Goal: Task Accomplishment & Management: Use online tool/utility

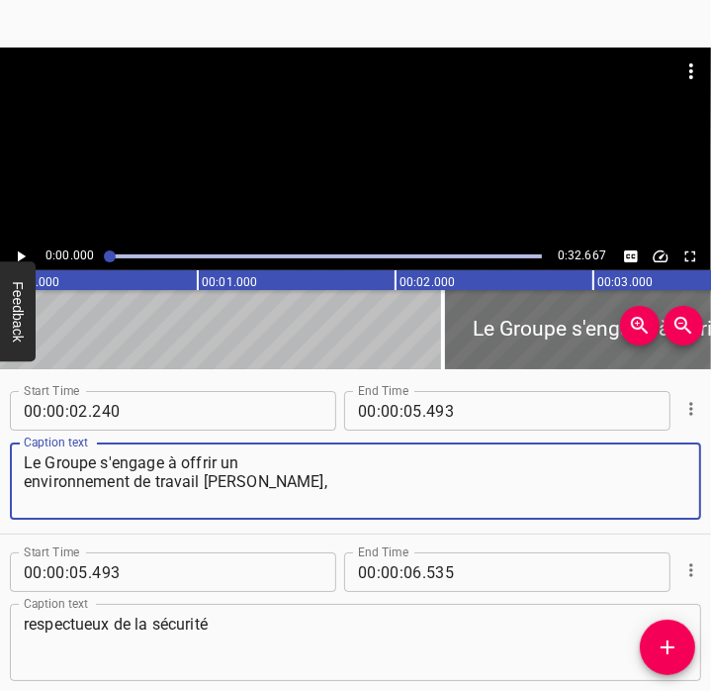
drag, startPoint x: 269, startPoint y: 496, endPoint x: -5, endPoint y: 454, distance: 277.2
click at [0, 454] on html "Caption Editor Batch Transcribe Account Privacy Contact 0:00.000 0:32.667 00:00…" at bounding box center [355, 345] width 711 height 691
click at [24, 250] on icon "Play/Pause" at bounding box center [21, 256] width 18 height 18
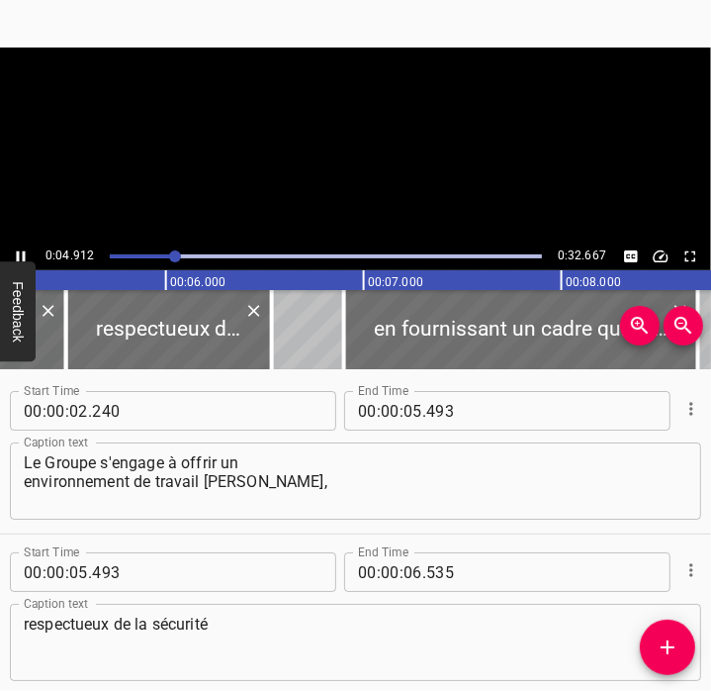
click at [24, 250] on icon "Play/Pause" at bounding box center [21, 256] width 18 height 18
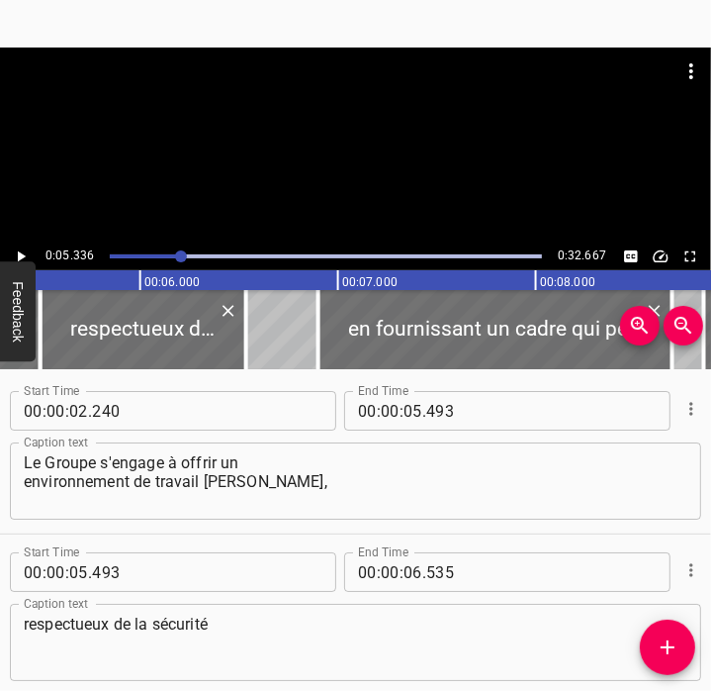
scroll to position [0, 1056]
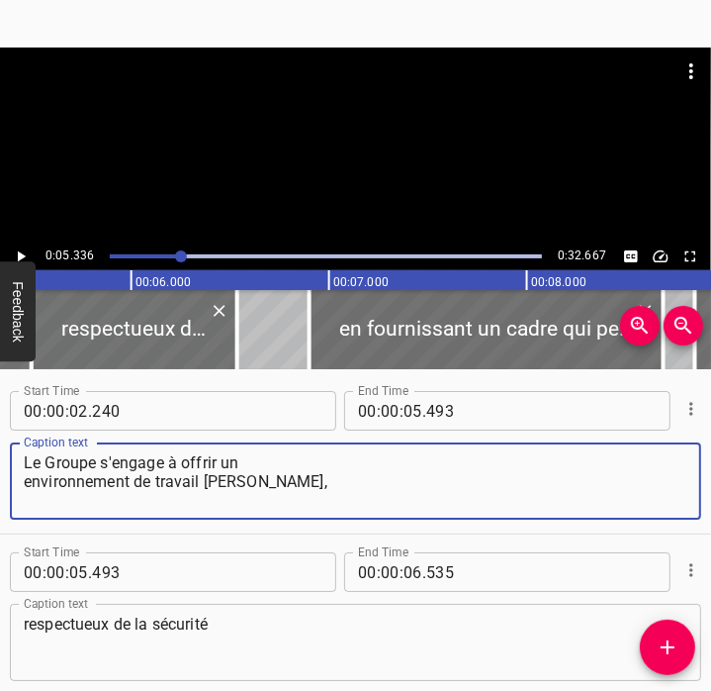
paste textarea "The Bolloré Group is committed to ensuring a safe and healthy working environme…"
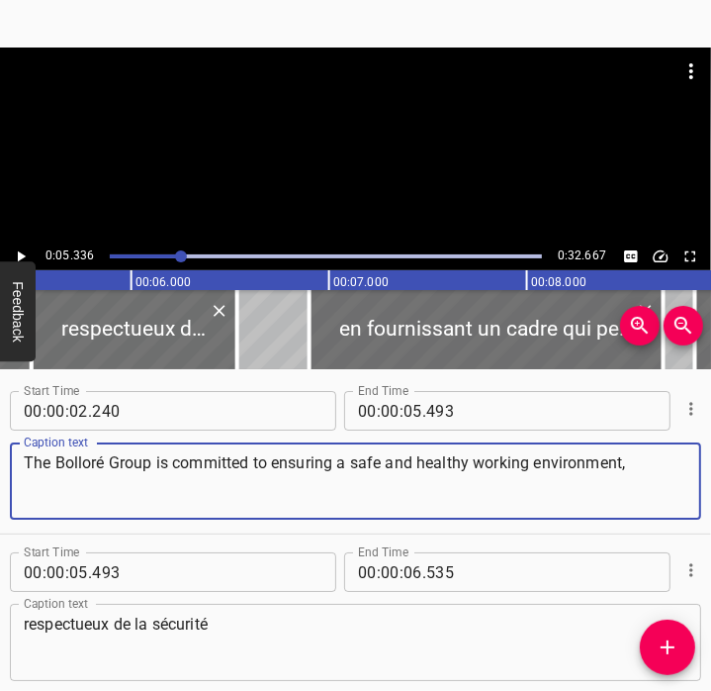
click at [390, 464] on textarea "The Bolloré Group is committed to ensuring a safe and healthy working environme…" at bounding box center [356, 481] width 664 height 56
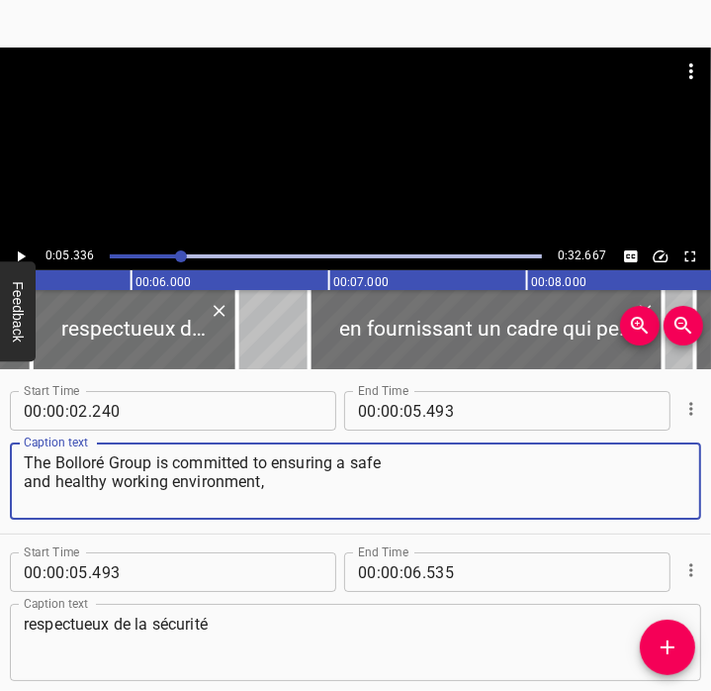
click at [441, 480] on textarea "The Bolloré Group is committed to ensuring a safe and healthy working environme…" at bounding box center [356, 481] width 664 height 56
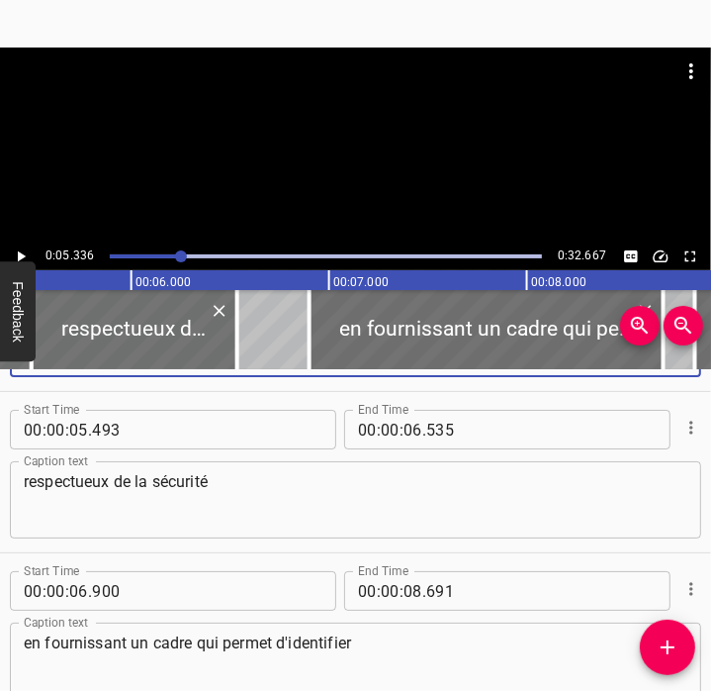
scroll to position [144, 0]
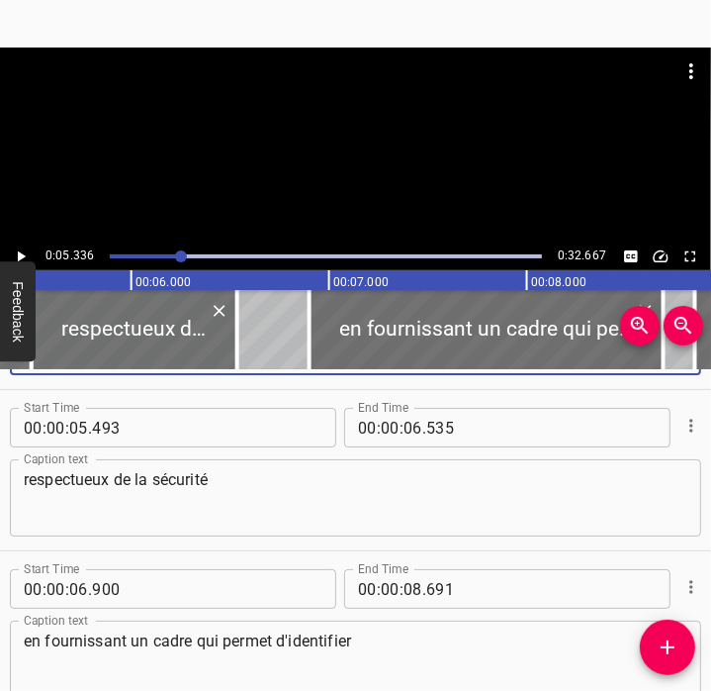
type textarea "The Bolloré Group is committed to ensuring a safe and healthy working environme…"
click at [19, 257] on icon "Play/Pause" at bounding box center [22, 256] width 8 height 11
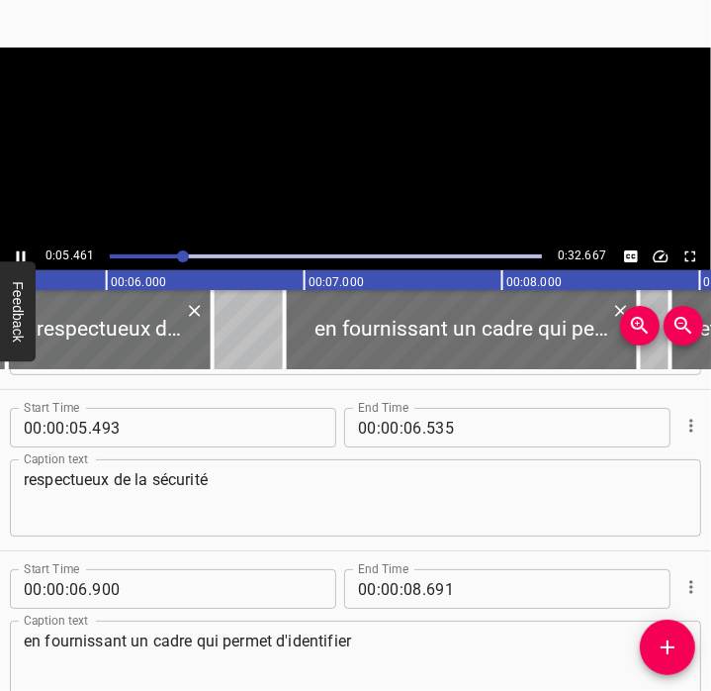
scroll to position [161, 0]
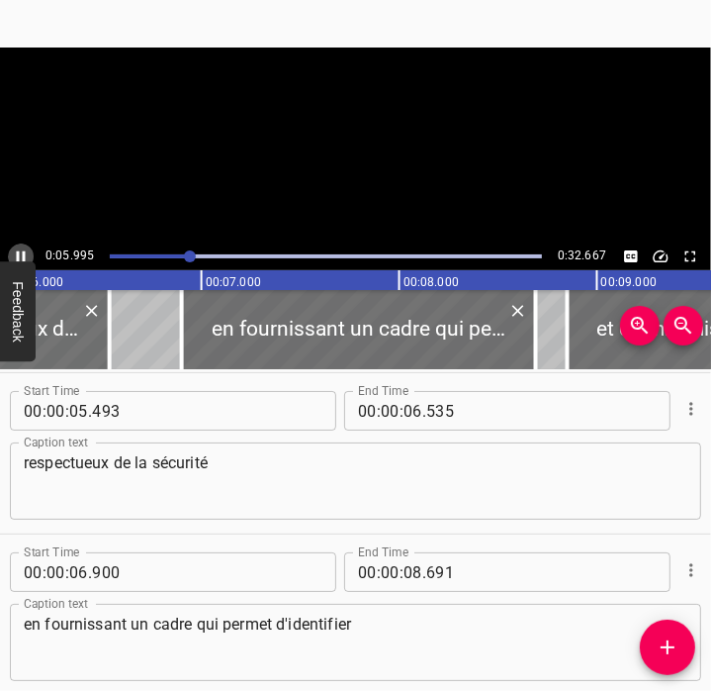
click at [19, 257] on icon "Play/Pause" at bounding box center [21, 256] width 9 height 11
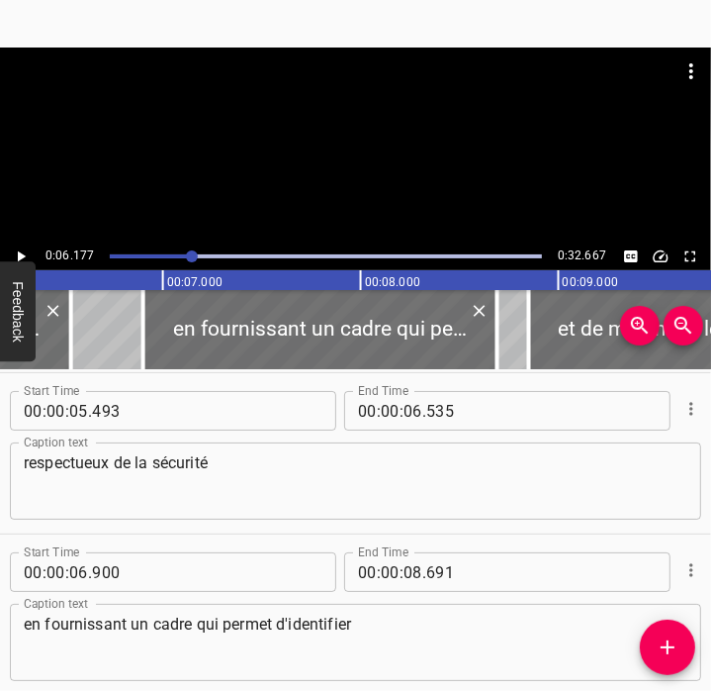
click at [23, 257] on icon "Play/Pause" at bounding box center [22, 256] width 8 height 11
click at [23, 257] on icon "Play/Pause" at bounding box center [21, 256] width 9 height 11
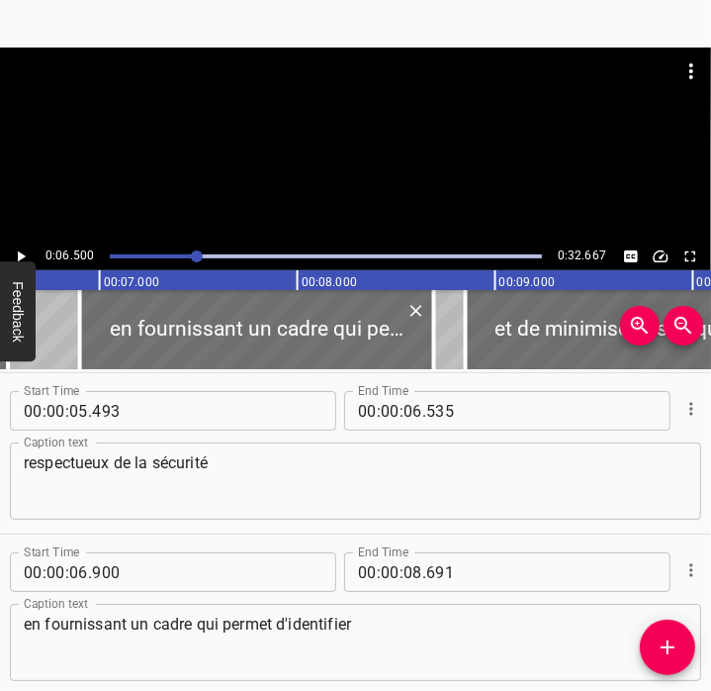
scroll to position [0, 1286]
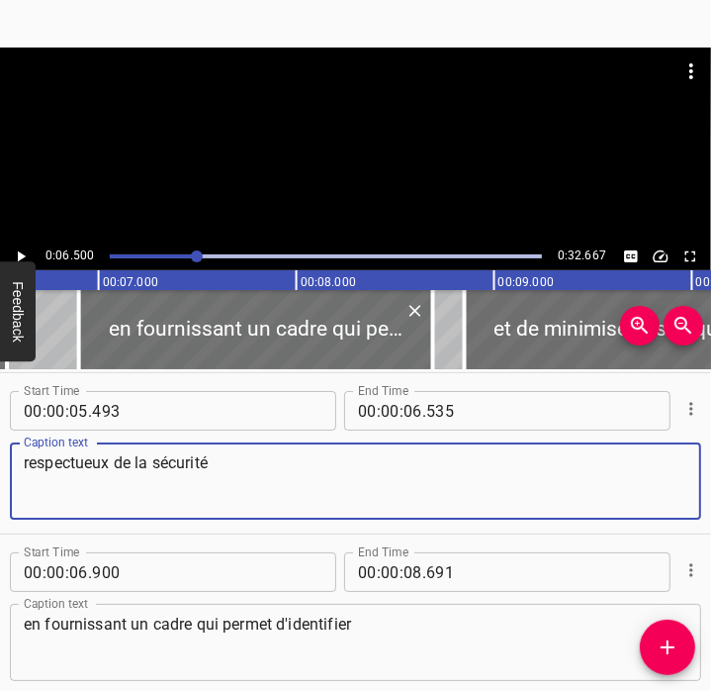
drag, startPoint x: 212, startPoint y: 456, endPoint x: -5, endPoint y: 438, distance: 217.4
click at [0, 438] on html "Caption Editor Batch Transcribe Account Privacy Contact 0:06.500 0:32.667 00:00…" at bounding box center [355, 345] width 711 height 691
click at [176, 456] on textarea "respectueux de la sécurité" at bounding box center [356, 481] width 664 height 56
click at [140, 459] on textarea "respectueux de la sécurité" at bounding box center [356, 481] width 664 height 56
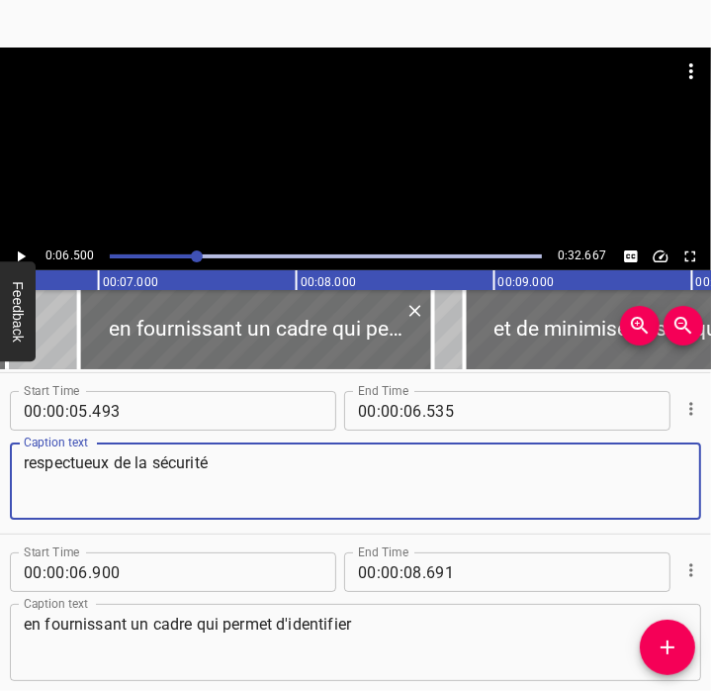
click at [140, 459] on textarea "respectueux de la sécurité" at bounding box center [356, 481] width 664 height 56
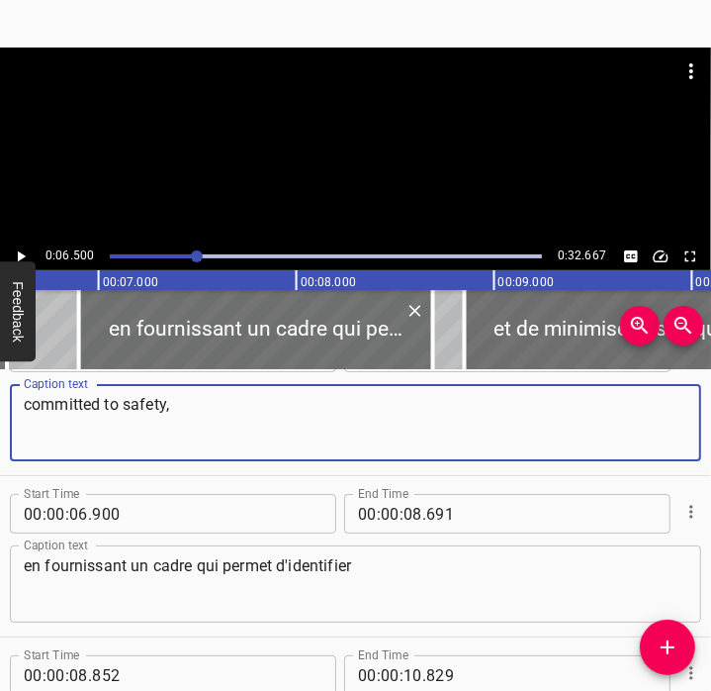
scroll to position [220, 0]
type textarea "committed to safety,"
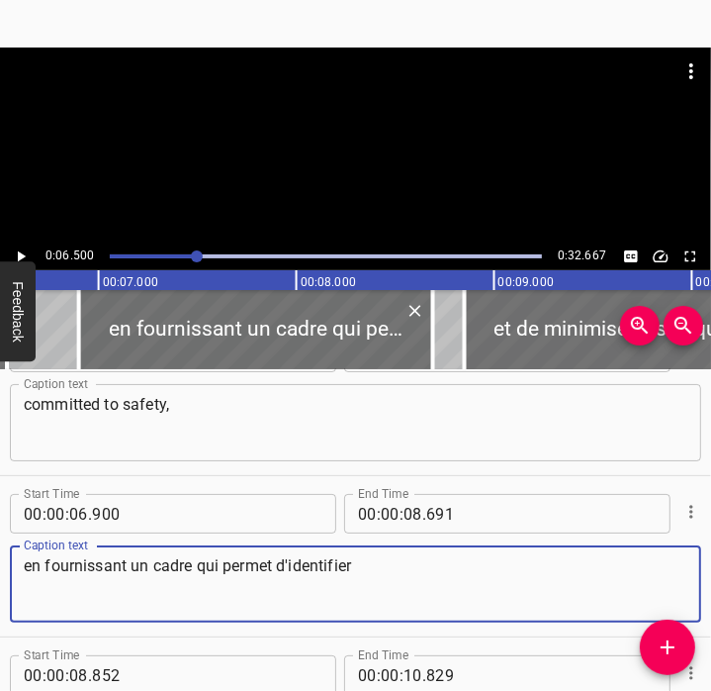
drag, startPoint x: 364, startPoint y: 581, endPoint x: -5, endPoint y: 559, distance: 369.7
click at [0, 559] on html "Caption Editor Batch Transcribe Account Privacy Contact 0:06.500 0:32.667 00:00…" at bounding box center [355, 345] width 711 height 691
paste textarea "by providing a framework used to identify"
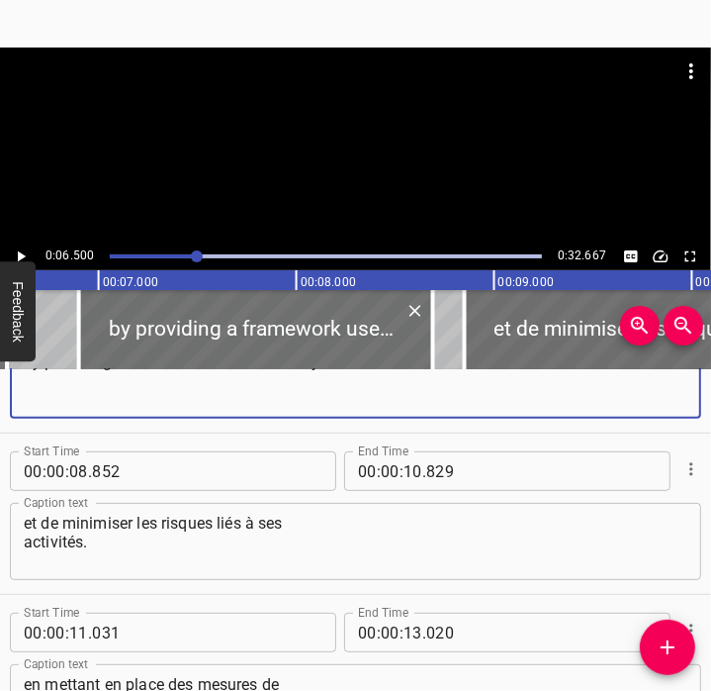
scroll to position [431, 0]
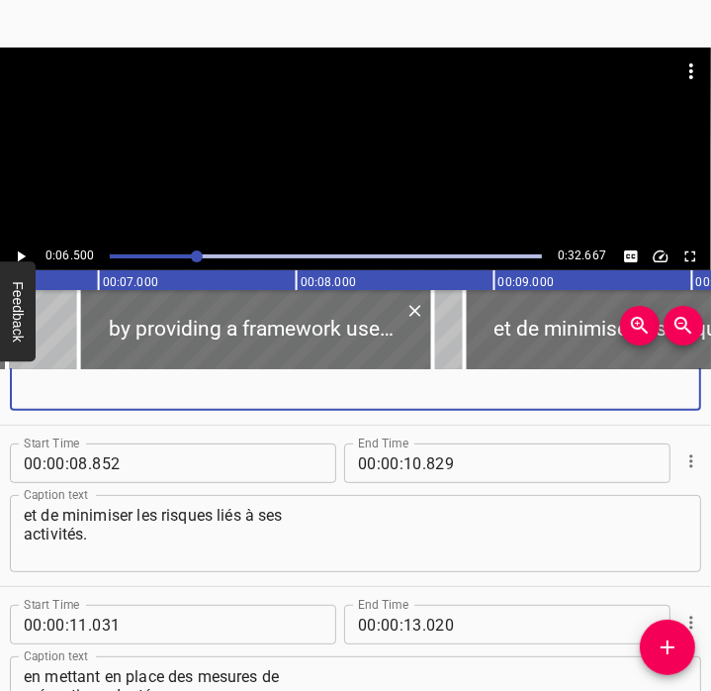
type textarea "by providing a framework used to identify"
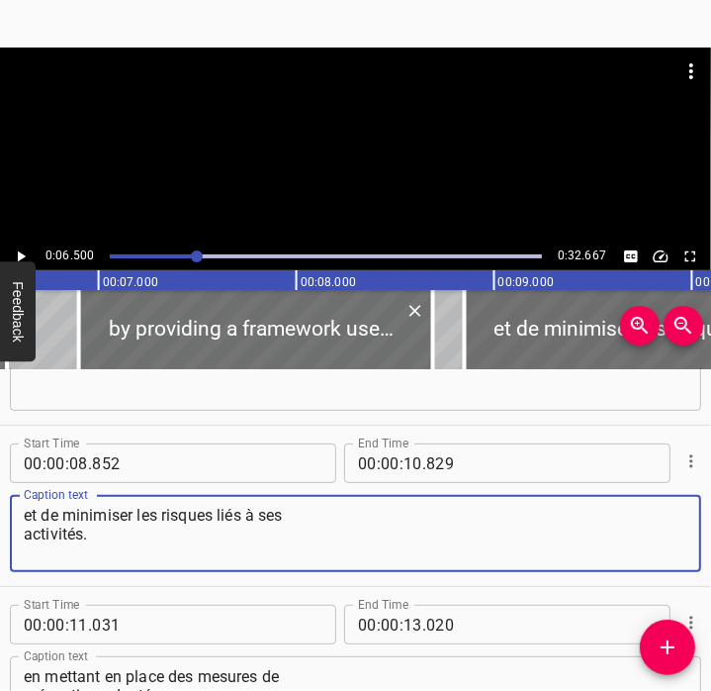
drag, startPoint x: 102, startPoint y: 542, endPoint x: -5, endPoint y: 505, distance: 113.3
click at [0, 505] on html "Caption Editor Batch Transcribe Account Privacy Contact 0:06.500 0:32.667 00:00…" at bounding box center [355, 345] width 711 height 691
paste textarea "and minimise the risks associated with its activities and"
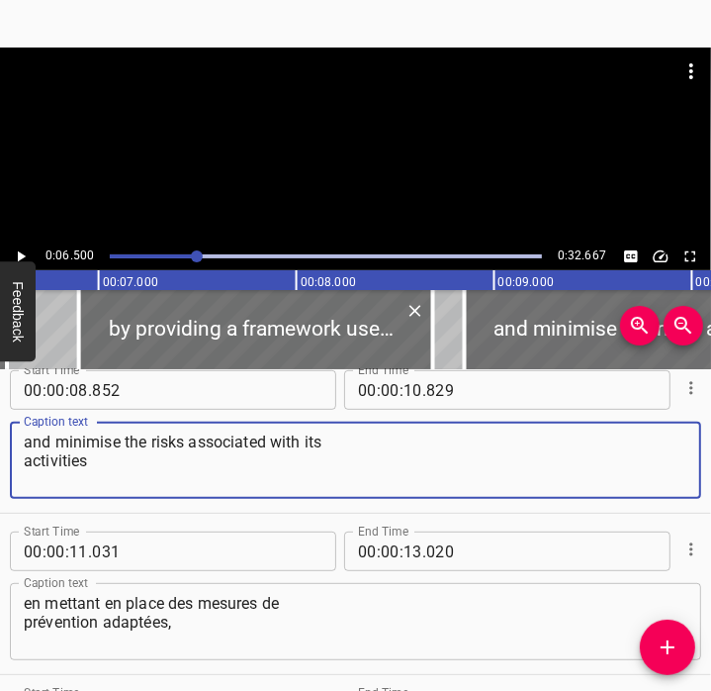
scroll to position [522, 0]
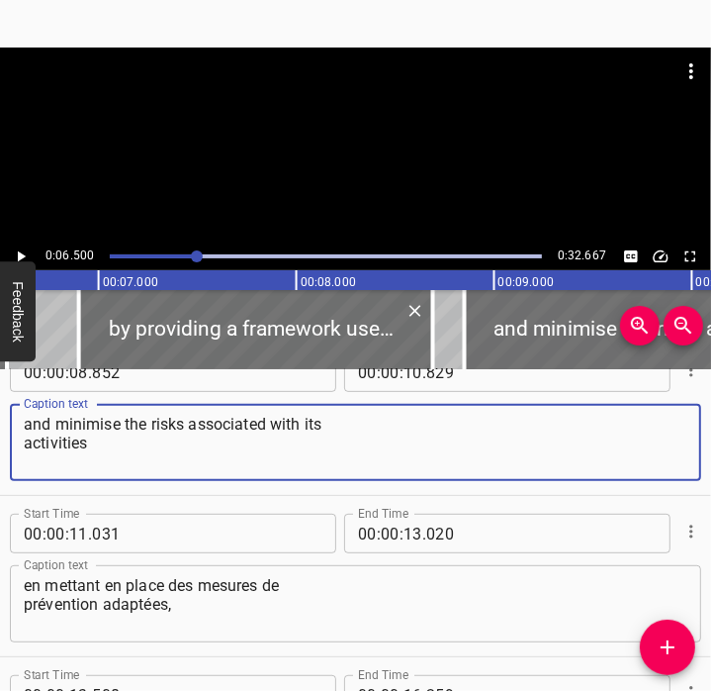
type textarea "and minimise the risks associated with its activities"
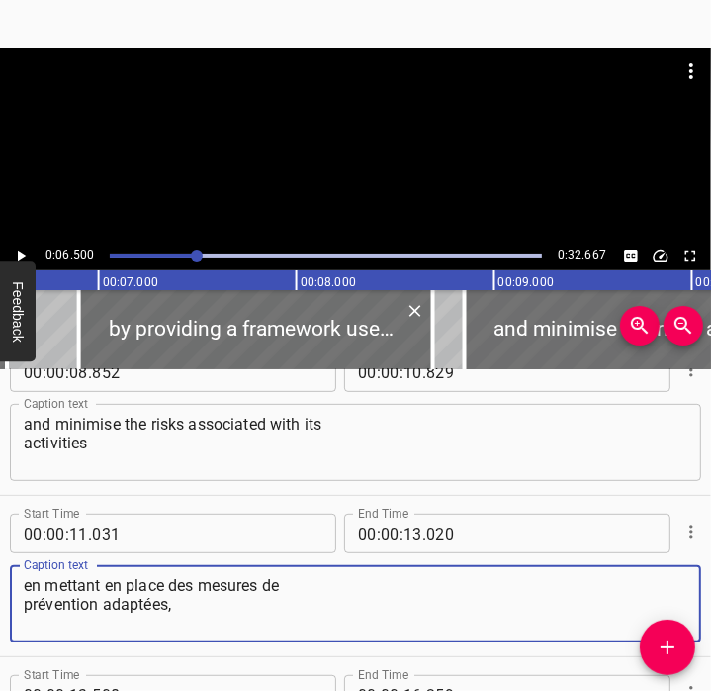
drag, startPoint x: 187, startPoint y: 613, endPoint x: 0, endPoint y: 577, distance: 190.5
click at [0, 577] on html "Caption Editor Batch Transcribe Account Privacy Contact 0:06.500 0:32.667 00:00…" at bounding box center [355, 345] width 711 height 691
paste textarea "by deploying an effective social protection policy"
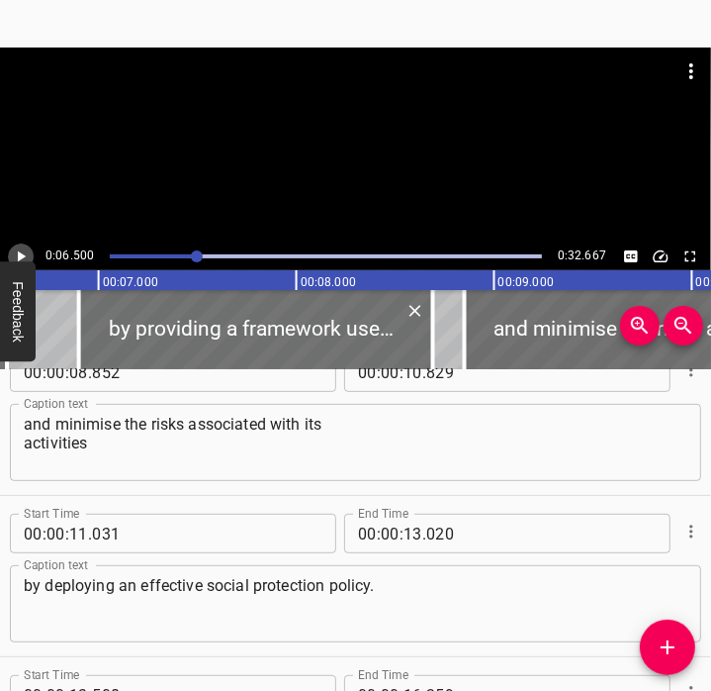
click at [17, 257] on icon "Play/Pause" at bounding box center [21, 256] width 18 height 18
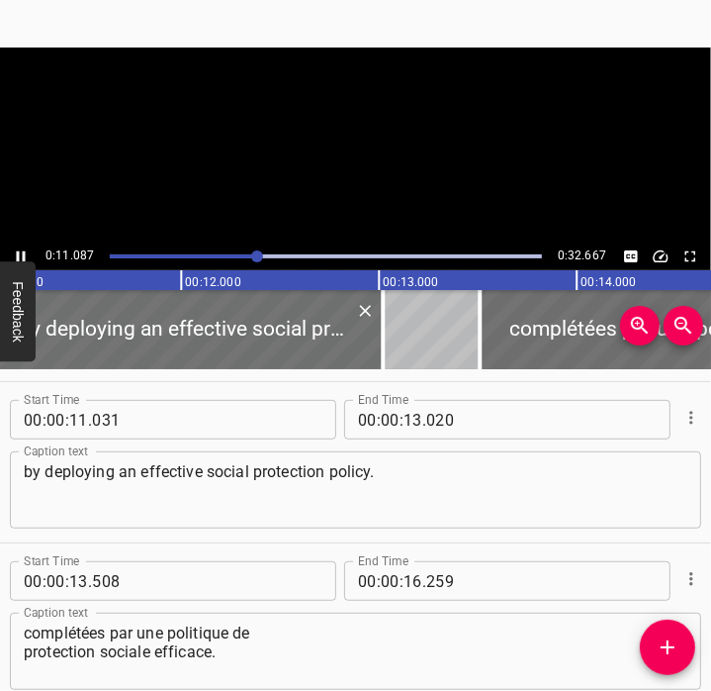
scroll to position [645, 0]
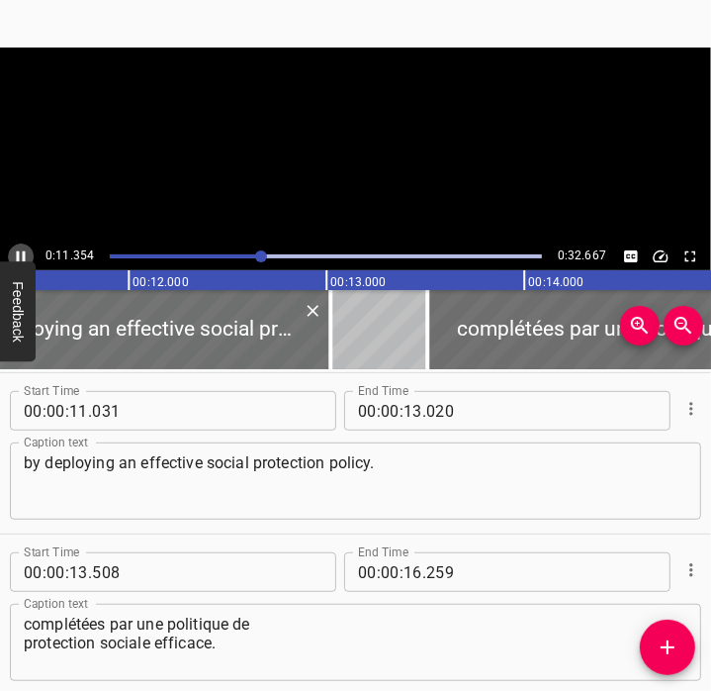
click at [24, 256] on icon "Play/Pause" at bounding box center [21, 256] width 9 height 11
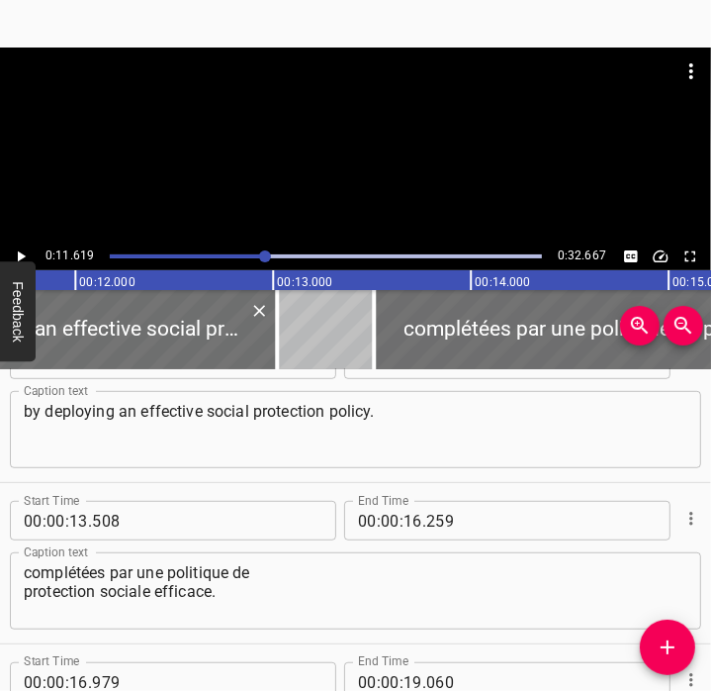
scroll to position [699, 0]
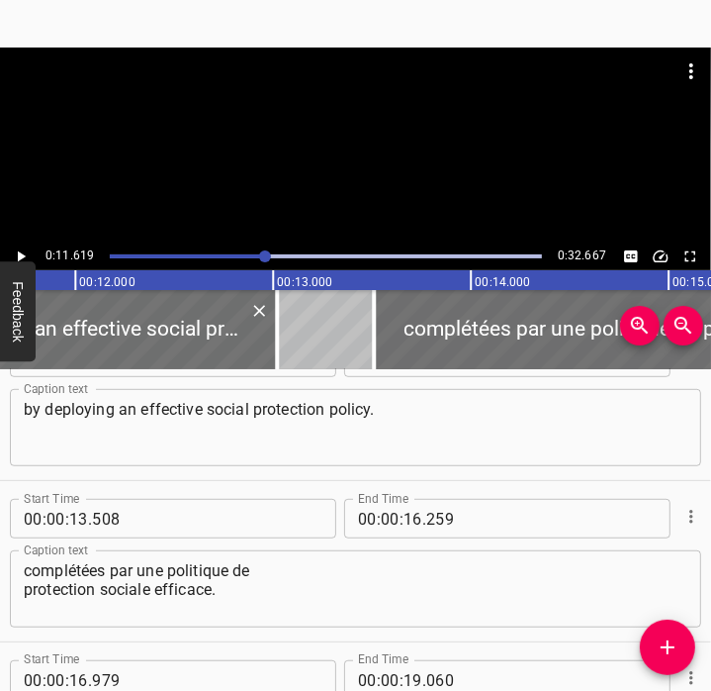
click at [18, 246] on button "Play/Pause" at bounding box center [21, 256] width 26 height 26
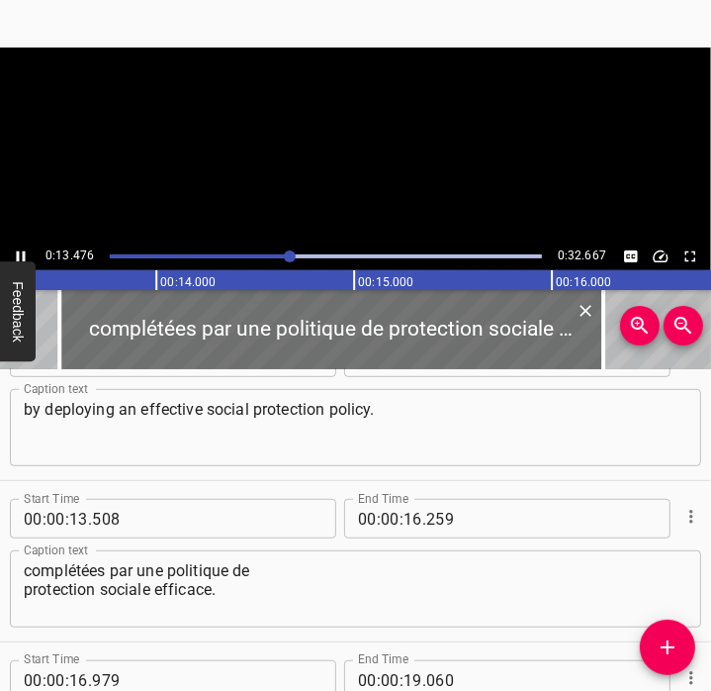
scroll to position [0, 2666]
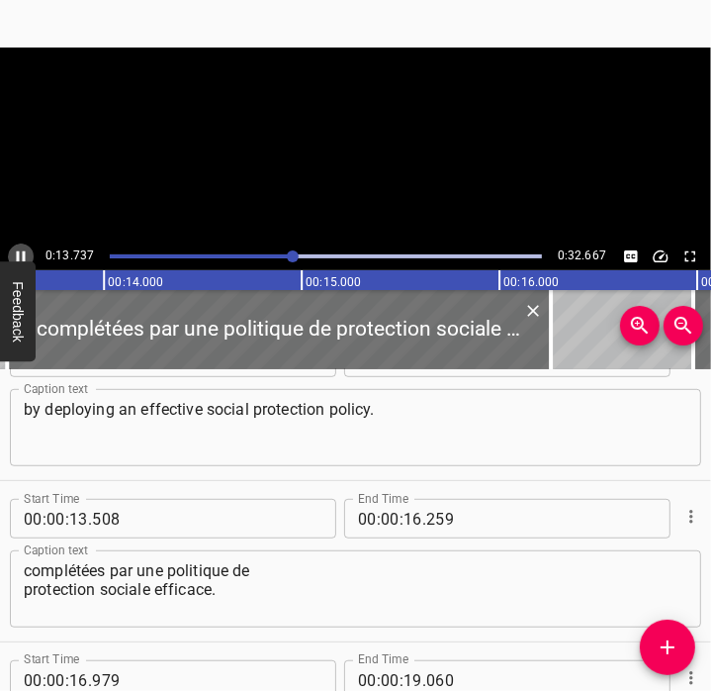
click at [19, 246] on button "Play/Pause" at bounding box center [21, 256] width 26 height 26
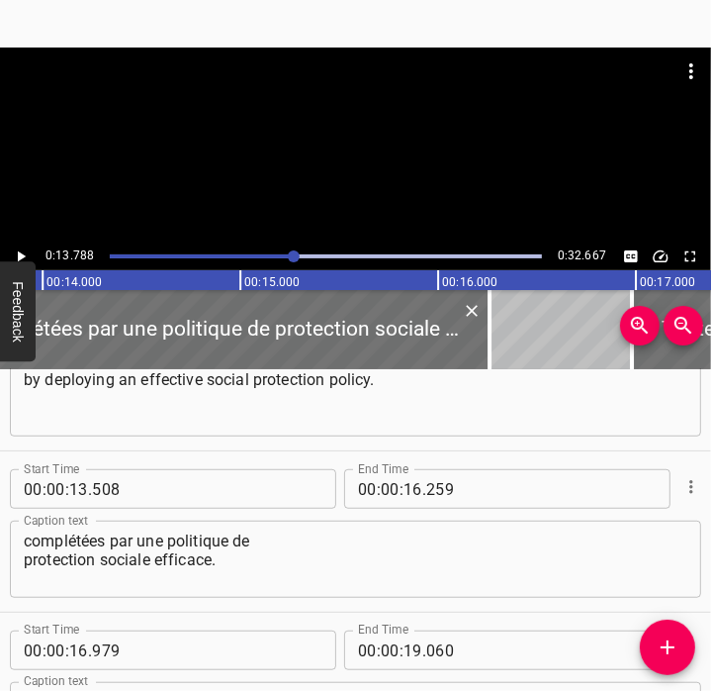
scroll to position [731, 0]
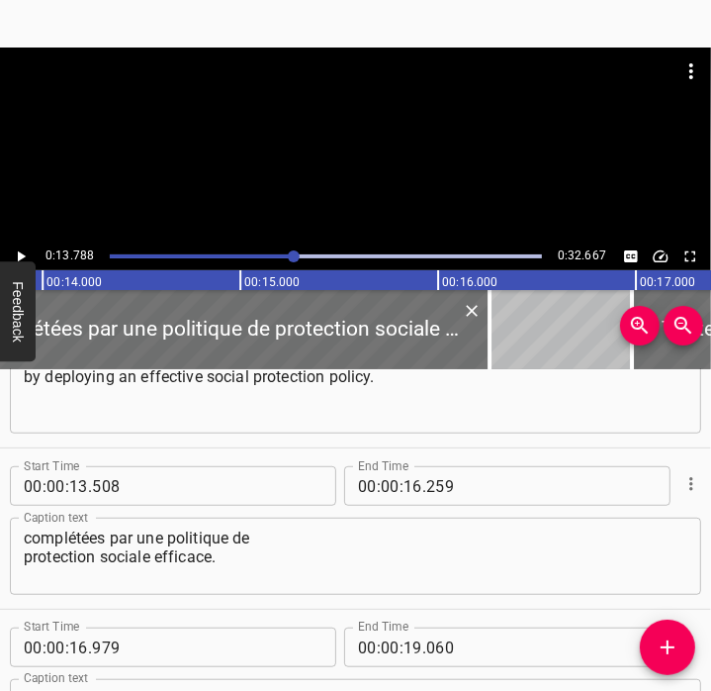
click at [405, 418] on textarea "by deploying an effective social protection policy." at bounding box center [356, 395] width 664 height 56
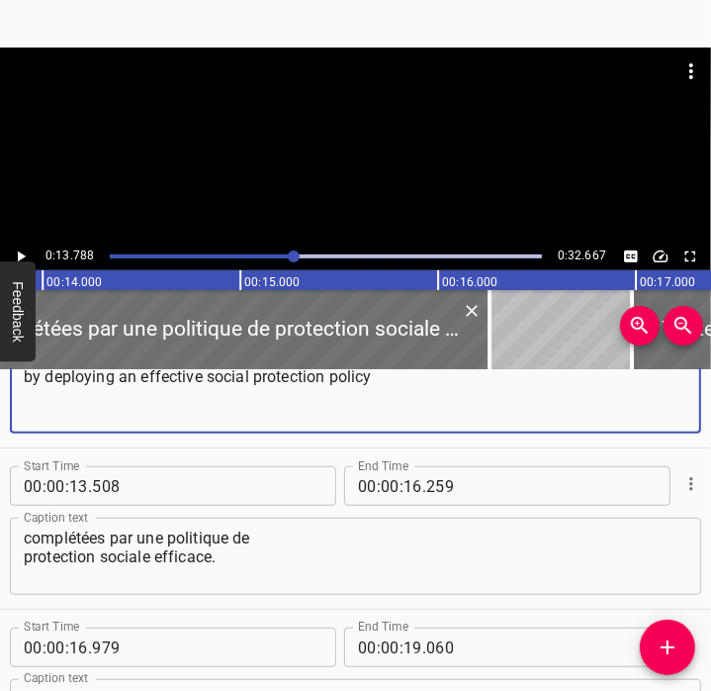
scroll to position [728, 0]
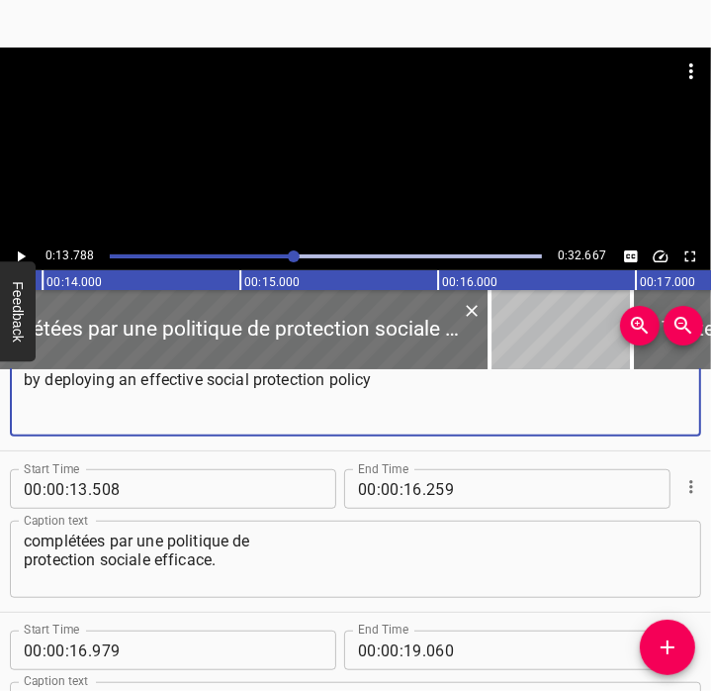
type textarea "by deploying an effective social protection policy"
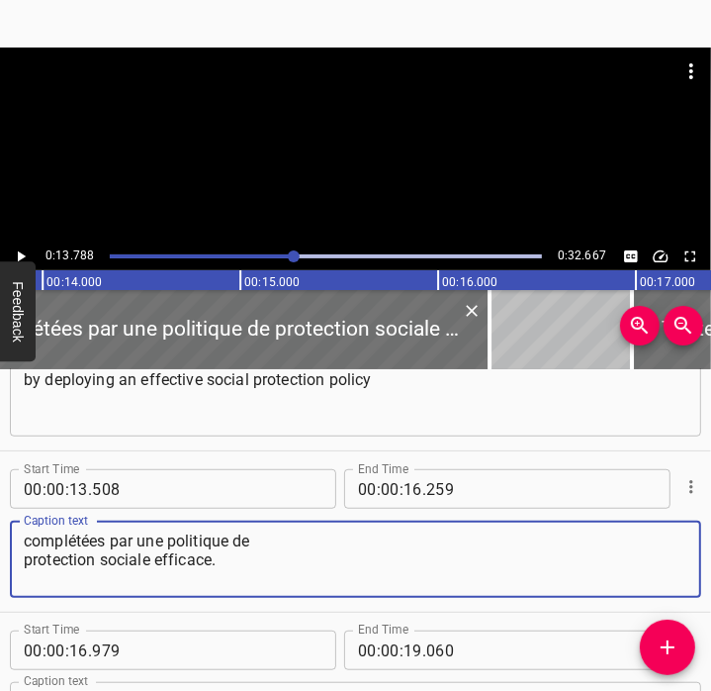
drag, startPoint x: 244, startPoint y: 575, endPoint x: -5, endPoint y: 534, distance: 252.6
click at [0, 534] on html "Caption Editor Batch Transcribe Account Privacy Contact 0:13.788 0:32.667 00:00…" at bounding box center [355, 345] width 711 height 691
click at [201, 583] on textarea "complétées par une politique de protection sociale efficace." at bounding box center [356, 559] width 664 height 56
drag, startPoint x: 251, startPoint y: 566, endPoint x: 0, endPoint y: 509, distance: 257.8
click at [0, 509] on html "Caption Editor Batch Transcribe Account Privacy Contact 0:13.788 0:32.667 00:00…" at bounding box center [355, 345] width 711 height 691
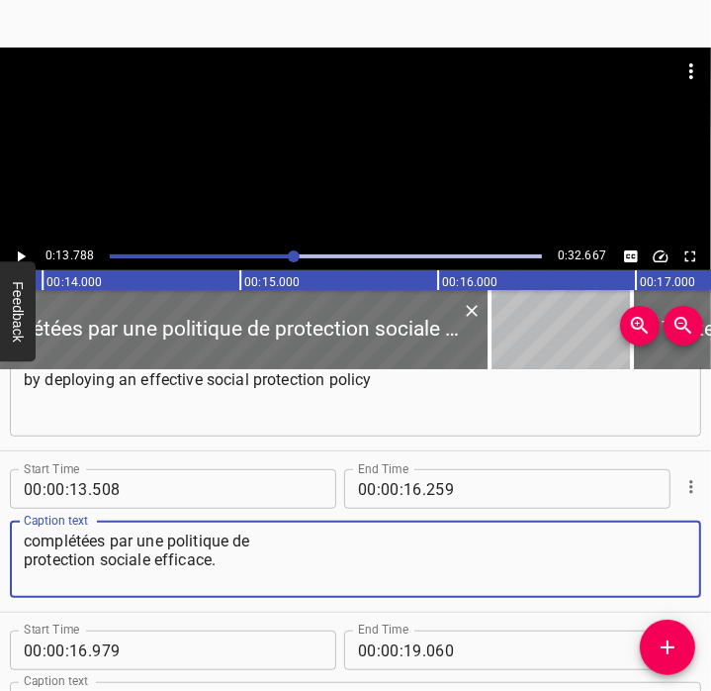
paste textarea "and complemented by a robust and effective social protection policy.""
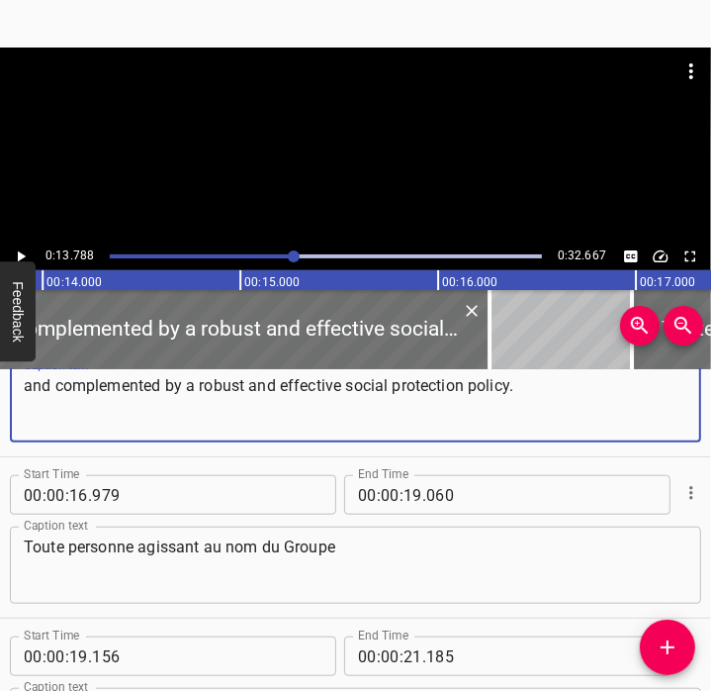
scroll to position [891, 0]
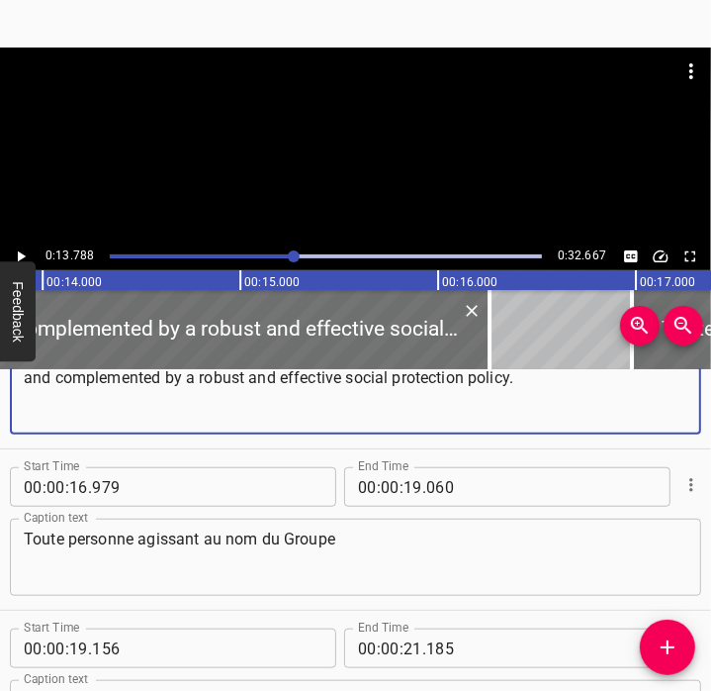
type textarea "and complemented by a robust and effective social protection policy."
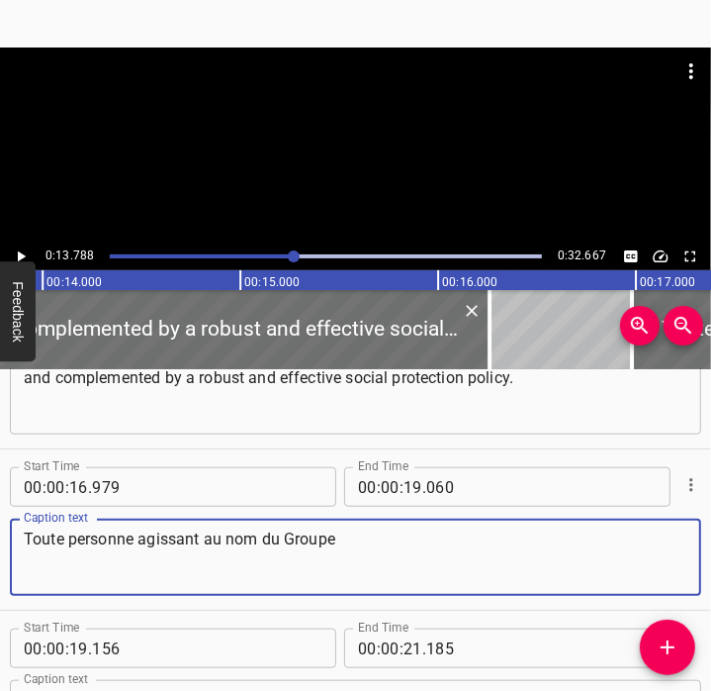
drag, startPoint x: 337, startPoint y: 538, endPoint x: 1, endPoint y: 531, distance: 336.5
click at [1, 531] on div "Start Time 00 : 00 : 16 . 979 Start Time End Time 00 : 00 : 19 . 060 End Time C…" at bounding box center [355, 529] width 711 height 160
paste textarea "Any person acting on behalf of the Group"
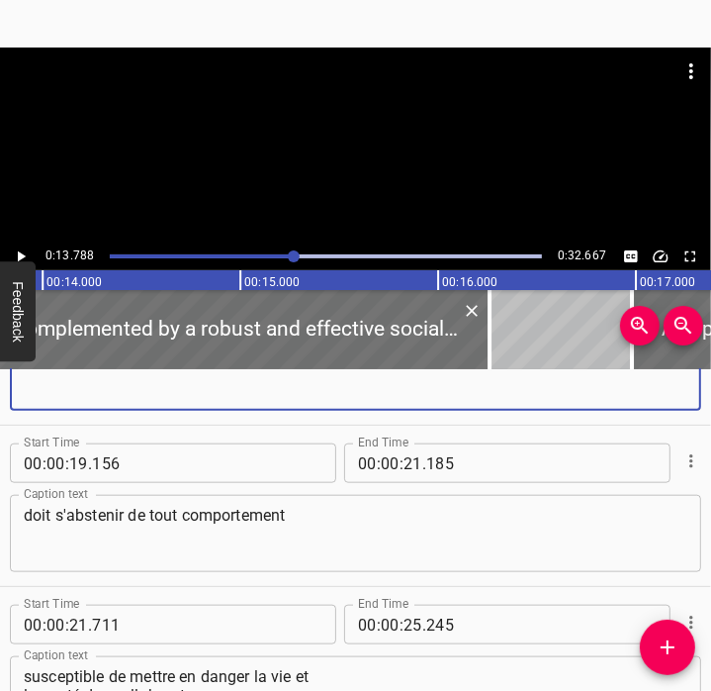
scroll to position [1077, 0]
type textarea "Any person acting on behalf of the Group"
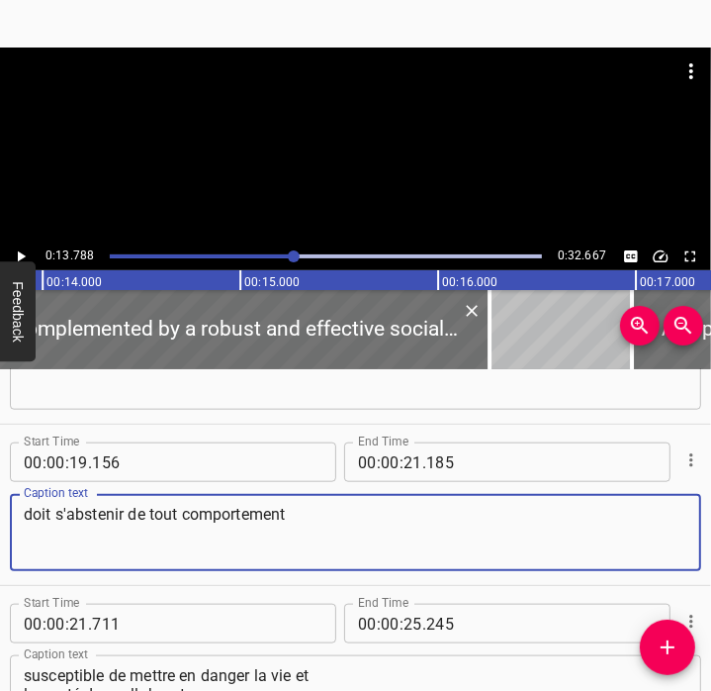
drag, startPoint x: 459, startPoint y: 533, endPoint x: -5, endPoint y: 553, distance: 464.4
click at [0, 553] on html "Caption Editor Batch Transcribe Account Privacy Contact 0:13.788 0:32.667 00:00…" at bounding box center [355, 345] width 711 height 691
paste textarea "must refrain from any behaviour"
click at [32, 515] on textarea "must refrain from any behaviour" at bounding box center [356, 533] width 664 height 56
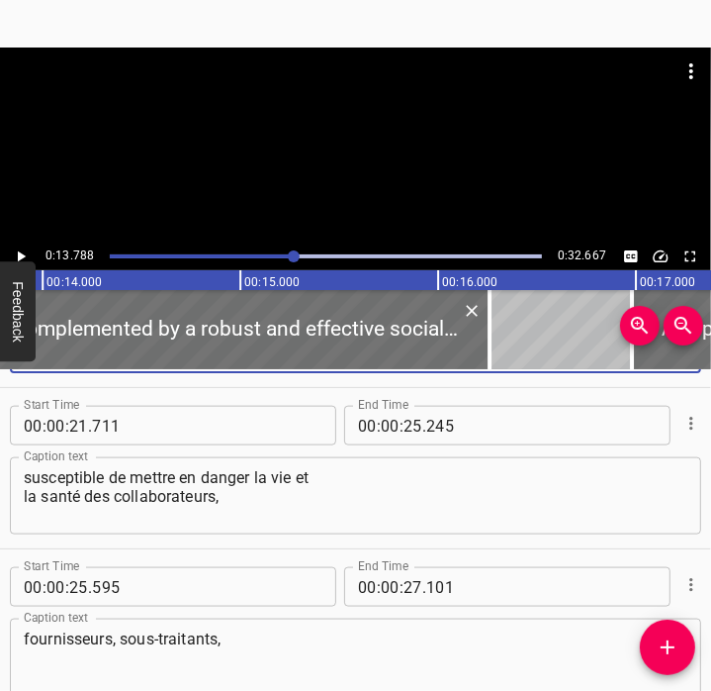
scroll to position [1275, 0]
type textarea "must refrain from any behaviour"
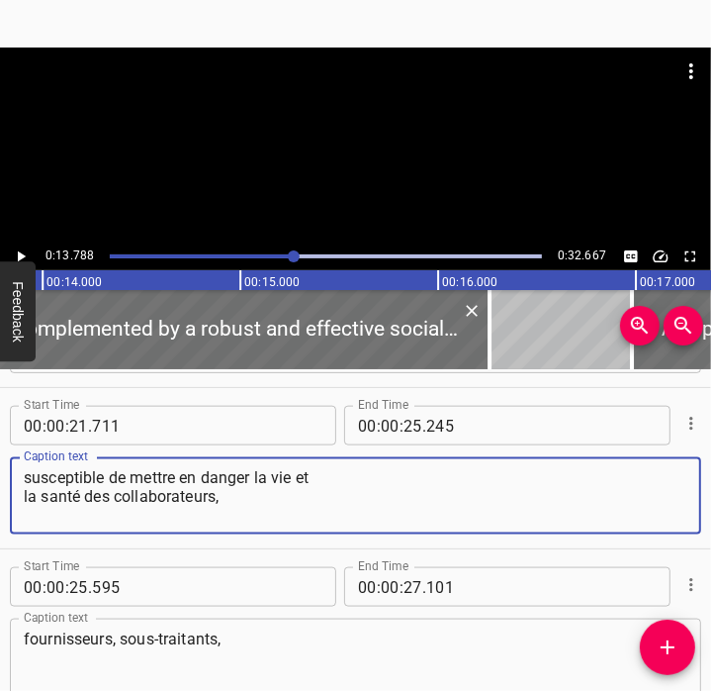
drag, startPoint x: 245, startPoint y: 502, endPoint x: 2, endPoint y: 466, distance: 246.0
click at [2, 466] on div "Start Time 00 : 00 : 21 . 711 Start Time End Time 00 : 00 : 25 . 245 End Time C…" at bounding box center [355, 468] width 711 height 160
paste textarea "endanger the life or health of employees,"
click at [26, 476] on textarea "endanger the life or health of employees," at bounding box center [356, 496] width 664 height 56
drag, startPoint x: 91, startPoint y: 477, endPoint x: -5, endPoint y: 469, distance: 96.3
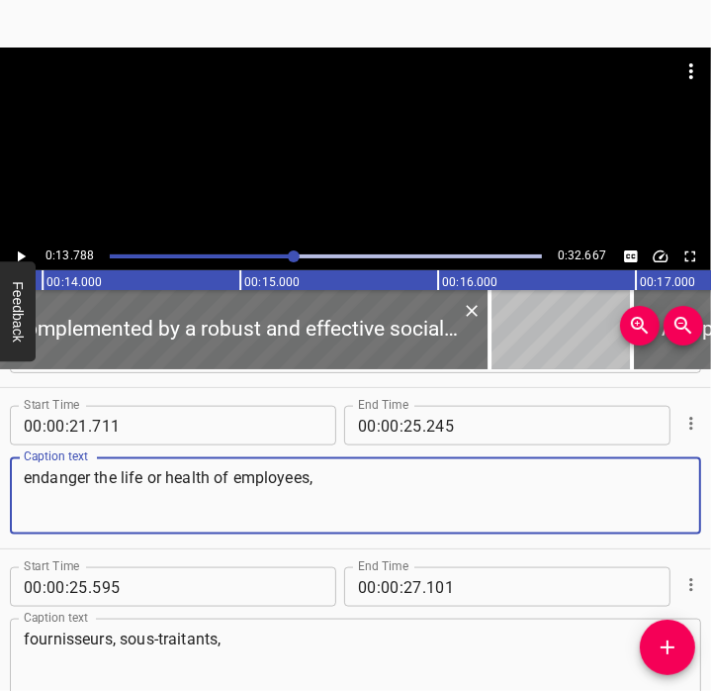
click at [0, 469] on html "Caption Editor Batch Transcribe Account Privacy Contact 0:13.788 0:32.667 00:00…" at bounding box center [355, 345] width 711 height 691
type textarea "likely to endanger the life or health of employees,"
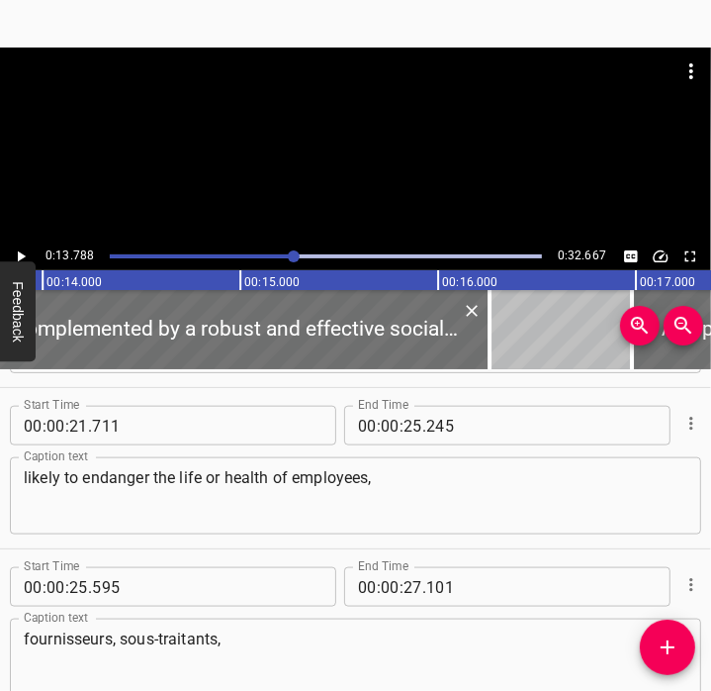
scroll to position [1381, 0]
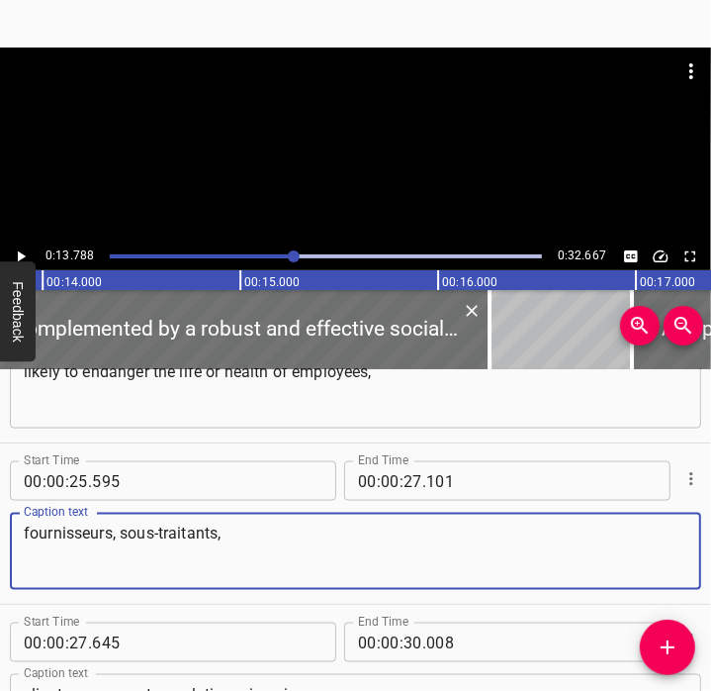
drag, startPoint x: 260, startPoint y: 533, endPoint x: -5, endPoint y: 496, distance: 267.8
click at [0, 496] on html "Caption Editor Batch Transcribe Account Privacy Contact 0:13.788 0:32.667 00:00…" at bounding box center [355, 345] width 711 height 691
paste textarea "suppliers, subcontractor"
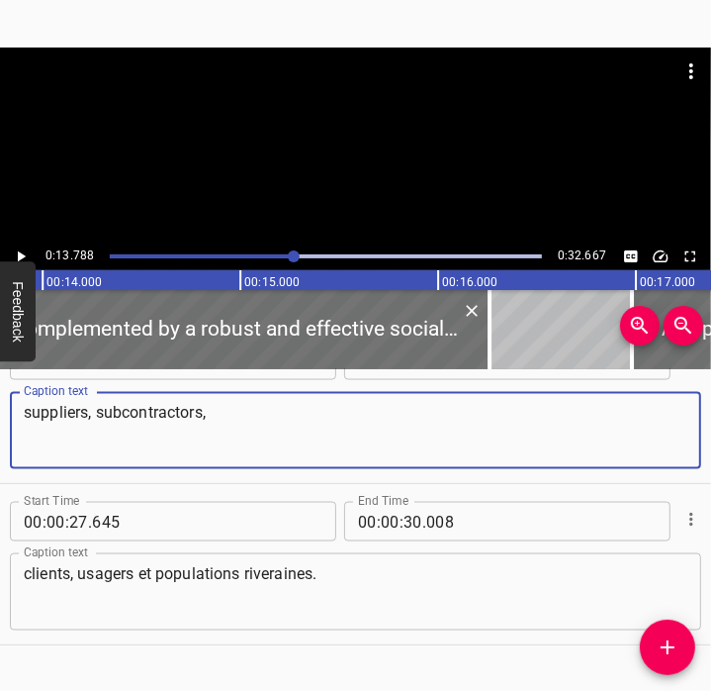
scroll to position [1508, 0]
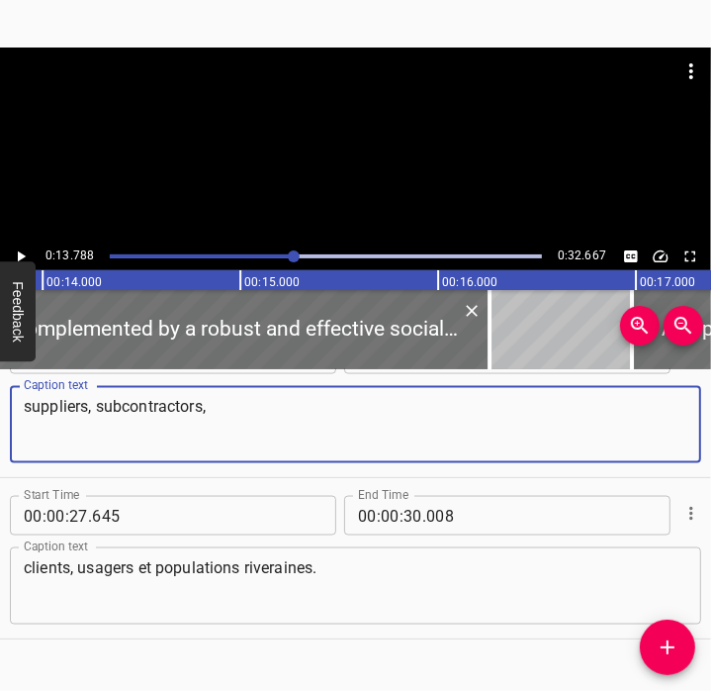
type textarea "suppliers, subcontractors,"
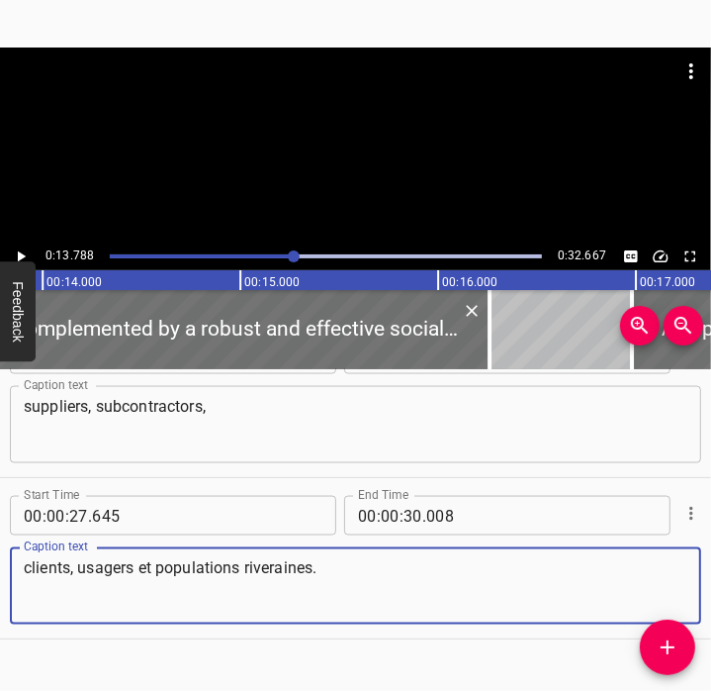
drag, startPoint x: 399, startPoint y: 580, endPoint x: -5, endPoint y: 570, distance: 403.8
click at [0, 570] on html "Caption Editor Batch Transcribe Account Privacy Contact 0:13.788 0:32.667 00:00…" at bounding box center [355, 345] width 711 height 691
paste textarea "ustomers, users"
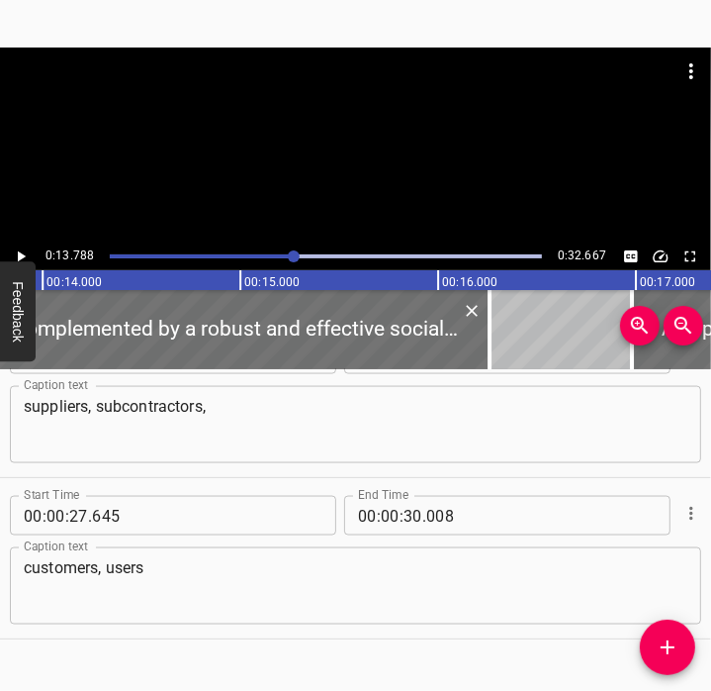
click at [175, 575] on textarea "customers, users" at bounding box center [356, 586] width 664 height 56
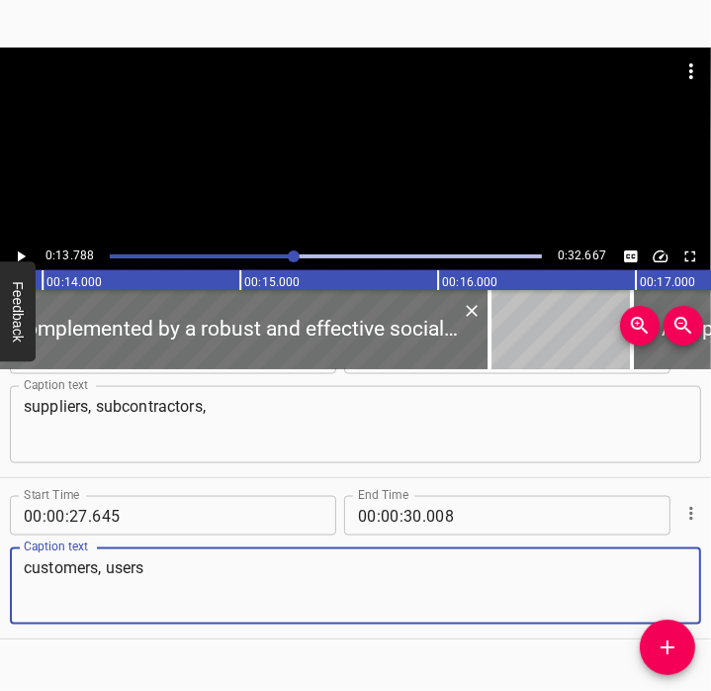
paste textarea "nd local resident populations."
click at [153, 567] on textarea "customers, users nd local resident populations." at bounding box center [356, 586] width 664 height 56
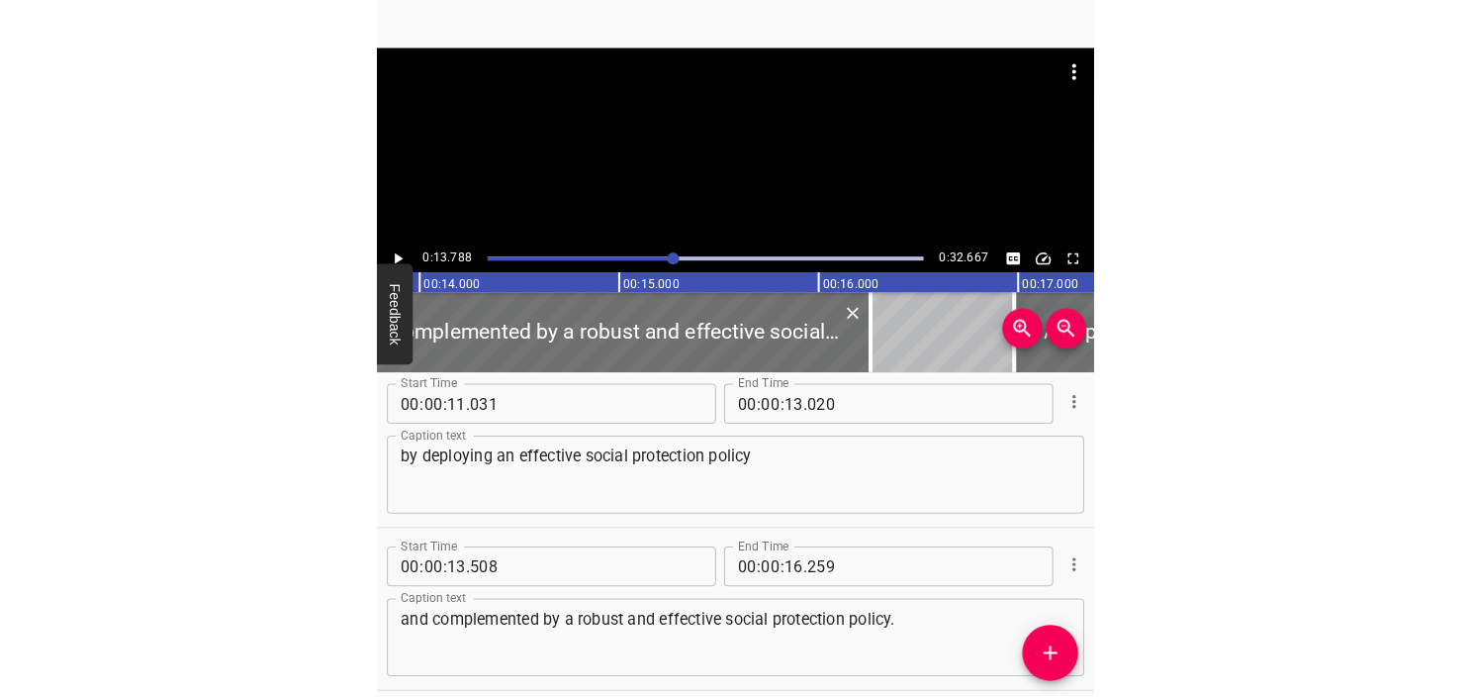
scroll to position [0, 0]
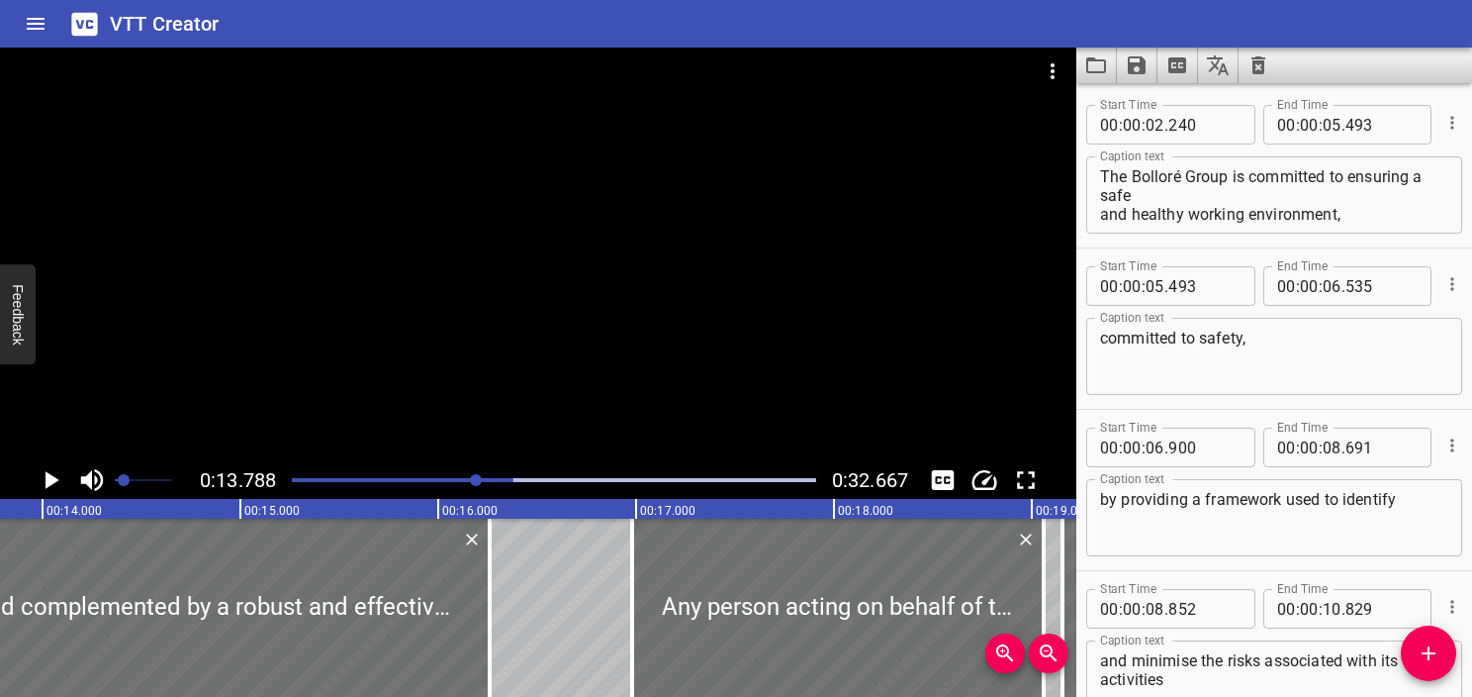
type textarea "customers, users and local resident populations."
click at [298, 480] on div "Play progress" at bounding box center [251, 480] width 524 height 4
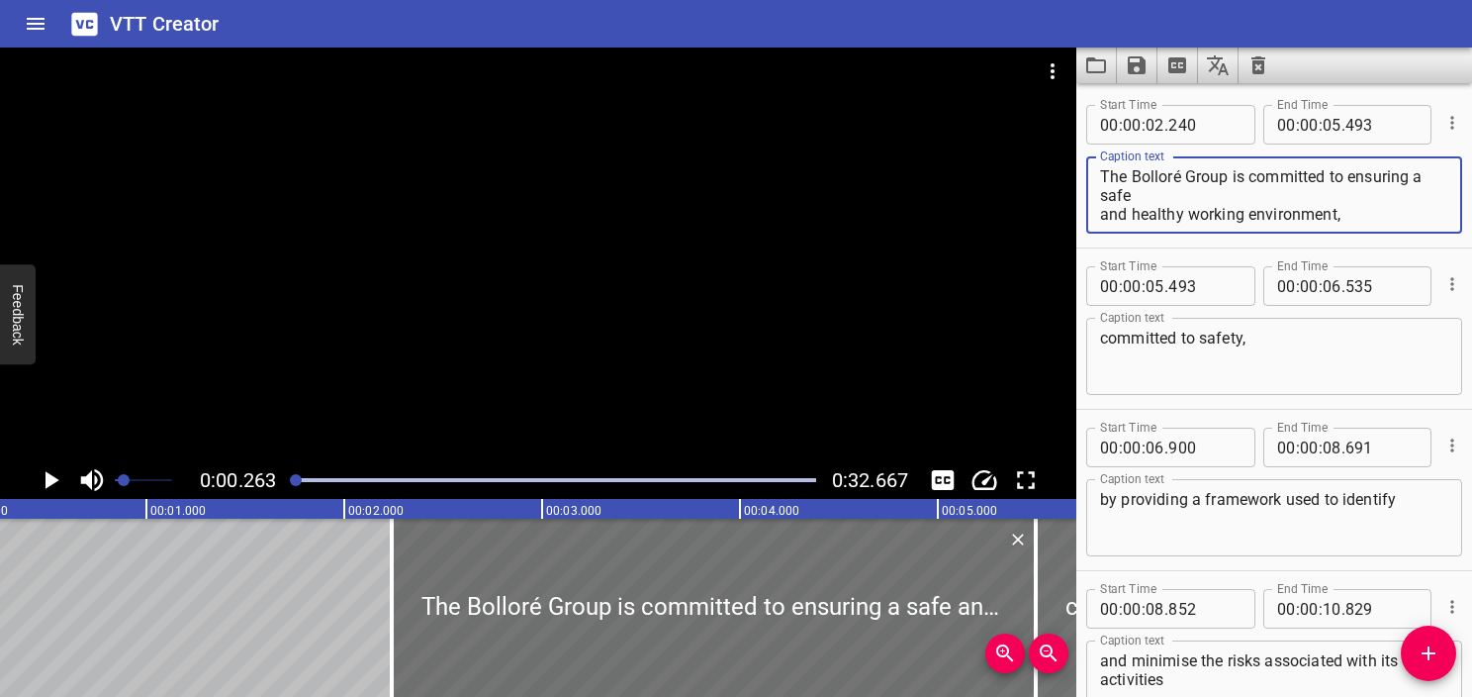
click at [710, 171] on textarea "The Bolloré Group is committed to ensuring a safe and healthy working environme…" at bounding box center [1274, 195] width 348 height 56
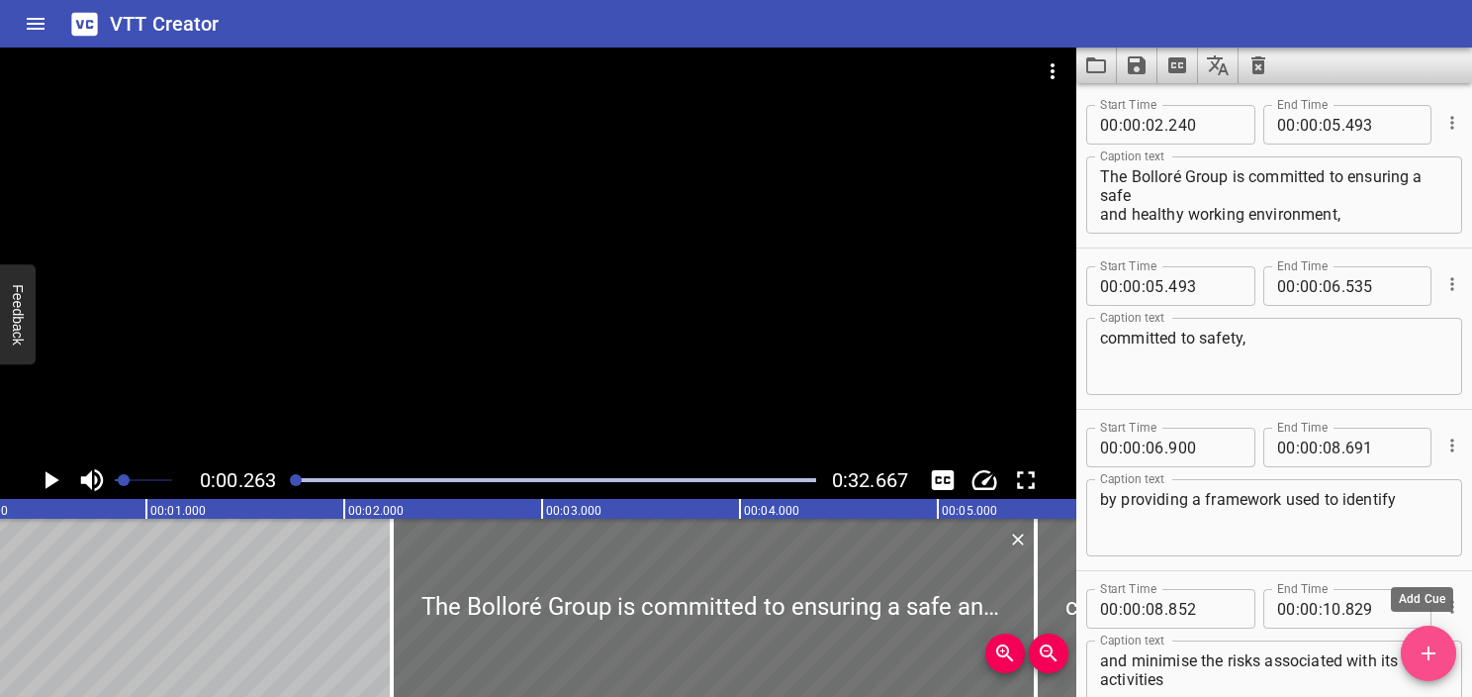
click at [710, 641] on icon "Add Cue" at bounding box center [1429, 653] width 24 height 24
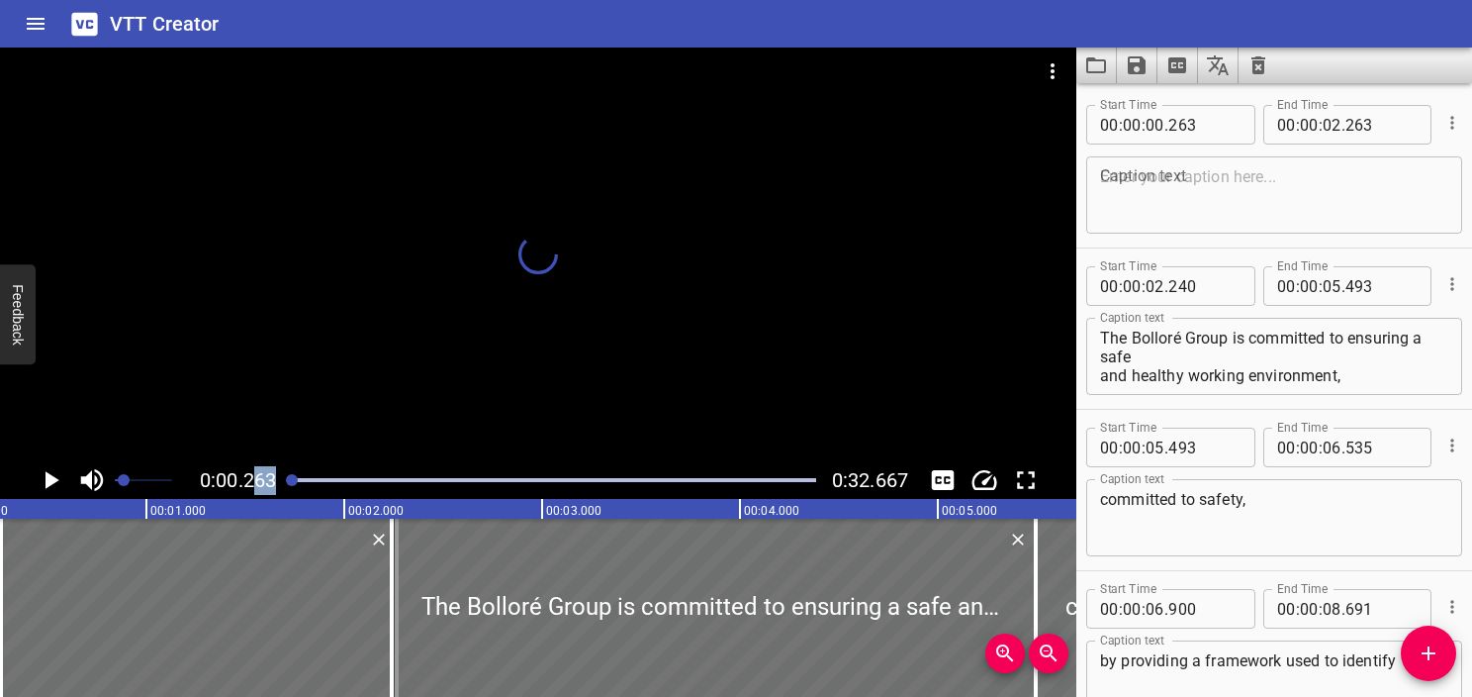
drag, startPoint x: 294, startPoint y: 481, endPoint x: 257, endPoint y: 482, distance: 36.6
click at [257, 482] on div "0:00.263 0:32.667" at bounding box center [538, 480] width 1076 height 38
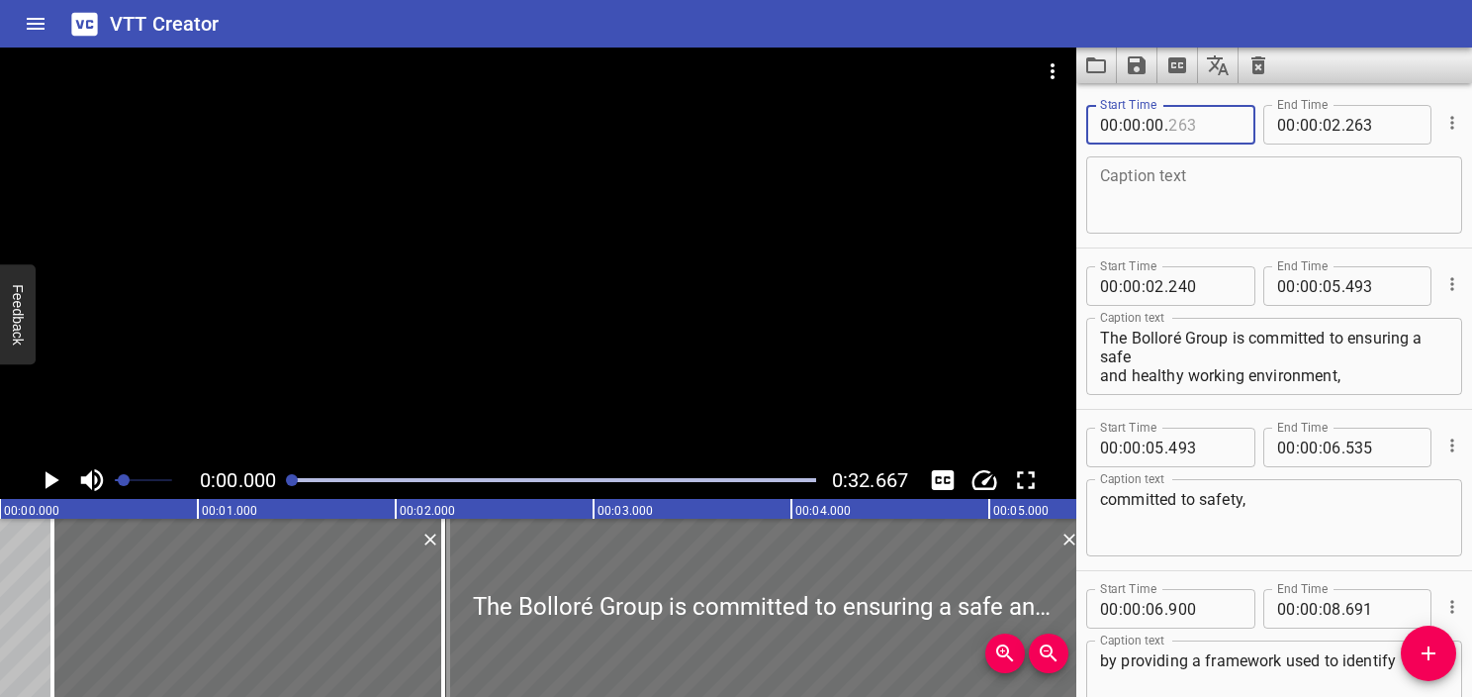
click at [710, 127] on input "number" at bounding box center [1204, 125] width 72 height 40
type input "000"
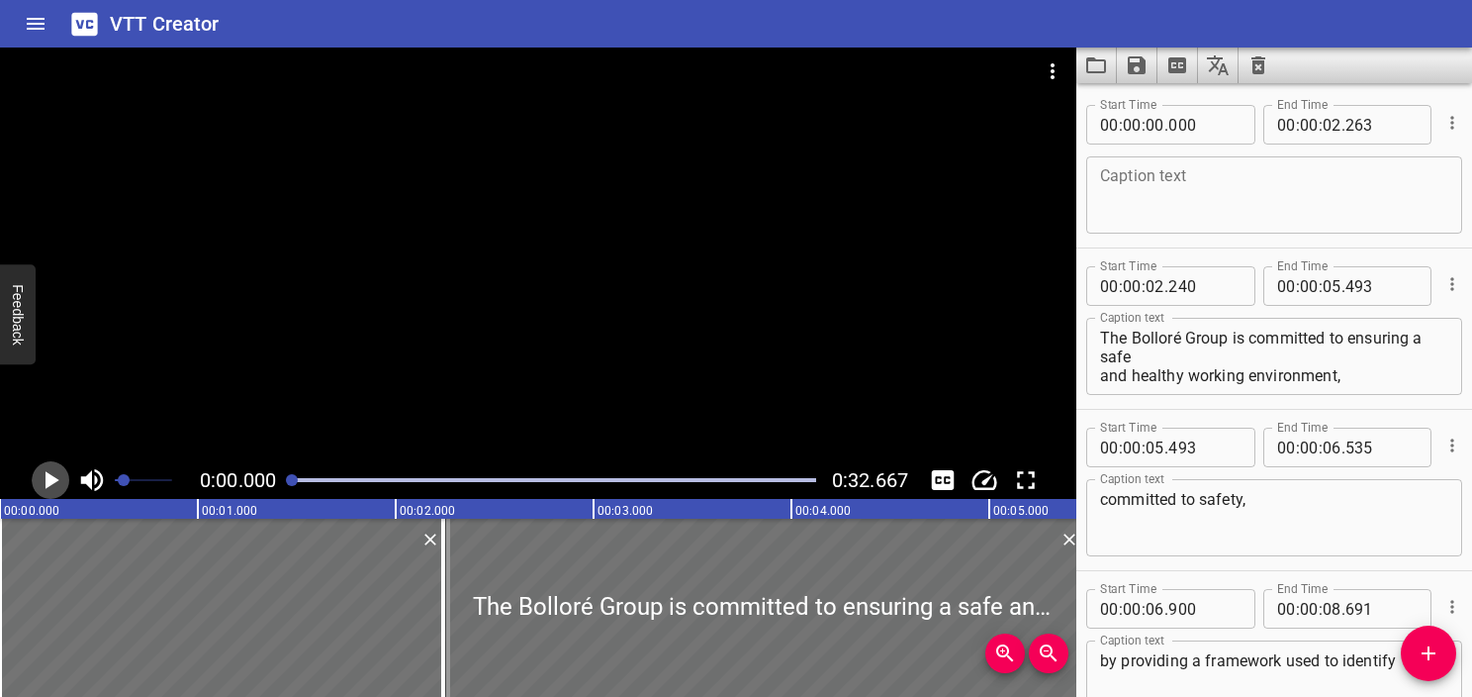
click at [51, 479] on icon "Play/Pause" at bounding box center [53, 480] width 14 height 18
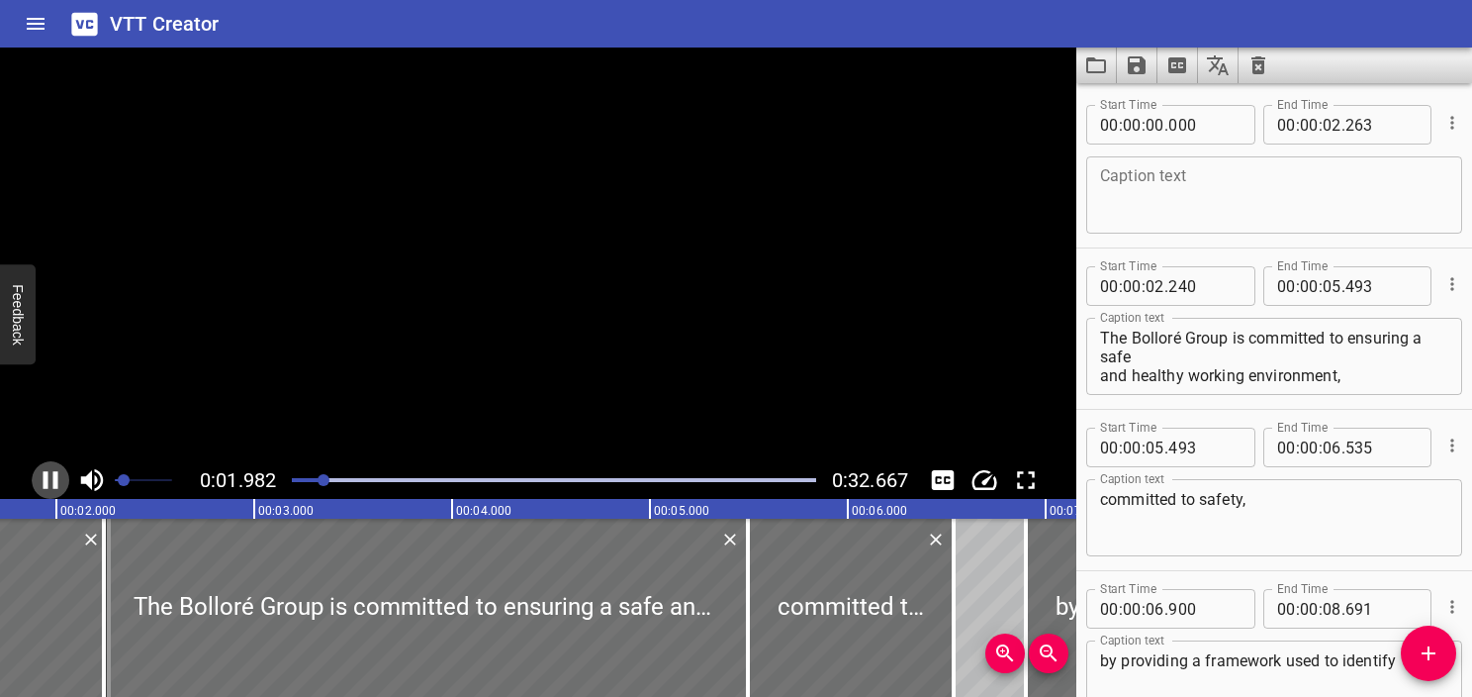
click at [51, 479] on icon "Play/Pause" at bounding box center [51, 480] width 30 height 30
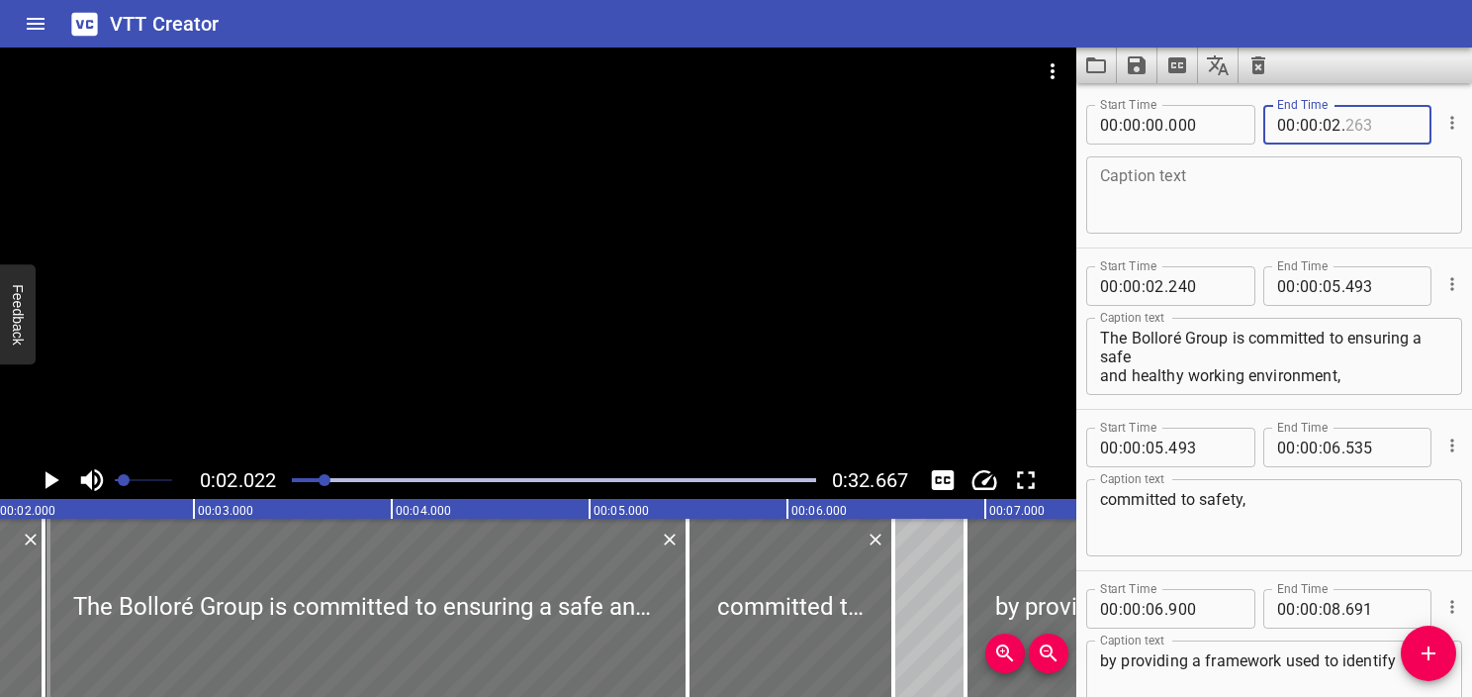
click at [710, 131] on input "number" at bounding box center [1382, 125] width 72 height 40
type input "021"
click at [710, 215] on textarea at bounding box center [1274, 195] width 348 height 56
click at [295, 479] on div "Play progress" at bounding box center [62, 480] width 524 height 4
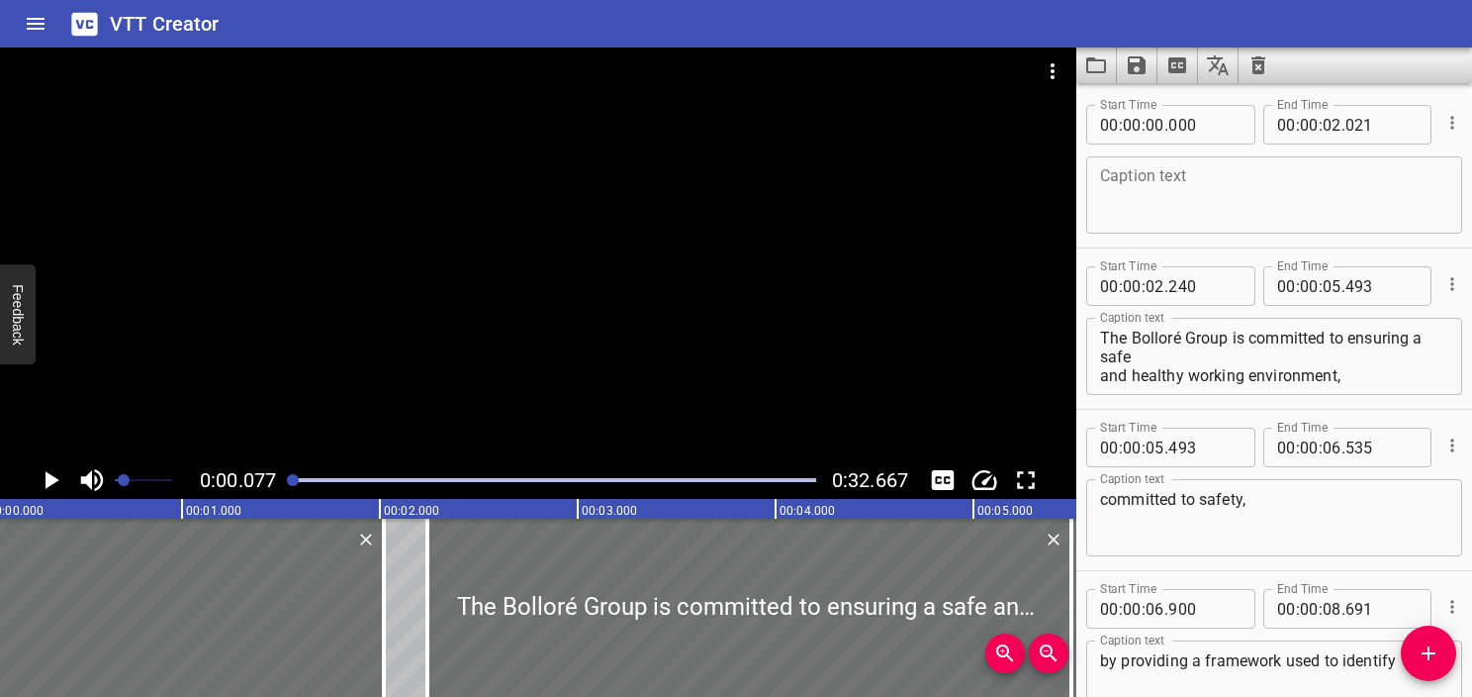
scroll to position [0, 15]
click at [710, 214] on textarea at bounding box center [1274, 195] width 348 height 56
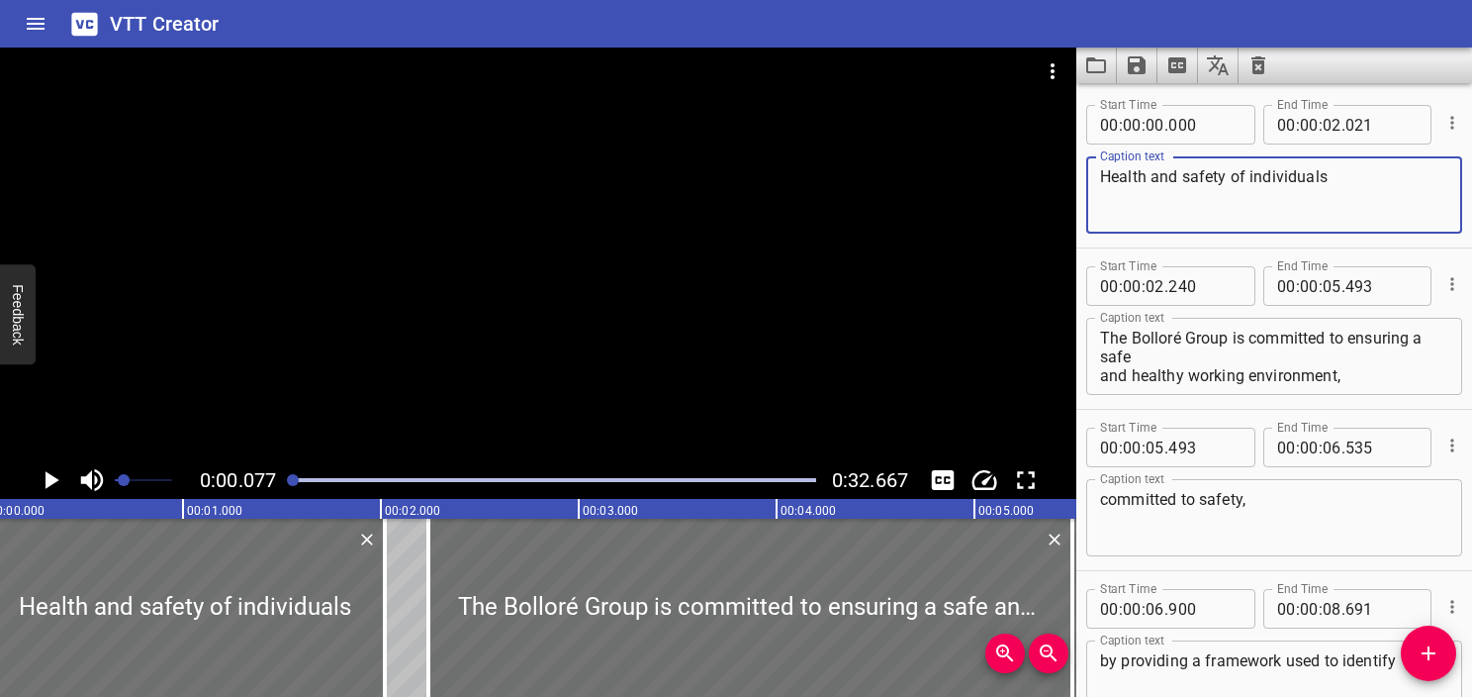
type textarea "Health and safety of individuals"
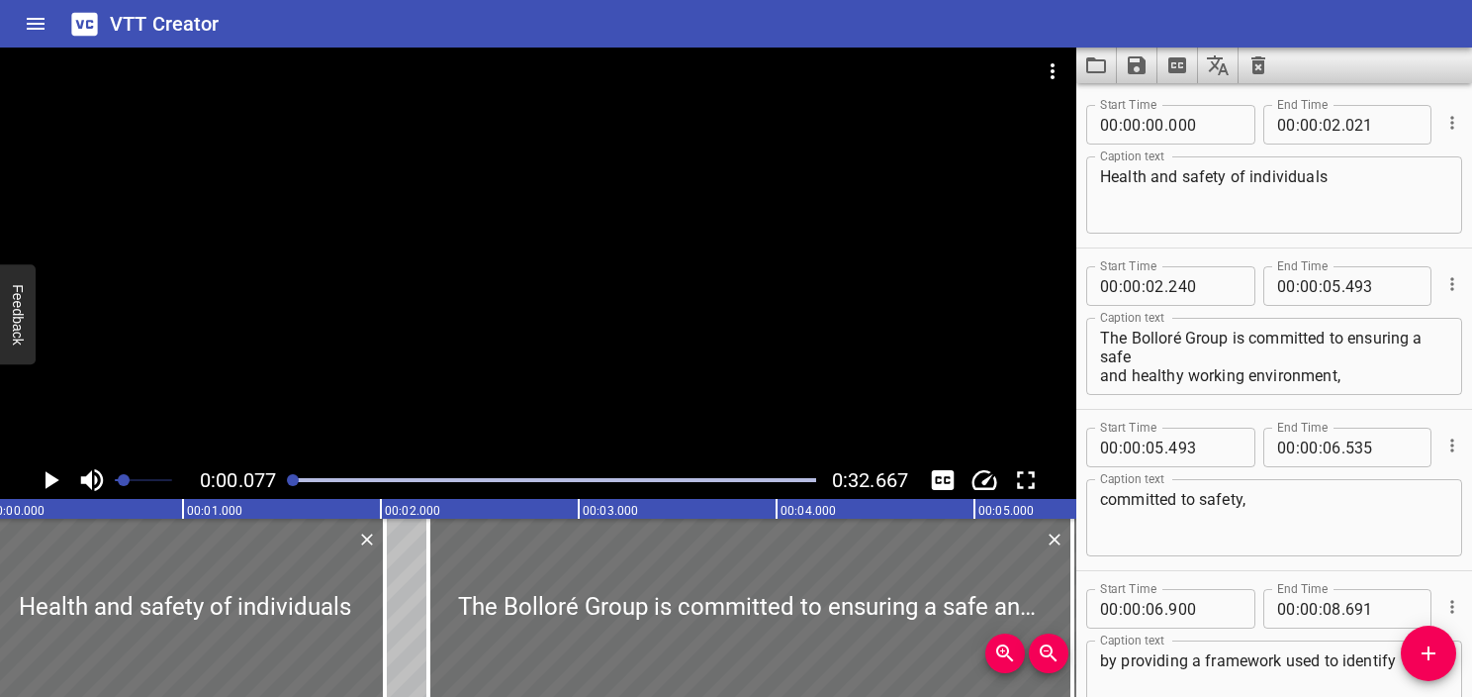
drag, startPoint x: 289, startPoint y: 483, endPoint x: 276, endPoint y: 486, distance: 13.2
click at [276, 486] on div "0:00.077 0:32.667" at bounding box center [538, 480] width 1076 height 38
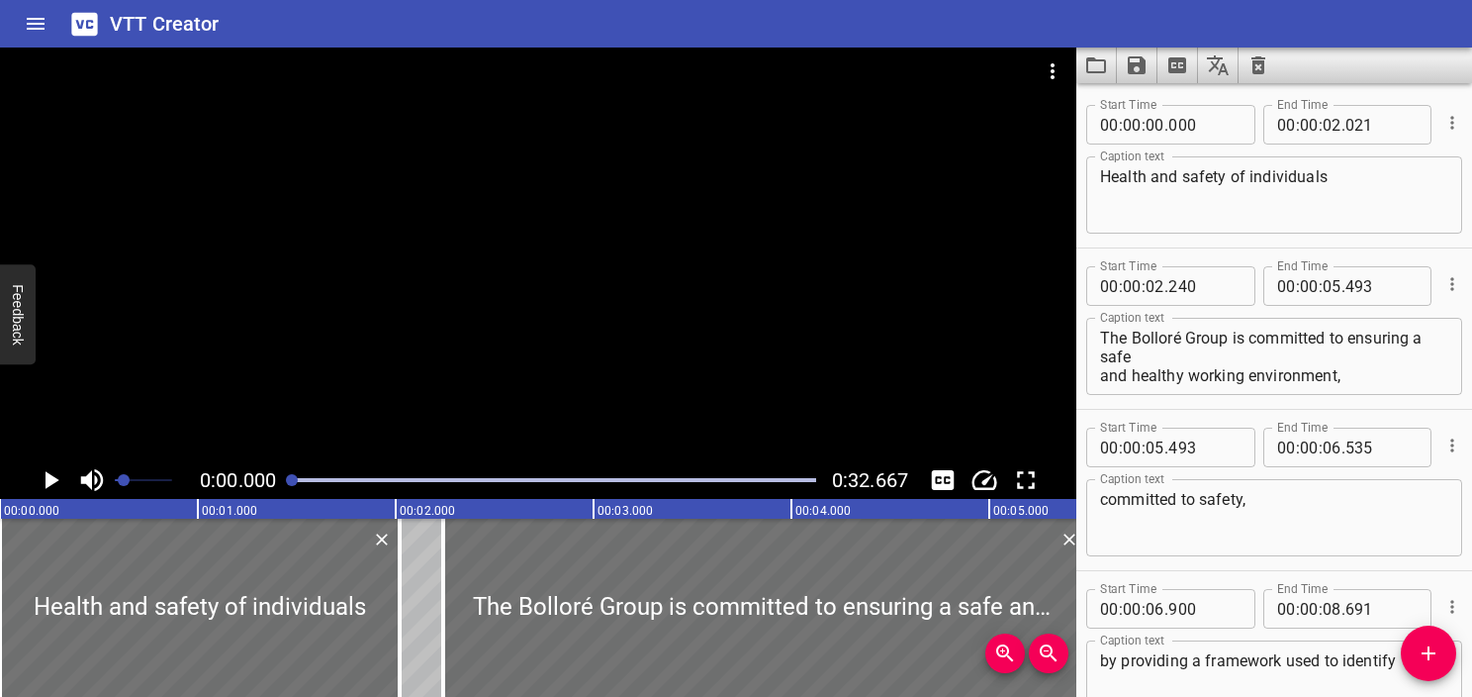
click at [49, 479] on icon "Play/Pause" at bounding box center [53, 480] width 14 height 18
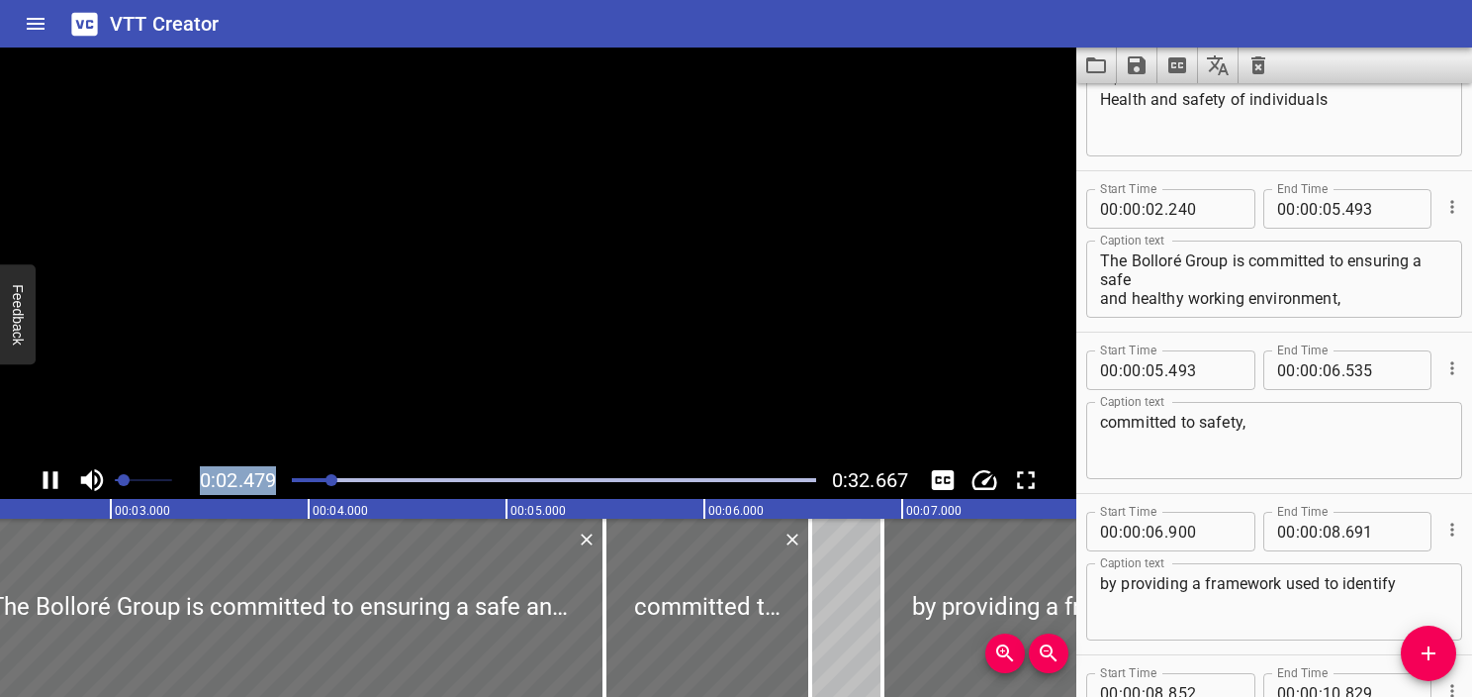
scroll to position [161, 0]
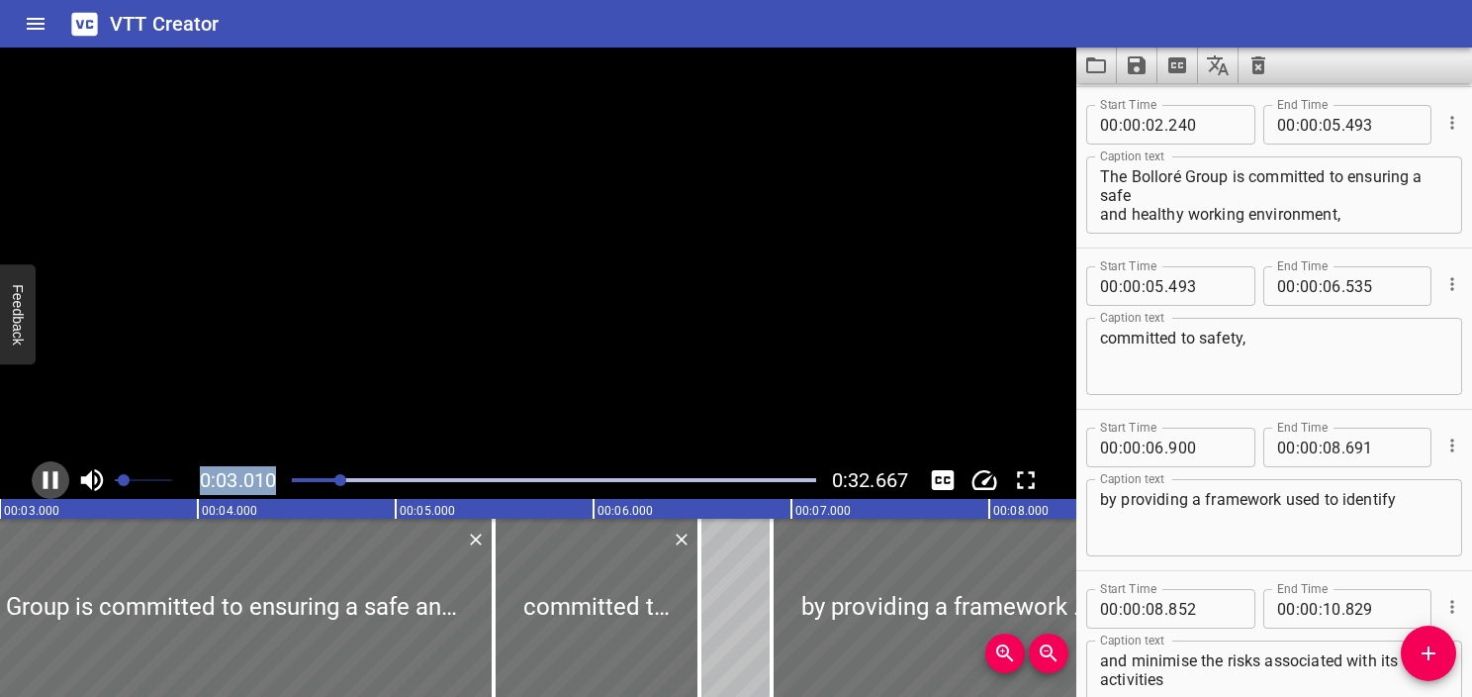
click at [49, 479] on icon "Play/Pause" at bounding box center [51, 480] width 30 height 30
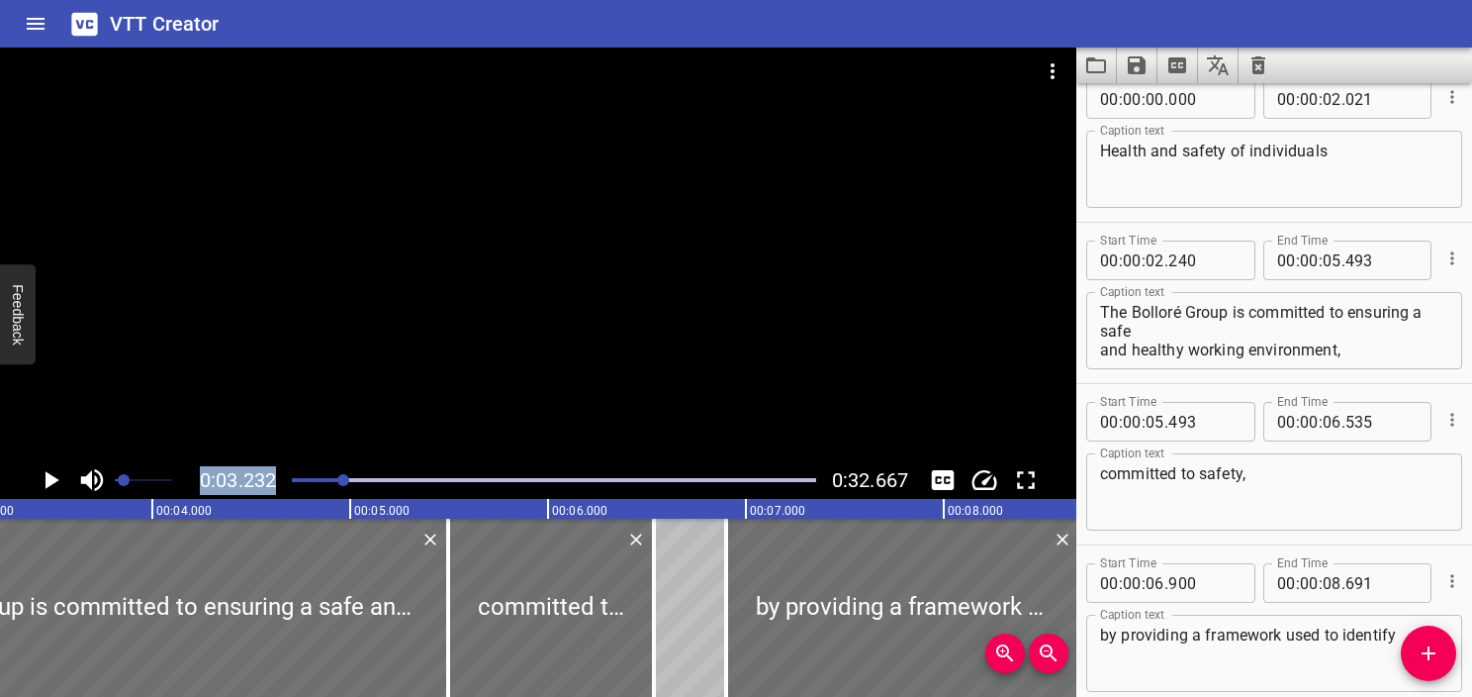
scroll to position [0, 0]
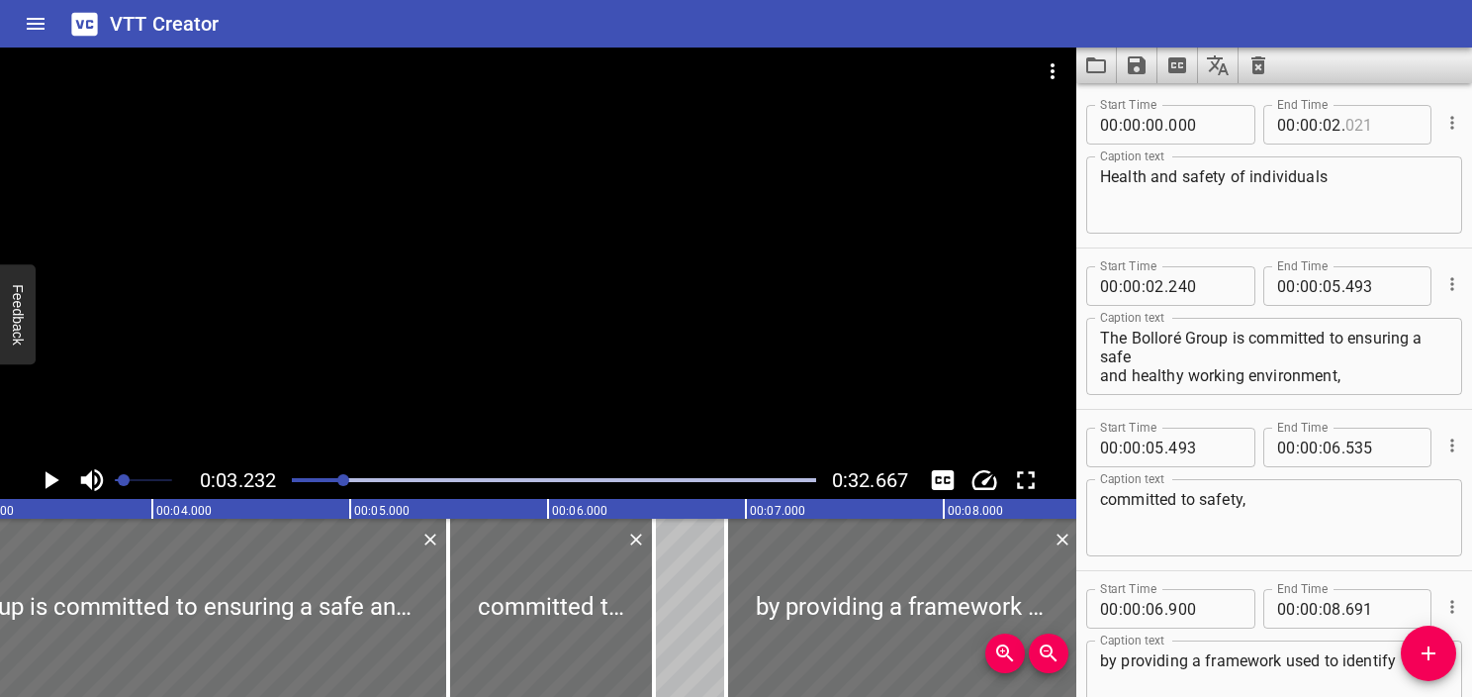
click at [710, 133] on input "number" at bounding box center [1382, 125] width 72 height 40
type input "019"
click at [295, 485] on div at bounding box center [554, 480] width 548 height 28
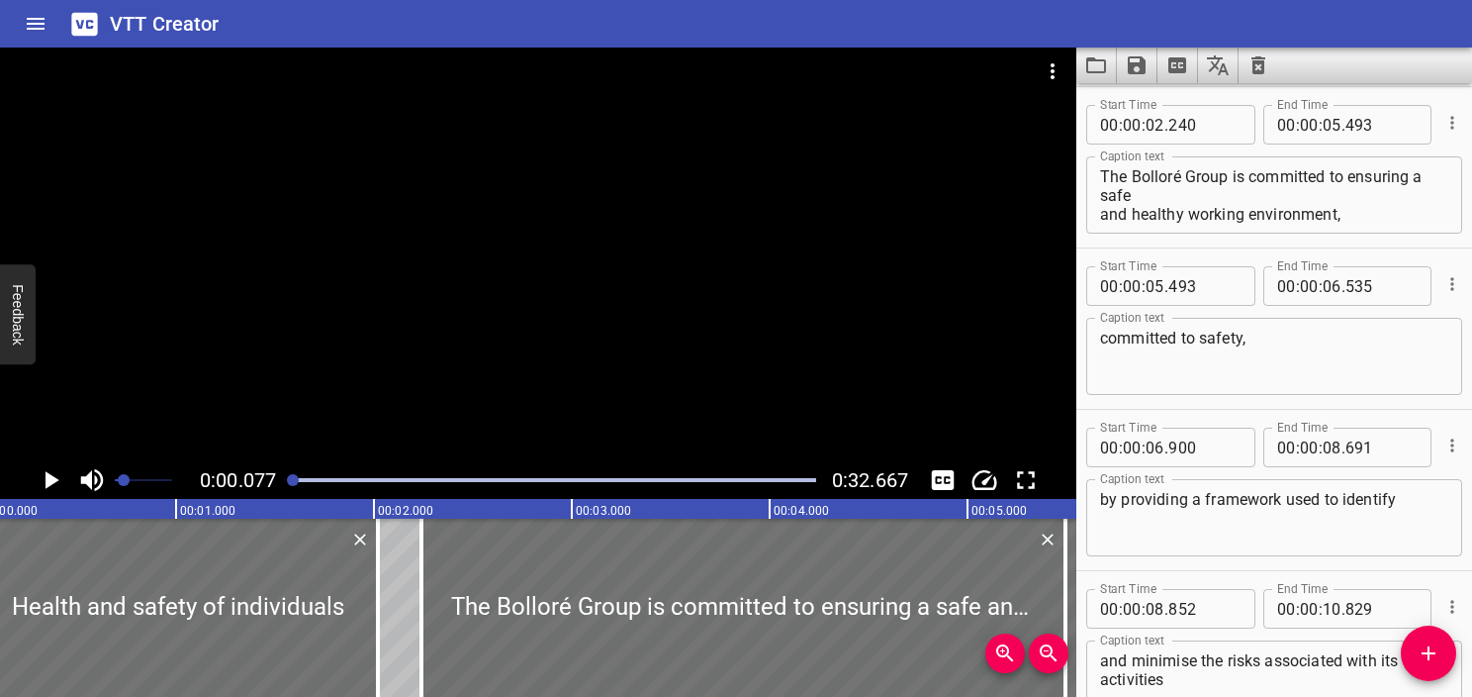
scroll to position [0, 15]
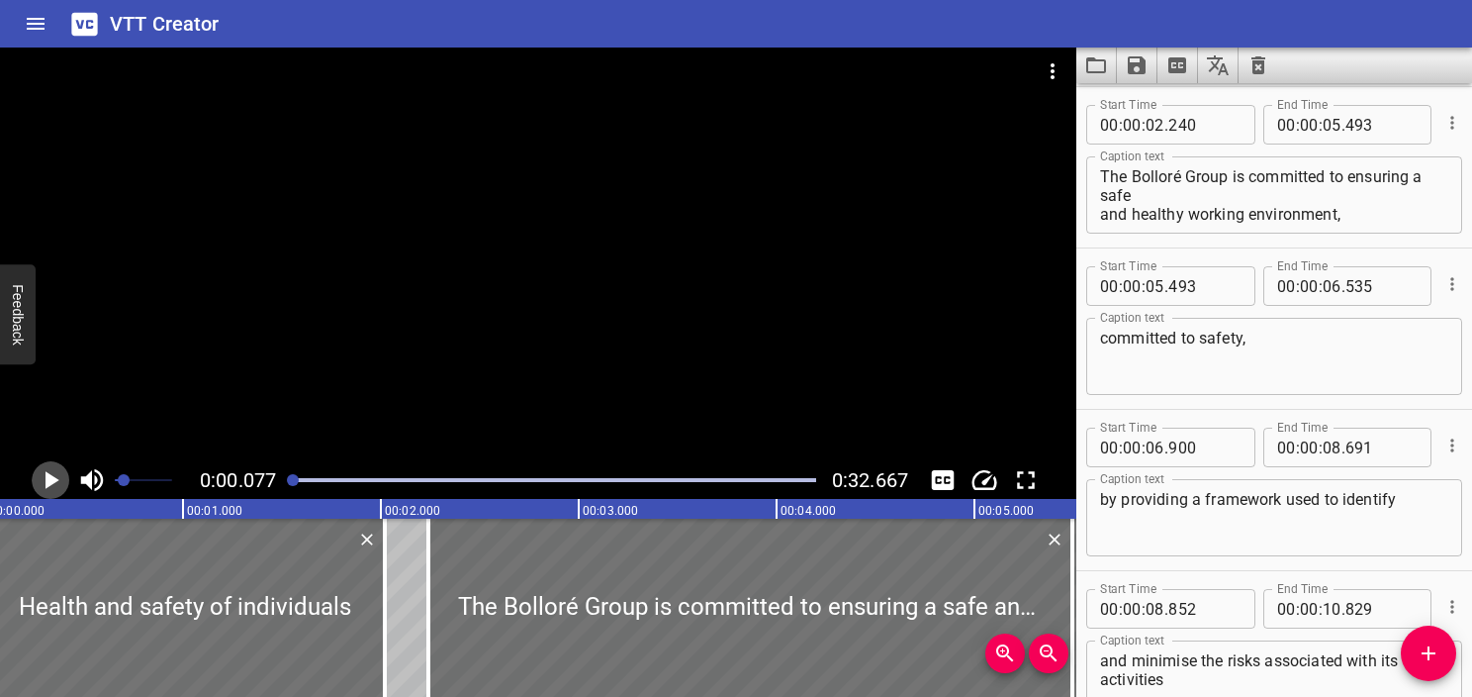
click at [50, 486] on icon "Play/Pause" at bounding box center [51, 480] width 30 height 30
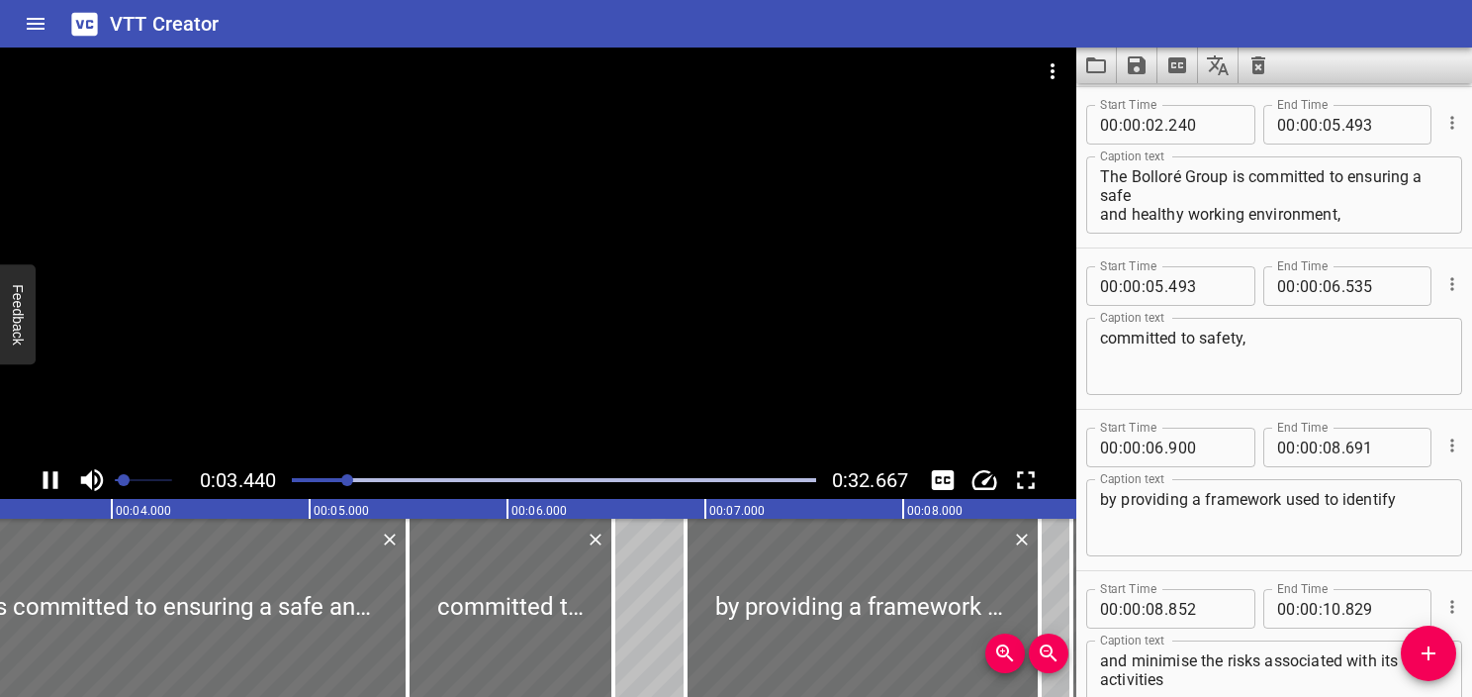
click at [602, 260] on div at bounding box center [538, 254] width 1076 height 414
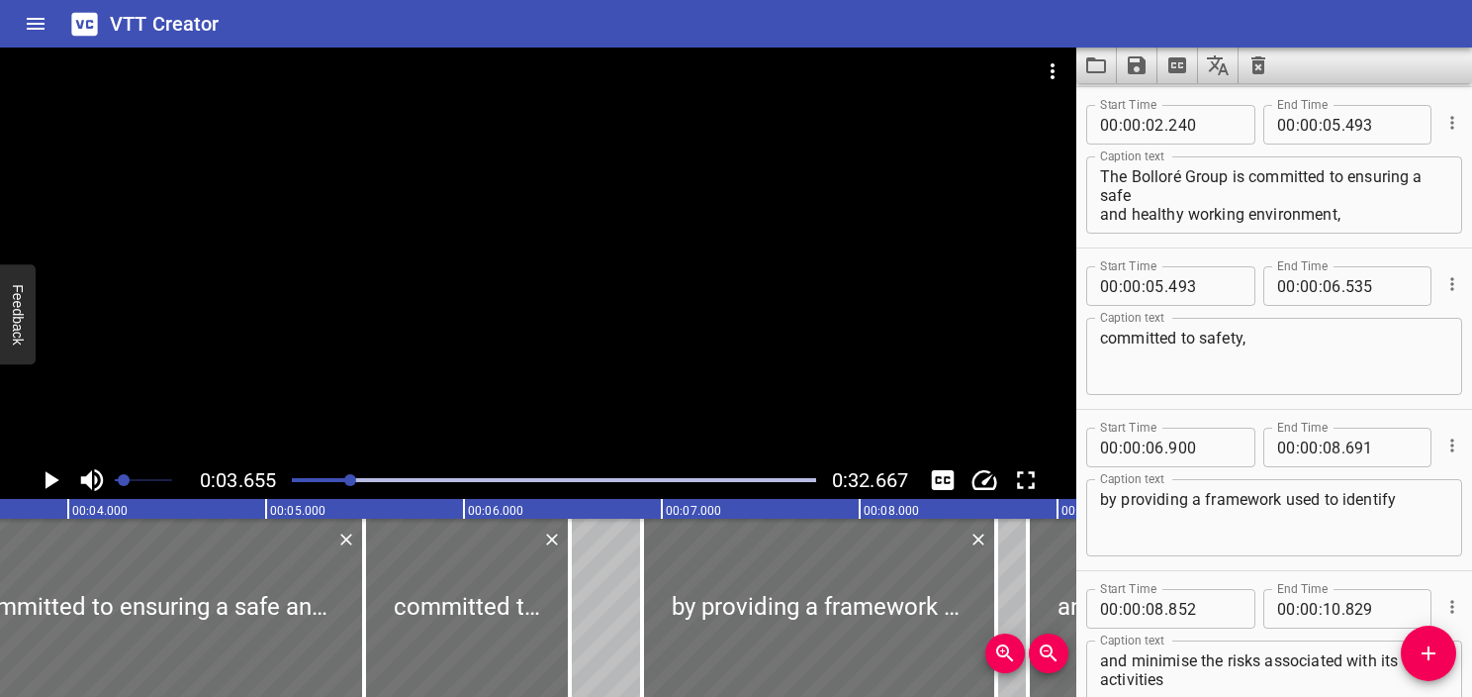
click at [305, 484] on div at bounding box center [554, 480] width 548 height 28
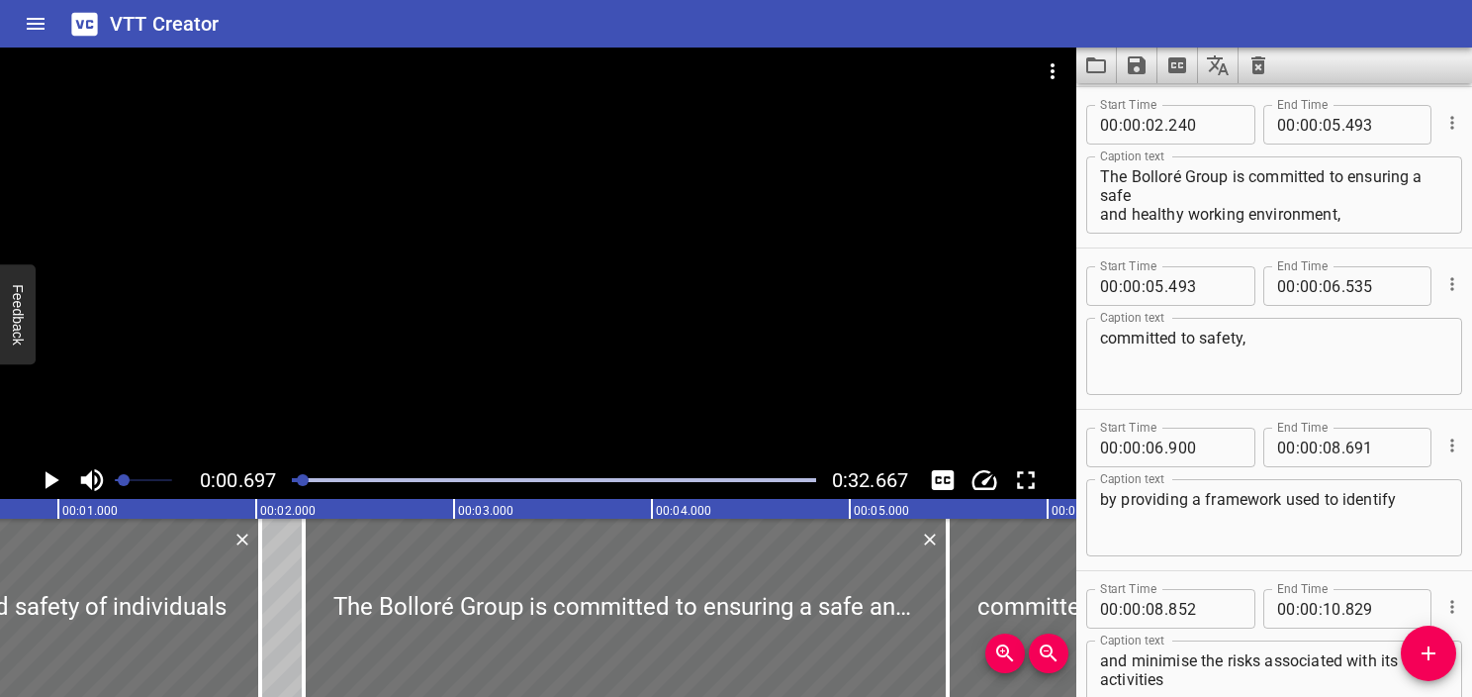
scroll to position [0, 138]
click at [273, 476] on span "0:00.697" at bounding box center [238, 480] width 76 height 24
click at [296, 483] on div at bounding box center [554, 480] width 548 height 28
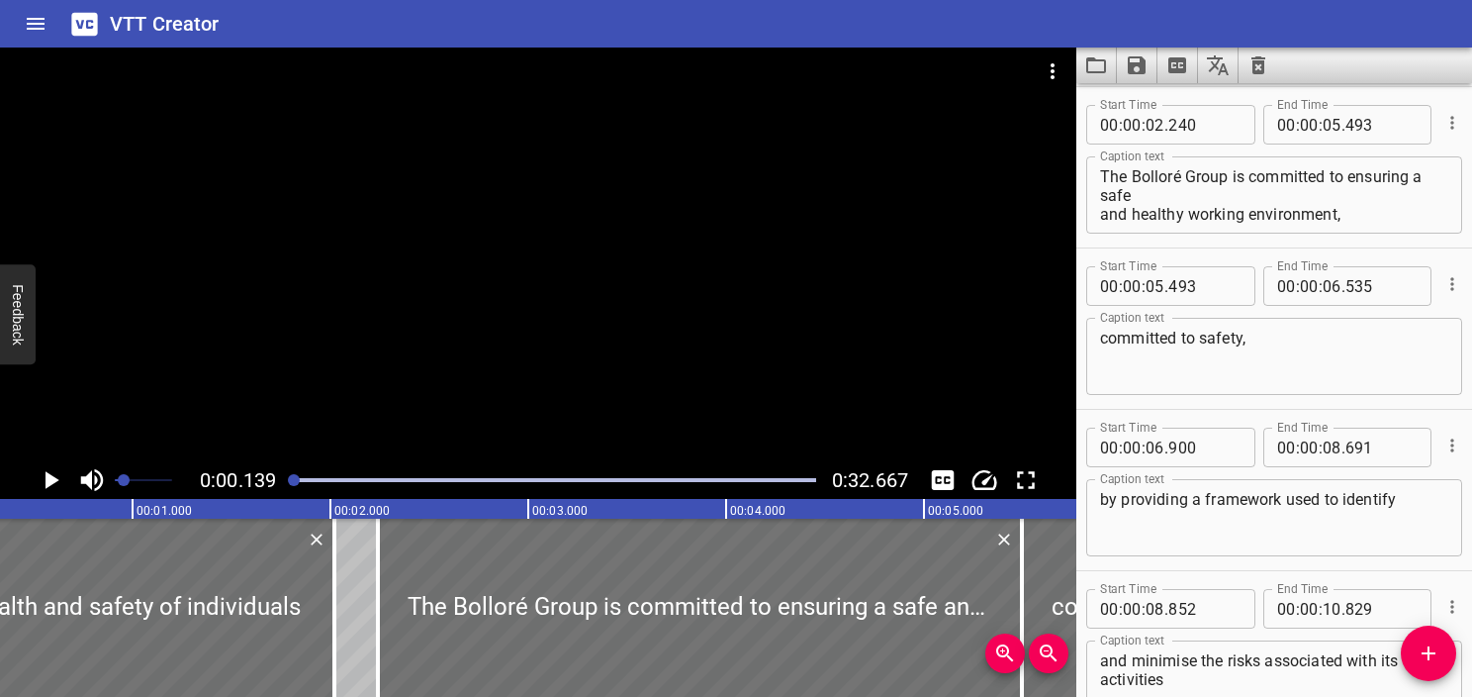
scroll to position [0, 28]
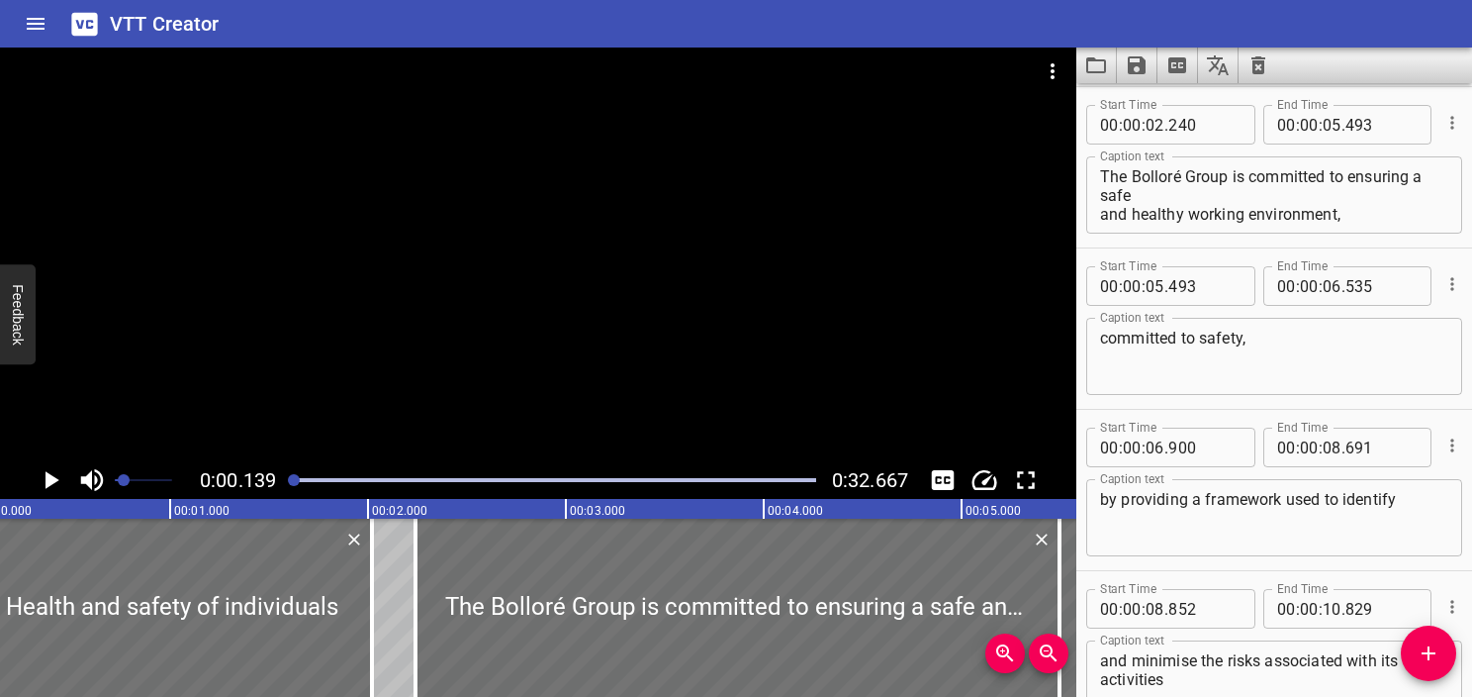
click at [47, 475] on icon "Play/Pause" at bounding box center [53, 480] width 14 height 18
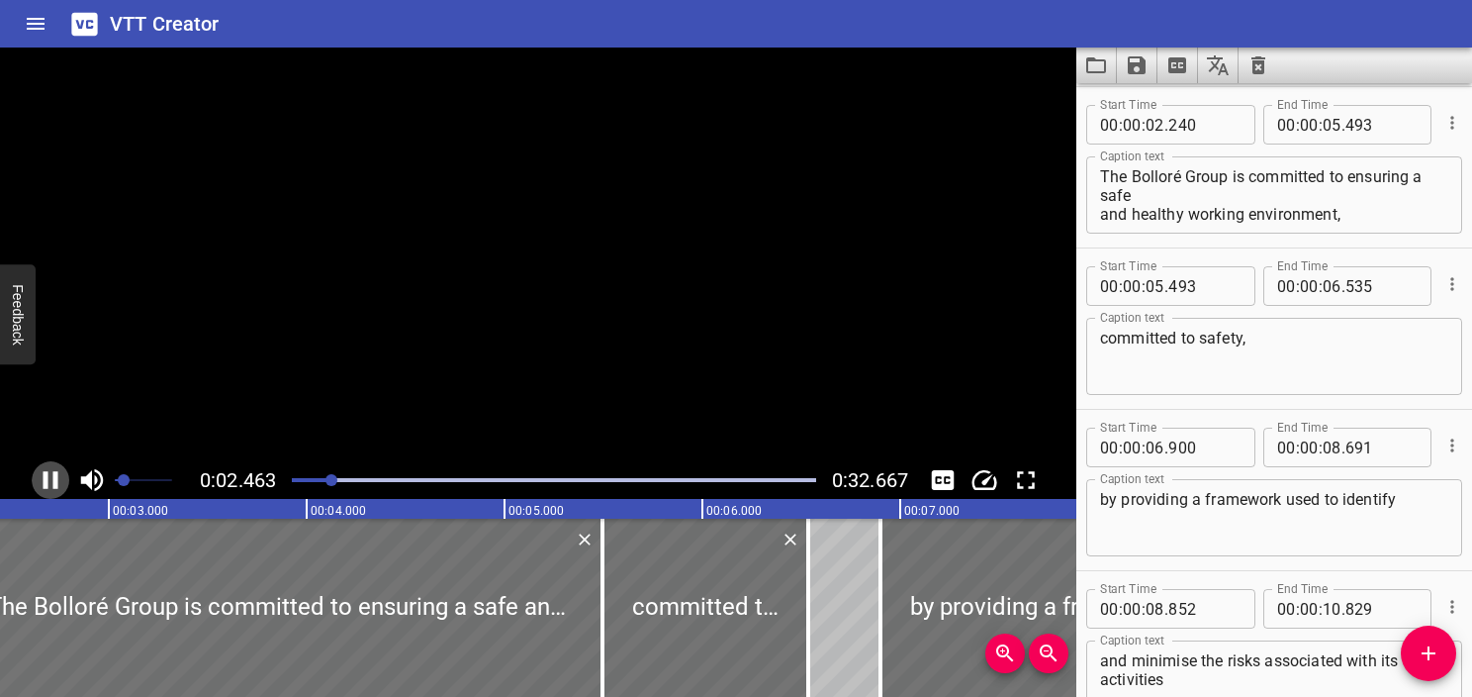
click at [47, 475] on icon "Play/Pause" at bounding box center [51, 480] width 30 height 30
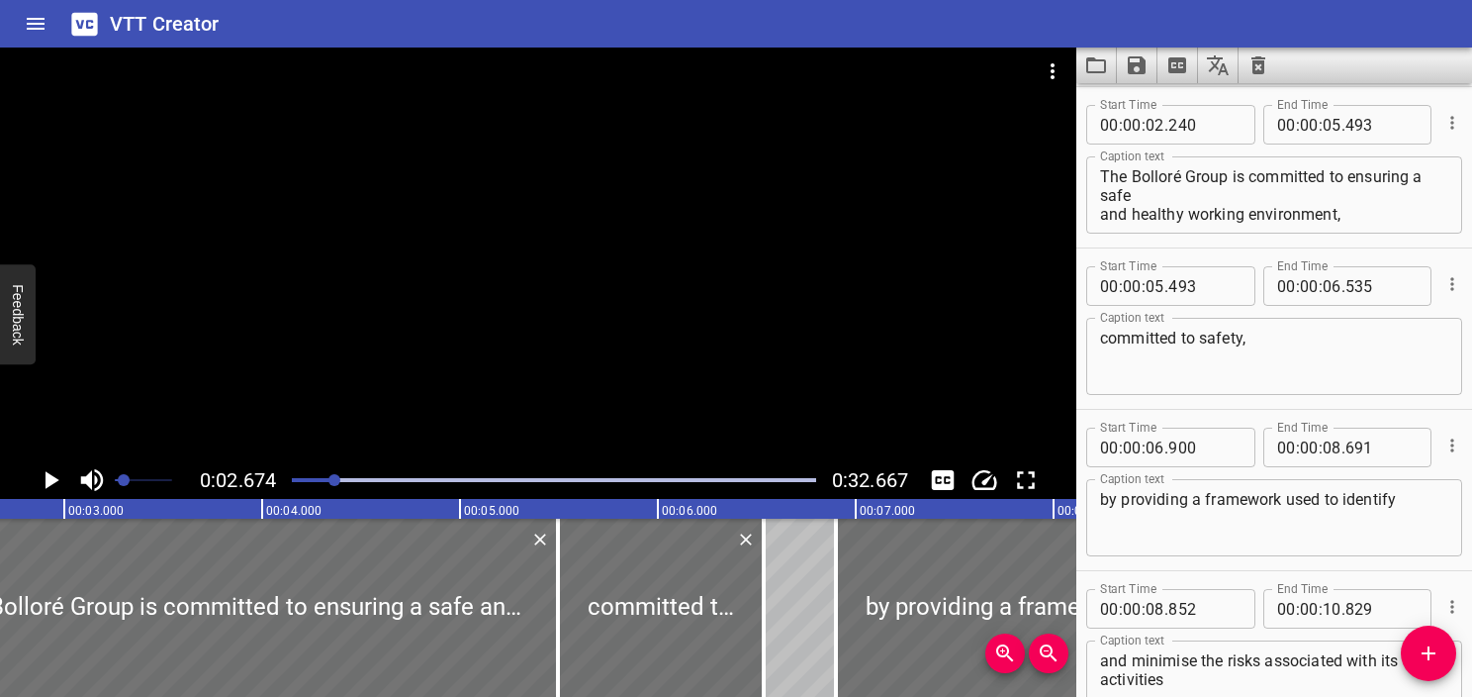
scroll to position [0, 0]
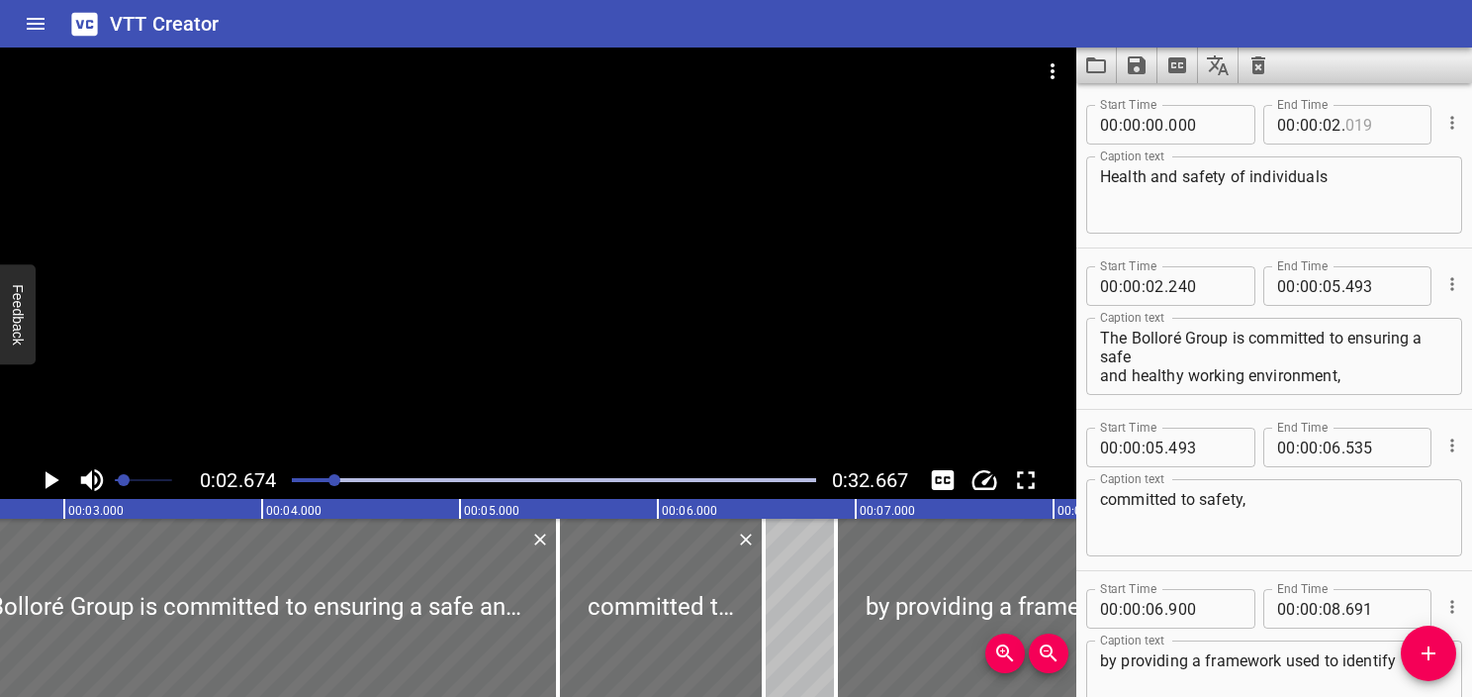
click at [710, 127] on input "number" at bounding box center [1382, 125] width 72 height 40
type input "021"
click at [710, 190] on textarea "Health and safety of individuals" at bounding box center [1274, 195] width 348 height 56
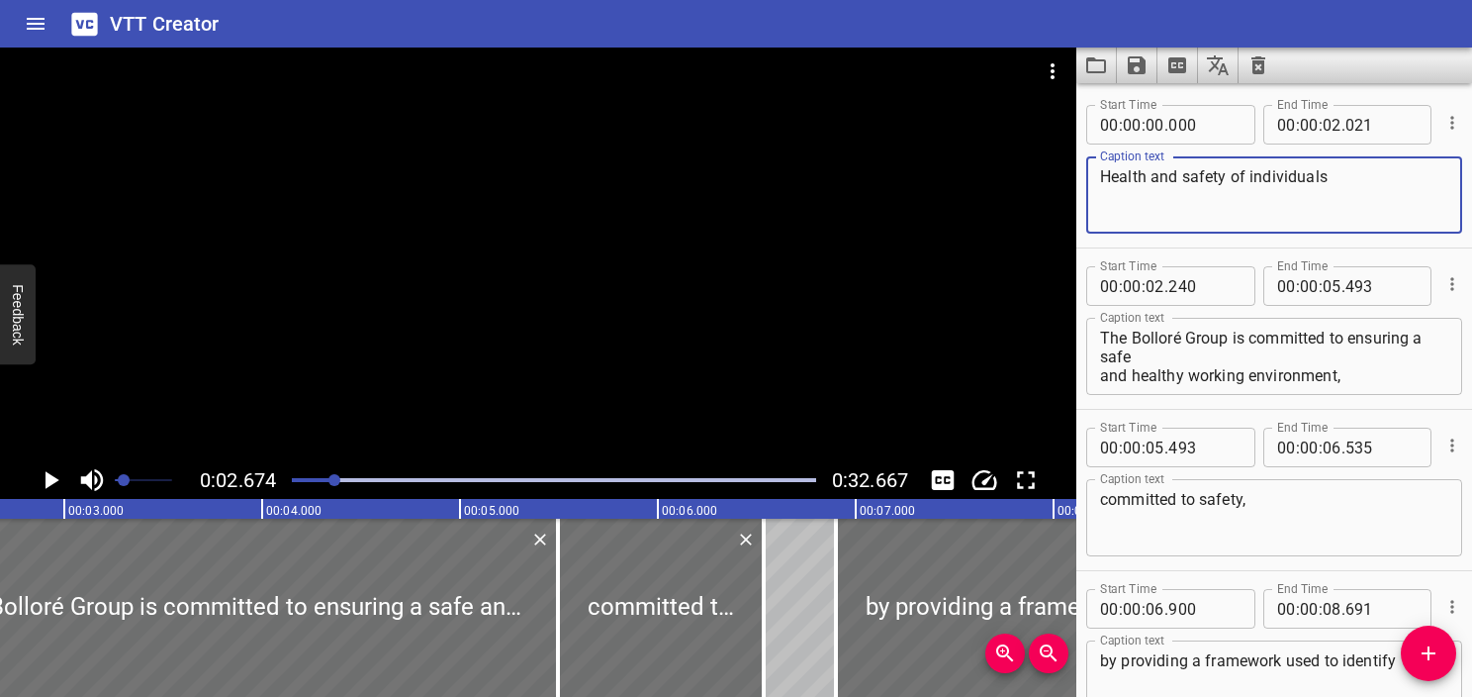
click at [570, 276] on div at bounding box center [538, 254] width 1076 height 414
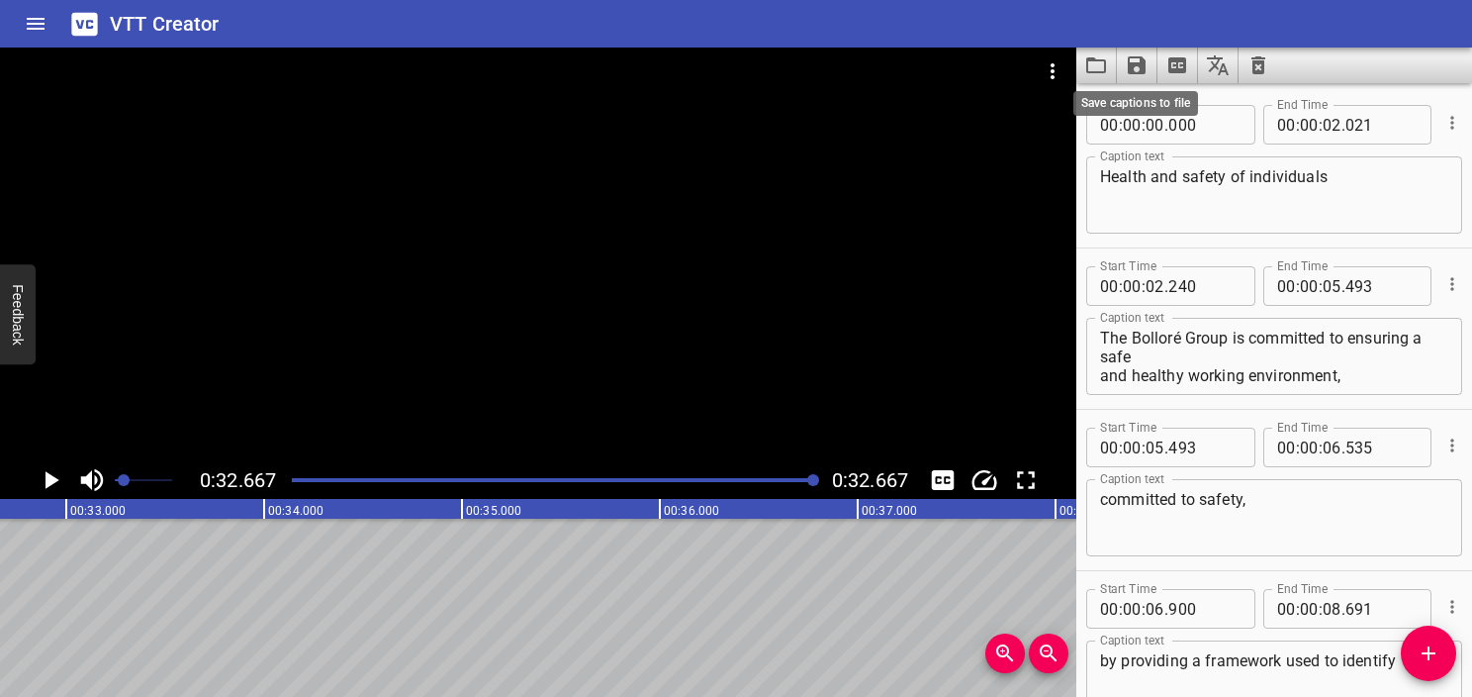
click at [710, 58] on icon "Save captions to file" at bounding box center [1137, 65] width 24 height 24
click at [710, 98] on li "Save to VTT file" at bounding box center [1189, 109] width 145 height 36
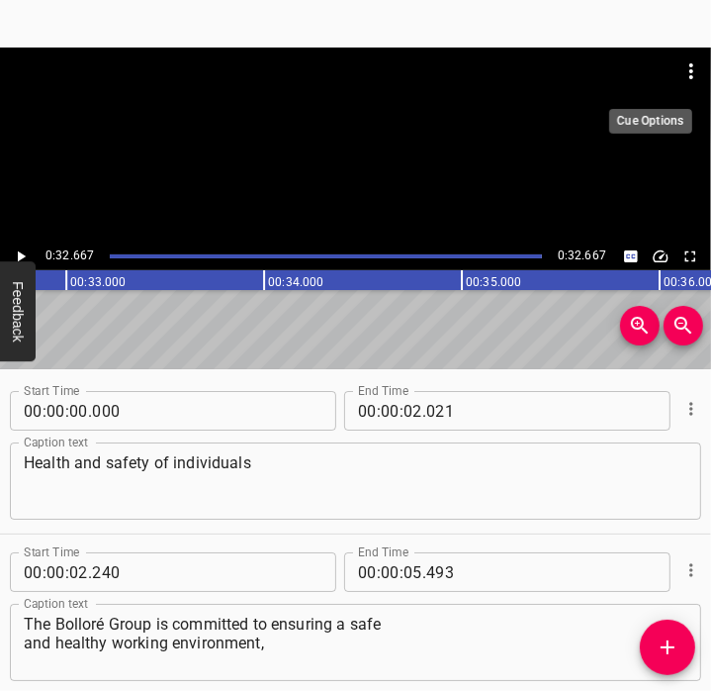
click at [689, 69] on icon "Menu" at bounding box center [692, 71] width 24 height 24
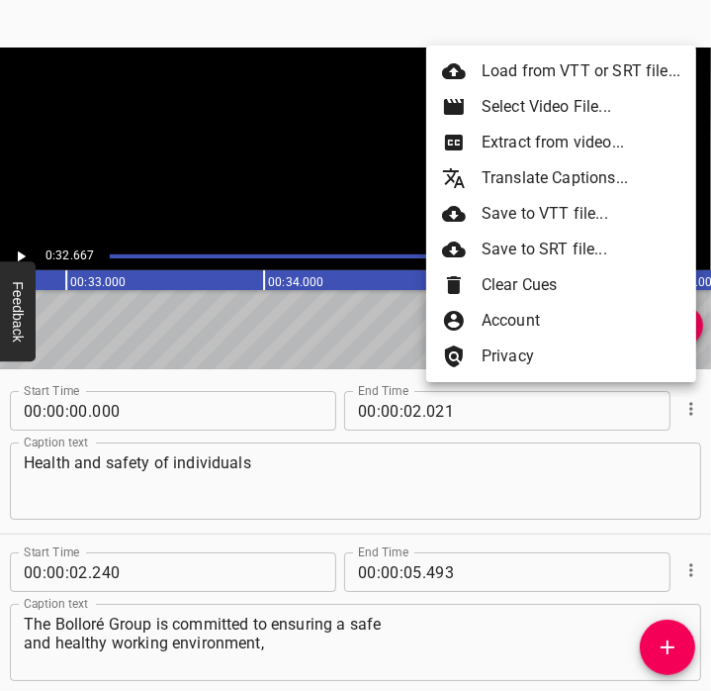
click at [328, 132] on div at bounding box center [355, 345] width 711 height 691
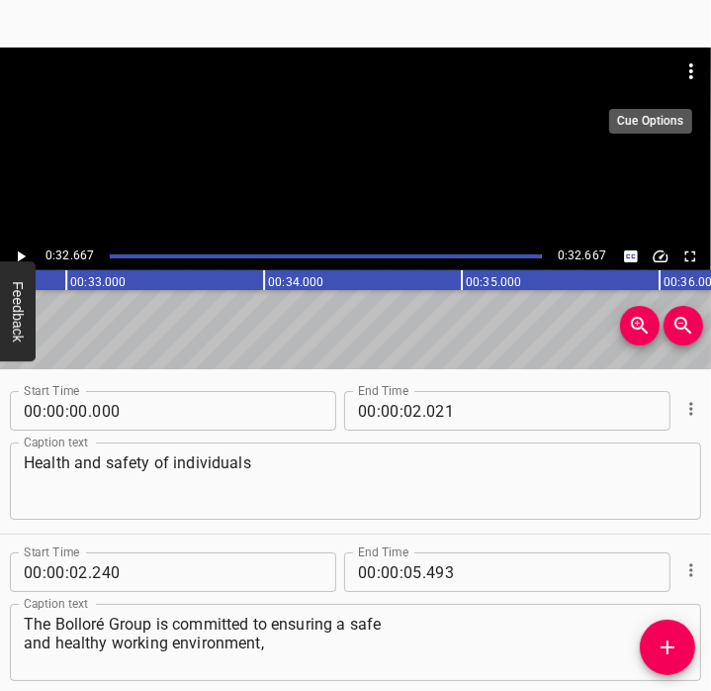
click at [679, 73] on button "Menu" at bounding box center [691, 70] width 47 height 47
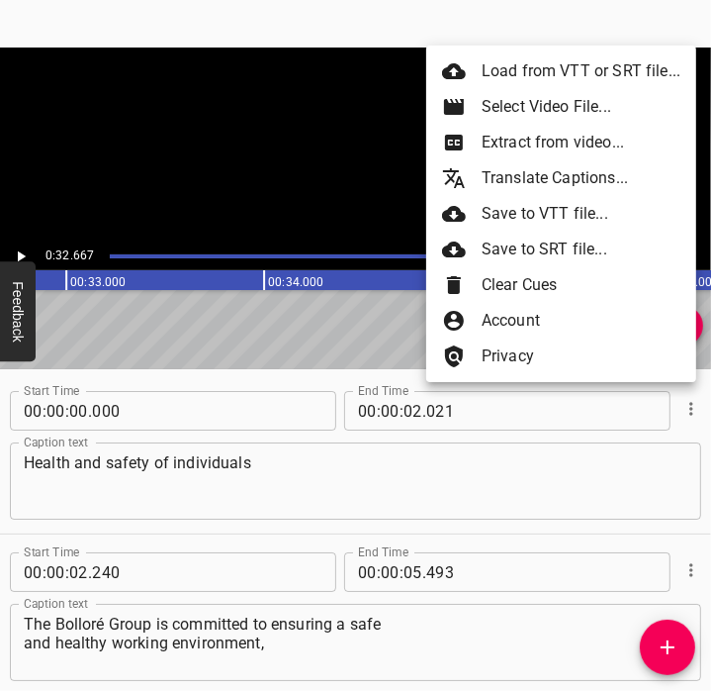
click at [579, 108] on li "Select Video File..." at bounding box center [561, 107] width 270 height 36
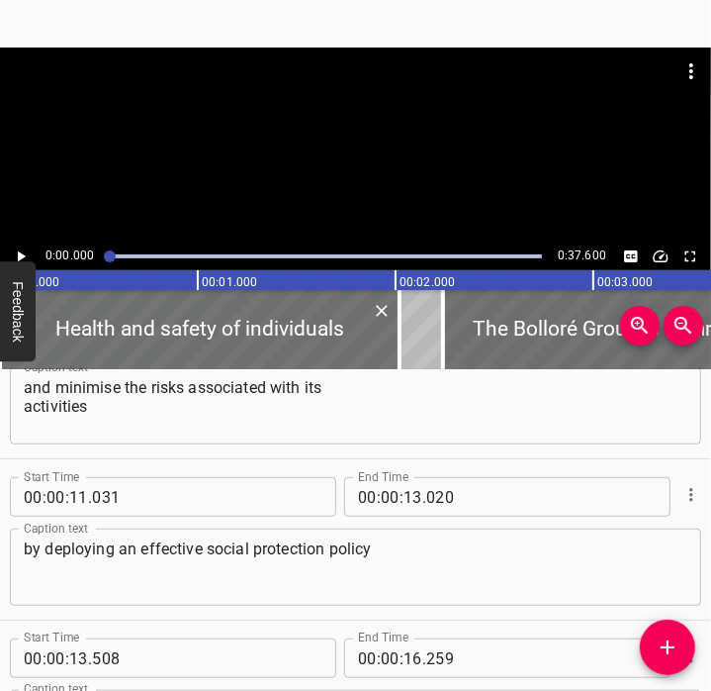
scroll to position [706, 0]
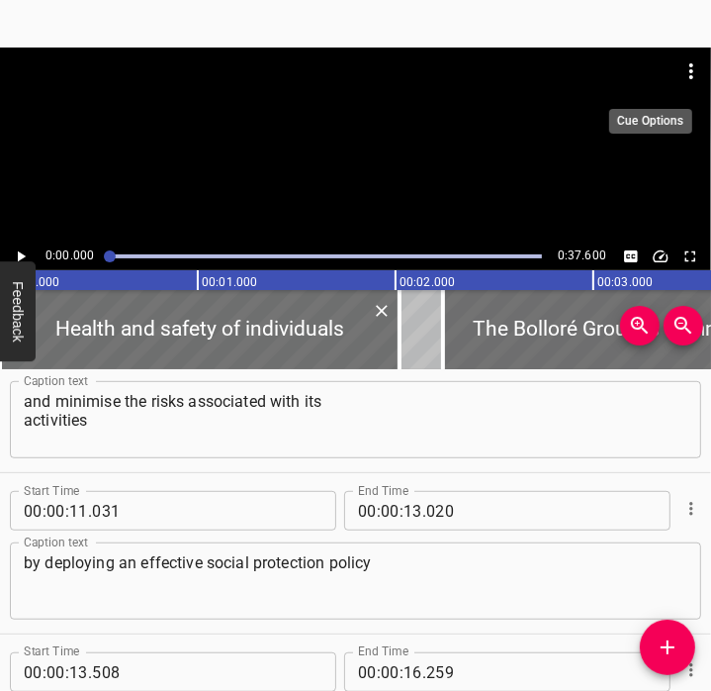
click at [683, 72] on icon "Menu" at bounding box center [692, 71] width 24 height 24
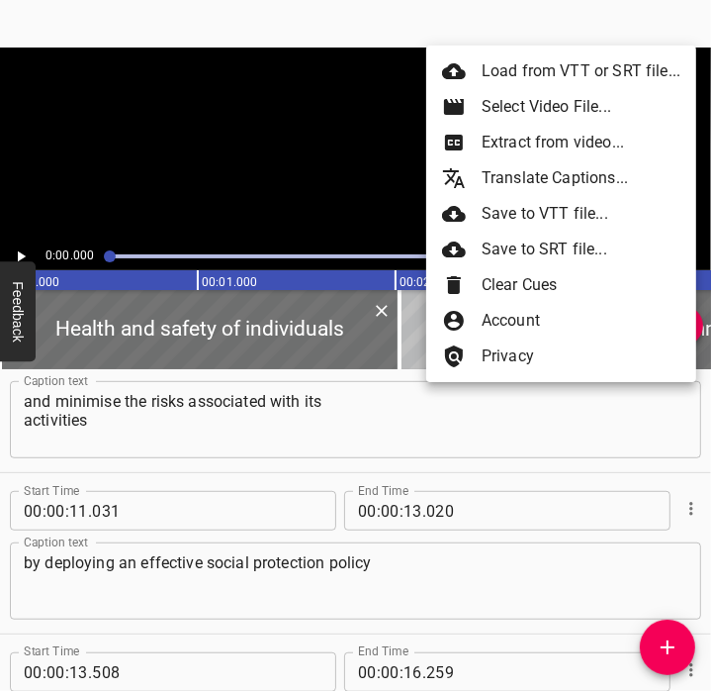
click at [526, 71] on li "Load from VTT or SRT file..." at bounding box center [561, 71] width 270 height 36
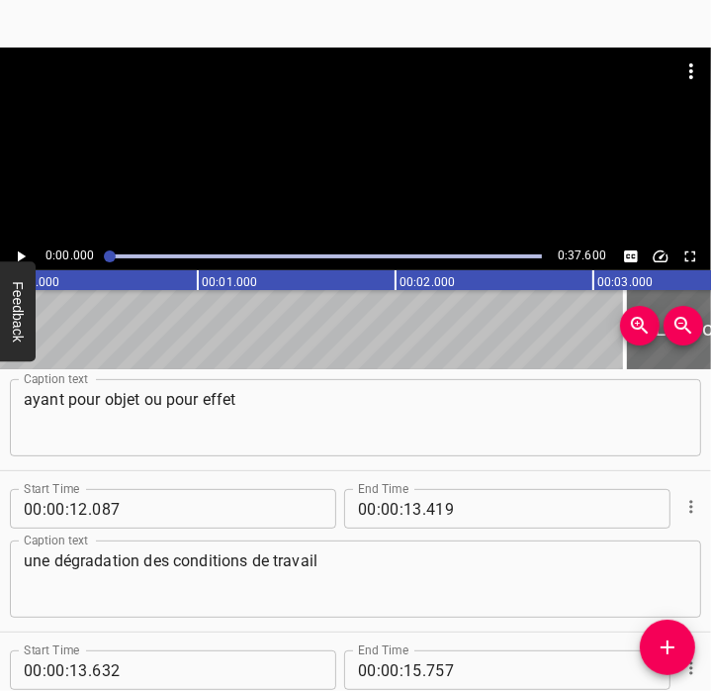
scroll to position [0, 0]
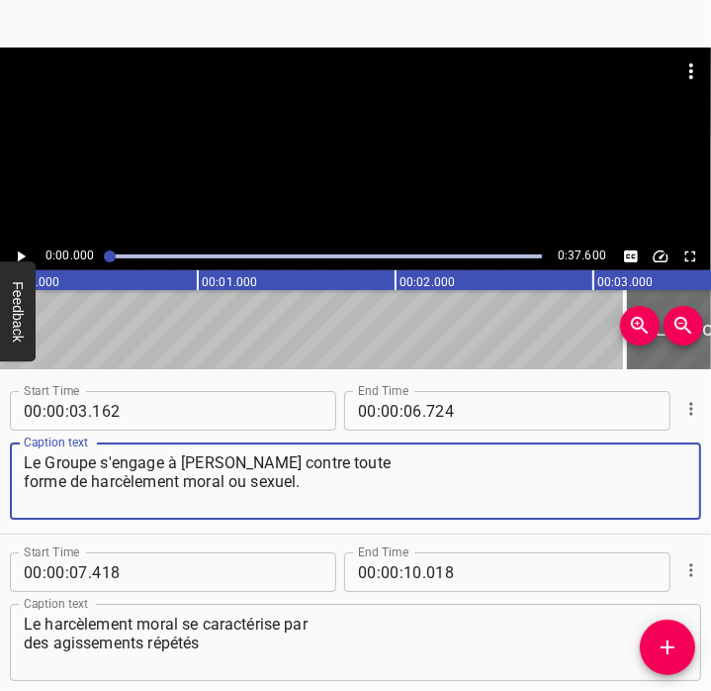
click at [191, 456] on textarea "Le Groupe s'engage à [PERSON_NAME] contre toute forme de harcèlement moral ou s…" at bounding box center [356, 481] width 664 height 56
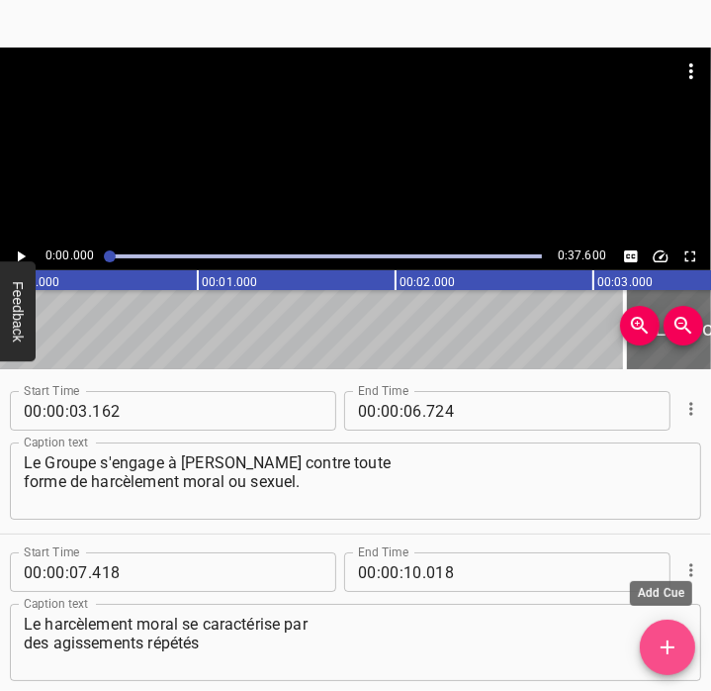
click at [679, 652] on icon "Add Cue" at bounding box center [668, 647] width 24 height 24
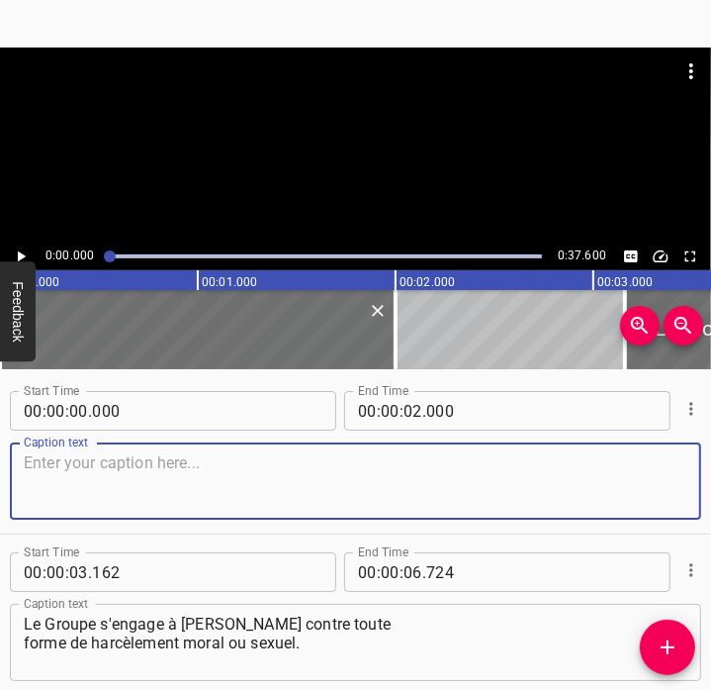
click at [297, 489] on textarea at bounding box center [356, 481] width 664 height 56
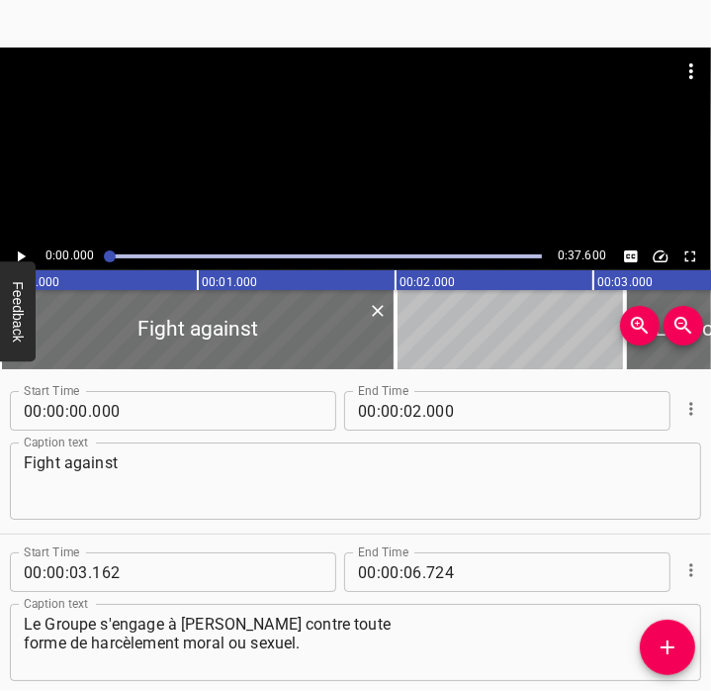
click at [296, 475] on textarea "Fight against" at bounding box center [356, 481] width 664 height 56
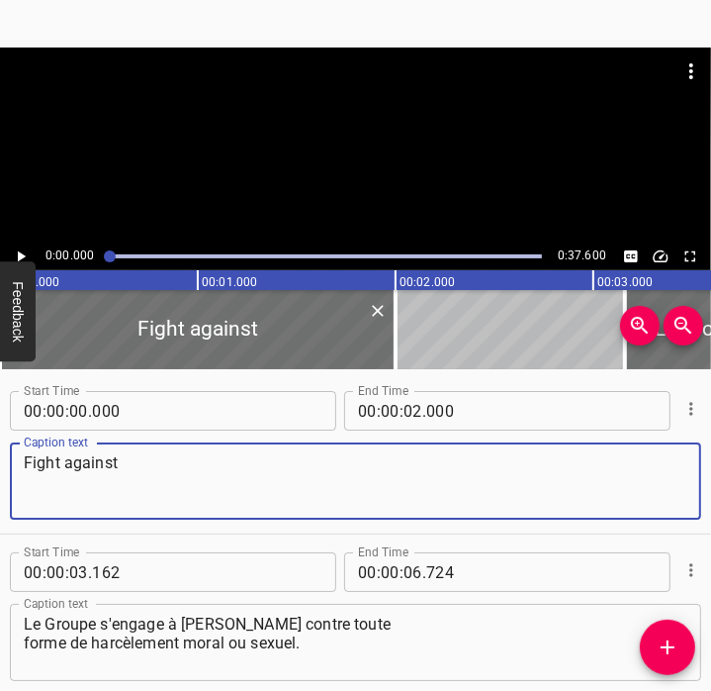
paste textarea "psychological and sexual harass"
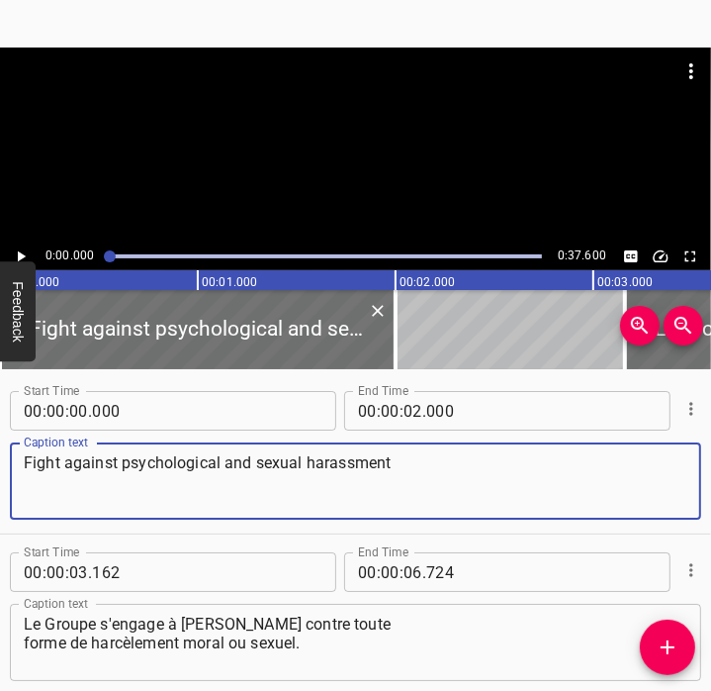
type textarea "Fight against psychological and sexual harassment"
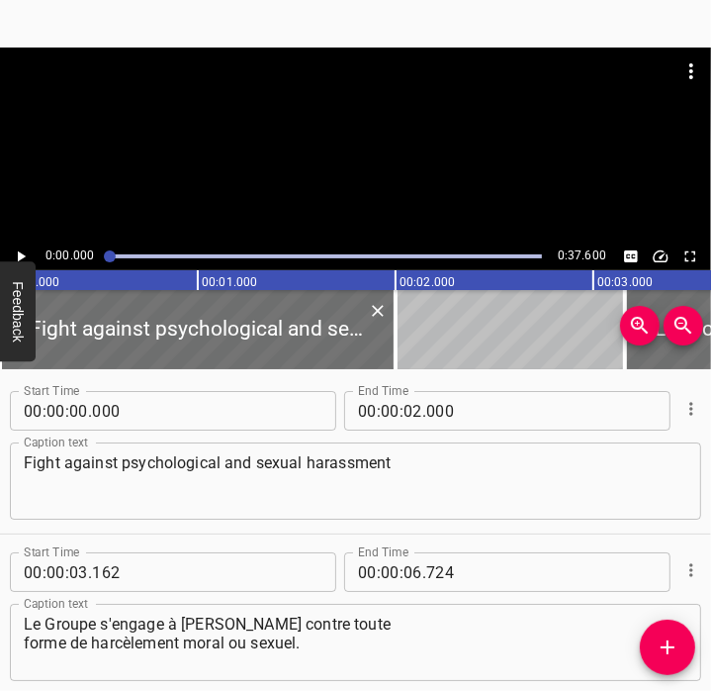
click at [23, 254] on icon "Play/Pause" at bounding box center [22, 256] width 8 height 11
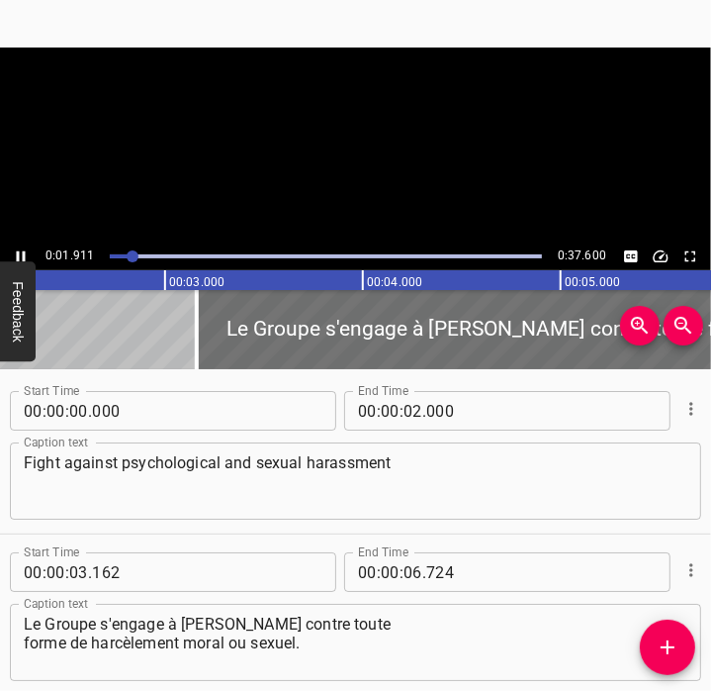
click at [23, 254] on icon "Play/Pause" at bounding box center [21, 256] width 9 height 11
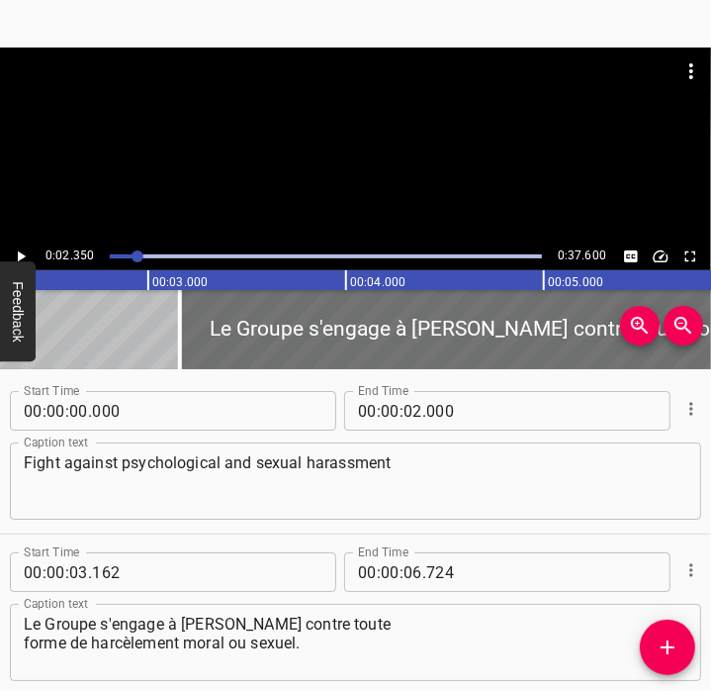
scroll to position [0, 465]
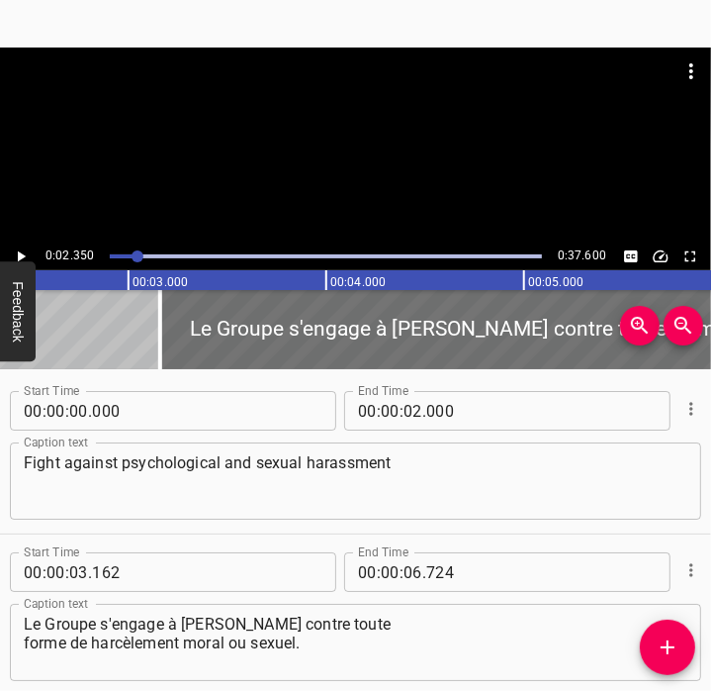
click at [23, 254] on icon "Play/Pause" at bounding box center [22, 256] width 8 height 11
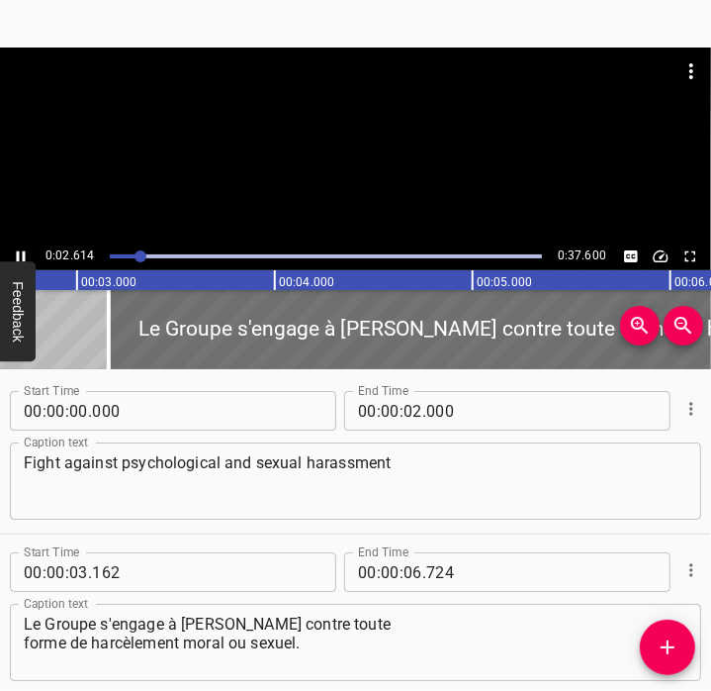
click at [23, 254] on icon "Play/Pause" at bounding box center [21, 256] width 9 height 11
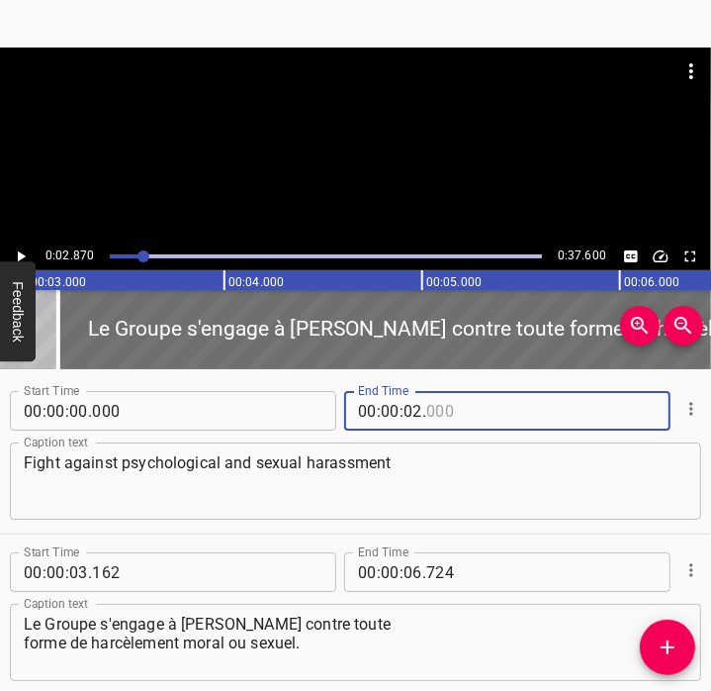
click at [434, 413] on input "number" at bounding box center [516, 411] width 181 height 40
type input "869"
click at [413, 518] on div "Fight against psychological and sexual harassment Caption text" at bounding box center [356, 480] width 692 height 77
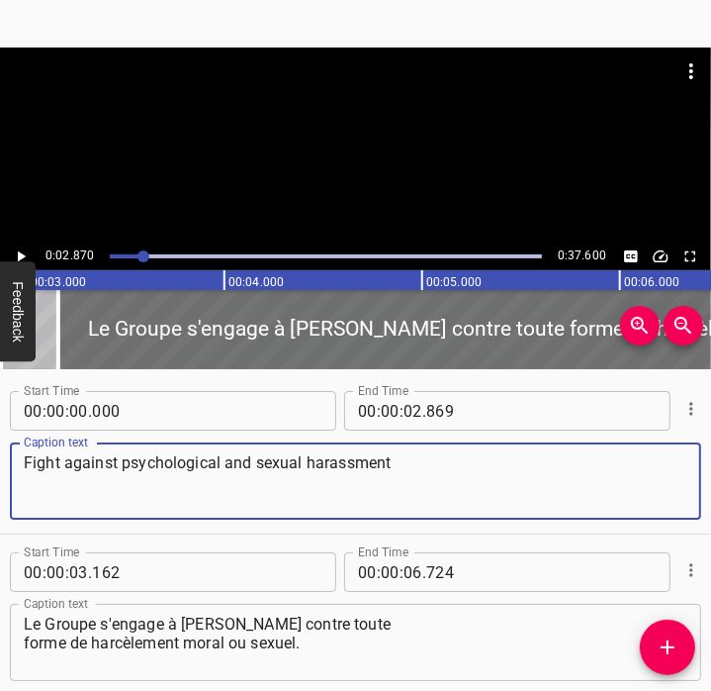
click at [121, 258] on div at bounding box center [326, 256] width 456 height 28
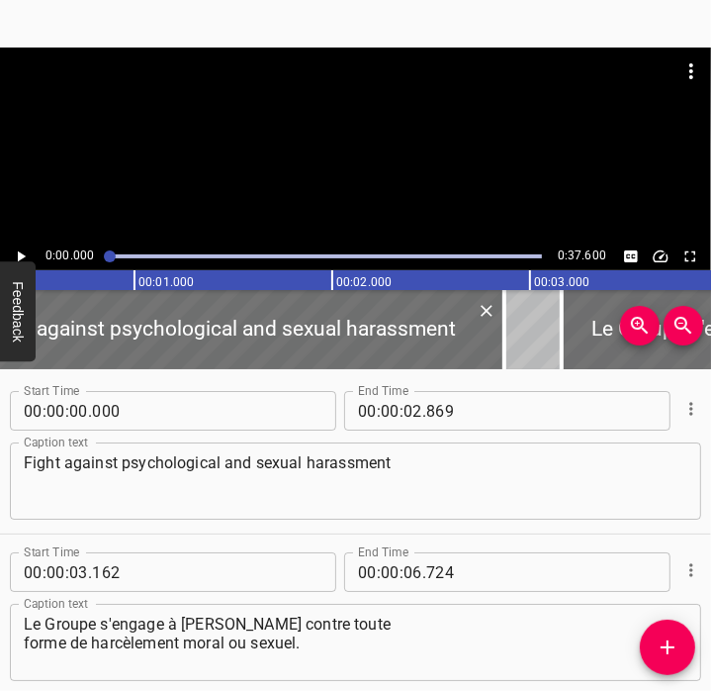
drag, startPoint x: 121, startPoint y: 258, endPoint x: 94, endPoint y: 258, distance: 26.7
click at [94, 258] on div "0:00.000 0:37.600" at bounding box center [355, 256] width 711 height 28
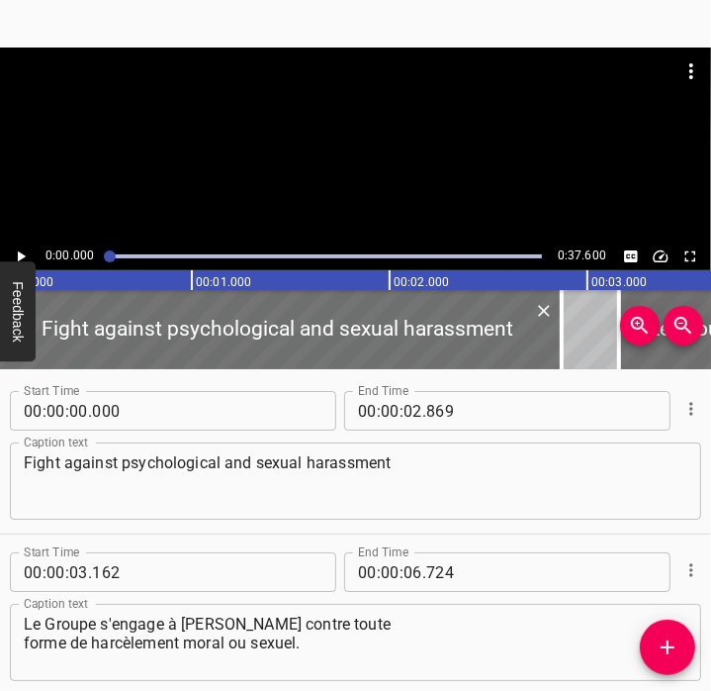
scroll to position [0, 0]
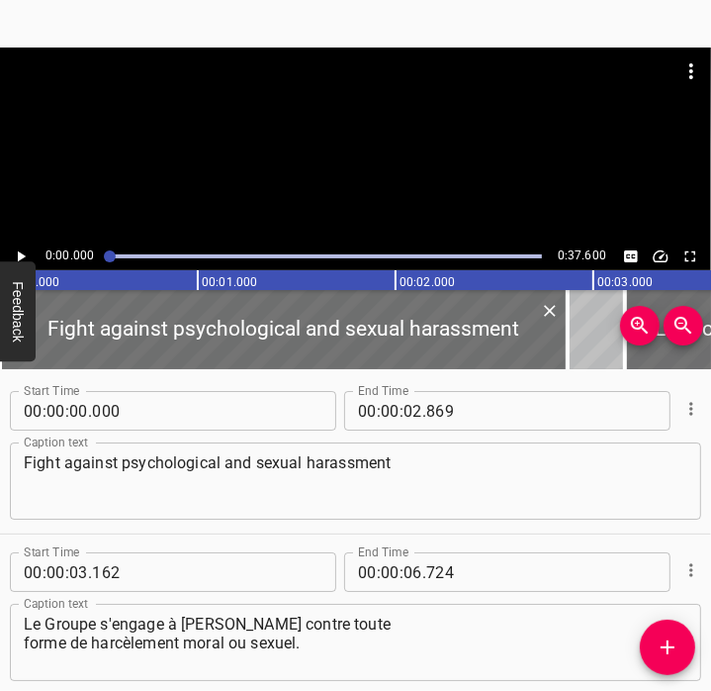
click at [19, 256] on icon "Play/Pause" at bounding box center [22, 256] width 8 height 11
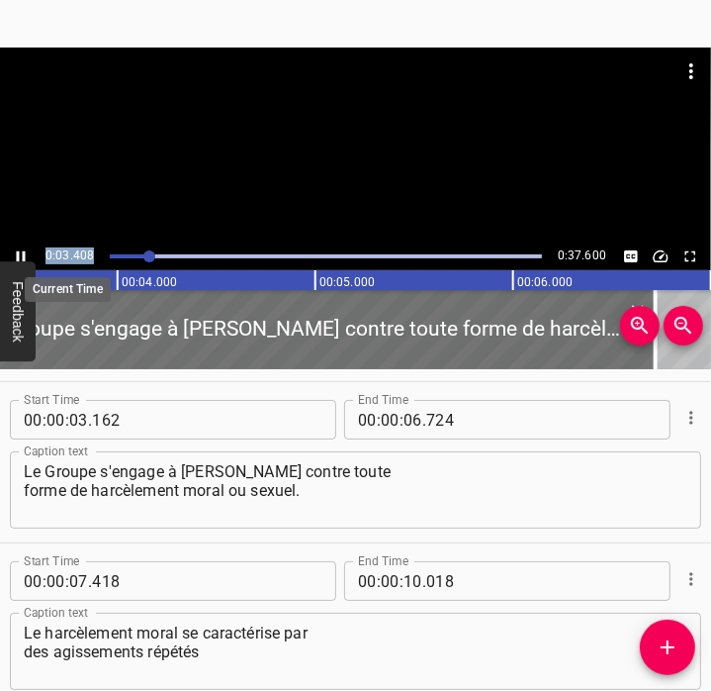
scroll to position [161, 0]
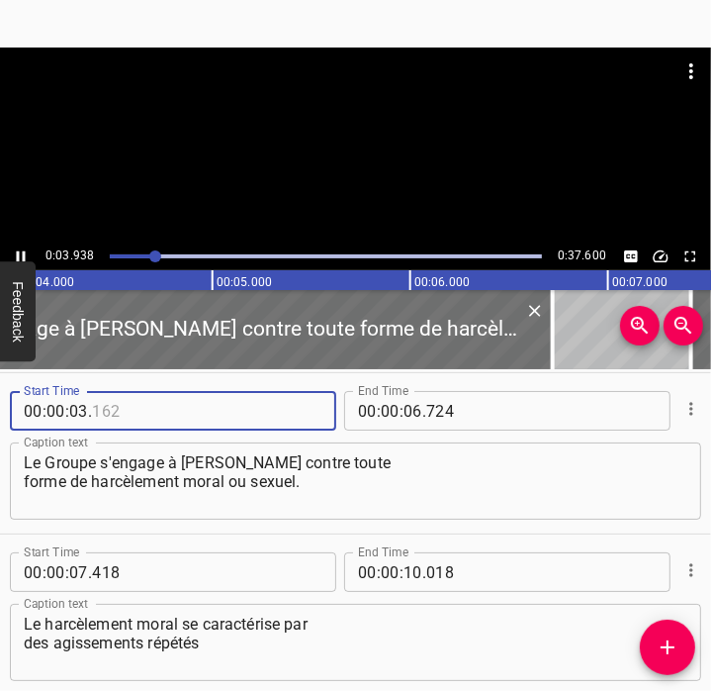
click at [231, 417] on input "number" at bounding box center [182, 411] width 181 height 40
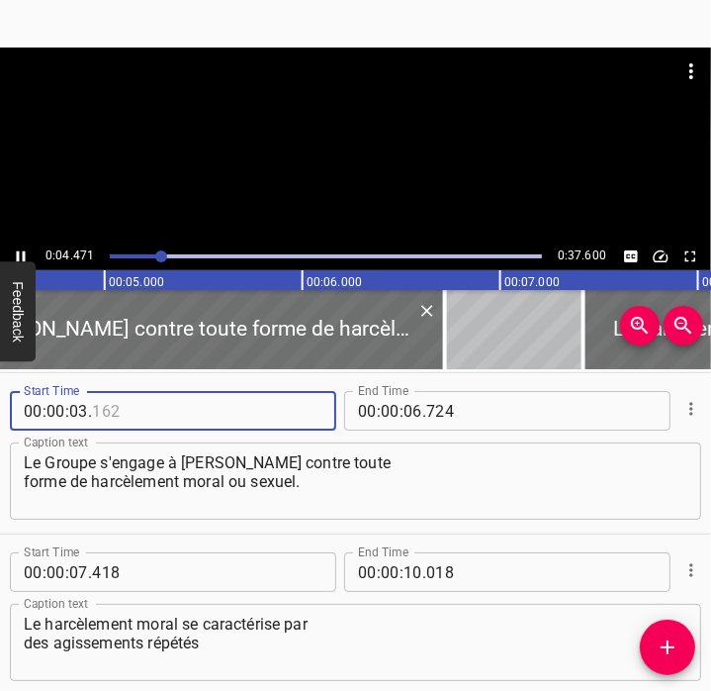
type input "162"
click at [343, 138] on div at bounding box center [355, 96] width 711 height 99
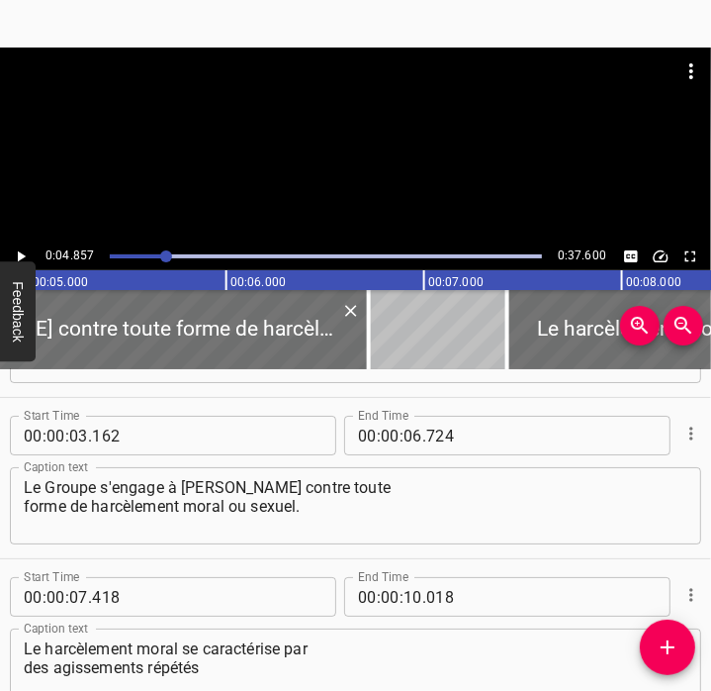
scroll to position [138, 0]
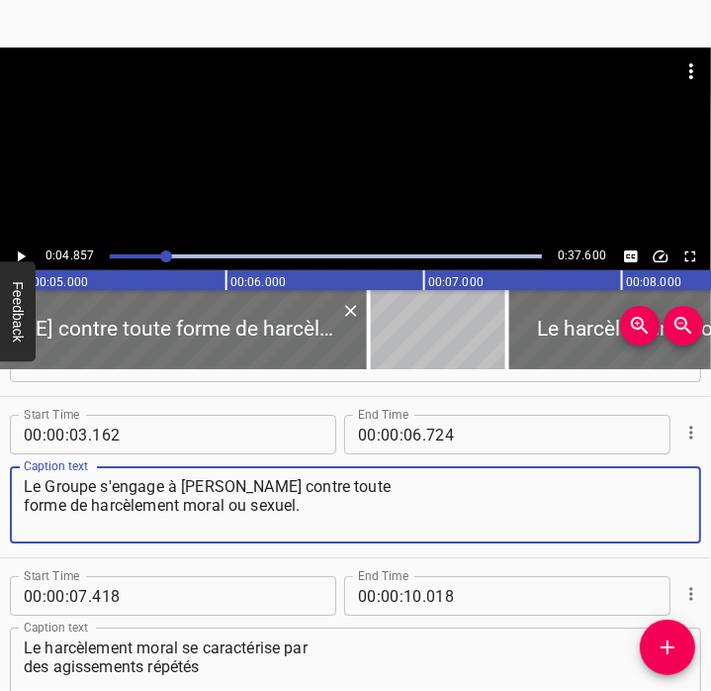
drag, startPoint x: 308, startPoint y: 511, endPoint x: -5, endPoint y: 493, distance: 313.2
click at [0, 493] on html "Caption Editor Batch Transcribe Account Privacy Contact 0:04.857 0:37.600 00:00…" at bounding box center [355, 345] width 711 height 691
paste textarea "Bolloré Group is committed to combating all forms of psychological and sexual h…"
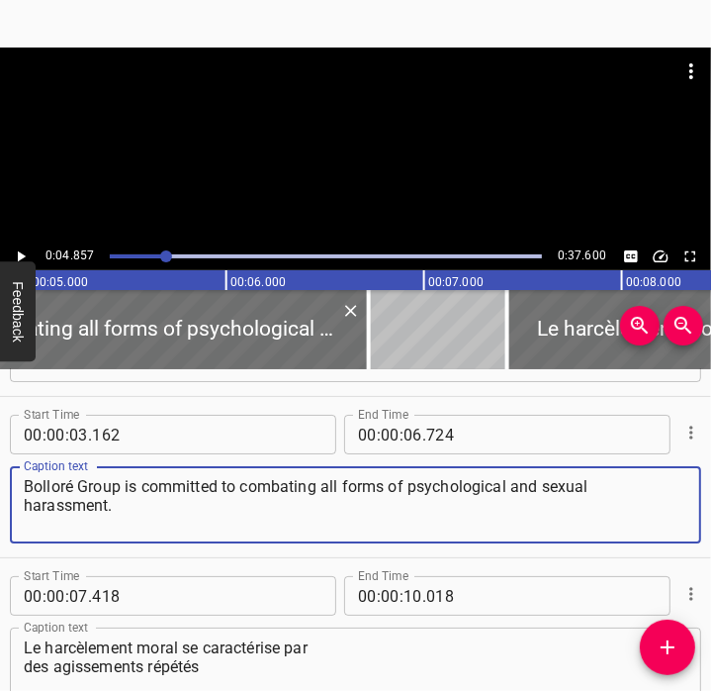
click at [33, 492] on textarea "Bolloré Group is committed to combating all forms of psychological and sexual h…" at bounding box center [356, 505] width 664 height 56
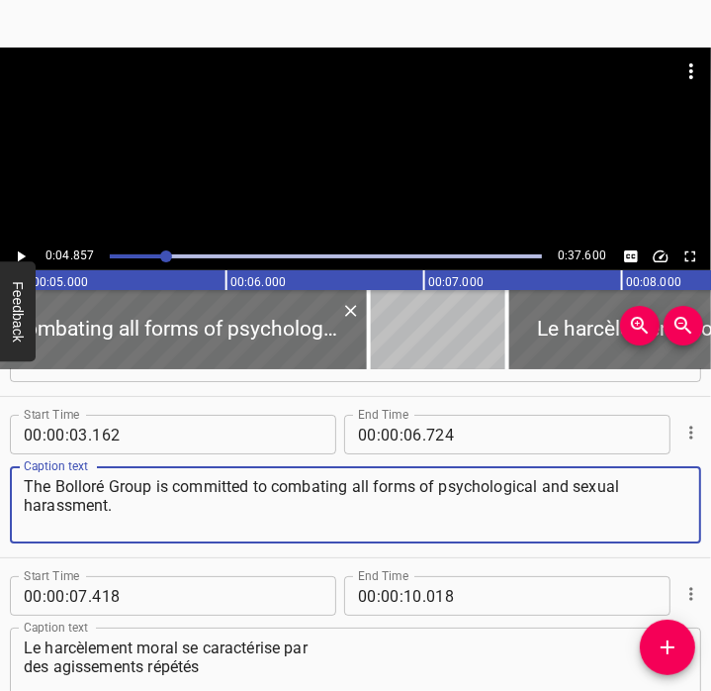
click at [421, 497] on textarea "The Bolloré Group is committed to combating all forms of psychological and sexu…" at bounding box center [356, 505] width 664 height 56
click at [421, 486] on textarea "The Bolloré Group is committed to combating all forms of psychological and sexu…" at bounding box center [356, 505] width 664 height 56
click at [356, 486] on textarea "The Bolloré Group is committed to combating all forms of psychological and sexu…" at bounding box center [356, 505] width 664 height 56
type textarea "The Bolloré Group is committed to combating all forms of psychological and sexu…"
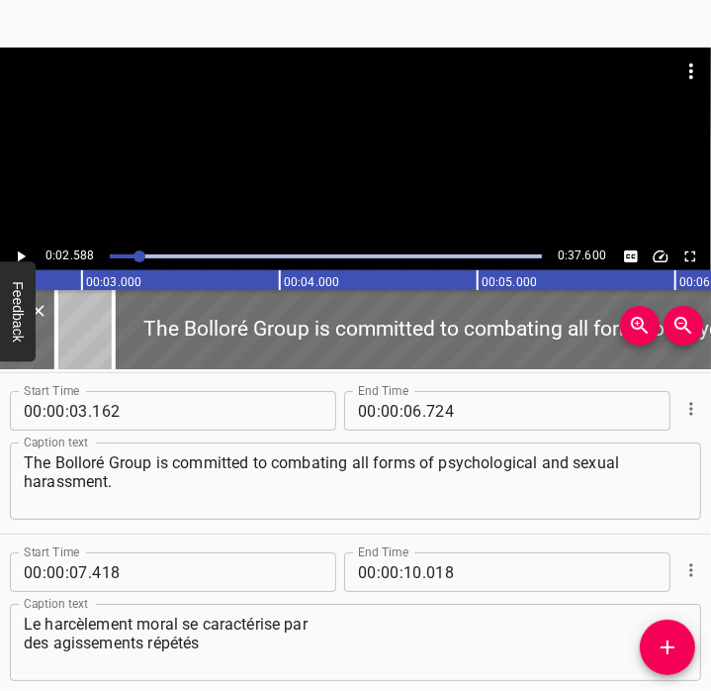
click at [27, 257] on icon "Play/Pause" at bounding box center [21, 256] width 18 height 18
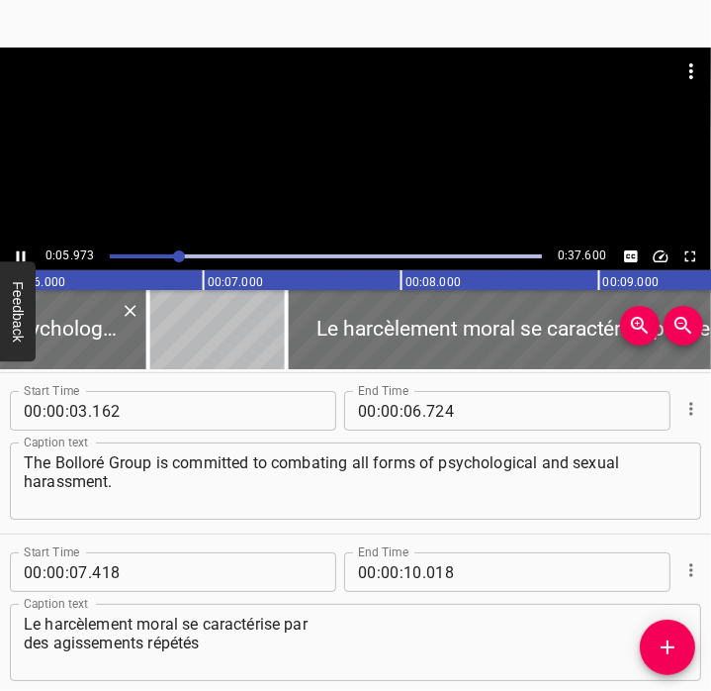
click at [20, 249] on icon "Play/Pause" at bounding box center [21, 256] width 18 height 18
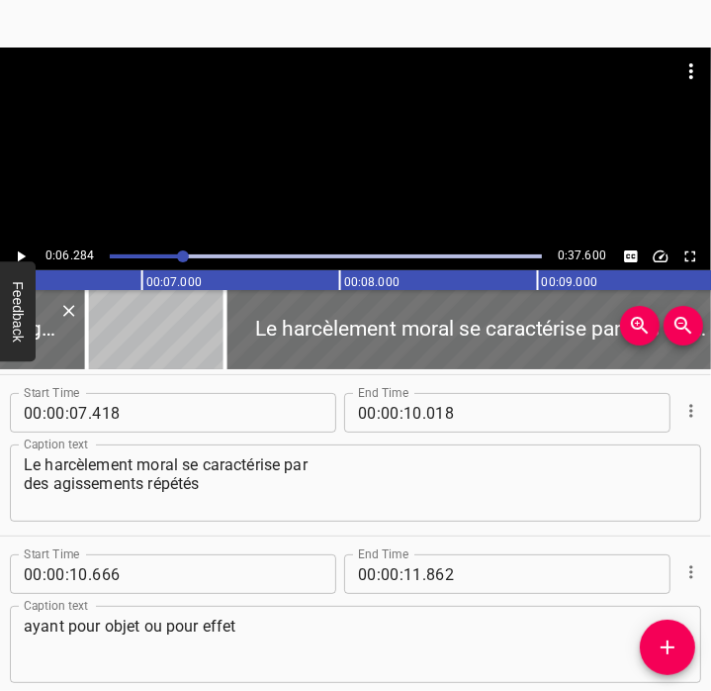
scroll to position [321, 0]
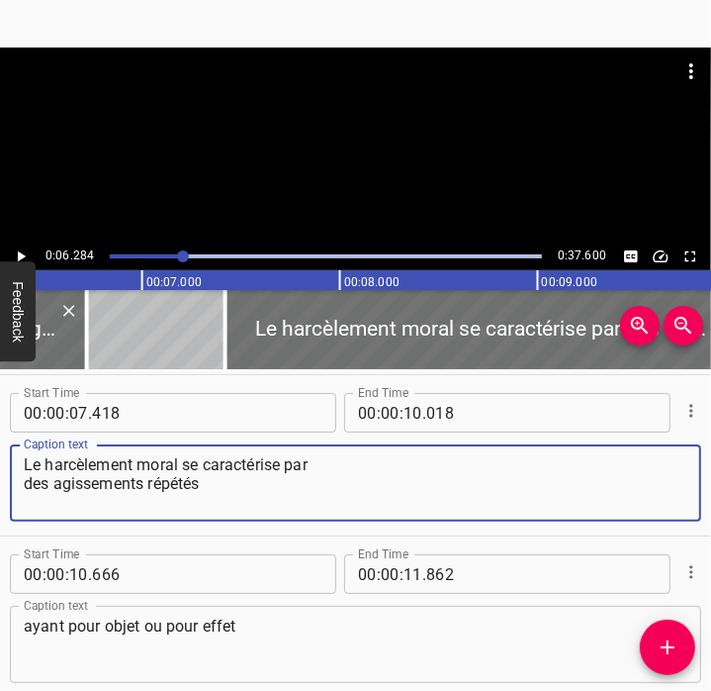
drag, startPoint x: 258, startPoint y: 486, endPoint x: 7, endPoint y: 459, distance: 252.7
click at [7, 459] on div "Start Time 00 : 00 : 07 . 418 Start Time End Time 00 : 00 : 10 . 018 End Time C…" at bounding box center [355, 455] width 711 height 160
paste textarea "Psychological harassment is defined as repeated act"
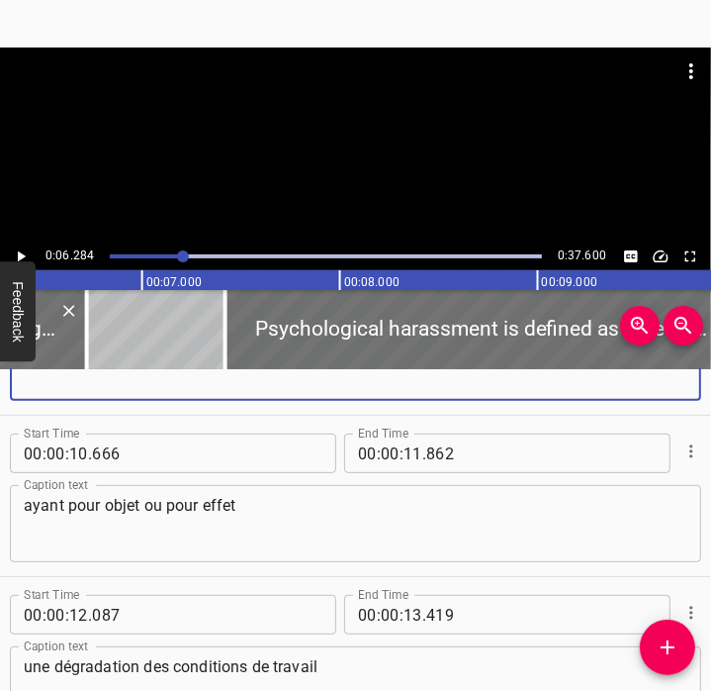
scroll to position [439, 0]
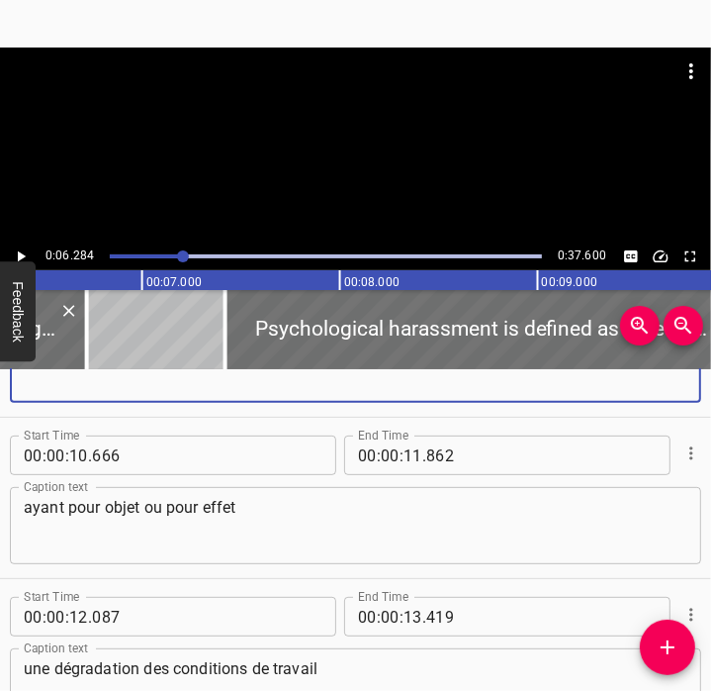
type textarea "Psychological harassment is defined as repeated acts"
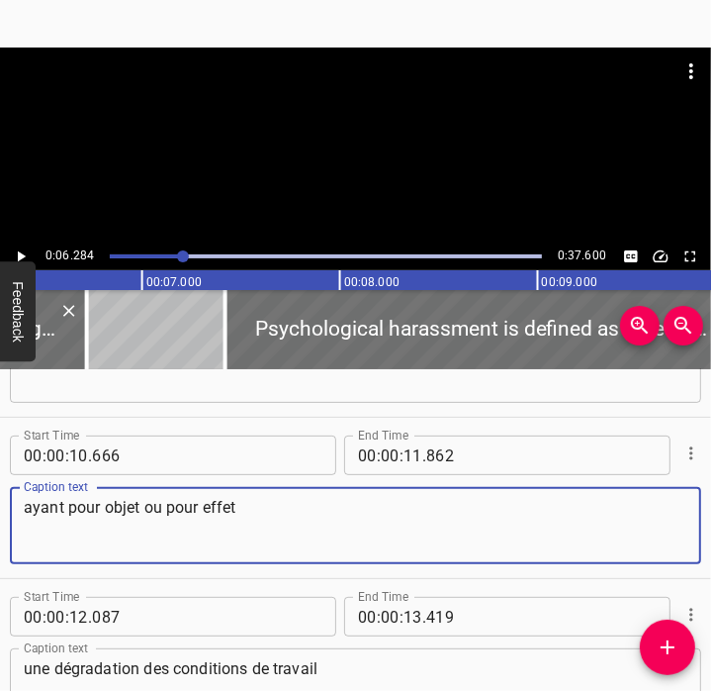
drag, startPoint x: 254, startPoint y: 512, endPoint x: -5, endPoint y: 508, distance: 259.3
click at [0, 508] on html "Caption Editor Batch Transcribe Account Privacy Contact 0:06.284 0:37.600 00:00…" at bounding box center [355, 345] width 711 height 691
paste textarea "having the purpose or effect"
click at [20, 523] on div "having the purpose or effect Caption text" at bounding box center [356, 525] width 692 height 77
click at [24, 535] on textarea "having the purpose or effect" at bounding box center [356, 526] width 664 height 56
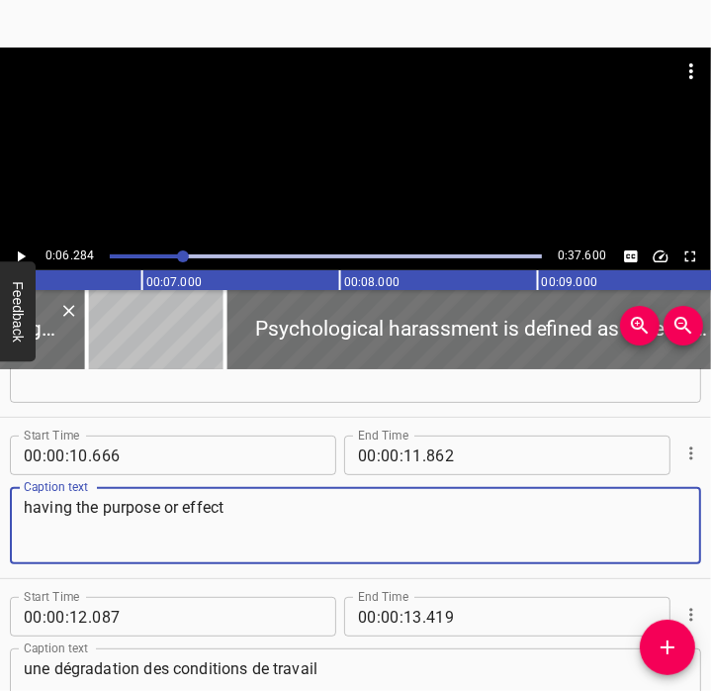
click at [27, 504] on textarea "having the purpose or effect" at bounding box center [356, 526] width 664 height 56
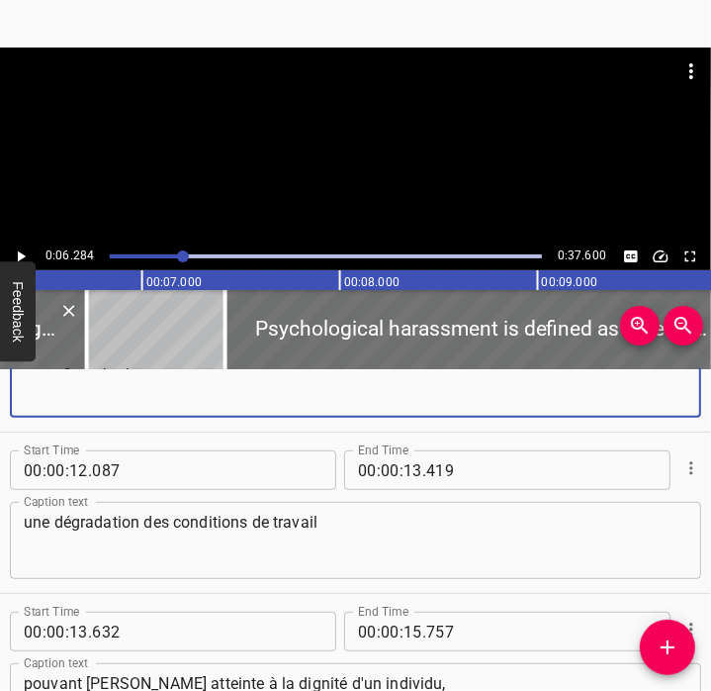
scroll to position [590, 0]
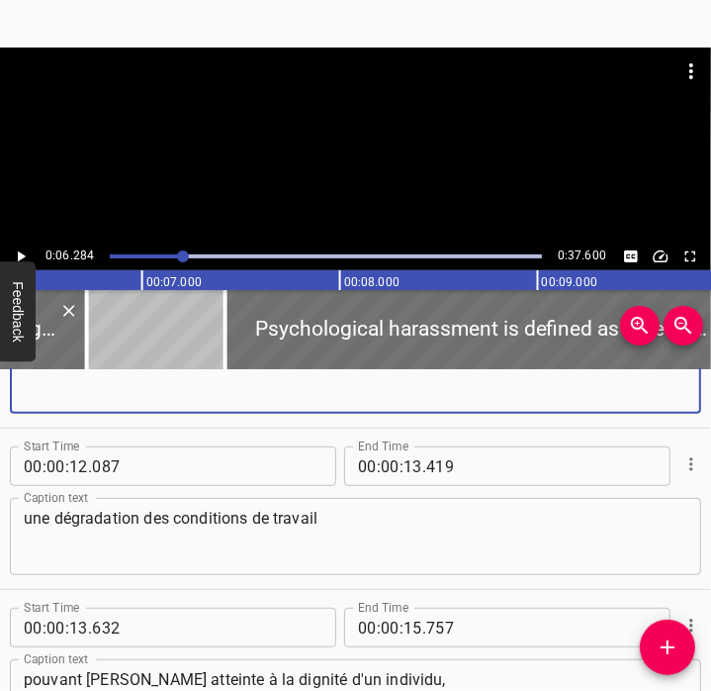
type textarea "having the purpose or effect"
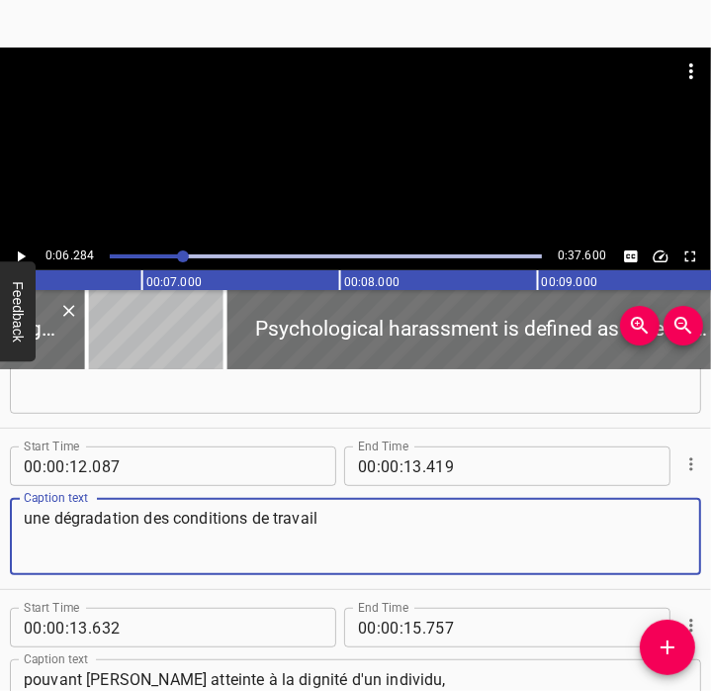
drag, startPoint x: 363, startPoint y: 539, endPoint x: 3, endPoint y: 517, distance: 360.8
click at [3, 517] on div "Start Time 00 : 00 : 12 . 087 Start Time End Time 00 : 00 : 13 . 419 End Time C…" at bounding box center [355, 508] width 711 height 160
paste textarea "of degrading working conditions"
click at [25, 521] on textarea "of degrading working conditions" at bounding box center [356, 537] width 664 height 56
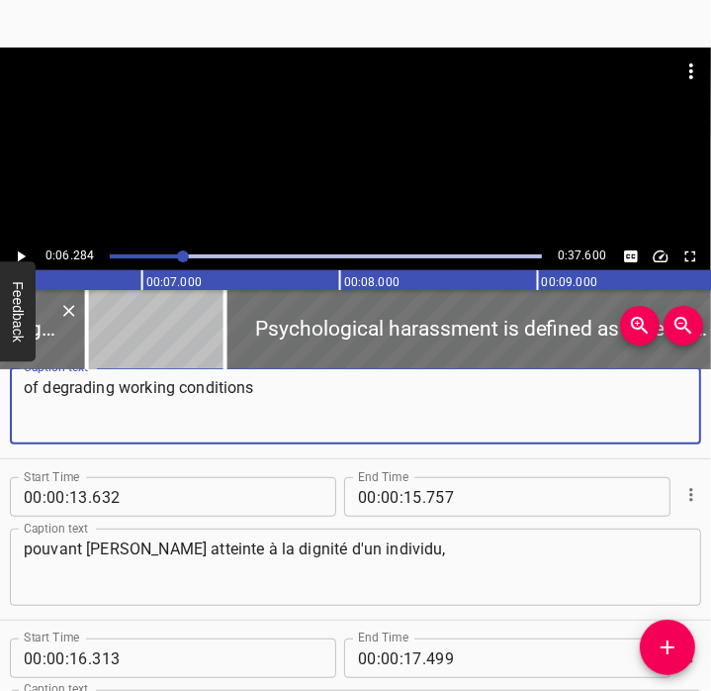
scroll to position [720, 0]
type textarea "of degrading working conditions"
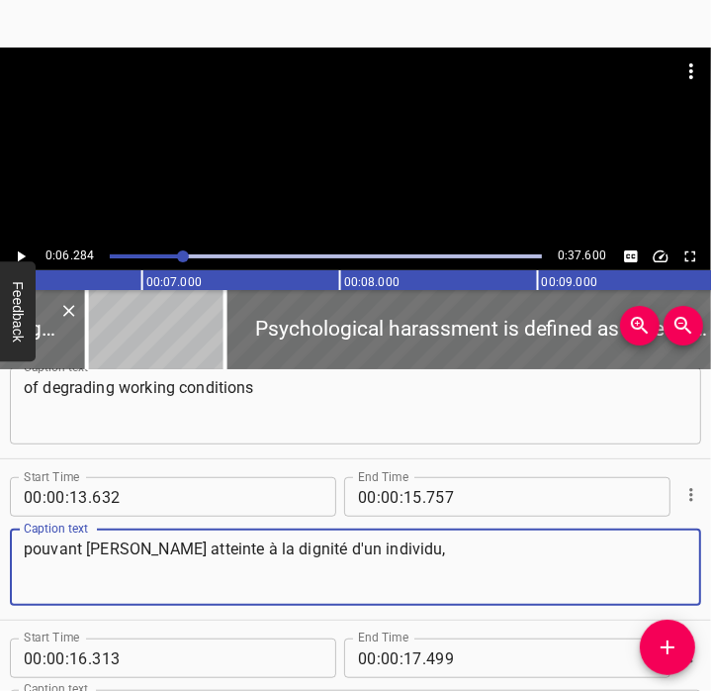
drag, startPoint x: 408, startPoint y: 567, endPoint x: -5, endPoint y: 533, distance: 413.9
click at [0, 533] on html "Caption Editor Batch Transcribe Account Privacy Contact 0:06.284 0:37.600 00:00…" at bounding box center [355, 345] width 711 height 691
paste textarea "that are likely to undermine the rights and dignity of other people"
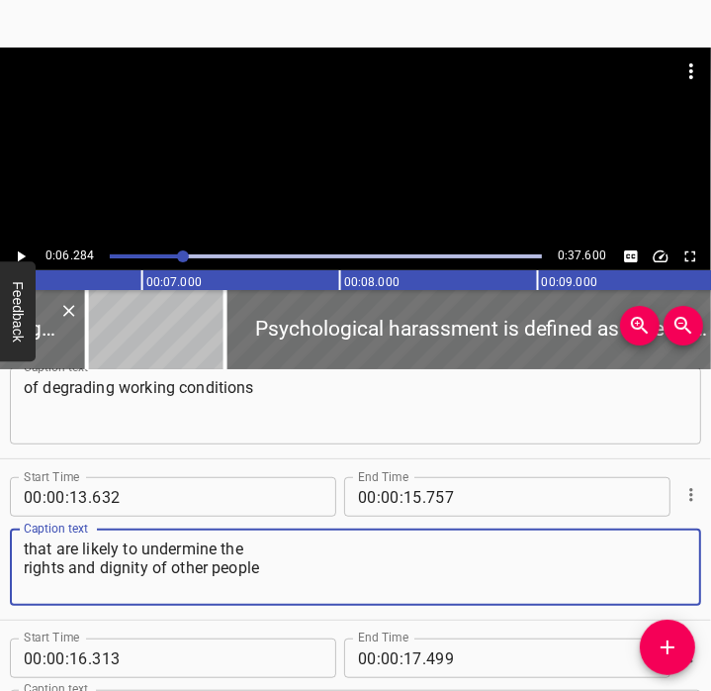
click at [26, 565] on textarea "that are likely to undermine the rights and dignity of other people" at bounding box center [356, 567] width 664 height 56
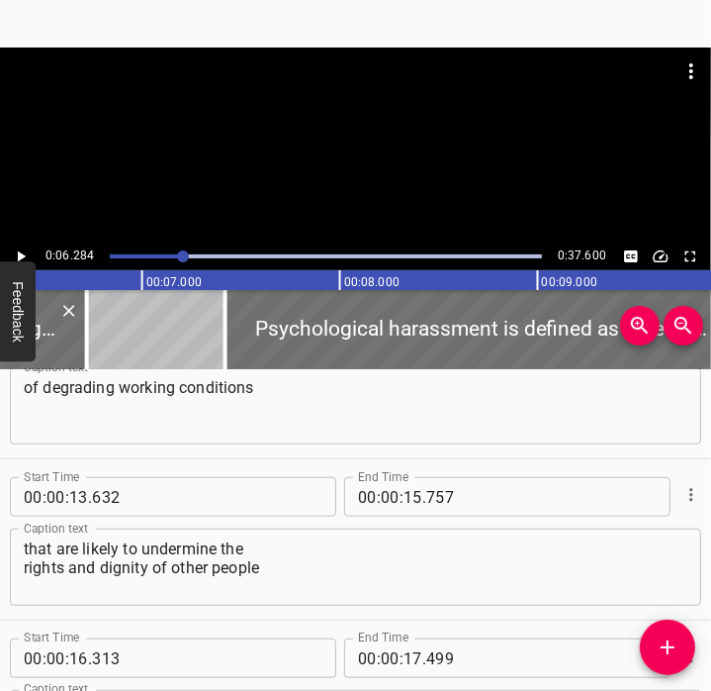
click at [27, 263] on button "Feedback" at bounding box center [18, 311] width 36 height 100
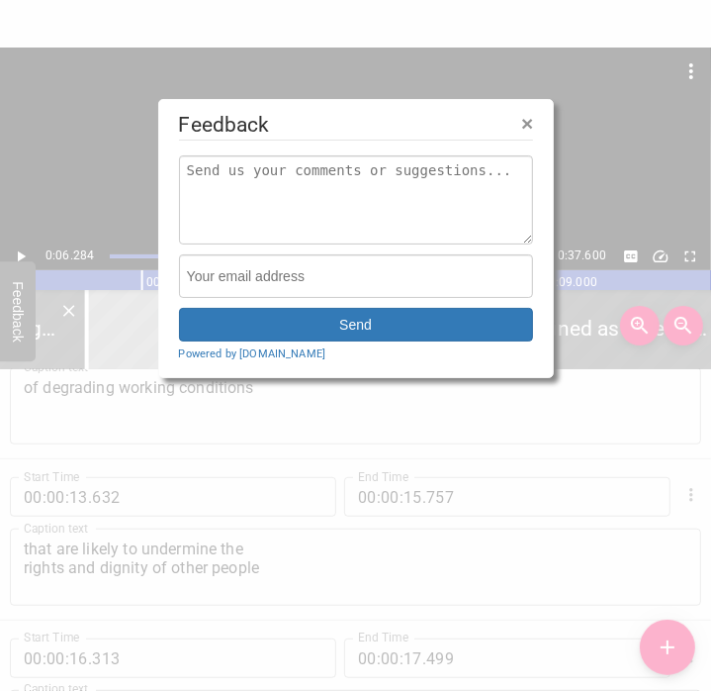
click at [532, 126] on span "×" at bounding box center [527, 123] width 12 height 23
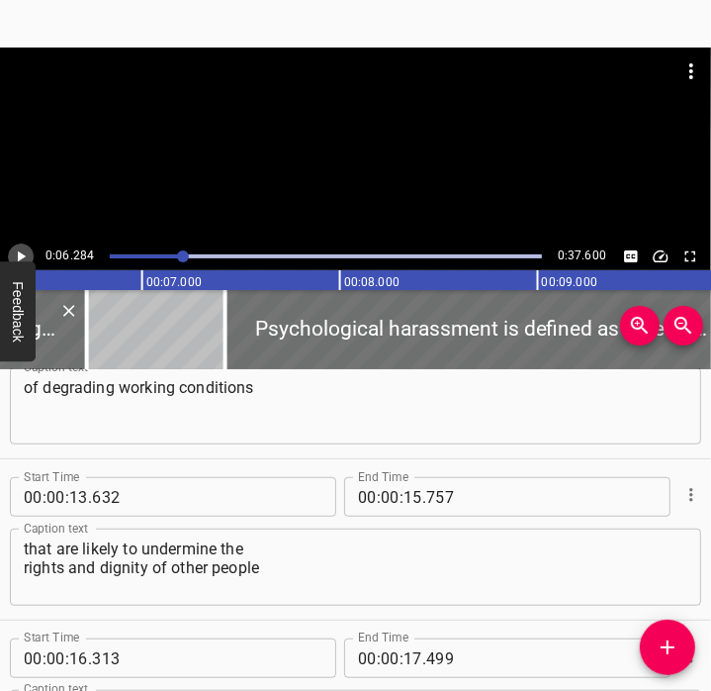
click at [24, 248] on icon "Play/Pause" at bounding box center [21, 256] width 18 height 18
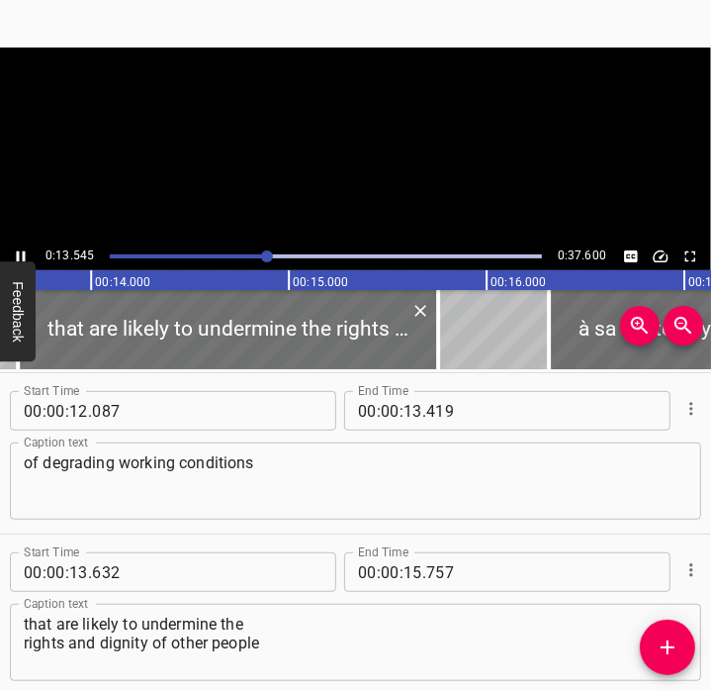
scroll to position [806, 0]
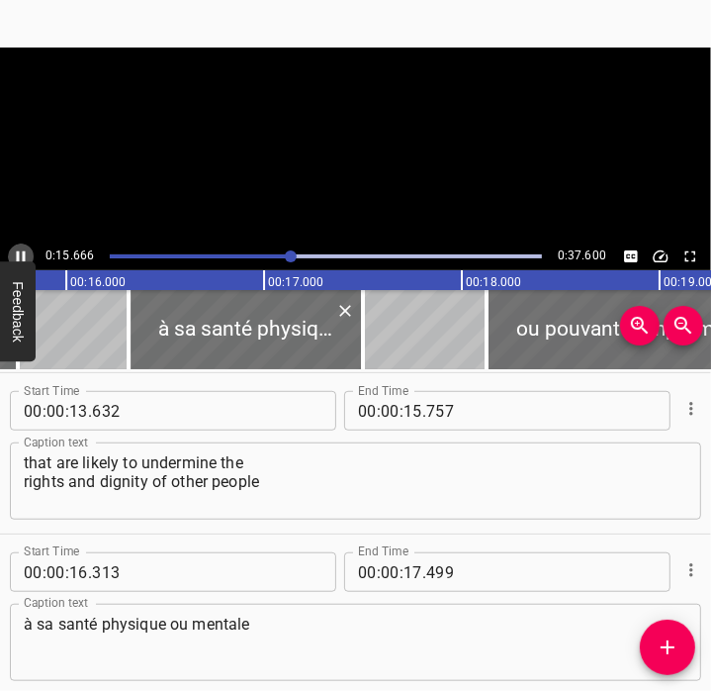
click at [33, 251] on button "Play/Pause" at bounding box center [21, 256] width 26 height 26
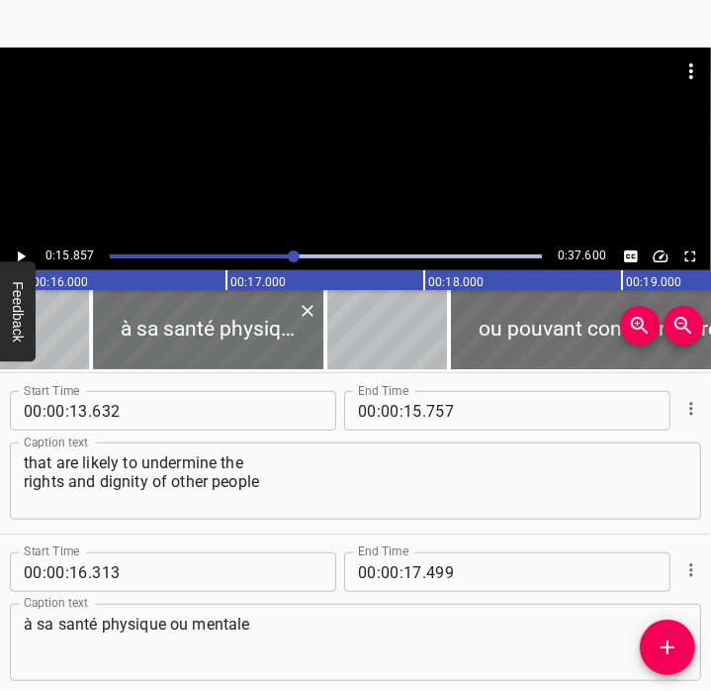
click at [290, 494] on textarea "that are likely to undermine the rights and dignity of other people" at bounding box center [356, 481] width 664 height 56
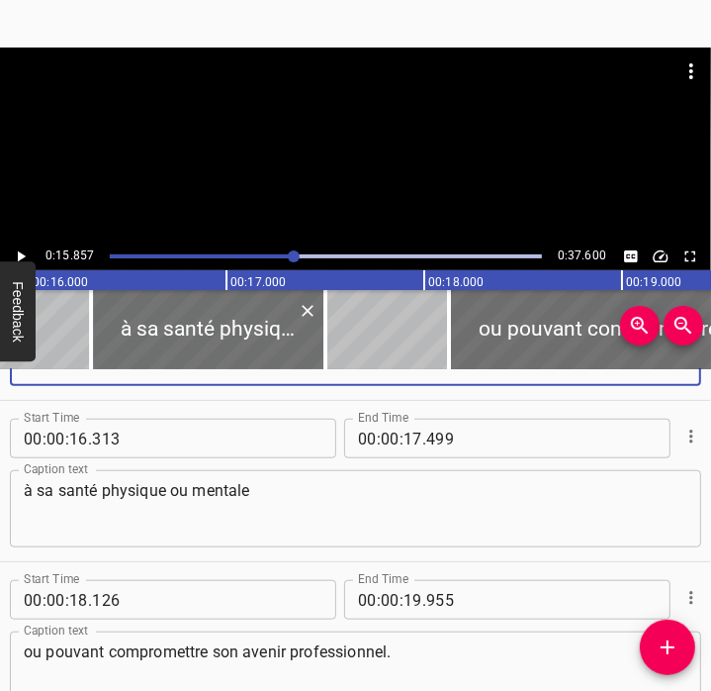
scroll to position [941, 0]
type textarea "that are likely to undermine the rights and dignity of other people,"
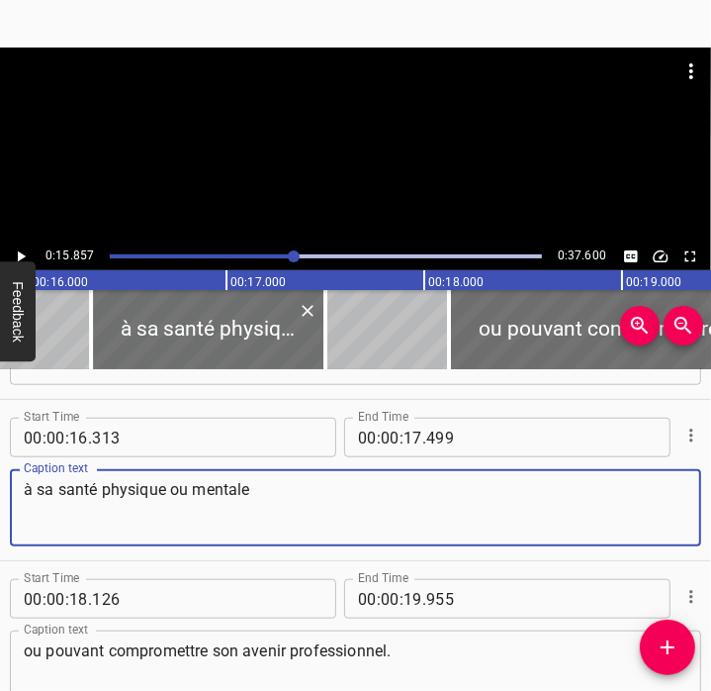
drag, startPoint x: 344, startPoint y: 488, endPoint x: -5, endPoint y: 468, distance: 349.8
click at [0, 468] on html "Caption Editor Batch Transcribe Account Privacy Contact 0:15.857 0:37.600 00:00…" at bounding box center [355, 345] width 711 height 691
paste textarea "to affect their physical and mental health"
click at [24, 497] on textarea "to affect their physical and mental health" at bounding box center [356, 508] width 664 height 56
click at [310, 510] on textarea "to affect their physical and mental health" at bounding box center [356, 508] width 664 height 56
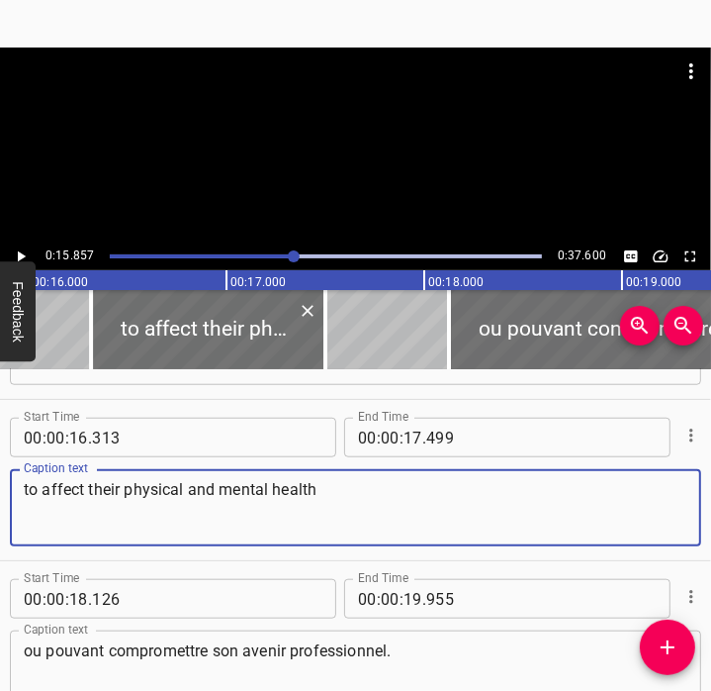
click at [324, 507] on textarea "to affect their physical and mental health" at bounding box center [356, 508] width 664 height 56
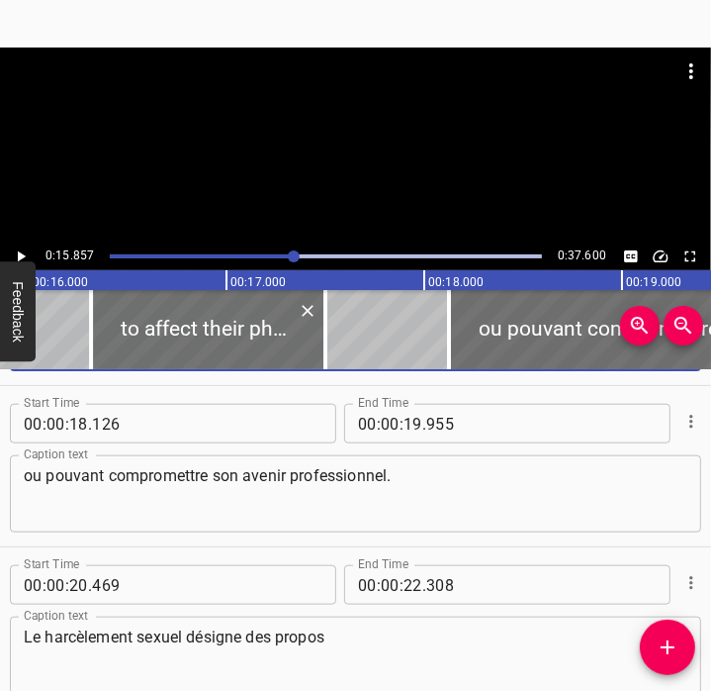
scroll to position [1116, 0]
type textarea "to affect their physical and mental health"
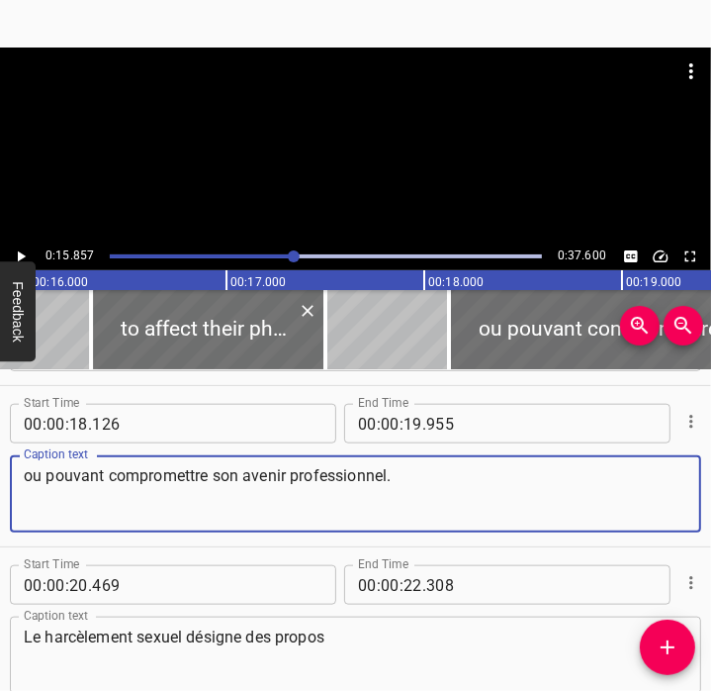
drag, startPoint x: 443, startPoint y: 481, endPoint x: -5, endPoint y: 454, distance: 449.0
click at [0, 454] on html "Caption Editor Batch Transcribe Account Privacy Contact 0:15.857 0:37.600 00:00…" at bounding box center [355, 345] width 711 height 691
paste textarea "or to compromise their professional development"
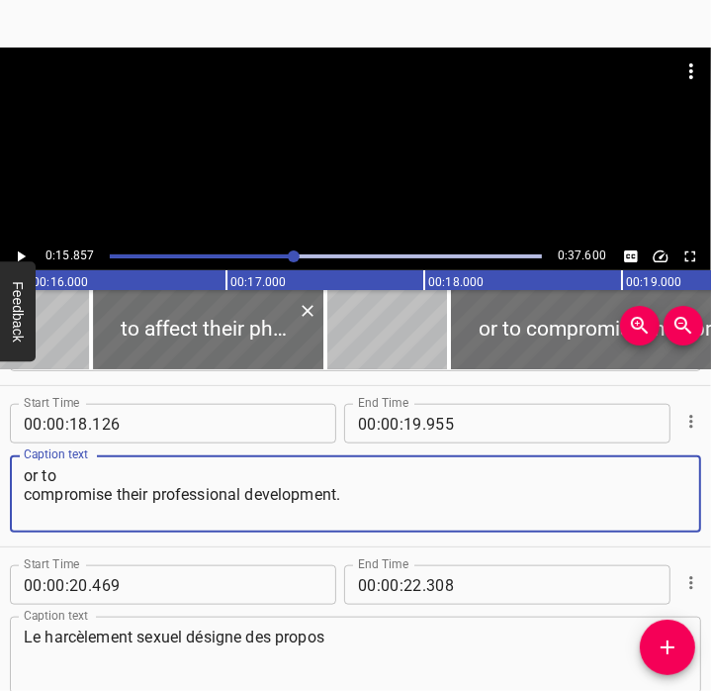
click at [25, 472] on textarea "or to compromise their professional development." at bounding box center [356, 494] width 664 height 56
click at [28, 496] on textarea "or to compromise their professional development." at bounding box center [356, 494] width 664 height 56
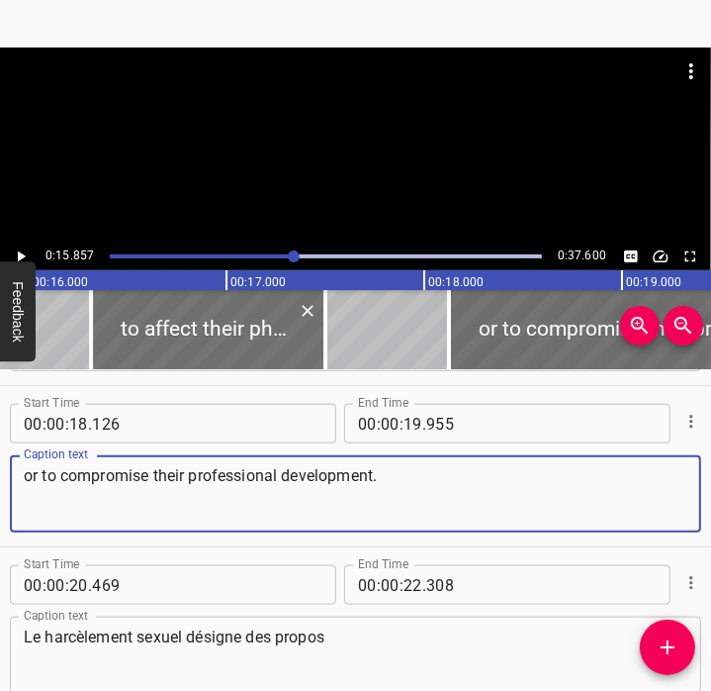
type textarea "or to compromise their professional development."
click at [21, 255] on icon "Play/Pause" at bounding box center [22, 256] width 8 height 11
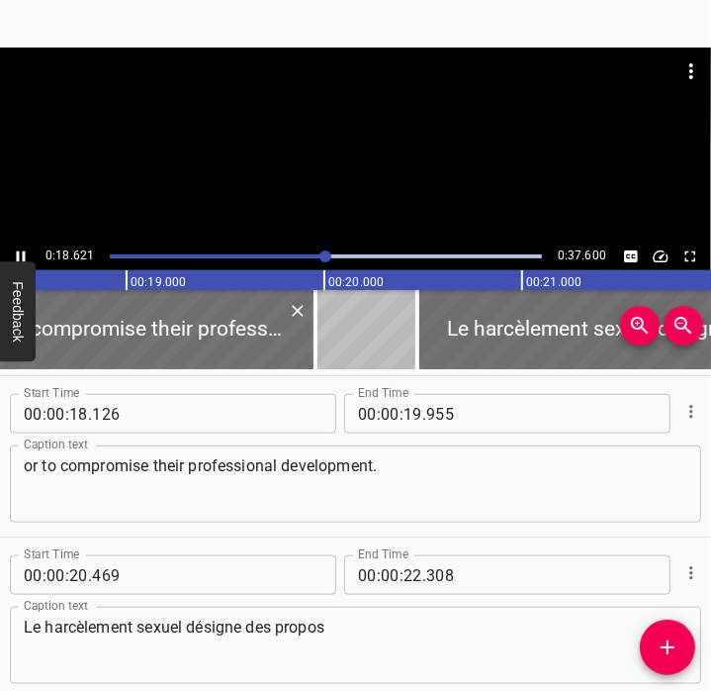
scroll to position [1128, 0]
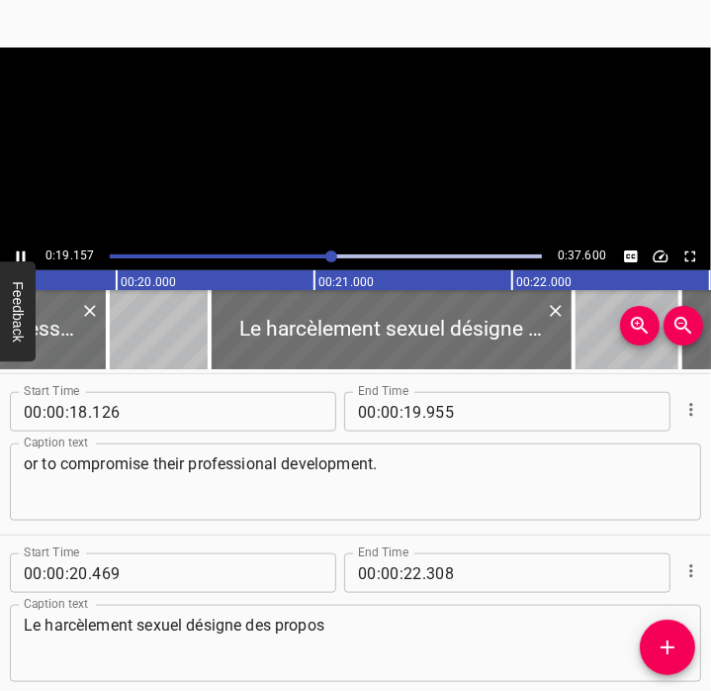
click at [21, 254] on icon "Play/Pause" at bounding box center [21, 256] width 18 height 18
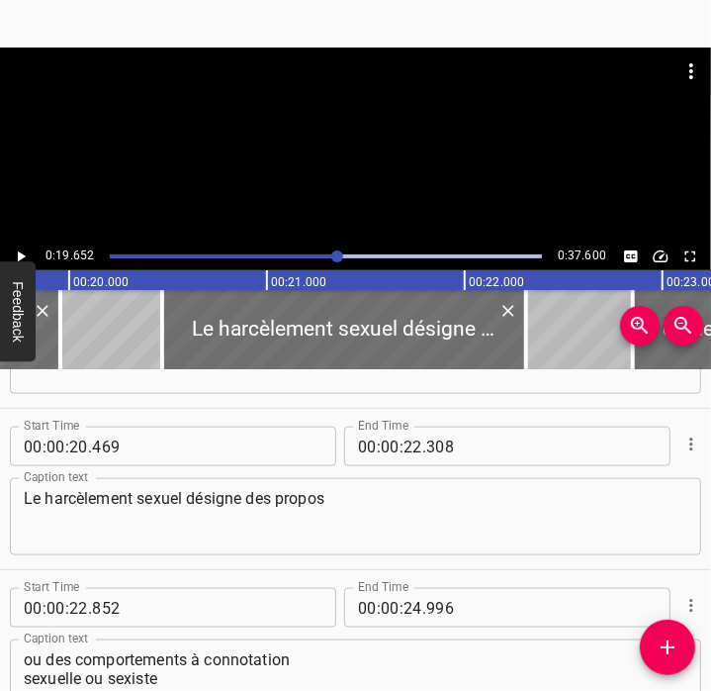
scroll to position [1259, 0]
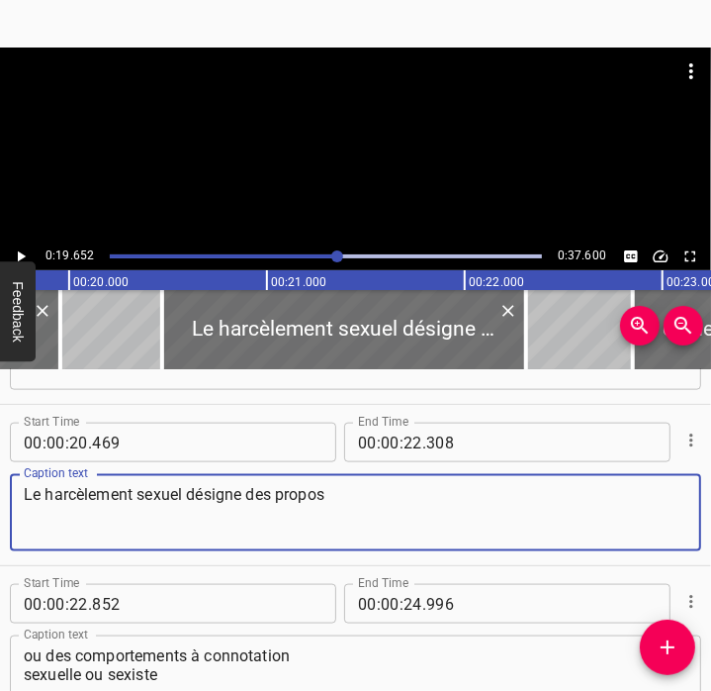
drag, startPoint x: 372, startPoint y: 504, endPoint x: 13, endPoint y: 503, distance: 359.2
click at [13, 503] on div "Le harcèlement sexuel désigne des propos Caption text" at bounding box center [356, 512] width 692 height 77
paste textarea "Sexual harassment is the repeated use of word"
click at [28, 496] on textarea "Sexual harassment is the repeated use of words" at bounding box center [356, 513] width 664 height 56
click at [28, 513] on textarea "Sexual harassment is the repeated use of words" at bounding box center [356, 513] width 664 height 56
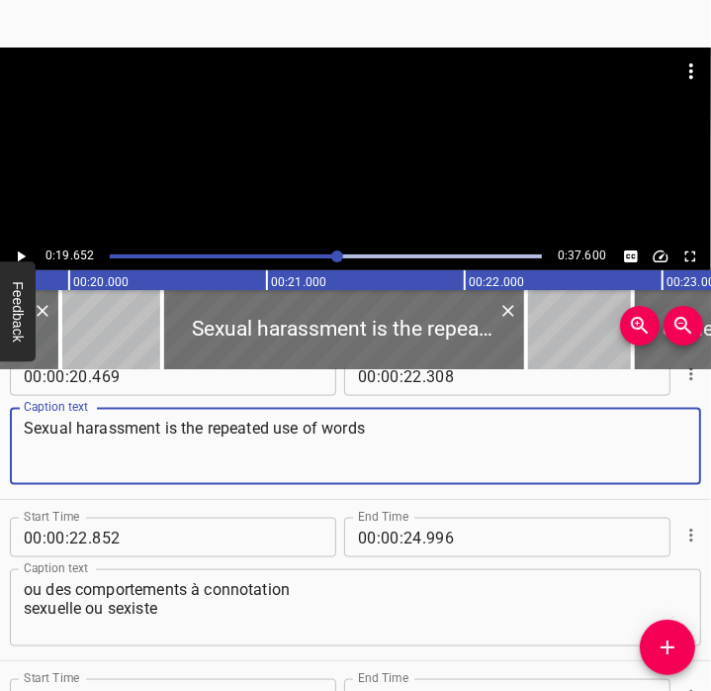
scroll to position [1325, 0]
type textarea "Sexual harassment is the repeated use of words"
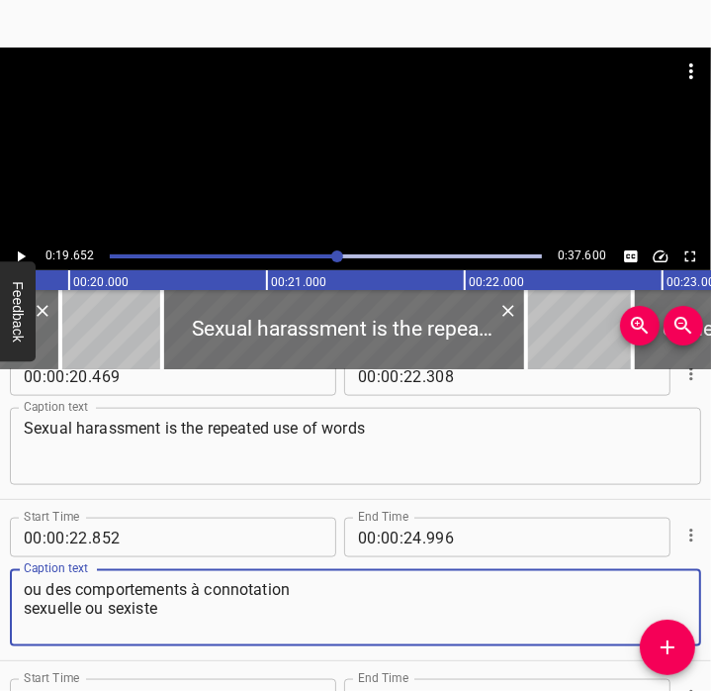
drag, startPoint x: 214, startPoint y: 613, endPoint x: 0, endPoint y: 570, distance: 218.1
click at [0, 570] on div "Start Time 00 : 00 : 22 . 852 Start Time End Time 00 : 00 : 24 . 996 End Time C…" at bounding box center [355, 580] width 711 height 160
paste textarea "r behaviour with a sexual or sexist connotation"
type textarea "or behaviour with a sexual or sexist connotation"
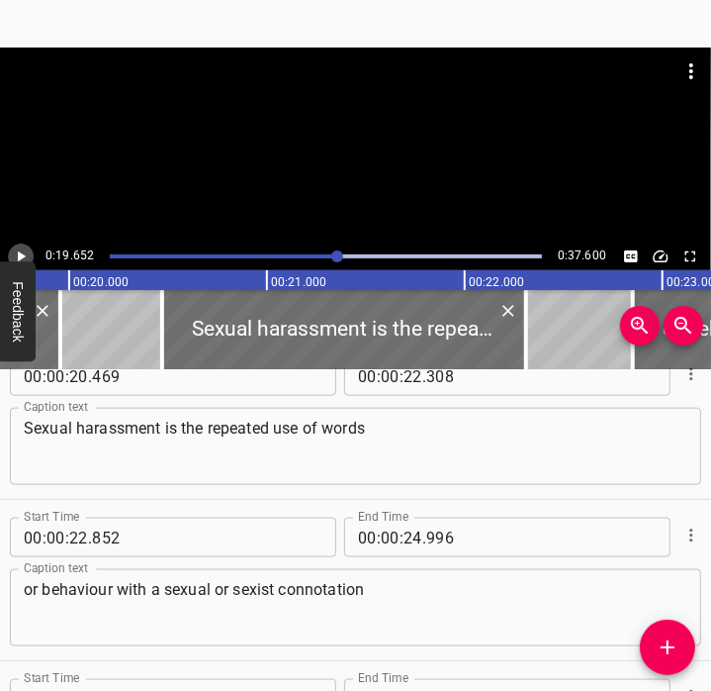
click at [22, 258] on icon "Play/Pause" at bounding box center [22, 256] width 8 height 11
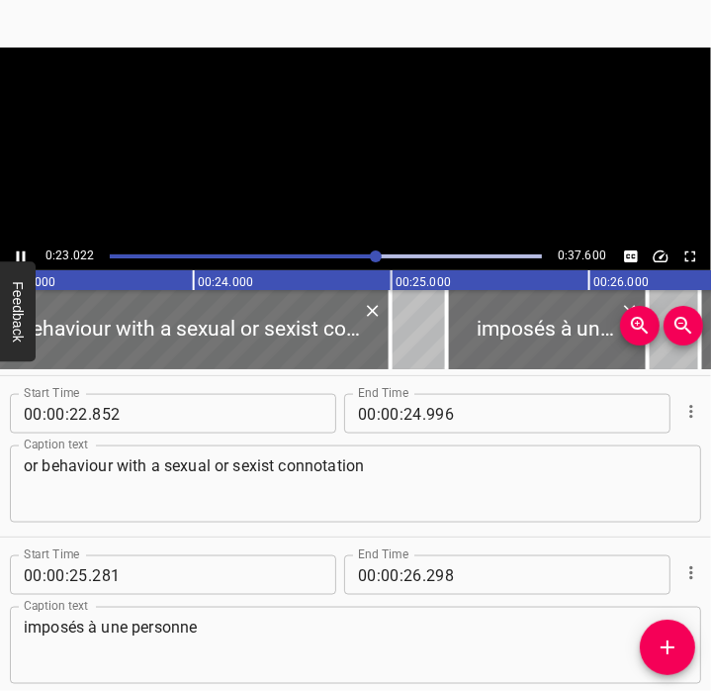
scroll to position [1451, 0]
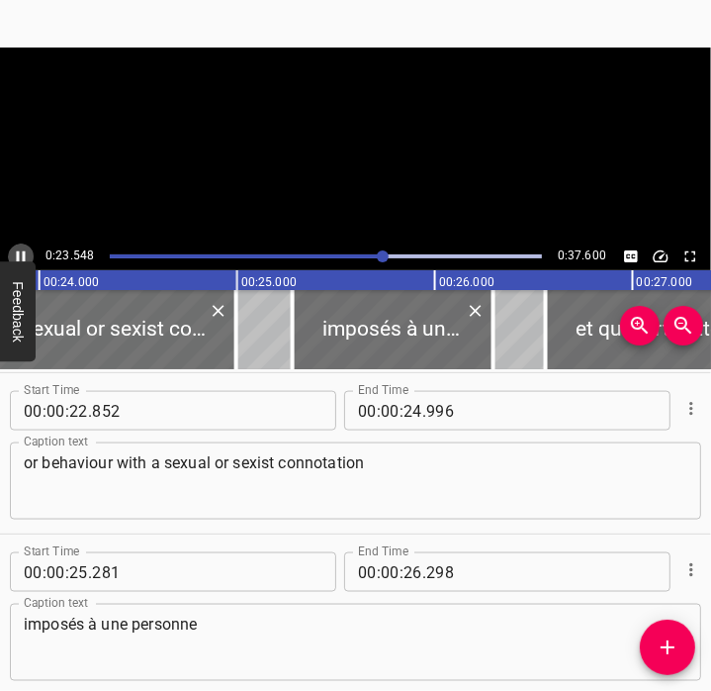
click at [28, 254] on icon "Play/Pause" at bounding box center [21, 256] width 18 height 18
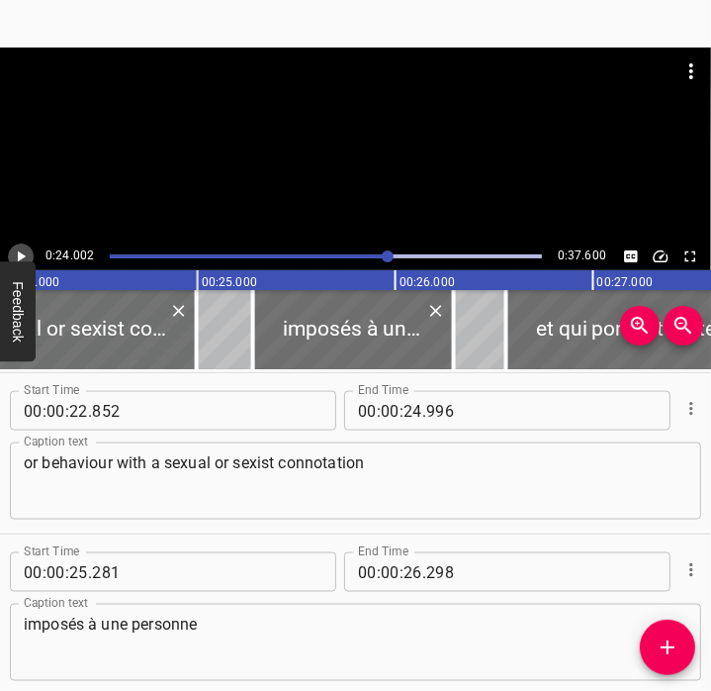
click at [28, 254] on icon "Play/Pause" at bounding box center [21, 256] width 18 height 18
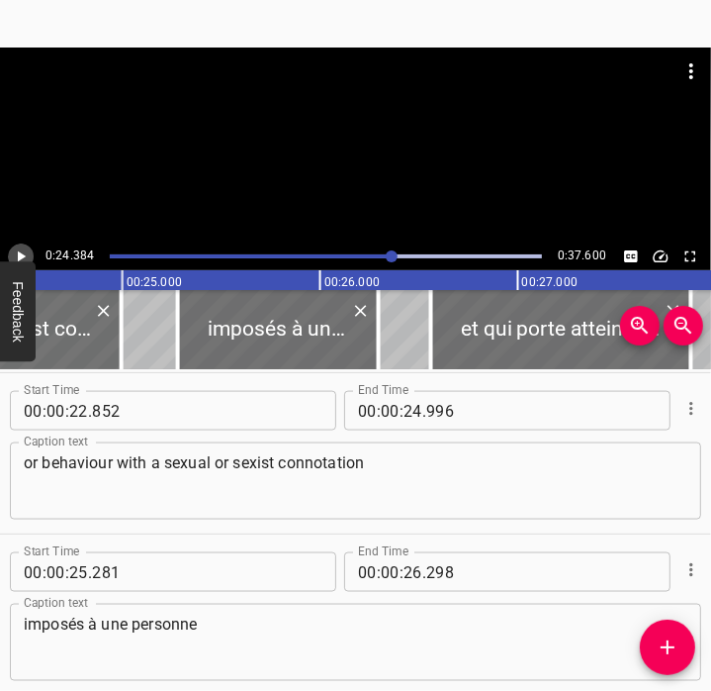
click at [28, 254] on icon "Play/Pause" at bounding box center [21, 256] width 18 height 18
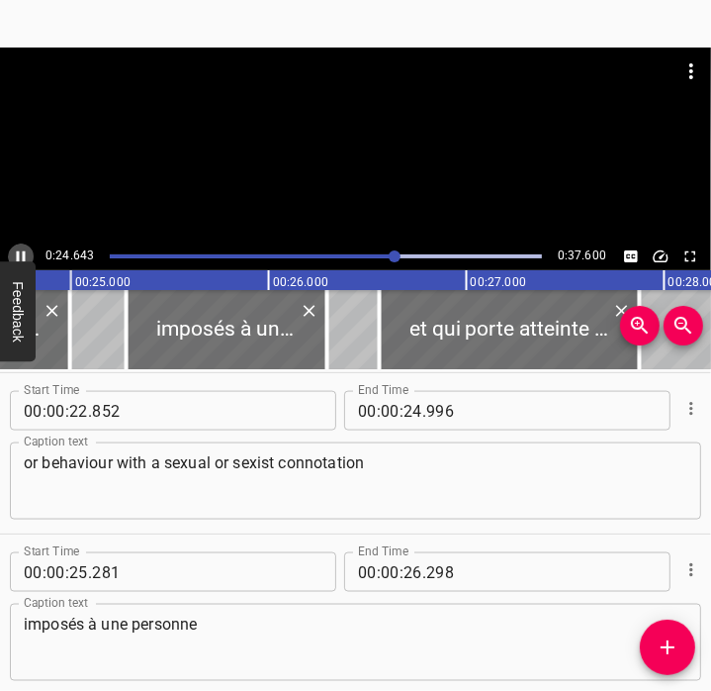
click at [28, 254] on icon "Play/Pause" at bounding box center [21, 256] width 18 height 18
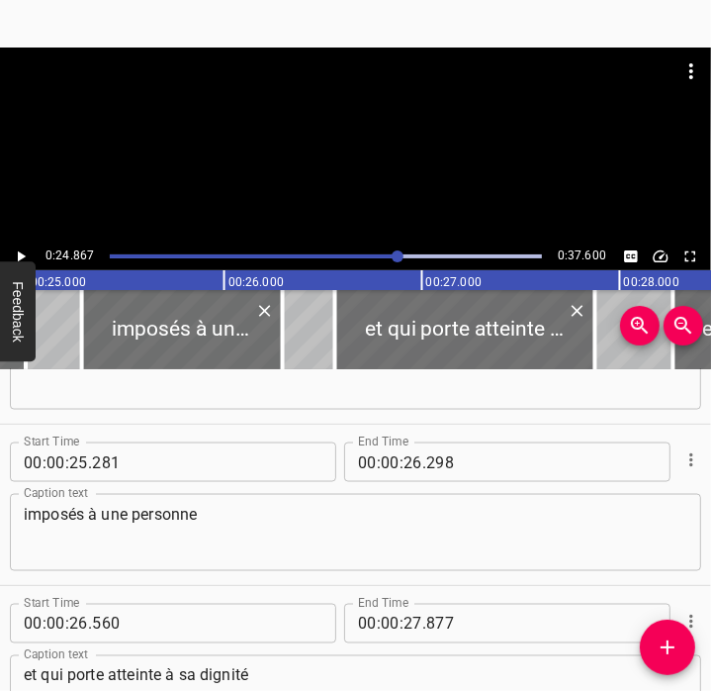
scroll to position [1570, 0]
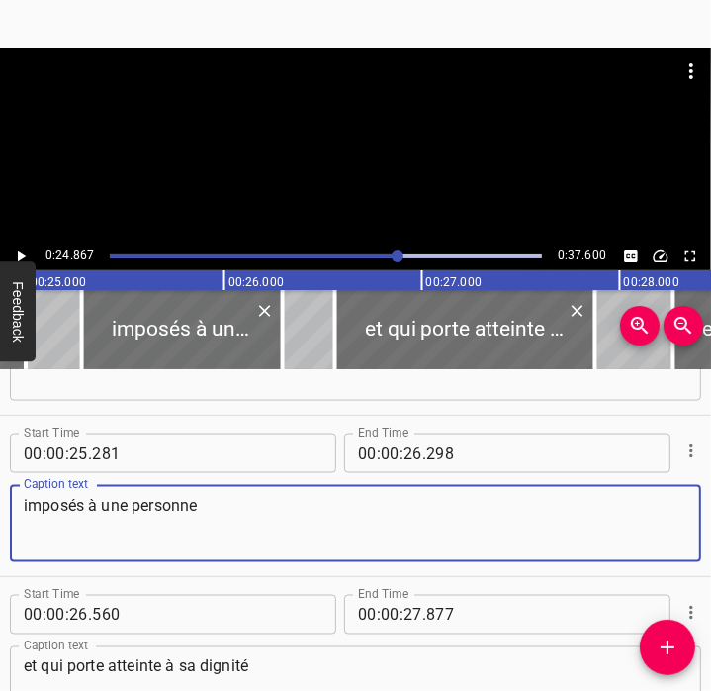
drag, startPoint x: 226, startPoint y: 529, endPoint x: -5, endPoint y: 496, distance: 233.0
click at [0, 496] on html "Caption Editor Batch Transcribe Account Privacy Contact 0:24.867 0:37.600 00:00…" at bounding box center [355, 345] width 711 height 691
paste textarea "that violate a person's dignity"
click at [26, 528] on textarea "that violate a person's dignity" at bounding box center [356, 524] width 664 height 56
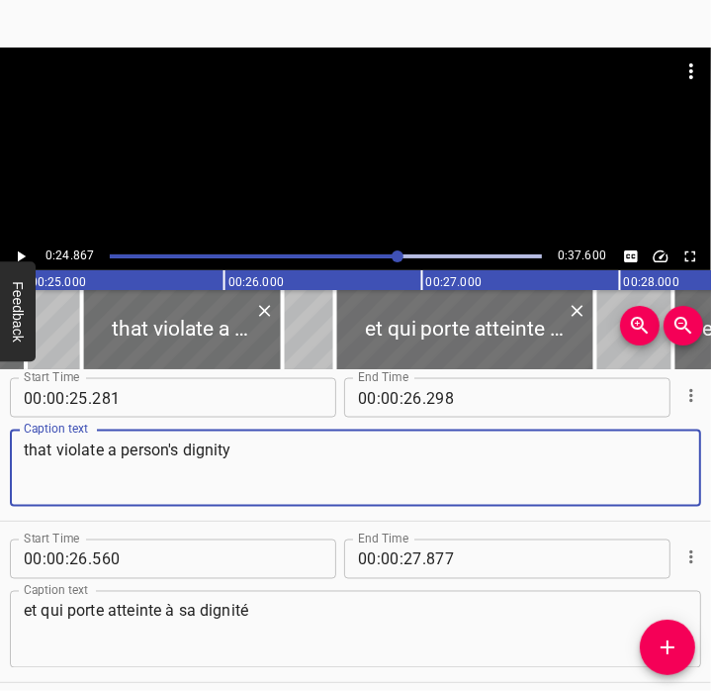
scroll to position [1626, 0]
type textarea "that violate a person's dignity"
click at [26, 254] on icon "Play/Pause" at bounding box center [21, 256] width 18 height 18
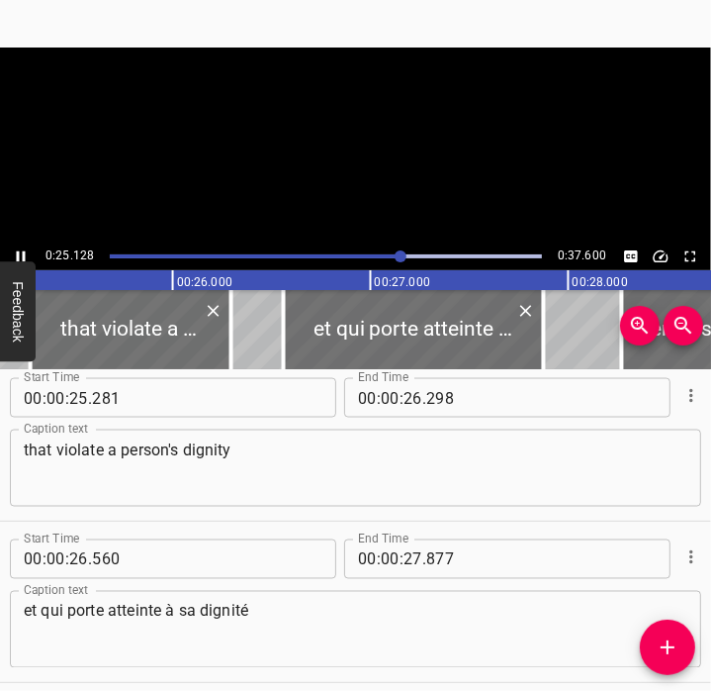
scroll to position [1613, 0]
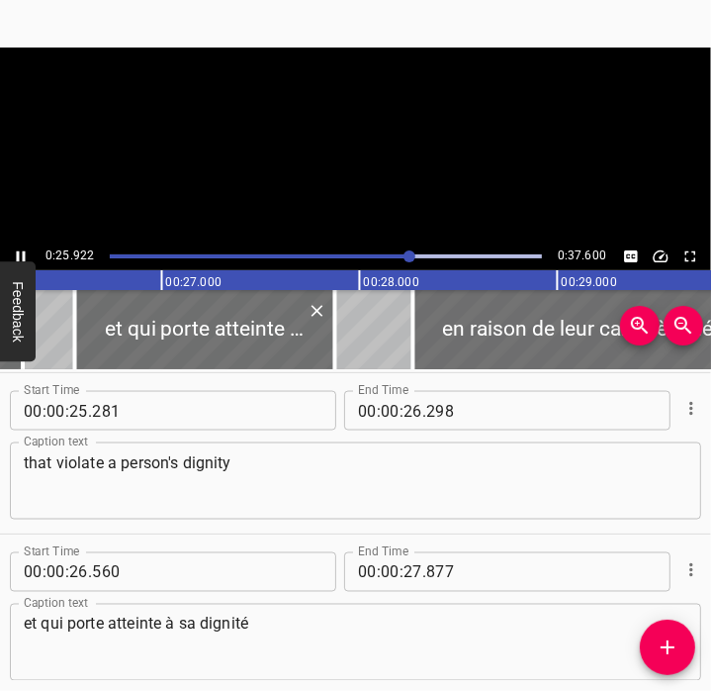
click at [26, 254] on icon "Play/Pause" at bounding box center [21, 256] width 18 height 18
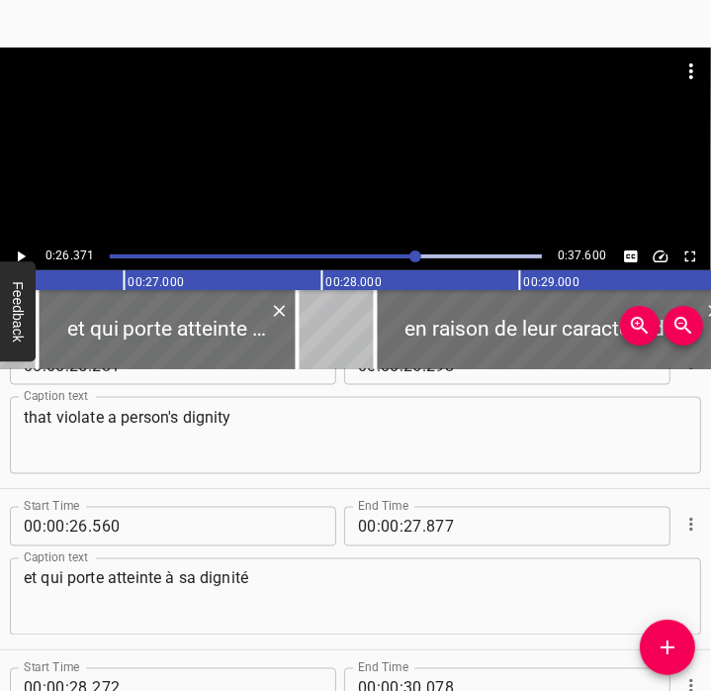
scroll to position [1658, 0]
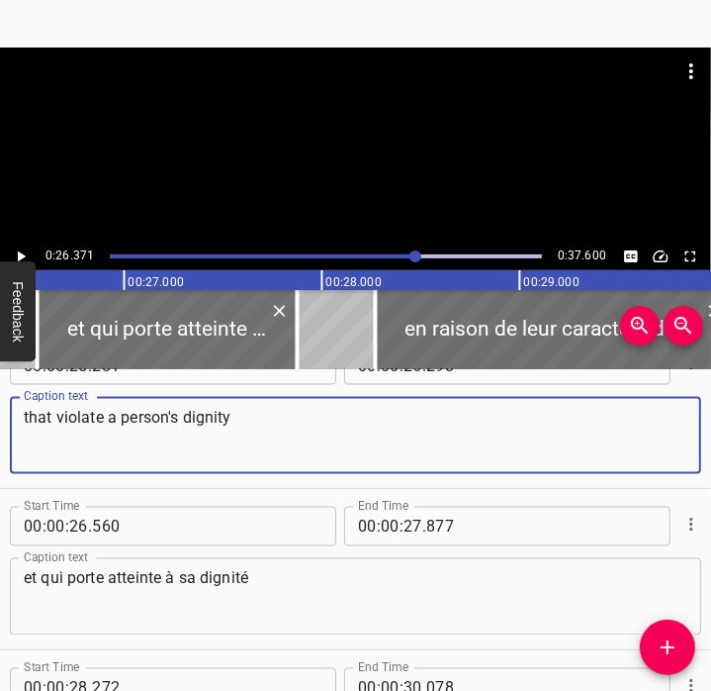
drag, startPoint x: 243, startPoint y: 412, endPoint x: 184, endPoint y: 406, distance: 59.7
click at [184, 408] on textarea "that violate a person's dignity" at bounding box center [356, 436] width 664 height 56
click at [273, 420] on textarea "that violate a person's dignity" at bounding box center [356, 436] width 664 height 56
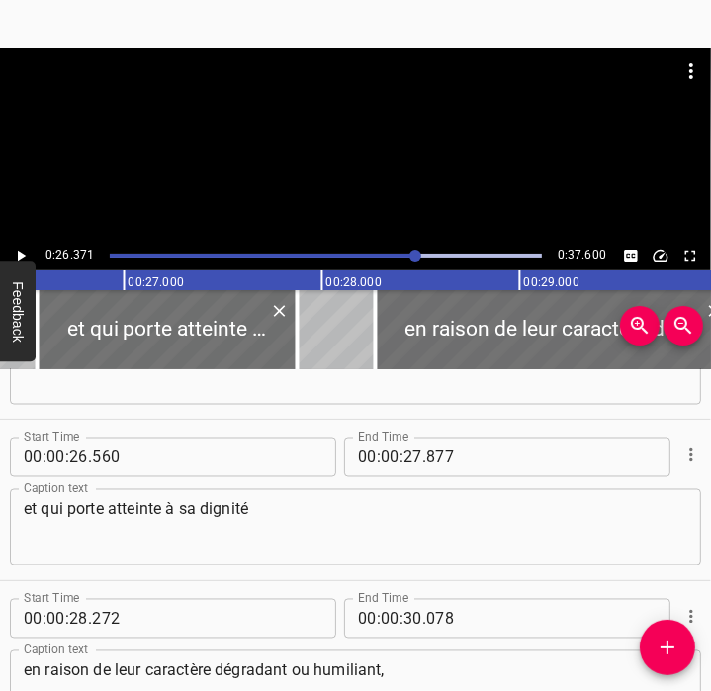
scroll to position [1726, 0]
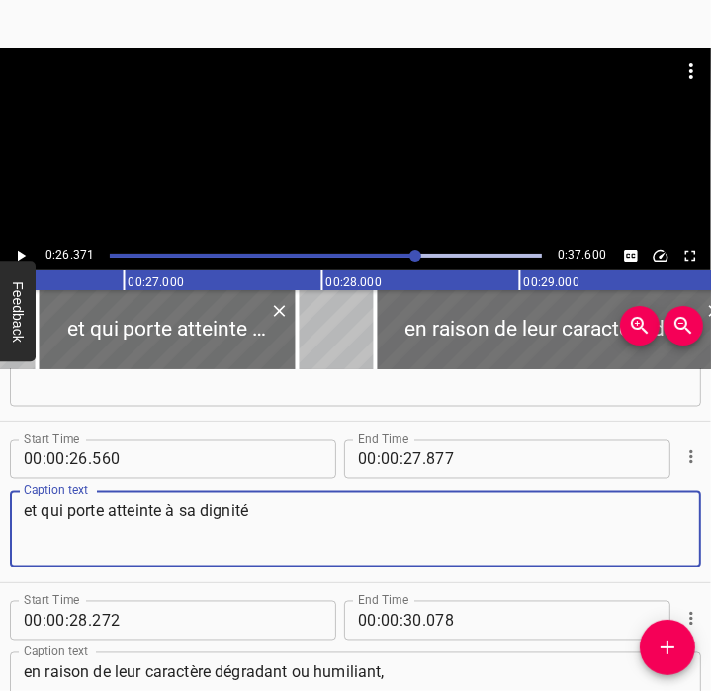
drag, startPoint x: 331, startPoint y: 519, endPoint x: 0, endPoint y: 509, distance: 331.6
click at [0, 509] on html "Caption Editor Batch Transcribe Account Privacy Contact 0:26.371 0:37.600 00:00…" at bounding box center [355, 345] width 711 height 691
paste textarea "due to their degrading or humiliating nature,"
type textarea "due to their degrading or humiliating nature,"
drag, startPoint x: 358, startPoint y: 519, endPoint x: 0, endPoint y: 480, distance: 360.3
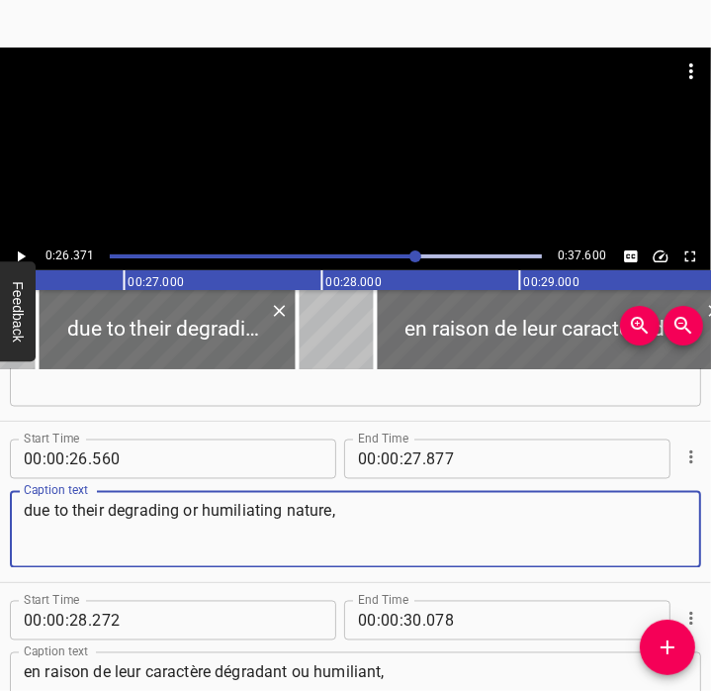
click at [0, 480] on div "Start Time 00 : 00 : 26 . 560 Start Time End Time 00 : 00 : 27 . 877 End Time C…" at bounding box center [355, 501] width 711 height 160
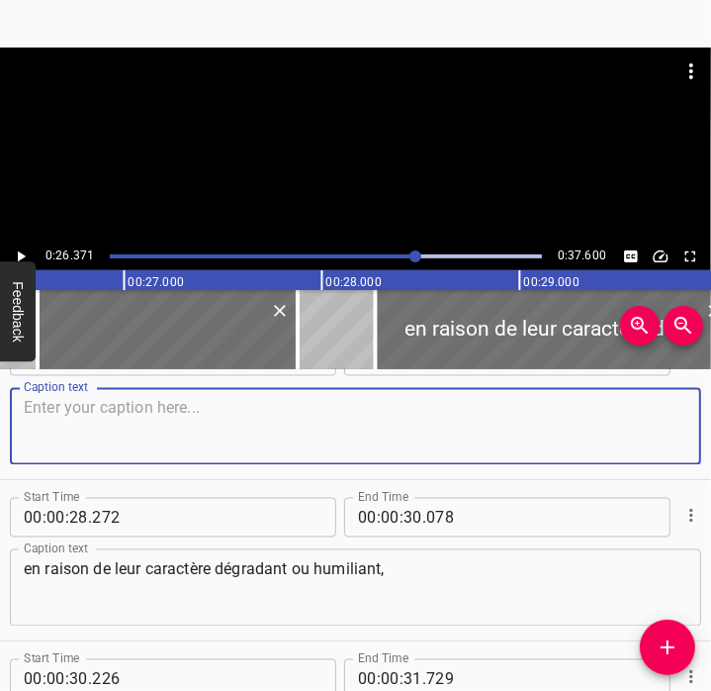
scroll to position [1828, 0]
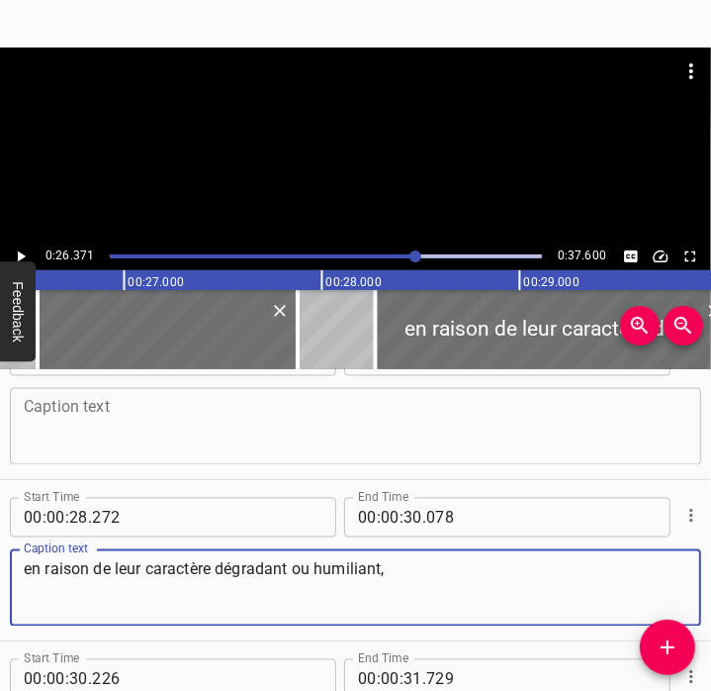
click at [148, 563] on textarea "en raison de leur caractère dégradant ou humiliant," at bounding box center [356, 588] width 664 height 56
paste textarea "due to their degrading or humiliating nature"
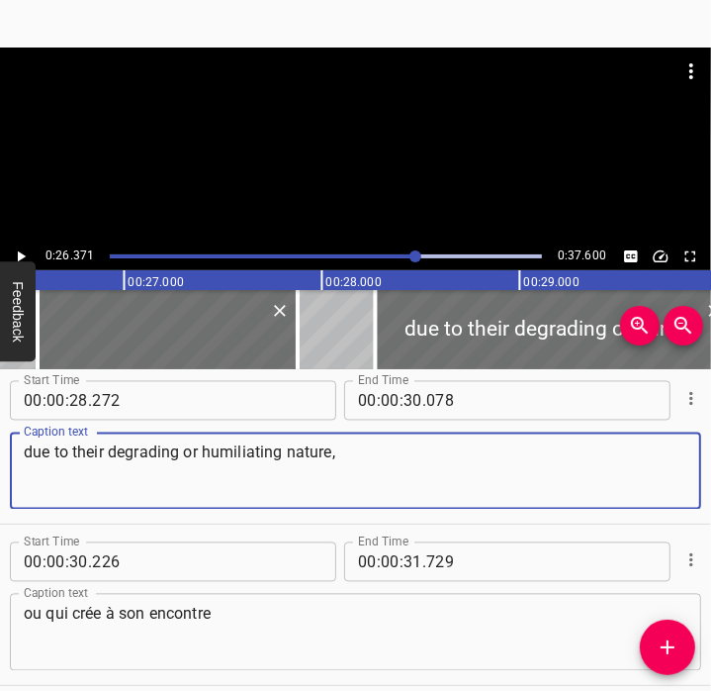
scroll to position [1943, 0]
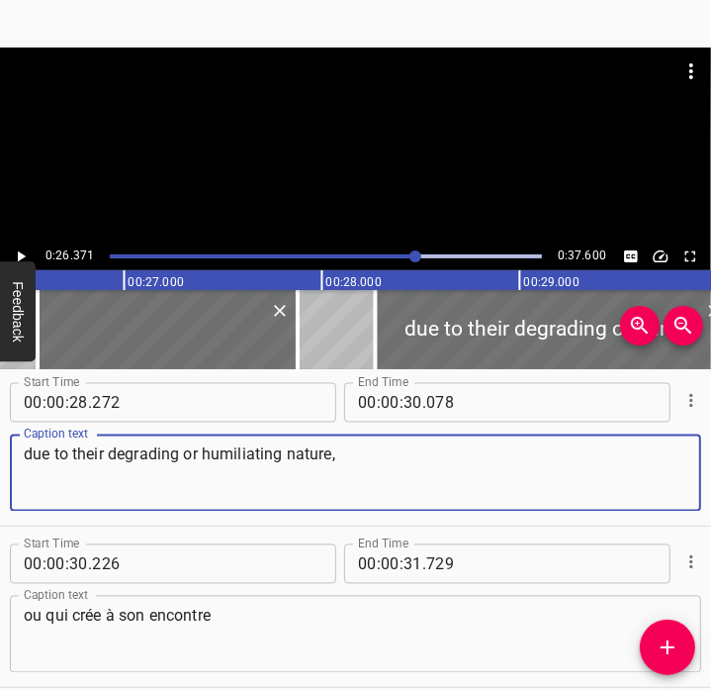
type textarea "due to their degrading or humiliating nature,"
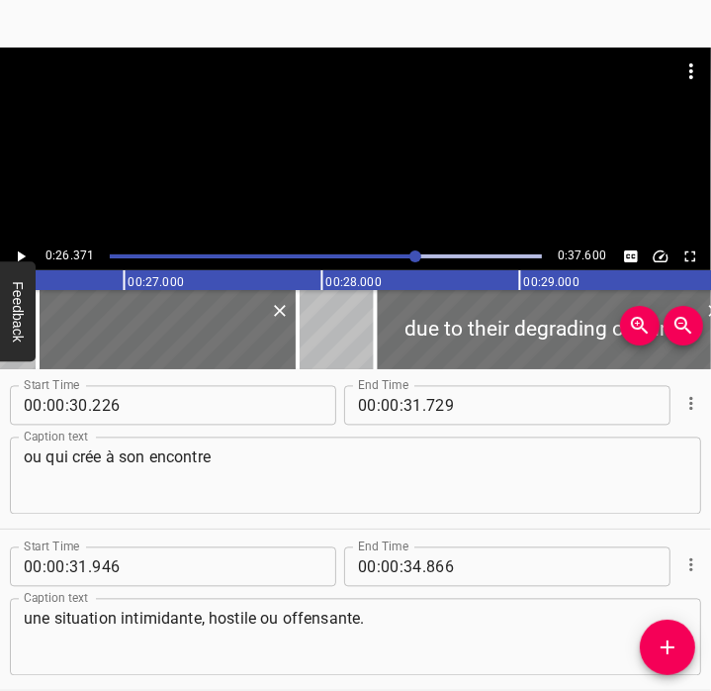
scroll to position [2101, 0]
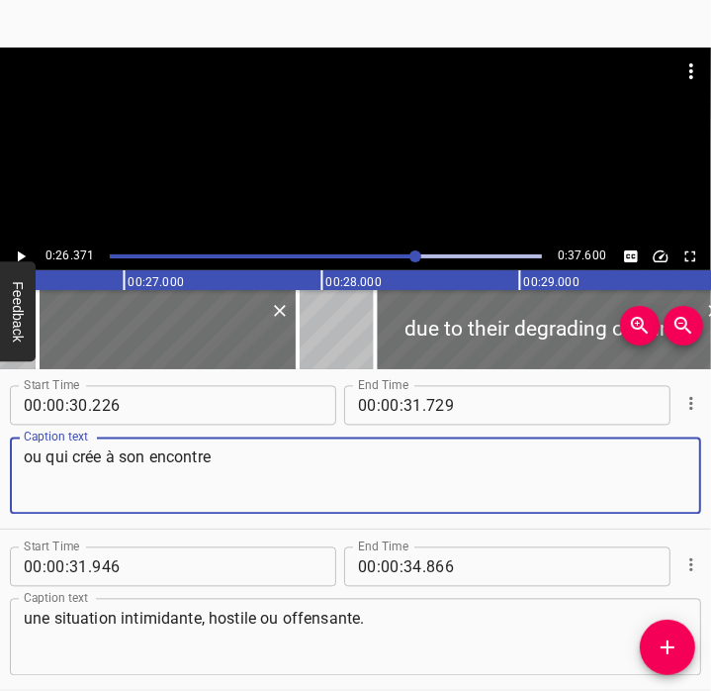
drag, startPoint x: 286, startPoint y: 465, endPoint x: -5, endPoint y: 440, distance: 291.9
click at [0, 440] on html "Caption Editor Batch Transcribe Account Privacy Contact 0:26.371 0:37.600 00:00…" at bounding box center [355, 345] width 711 height 691
paste textarea "r that create an intimidating,"
drag, startPoint x: 247, startPoint y: 468, endPoint x: 128, endPoint y: 453, distance: 120.6
click at [128, 453] on textarea "or that create an intimidating," at bounding box center [356, 476] width 664 height 56
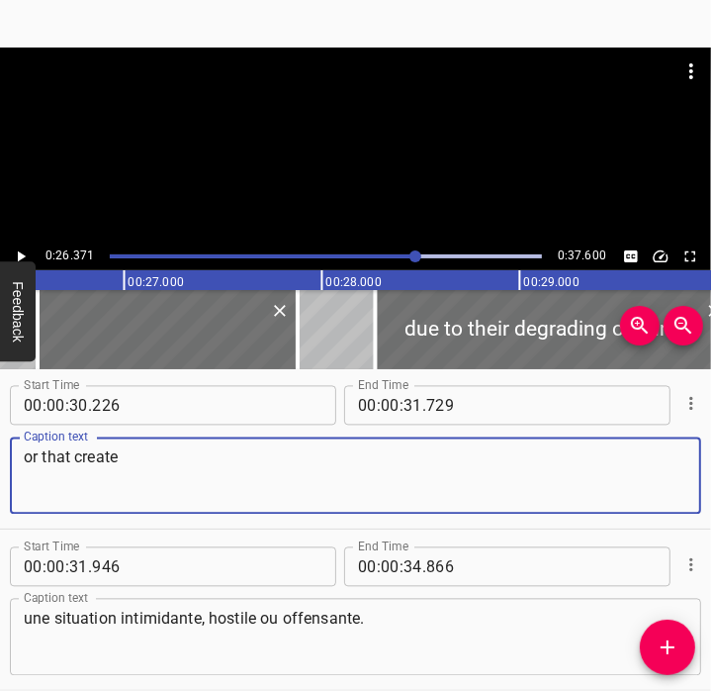
type textarea "or that create"
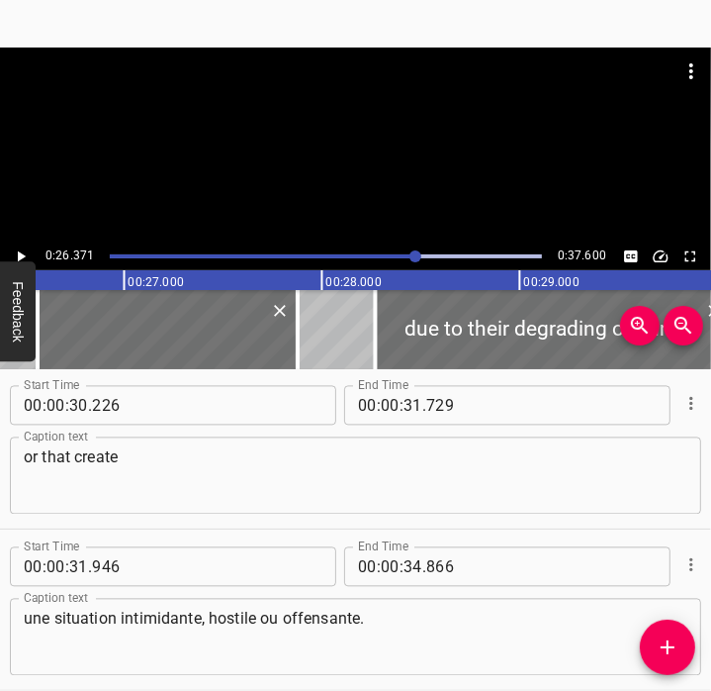
drag, startPoint x: 20, startPoint y: 619, endPoint x: 509, endPoint y: 643, distance: 489.3
click at [509, 643] on div "une situation intimidante, hostile ou offensante. Caption text" at bounding box center [356, 637] width 692 height 77
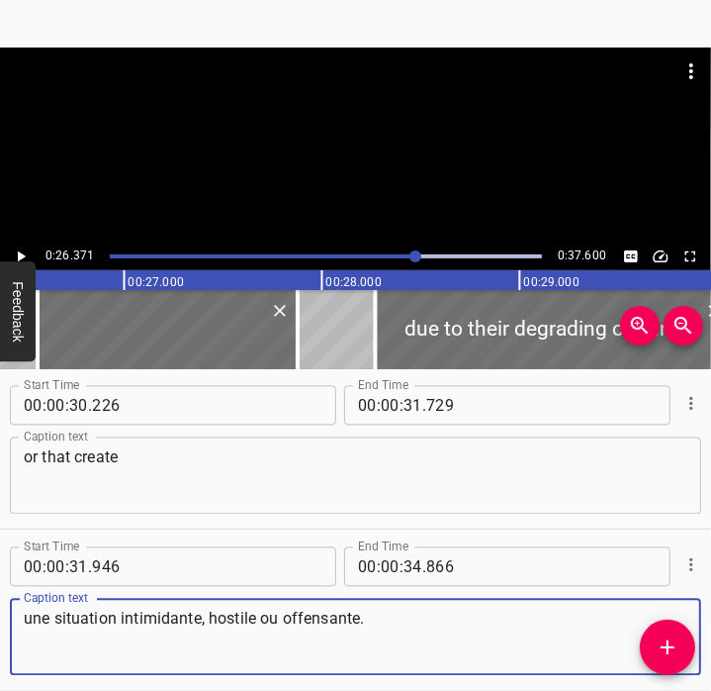
drag, startPoint x: 469, startPoint y: 634, endPoint x: -5, endPoint y: 612, distance: 474.4
click at [0, 612] on html "Caption Editor Batch Transcribe Account Privacy Contact 0:26.371 0:37.600 00:00…" at bounding box center [355, 345] width 711 height 691
paste textarea "an intimidating,"
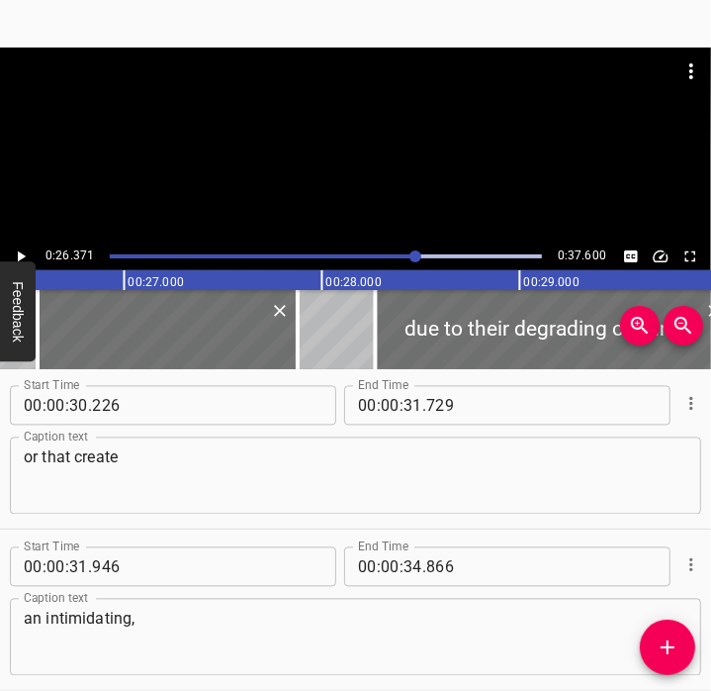
click at [336, 621] on textarea "an intimidating," at bounding box center [356, 637] width 664 height 56
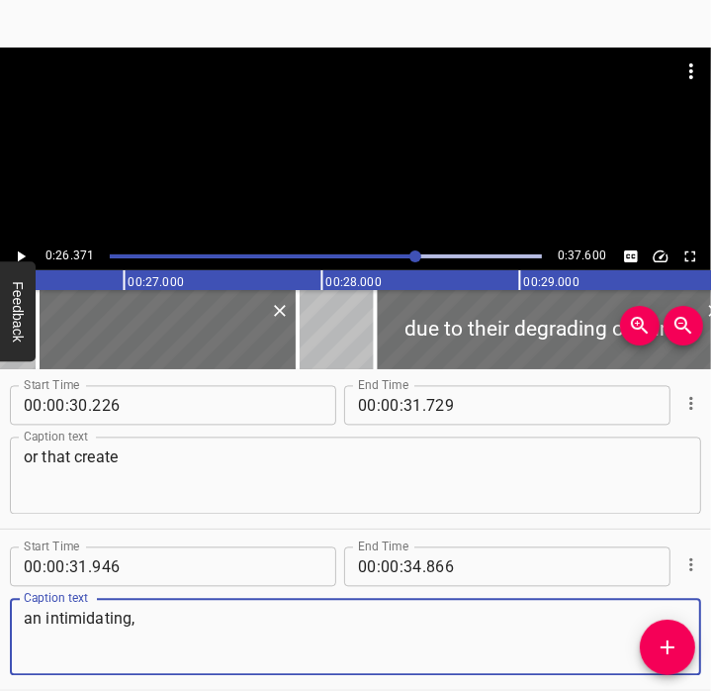
paste textarea "ostile or offensive situation for the person in question."
click at [143, 615] on textarea "an intimidating, ostile or offensive situation for the person in question." at bounding box center [356, 637] width 664 height 56
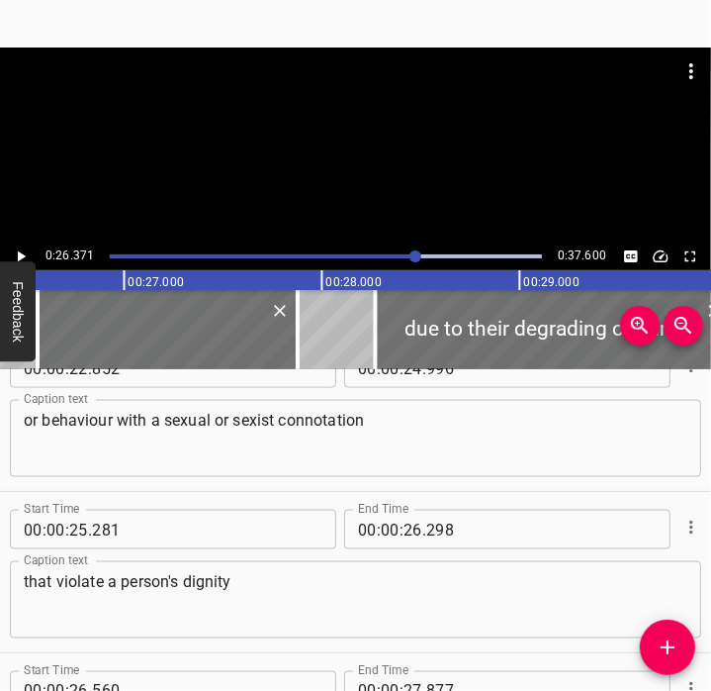
scroll to position [1492, 0]
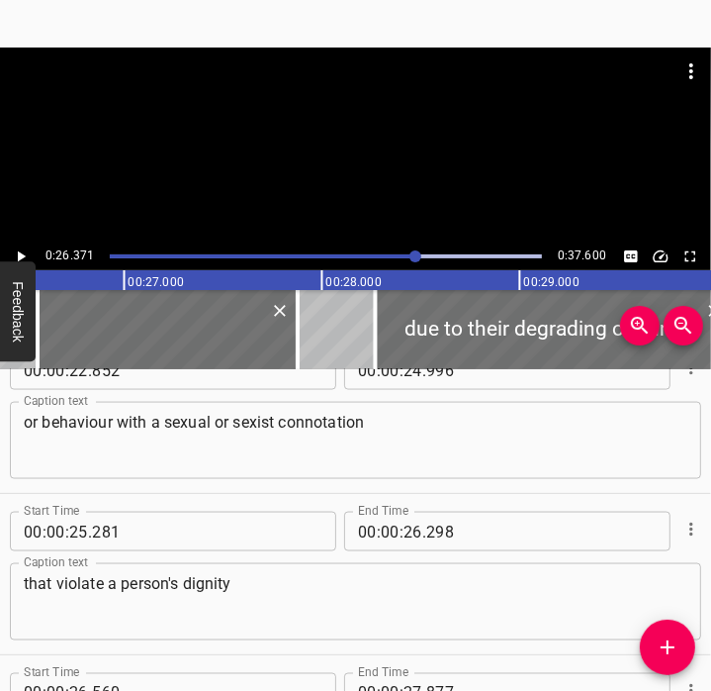
type textarea "an intimidating, hostile or offensive situation for the person in question."
click at [26, 247] on icon "Play/Pause" at bounding box center [21, 256] width 18 height 18
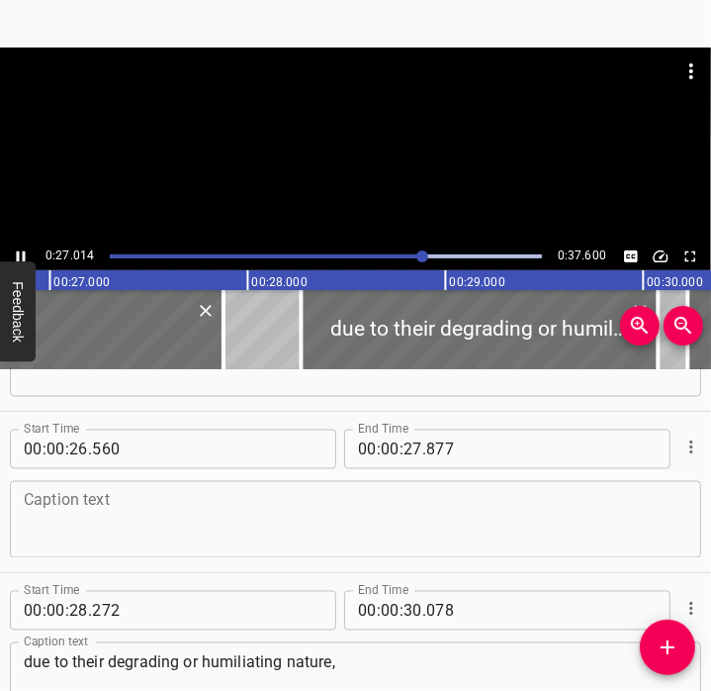
scroll to position [1773, 0]
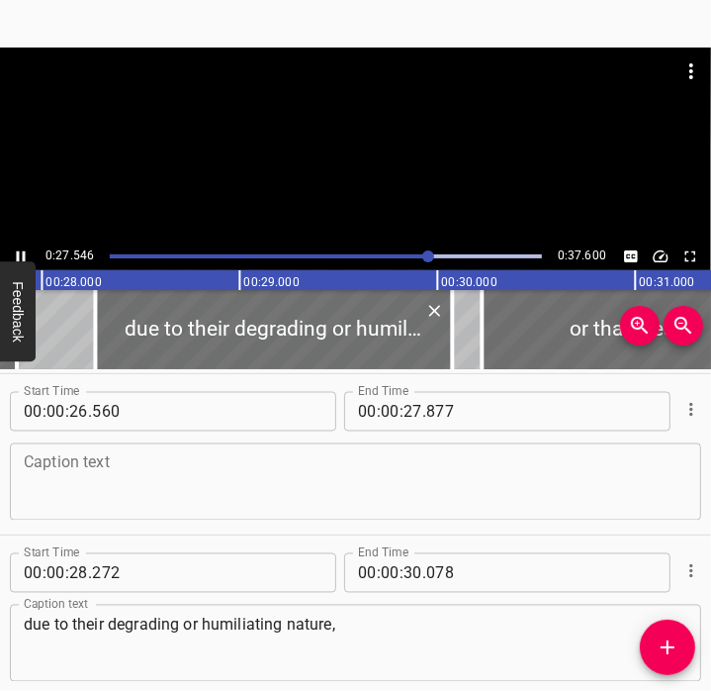
click at [26, 239] on div at bounding box center [355, 144] width 711 height 195
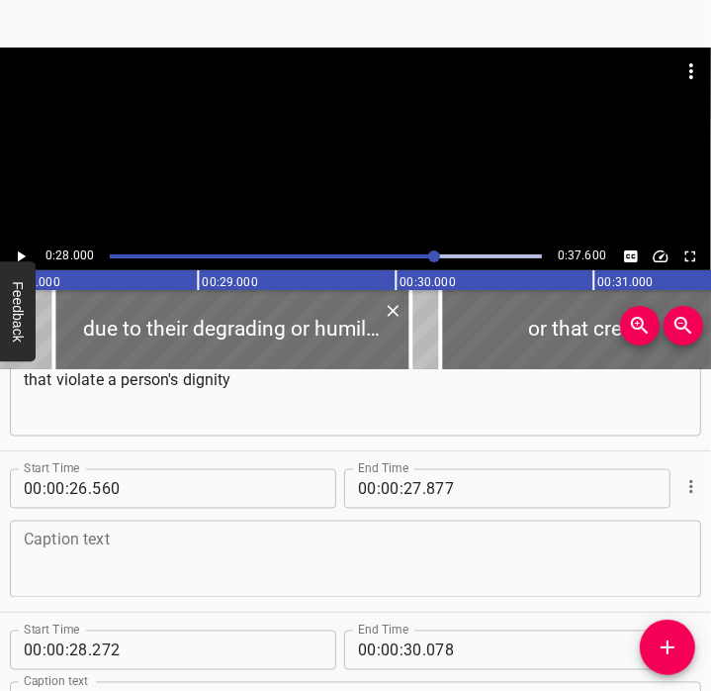
scroll to position [1698, 0]
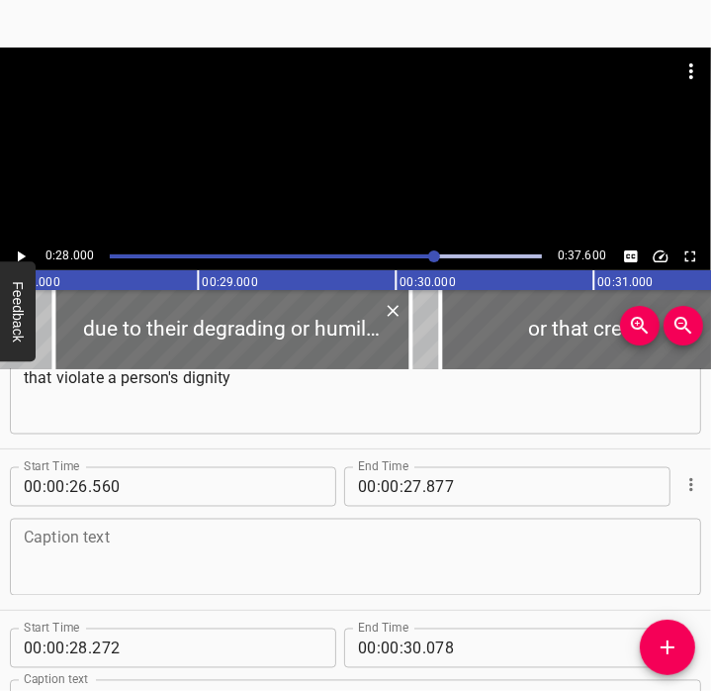
click at [197, 556] on textarea at bounding box center [356, 557] width 664 height 56
click at [679, 496] on div at bounding box center [690, 484] width 23 height 51
click at [682, 486] on icon "Cue Options" at bounding box center [692, 485] width 20 height 20
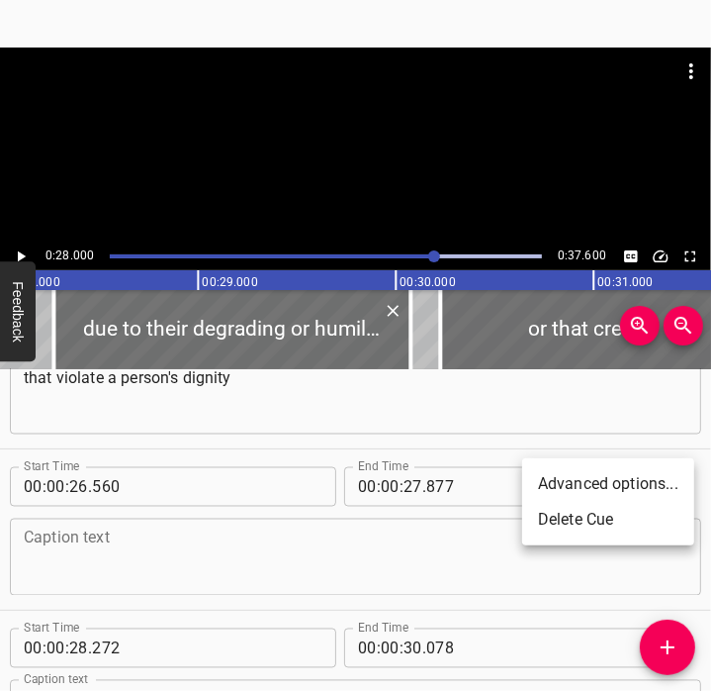
click at [576, 515] on li "Delete Cue" at bounding box center [608, 520] width 172 height 36
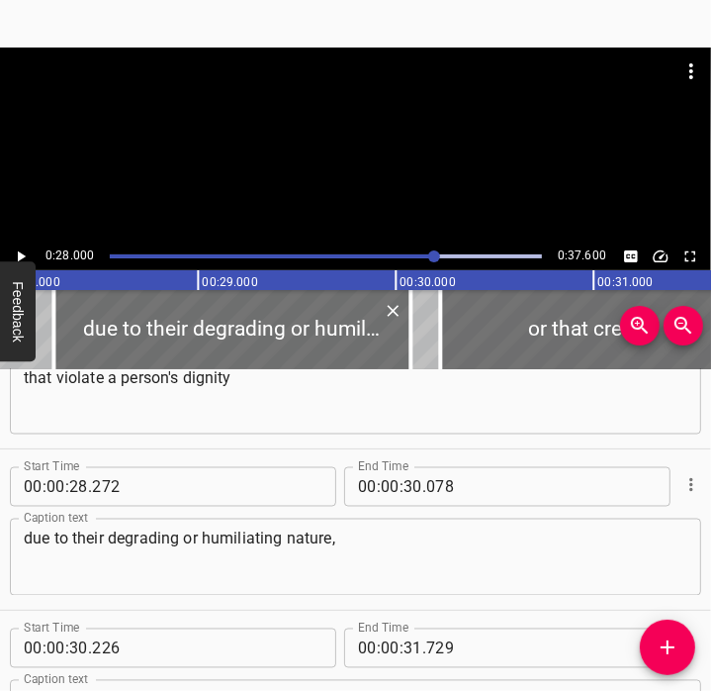
click at [404, 262] on div at bounding box center [326, 256] width 456 height 28
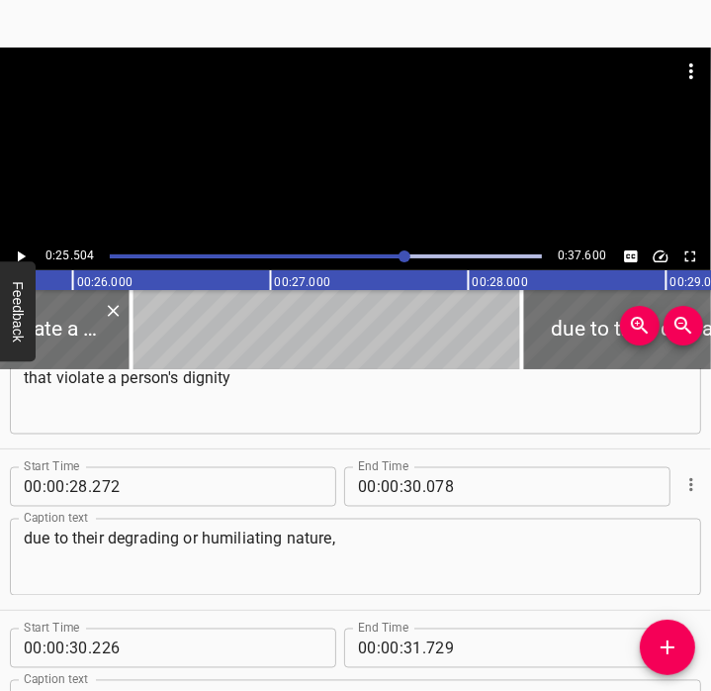
scroll to position [0, 5046]
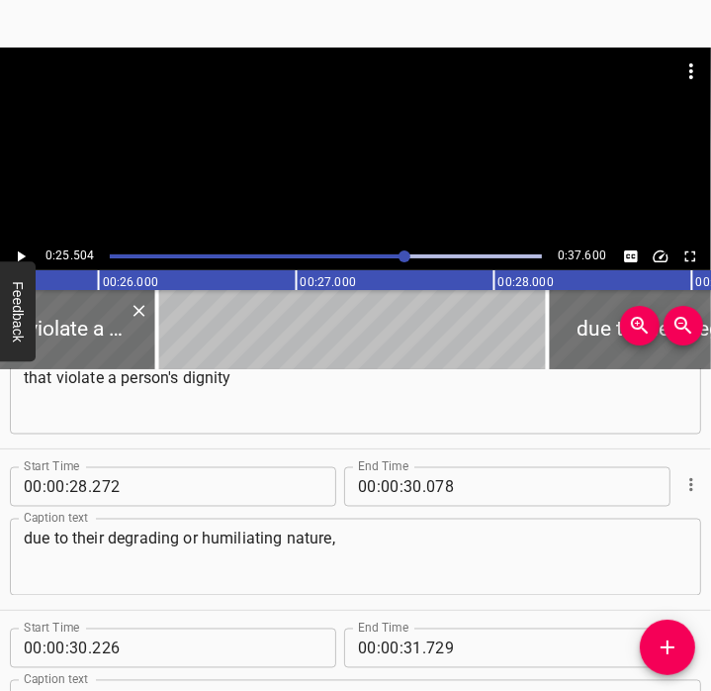
click at [22, 258] on icon "Play/Pause" at bounding box center [21, 256] width 18 height 18
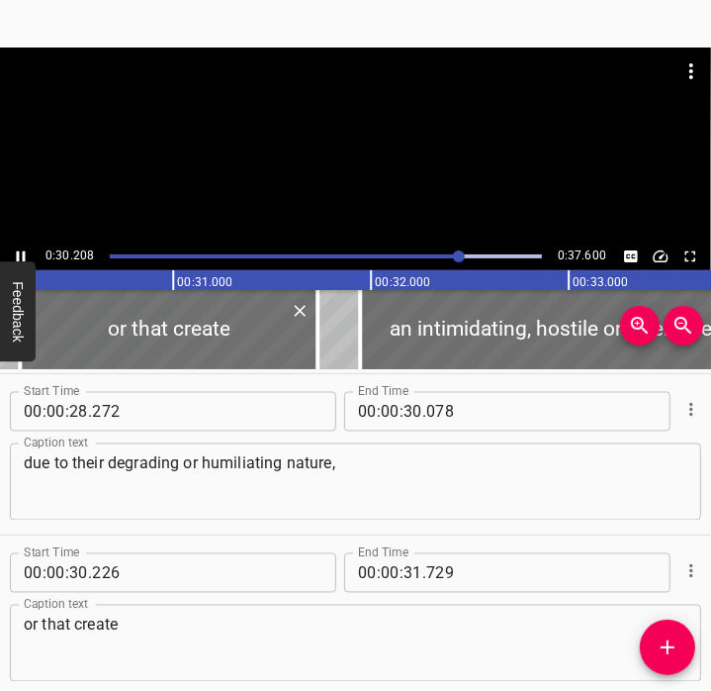
scroll to position [0, 5977]
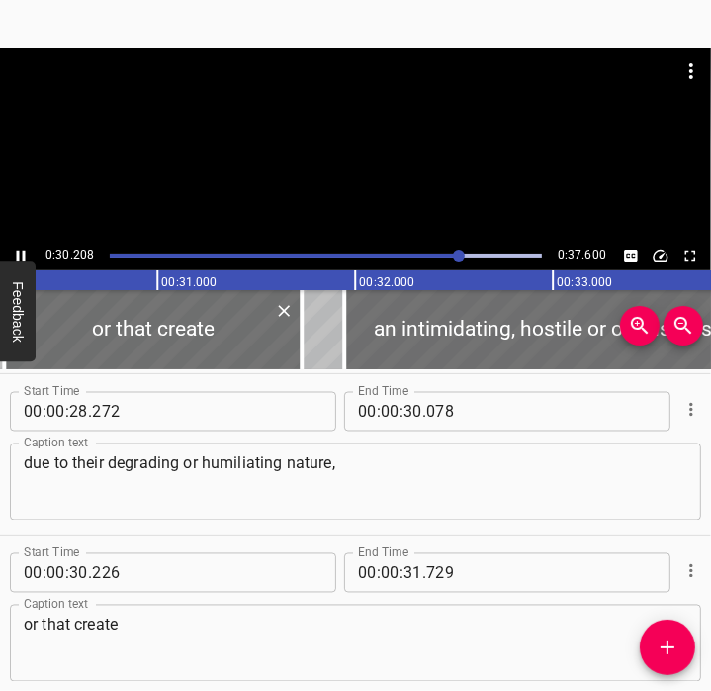
click at [420, 258] on div at bounding box center [326, 256] width 456 height 28
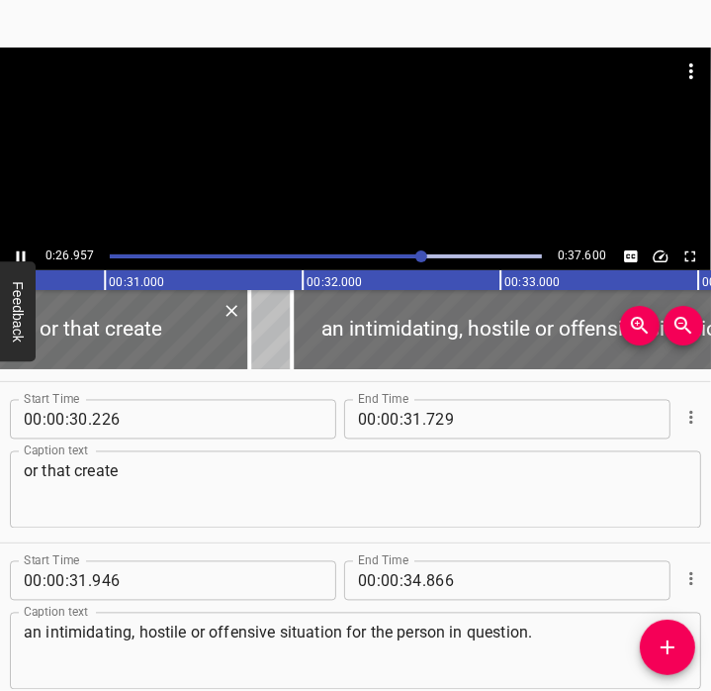
scroll to position [1935, 0]
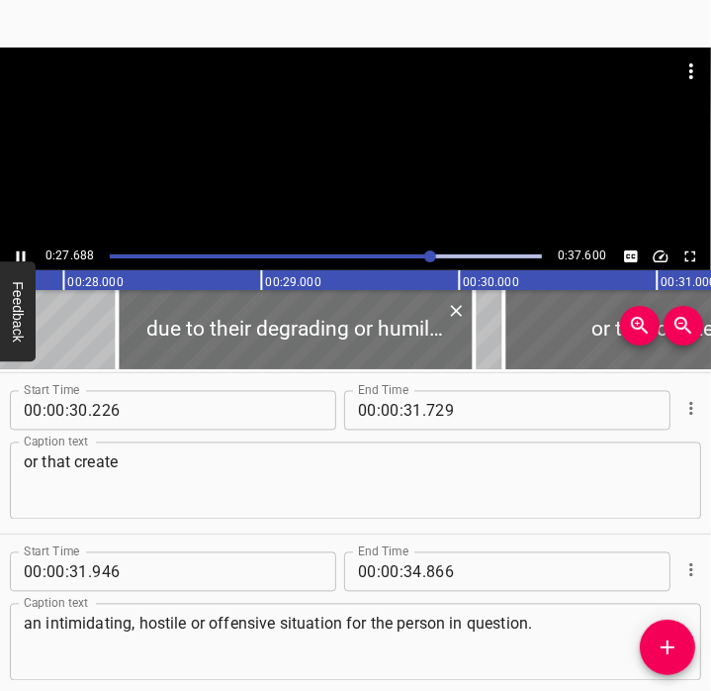
click at [393, 255] on div "Play progress" at bounding box center [212, 256] width 432 height 4
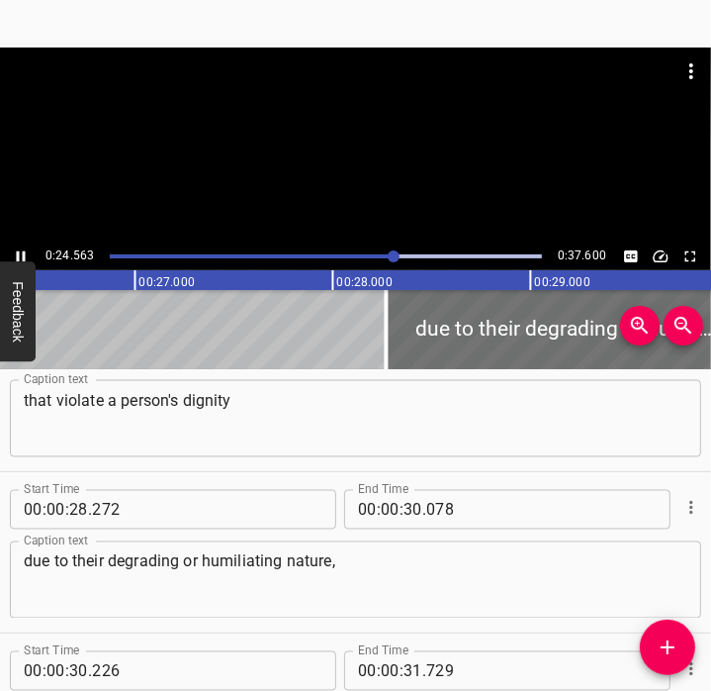
scroll to position [1613, 0]
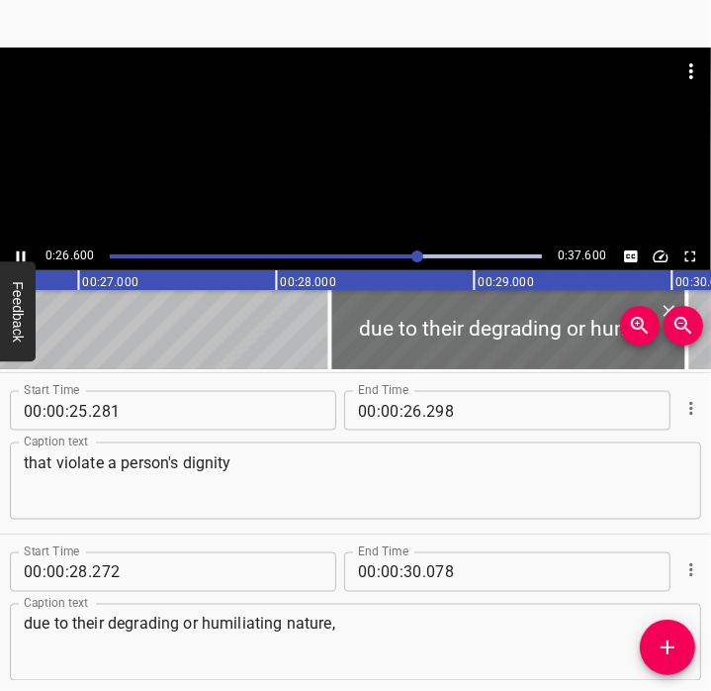
click at [25, 246] on button "Play/Pause" at bounding box center [21, 256] width 26 height 26
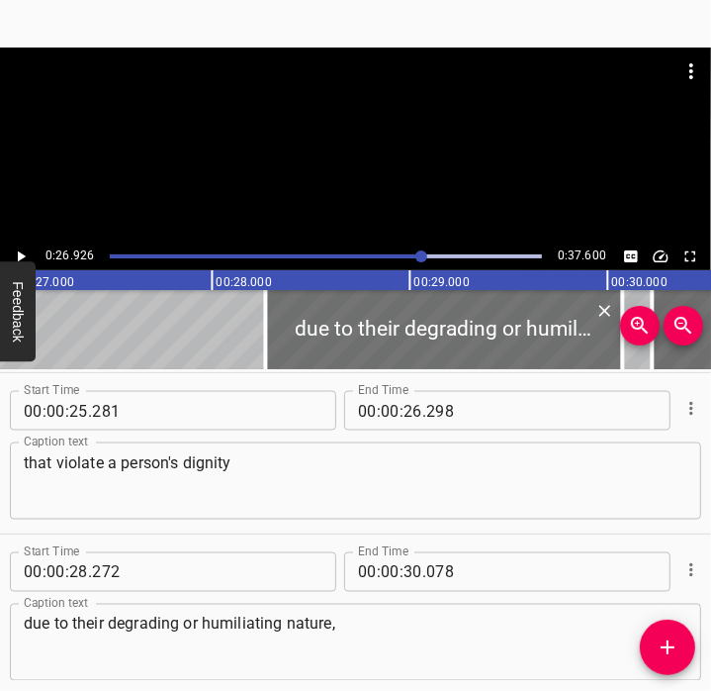
click at [25, 246] on button "Play/Pause" at bounding box center [21, 256] width 26 height 26
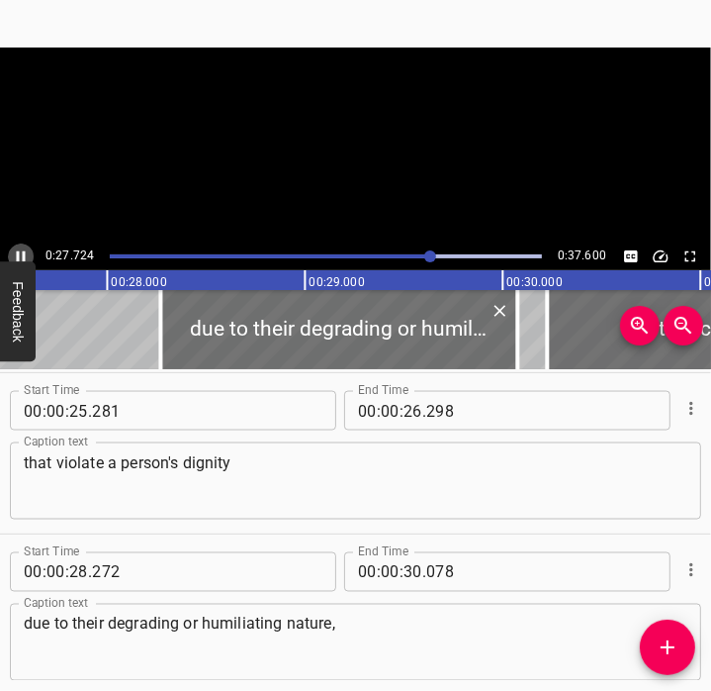
click at [25, 246] on button "Play/Pause" at bounding box center [21, 256] width 26 height 26
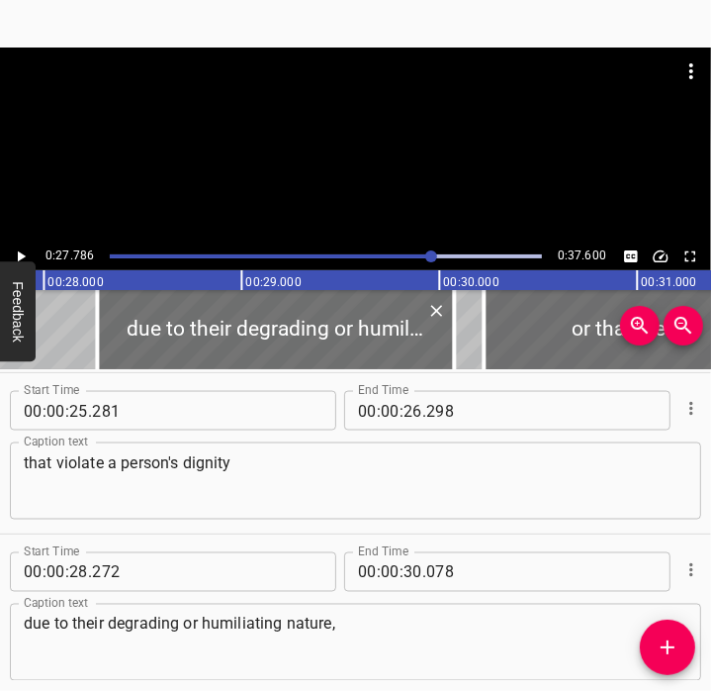
scroll to position [1574, 0]
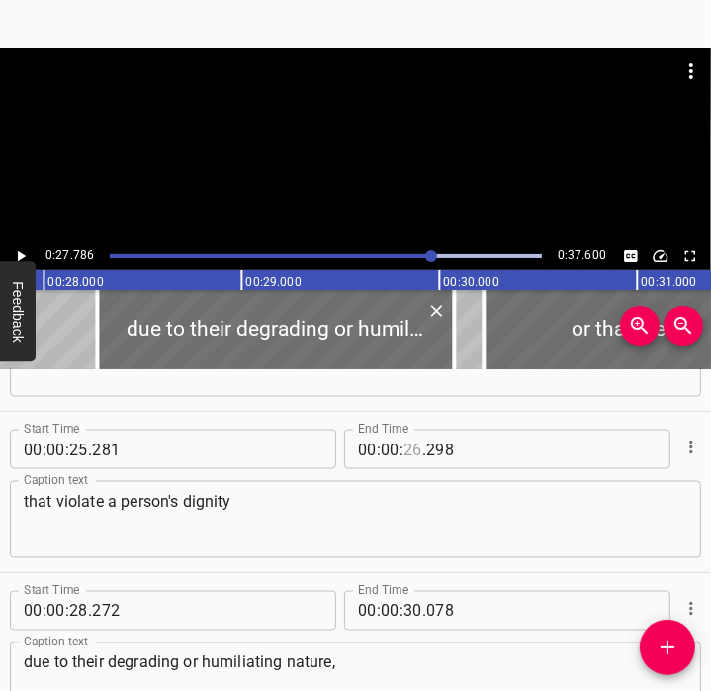
click at [404, 454] on input "number" at bounding box center [413, 449] width 19 height 40
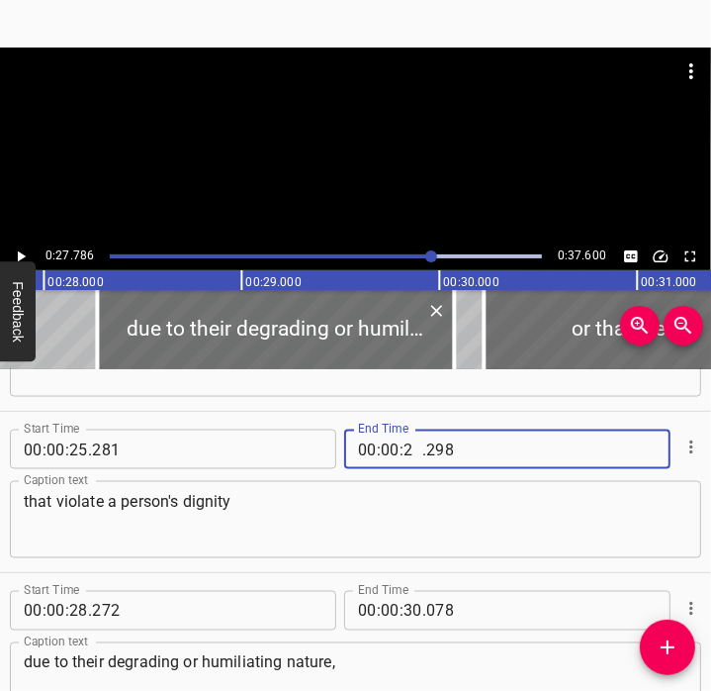
type input "27"
type input "785"
click at [331, 541] on textarea "that violate a person's dignity" at bounding box center [356, 520] width 664 height 56
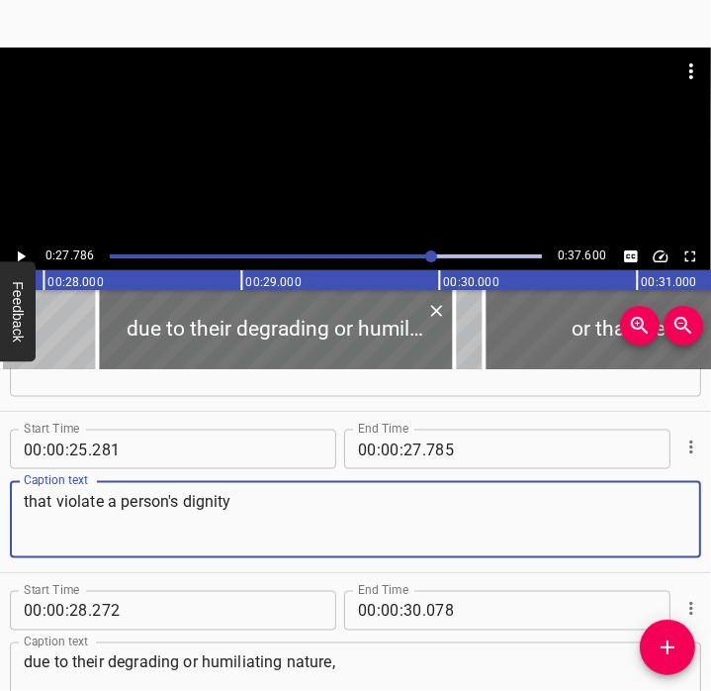
click at [415, 254] on div "Play progress" at bounding box center [213, 256] width 432 height 4
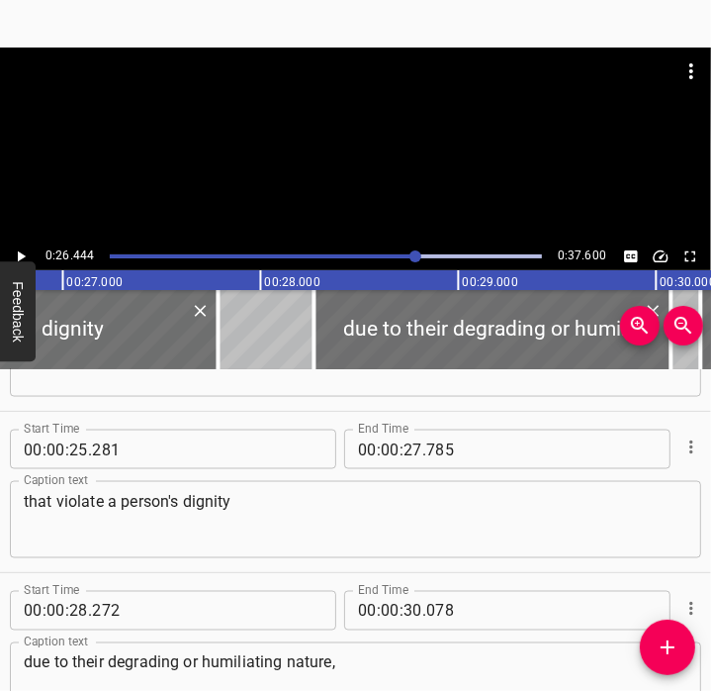
scroll to position [0, 5232]
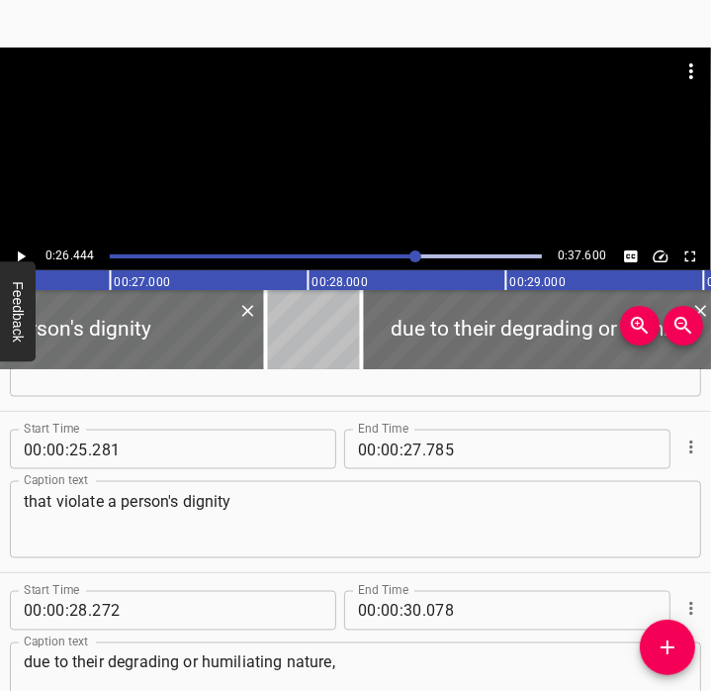
click at [392, 250] on div at bounding box center [326, 256] width 456 height 28
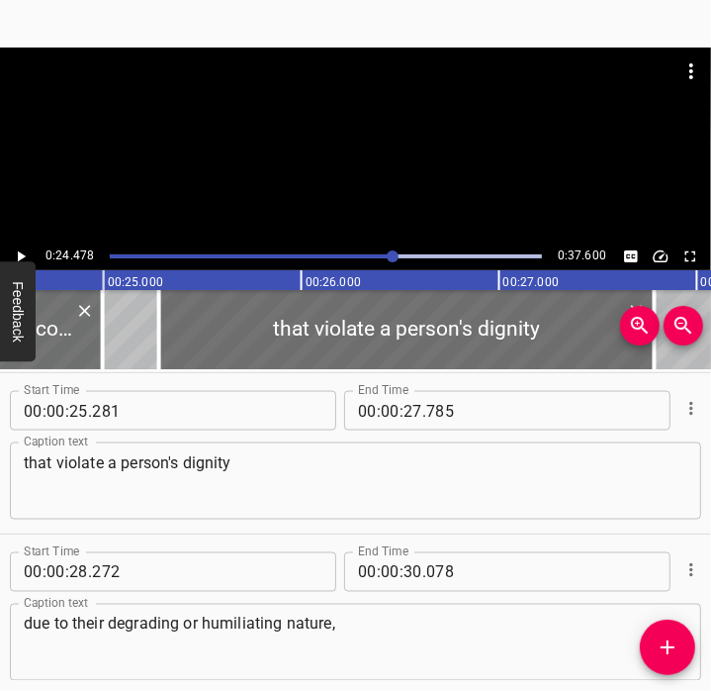
click at [11, 254] on button "Play/Pause" at bounding box center [21, 256] width 26 height 26
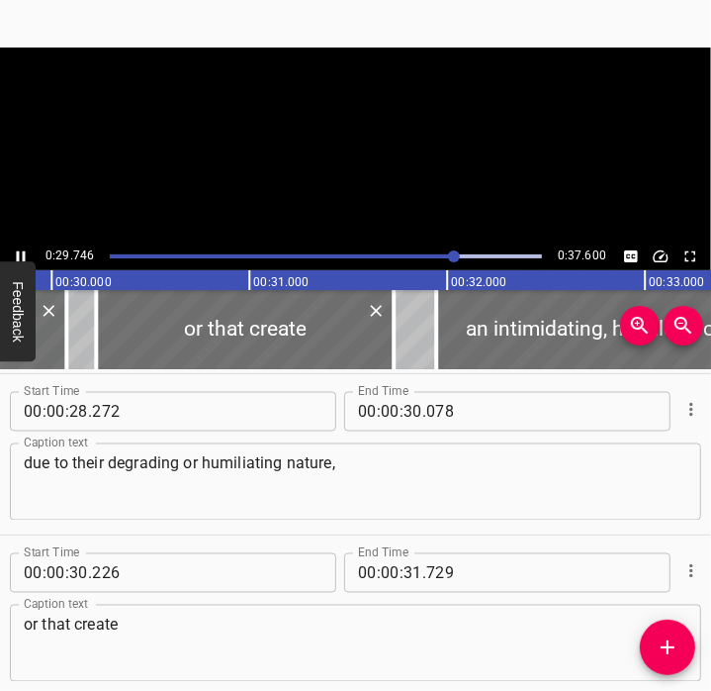
scroll to position [0, 5937]
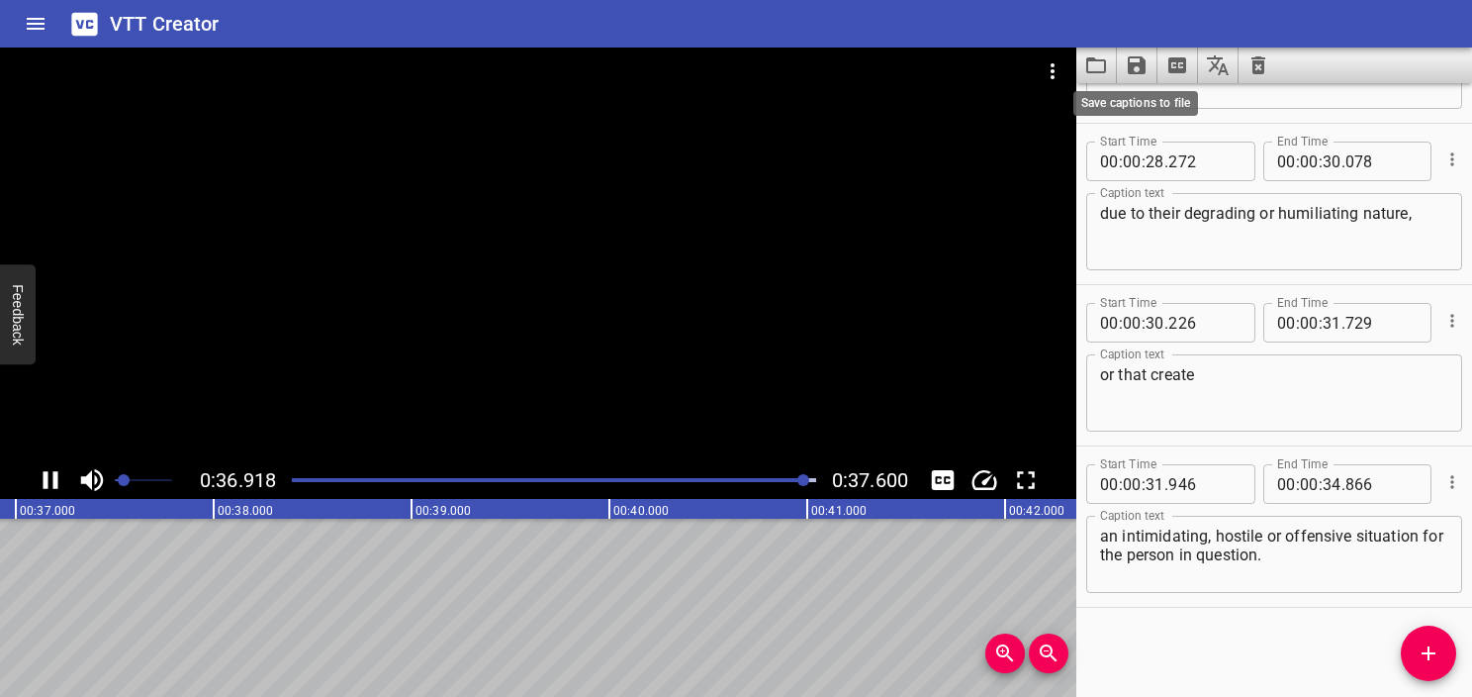
click at [710, 67] on icon "Save captions to file" at bounding box center [1137, 65] width 18 height 18
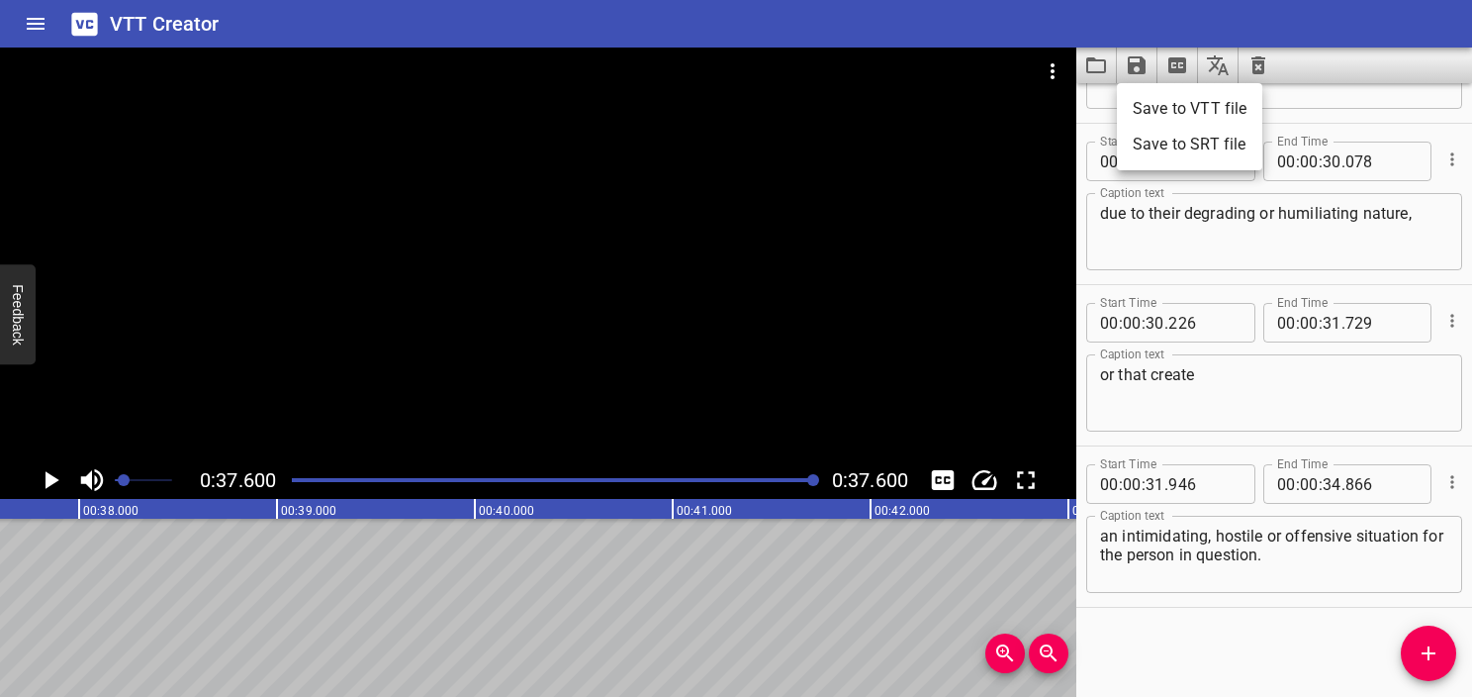
click at [710, 103] on li "Save to VTT file" at bounding box center [1189, 109] width 145 height 36
click at [710, 67] on icon "Video Options" at bounding box center [1053, 71] width 24 height 24
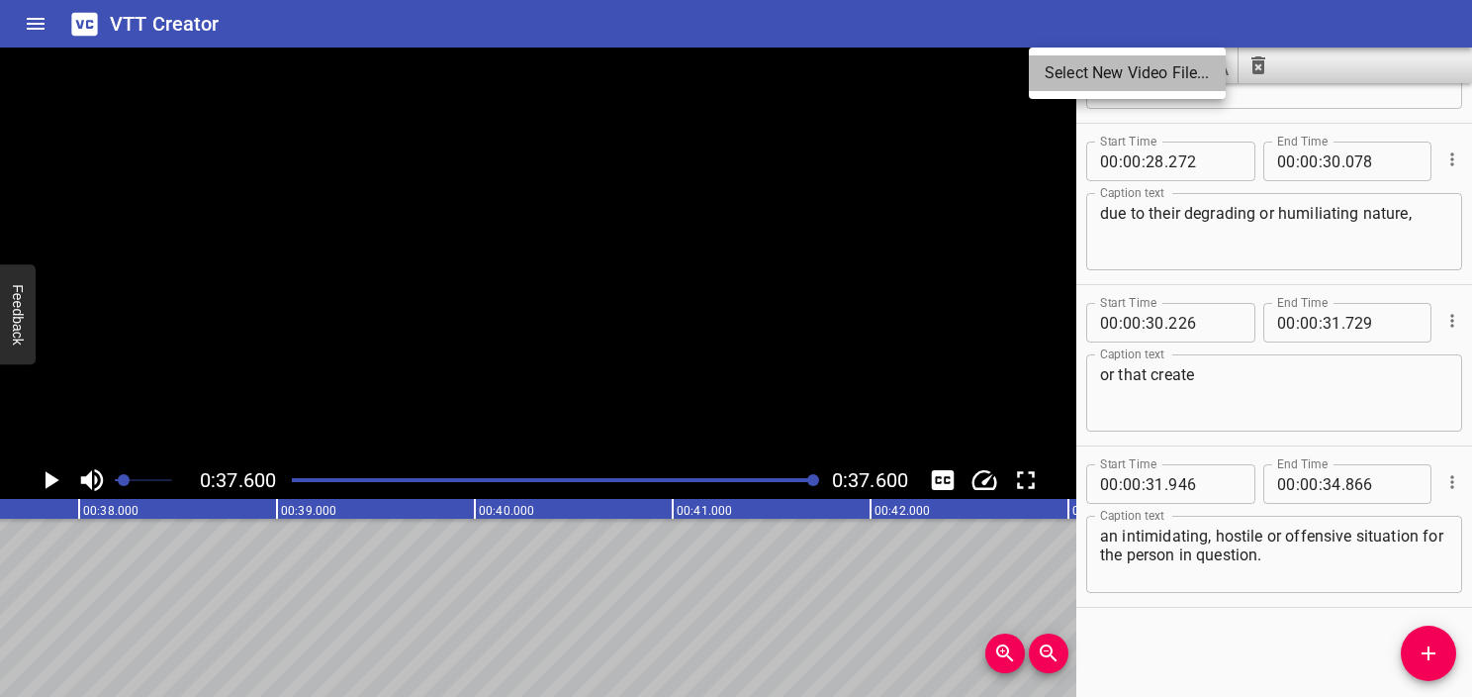
click at [710, 77] on li "Select New Video File..." at bounding box center [1127, 73] width 197 height 36
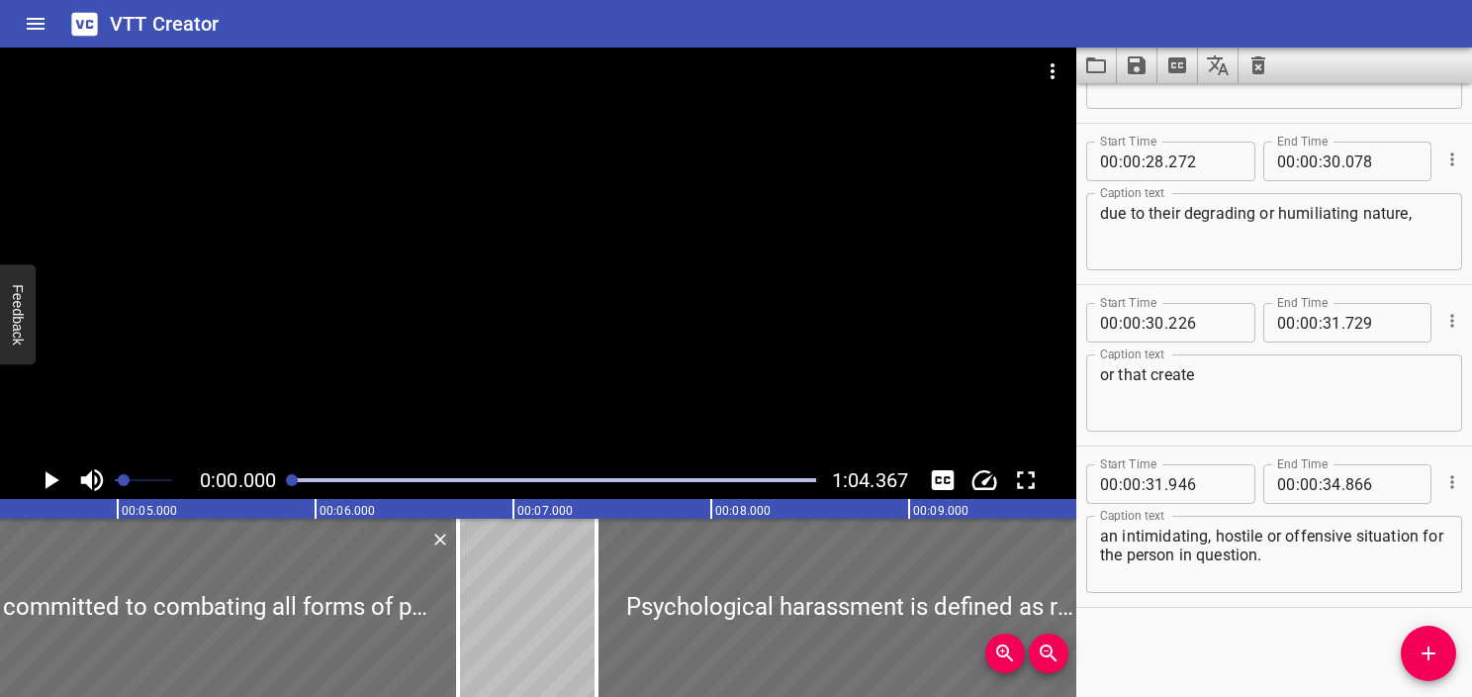
scroll to position [0, 0]
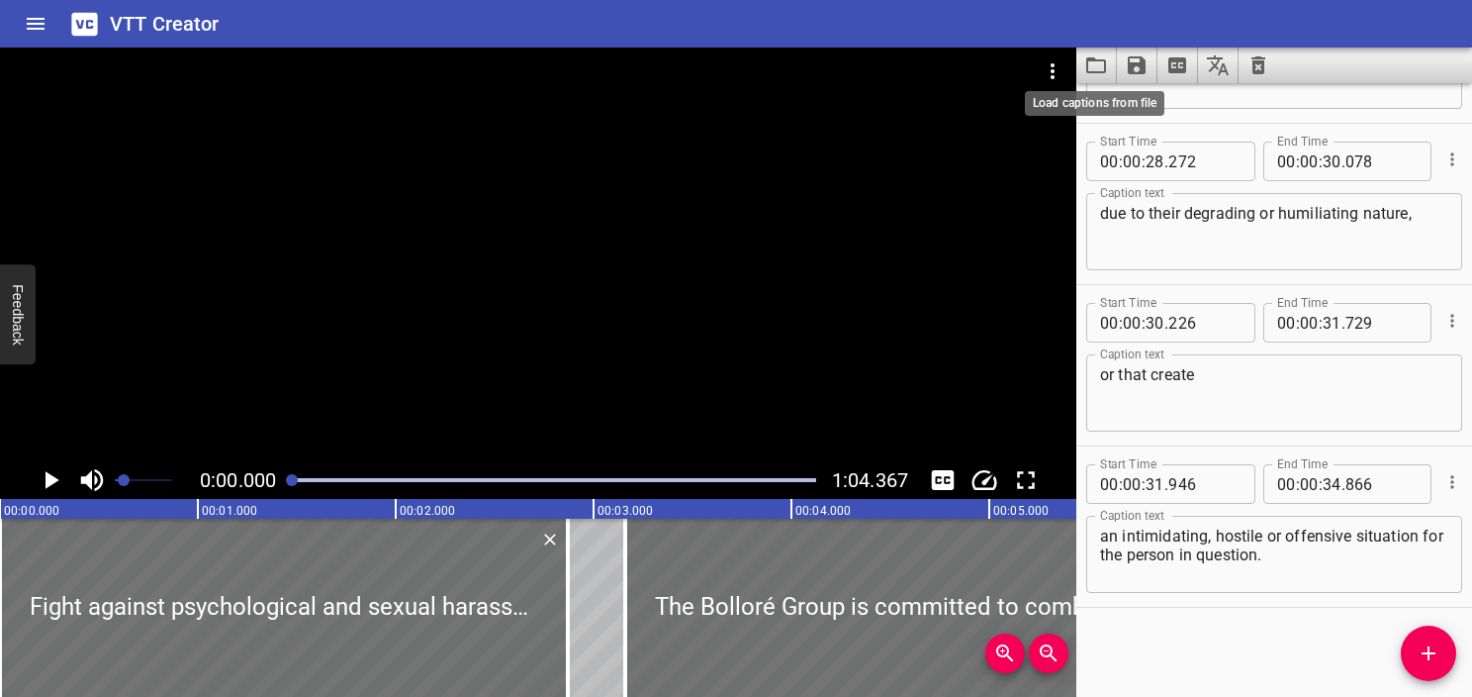
click at [710, 65] on icon "Load captions from file" at bounding box center [1096, 65] width 24 height 24
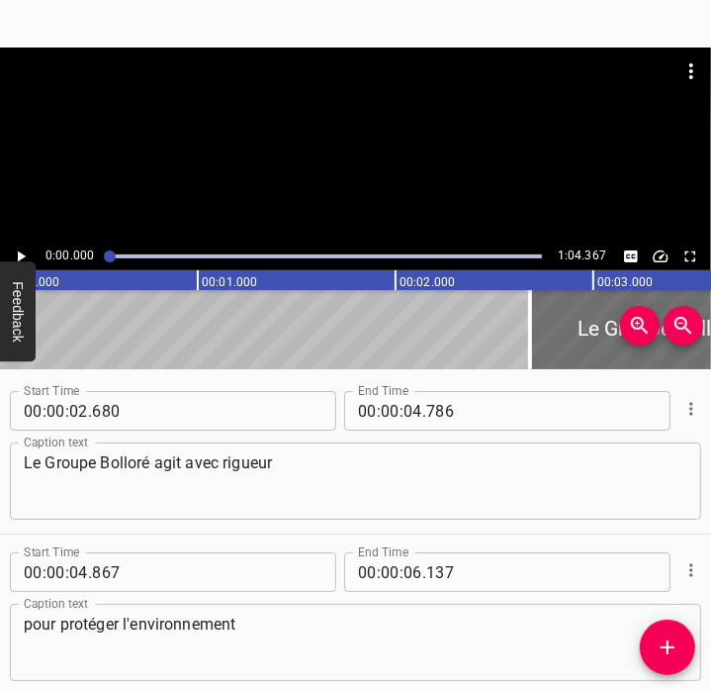
click at [320, 499] on textarea "Le Groupe Bolloré agit avec rigueur" at bounding box center [356, 481] width 664 height 56
click at [445, 496] on textarea "Le Groupe Bolloré agit avec rigueur" at bounding box center [356, 481] width 664 height 56
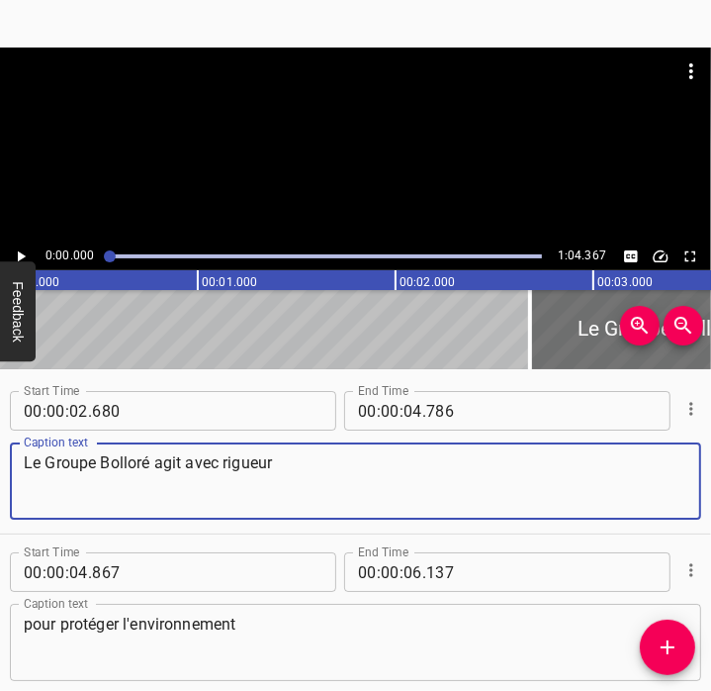
scroll to position [2, 0]
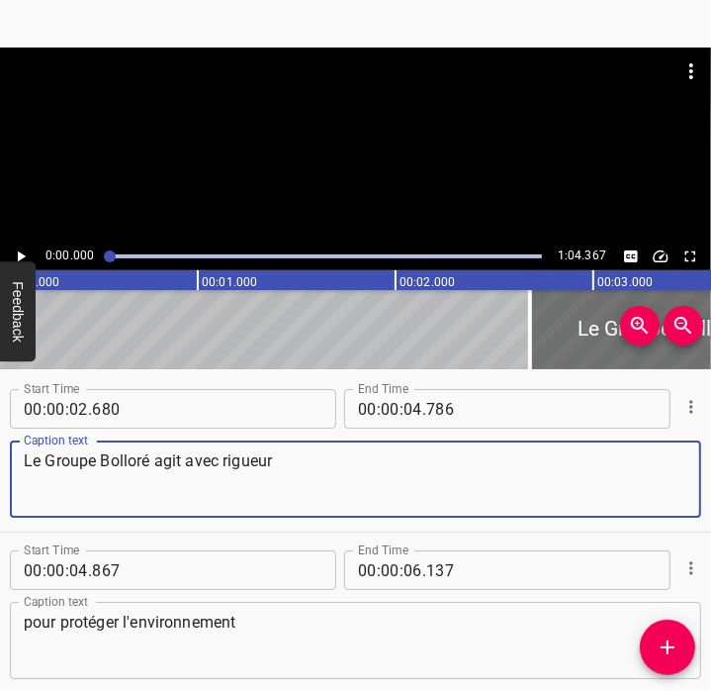
drag, startPoint x: 301, startPoint y: 459, endPoint x: 111, endPoint y: 452, distance: 190.1
click at [111, 452] on textarea "Le Groupe Bolloré agit avec rigueur" at bounding box center [356, 479] width 664 height 56
click at [58, 448] on div "Le Groupe Bolloré agit avec rigueur Caption text" at bounding box center [356, 478] width 692 height 77
click at [35, 477] on textarea "Le Groupe Bolloré agit avec rigueur" at bounding box center [356, 479] width 664 height 56
drag, startPoint x: 297, startPoint y: 477, endPoint x: 18, endPoint y: 456, distance: 279.8
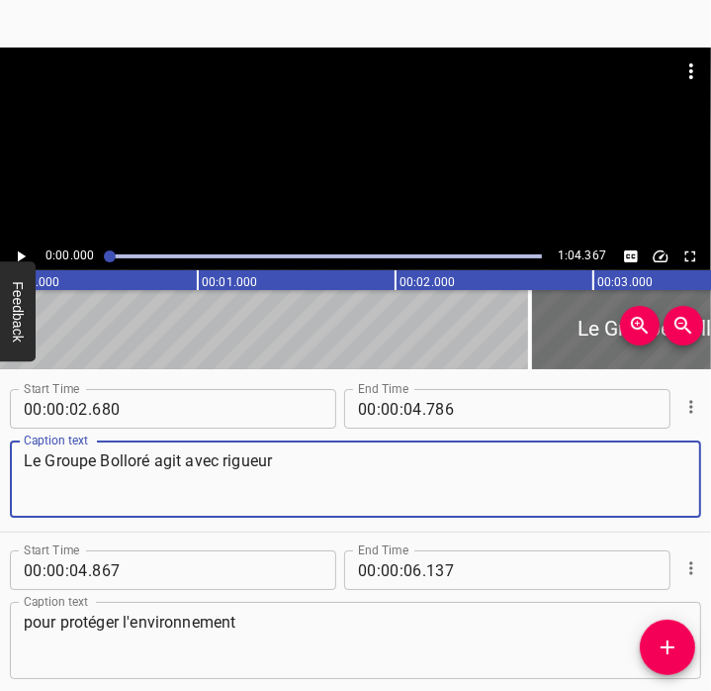
click at [18, 456] on div "Le Groupe Bolloré agit avec rigueur Caption text" at bounding box center [356, 478] width 692 height 77
click at [80, 471] on textarea "Le Groupe Bolloré agit avec rigueur" at bounding box center [356, 479] width 664 height 56
click at [156, 452] on textarea "Le Groupe Bolloré agit avec rigueur" at bounding box center [356, 479] width 664 height 56
drag, startPoint x: 155, startPoint y: 454, endPoint x: -5, endPoint y: 435, distance: 161.4
click at [0, 435] on html "Caption Editor Batch Transcribe Account Privacy Contact 0:00.000 1:04.367 00:00…" at bounding box center [355, 345] width 711 height 691
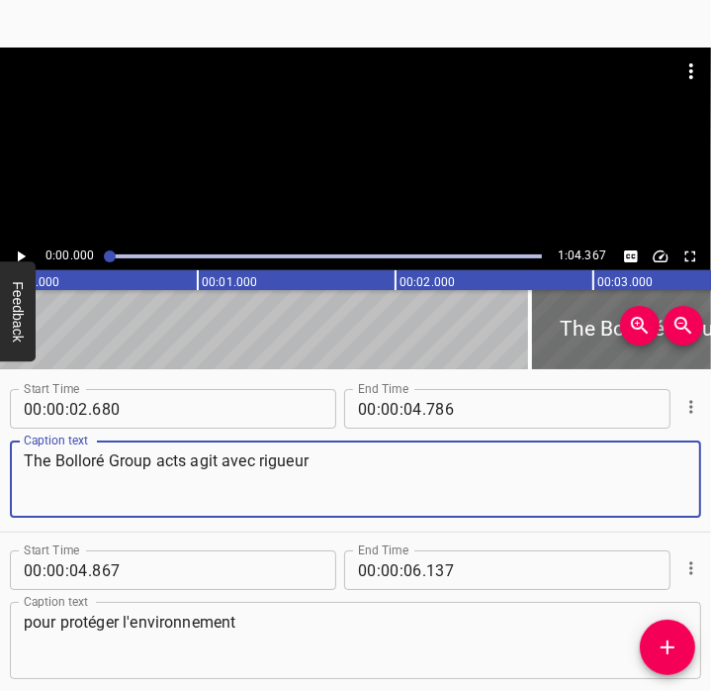
drag, startPoint x: 323, startPoint y: 465, endPoint x: 196, endPoint y: 452, distance: 127.3
click at [196, 452] on textarea "The Bolloré Group acts agit avec rigueur" at bounding box center [356, 479] width 664 height 56
click at [196, 457] on textarea "The Bolloré Group acts agit avec rigueur" at bounding box center [356, 479] width 664 height 56
drag, startPoint x: 191, startPoint y: 462, endPoint x: 311, endPoint y: 474, distance: 120.3
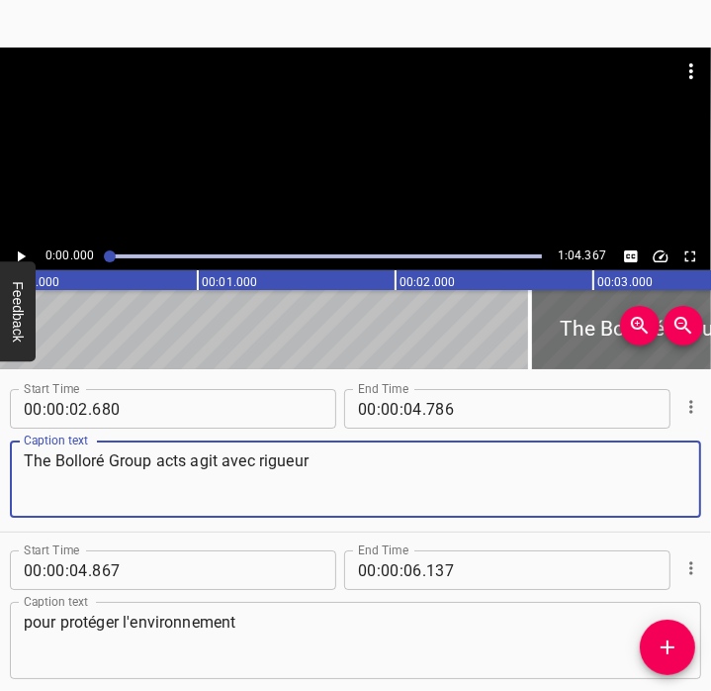
click at [311, 474] on textarea "The Bolloré Group acts agit avec rigueur" at bounding box center [356, 479] width 664 height 56
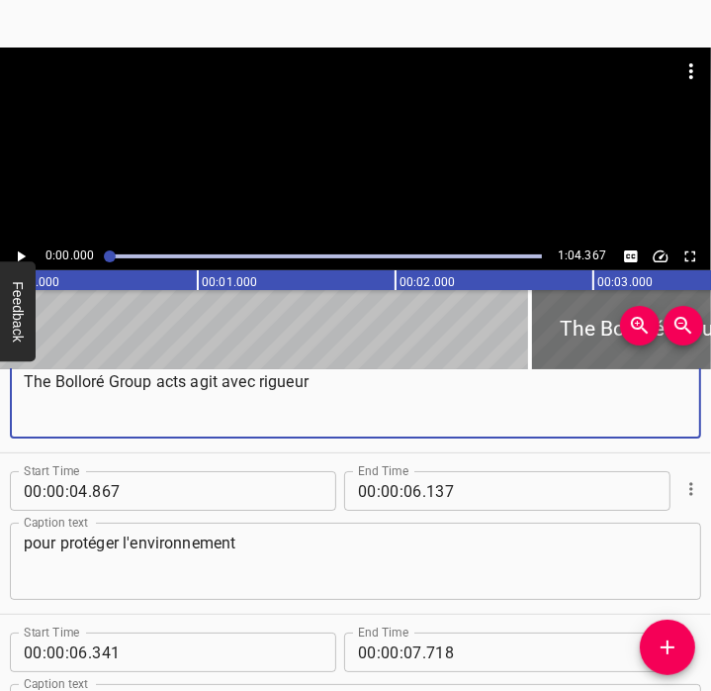
scroll to position [102, 0]
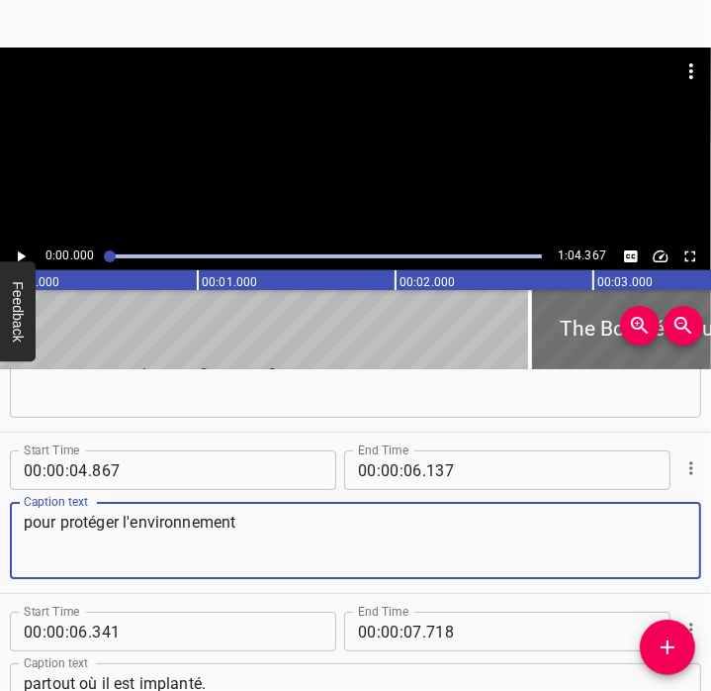
drag, startPoint x: 276, startPoint y: 528, endPoint x: -5, endPoint y: 507, distance: 281.8
click at [0, 507] on html "Caption Editor Batch Transcribe Account Privacy Contact 0:00.000 1:04.367 00:00…" at bounding box center [355, 345] width 711 height 691
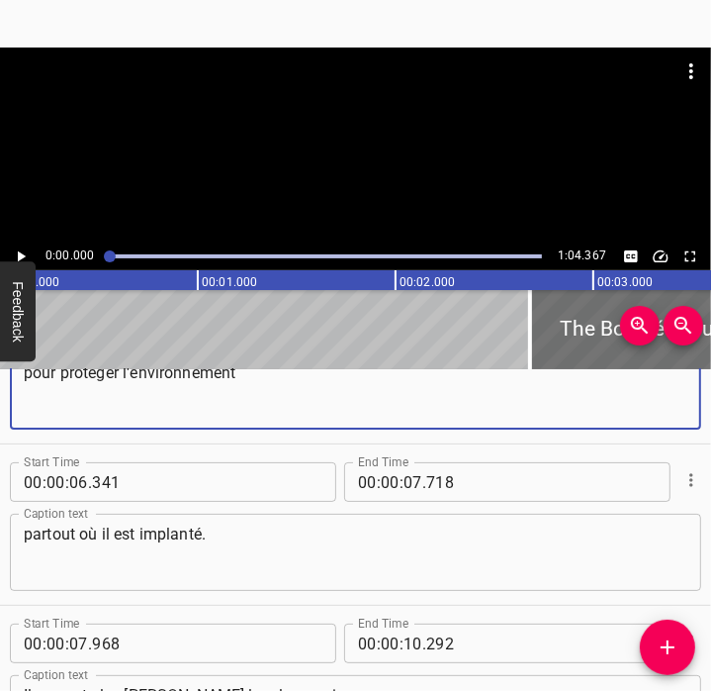
scroll to position [252, 0]
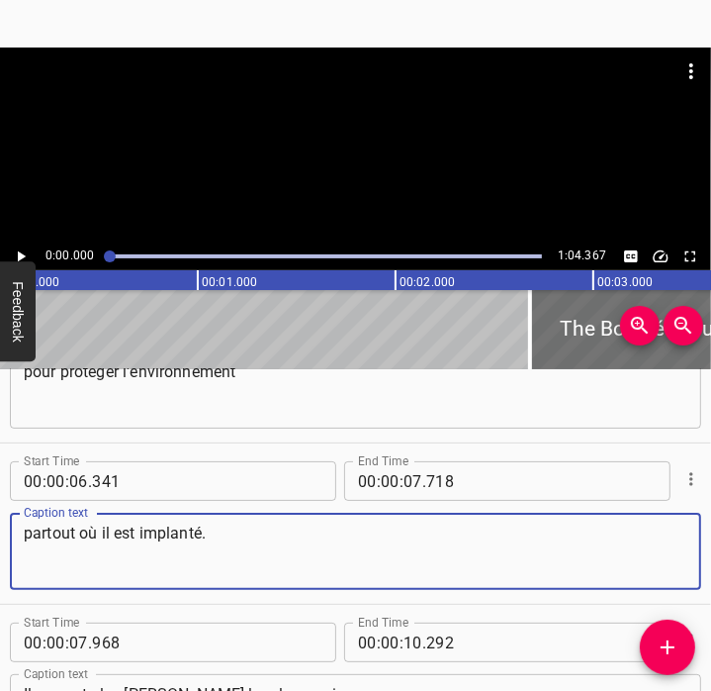
drag, startPoint x: 237, startPoint y: 550, endPoint x: 28, endPoint y: 525, distance: 211.2
click at [28, 525] on textarea "partout où il est implanté." at bounding box center [356, 551] width 664 height 56
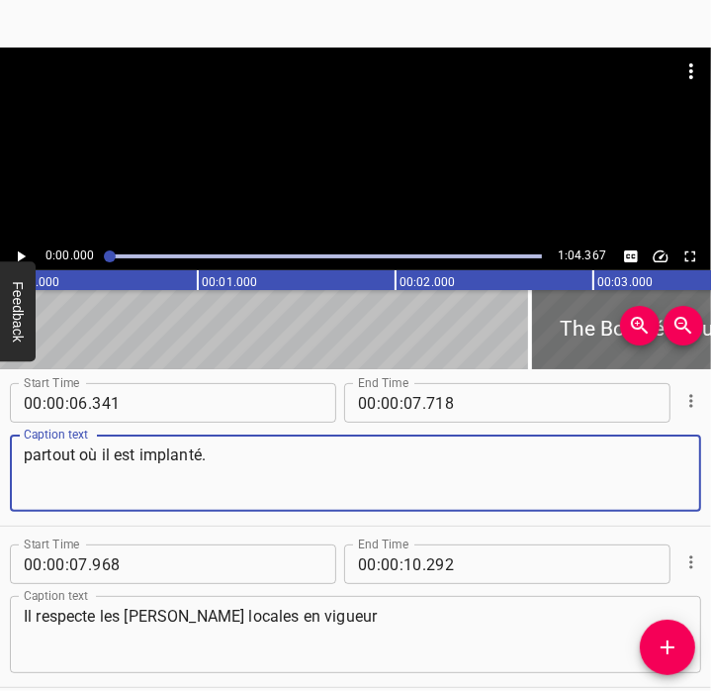
scroll to position [356, 0]
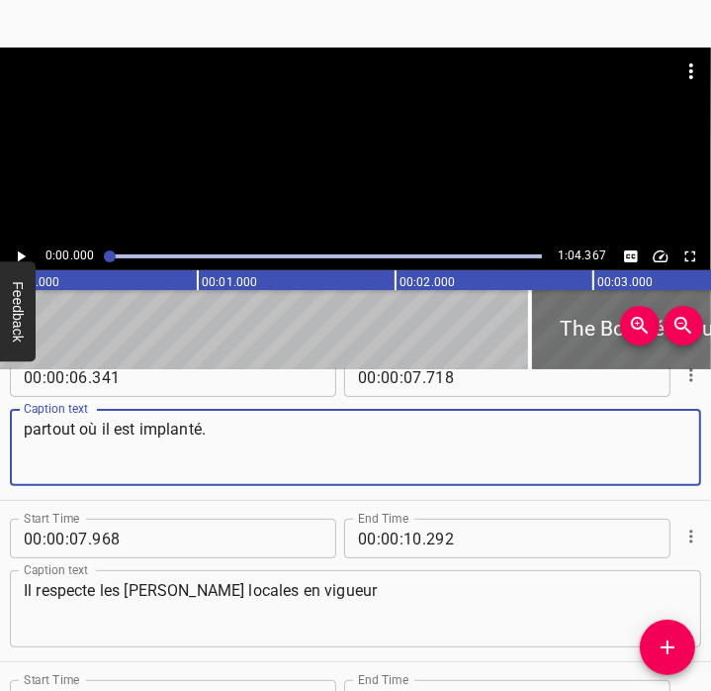
click at [223, 465] on textarea "partout où il est implanté." at bounding box center [356, 448] width 664 height 56
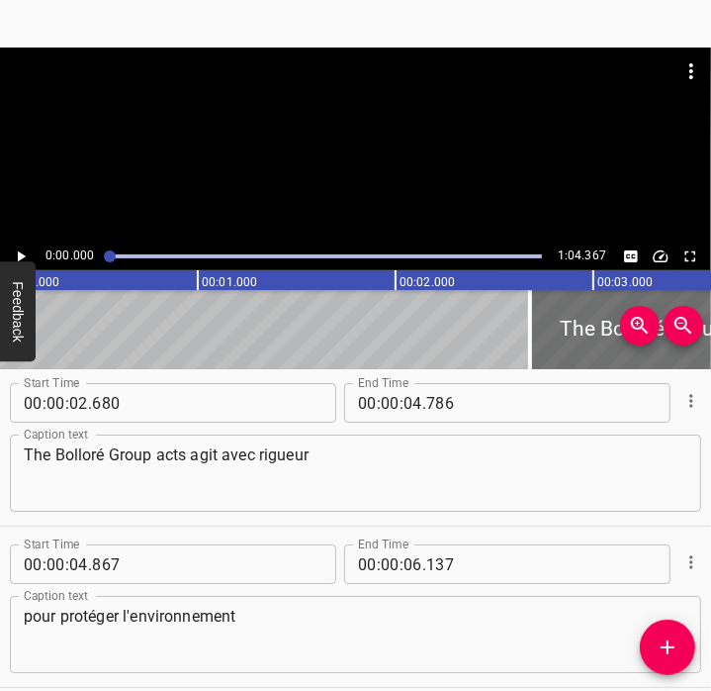
scroll to position [10, 0]
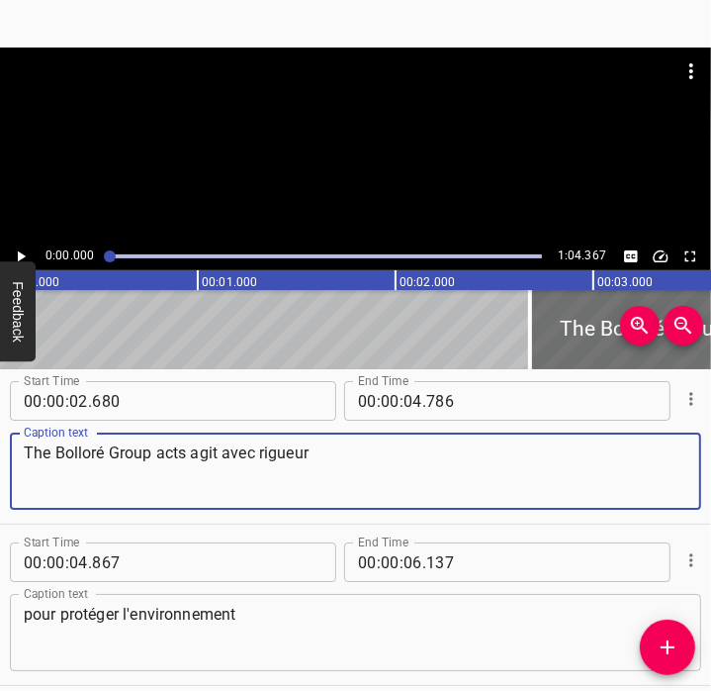
drag, startPoint x: 413, startPoint y: 462, endPoint x: 239, endPoint y: 498, distance: 176.8
click at [239, 498] on textarea "The Bolloré Group acts agit avec rigueur" at bounding box center [356, 471] width 664 height 56
click at [346, 472] on textarea "The Bolloré Group acts agit avec rigueur" at bounding box center [356, 471] width 664 height 56
drag, startPoint x: 347, startPoint y: 470, endPoint x: 158, endPoint y: 461, distance: 189.2
click at [158, 461] on textarea "The Bolloré Group acts agit avec rigueur" at bounding box center [356, 471] width 664 height 56
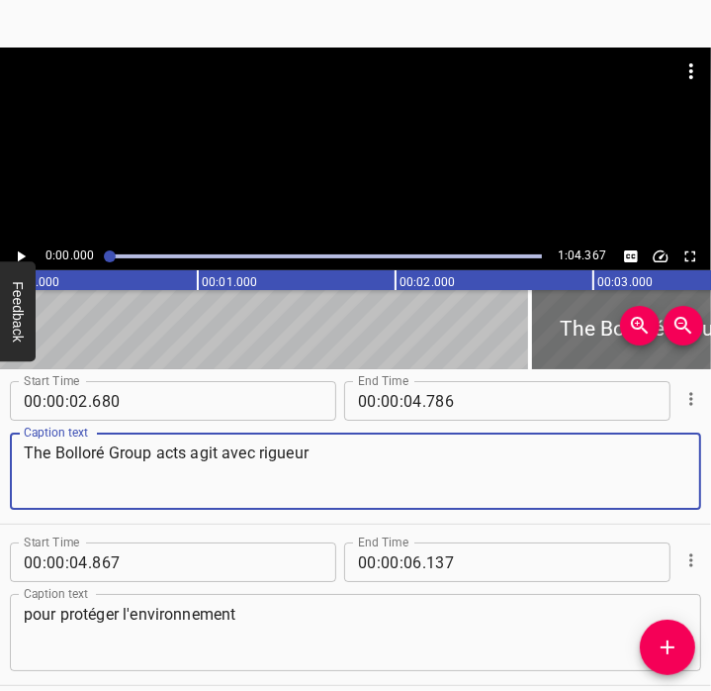
paste textarea "Demonstrates a strong commitment to environmental protection across all its loc…"
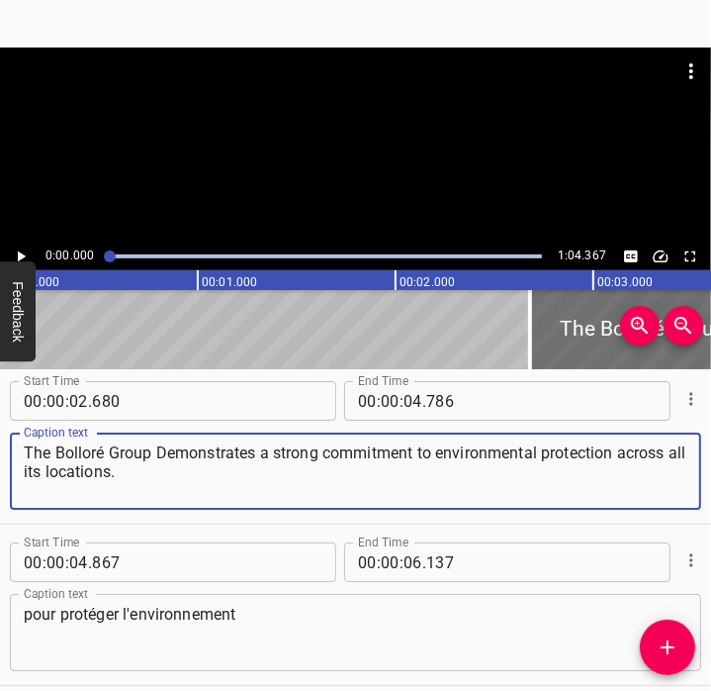
click at [167, 455] on textarea "The Bolloré Group Demonstrates a strong commitment to environmental protection …" at bounding box center [356, 471] width 664 height 56
drag, startPoint x: 416, startPoint y: 456, endPoint x: 618, endPoint y: 453, distance: 202.8
click at [618, 453] on textarea "The Bolloré Group demonstrates a strong commitment to environmental protection …" at bounding box center [356, 471] width 664 height 56
type textarea "The Bolloré Group demonstrates a strong commitment across all its locations."
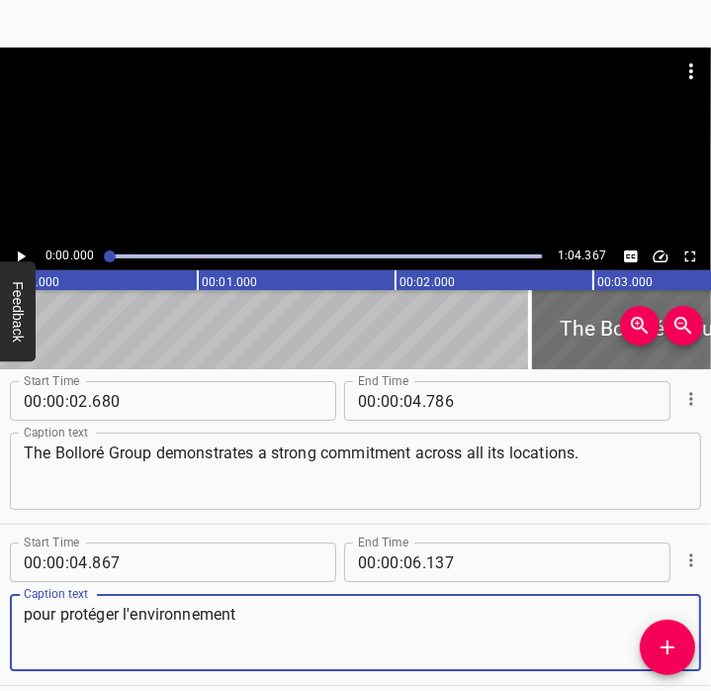
drag, startPoint x: 245, startPoint y: 618, endPoint x: -5, endPoint y: 595, distance: 251.4
click at [0, 595] on html "Caption Editor Batch Transcribe Account Privacy Contact 0:00.000 1:04.367 00:00…" at bounding box center [355, 345] width 711 height 691
paste textarea "to environmental protection"
click at [29, 615] on textarea "to environmental protection" at bounding box center [356, 633] width 664 height 56
type textarea "to environmental protection"
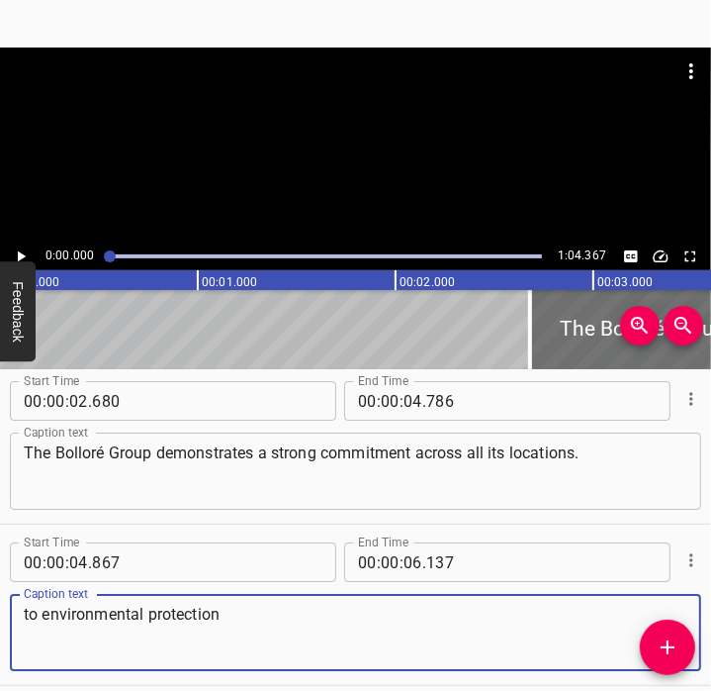
click at [327, 597] on div "to environmental protection Caption text" at bounding box center [356, 632] width 692 height 77
click at [271, 629] on textarea "to environmental protection" at bounding box center [356, 633] width 664 height 56
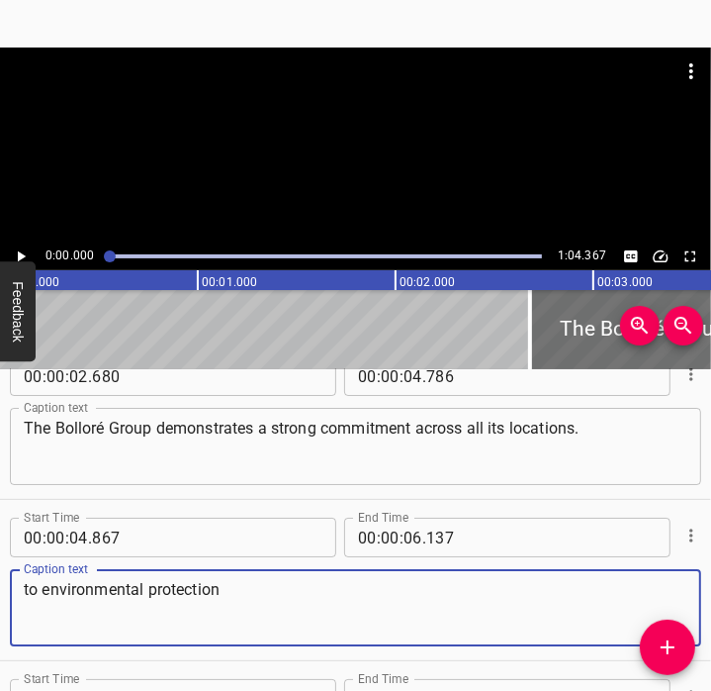
scroll to position [35, 0]
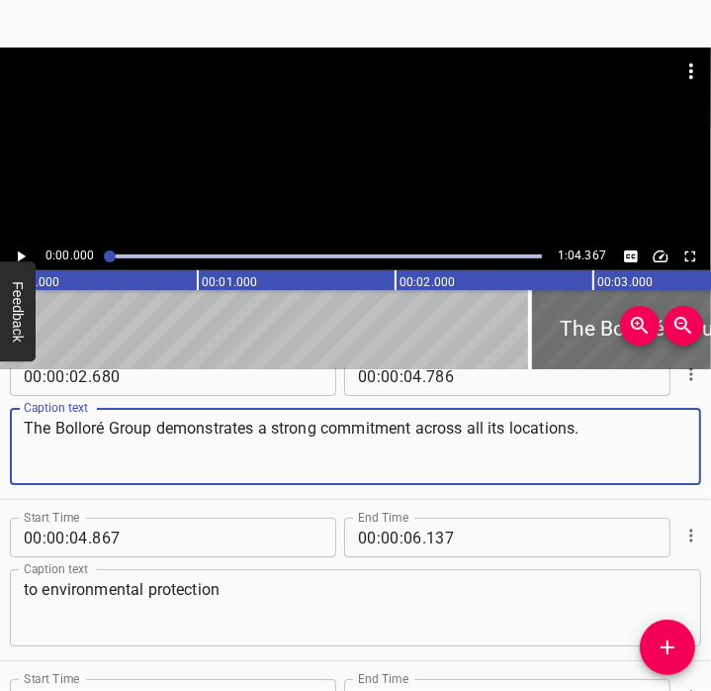
click at [423, 427] on textarea "The Bolloré Group demonstrates a strong commitment across all its locations." at bounding box center [356, 447] width 664 height 56
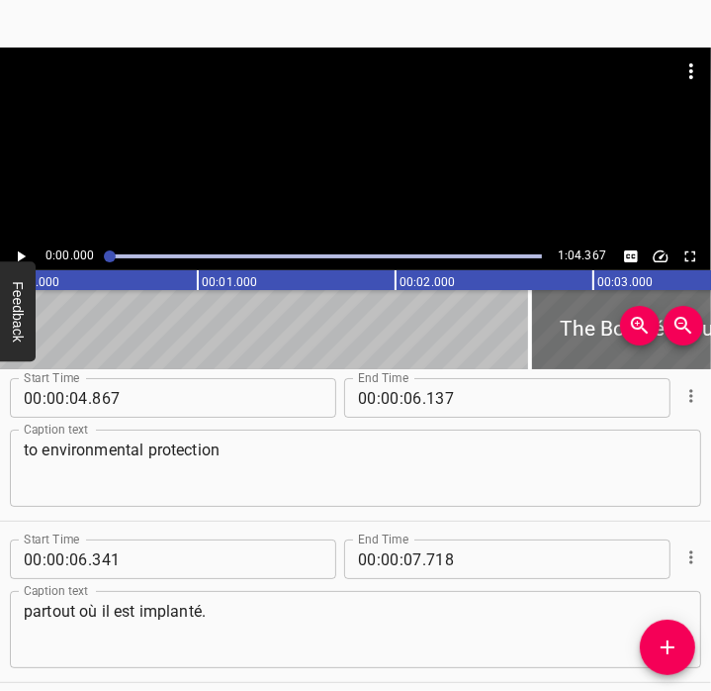
scroll to position [178, 0]
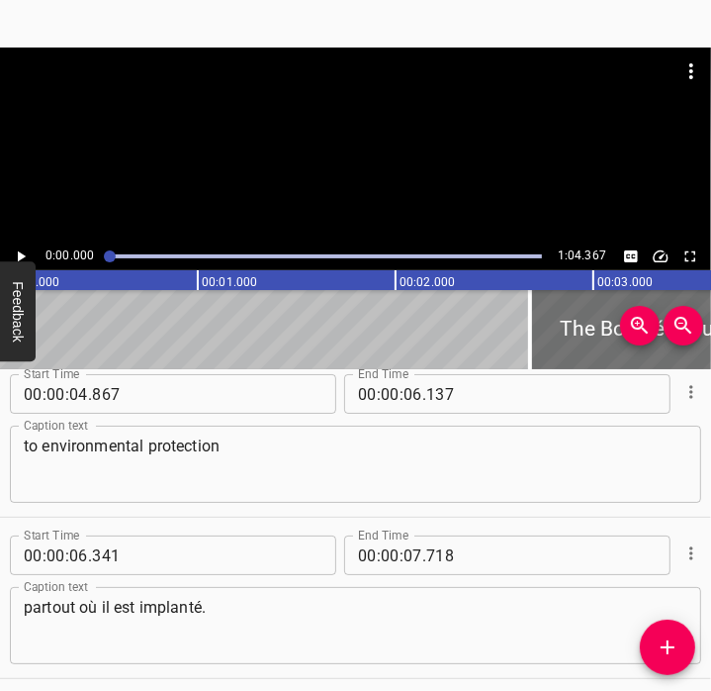
type textarea "The Bolloré Group demonstrates a strong commitment"
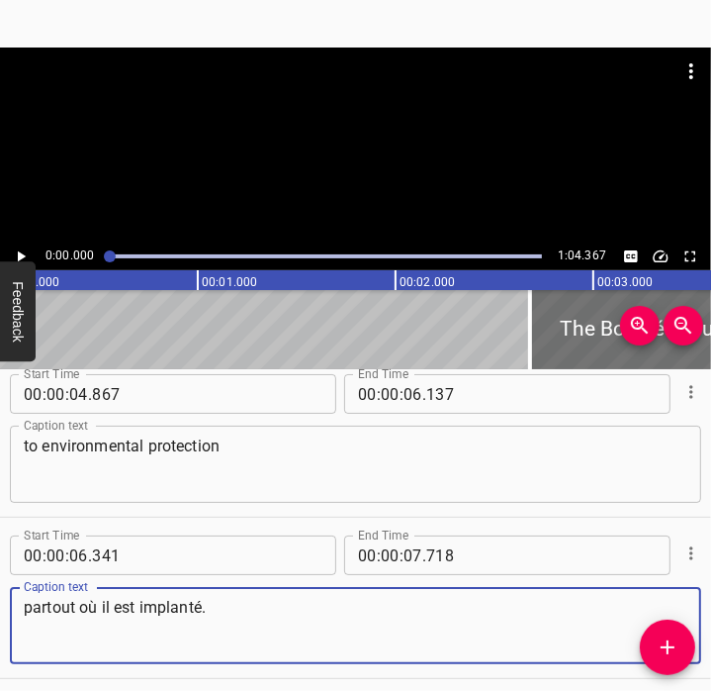
click at [270, 606] on textarea "partout où il est implanté." at bounding box center [356, 626] width 664 height 56
paste textarea "across all its locations"
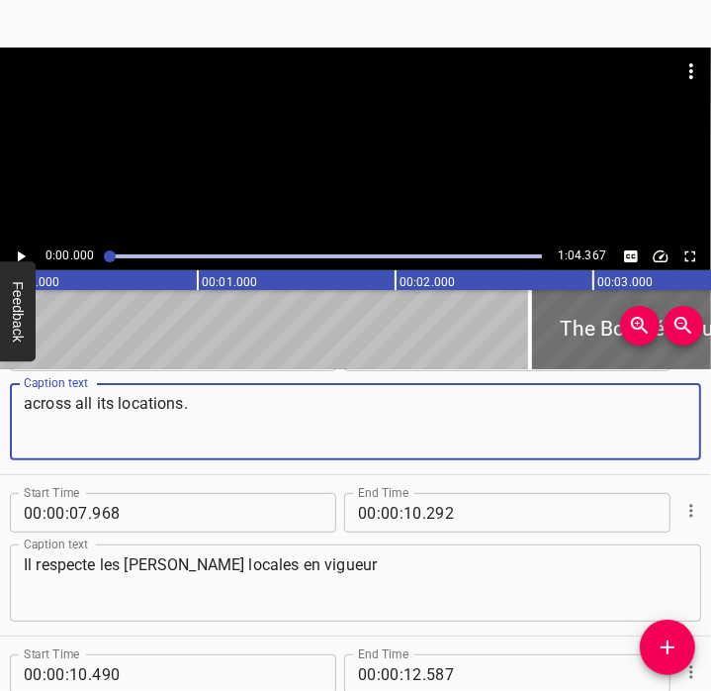
scroll to position [382, 0]
type textarea "across all its locations."
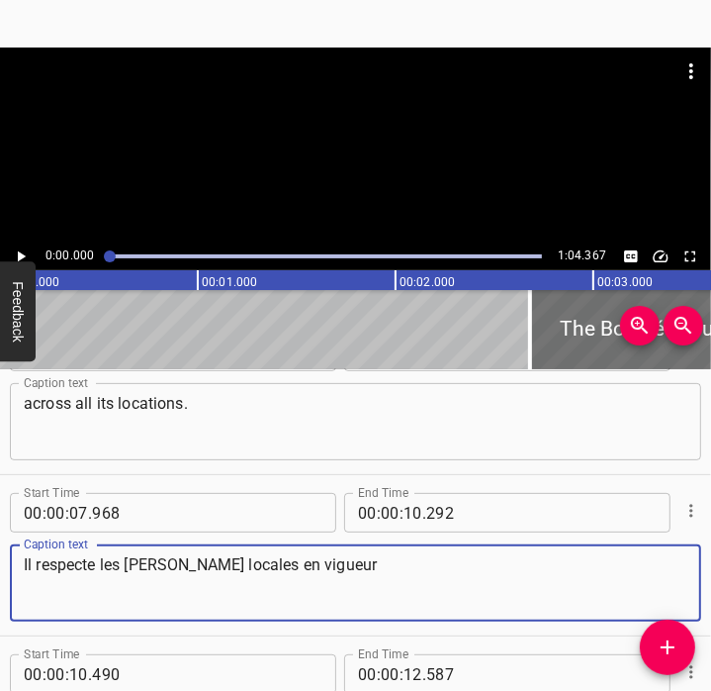
drag, startPoint x: 325, startPoint y: 573, endPoint x: -5, endPoint y: 559, distance: 329.8
click at [0, 559] on html "Caption Editor Batch Transcribe Account Privacy Contact 0:00.000 1:04.367 00:00…" at bounding box center [355, 345] width 711 height 691
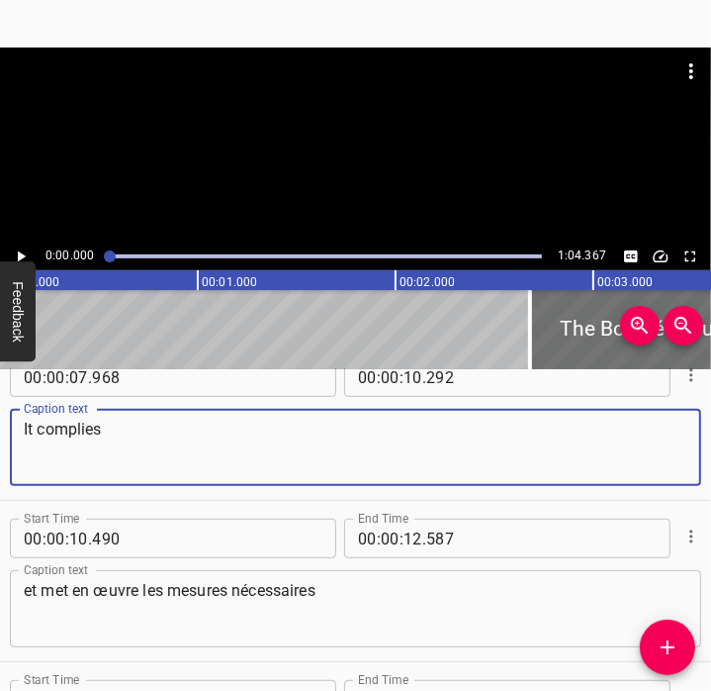
scroll to position [516, 0]
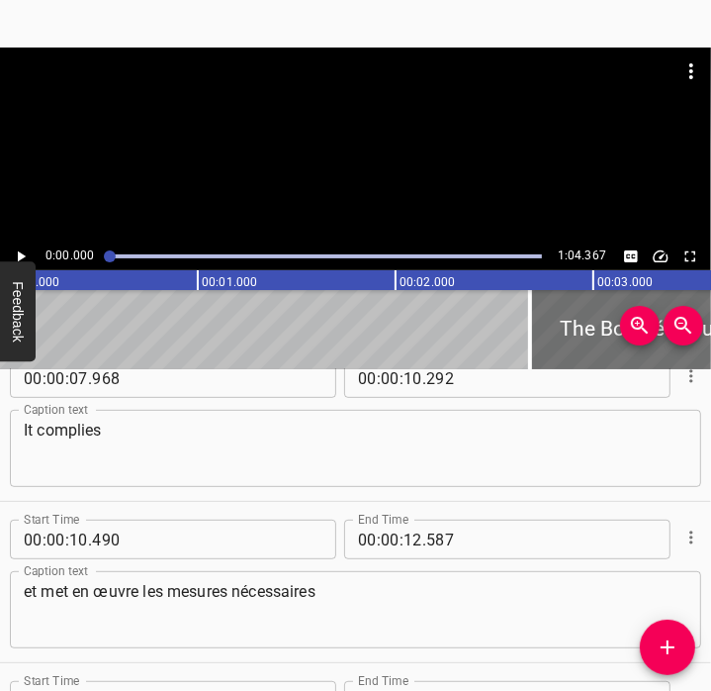
click at [449, 464] on textarea "It complies" at bounding box center [356, 448] width 664 height 56
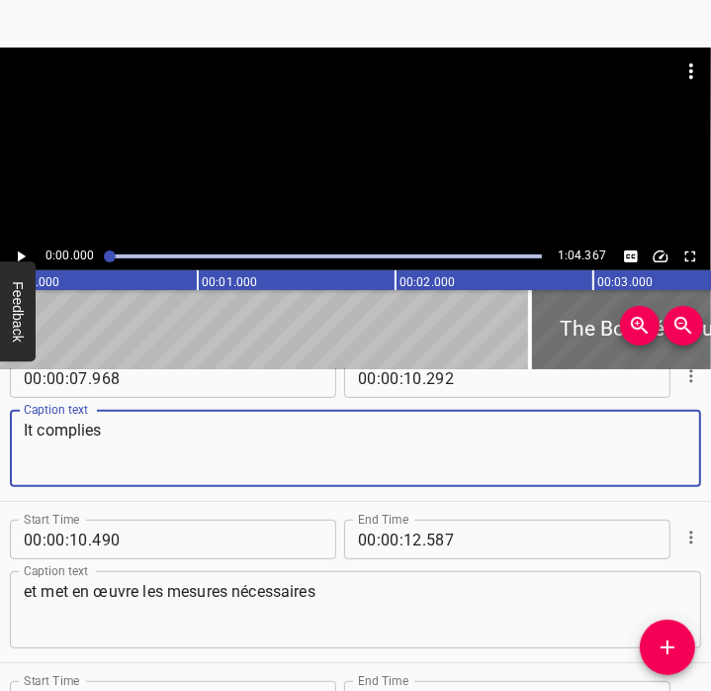
paste textarea "with all applicable local environmental laws"
type textarea "It complies with all applicable local environmental laws"
click at [283, 599] on textarea "et met en œuvre les mesures nécessaires" at bounding box center [356, 610] width 664 height 56
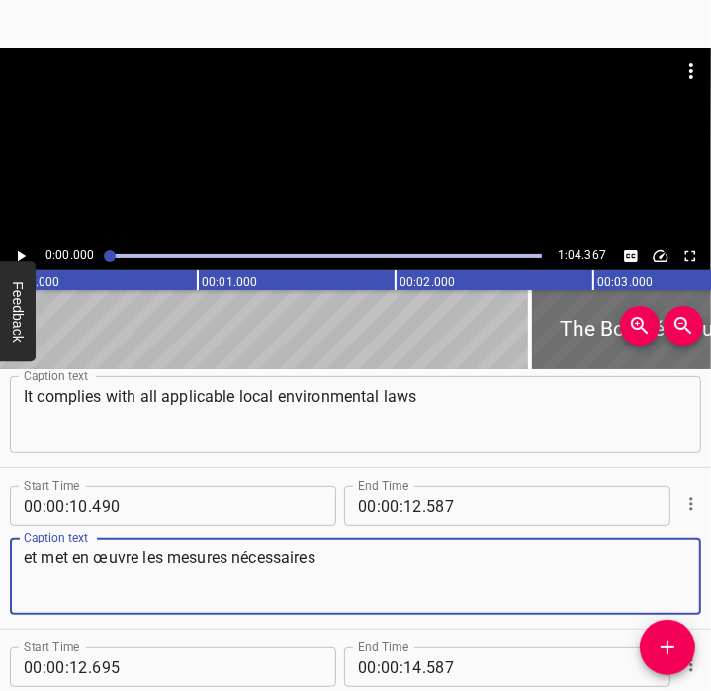
scroll to position [550, 0]
drag, startPoint x: 370, startPoint y: 593, endPoint x: -5, endPoint y: 562, distance: 376.2
click at [0, 562] on html "Caption Editor Batch Transcribe Account Privacy Contact 0:00.000 1:04.367 00:00…" at bounding box center [355, 345] width 711 height 691
paste textarea "and makes every effort to preserve the environment"
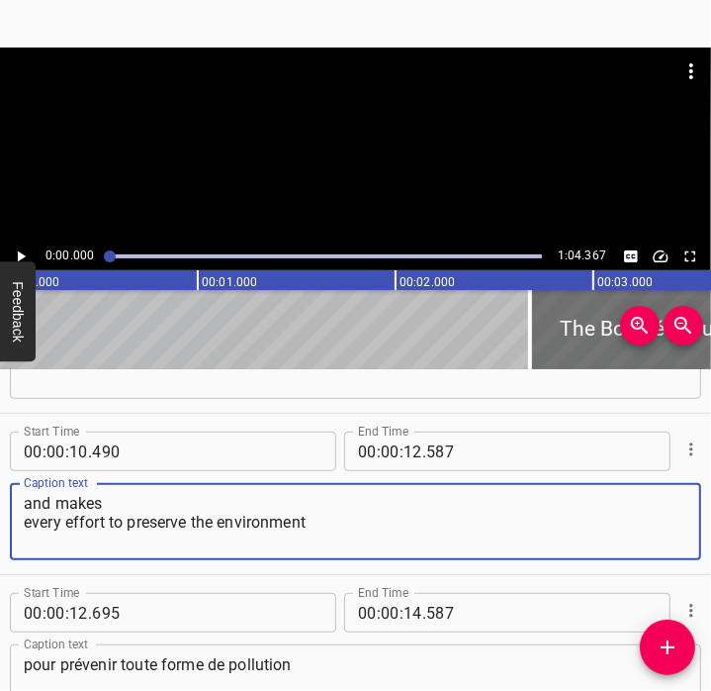
scroll to position [606, 0]
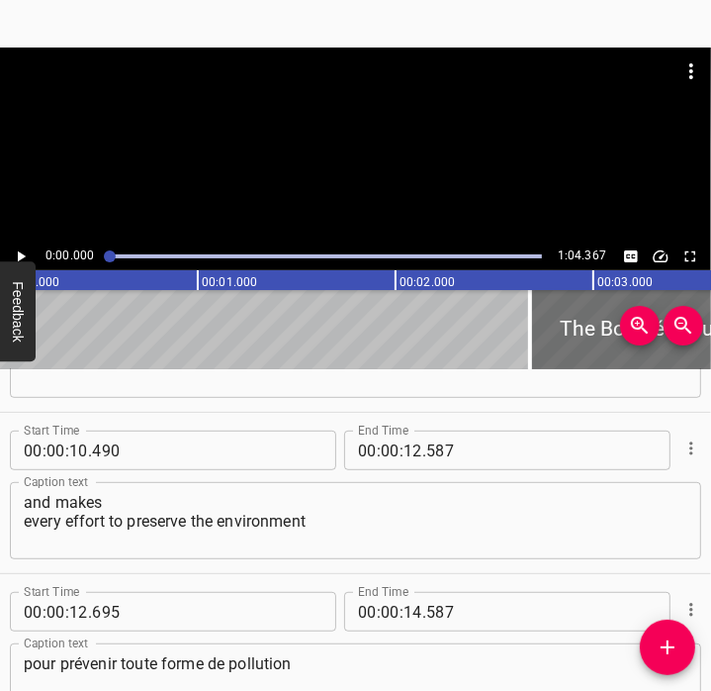
click at [21, 522] on div "and makes every effort to preserve the environment Caption text" at bounding box center [356, 520] width 692 height 77
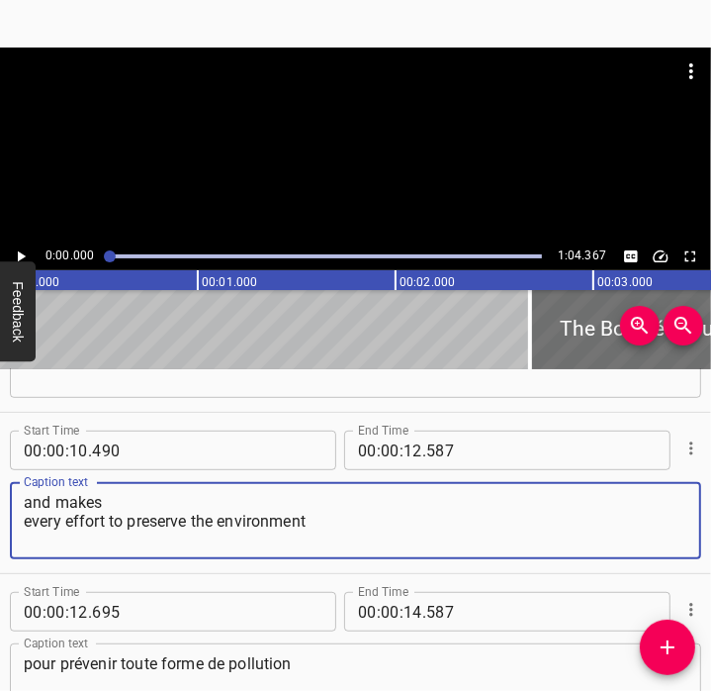
click at [28, 523] on textarea "and makes every effort to preserve the environment" at bounding box center [356, 521] width 664 height 56
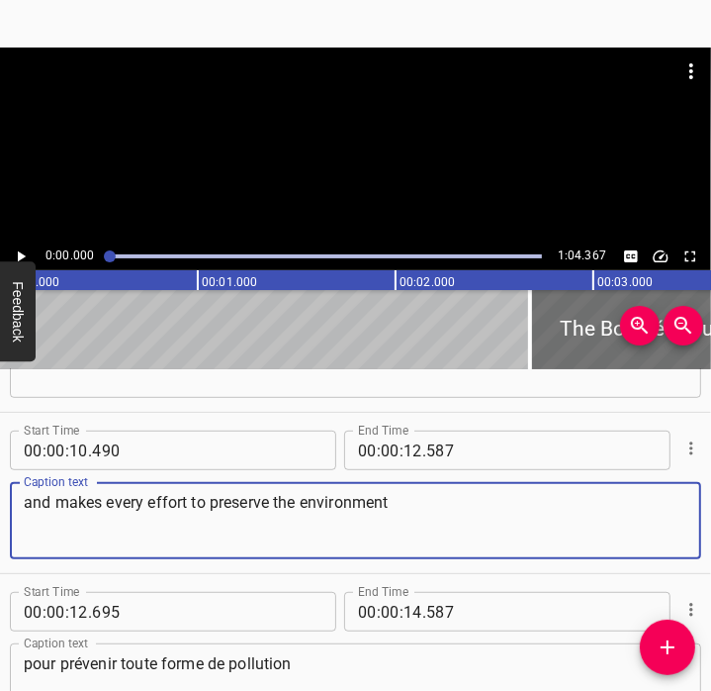
click at [438, 514] on textarea "and makes every effort to preserve the environment" at bounding box center [356, 521] width 664 height 56
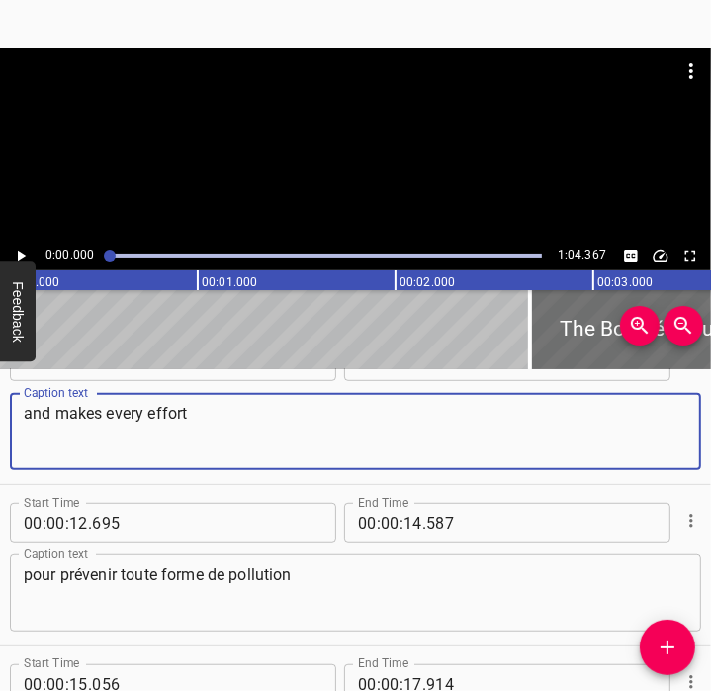
scroll to position [724, 0]
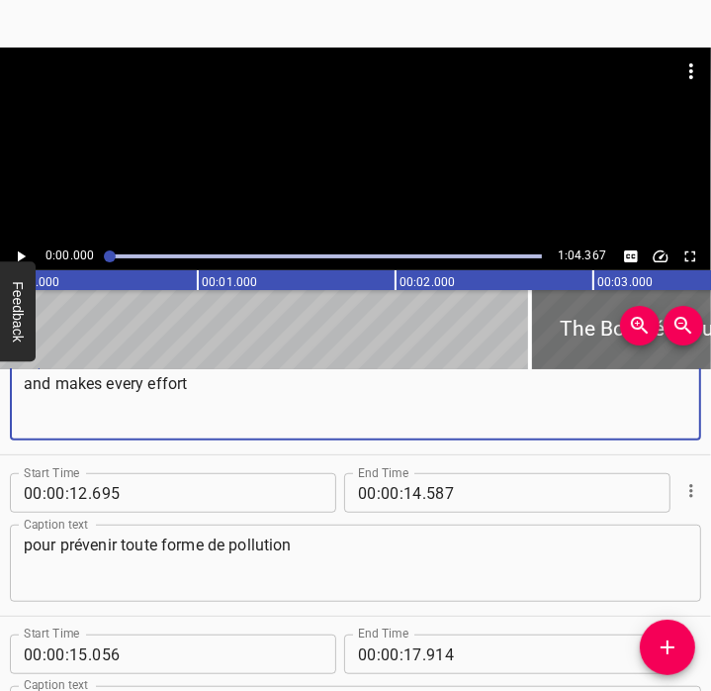
type textarea "and makes every effort"
click at [311, 553] on textarea "pour prévenir toute forme de pollution" at bounding box center [356, 563] width 664 height 56
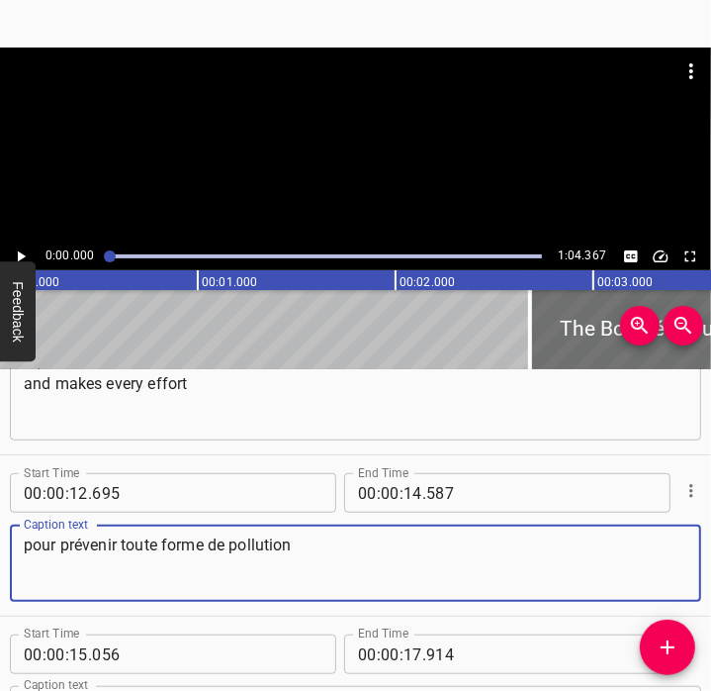
click at [311, 553] on textarea "pour prévenir toute forme de pollution" at bounding box center [356, 563] width 664 height 56
paste textarea "to preserve the environment"
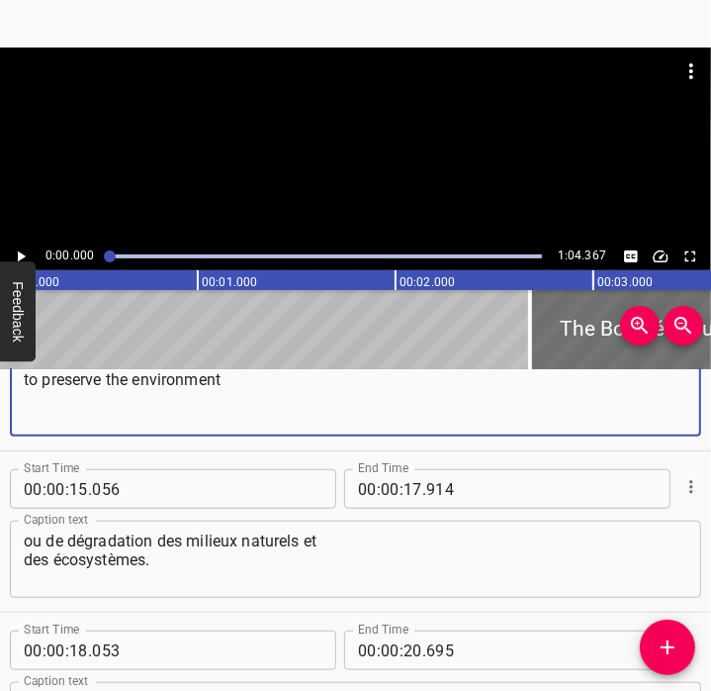
scroll to position [902, 0]
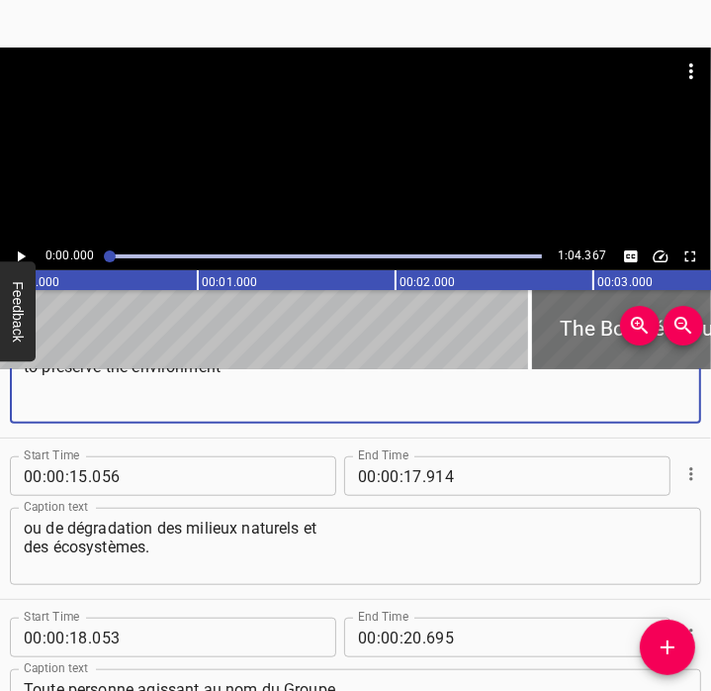
type textarea "to preserve the environment"
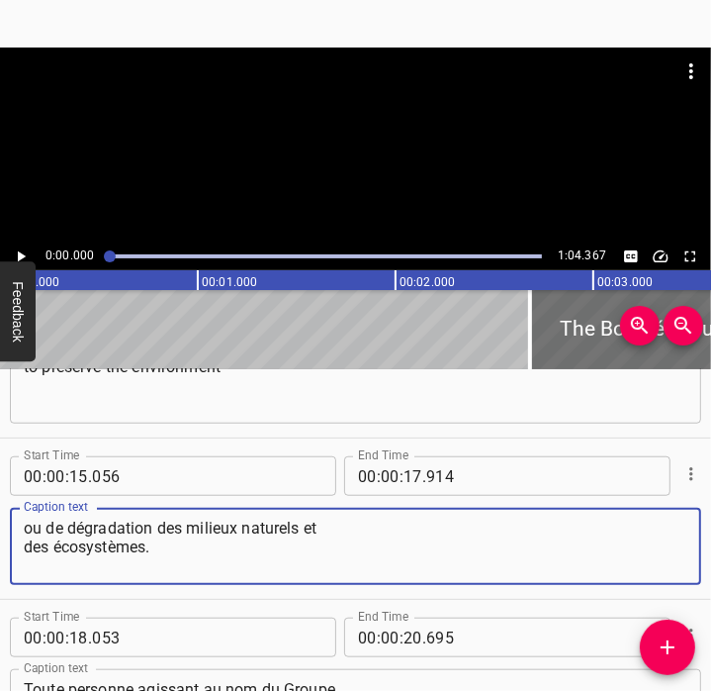
click at [24, 528] on textarea "ou de dégradation des milieux naturels et des écosystèmes." at bounding box center [356, 546] width 664 height 56
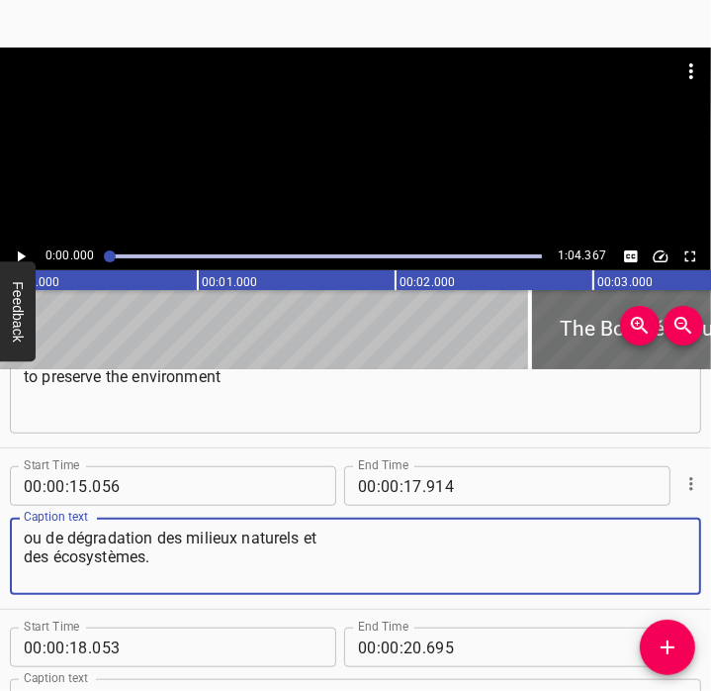
scroll to position [896, 0]
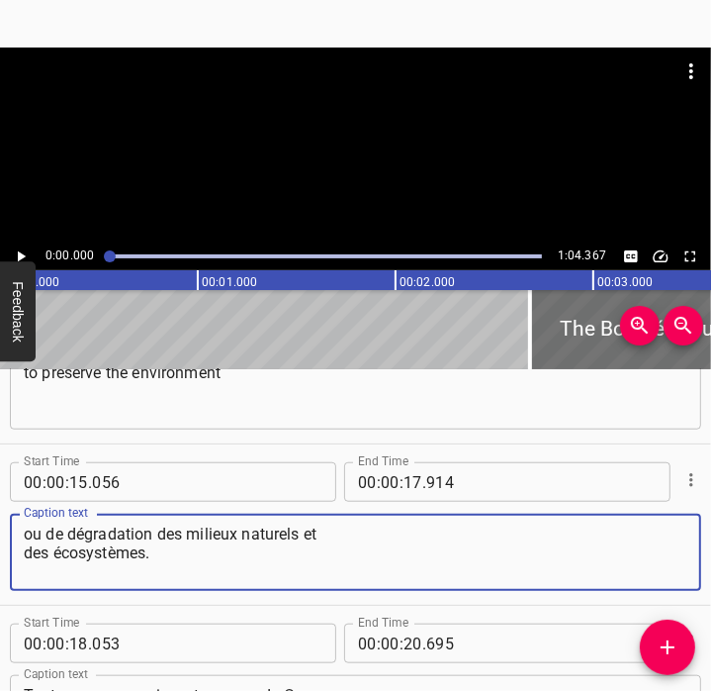
drag, startPoint x: 189, startPoint y: 559, endPoint x: 0, endPoint y: 500, distance: 198.1
click at [0, 500] on html "Caption Editor Batch Transcribe Account Privacy Contact 0:00.000 1:04.367 00:00…" at bounding box center [355, 345] width 711 height 691
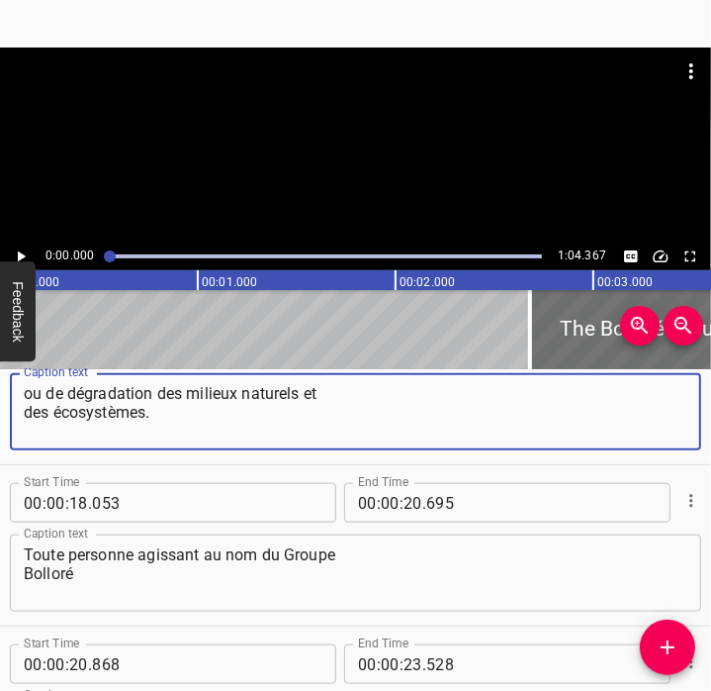
scroll to position [1037, 0]
click at [213, 417] on textarea "ou de dégradation des milieux naturels et des écosystèmes." at bounding box center [356, 412] width 664 height 56
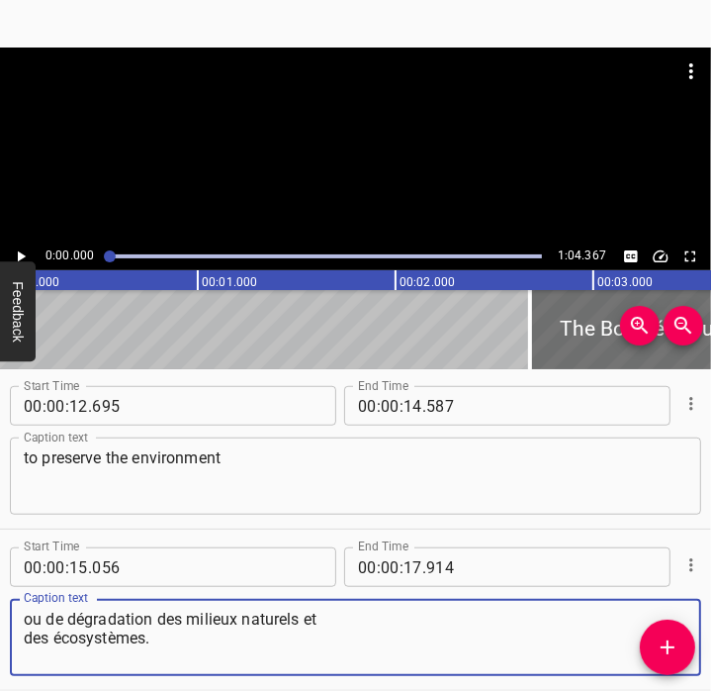
scroll to position [827, 0]
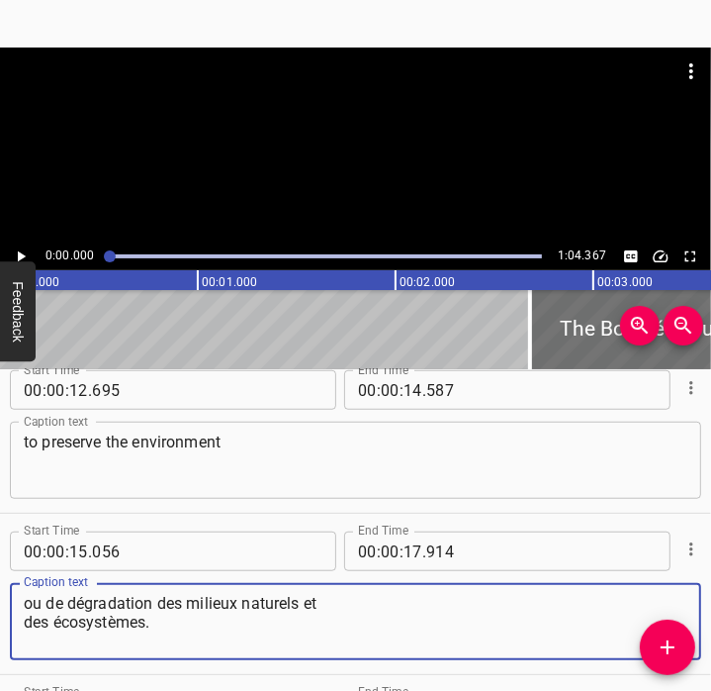
drag, startPoint x: 158, startPoint y: 628, endPoint x: -5, endPoint y: 575, distance: 171.8
click at [0, 575] on html "Caption Editor Batch Transcribe Account Privacy Contact 0:00.000 1:04.367 00:00…" at bounding box center [355, 345] width 711 height 691
paste textarea "r the deterioration of natural environments and ecosystem"
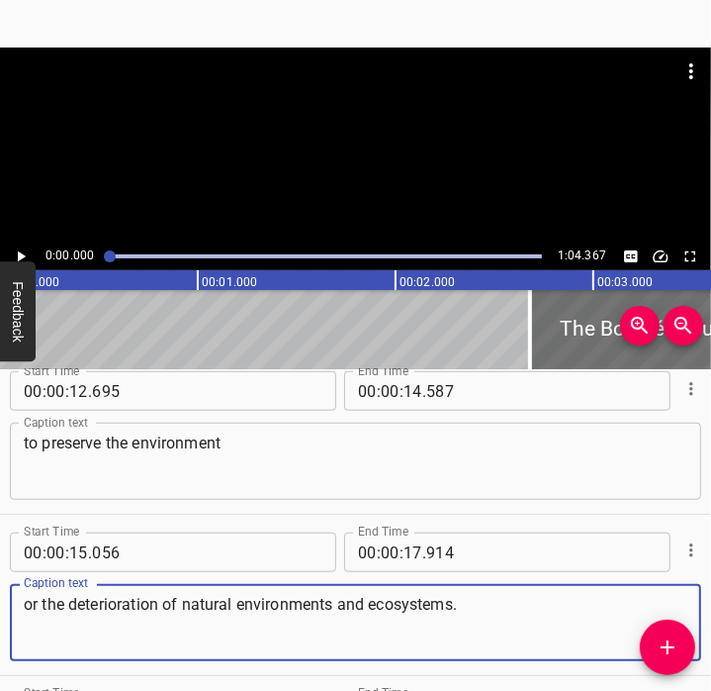
scroll to position [823, 0]
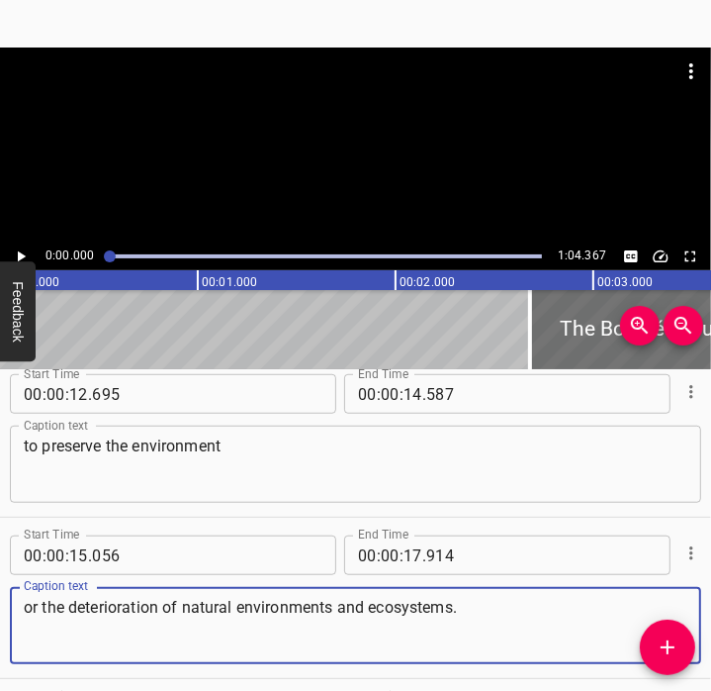
click at [37, 603] on textarea "or the deterioration of natural environments and ecosystems." at bounding box center [356, 626] width 664 height 56
click at [415, 622] on textarea "and to avoid the deterioration of natural environments and ecosystems." at bounding box center [356, 626] width 664 height 56
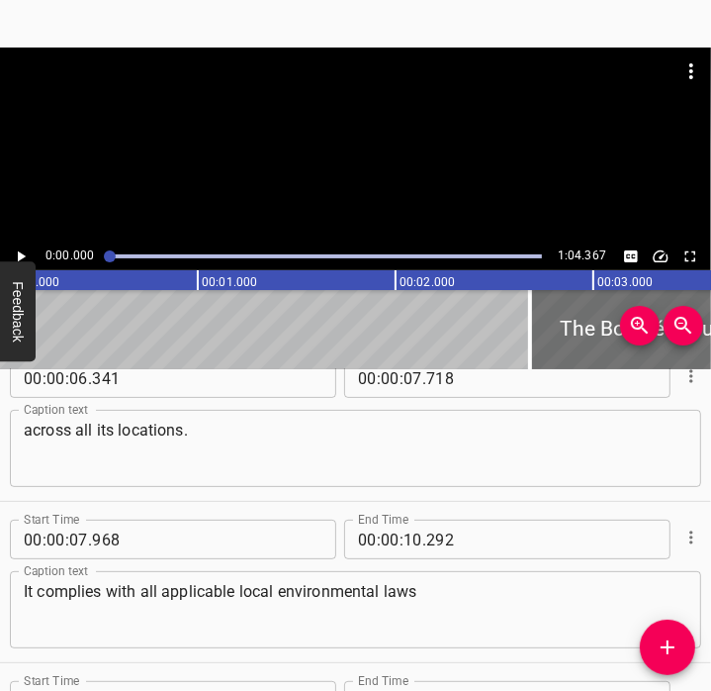
scroll to position [0, 0]
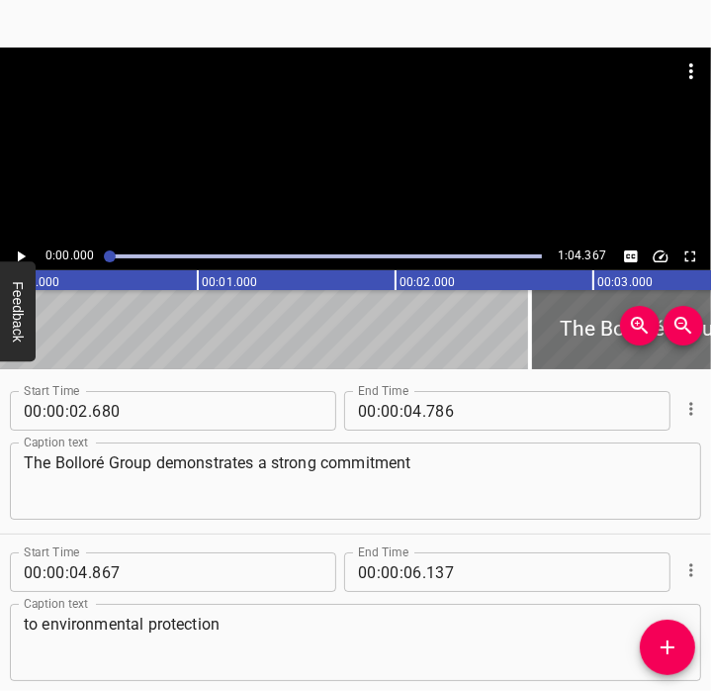
type textarea "and to avoid the deterioration of natural environments and ecosystems."
click at [317, 457] on textarea "The Bolloré Group demonstrates a strong commitment" at bounding box center [356, 481] width 664 height 56
click at [673, 652] on icon "Add Cue" at bounding box center [668, 647] width 24 height 24
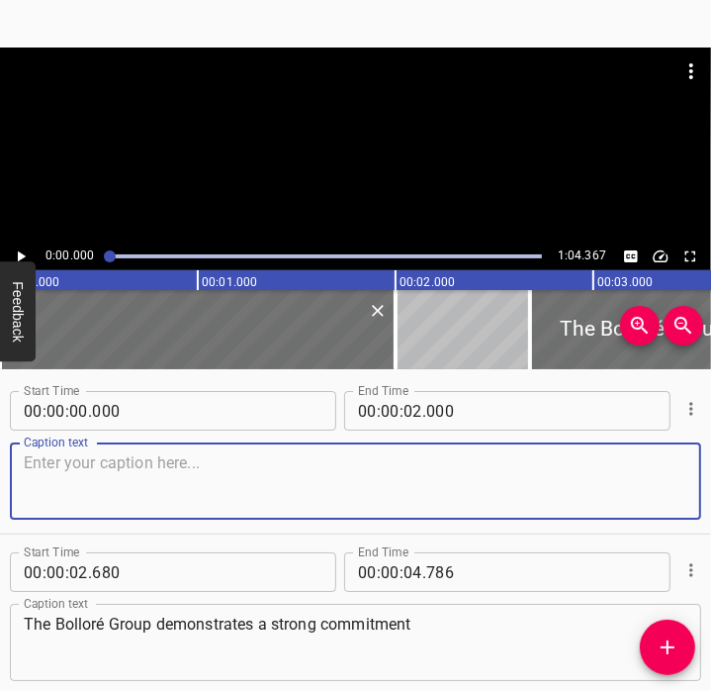
click at [450, 459] on textarea at bounding box center [356, 481] width 664 height 56
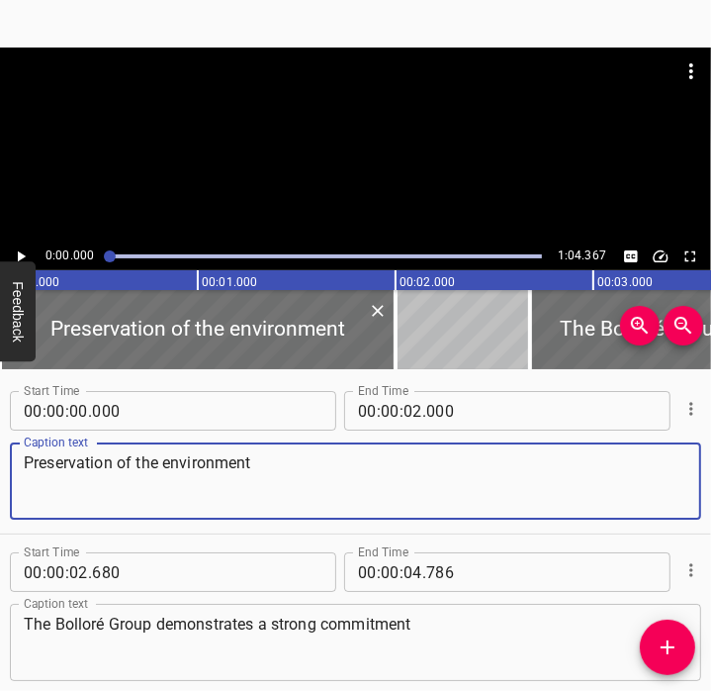
type textarea "Preservation of the environment"
click at [19, 247] on icon "Play/Pause" at bounding box center [21, 256] width 18 height 18
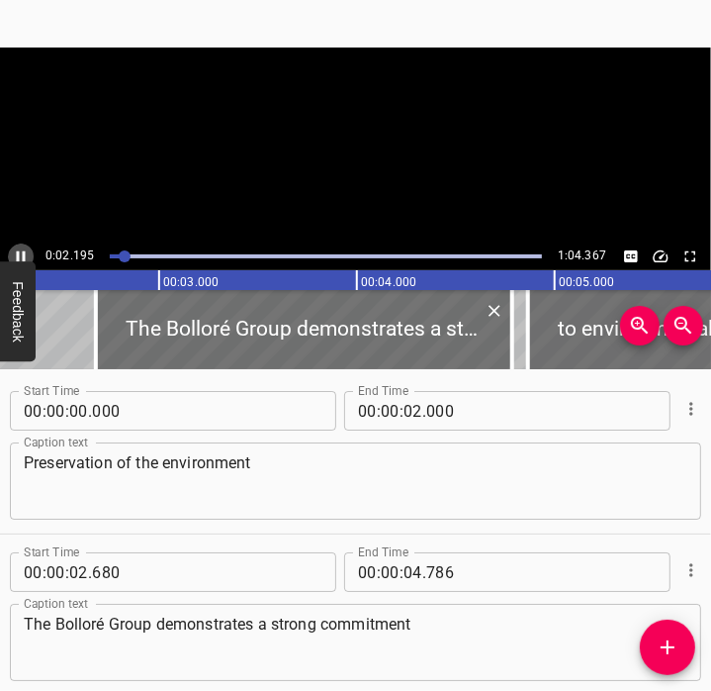
click at [19, 247] on icon "Play/Pause" at bounding box center [21, 256] width 18 height 18
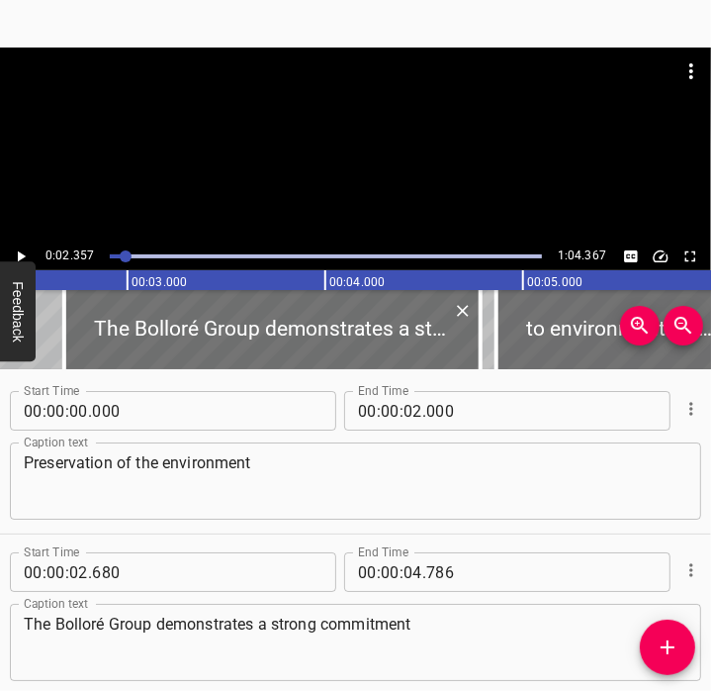
click at [19, 247] on icon "Play/Pause" at bounding box center [21, 256] width 18 height 18
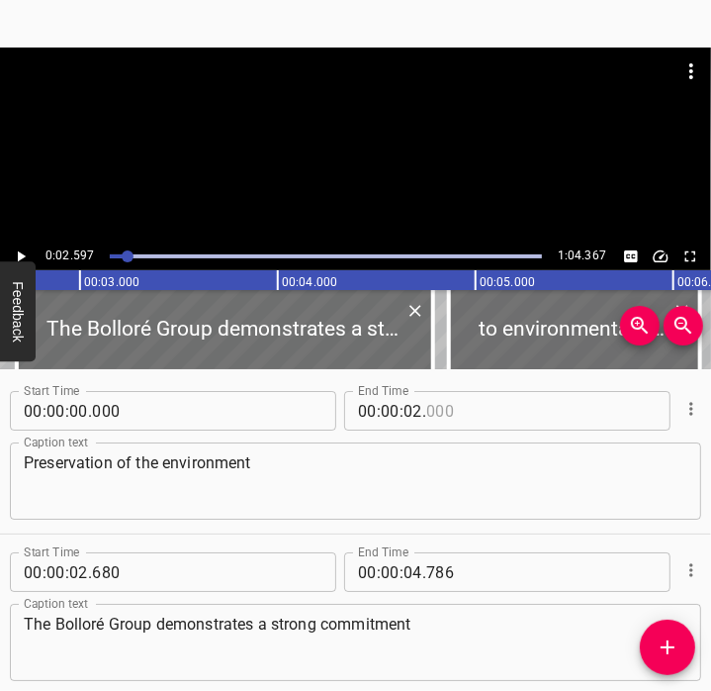
click at [440, 418] on input "number" at bounding box center [516, 411] width 181 height 40
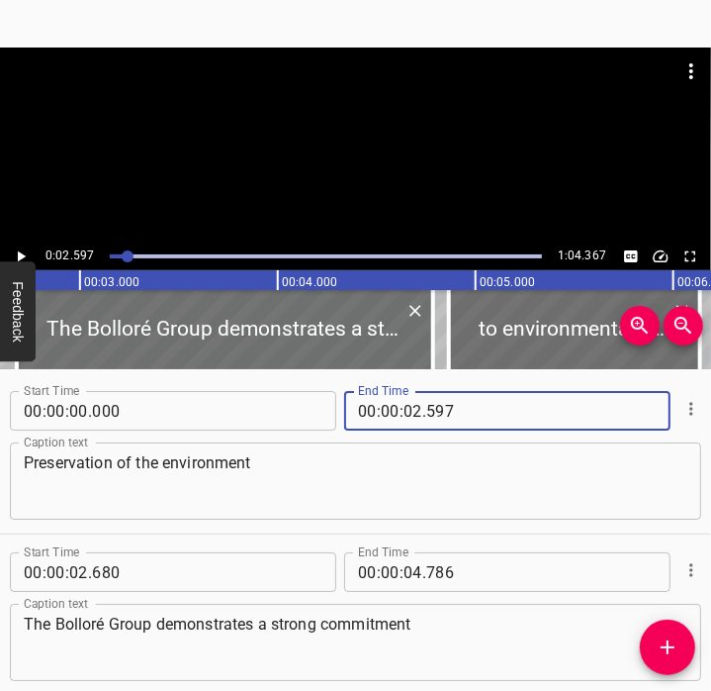
type input "597"
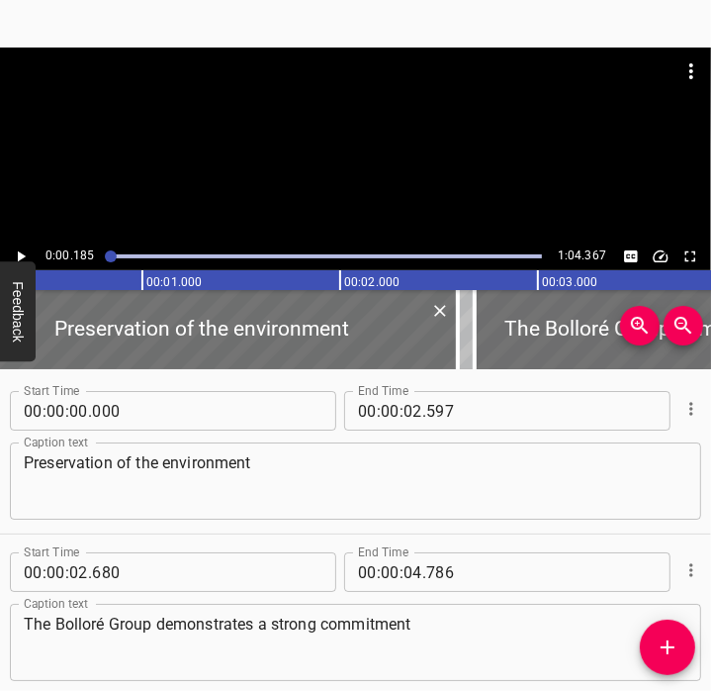
scroll to position [0, 36]
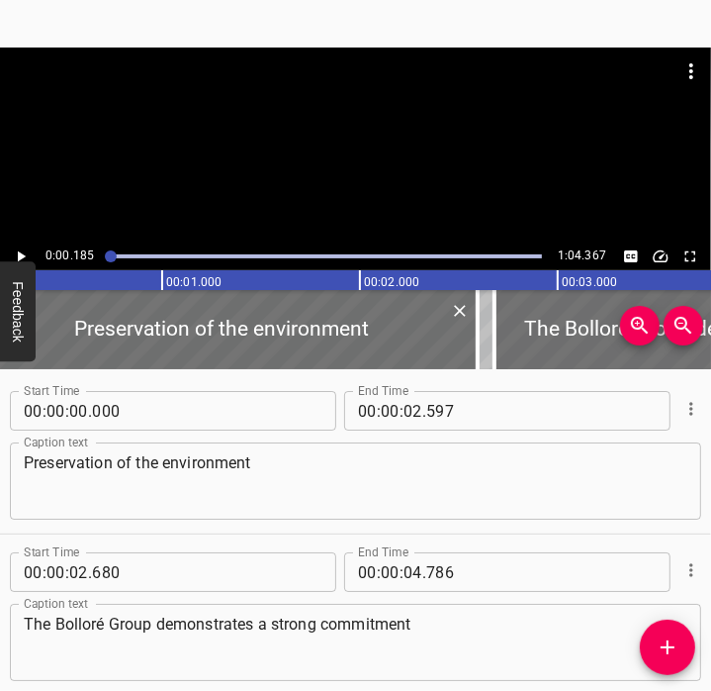
click at [21, 253] on icon "Play/Pause" at bounding box center [22, 256] width 8 height 11
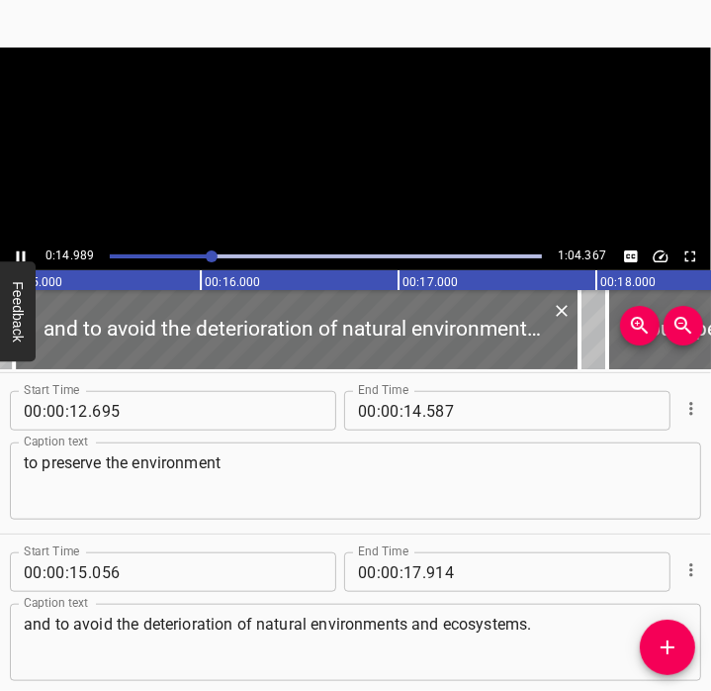
scroll to position [1045, 0]
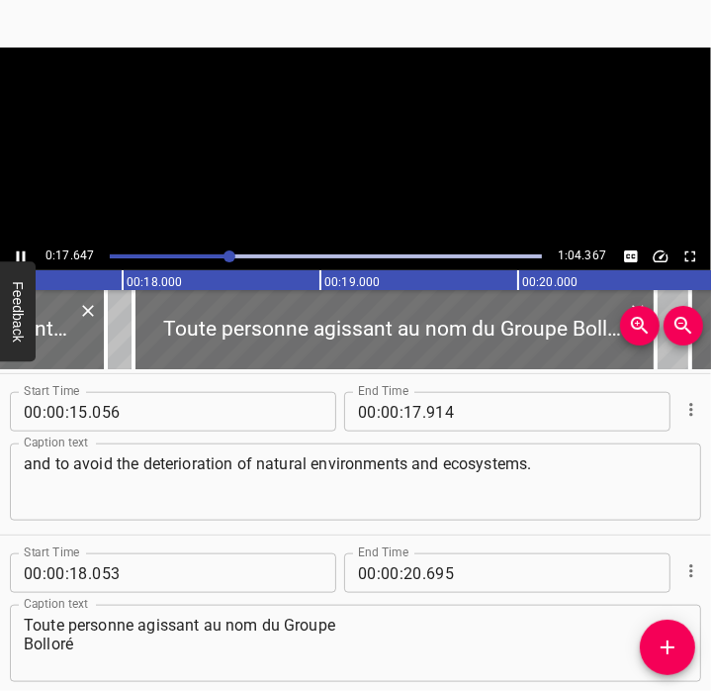
click at [16, 254] on icon "Play/Pause" at bounding box center [21, 256] width 18 height 18
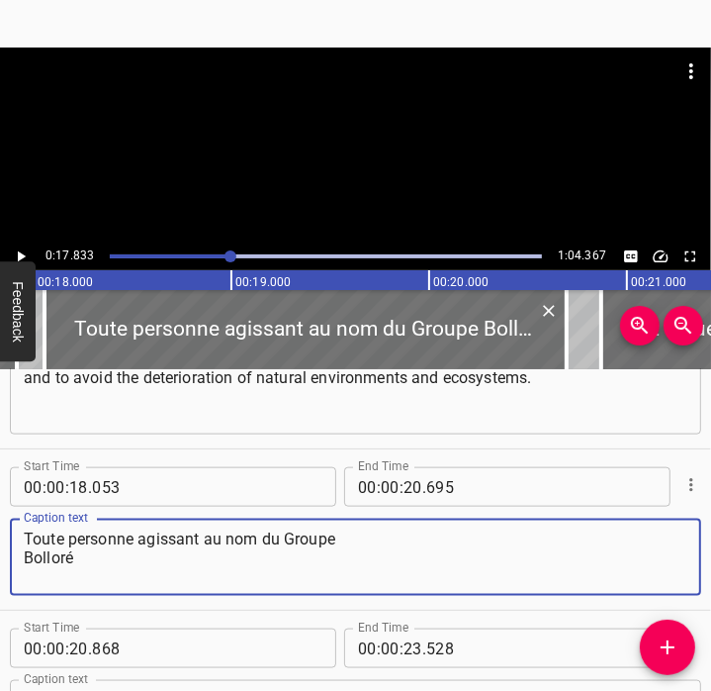
drag, startPoint x: 110, startPoint y: 566, endPoint x: 0, endPoint y: 528, distance: 116.1
click at [0, 528] on html "Caption Editor Batch Transcribe Account Privacy Contact 0:17.833 1:04.367 00:00…" at bounding box center [355, 345] width 711 height 691
paste textarea "ny person acting on behalf of the Group"
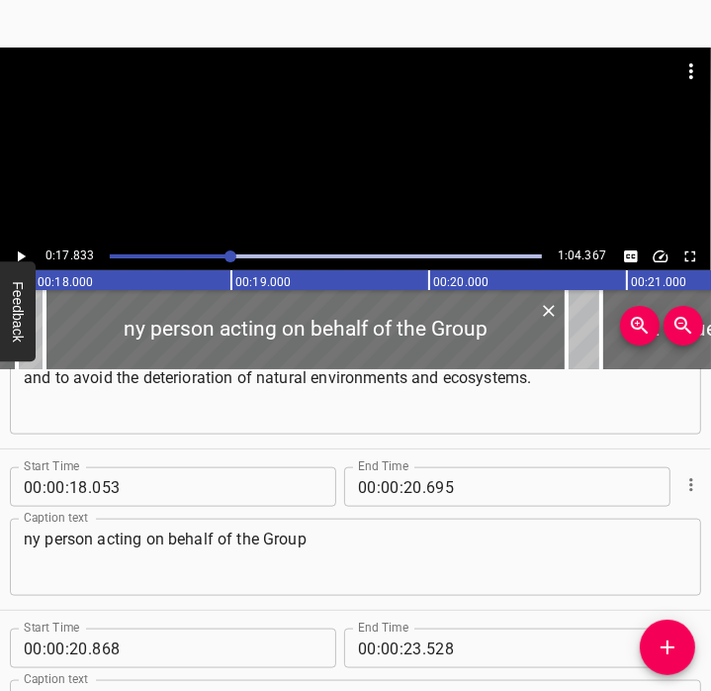
click at [21, 538] on div "ny person acting on behalf of the Group Caption text" at bounding box center [356, 556] width 692 height 77
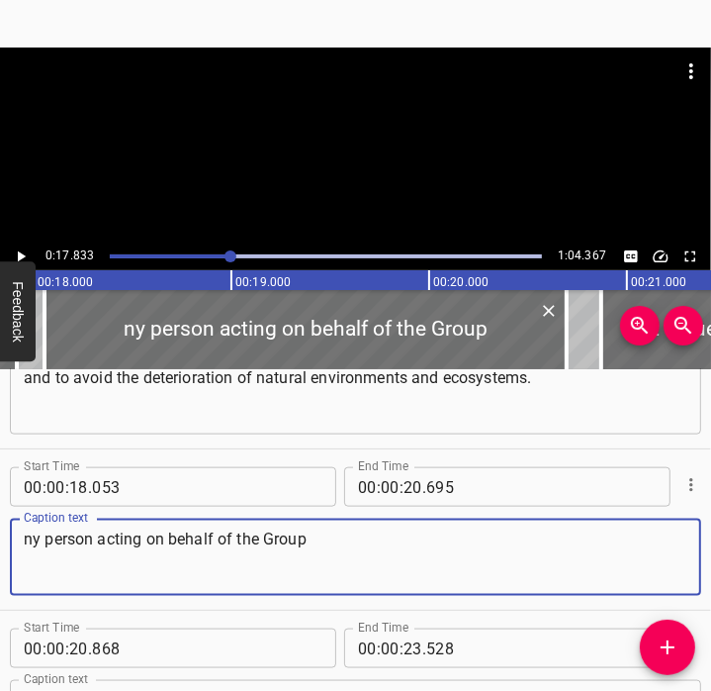
click at [29, 547] on textarea "ny person acting on behalf of the Group" at bounding box center [356, 557] width 664 height 56
click at [449, 546] on textarea "Any person acting on behalf of the Group" at bounding box center [356, 557] width 664 height 56
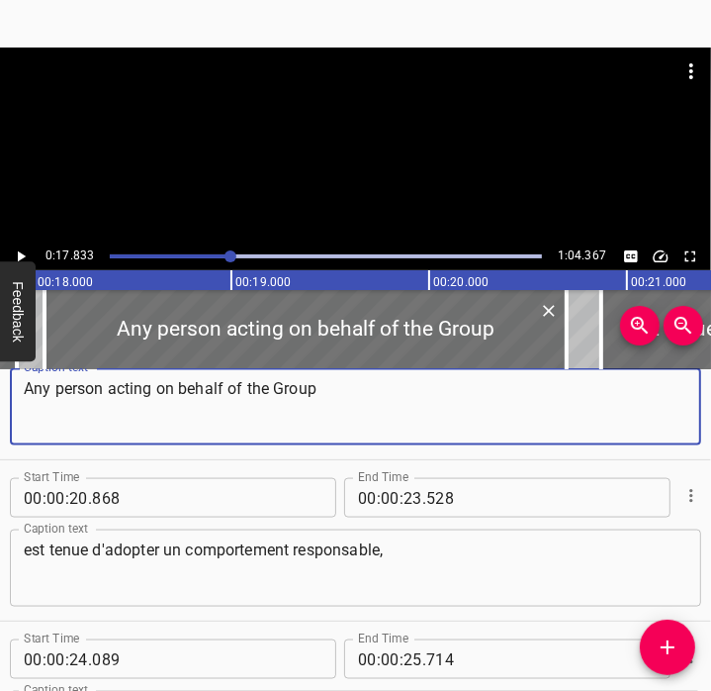
type textarea "Any person acting on behalf of the Group"
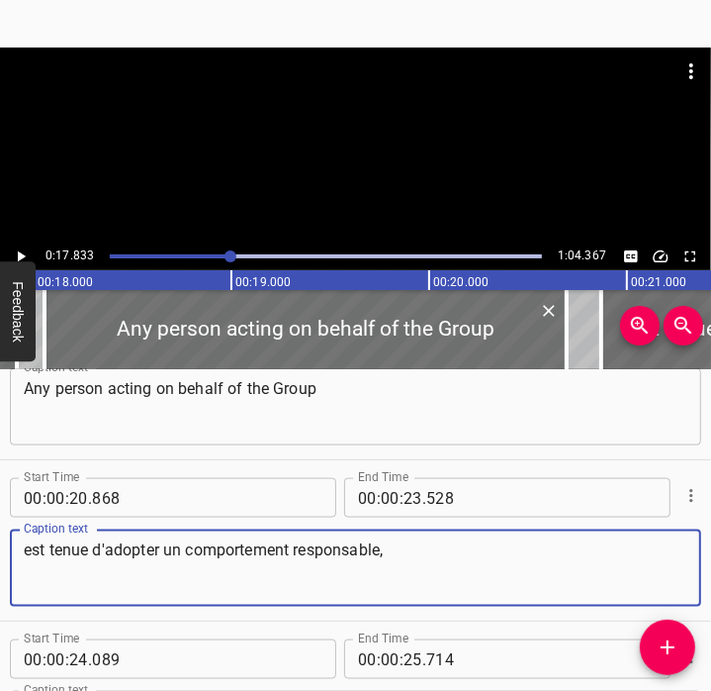
drag, startPoint x: 513, startPoint y: 549, endPoint x: 0, endPoint y: 554, distance: 513.5
click at [0, 554] on html "Caption Editor Batch Transcribe Account Privacy Contact 0:17.833 1:04.367 00:00…" at bounding box center [355, 345] width 711 height 691
paste textarea "must refrain from behaviour contrary to"
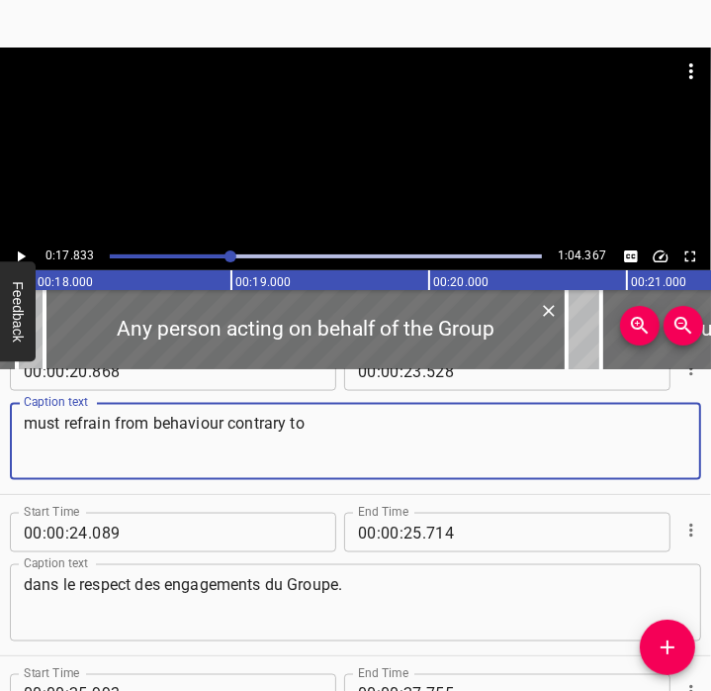
type textarea "must refrain from behaviour contrary to"
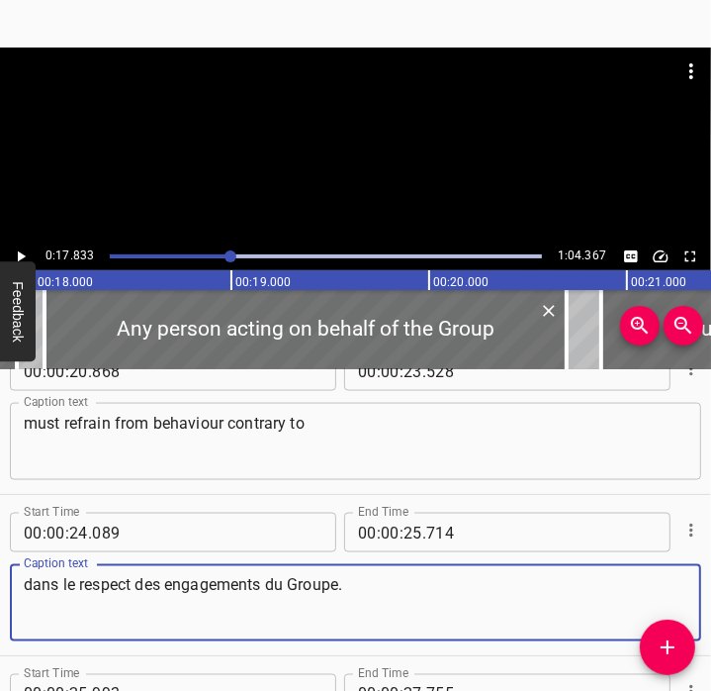
drag, startPoint x: 368, startPoint y: 591, endPoint x: -5, endPoint y: 587, distance: 373.0
click at [0, 587] on html "Caption Editor Batch Transcribe Account Privacy Contact 0:17.833 1:04.367 00:00…" at bounding box center [355, 345] width 711 height 691
paste textarea "the commitments mad"
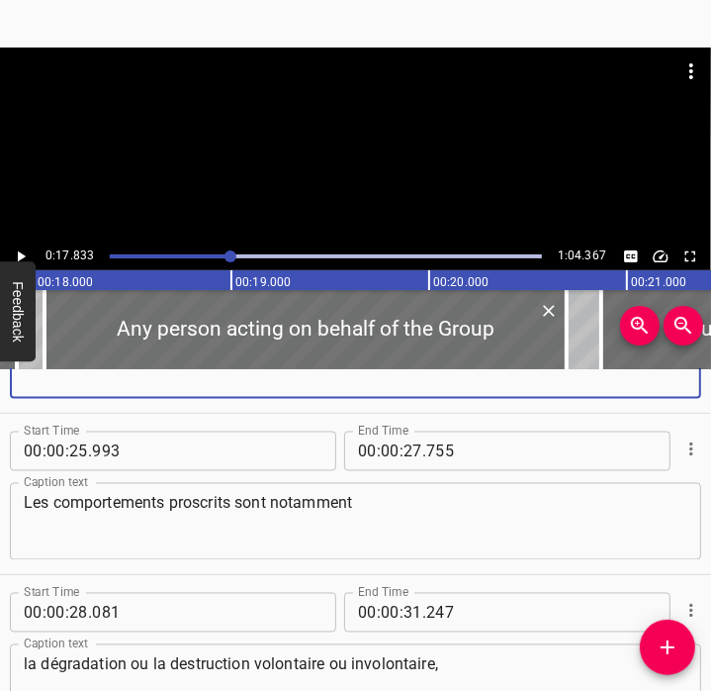
scroll to position [1736, 0]
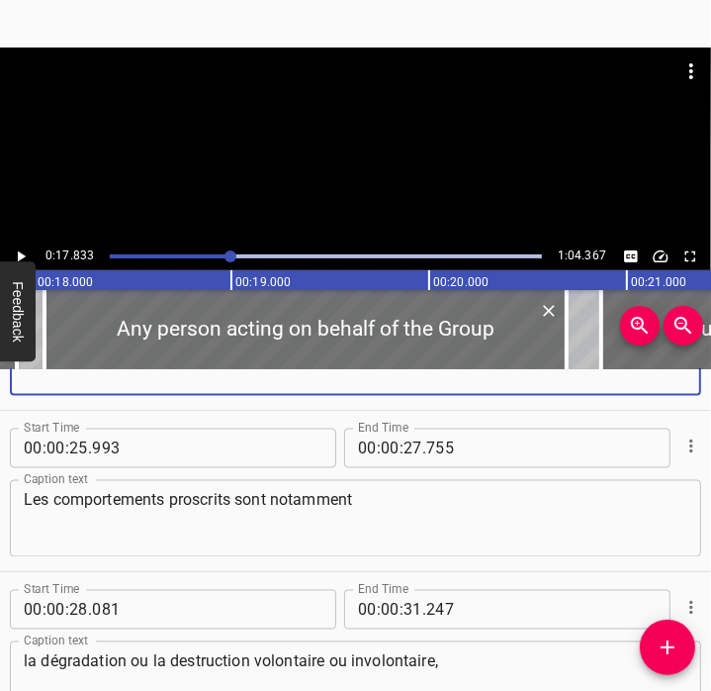
type textarea "the commitments made."
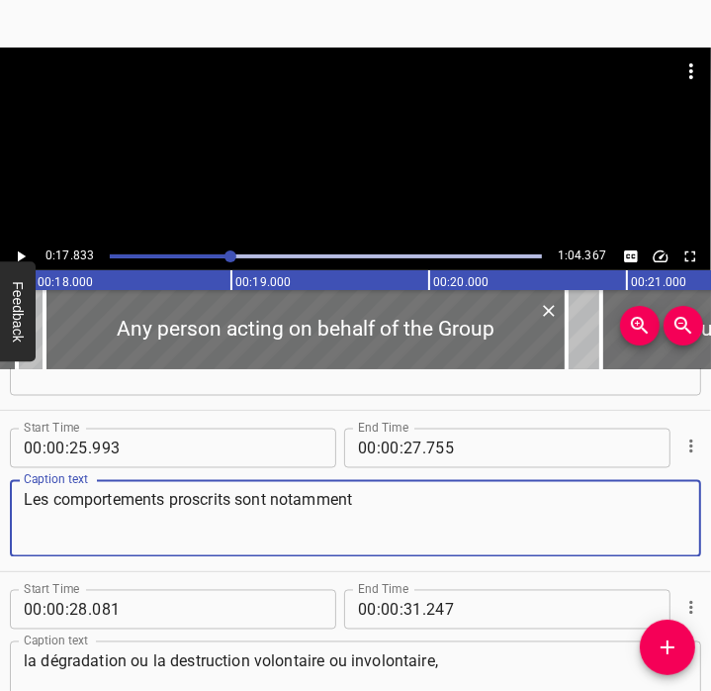
drag, startPoint x: 510, startPoint y: 527, endPoint x: -5, endPoint y: 500, distance: 515.2
click at [0, 500] on html "Caption Editor Batch Transcribe Account Privacy Contact 0:17.833 1:04.367 00:00…" at bounding box center [355, 345] width 711 height 691
paste textarea "Prohibited behaviours include"
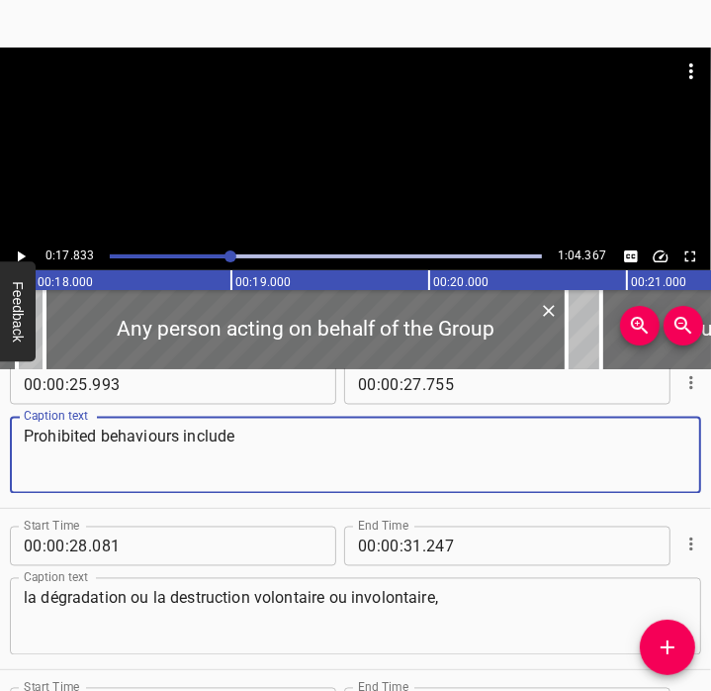
scroll to position [1807, 0]
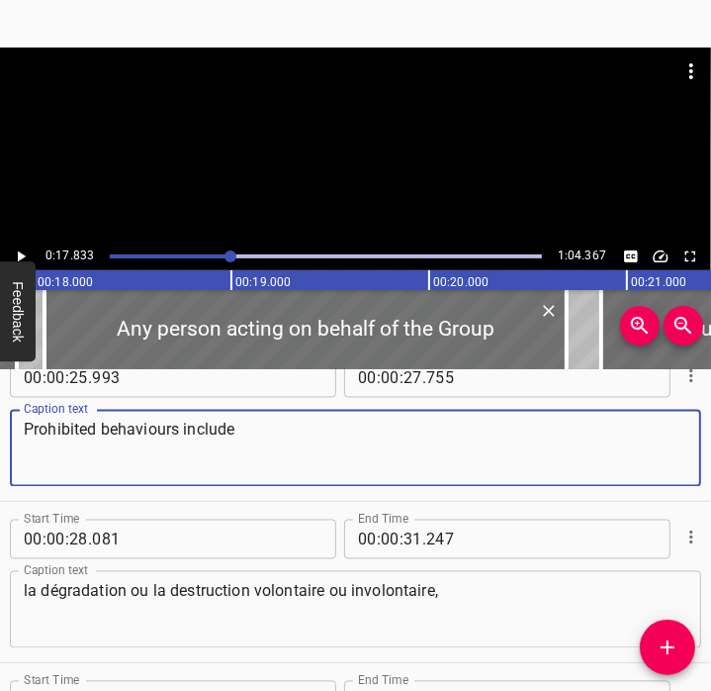
type textarea "Prohibited behaviours include"
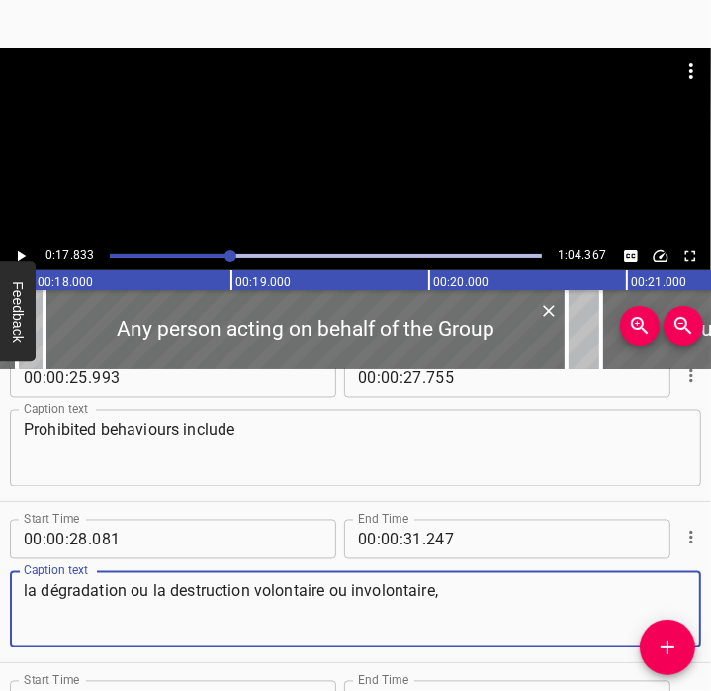
drag, startPoint x: 475, startPoint y: 586, endPoint x: -4, endPoint y: 604, distance: 479.2
click at [0, 604] on html "Caption Editor Batch Transcribe Account Privacy Contact 0:17.833 1:04.367 00:00…" at bounding box center [355, 345] width 711 height 691
paste textarea "the degradation or destruction, whether voluntary or involuntary"
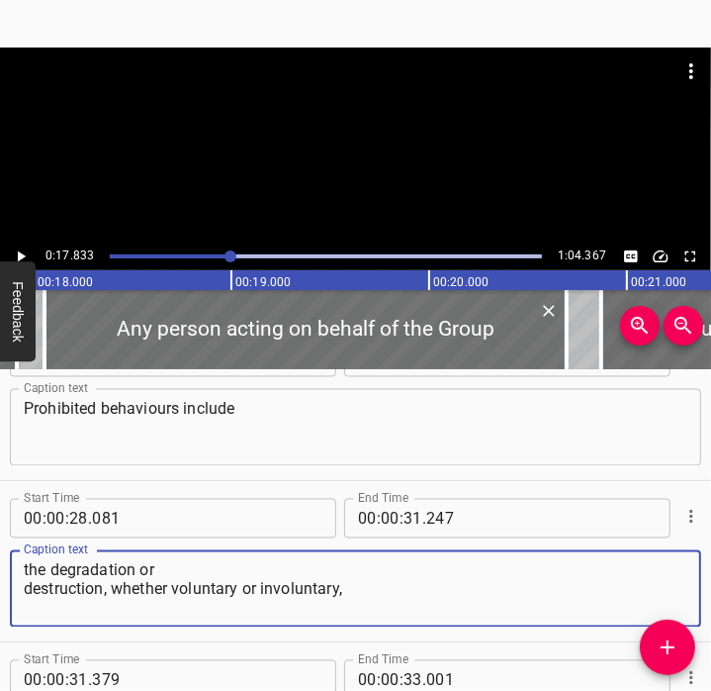
scroll to position [1832, 0]
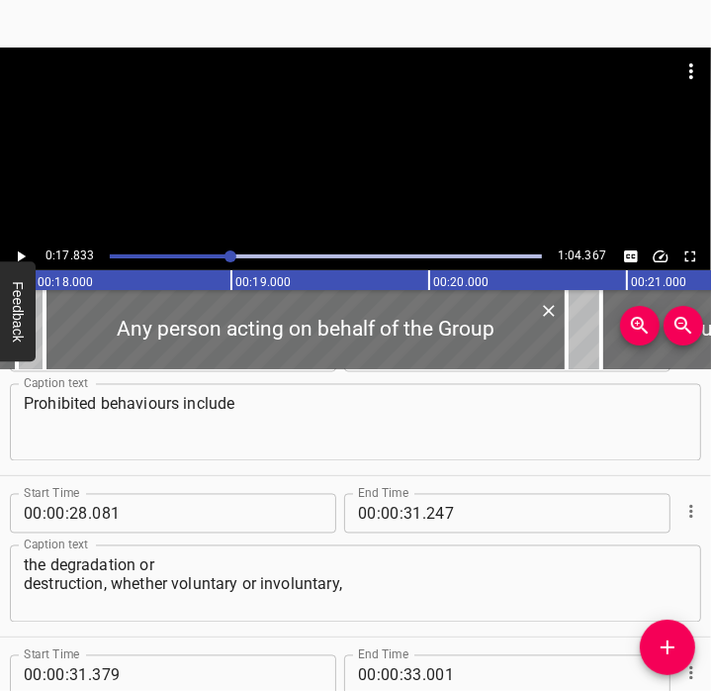
click at [17, 576] on div "the degradation or destruction, whether voluntary or involuntary, Caption text" at bounding box center [356, 583] width 692 height 77
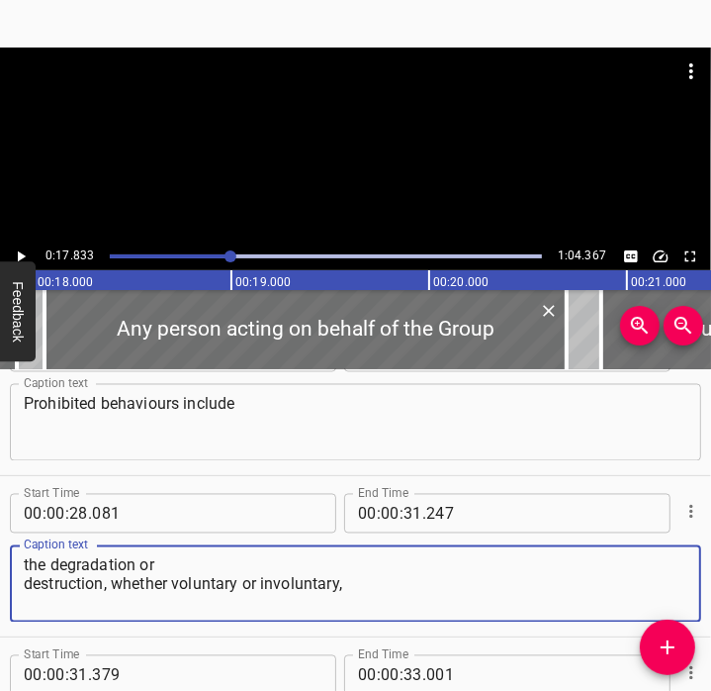
click at [24, 584] on textarea "the degradation or destruction, whether voluntary or involuntary," at bounding box center [356, 584] width 664 height 56
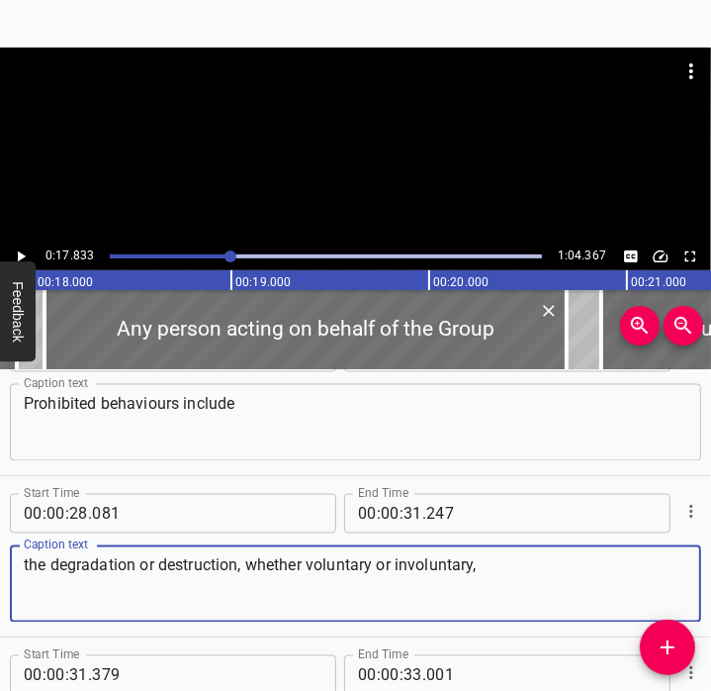
type textarea "the degradation or destruction, whether voluntary or involuntary,"
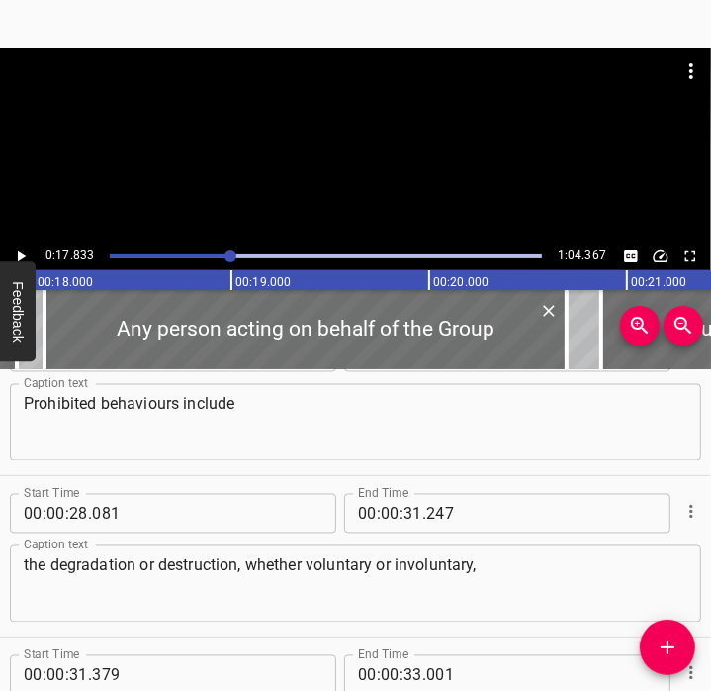
click at [214, 254] on div "Play progress" at bounding box center [14, 256] width 432 height 4
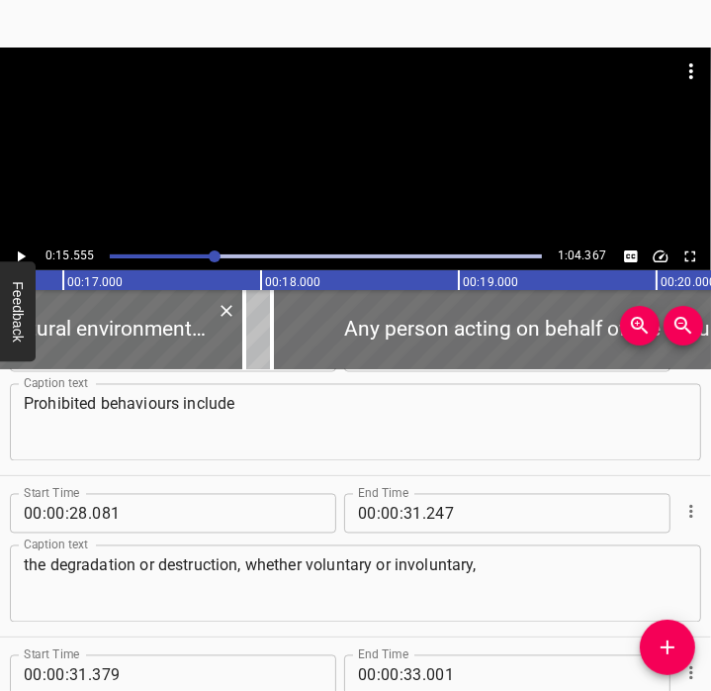
scroll to position [0, 3078]
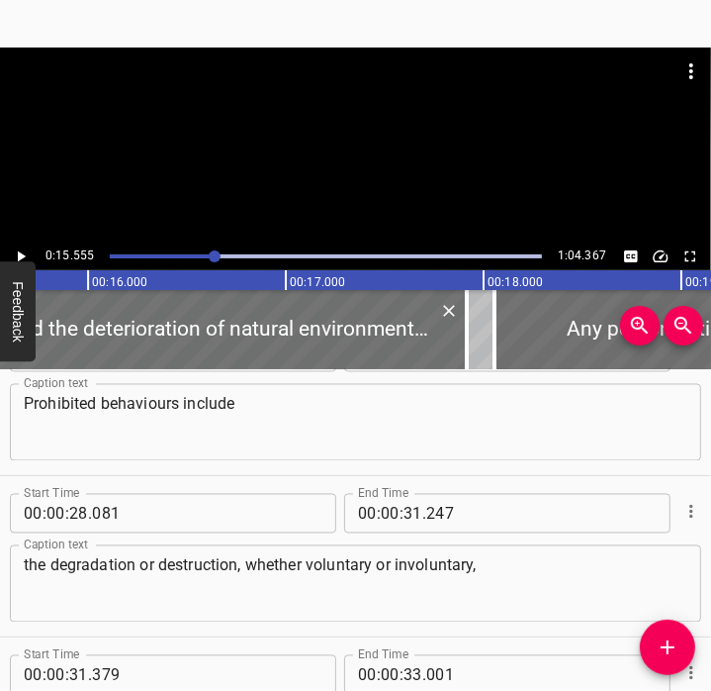
click at [28, 250] on icon "Play/Pause" at bounding box center [21, 256] width 18 height 18
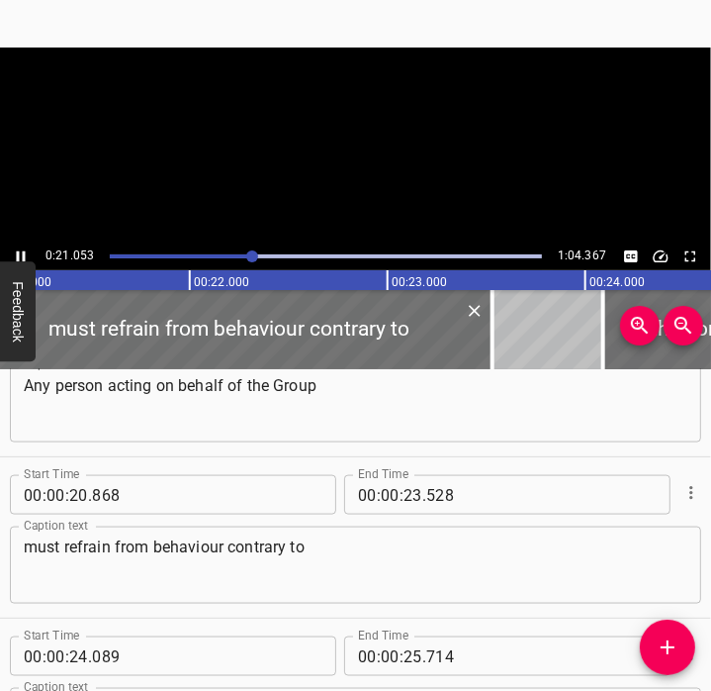
scroll to position [1451, 0]
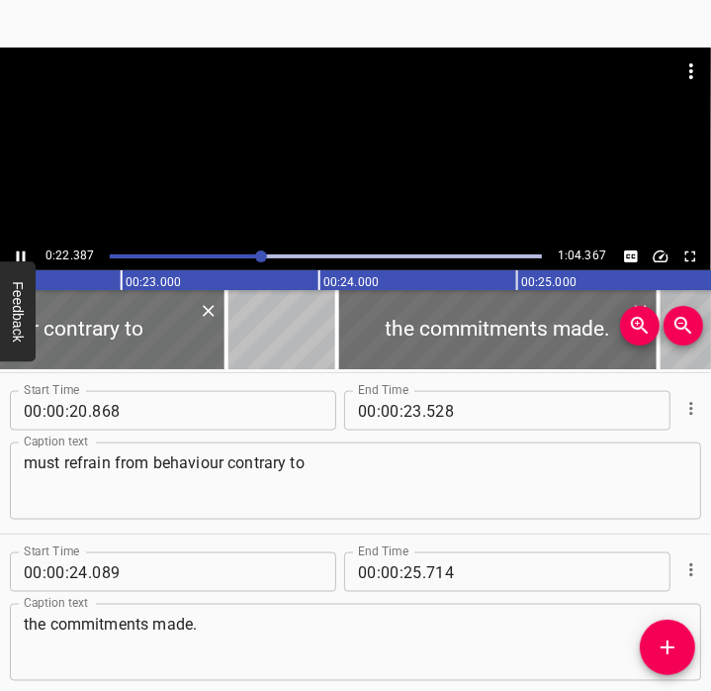
click at [23, 249] on icon "Play/Pause" at bounding box center [21, 256] width 18 height 18
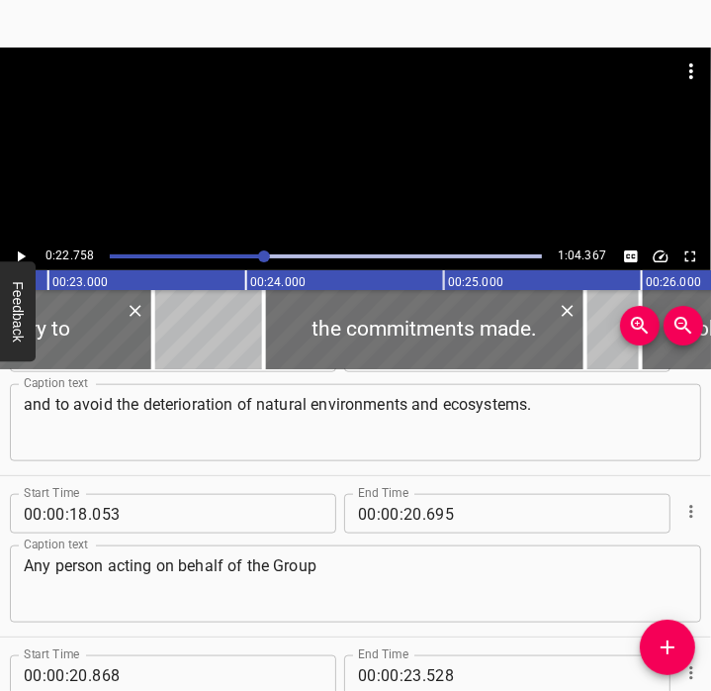
scroll to position [1187, 0]
click at [344, 580] on textarea "Any person acting on behalf of the Group" at bounding box center [356, 584] width 664 height 56
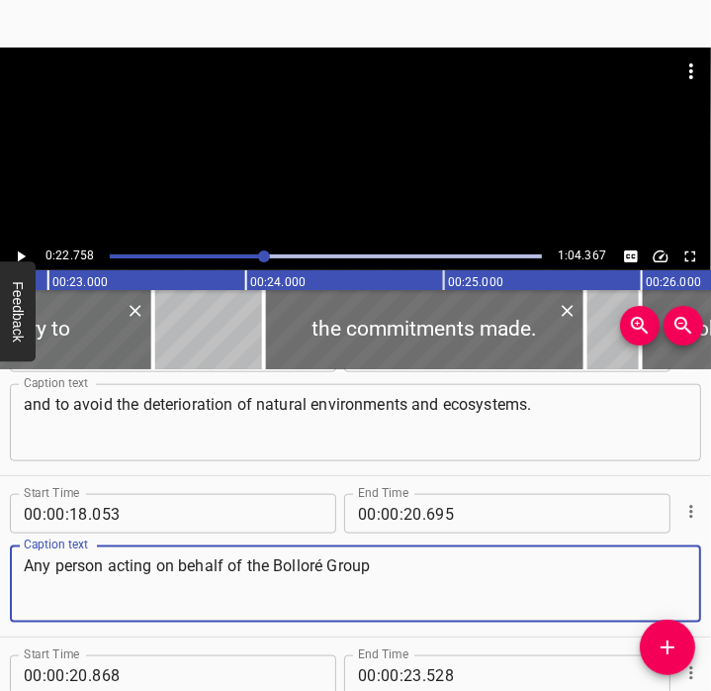
type textarea "Any person acting on behalf of the Bolloré Group"
click at [233, 254] on div "Play progress" at bounding box center [47, 256] width 432 height 4
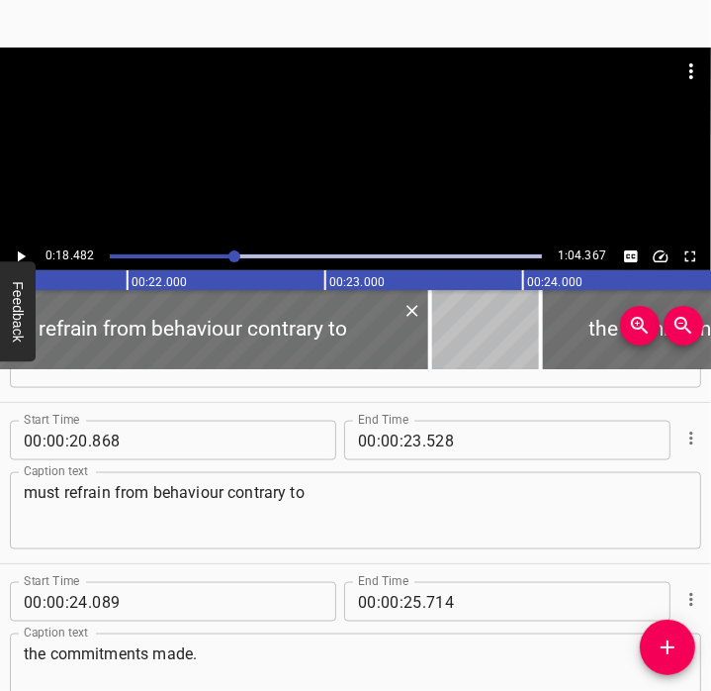
scroll to position [1451, 0]
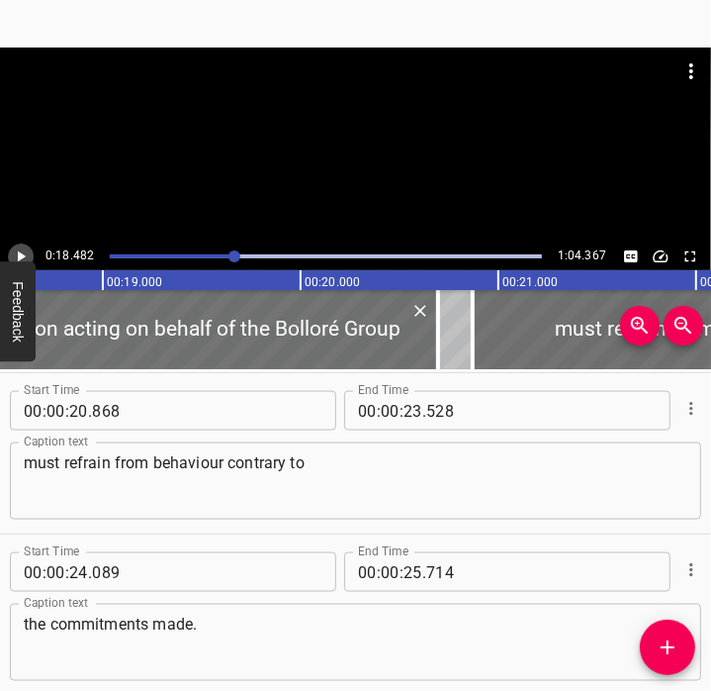
click at [21, 256] on icon "Play/Pause" at bounding box center [22, 256] width 8 height 11
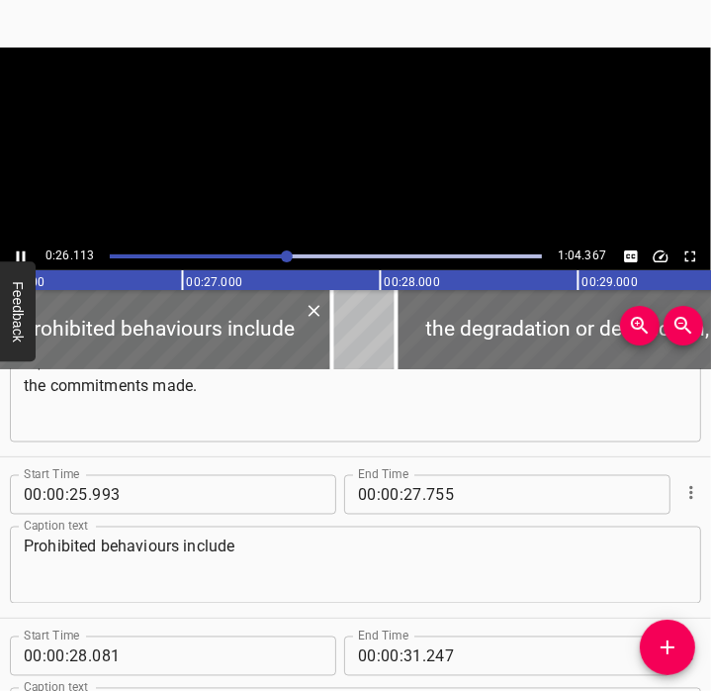
scroll to position [1773, 0]
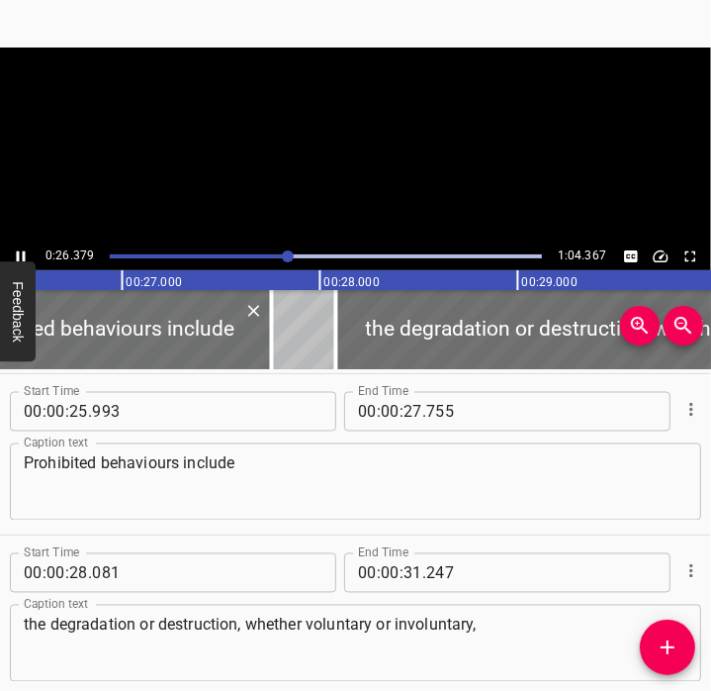
click at [22, 256] on icon "Play/Pause" at bounding box center [21, 256] width 18 height 18
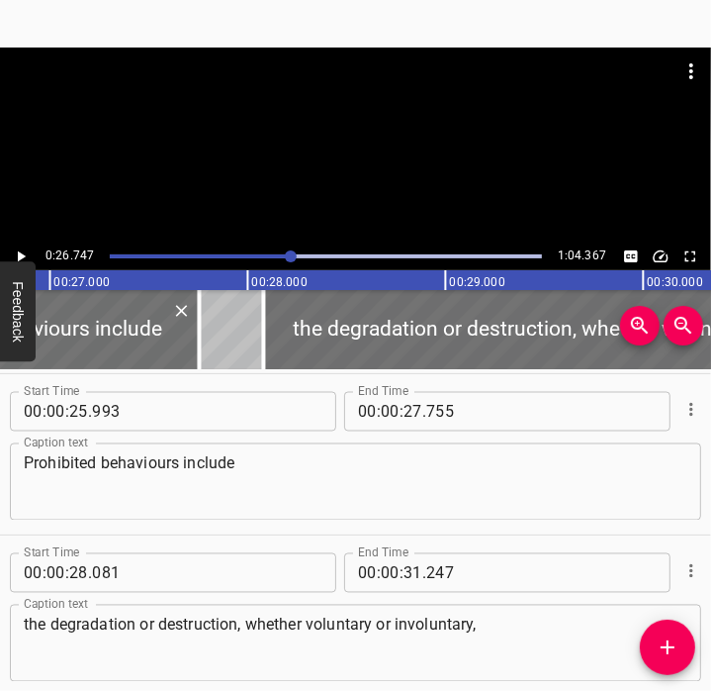
click at [22, 256] on icon "Play/Pause" at bounding box center [22, 256] width 8 height 11
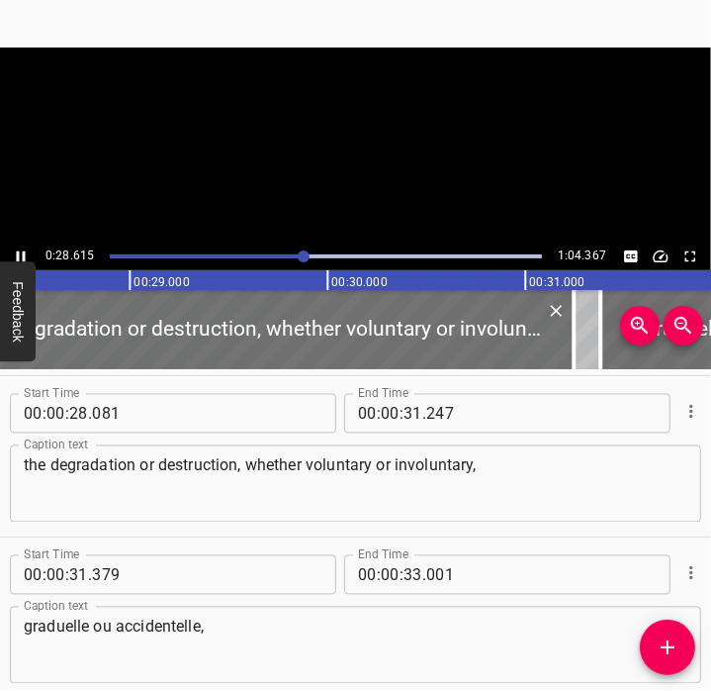
scroll to position [1935, 0]
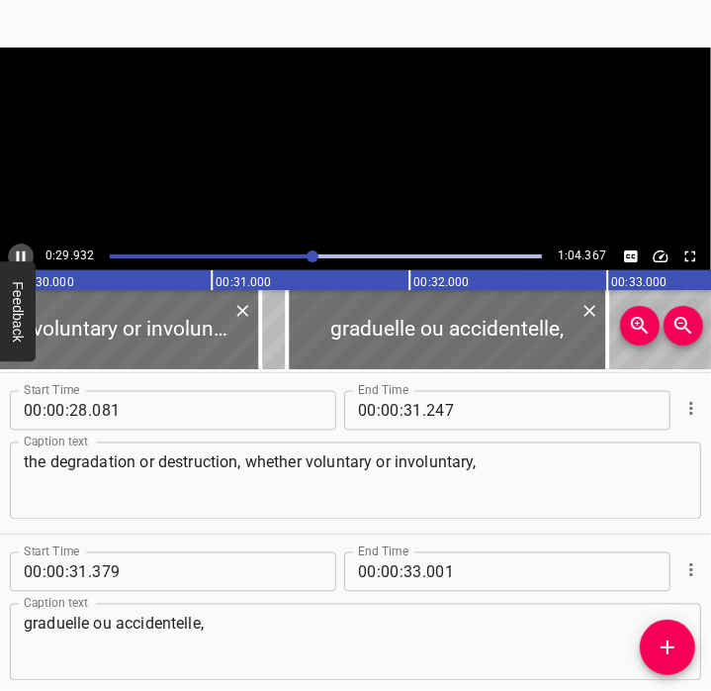
click at [22, 256] on icon "Play/Pause" at bounding box center [21, 256] width 18 height 18
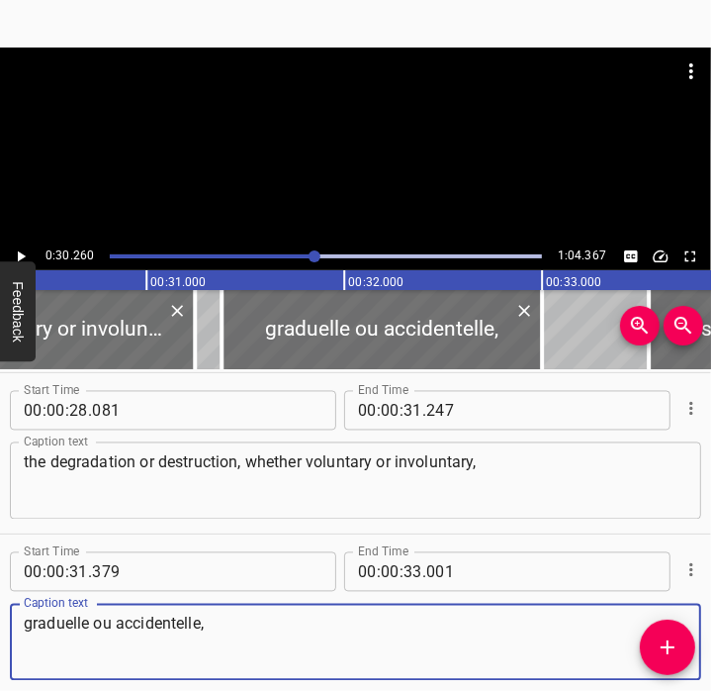
drag, startPoint x: 372, startPoint y: 625, endPoint x: -5, endPoint y: 593, distance: 378.4
click at [0, 593] on html "Caption Editor Batch Transcribe Account Privacy Contact 0:30.260 1:04.367 00:00…" at bounding box center [355, 345] width 711 height 691
paste textarea "gradual or accidental"
click at [36, 631] on textarea "gradual or accidental," at bounding box center [356, 642] width 664 height 56
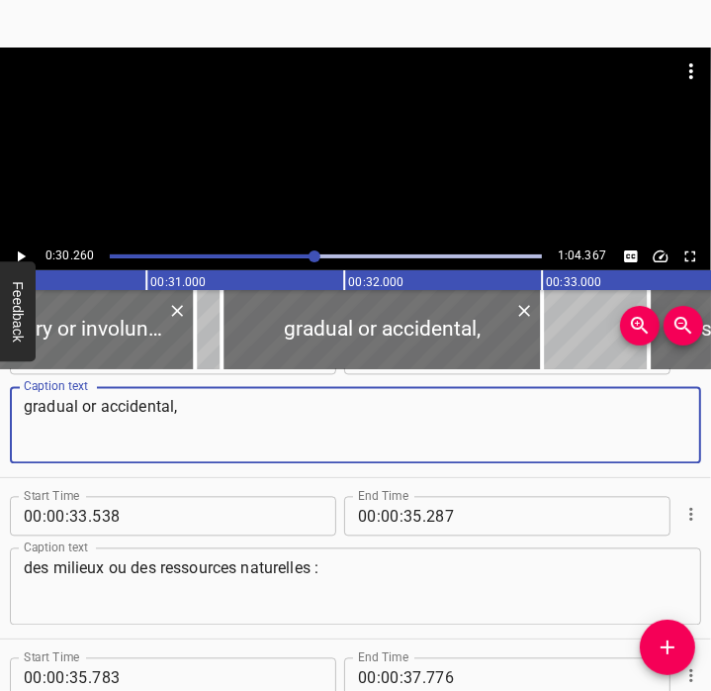
type textarea "gradual or accidental,"
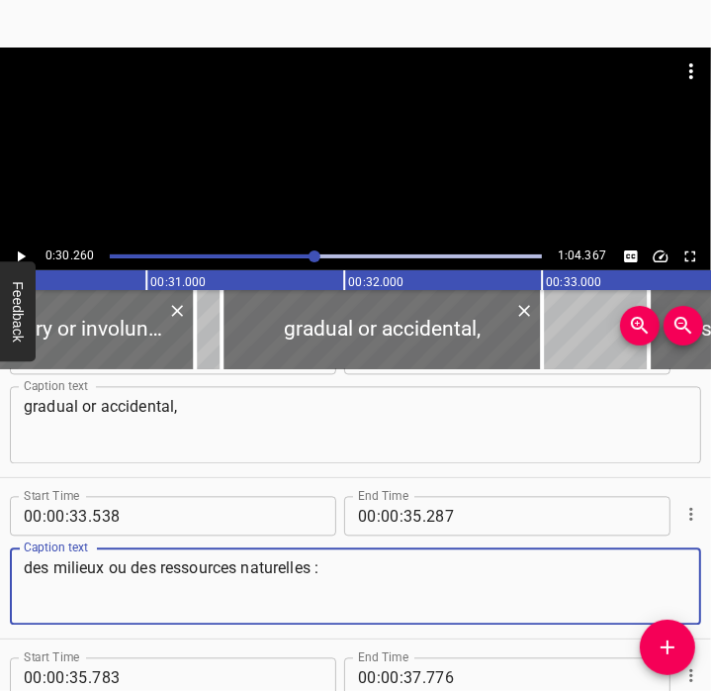
drag, startPoint x: 388, startPoint y: 591, endPoint x: -5, endPoint y: 563, distance: 393.8
click at [0, 563] on html "Caption Editor Batch Transcribe Account Privacy Contact 0:30.260 1:04.367 00:00…" at bounding box center [355, 345] width 711 height 691
paste textarea "of natural environments"
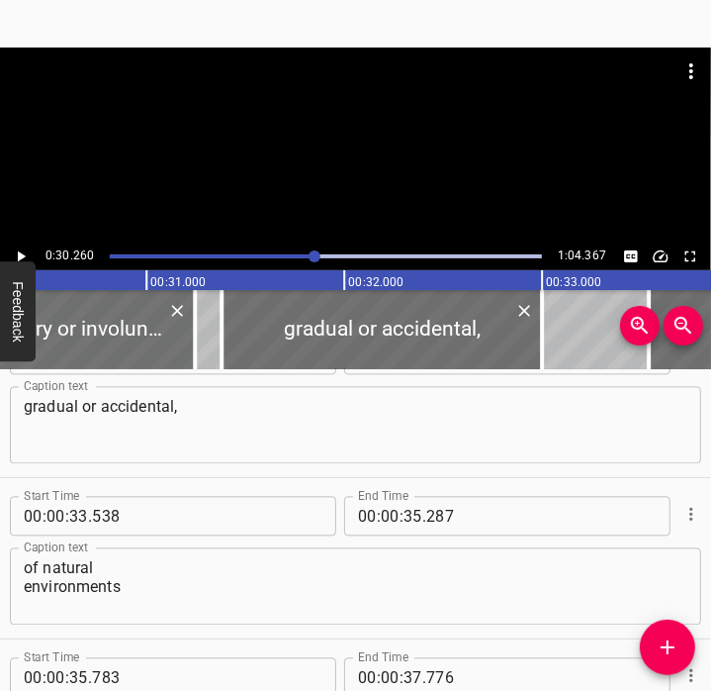
click at [21, 582] on div "of natural environments Caption text" at bounding box center [356, 585] width 692 height 77
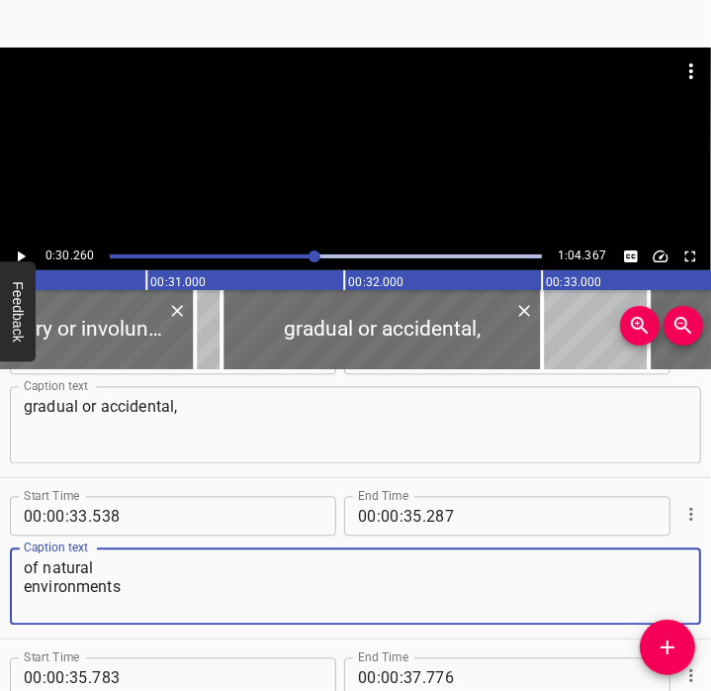
click at [27, 596] on textarea "of natural environments" at bounding box center [356, 586] width 664 height 56
click at [28, 574] on textarea "of natural environments" at bounding box center [356, 586] width 664 height 56
click at [275, 566] on textarea "of natural environments" at bounding box center [356, 586] width 664 height 56
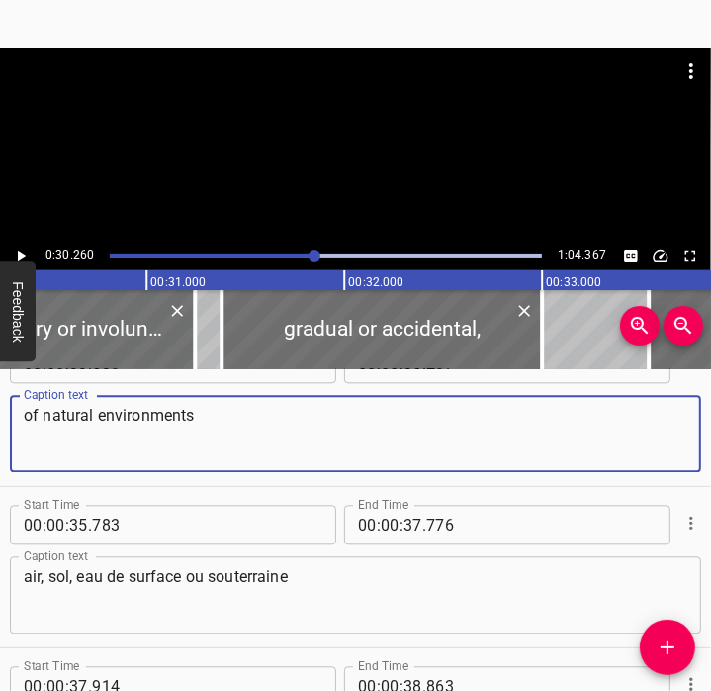
type textarea "of natural environments"
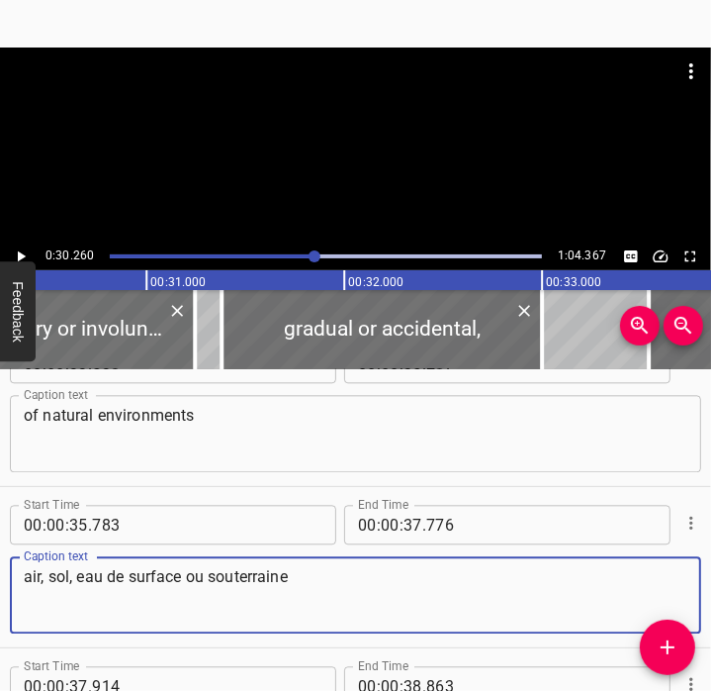
drag, startPoint x: 397, startPoint y: 566, endPoint x: -5, endPoint y: 588, distance: 402.3
click at [0, 588] on html "Caption Editor Batch Transcribe Account Privacy Contact 0:30.260 1:04.367 00:00…" at bounding box center [355, 345] width 711 height 691
paste textarea "(air, soil, surface or ground water"
click at [36, 583] on textarea "(air, soil, surface or ground water" at bounding box center [356, 595] width 664 height 56
click at [277, 574] on textarea "air, soil, surface or ground water" at bounding box center [356, 595] width 664 height 56
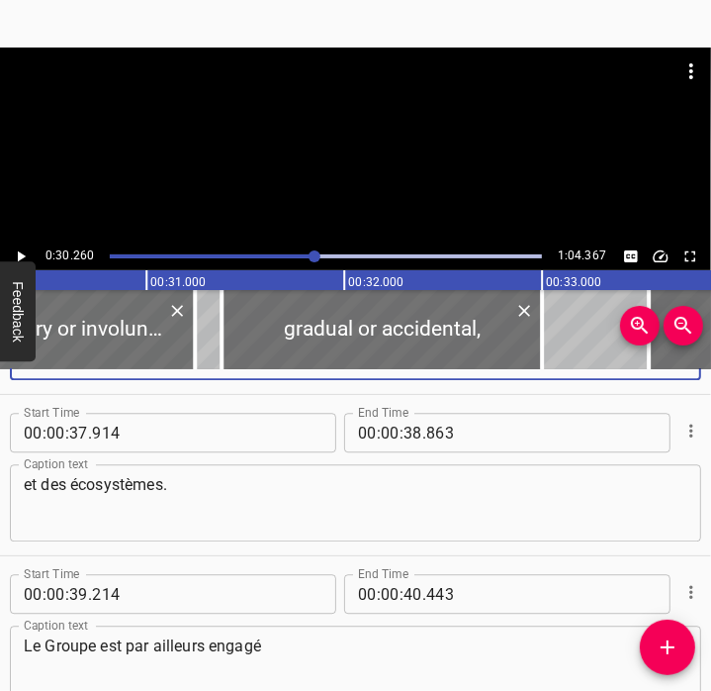
scroll to position [2572, 0]
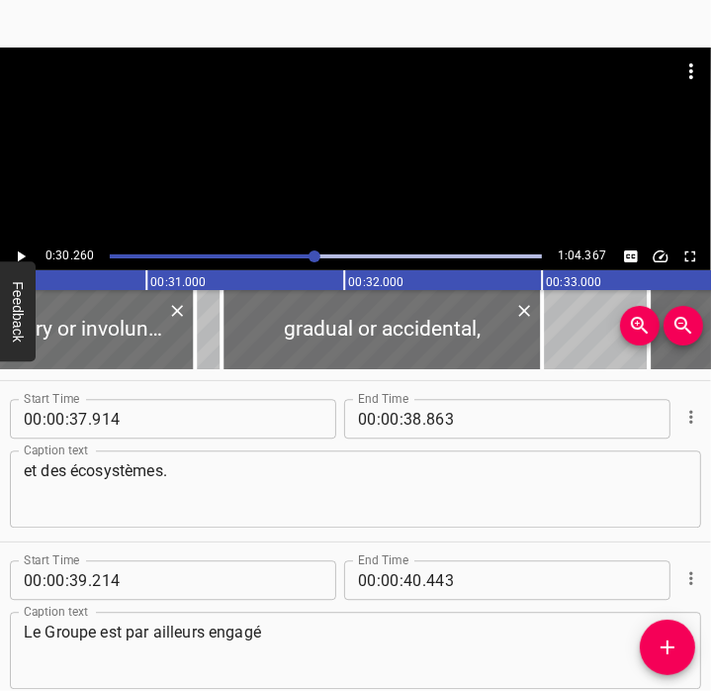
type textarea "air, soil, surface or ground water"
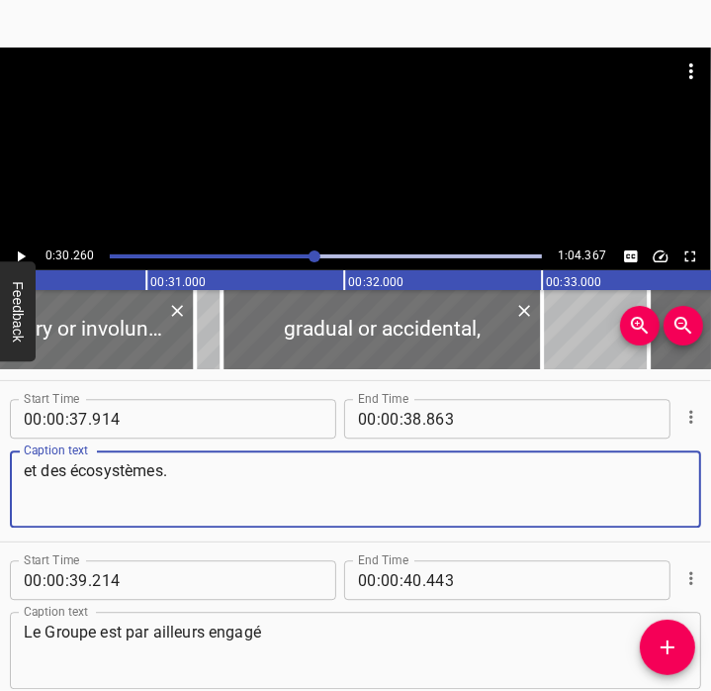
drag, startPoint x: 239, startPoint y: 506, endPoint x: -5, endPoint y: 460, distance: 248.6
click at [0, 460] on html "Caption Editor Batch Transcribe Account Privacy Contact 0:30.260 1:04.367 00:00…" at bounding box center [355, 345] width 711 height 691
paste textarea "natural resources and ecosystem"
click at [24, 477] on textarea "natural resources and ecosystems." at bounding box center [356, 489] width 664 height 56
click at [332, 476] on textarea "and natural resources and ecosystems." at bounding box center [356, 489] width 664 height 56
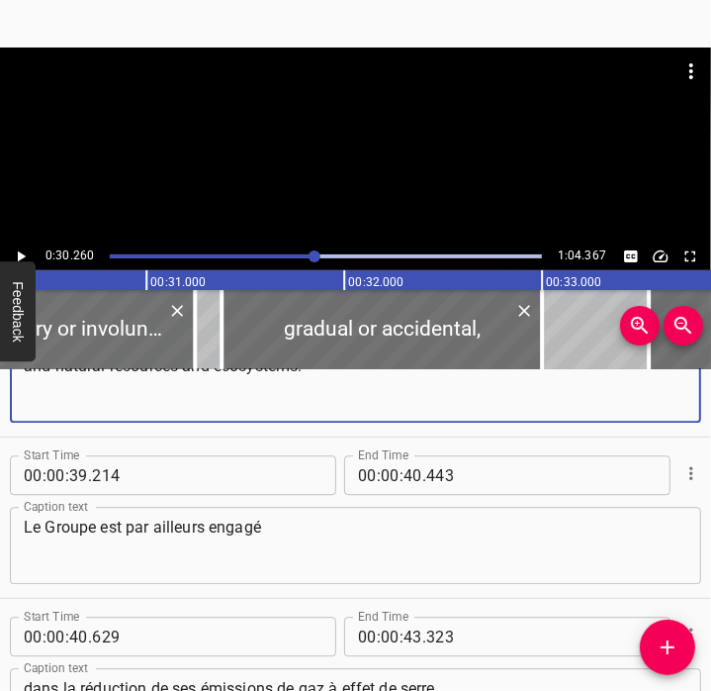
scroll to position [2678, 0]
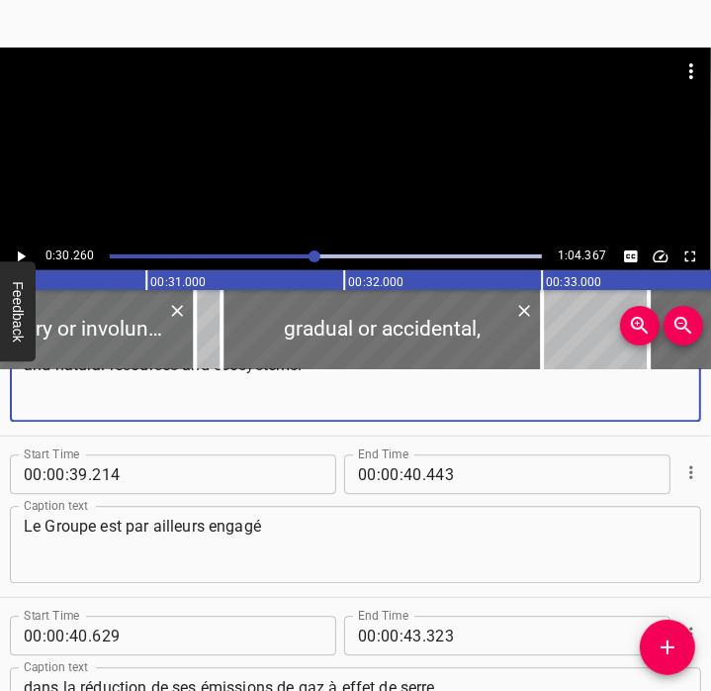
type textarea "and natural resources and ecosystems."
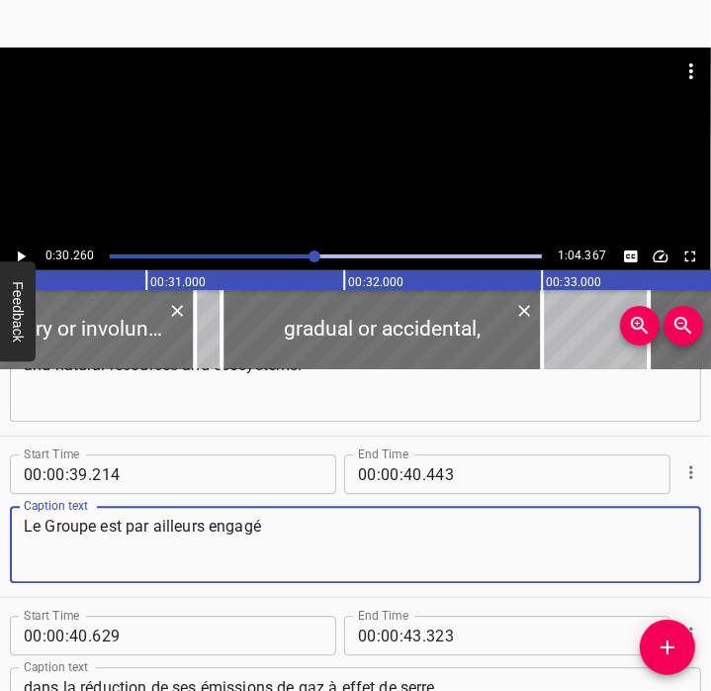
drag, startPoint x: 328, startPoint y: 557, endPoint x: -1, endPoint y: 539, distance: 329.9
click at [0, 539] on html "Caption Editor Batch Transcribe Account Privacy Contact 0:30.260 1:04.367 00:00…" at bounding box center [355, 345] width 711 height 691
paste textarea "The Group is also committed"
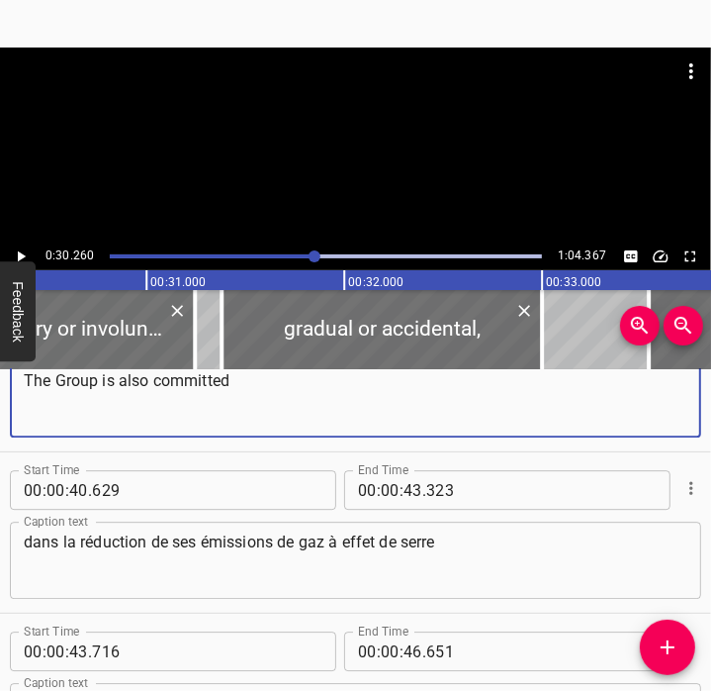
scroll to position [2825, 0]
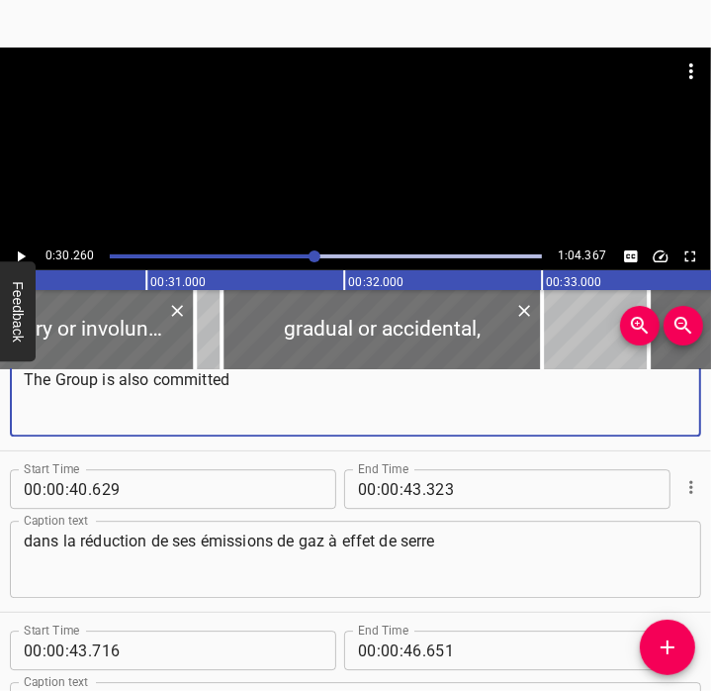
type textarea "The Group is also committed"
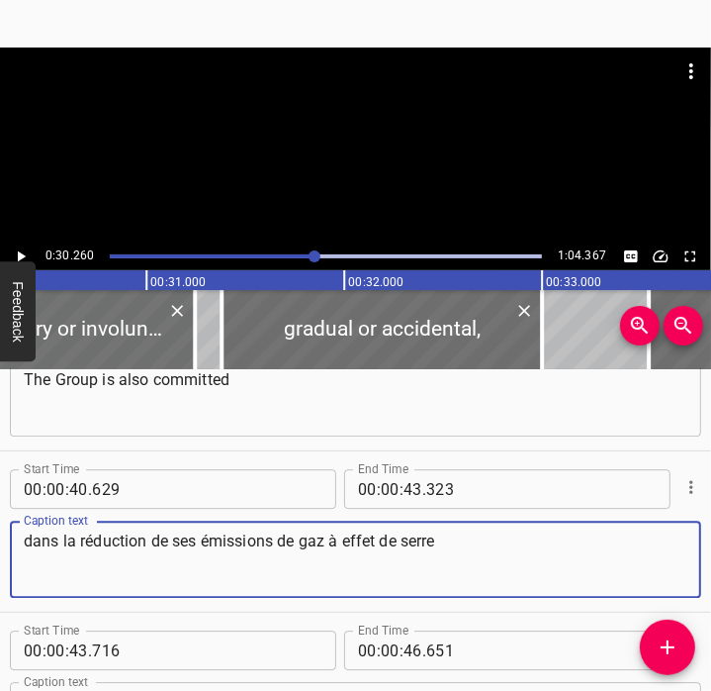
drag, startPoint x: 571, startPoint y: 558, endPoint x: -5, endPoint y: 555, distance: 575.8
click at [0, 555] on html "Caption Editor Batch Transcribe Account Privacy Contact 0:30.260 1:04.367 00:00…" at bounding box center [355, 345] width 711 height 691
paste textarea "to reducing its greenhouse gas emissions"
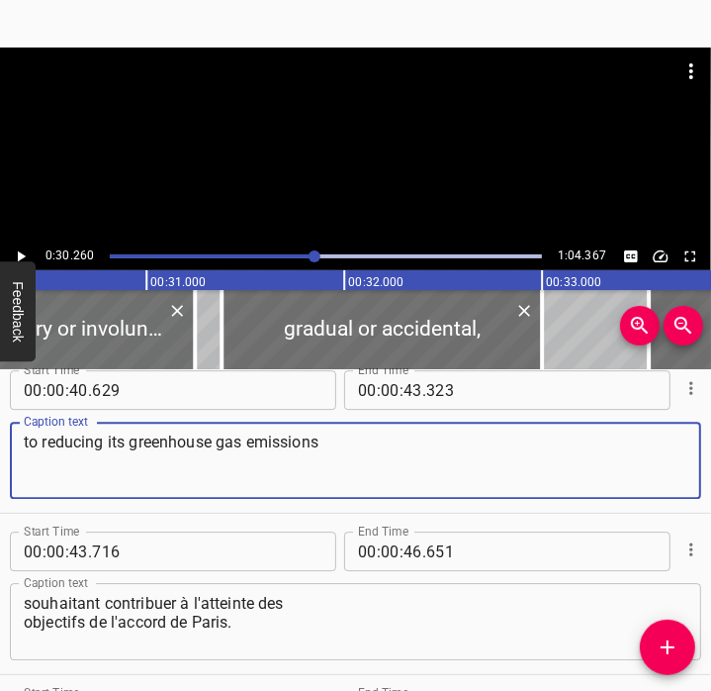
scroll to position [2931, 0]
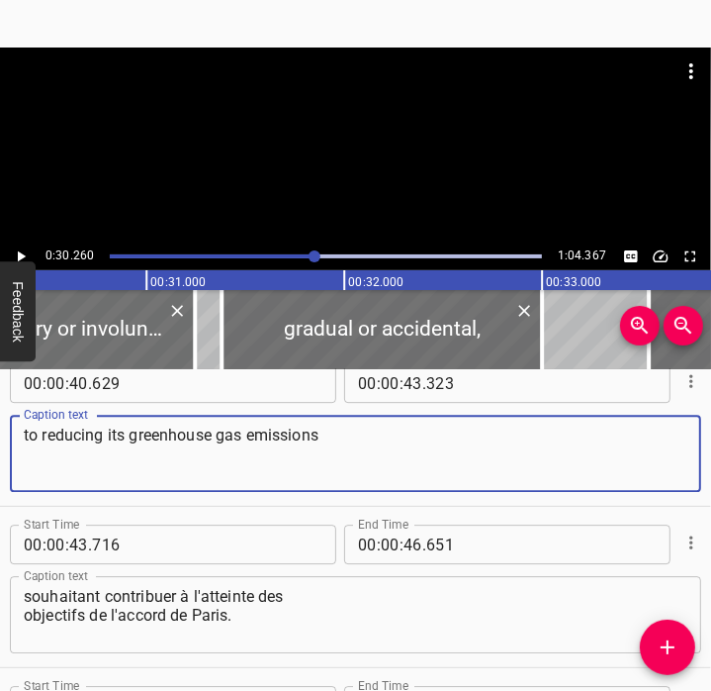
type textarea "to reducing its greenhouse gas emissions"
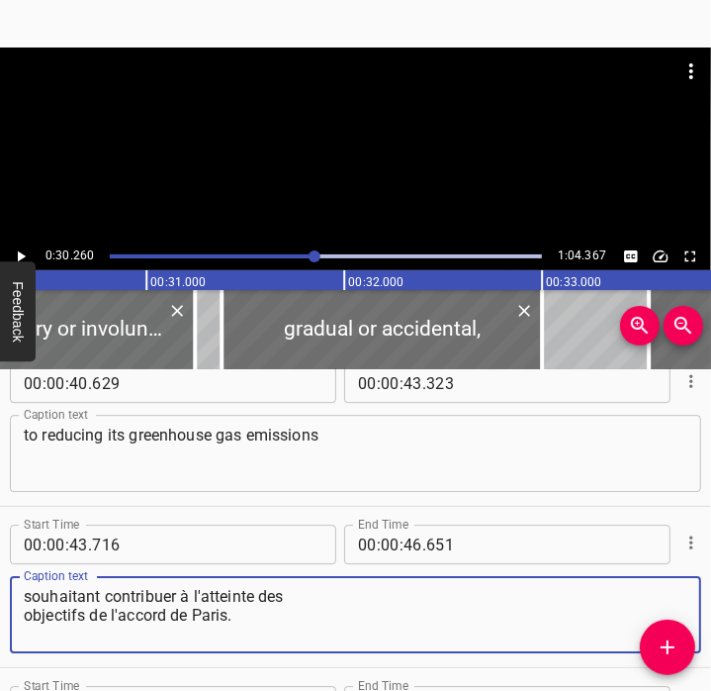
drag, startPoint x: 356, startPoint y: 630, endPoint x: -5, endPoint y: 587, distance: 363.7
click at [0, 587] on html "Caption Editor Batch Transcribe Account Privacy Contact 0:30.260 1:04.367 00:00…" at bounding box center [355, 345] width 711 height 691
paste textarea "as to contribute to the objectives of the Paris Agreement"
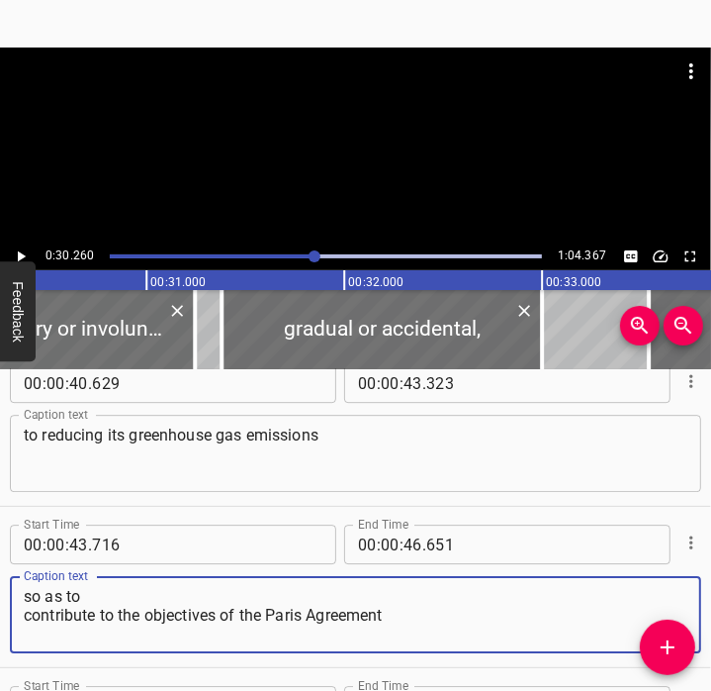
click at [23, 614] on div "so as to contribute to the objectives of the Paris Agreement Caption text" at bounding box center [356, 614] width 692 height 77
click at [27, 619] on textarea "so as to contribute to the objectives of the Paris Agreement" at bounding box center [356, 615] width 664 height 56
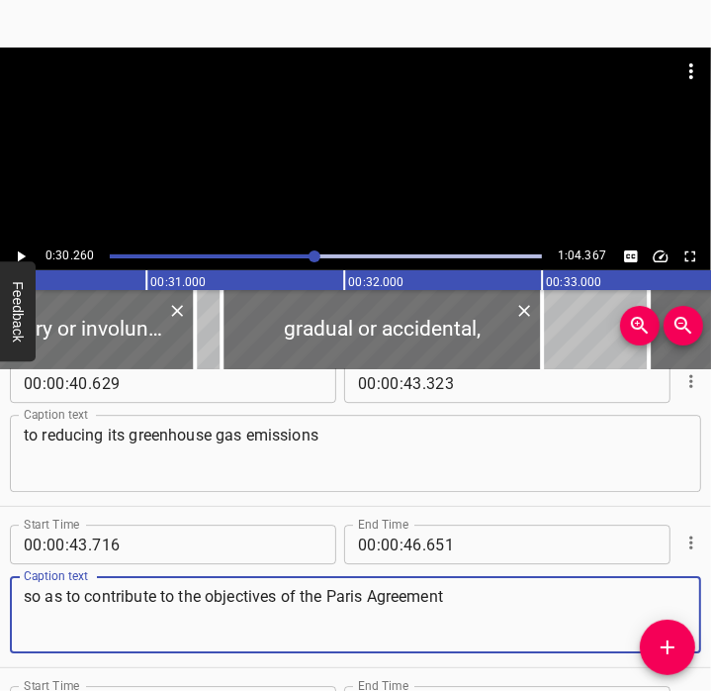
click at [543, 607] on textarea "so as to contribute to the objectives of the Paris Agreement" at bounding box center [356, 615] width 664 height 56
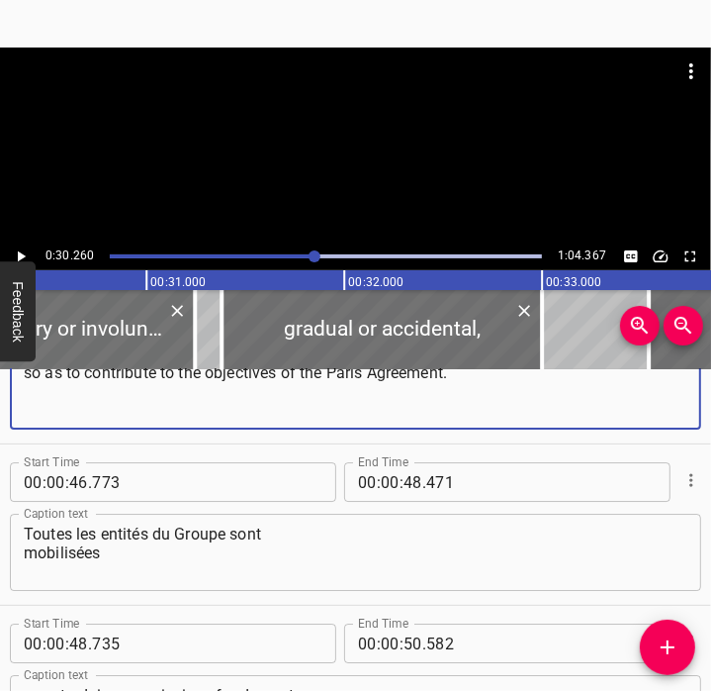
scroll to position [3202, 0]
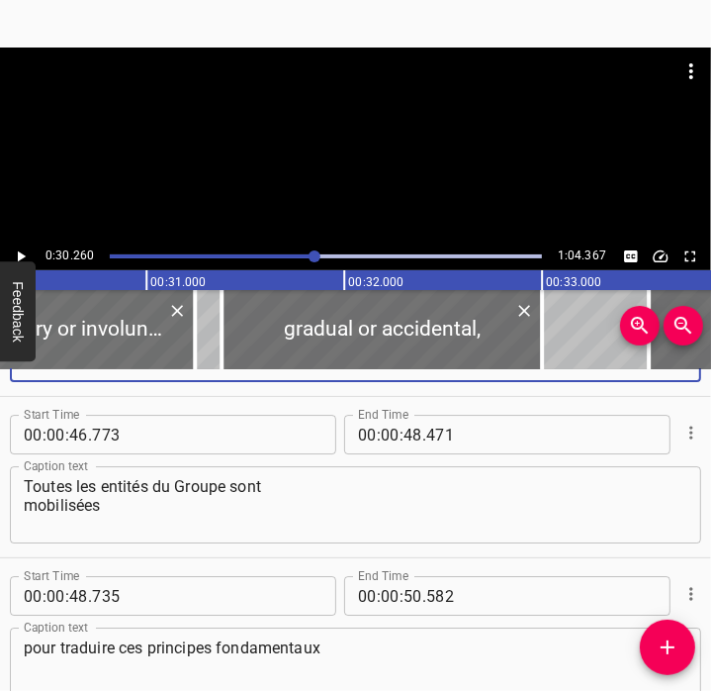
type textarea "so as to contribute to the objectives of the Paris Agreement."
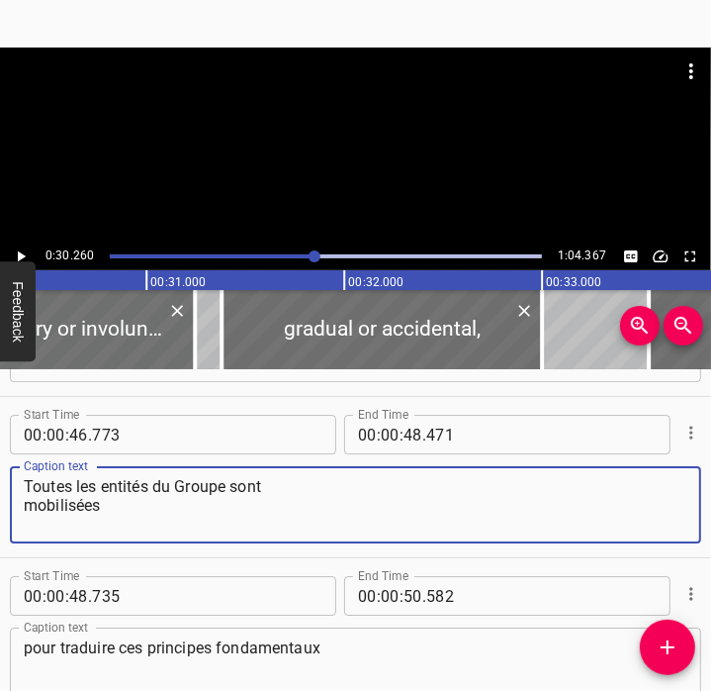
drag, startPoint x: 190, startPoint y: 512, endPoint x: -5, endPoint y: 479, distance: 197.6
click at [0, 479] on html "Caption Editor Batch Transcribe Account Privacy Contact 0:30.260 1:04.367 00:00…" at bounding box center [355, 345] width 711 height 691
paste textarea "All our subsidiaries are working"
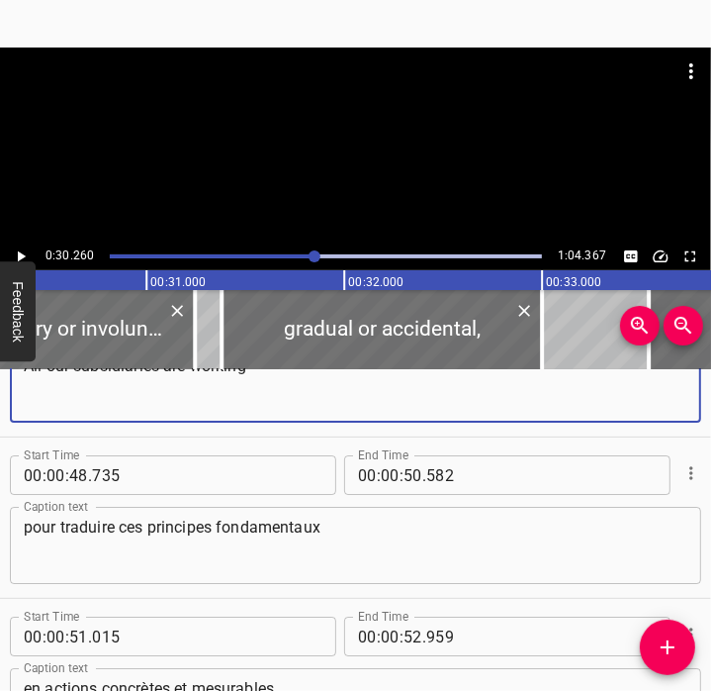
scroll to position [3323, 0]
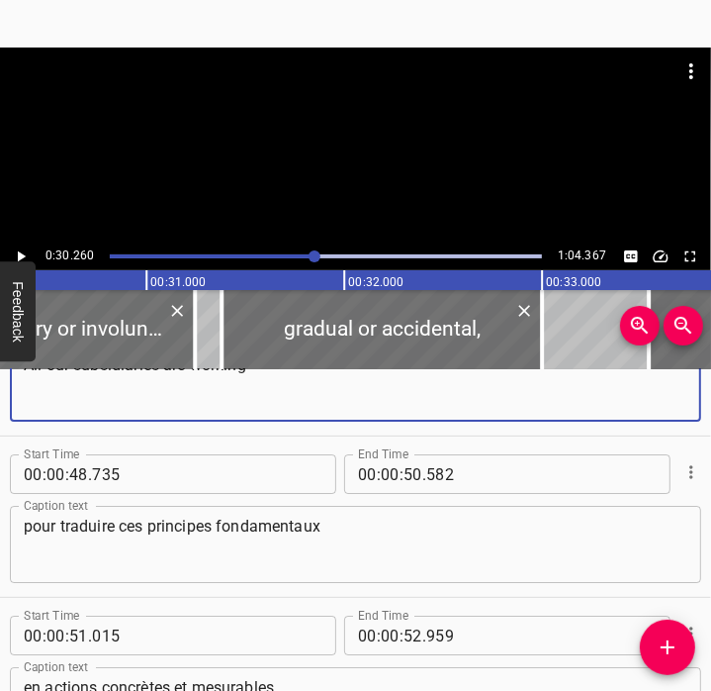
type textarea "All our subsidiaries are working"
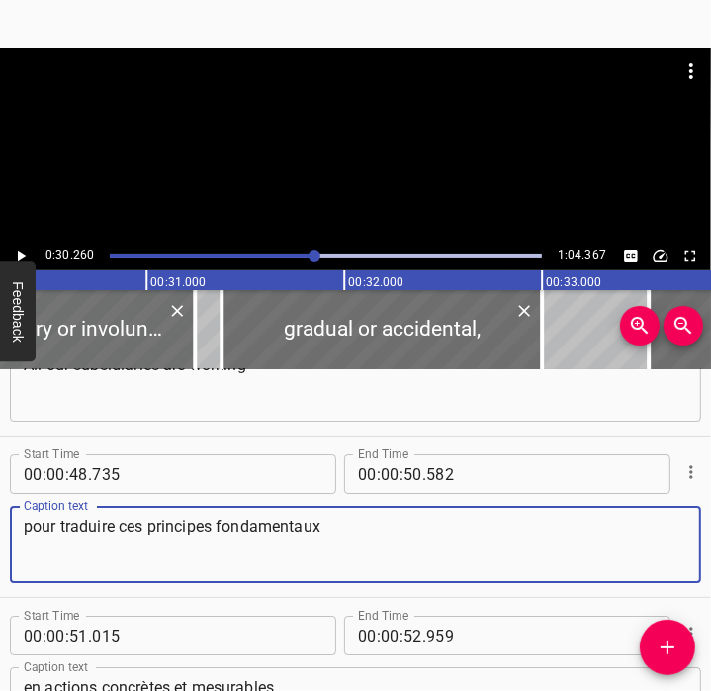
drag, startPoint x: 395, startPoint y: 556, endPoint x: -5, endPoint y: 533, distance: 400.4
click at [0, 533] on html "Caption Editor Batch Transcribe Account Privacy Contact 0:30.260 1:04.367 00:00…" at bounding box center [355, 345] width 711 height 691
paste textarea "on strengthening these collective commitments"
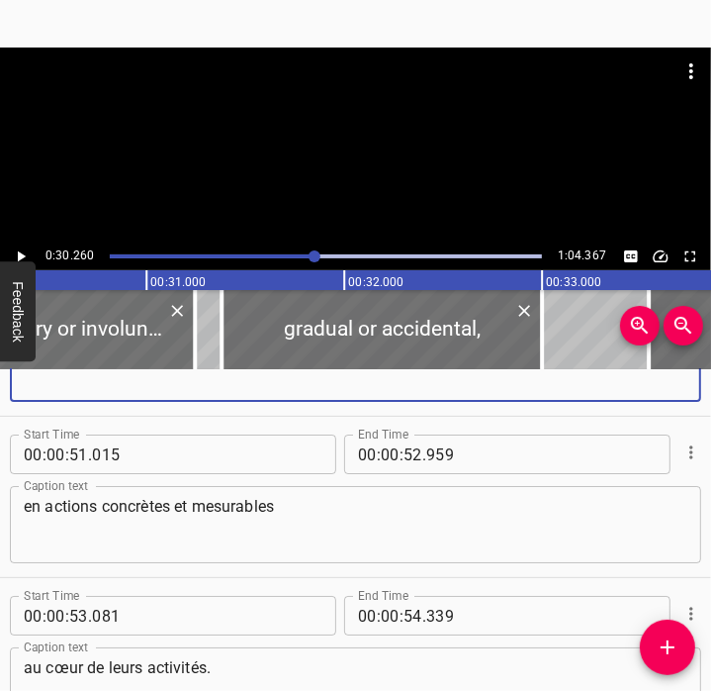
scroll to position [3505, 0]
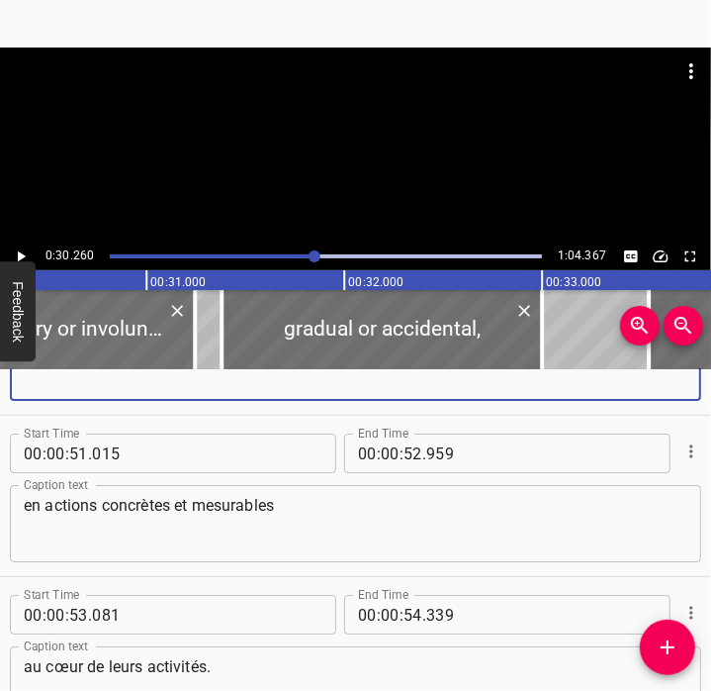
type textarea "on strengthening these collective commitments"
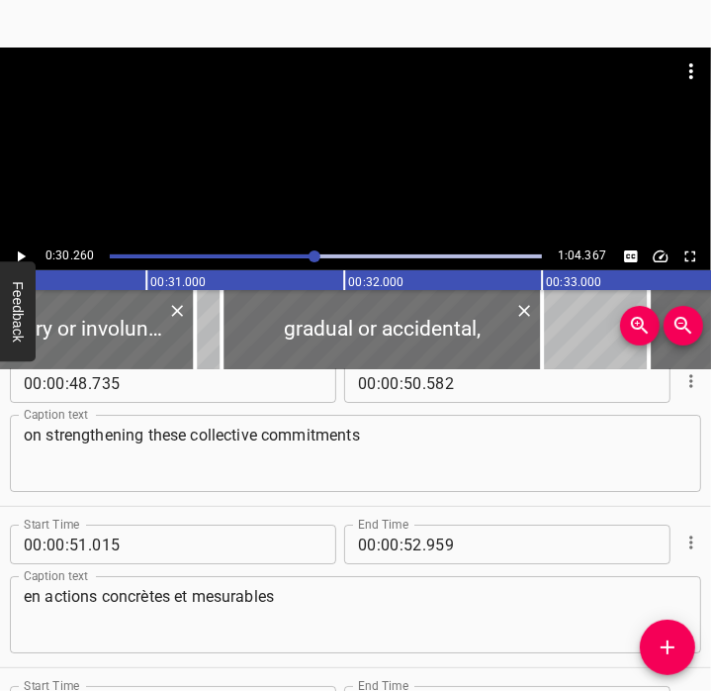
scroll to position [3415, 0]
click at [328, 603] on textarea "en actions concrètes et mesurables" at bounding box center [356, 614] width 664 height 56
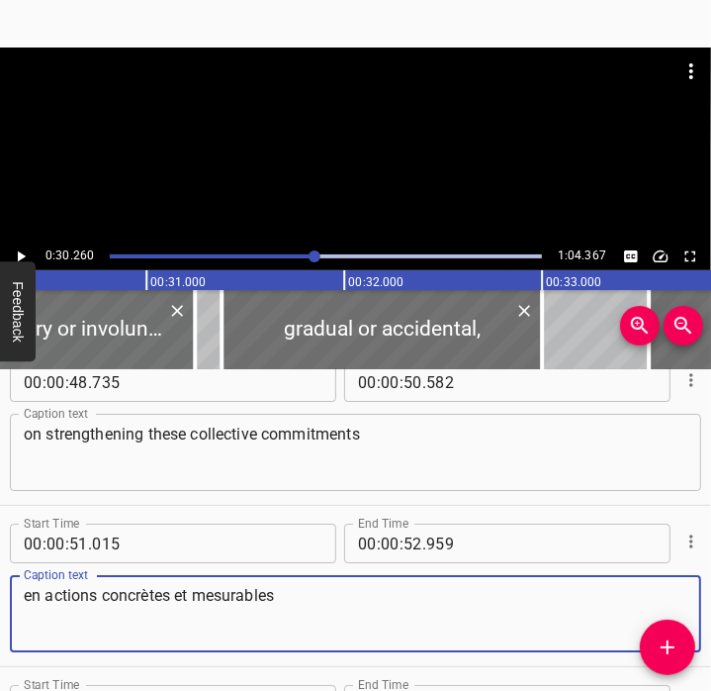
drag, startPoint x: 317, startPoint y: 603, endPoint x: 0, endPoint y: 591, distance: 316.8
click at [0, 591] on html "Caption Editor Batch Transcribe Account Privacy Contact 0:30.260 1:04.367 00:00…" at bounding box center [355, 345] width 711 height 691
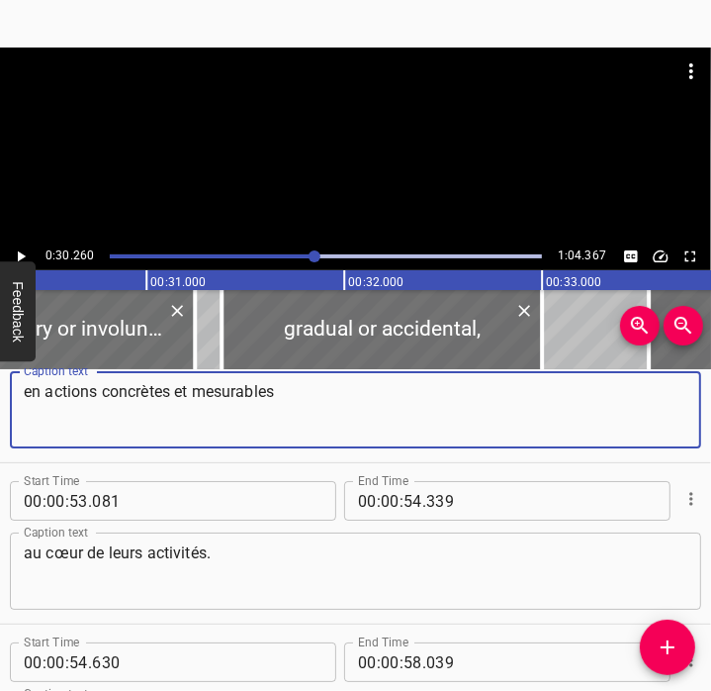
scroll to position [3624, 0]
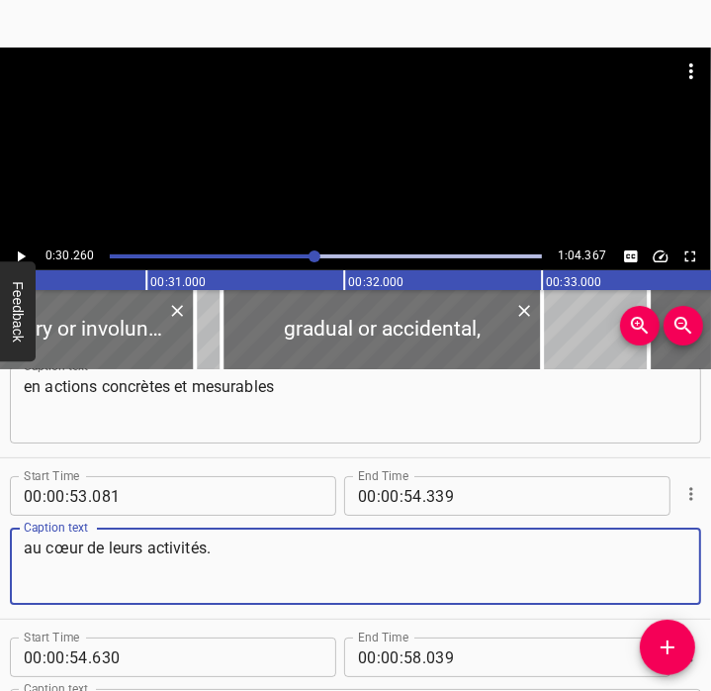
drag, startPoint x: 233, startPoint y: 559, endPoint x: -5, endPoint y: 543, distance: 239.0
click at [0, 543] on html "Caption Editor Batch Transcribe Account Privacy Contact 0:30.260 1:04.367 00:00…" at bounding box center [355, 345] width 711 height 691
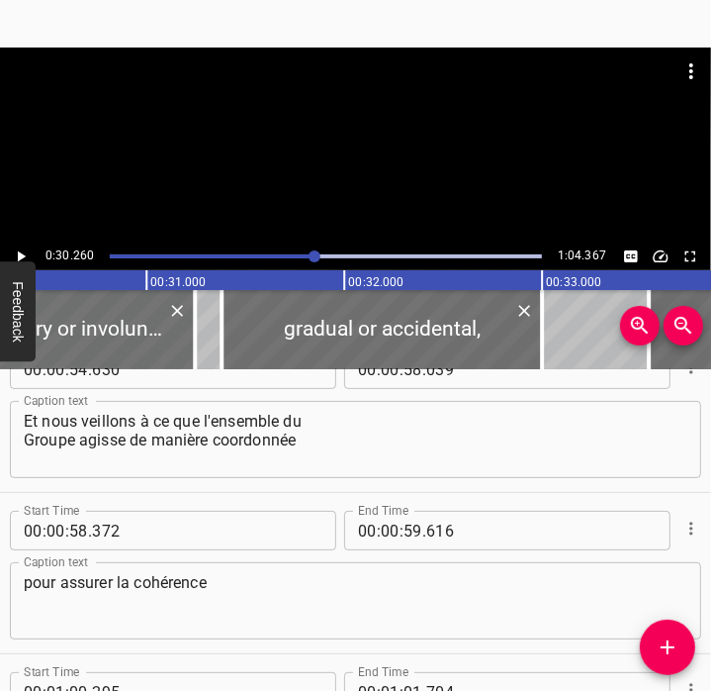
scroll to position [3913, 0]
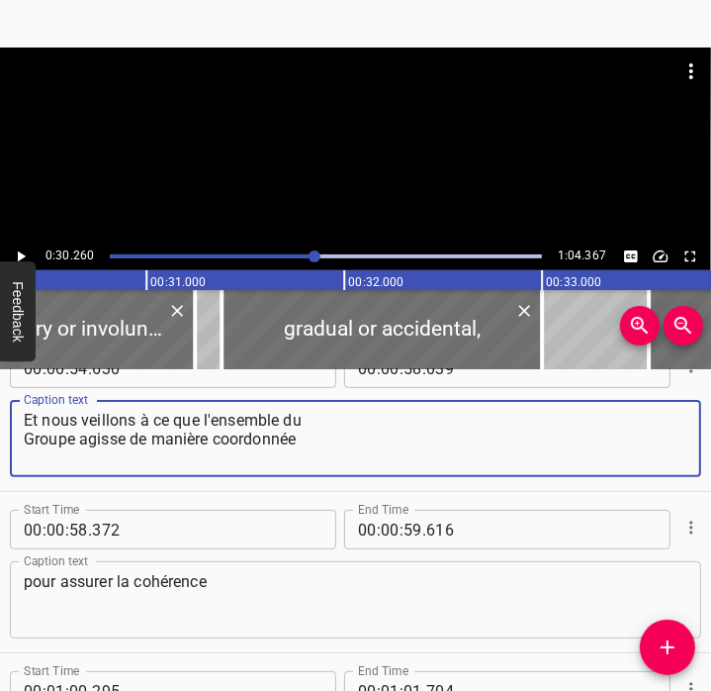
drag, startPoint x: 24, startPoint y: 413, endPoint x: 339, endPoint y: 456, distance: 318.6
click at [339, 456] on textarea "Et nous veillons à ce que l'ensemble du Groupe agisse de manière coordonnée" at bounding box center [356, 439] width 664 height 56
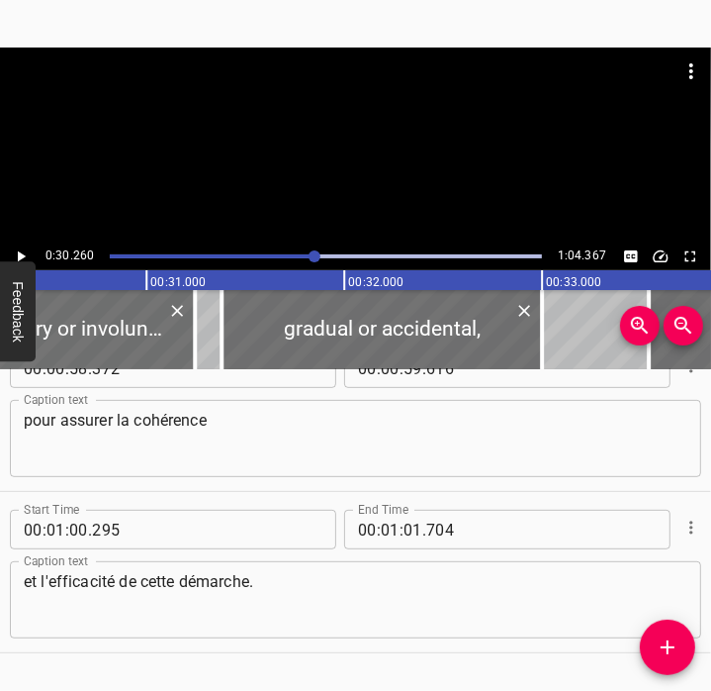
scroll to position [4076, 0]
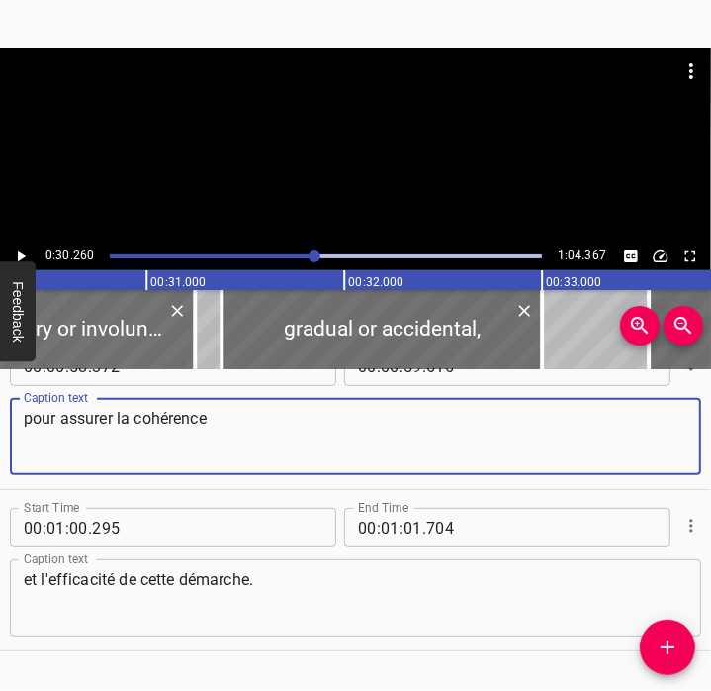
drag, startPoint x: 246, startPoint y: 430, endPoint x: -5, endPoint y: 404, distance: 252.7
click at [0, 404] on html "Caption Editor Batch Transcribe Account Privacy Contact 0:30.260 1:04.367 00:00…" at bounding box center [355, 345] width 711 height 691
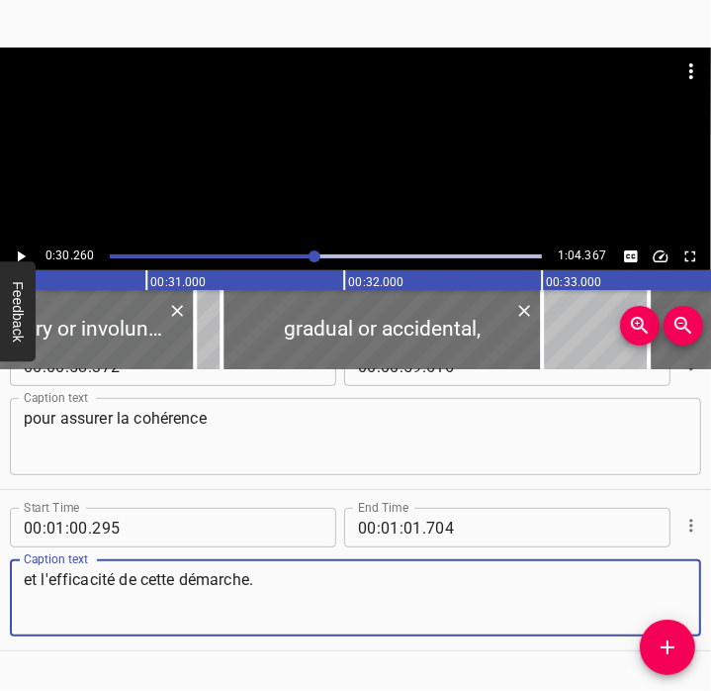
drag, startPoint x: 273, startPoint y: 576, endPoint x: 0, endPoint y: 551, distance: 274.2
click at [0, 551] on html "Caption Editor Batch Transcribe Account Privacy Contact 0:30.260 1:04.367 00:00…" at bounding box center [355, 345] width 711 height 691
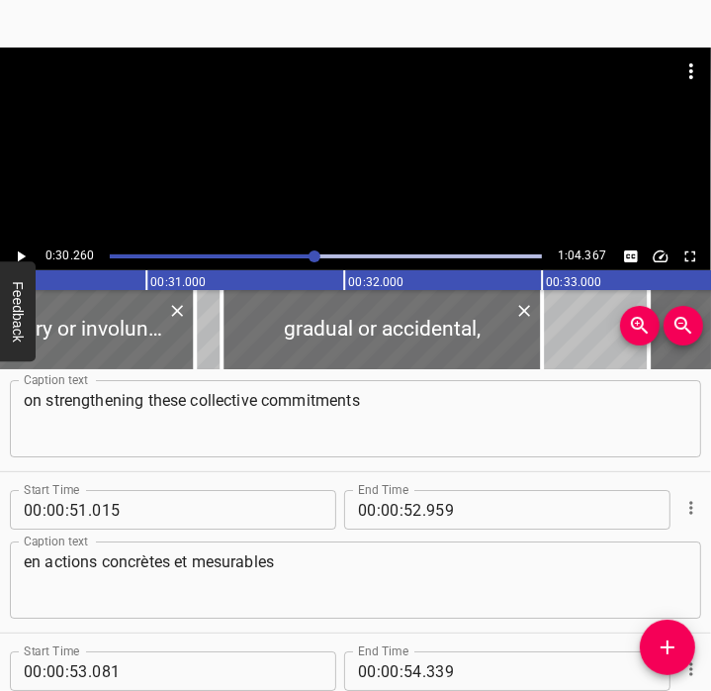
scroll to position [3455, 0]
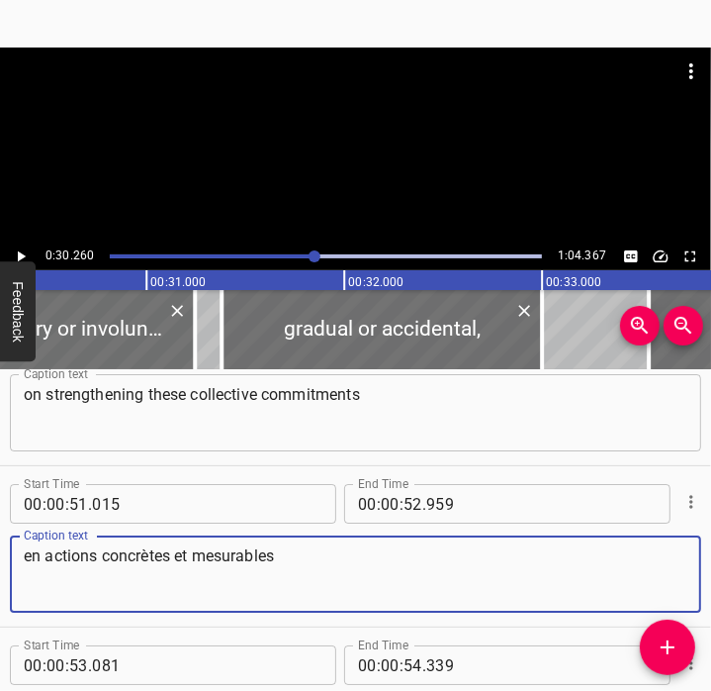
drag, startPoint x: 304, startPoint y: 575, endPoint x: -5, endPoint y: 544, distance: 310.2
click at [0, 544] on html "Caption Editor Batch Transcribe Account Privacy Contact 0:30.260 1:04.367 00:00…" at bounding box center [355, 345] width 711 height 691
paste textarea "into tangible, measurable action"
type textarea "into tangible, measurable actions"
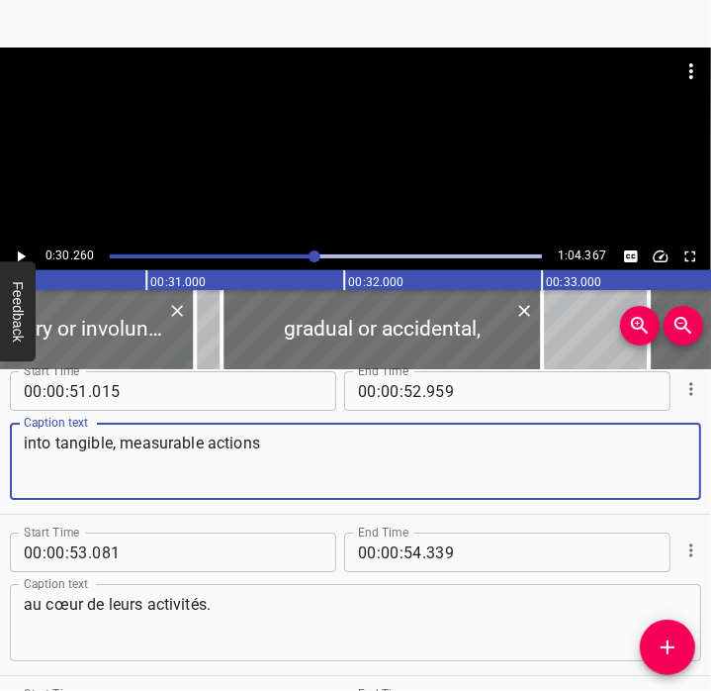
scroll to position [3591, 0]
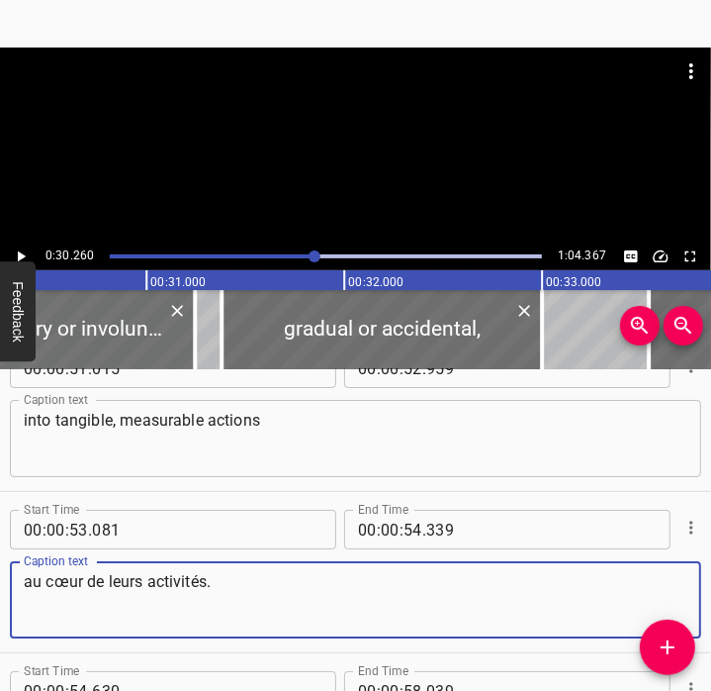
drag, startPoint x: 224, startPoint y: 583, endPoint x: -5, endPoint y: 579, distance: 228.6
click at [0, 579] on html "Caption Editor Batch Transcribe Account Privacy Contact 0:30.260 1:04.367 00:00…" at bounding box center [355, 345] width 711 height 691
paste textarea "embedded in our core operation"
click at [146, 591] on textarea "embedded in our core operations." at bounding box center [356, 600] width 664 height 56
type textarea "embedded in their core operations."
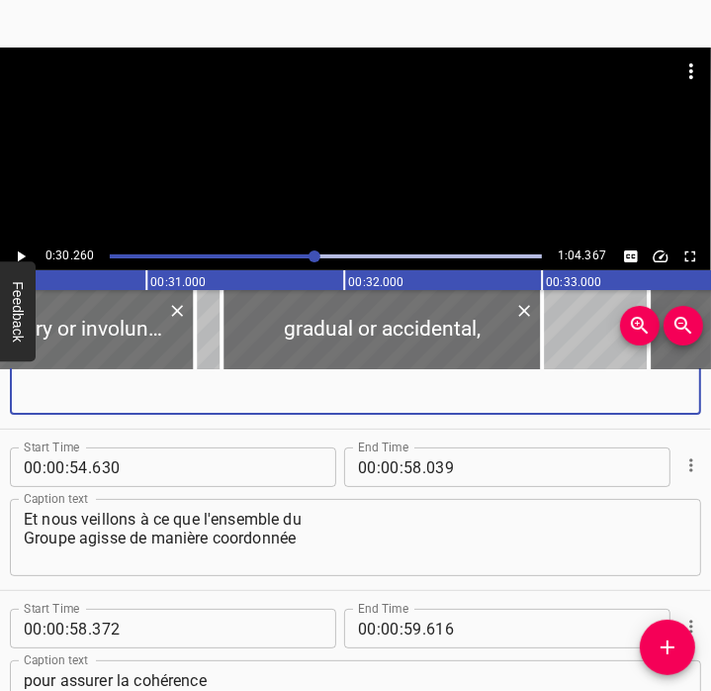
scroll to position [3827, 0]
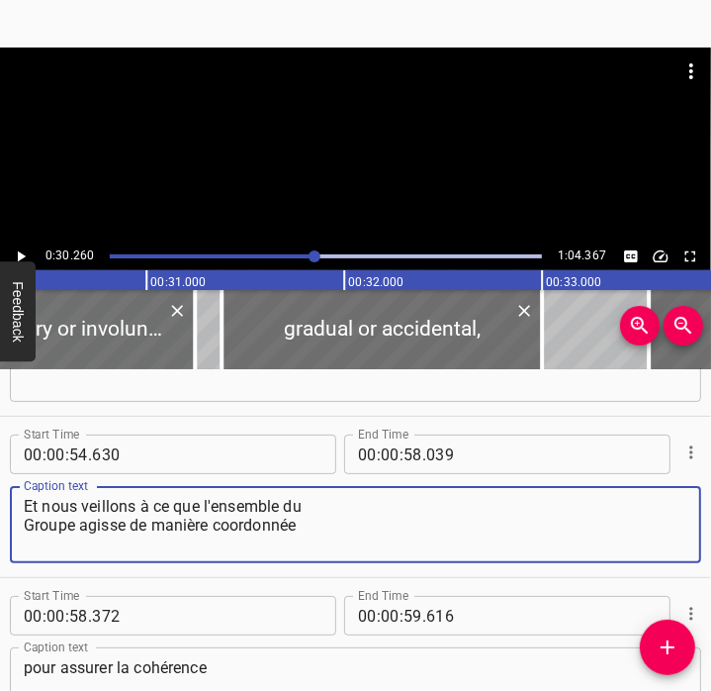
drag, startPoint x: 328, startPoint y: 535, endPoint x: -5, endPoint y: 494, distance: 336.0
click at [0, 494] on html "Caption Editor Batch Transcribe Account Privacy Contact 0:30.260 1:04.367 00:00…" at bounding box center [355, 345] width 711 height 691
paste textarea "We ensure a coordinated effort across the Group"
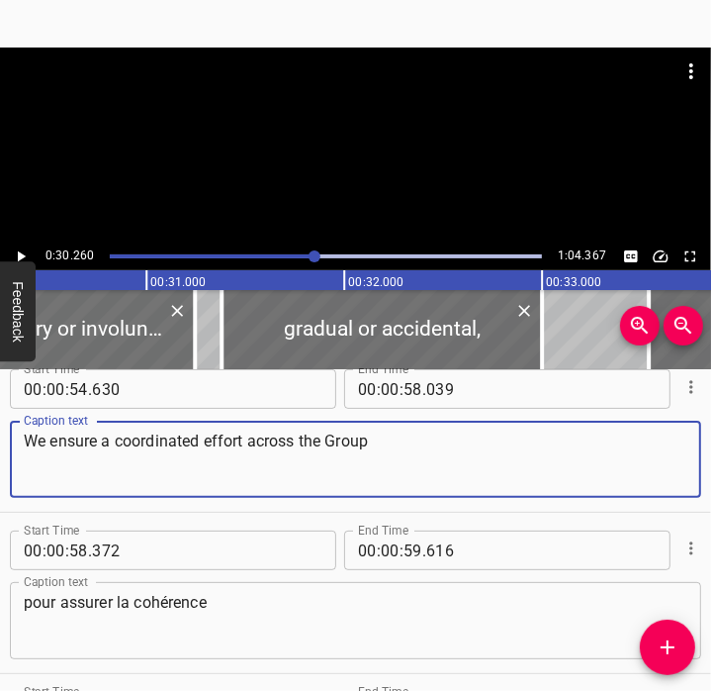
scroll to position [3918, 0]
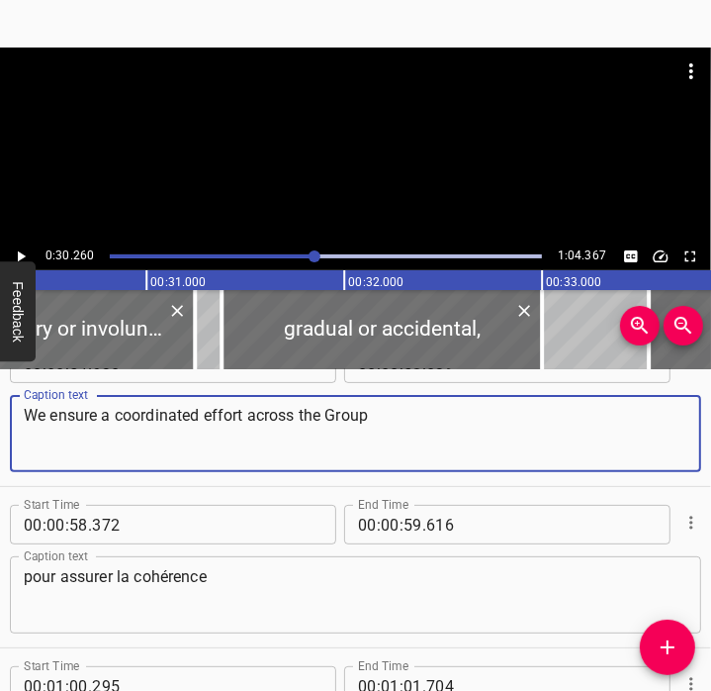
type textarea "We ensure a coordinated effort across the Group"
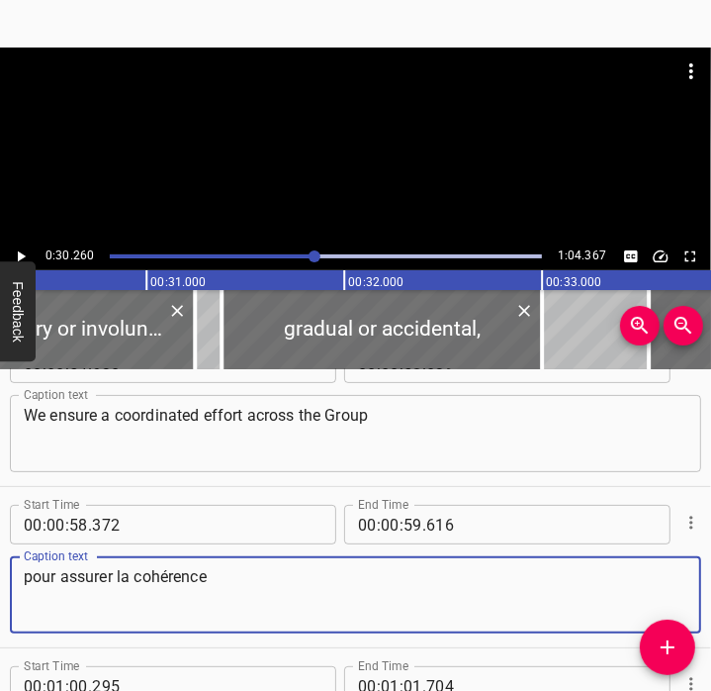
drag, startPoint x: 223, startPoint y: 607, endPoint x: -5, endPoint y: 555, distance: 233.5
click at [0, 555] on html "Caption Editor Batch Transcribe Account Privacy Contact 0:30.260 1:04.367 00:00…" at bounding box center [355, 345] width 711 height 691
paste textarea "to maintain consistency"
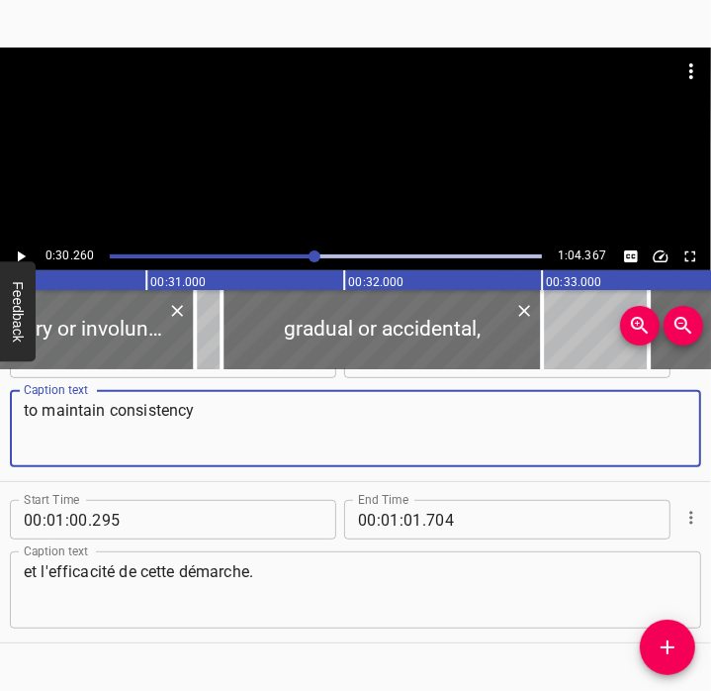
scroll to position [4084, 0]
type textarea "to maintain consistency"
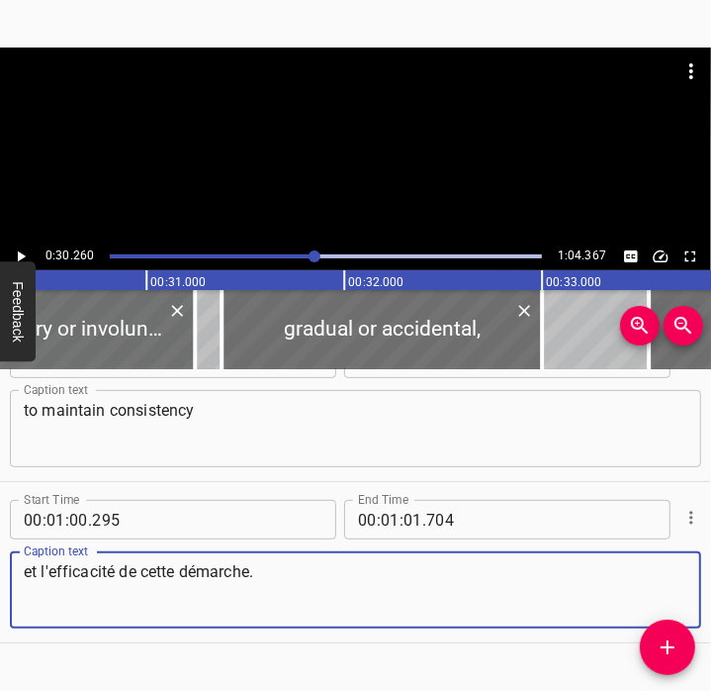
drag, startPoint x: 294, startPoint y: 579, endPoint x: -5, endPoint y: 529, distance: 302.9
click at [0, 529] on html "Caption Editor Batch Transcribe Account Privacy Contact 0:30.260 1:04.367 00:00…" at bounding box center [355, 345] width 711 height 691
paste textarea "and maximize impact"
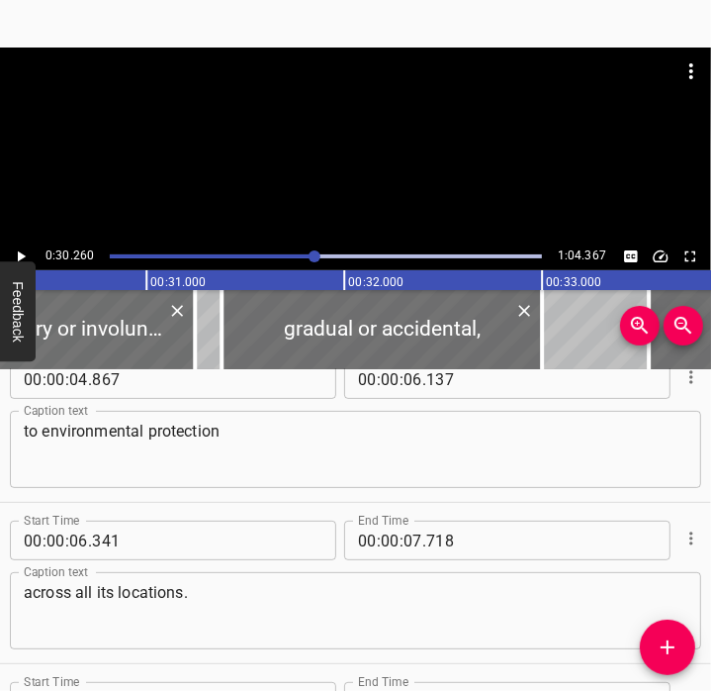
scroll to position [0, 0]
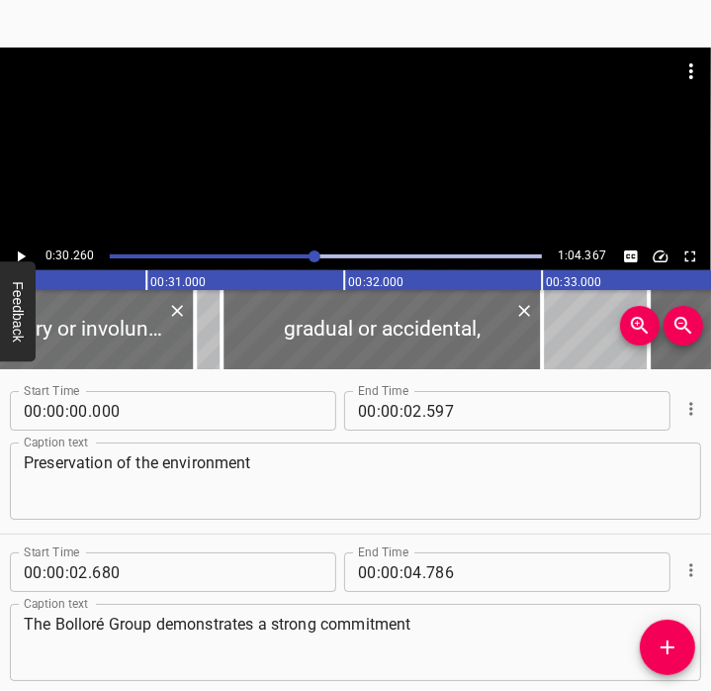
type textarea "and maximize impact."
click at [112, 257] on div "Play progress" at bounding box center [97, 256] width 432 height 4
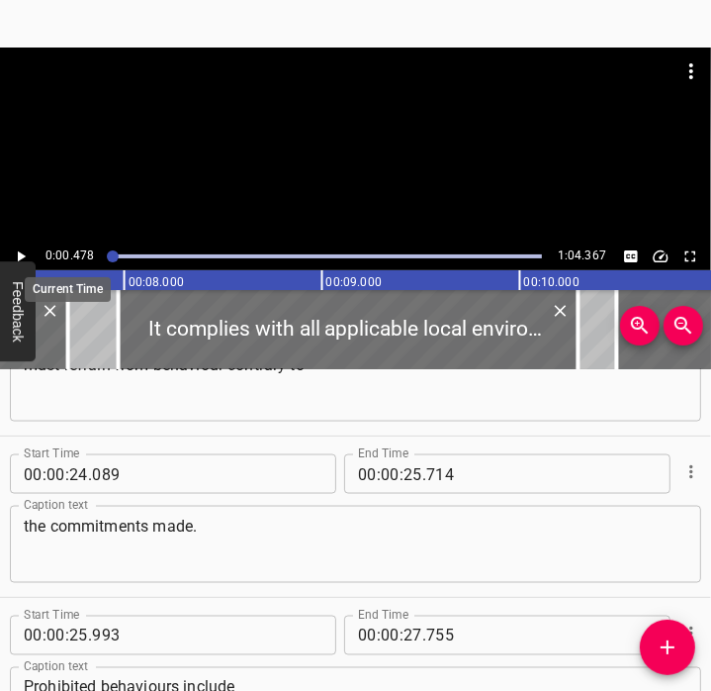
scroll to position [0, 425]
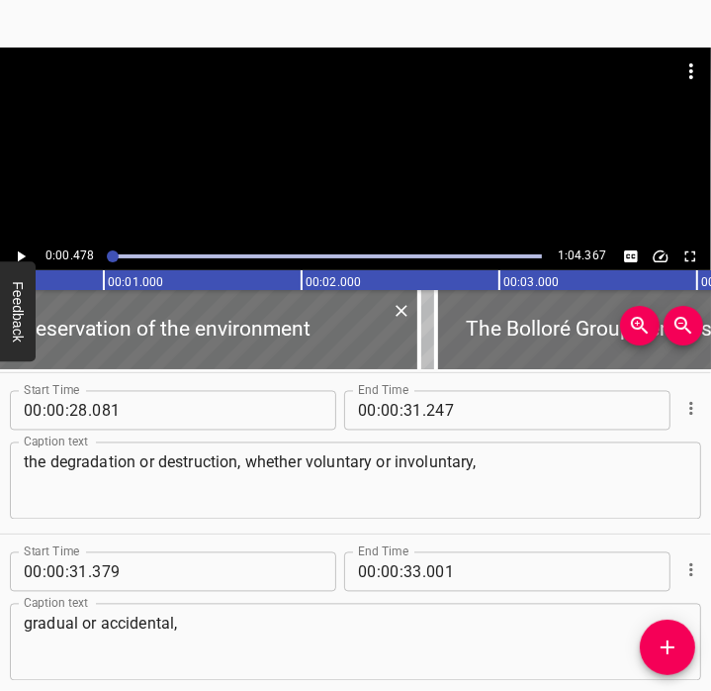
click at [26, 257] on icon "Play/Pause" at bounding box center [21, 256] width 18 height 18
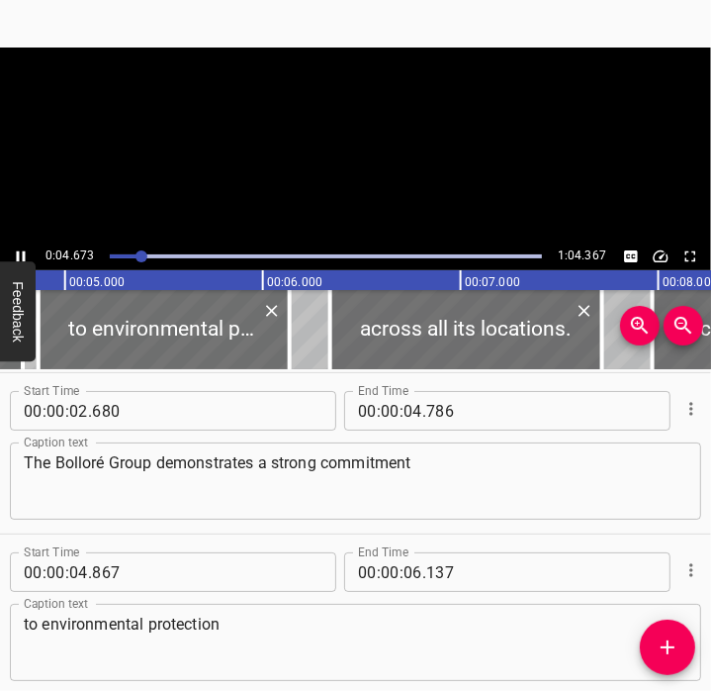
scroll to position [320, 0]
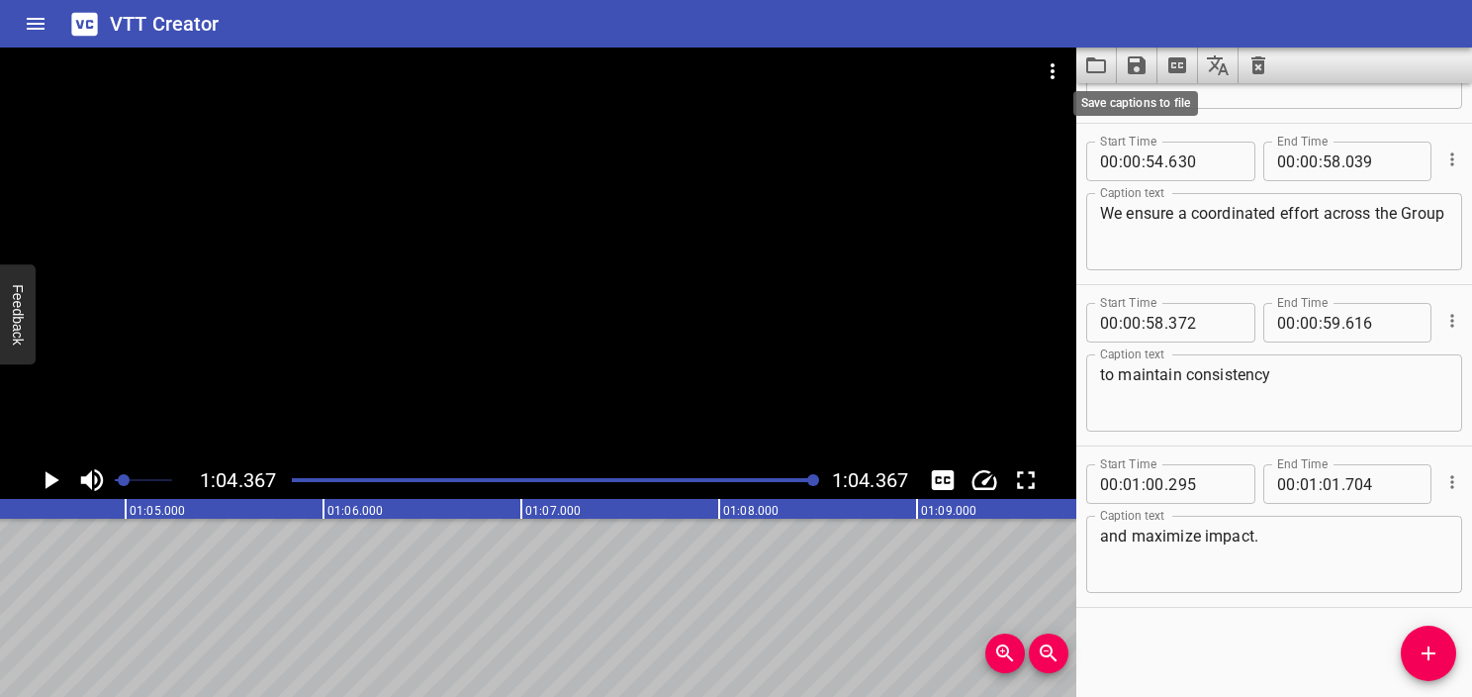
click at [710, 75] on icon "Save captions to file" at bounding box center [1137, 65] width 24 height 24
click at [710, 112] on li "Save to VTT file" at bounding box center [1189, 109] width 145 height 36
click at [710, 79] on icon "Video Options" at bounding box center [1053, 71] width 24 height 24
click at [710, 75] on li "Select New Video File..." at bounding box center [1127, 73] width 197 height 36
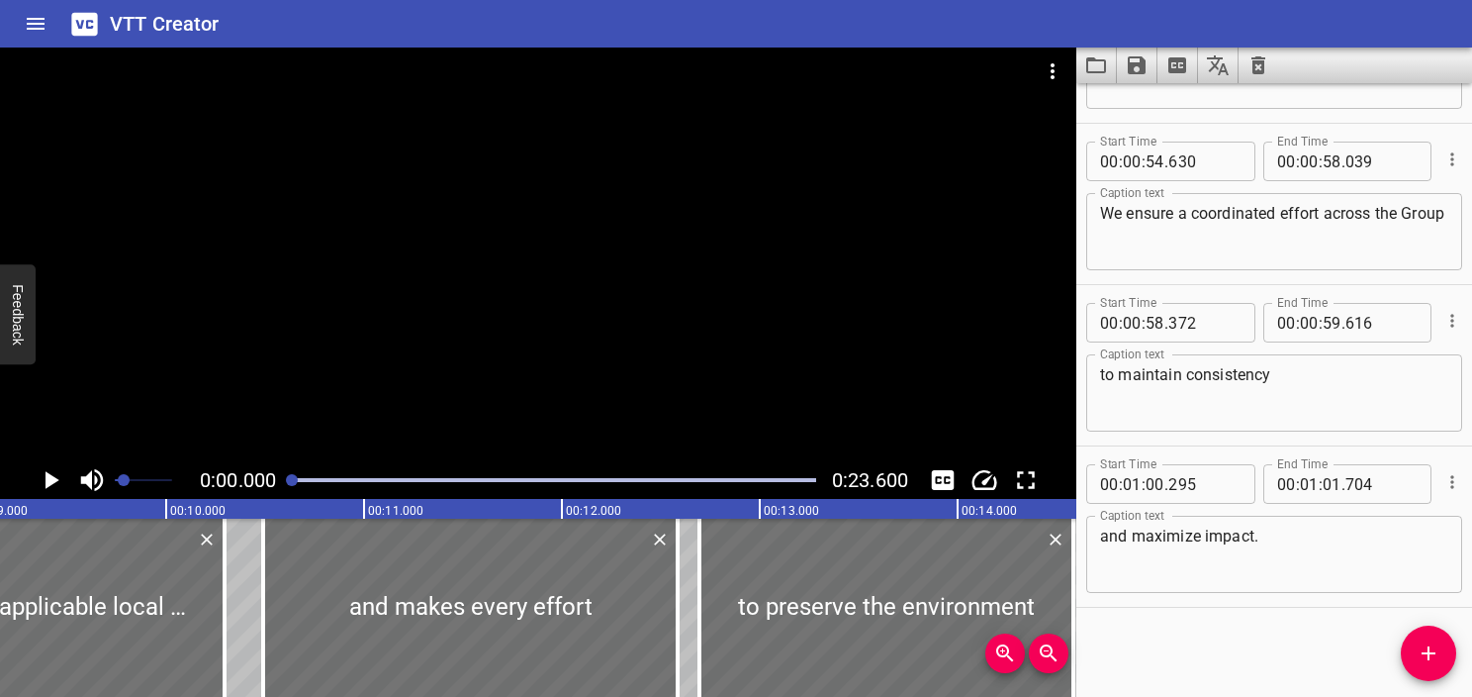
scroll to position [0, 0]
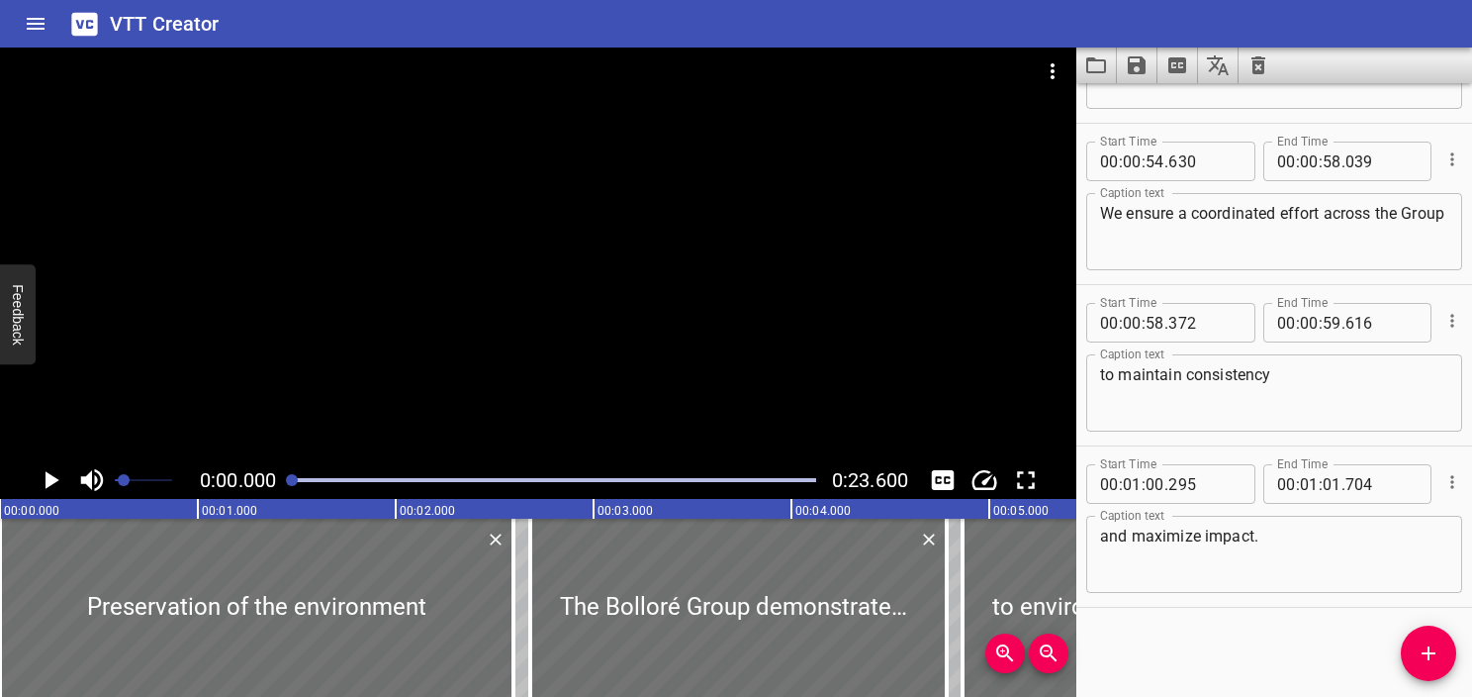
click at [710, 67] on icon "Load captions from file" at bounding box center [1096, 65] width 20 height 16
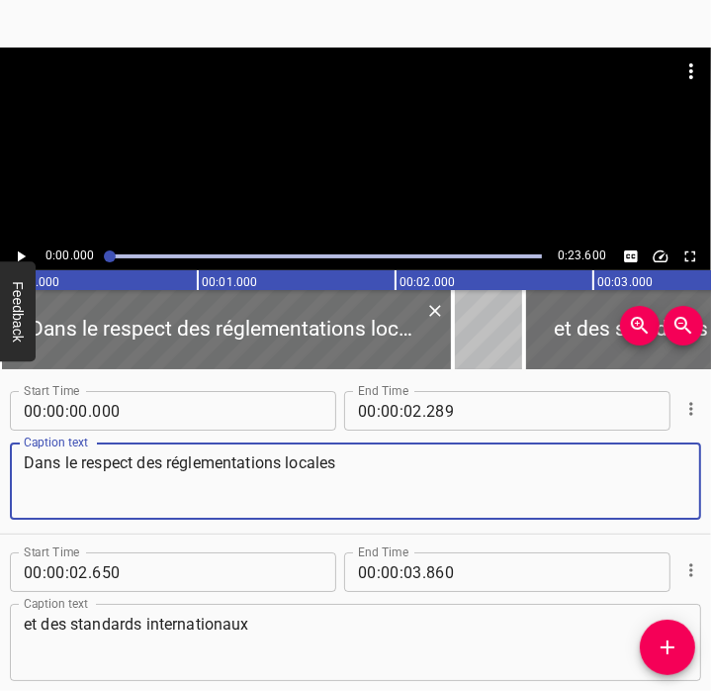
drag, startPoint x: 375, startPoint y: 489, endPoint x: -5, endPoint y: 484, distance: 380.0
click at [0, 484] on html "Caption Editor Batch Transcribe Account Privacy Contact 0:00.000 0:23.600 00:00…" at bounding box center [355, 345] width 711 height 691
paste textarea "In compliance with local regulation"
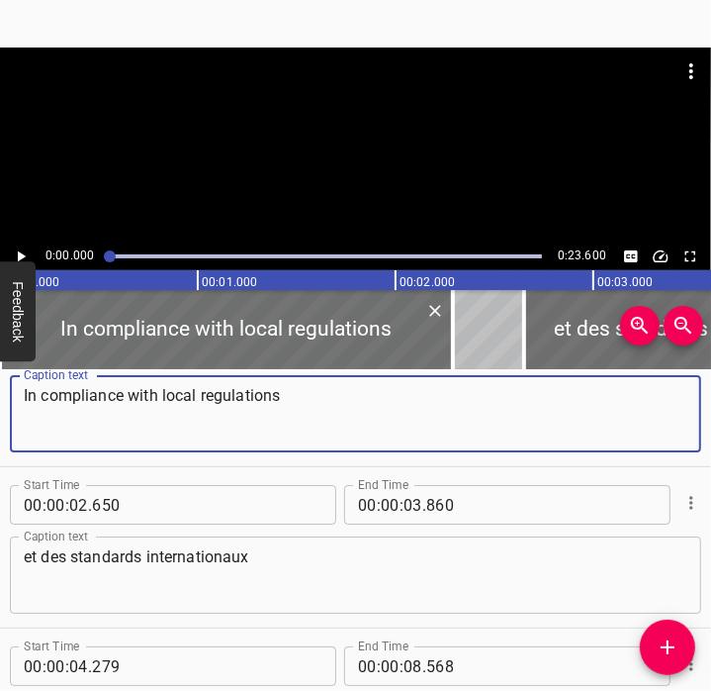
scroll to position [67, 0]
type textarea "In compliance with local regulations"
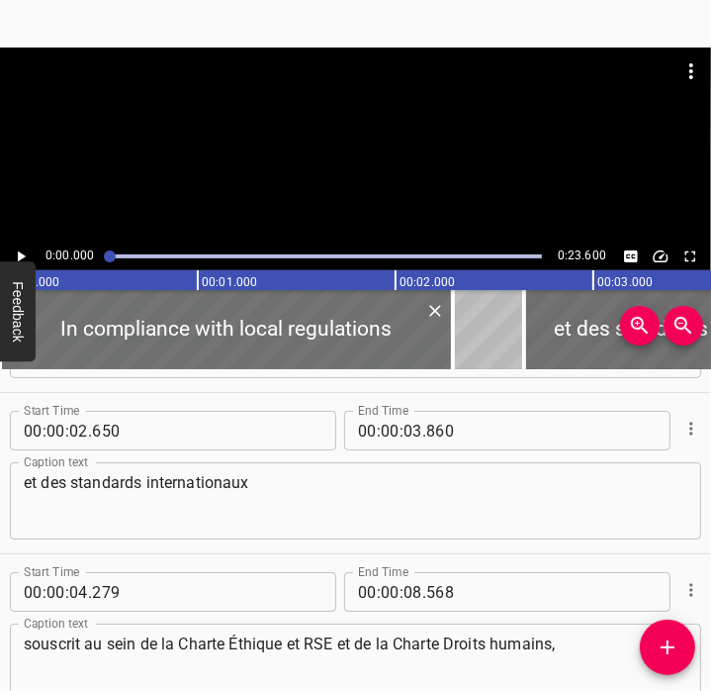
scroll to position [150, 0]
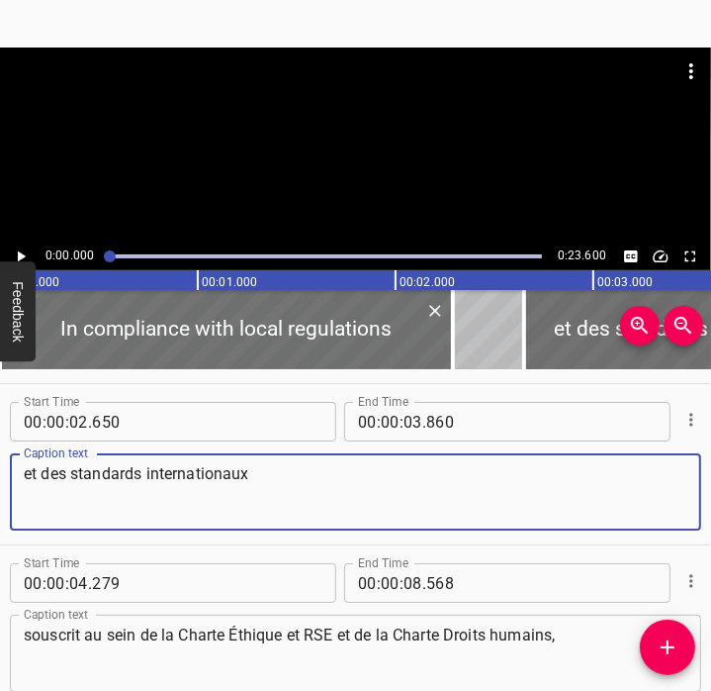
click at [269, 504] on textarea "et des standards internationaux" at bounding box center [356, 492] width 664 height 56
paste textarea "and international standards,"
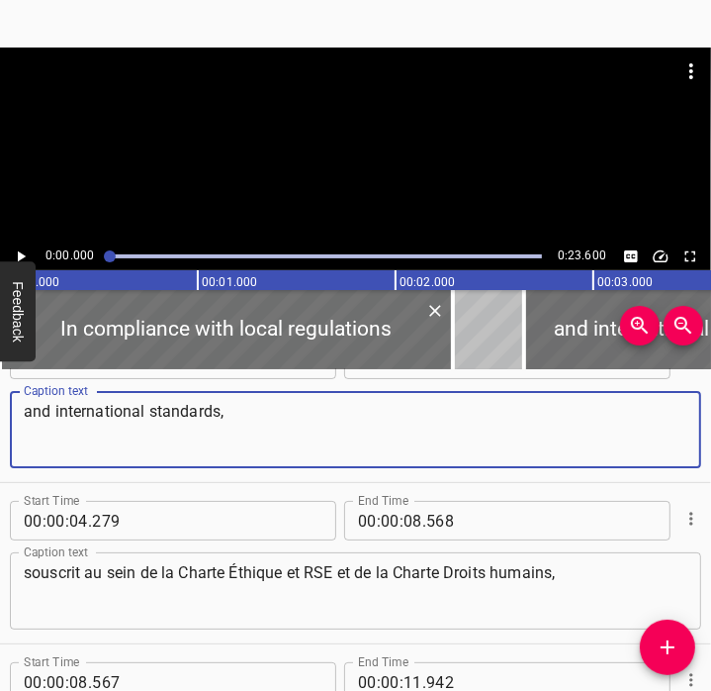
scroll to position [216, 0]
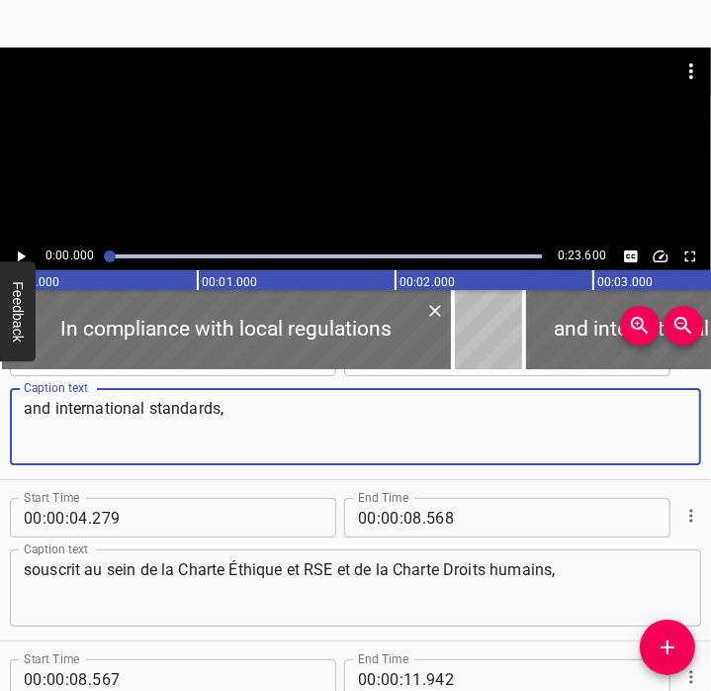
type textarea "and international standards,"
click at [302, 595] on textarea "souscrit au sein de la Charte Éthique et RSE et de la Charte Droits humains," at bounding box center [356, 588] width 664 height 56
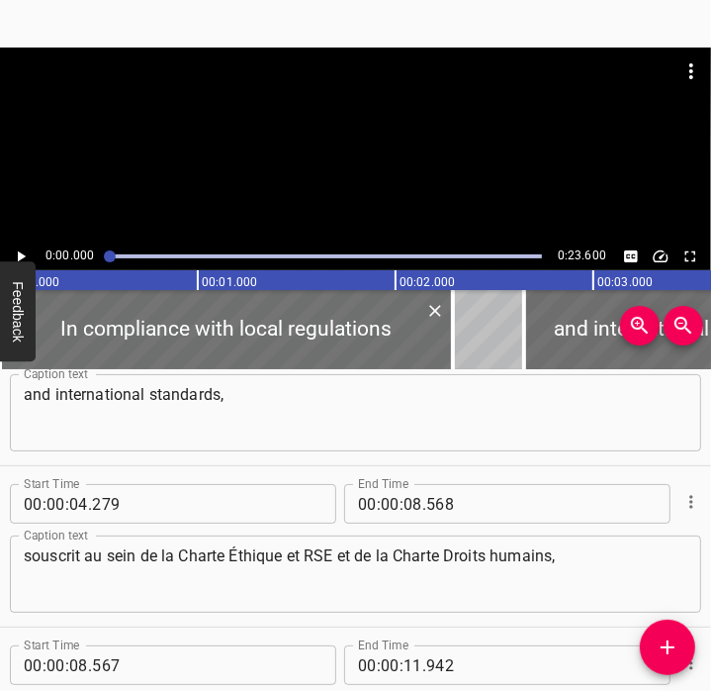
scroll to position [236, 0]
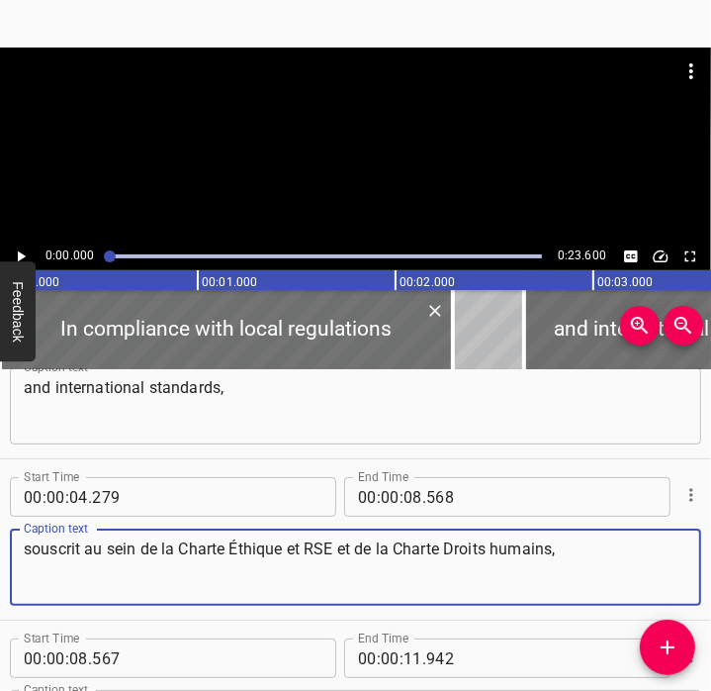
drag, startPoint x: 608, startPoint y: 546, endPoint x: -5, endPoint y: 519, distance: 614.0
click at [0, 519] on html "Caption Editor Batch Transcribe Account Privacy Contact 0:00.000 0:23.600 00:00…" at bounding box center [355, 345] width 711 height 691
paste textarea "as set out in the Ethics and CSR Charter and the Human Rights Charter"
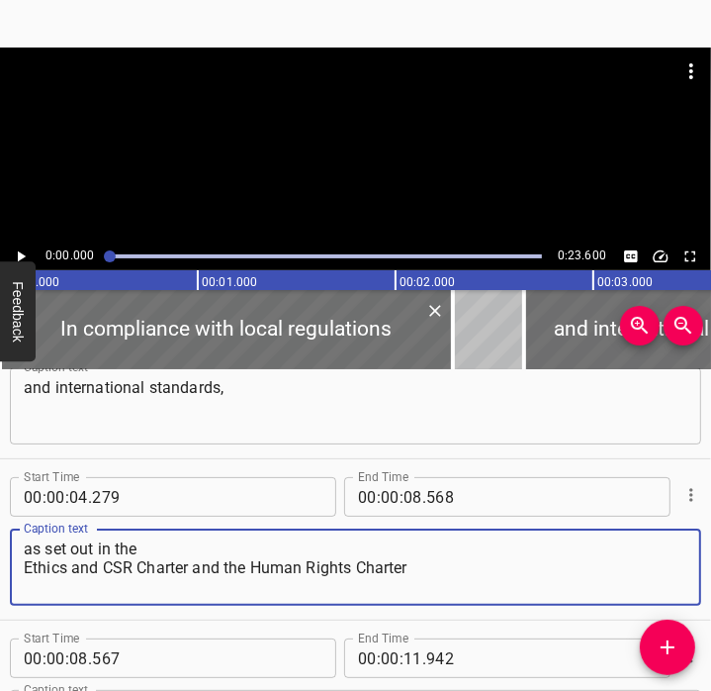
click at [24, 571] on textarea "as set out in the Ethics and CSR Charter and the Human Rights Charter" at bounding box center [356, 567] width 664 height 56
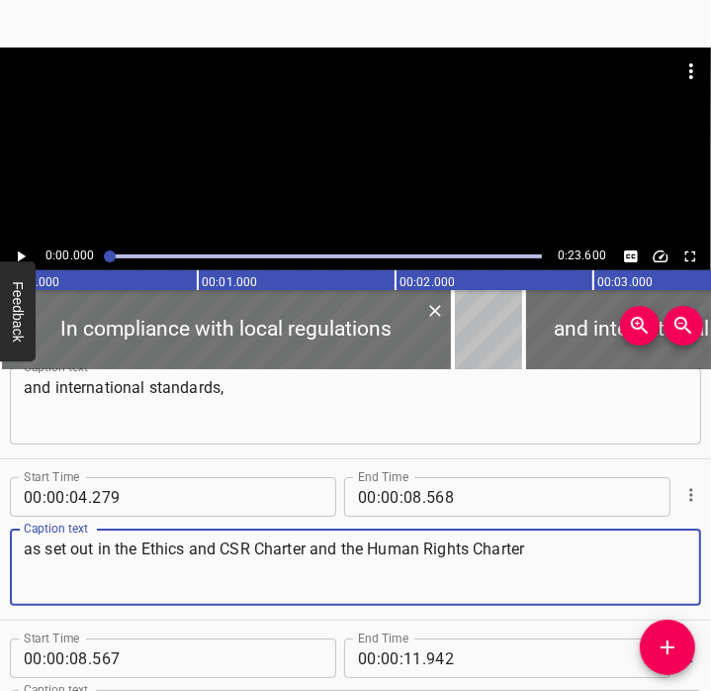
click at [26, 251] on icon "Play/Pause" at bounding box center [21, 256] width 18 height 18
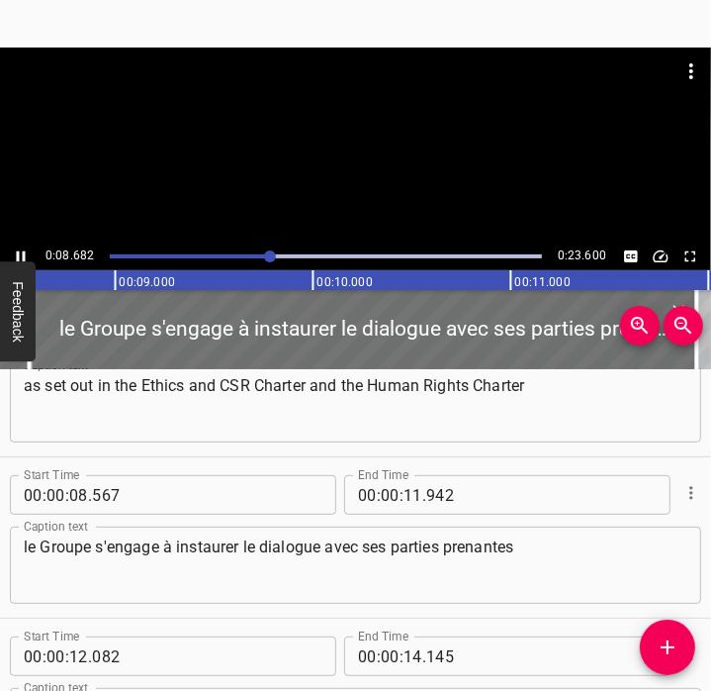
scroll to position [0, 1710]
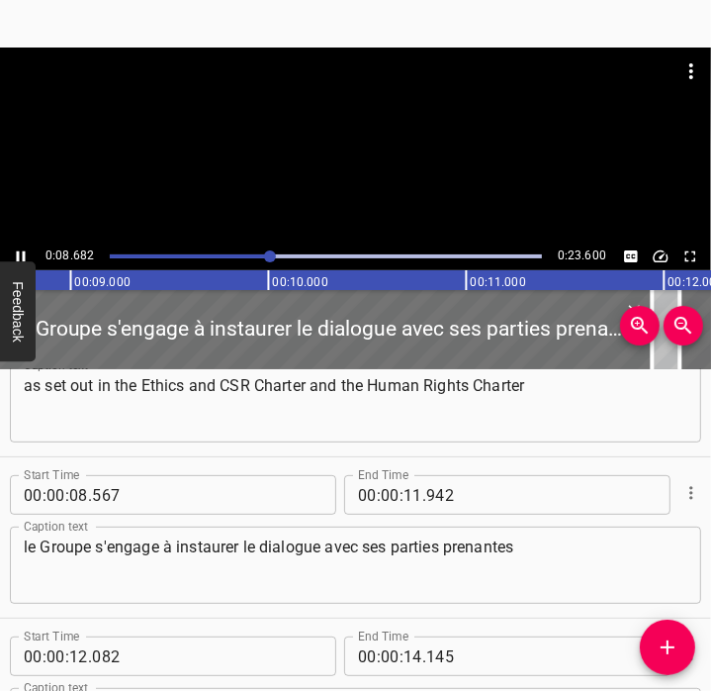
click at [27, 257] on icon "Play/Pause" at bounding box center [21, 256] width 18 height 18
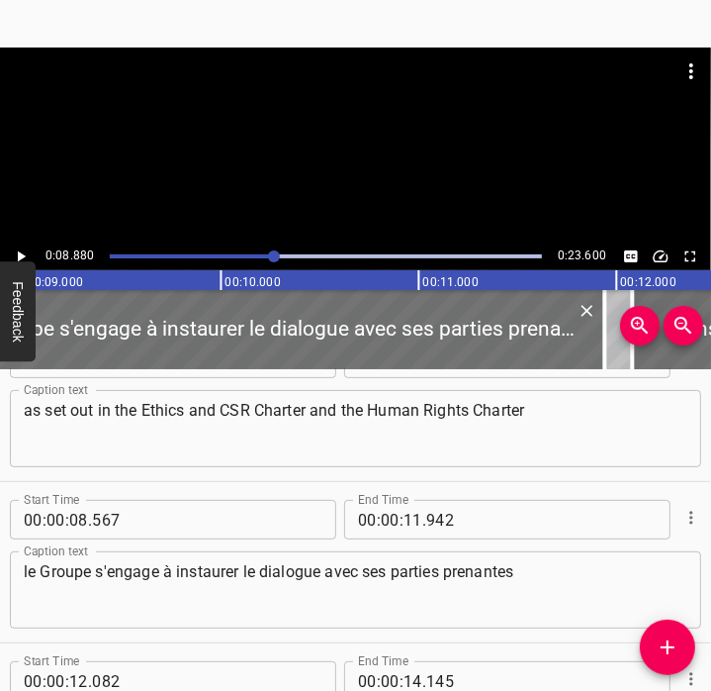
scroll to position [376, 0]
click at [535, 429] on textarea "as set out in the Ethics and CSR Charter and the Human Rights Charter" at bounding box center [356, 428] width 664 height 56
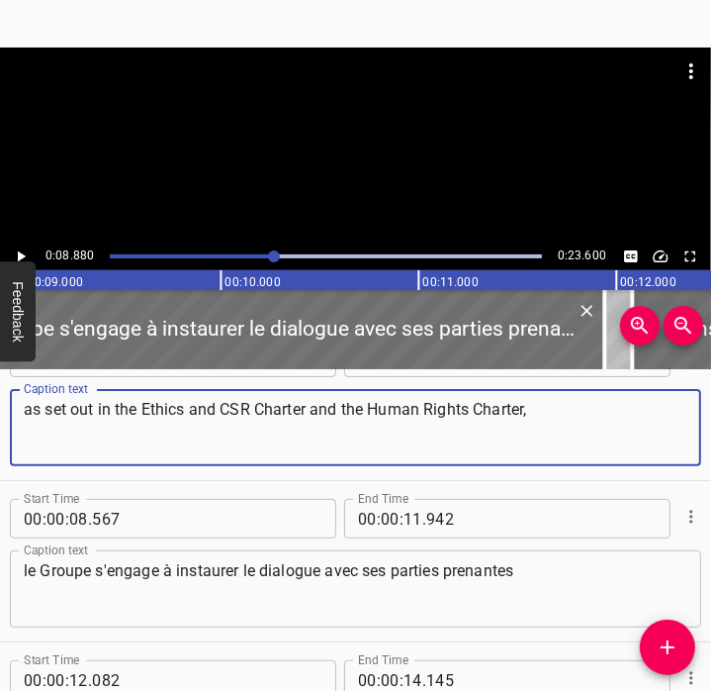
type textarea "as set out in the Ethics and CSR Charter and the Human Rights Charter,"
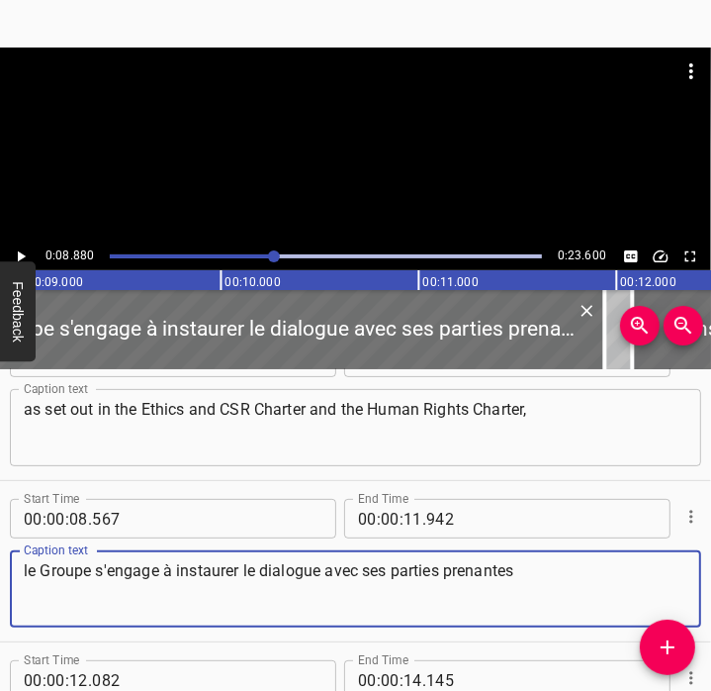
click at [339, 573] on textarea "le Groupe s'engage à instaurer le dialogue avec ses parties prenantes" at bounding box center [356, 589] width 664 height 56
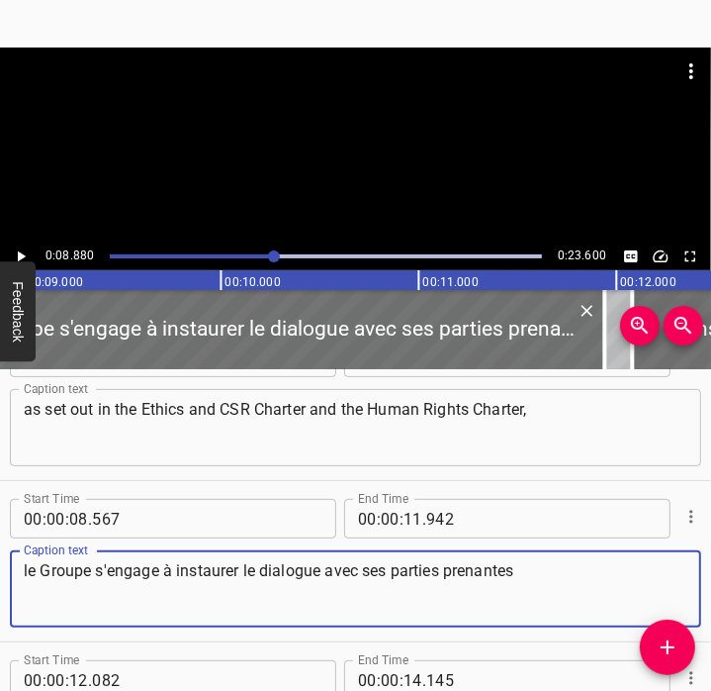
paste textarea "the Group is committed to initiating dialogue with its stakeholder"
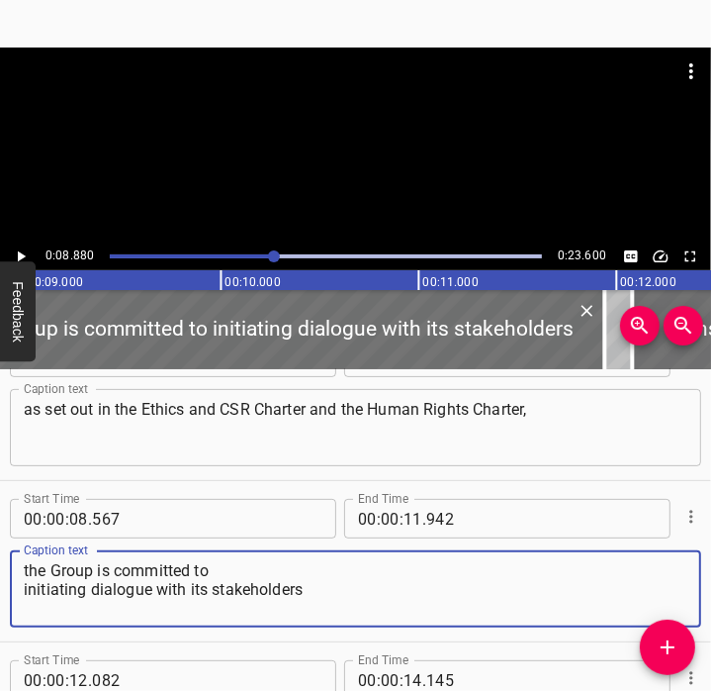
click at [35, 571] on textarea "the Group is committed to initiating dialogue with its stakeholders" at bounding box center [356, 589] width 664 height 56
click at [24, 588] on textarea "the Group is committed to initiating dialogue with its stakeholders" at bounding box center [356, 589] width 664 height 56
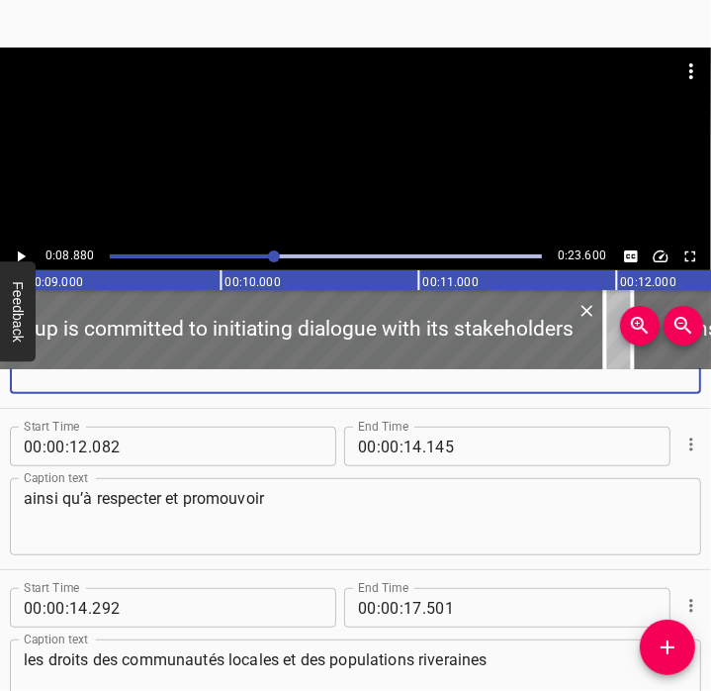
scroll to position [608, 0]
type textarea "the Group is committed to initiating dialogue with its stakeholders"
click at [317, 522] on textarea "ainsi qu’à respecter et promouvoir" at bounding box center [356, 518] width 664 height 56
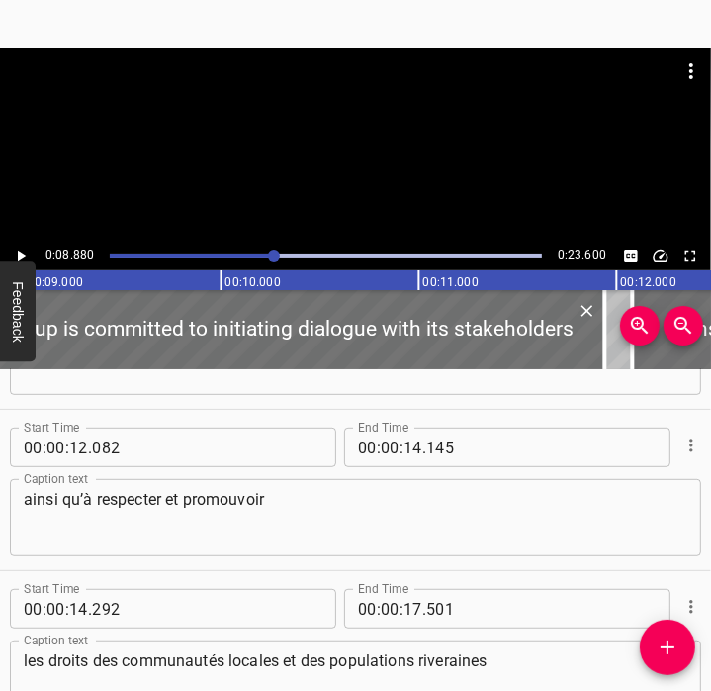
click at [586, 508] on textarea "ainsi qu’à respecter et promouvoir" at bounding box center [356, 518] width 664 height 56
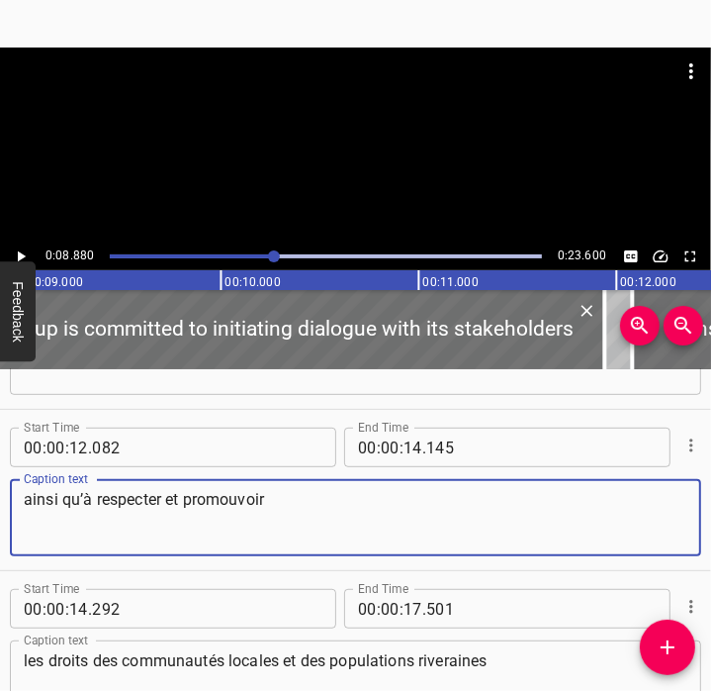
click at [586, 508] on textarea "ainsi qu’à respecter et promouvoir" at bounding box center [356, 518] width 664 height 56
click at [586, 505] on textarea "ainsi qu’à respecter et promouvoir" at bounding box center [356, 518] width 664 height 56
click at [588, 507] on textarea "ainsi qu’à respecter et promouvoir" at bounding box center [356, 518] width 664 height 56
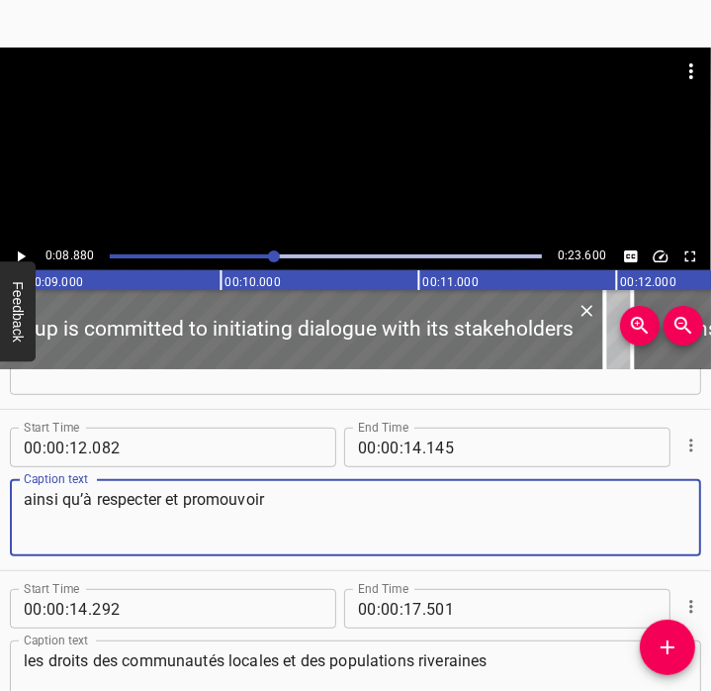
paste textarea "nd respecting and promoting"
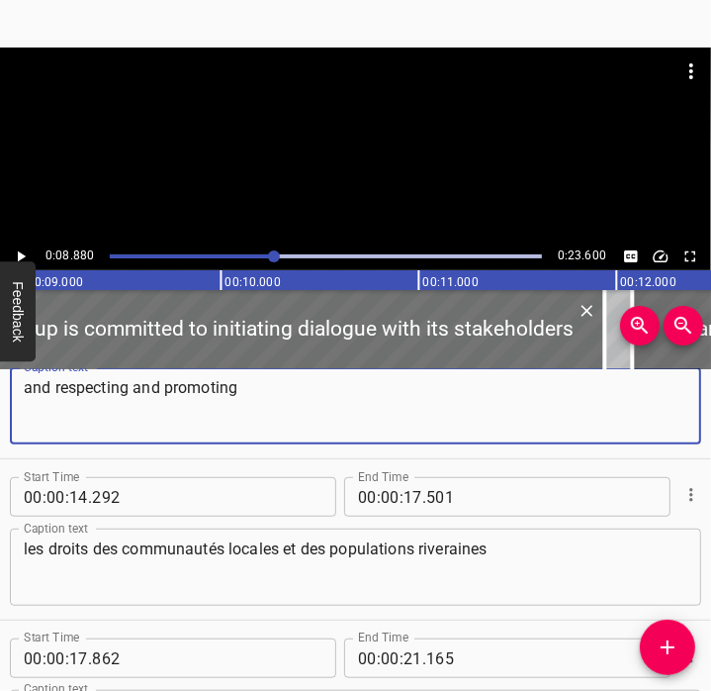
scroll to position [732, 0]
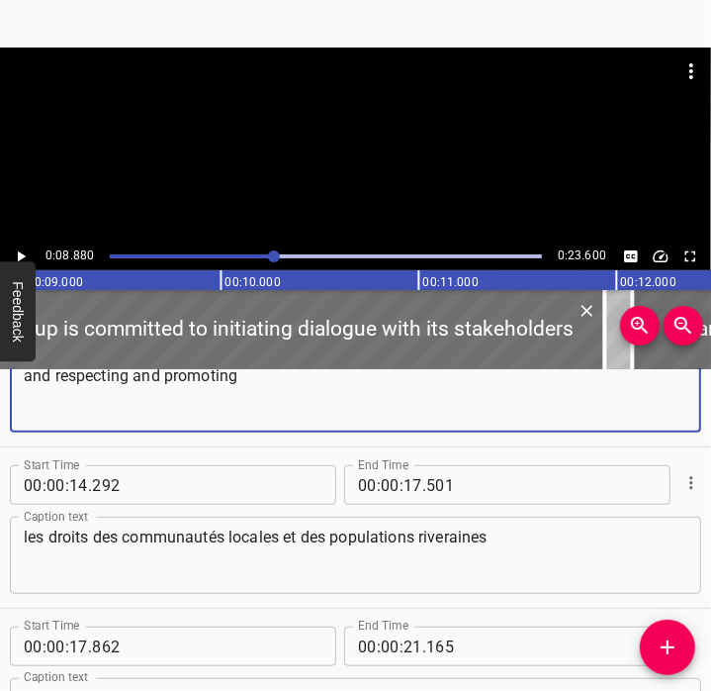
type textarea "and respecting and promoting"
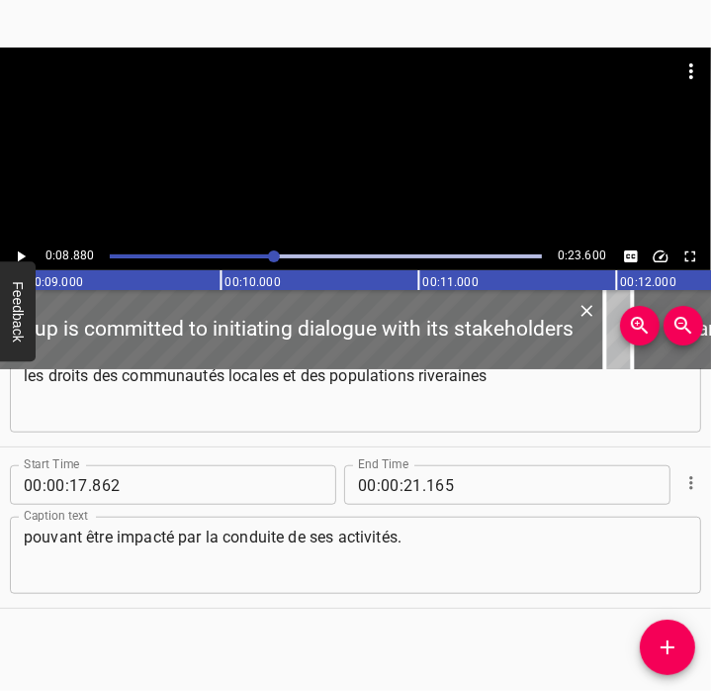
scroll to position [829, 0]
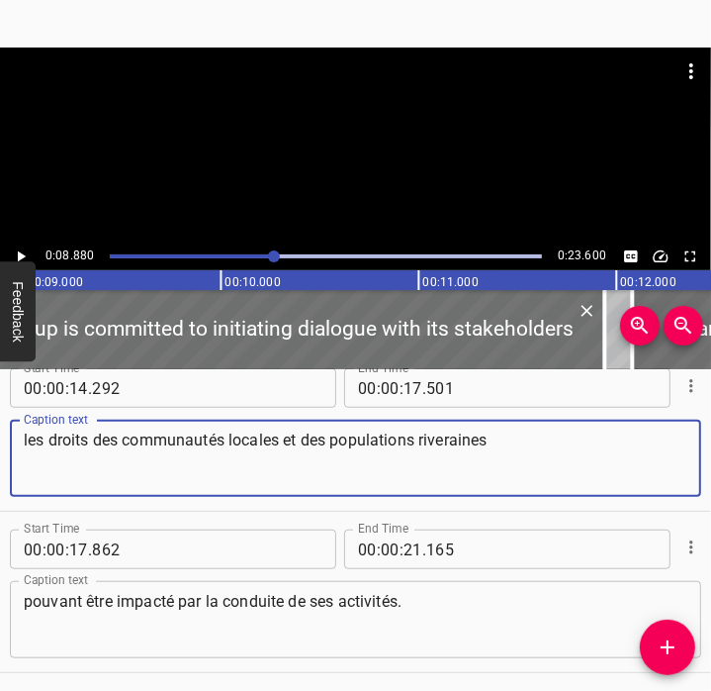
click at [413, 436] on textarea "les droits des communautés locales et des populations riveraines" at bounding box center [356, 458] width 664 height 56
paste textarea "the rights of local communities and resident"
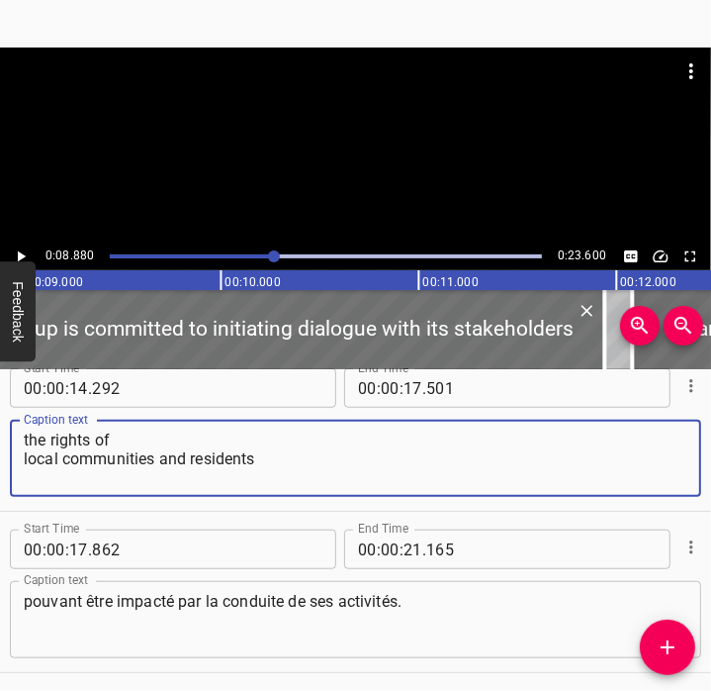
click at [38, 433] on textarea "the rights of local communities and residents" at bounding box center [356, 458] width 664 height 56
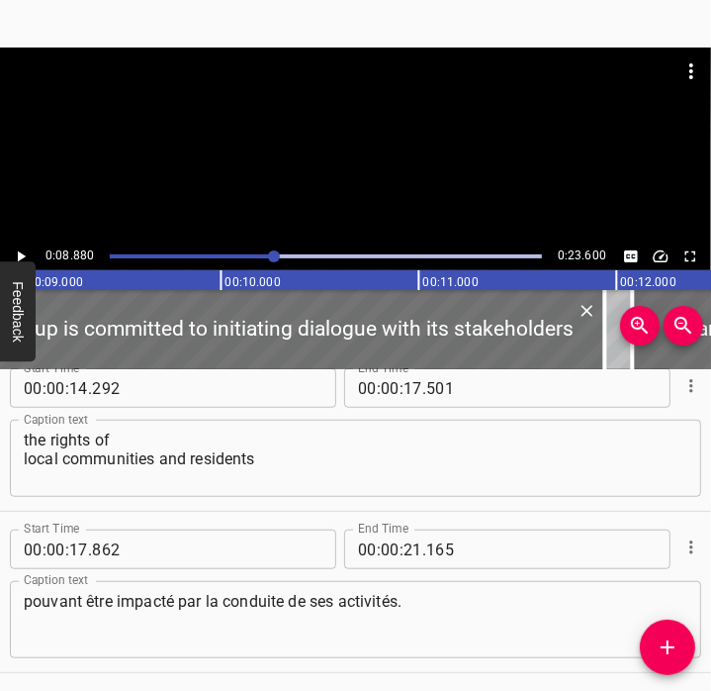
click at [22, 462] on div "the rights of local communities and residents Caption text" at bounding box center [356, 458] width 692 height 77
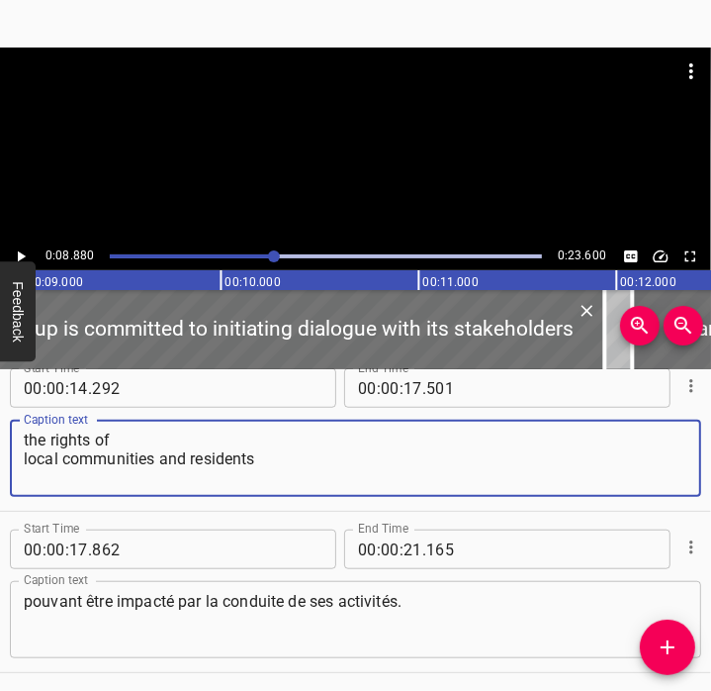
click at [22, 462] on div "the rights of local communities and residents Caption text" at bounding box center [356, 458] width 692 height 77
type textarea "the rights of local communities and residents"
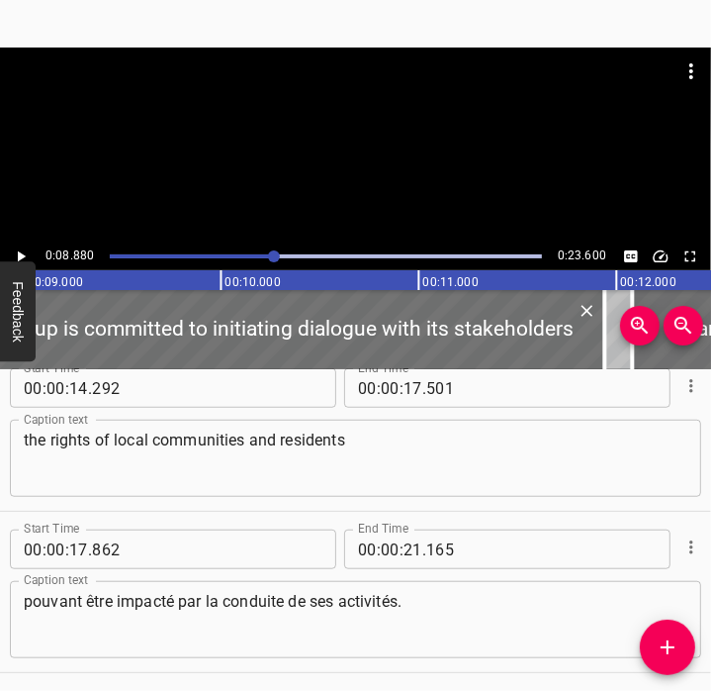
click at [223, 599] on textarea "pouvant être impacté par la conduite de ses activités." at bounding box center [356, 620] width 664 height 56
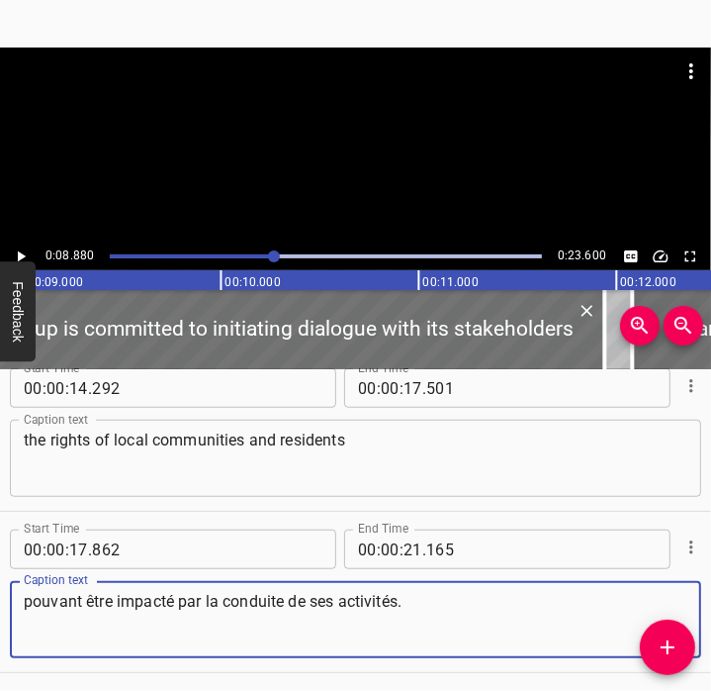
click at [223, 599] on textarea "pouvant être impacté par la conduite de ses activités." at bounding box center [356, 620] width 664 height 56
paste textarea "that may be impacted by the performance of its activities"
click at [29, 623] on textarea "that may be impacted by the performance of its activities" at bounding box center [356, 620] width 664 height 56
drag, startPoint x: 26, startPoint y: 596, endPoint x: 203, endPoint y: 635, distance: 181.5
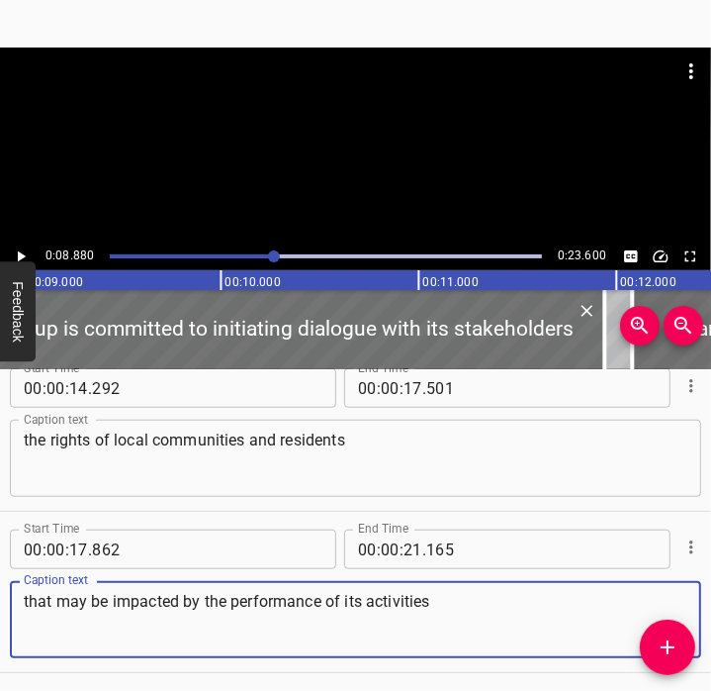
click at [203, 635] on textarea "that may be impacted by the performance of its activities" at bounding box center [356, 620] width 664 height 56
click at [389, 601] on textarea "that may be impacted by the performance of its activities" at bounding box center [356, 620] width 664 height 56
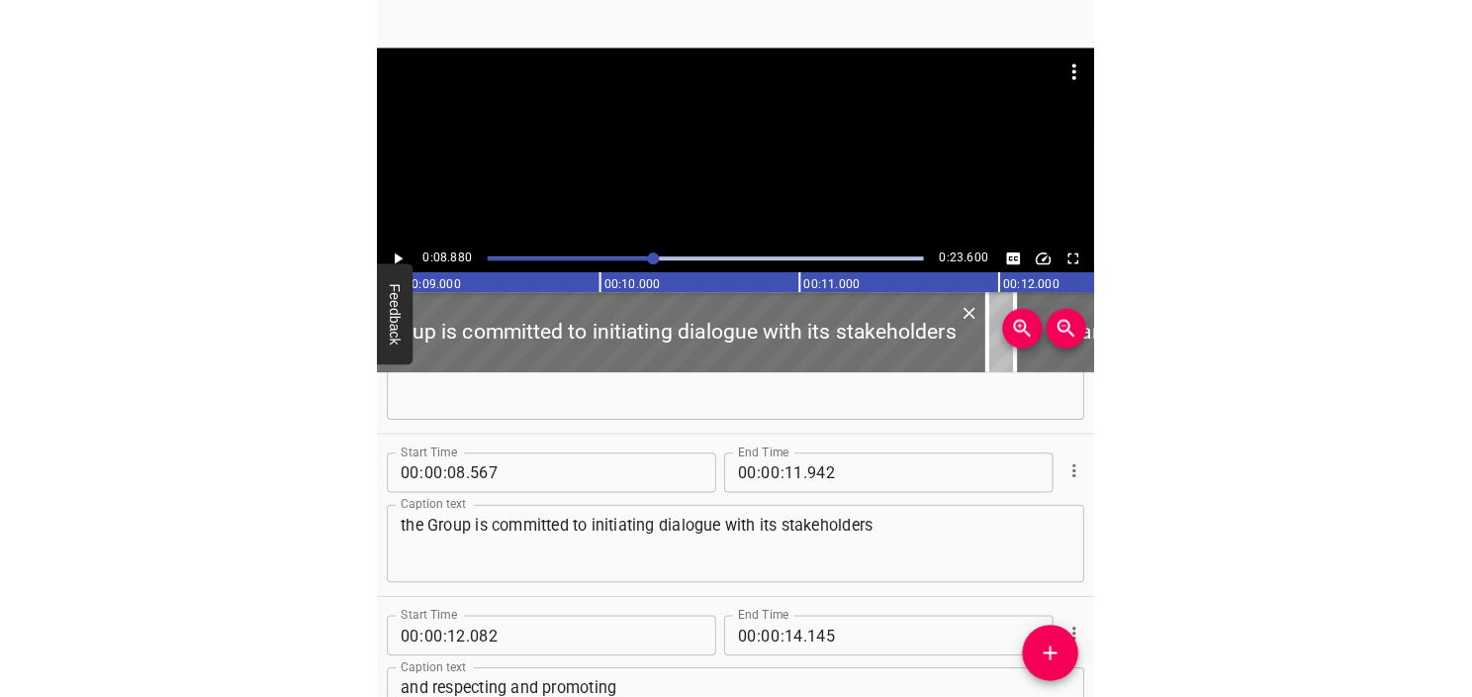
scroll to position [0, 0]
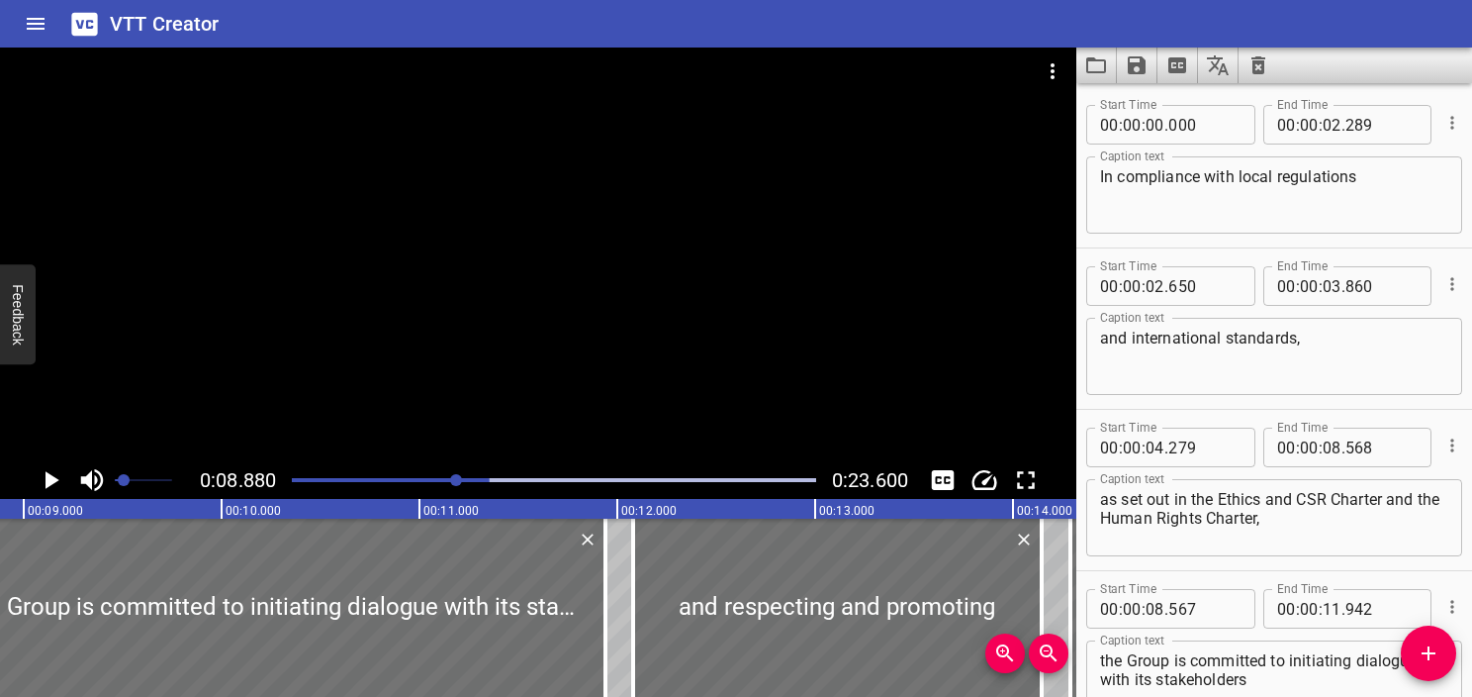
click at [301, 478] on div "Play progress" at bounding box center [227, 480] width 524 height 4
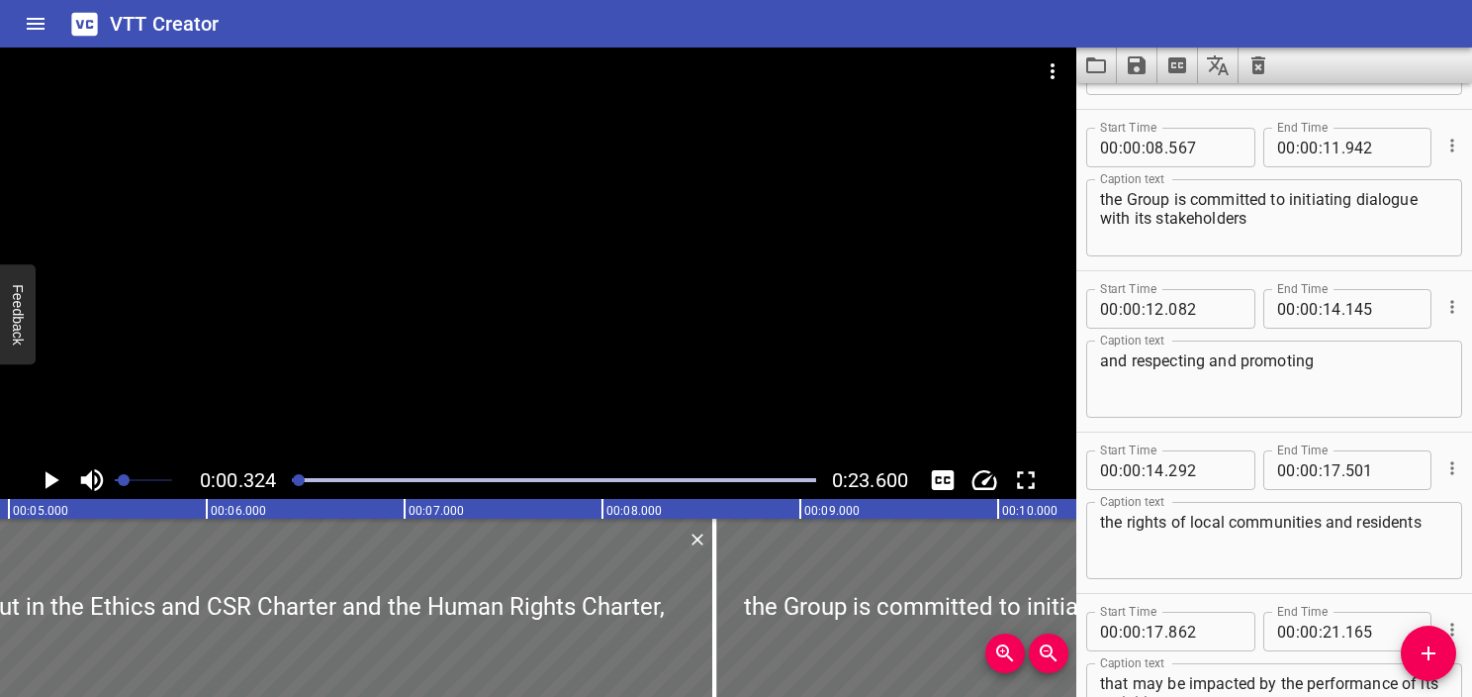
scroll to position [483, 0]
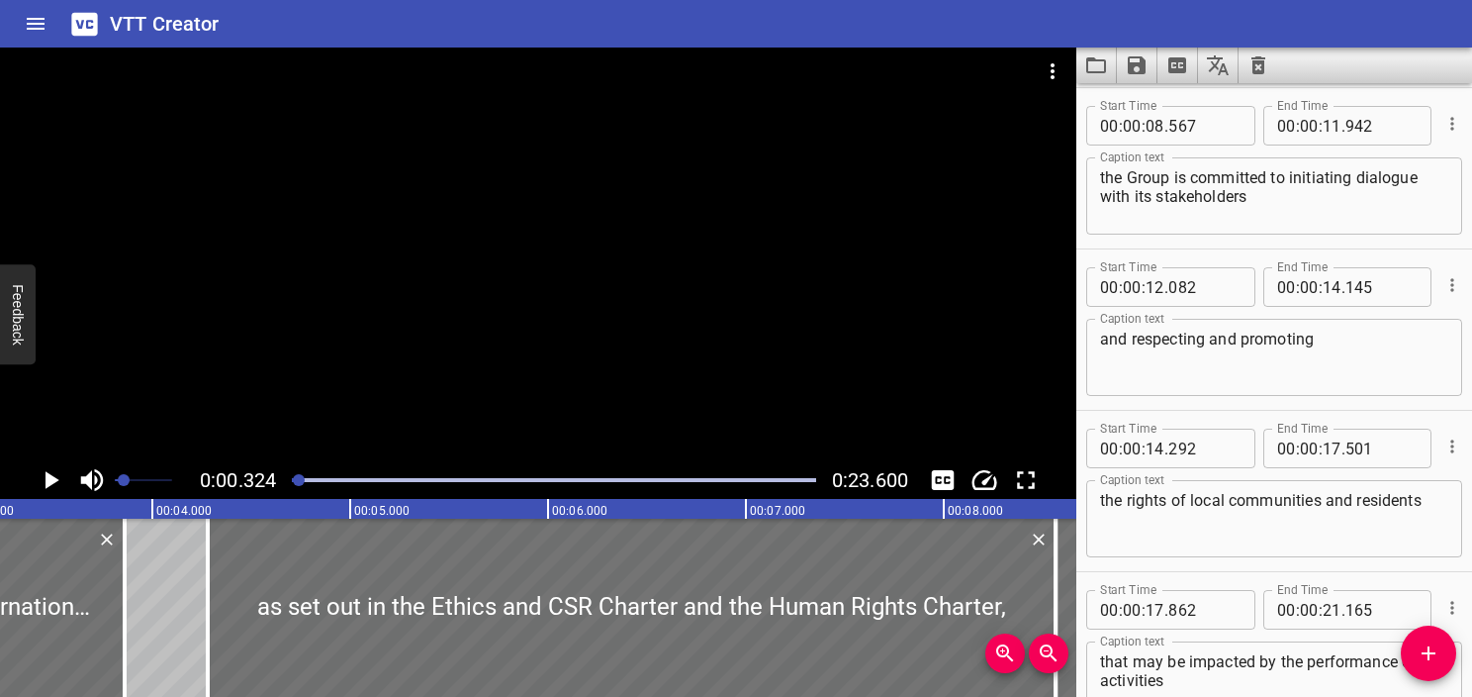
click at [367, 296] on div at bounding box center [538, 254] width 1076 height 414
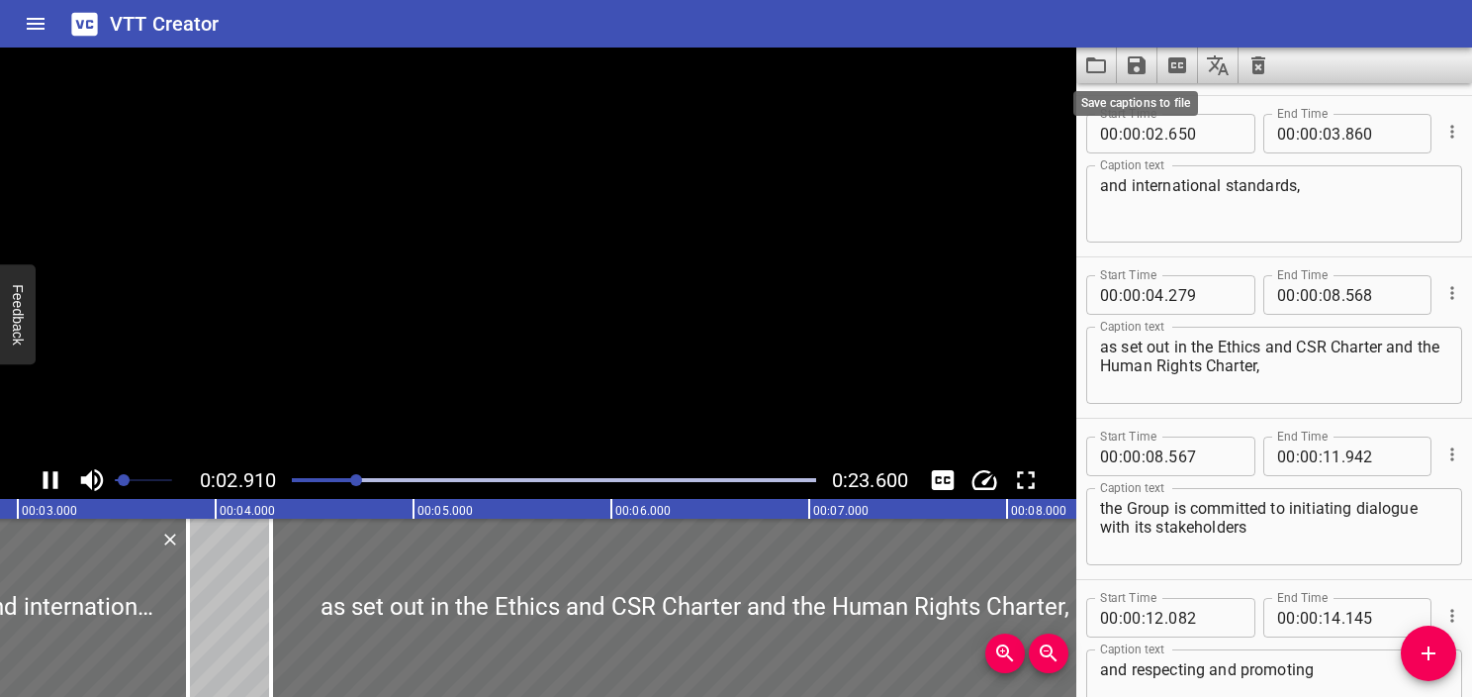
scroll to position [161, 0]
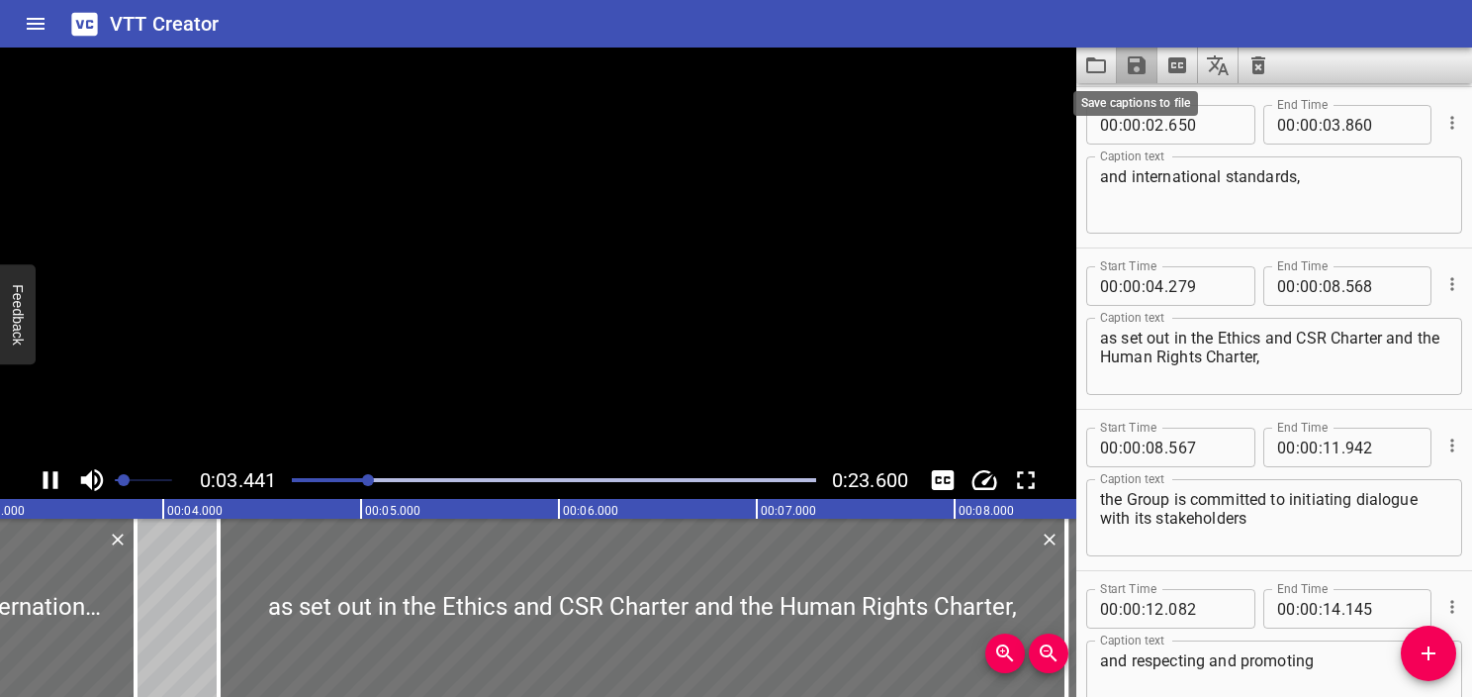
click at [710, 70] on icon "Save captions to file" at bounding box center [1137, 65] width 24 height 24
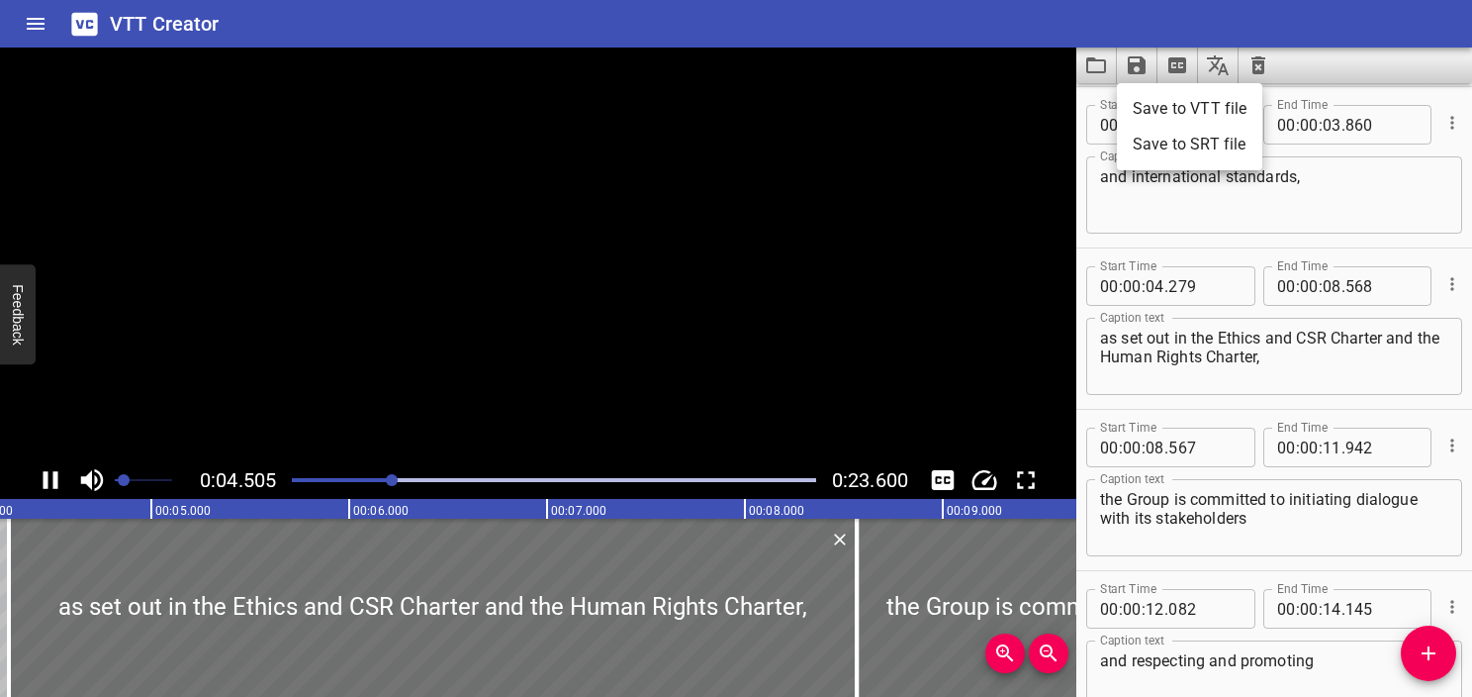
scroll to position [0, 890]
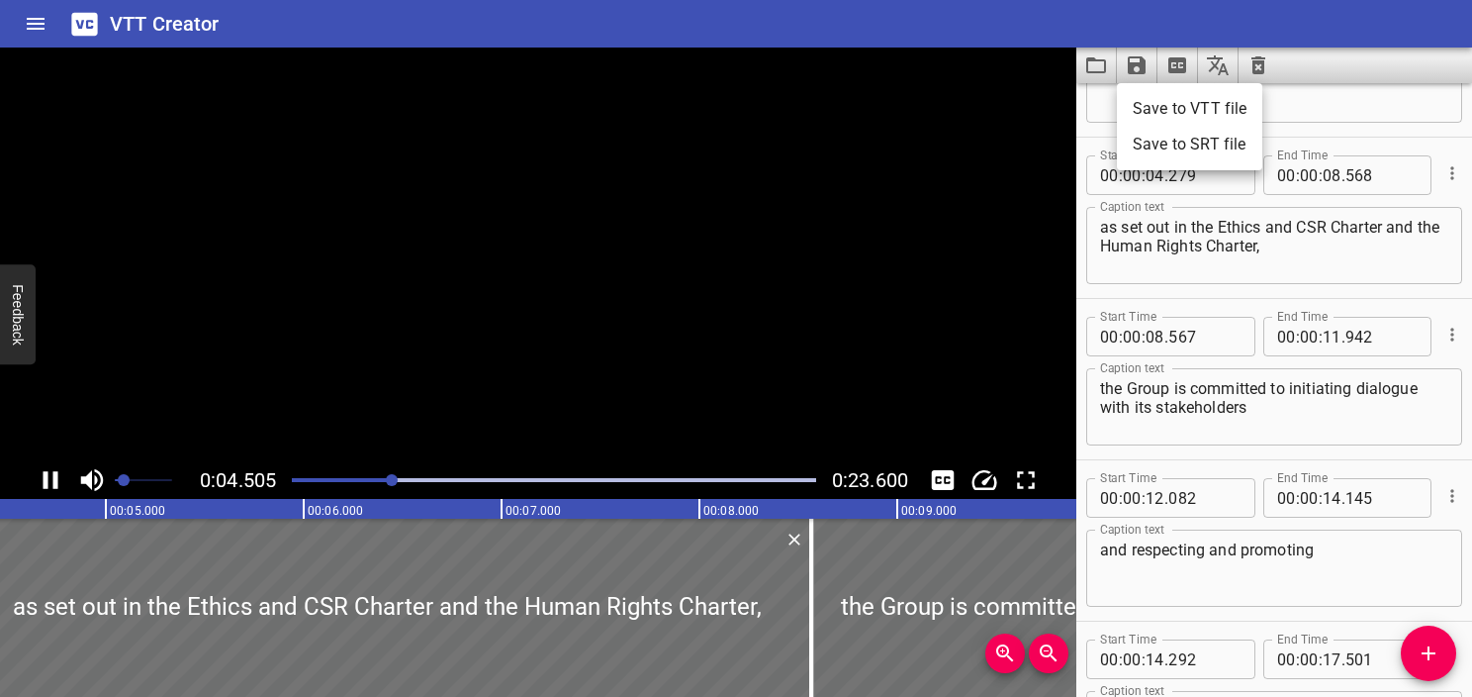
click at [710, 103] on li "Save to VTT file" at bounding box center [1189, 109] width 145 height 36
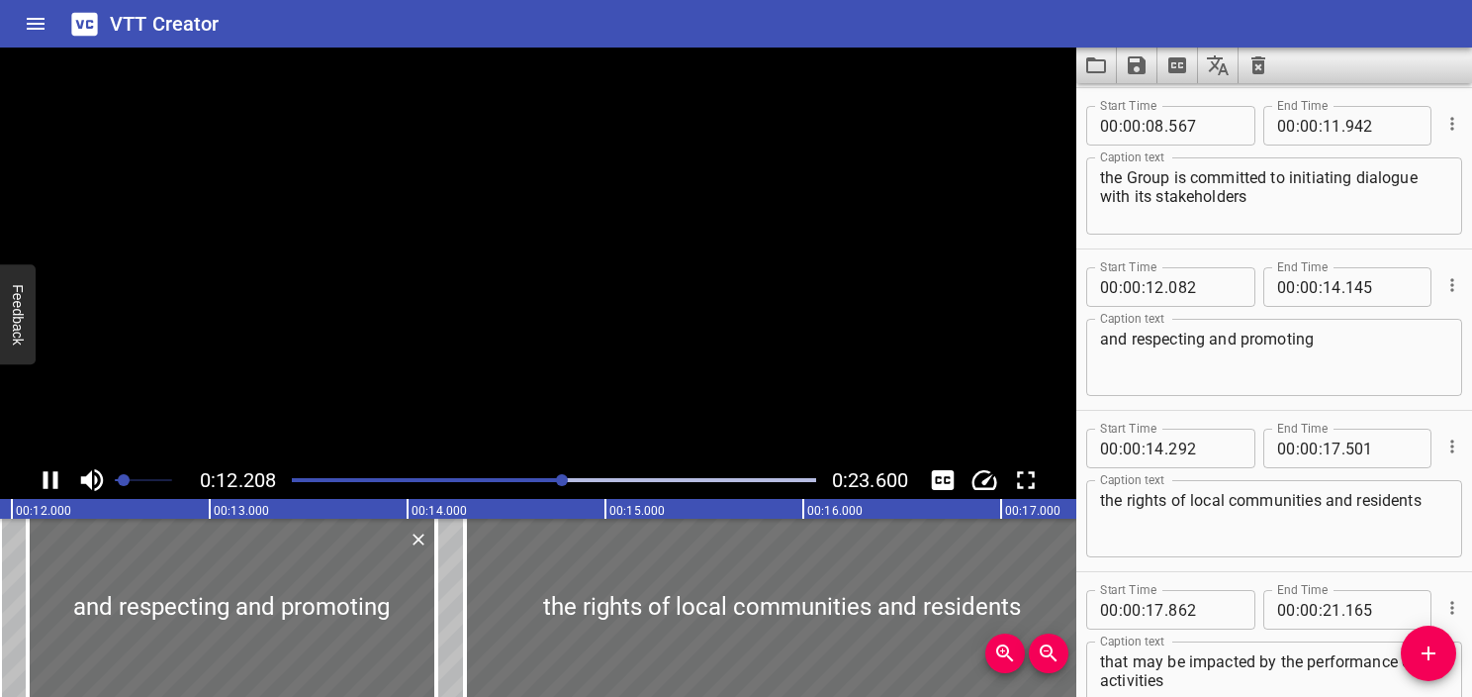
scroll to position [608, 0]
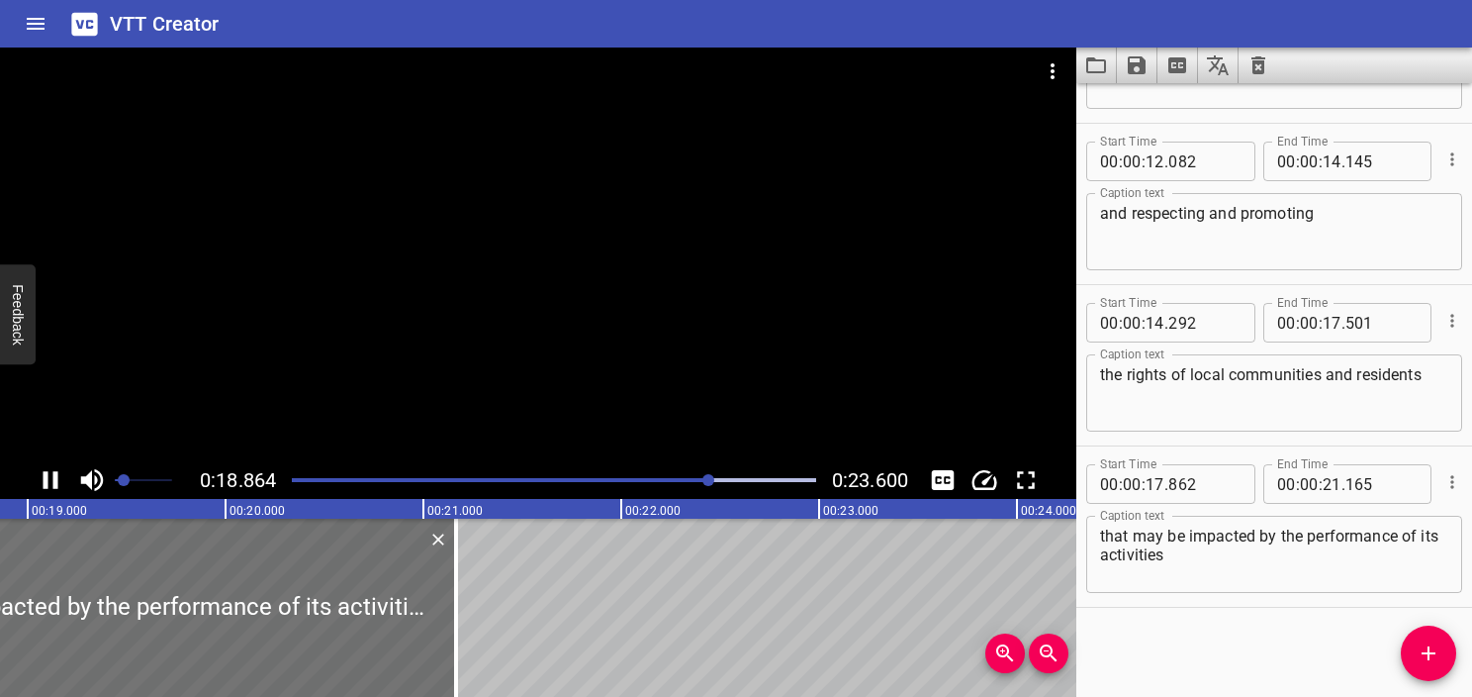
click at [566, 218] on div at bounding box center [538, 254] width 1076 height 414
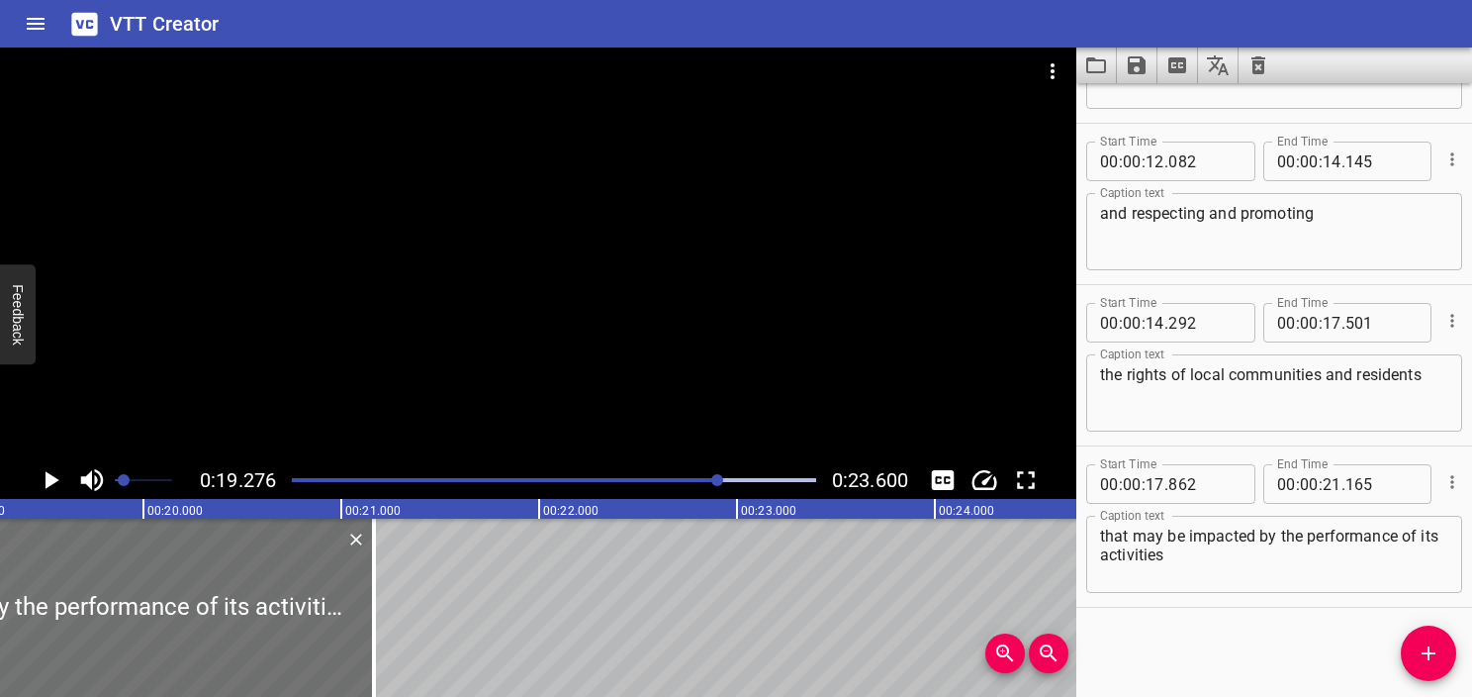
click at [566, 218] on div at bounding box center [538, 254] width 1076 height 414
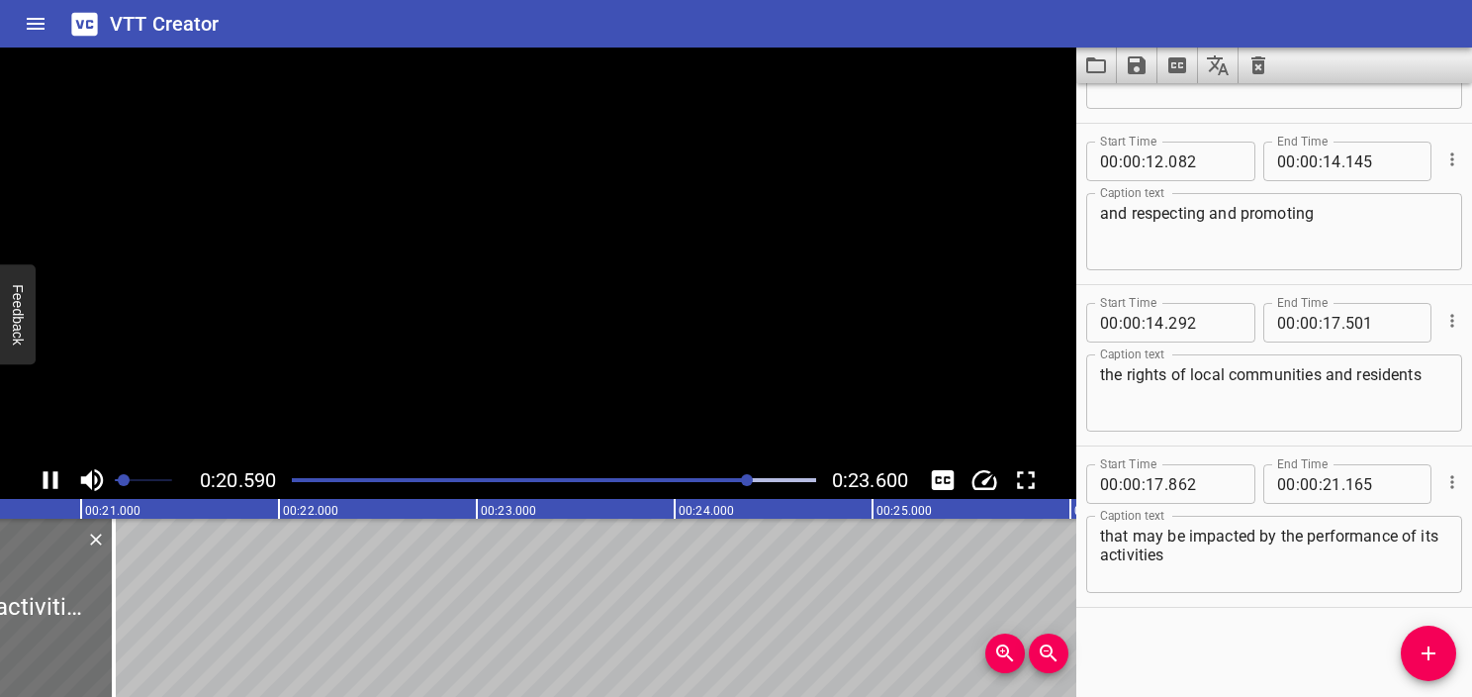
click at [566, 218] on div at bounding box center [538, 254] width 1076 height 414
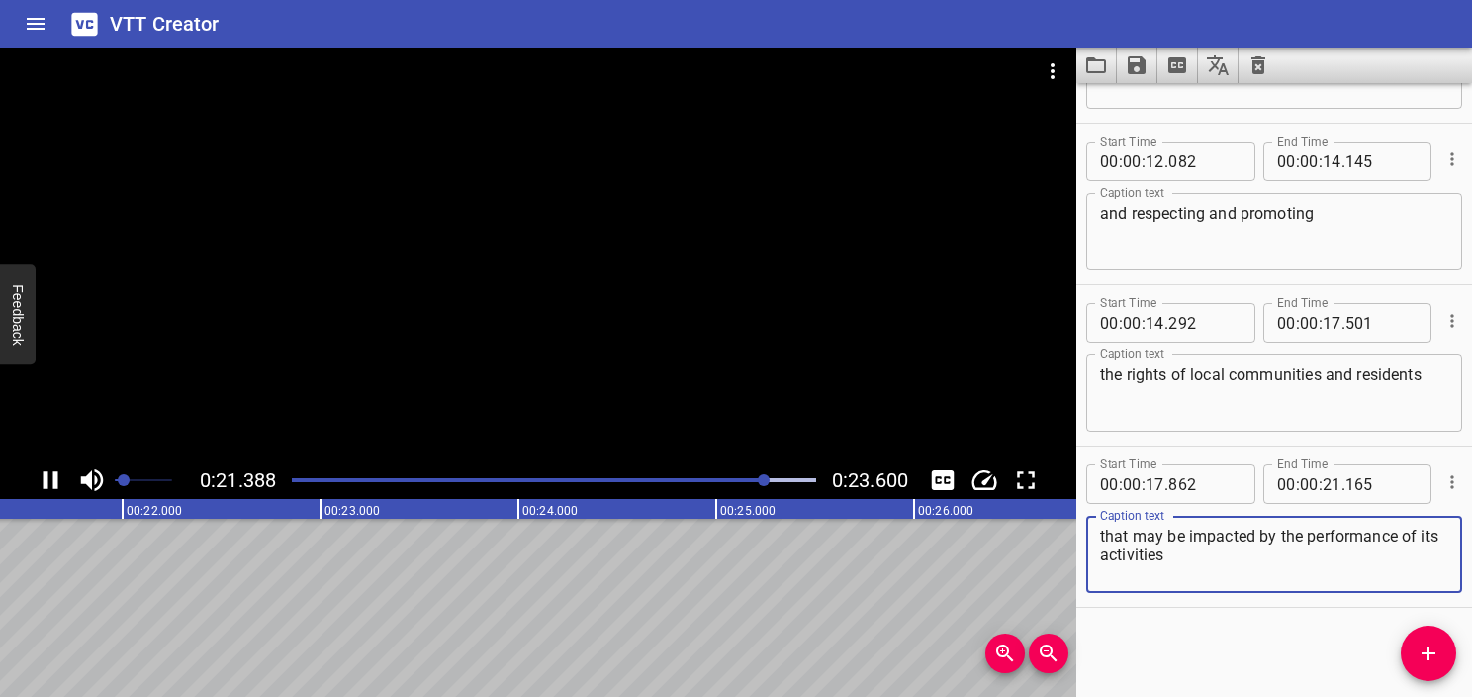
click at [710, 564] on textarea "that may be impacted by the performance of its activities" at bounding box center [1274, 554] width 348 height 56
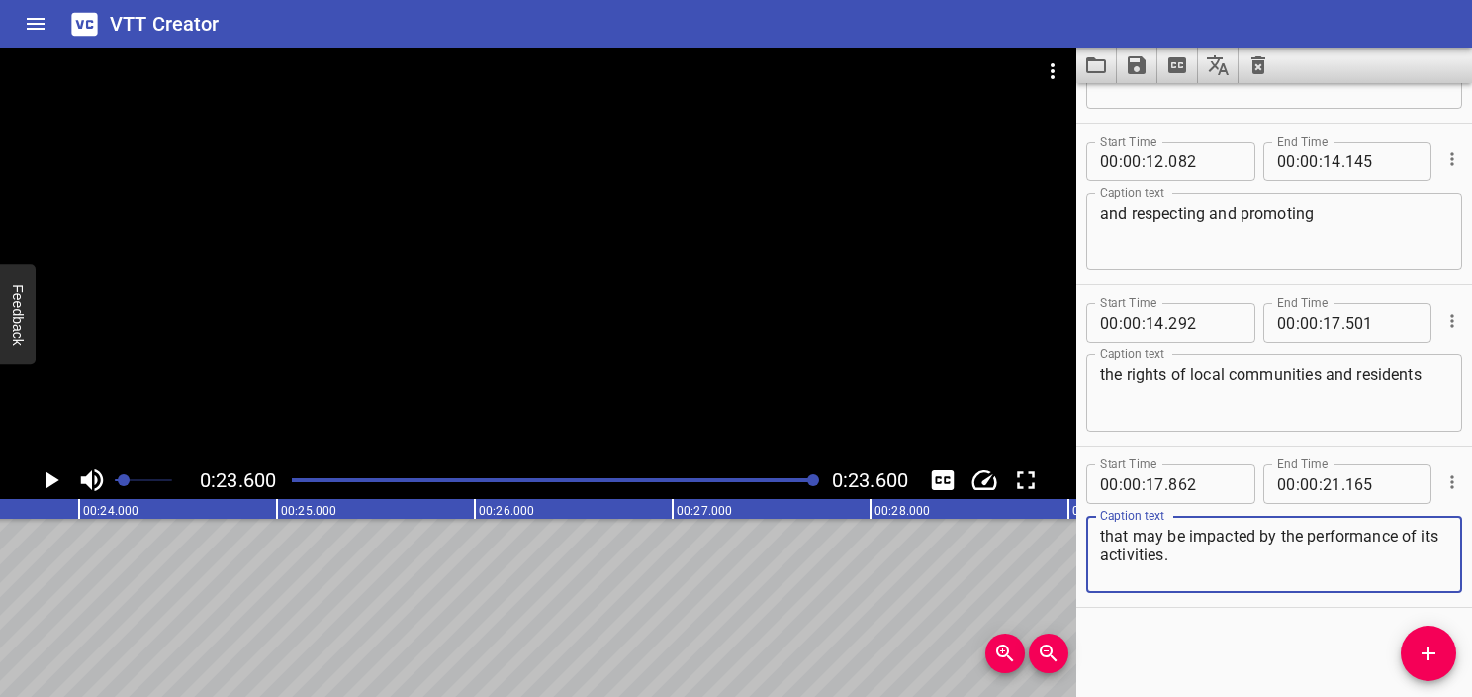
type textarea "that may be impacted by the performance of its activities."
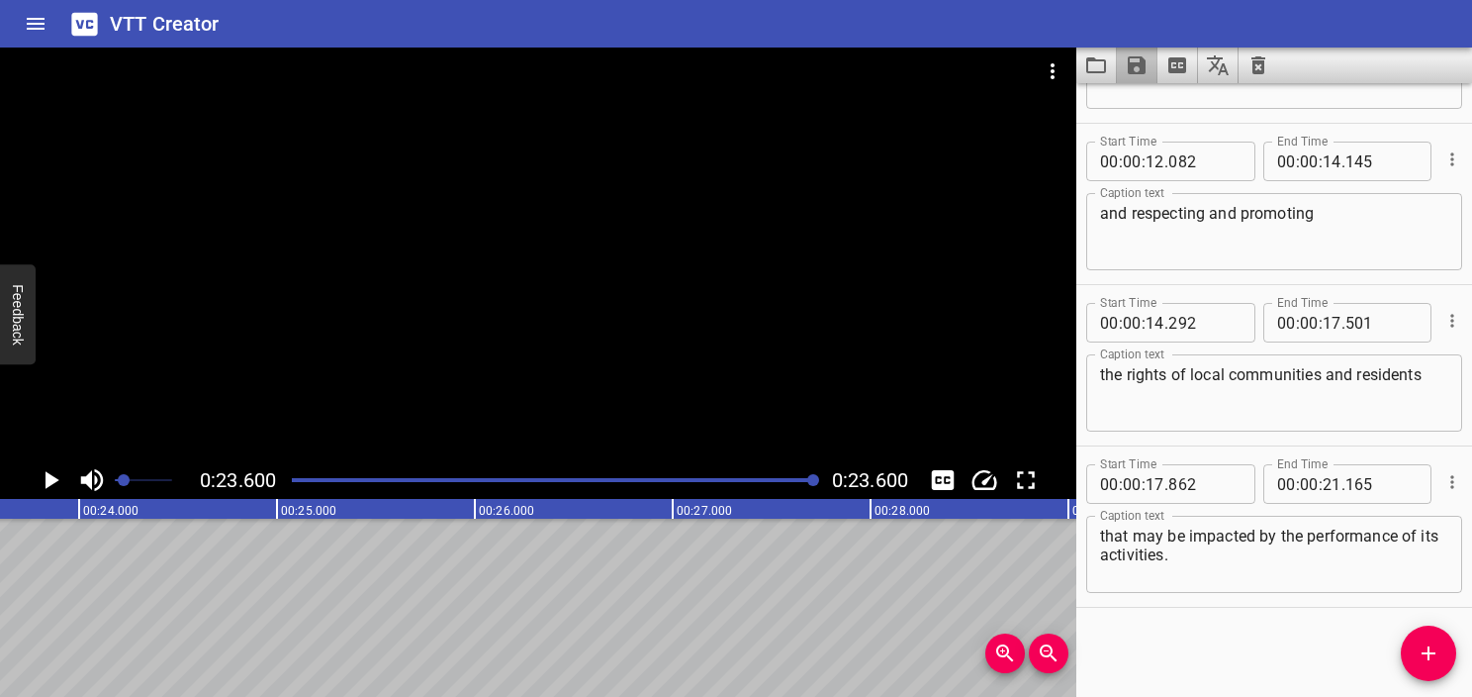
click at [710, 63] on icon "Save captions to file" at bounding box center [1137, 65] width 18 height 18
click at [710, 106] on li "Save to VTT file" at bounding box center [1189, 109] width 145 height 36
click at [710, 84] on button "Video Options" at bounding box center [1052, 70] width 47 height 47
click at [710, 83] on li "Select New Video File..." at bounding box center [1127, 73] width 197 height 36
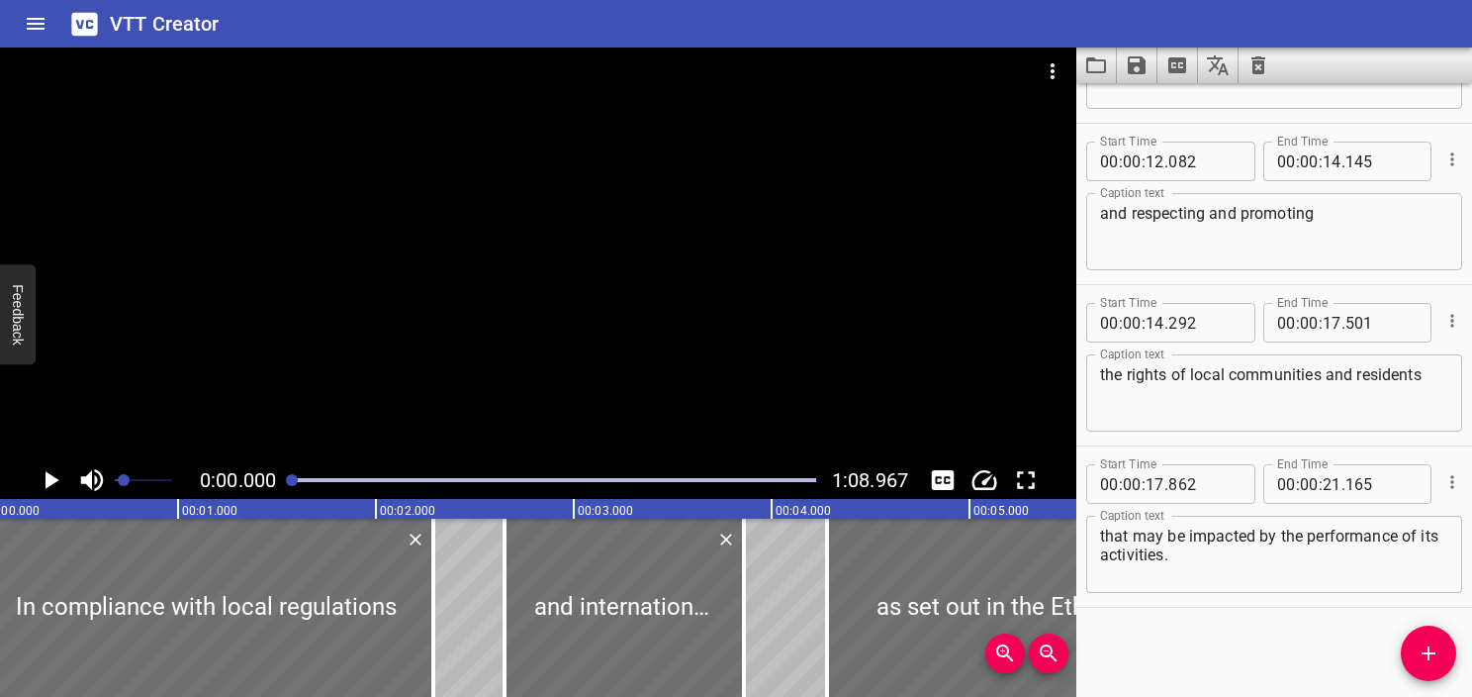
scroll to position [0, 0]
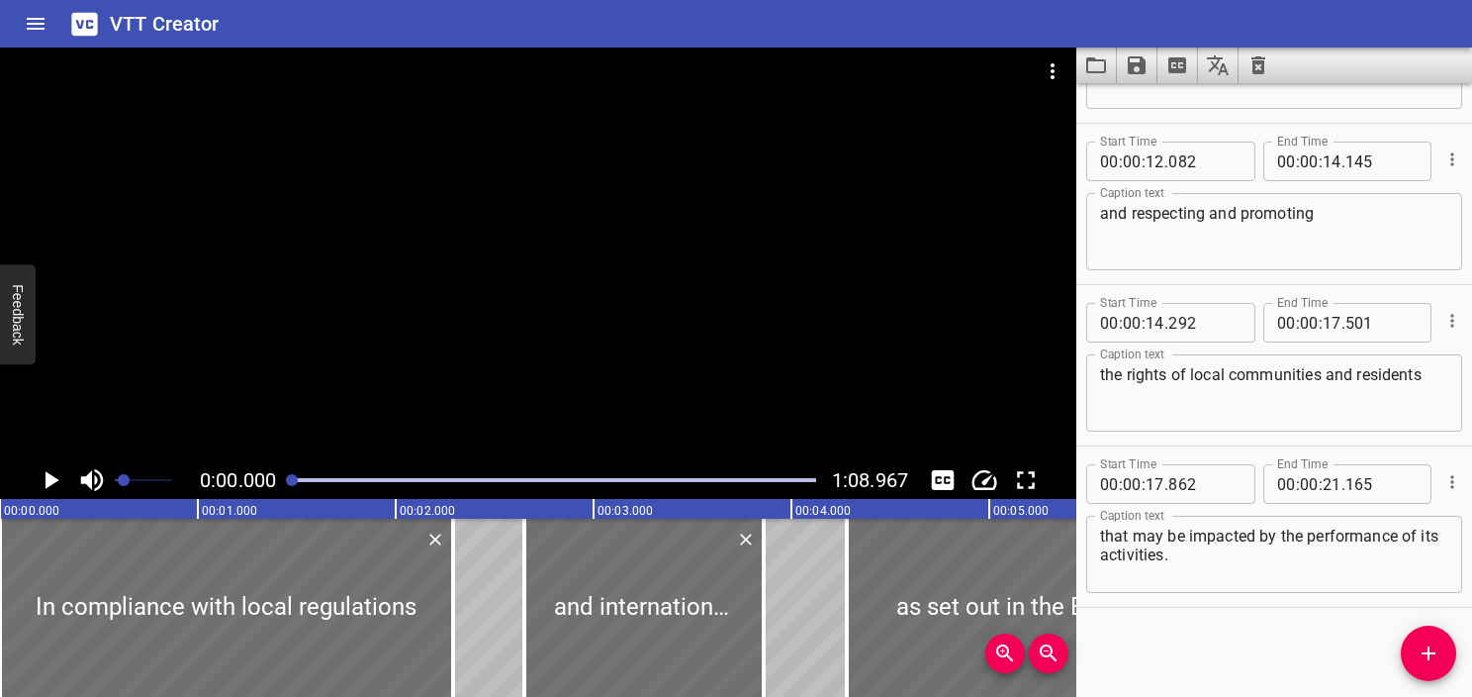
click at [710, 63] on icon "Load captions from file" at bounding box center [1096, 65] width 20 height 16
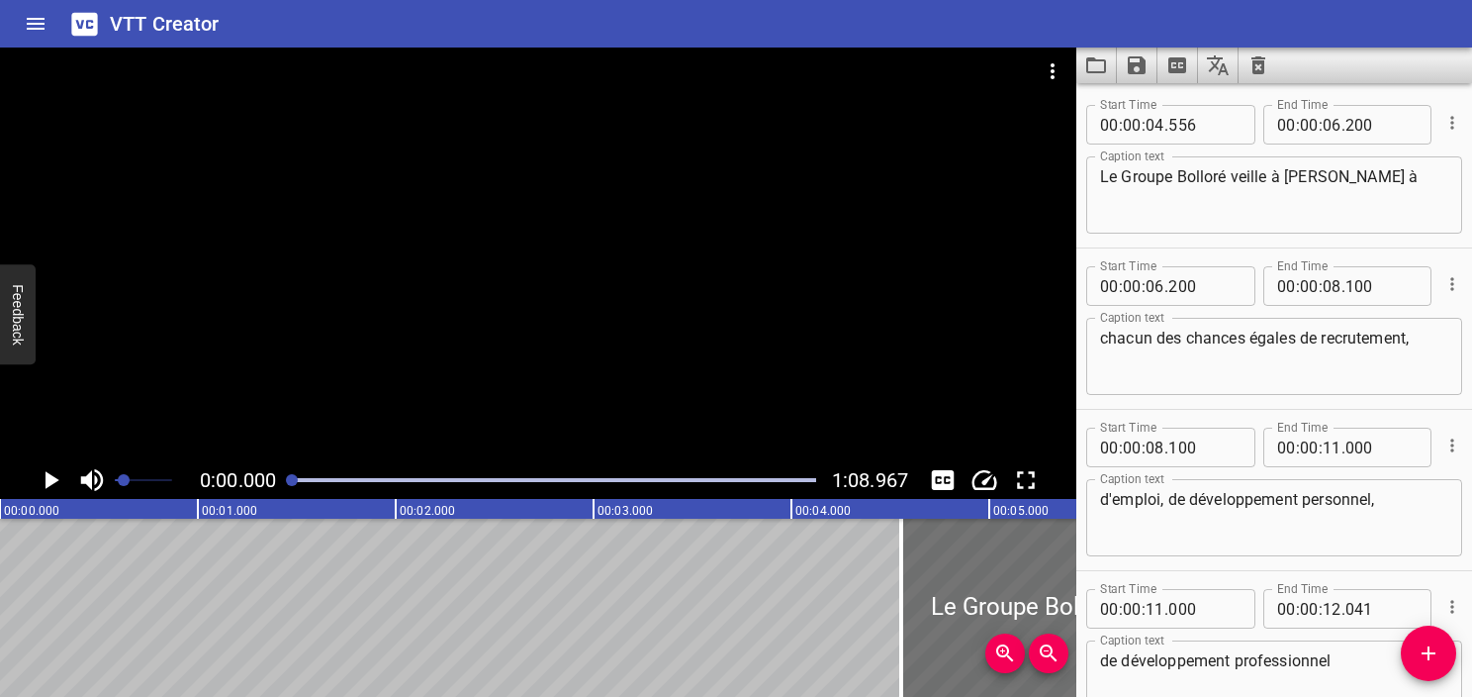
click at [710, 214] on textarea "Le Groupe Bolloré veille à [PERSON_NAME] à" at bounding box center [1274, 195] width 348 height 56
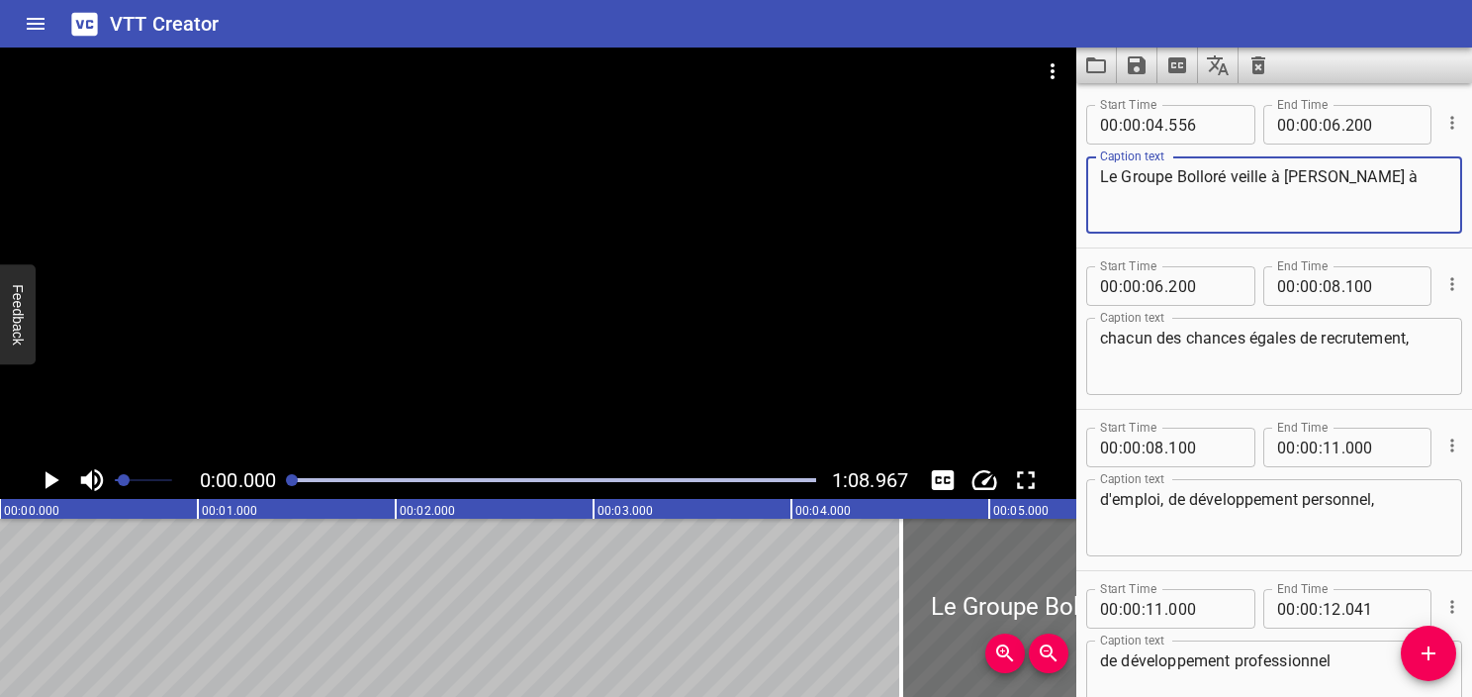
click at [710, 640] on button "Add Cue" at bounding box center [1428, 652] width 55 height 55
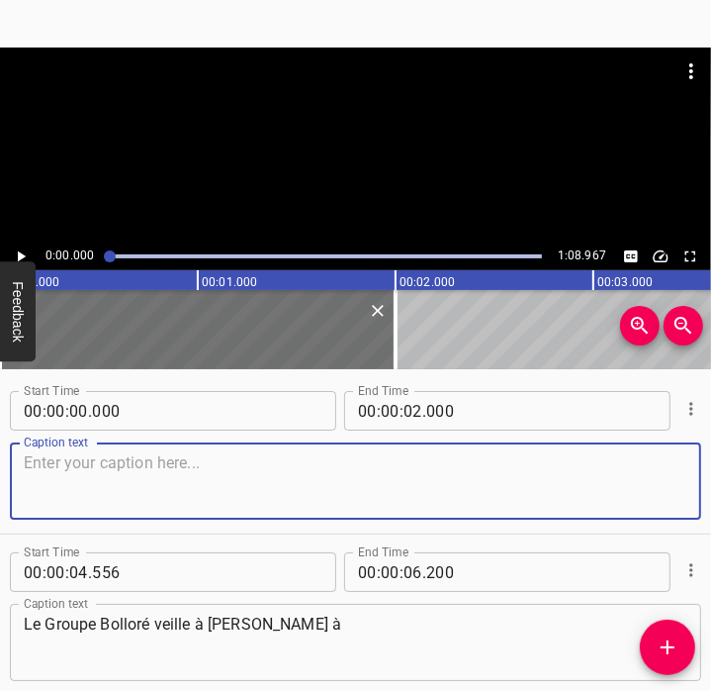
click at [182, 480] on textarea at bounding box center [356, 481] width 664 height 56
type textarea "T"
type textarea "F"
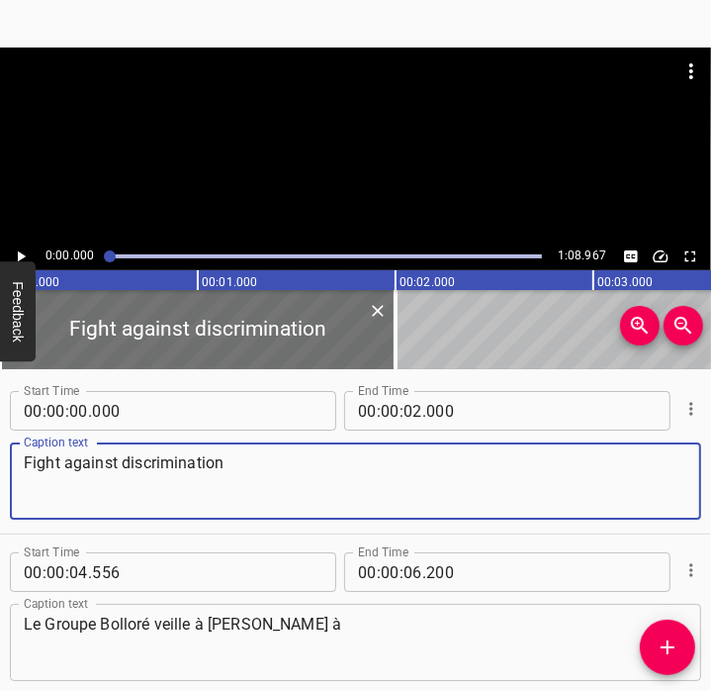
paste textarea "and the promotion of equality."
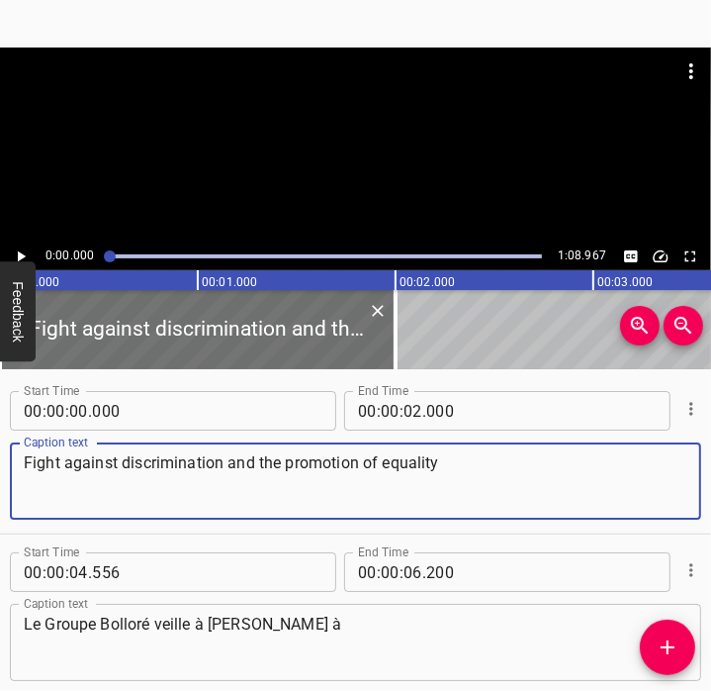
type textarea "Fight against discrimination and the promotion of equality"
click at [26, 250] on icon "Play/Pause" at bounding box center [21, 256] width 18 height 18
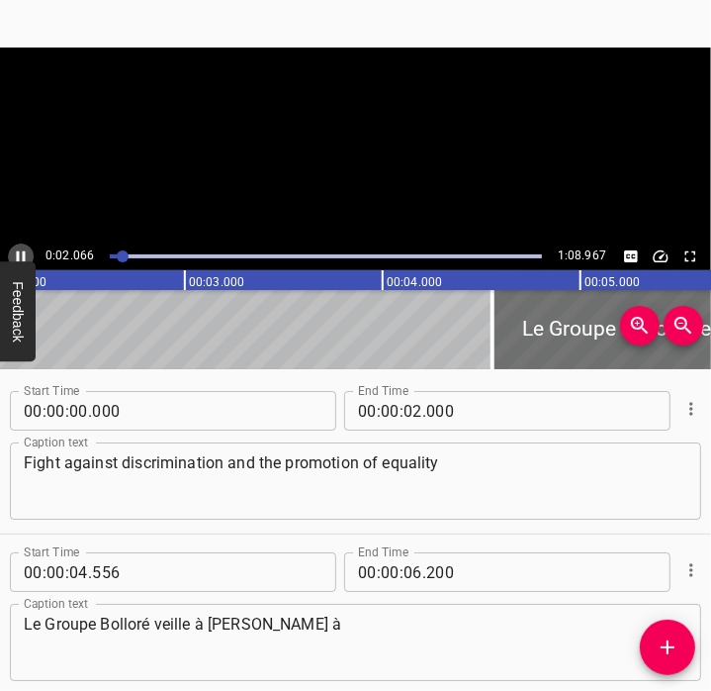
click at [26, 253] on icon "Play/Pause" at bounding box center [21, 256] width 18 height 18
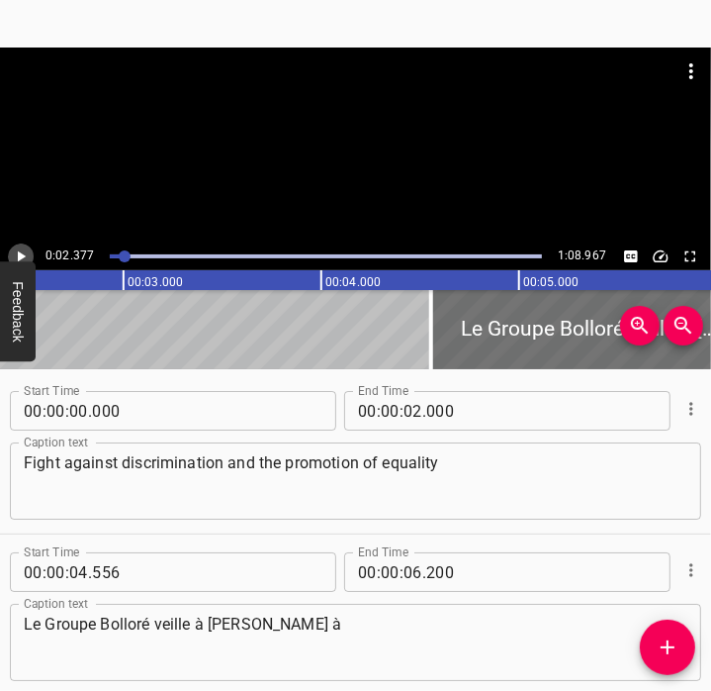
click at [26, 253] on icon "Play/Pause" at bounding box center [21, 256] width 18 height 18
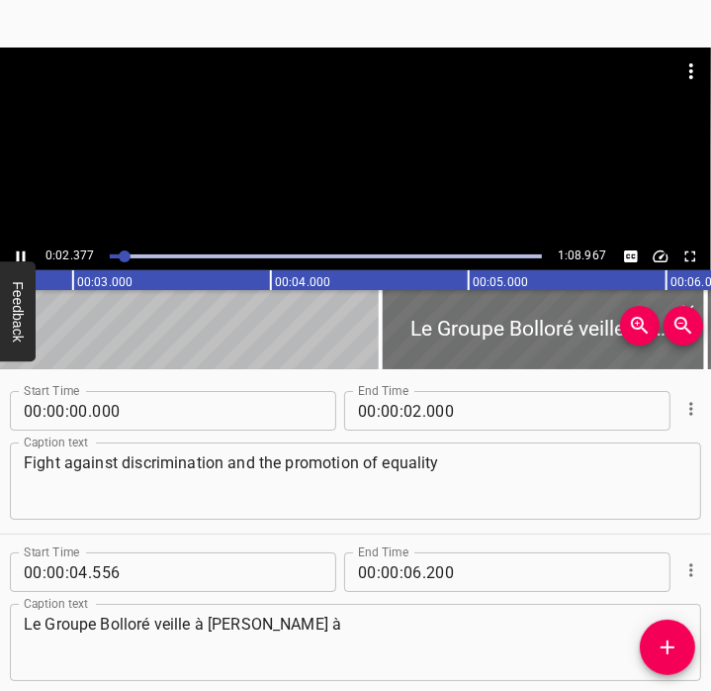
click at [26, 253] on icon "Play/Pause" at bounding box center [21, 256] width 18 height 18
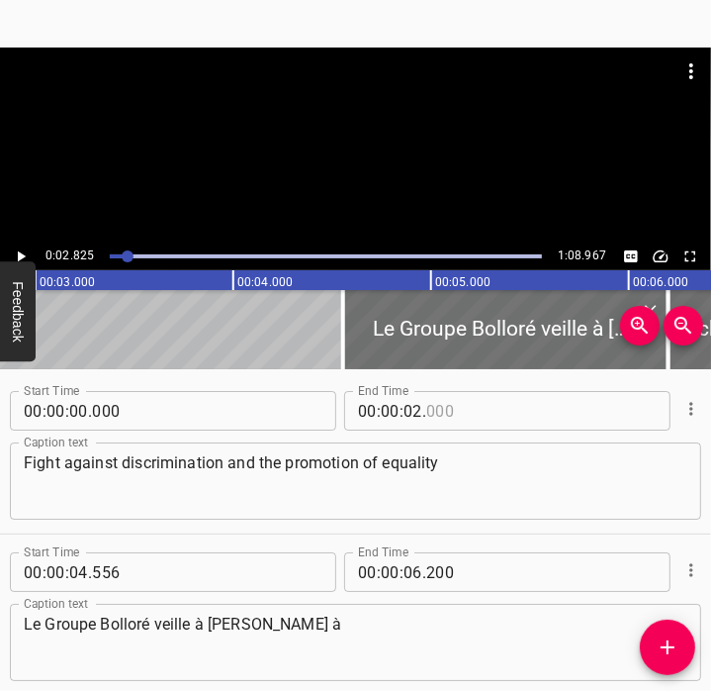
click at [431, 413] on input "number" at bounding box center [516, 411] width 181 height 40
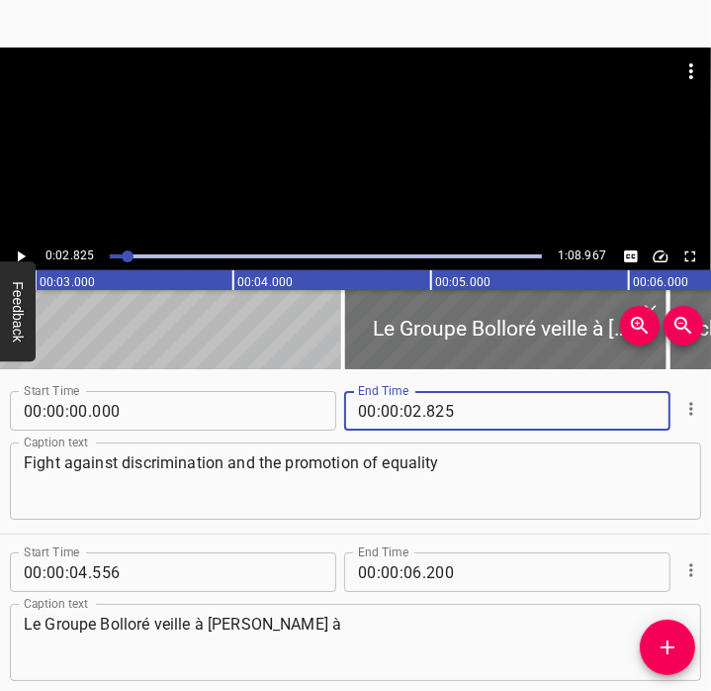
type input "825"
click at [108, 472] on textarea "Fight against discrimination and the promotion of equality" at bounding box center [356, 481] width 664 height 56
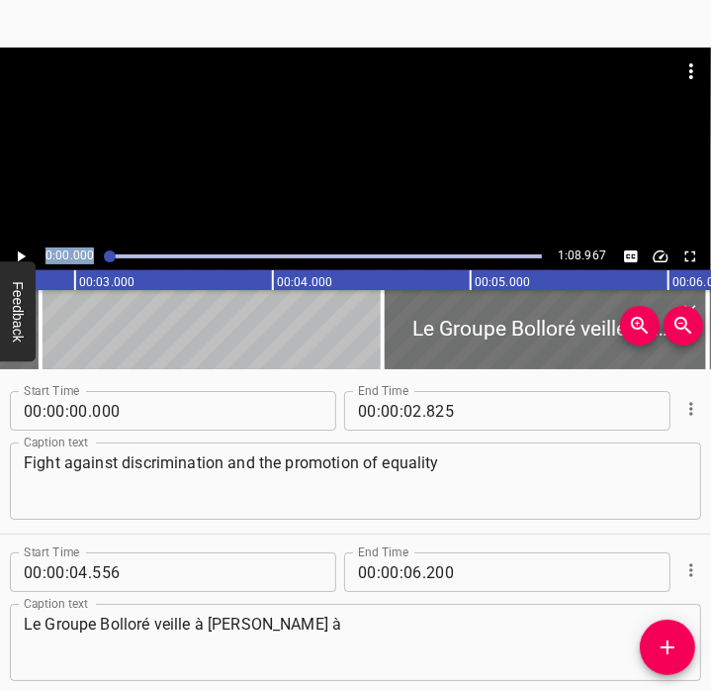
drag, startPoint x: 125, startPoint y: 255, endPoint x: 32, endPoint y: 252, distance: 93.1
click at [32, 252] on div "0:00.000 1:08.967" at bounding box center [355, 256] width 711 height 28
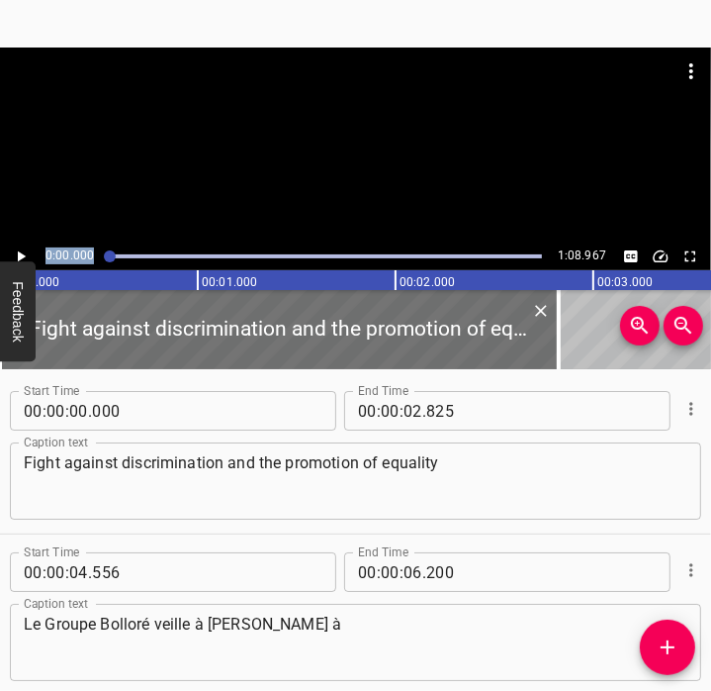
scroll to position [0, 0]
click at [30, 252] on button "Play/Pause" at bounding box center [21, 256] width 26 height 26
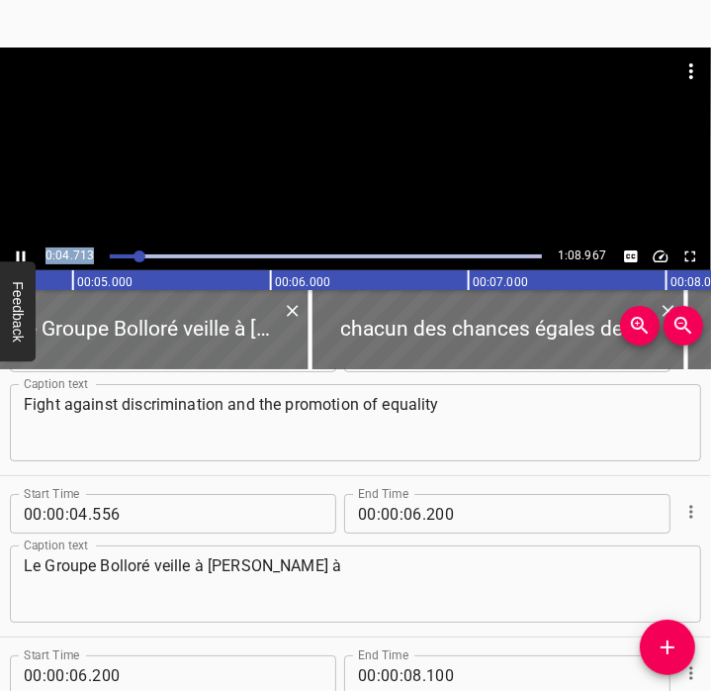
scroll to position [0, 932]
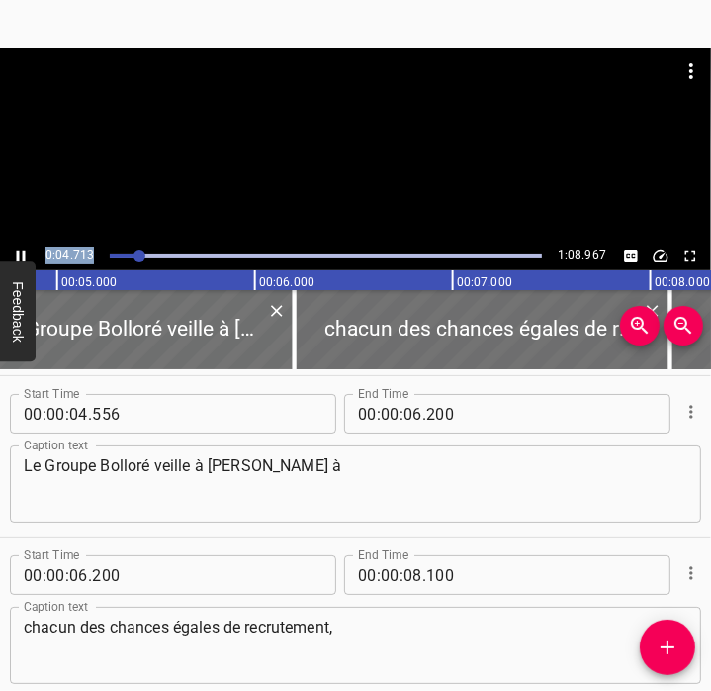
click at [24, 254] on icon "Play/Pause" at bounding box center [21, 256] width 9 height 11
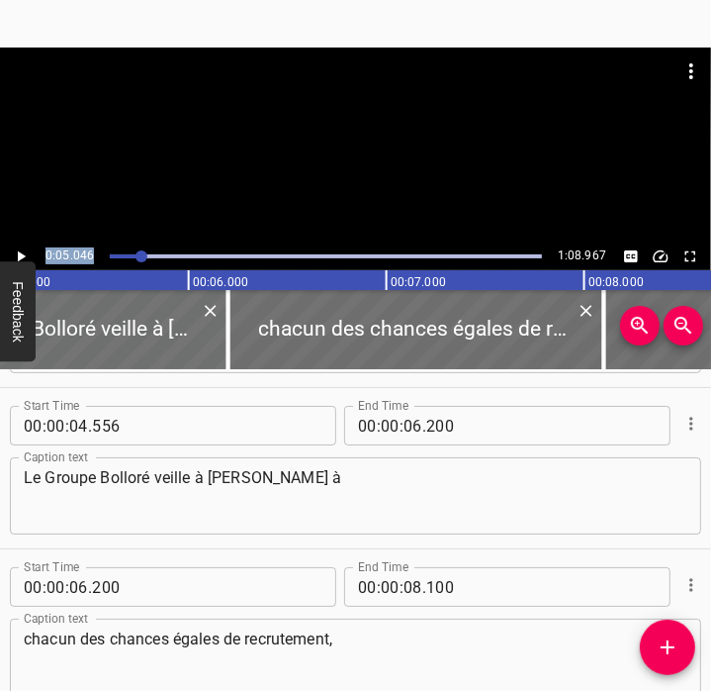
scroll to position [162, 0]
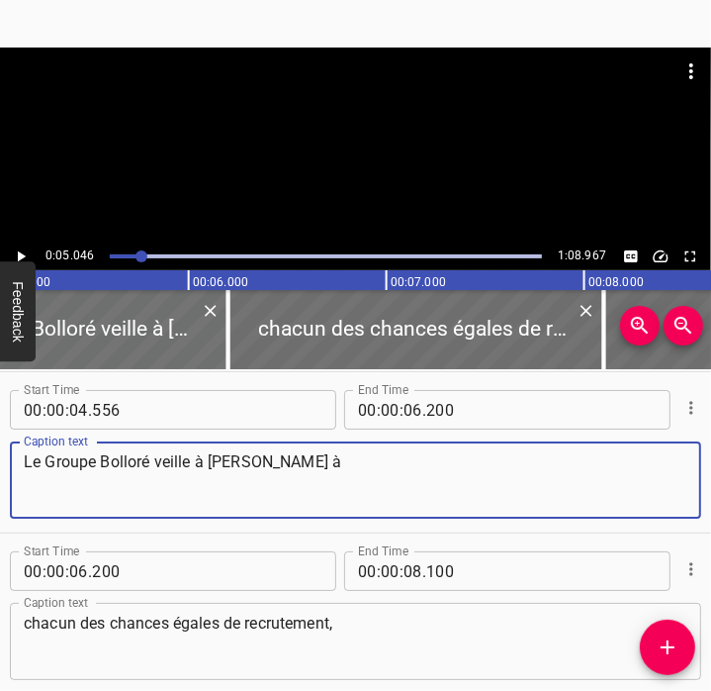
drag, startPoint x: 323, startPoint y: 476, endPoint x: -5, endPoint y: 438, distance: 329.6
click at [0, 438] on html "Caption Editor Batch Transcribe Account Privacy Contact 0:05.046 1:08.967 00:00…" at bounding box center [355, 345] width 711 height 691
paste textarea "The Bolloré Group strives to give"
type textarea "The Bolloré Group strives to give"
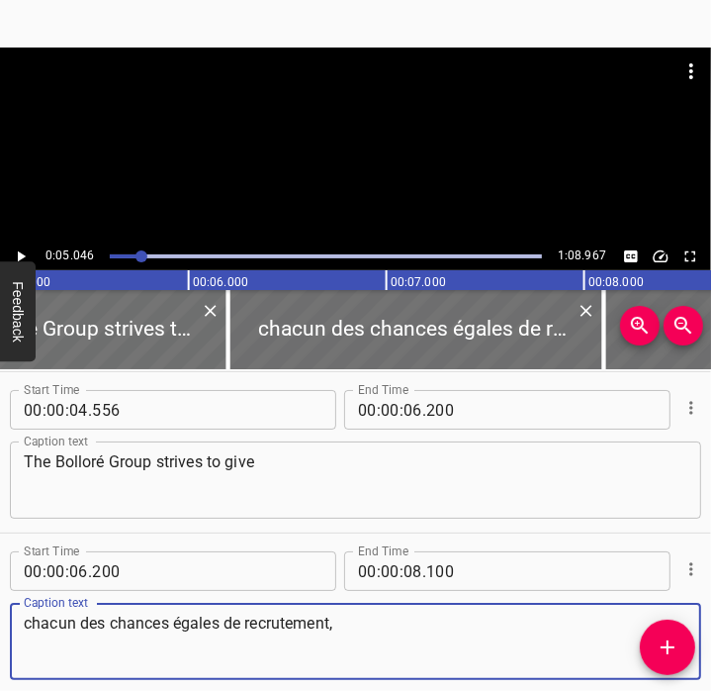
drag, startPoint x: 356, startPoint y: 626, endPoint x: -5, endPoint y: 579, distance: 364.2
click at [0, 579] on html "Caption Editor Batch Transcribe Account Privacy Contact 0:05.046 1:08.967 00:00…" at bounding box center [355, 345] width 711 height 691
paste textarea "everyone equal opportunities with regard to recruit"
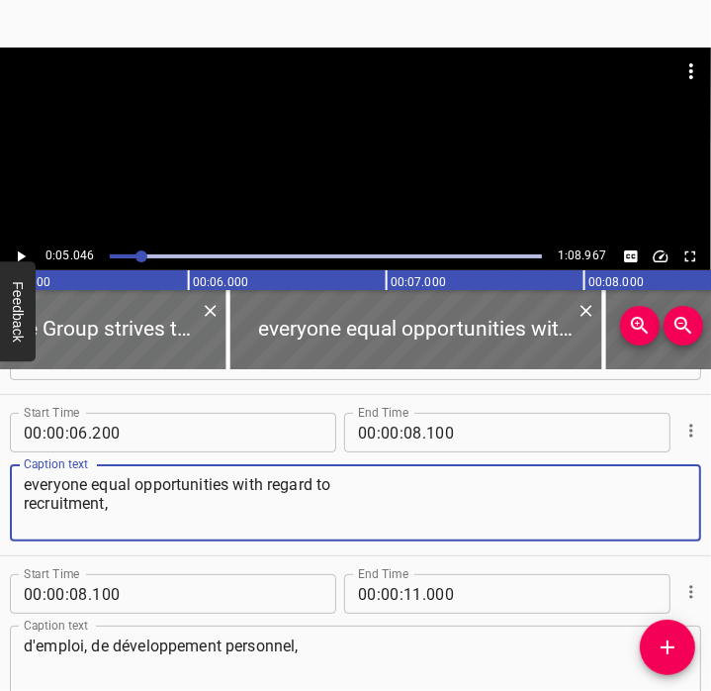
scroll to position [301, 0]
click at [28, 503] on textarea "everyone equal opportunities with regard to recruitment," at bounding box center [356, 503] width 664 height 56
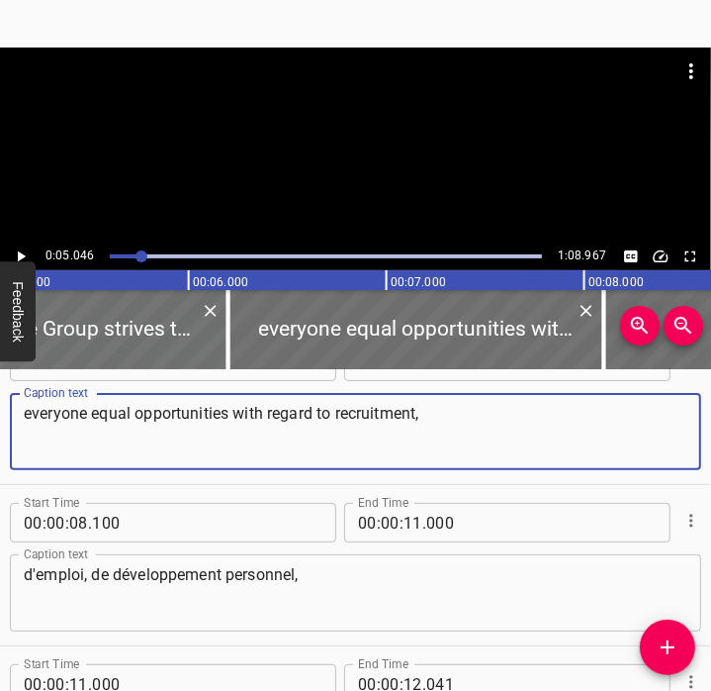
scroll to position [372, 0]
type textarea "everyone equal opportunities with regard to recruitment,"
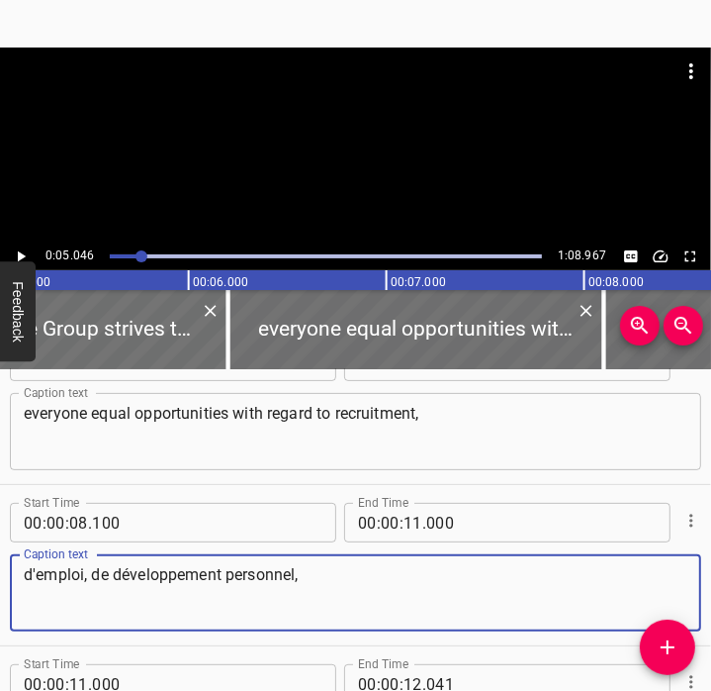
drag, startPoint x: 351, startPoint y: 590, endPoint x: -5, endPoint y: 547, distance: 358.7
click at [0, 547] on html "Caption Editor Batch Transcribe Account Privacy Contact 0:05.046 1:08.967 00:00…" at bounding box center [355, 345] width 711 height 691
paste textarea "employment, personal and professional development"
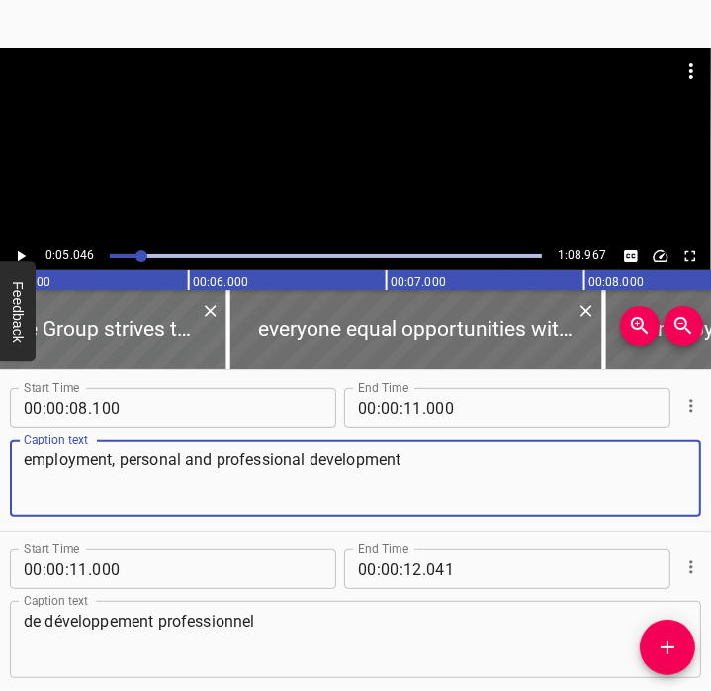
scroll to position [516, 0]
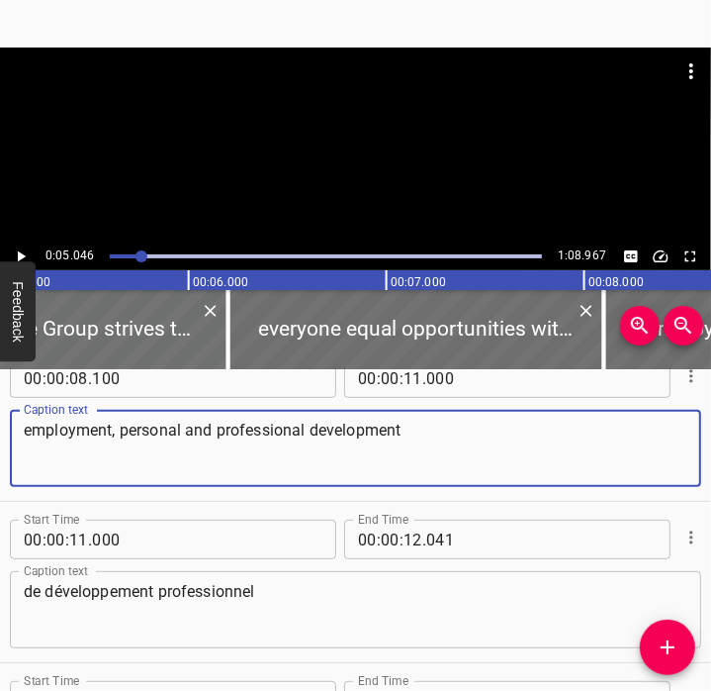
type textarea "employment, personal and professional development"
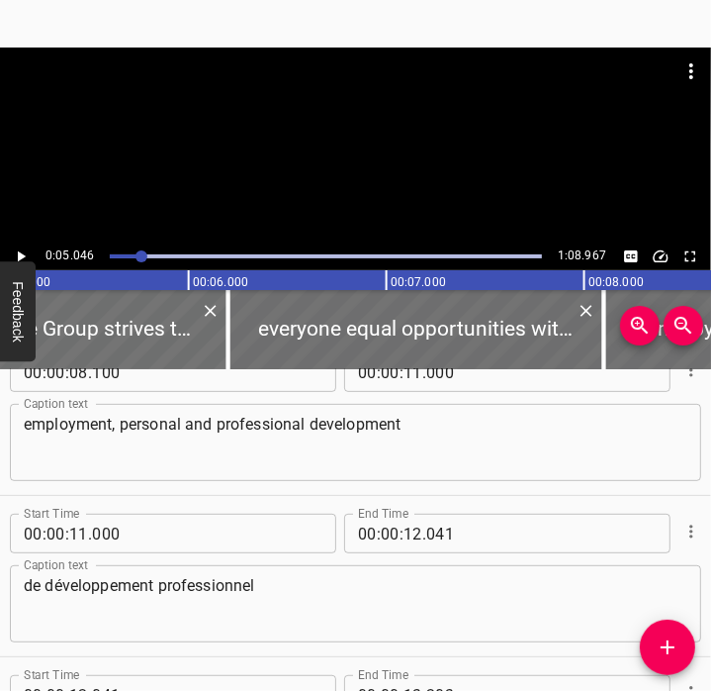
scroll to position [526, 0]
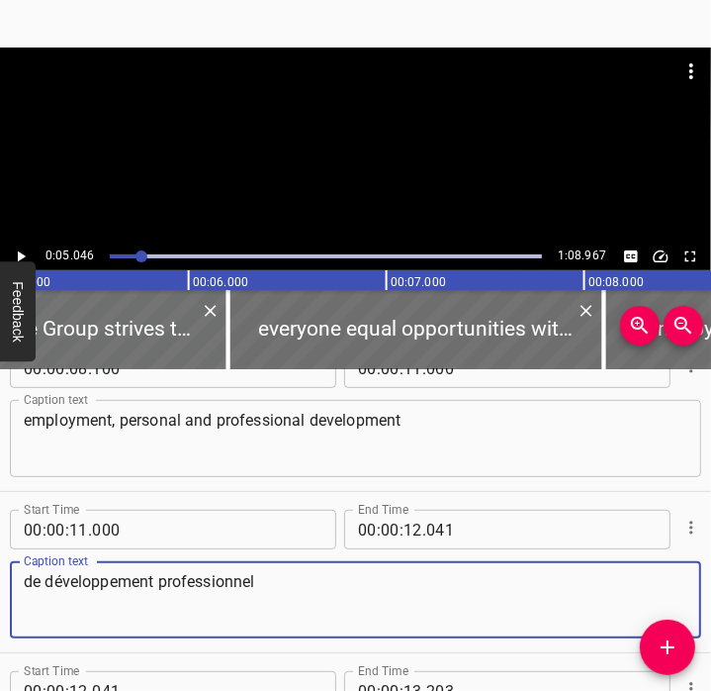
click at [331, 603] on textarea "de développement professionnel" at bounding box center [356, 600] width 664 height 56
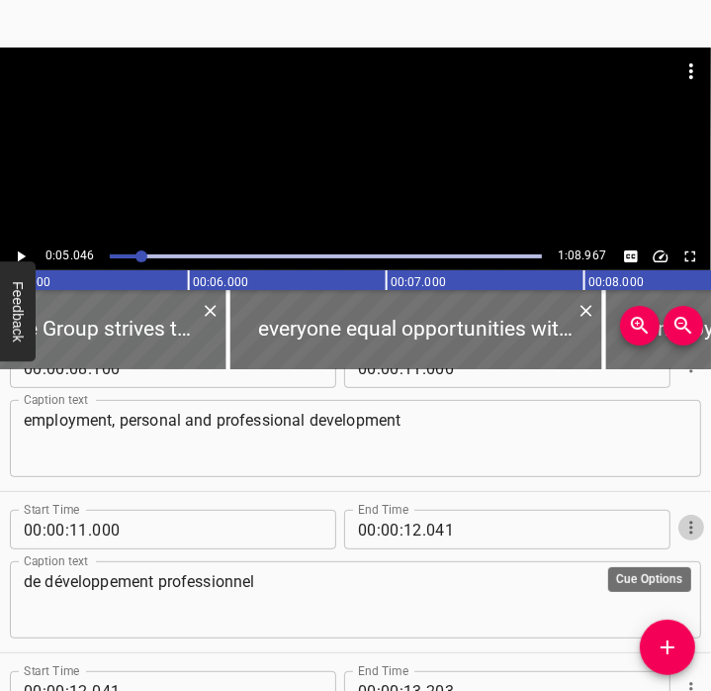
click at [679, 539] on button "Cue Options" at bounding box center [692, 527] width 26 height 26
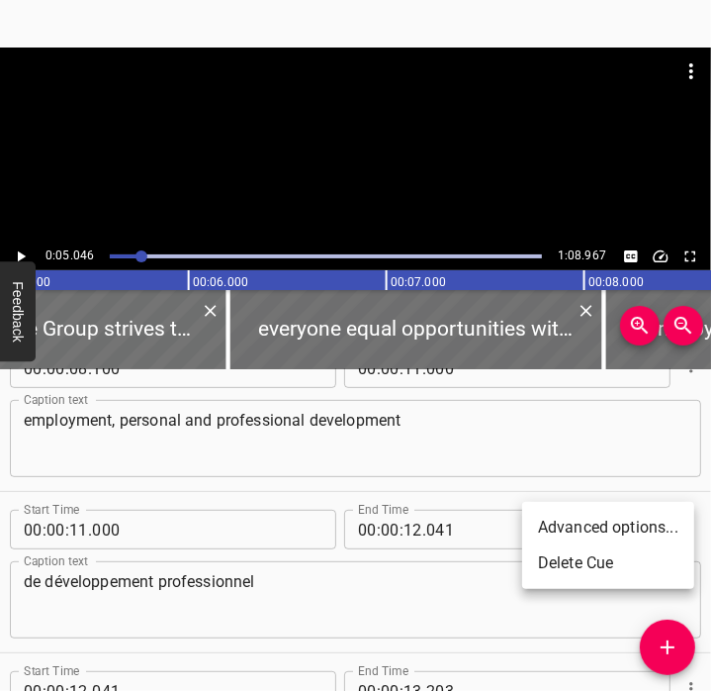
click at [593, 561] on li "Delete Cue" at bounding box center [608, 563] width 172 height 36
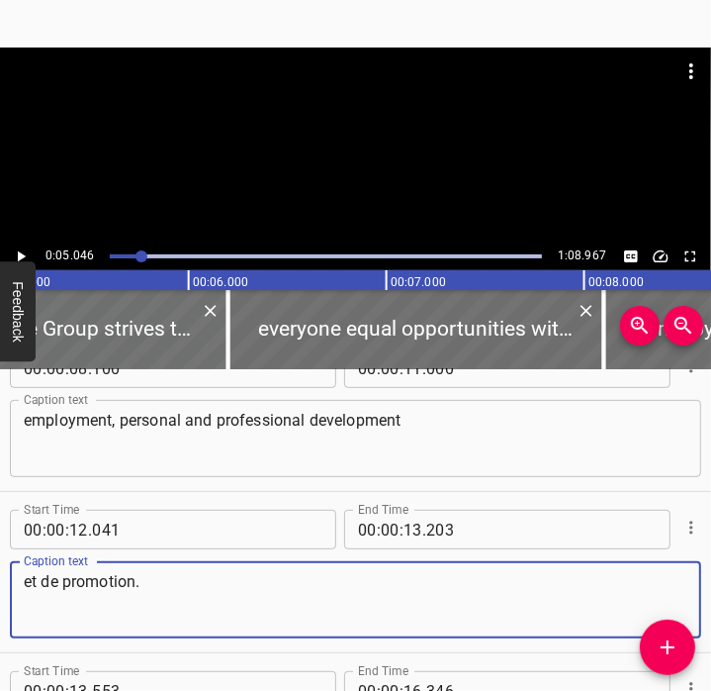
drag, startPoint x: 196, startPoint y: 582, endPoint x: -5, endPoint y: 576, distance: 200.9
click at [0, 576] on html "Caption Editor Batch Transcribe Account Privacy Contact 0:05.046 1:08.967 00:00…" at bounding box center [355, 345] width 711 height 691
paste textarea "and"
click at [24, 583] on textarea "and promotion." at bounding box center [356, 600] width 664 height 56
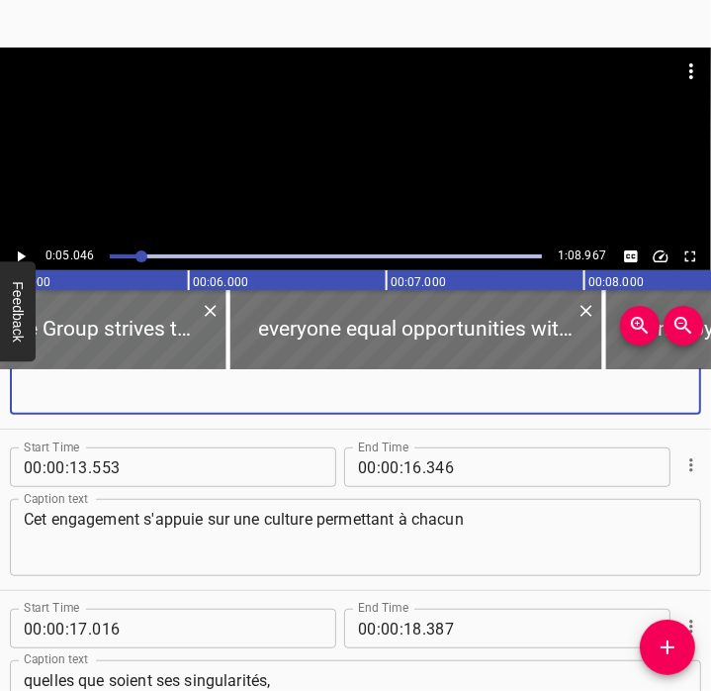
scroll to position [767, 0]
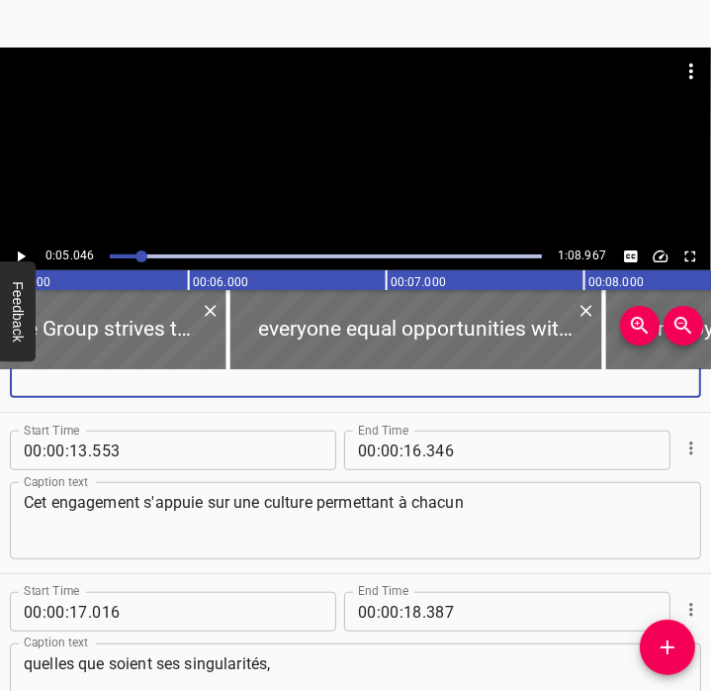
type textarea "and promotion."
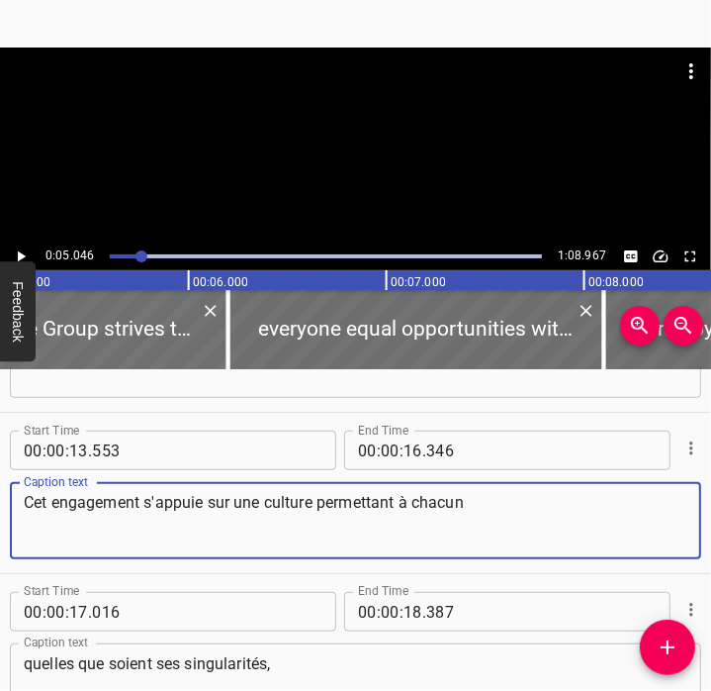
drag, startPoint x: 503, startPoint y: 511, endPoint x: -5, endPoint y: 530, distance: 507.9
click at [0, 530] on html "Caption Editor Batch Transcribe Account Privacy Contact 0:05.046 1:08.967 00:00…" at bounding box center [355, 345] width 711 height 691
paste textarea "This commitment is based on an inclusive culture that enables everyone"
click at [28, 497] on textarea "This commitment is based on an inclusive culture that enables everyone" at bounding box center [356, 521] width 664 height 56
click at [576, 509] on textarea "This commitment is based on an inclusive culture that enables everyone" at bounding box center [356, 521] width 664 height 56
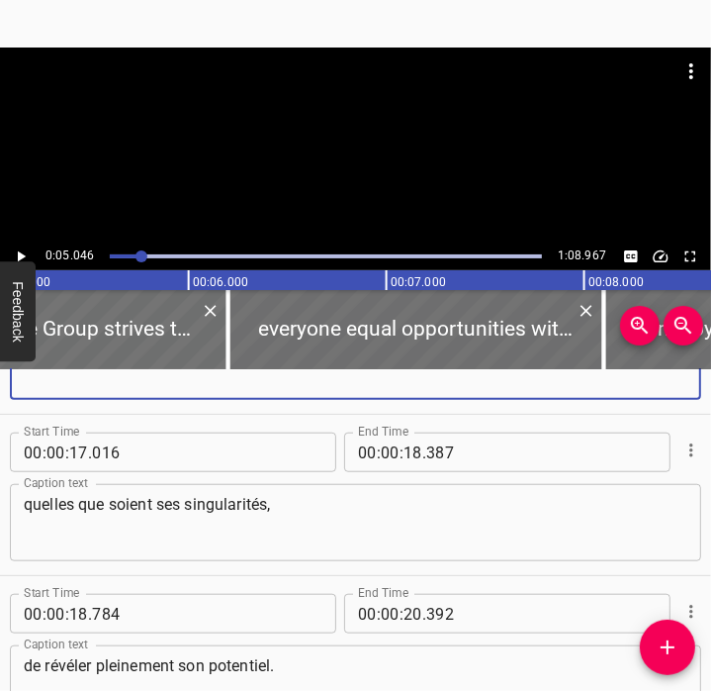
scroll to position [930, 0]
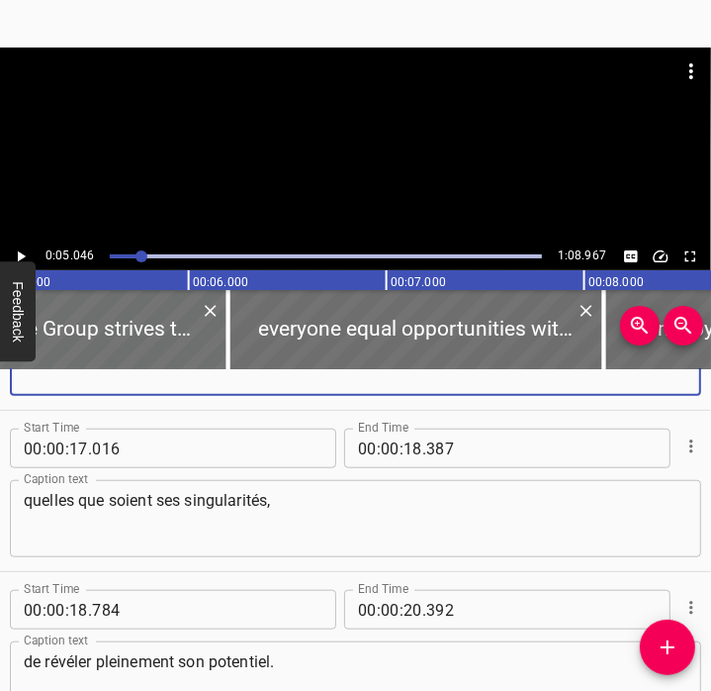
type textarea "This commitment is based on an inclusive culture that enables everyone,"
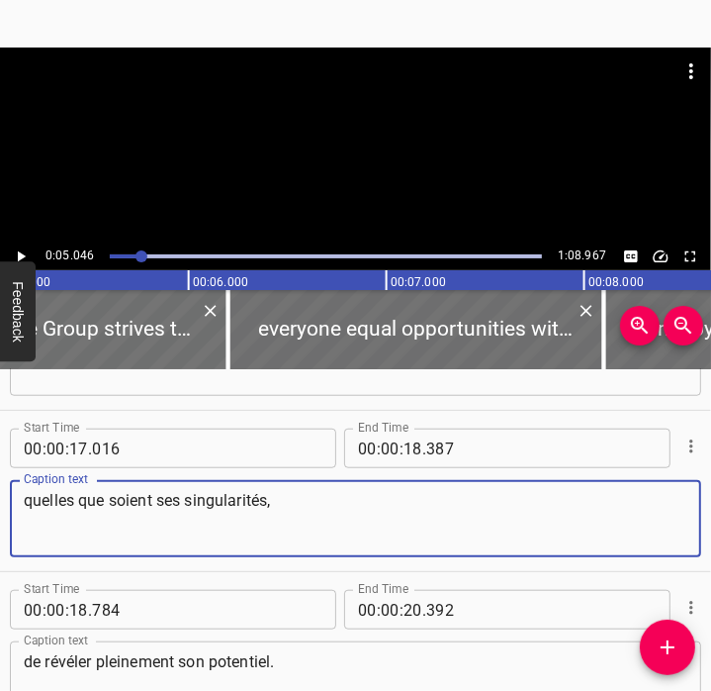
drag, startPoint x: 318, startPoint y: 527, endPoint x: -5, endPoint y: 508, distance: 323.1
click at [0, 508] on html "Caption Editor Batch Transcribe Account Privacy Contact 0:05.046 1:08.967 00:00…" at bounding box center [355, 345] width 711 height 691
paste textarea "whatever their particularities"
click at [33, 521] on textarea "whatever their particularities" at bounding box center [356, 519] width 664 height 56
click at [248, 510] on textarea "whatever their particularities" at bounding box center [356, 519] width 664 height 56
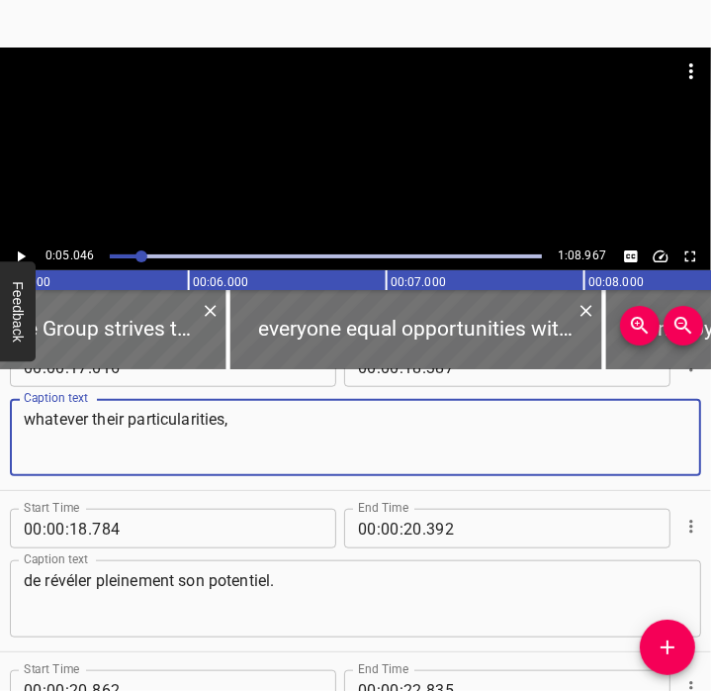
scroll to position [1012, 0]
type textarea "whatever their particularities,"
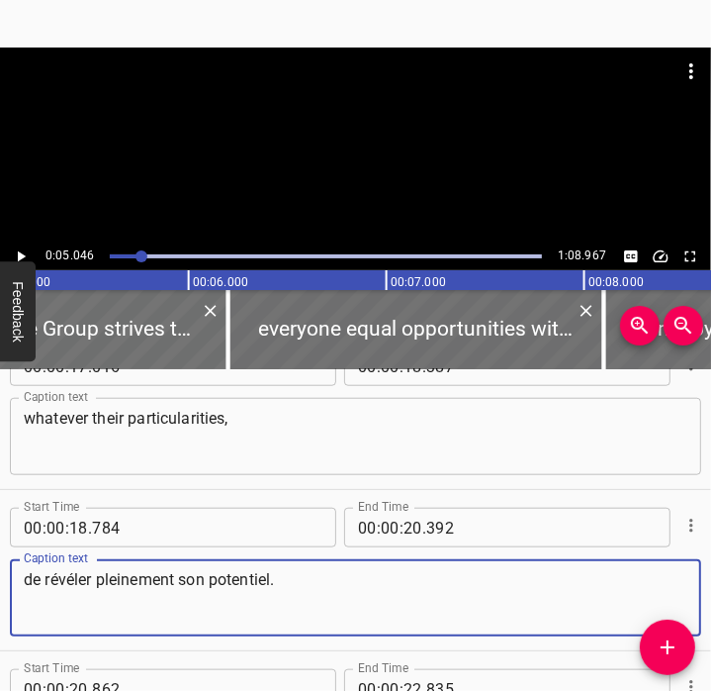
drag, startPoint x: 392, startPoint y: 599, endPoint x: -5, endPoint y: 559, distance: 398.7
click at [0, 559] on html "Caption Editor Batch Transcribe Account Privacy Contact 0:05.046 1:08.967 00:00…" at bounding box center [355, 345] width 711 height 691
paste textarea "to reveal their full potential."
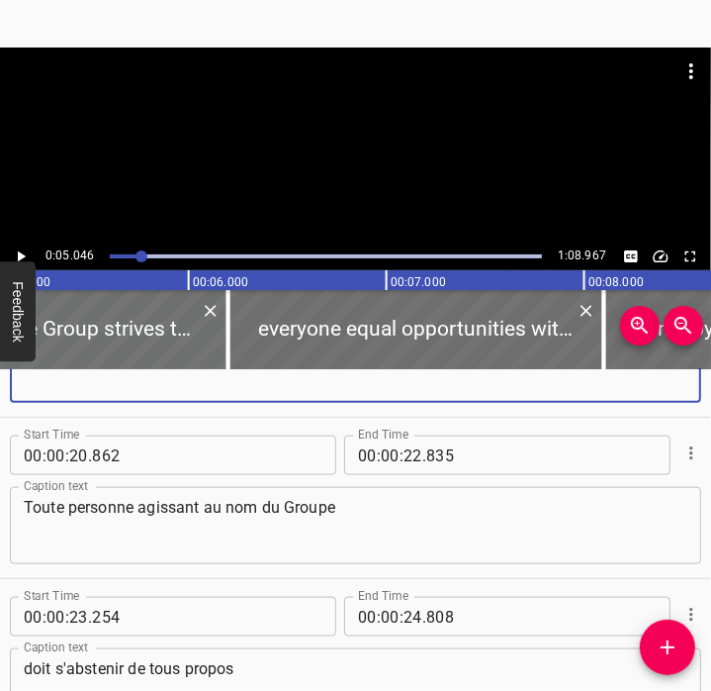
scroll to position [1251, 0]
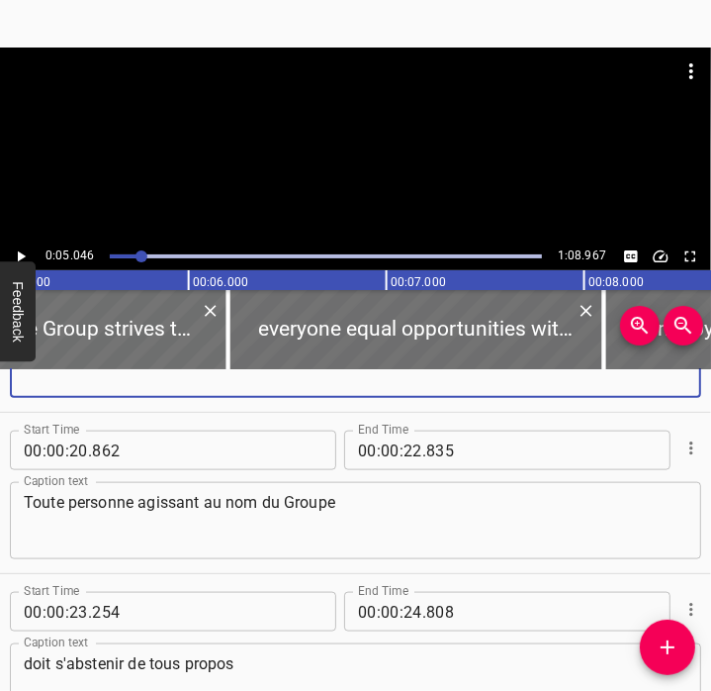
type textarea "to reveal their full potential."
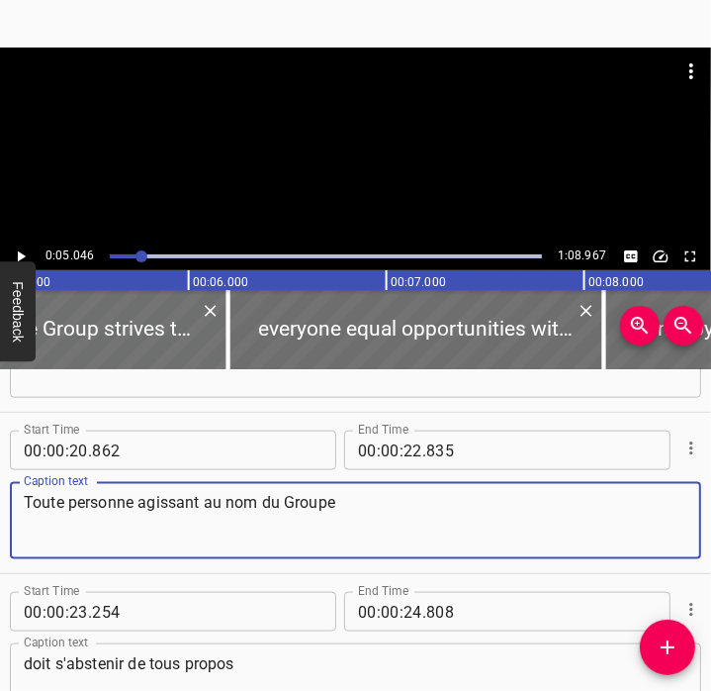
drag, startPoint x: 356, startPoint y: 551, endPoint x: 19, endPoint y: 516, distance: 339.2
click at [19, 516] on div "Toute personne agissant au nom du Groupe Caption text" at bounding box center [356, 520] width 692 height 77
paste textarea "Any person acting on behalf of the Group"
click at [23, 520] on div "Any person acting on behalf of the Group Caption text" at bounding box center [356, 520] width 692 height 77
click at [24, 522] on textarea "Any person acting on behalf of the Group" at bounding box center [356, 521] width 664 height 56
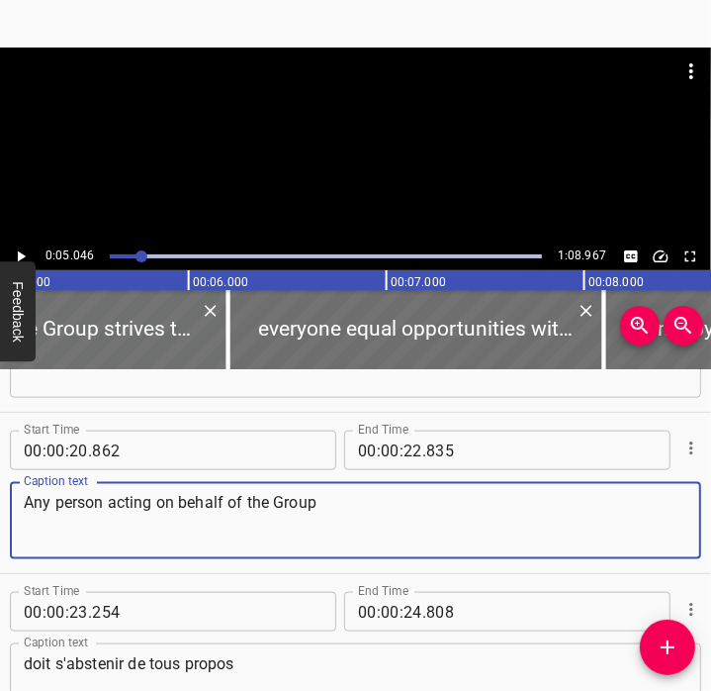
click at [28, 507] on textarea "Any person acting on behalf of the Group" at bounding box center [356, 521] width 664 height 56
click at [433, 527] on textarea "Any person acting on behalf of the Group" at bounding box center [356, 521] width 664 height 56
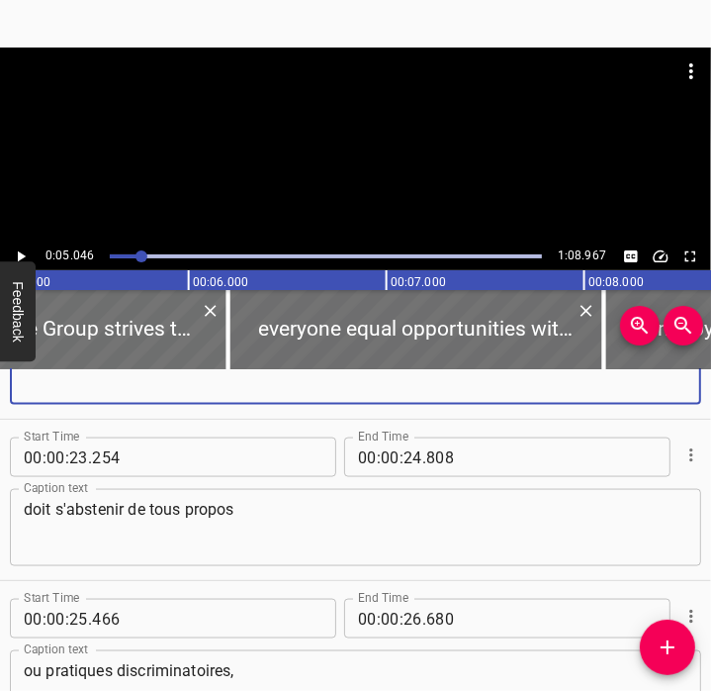
scroll to position [1411, 0]
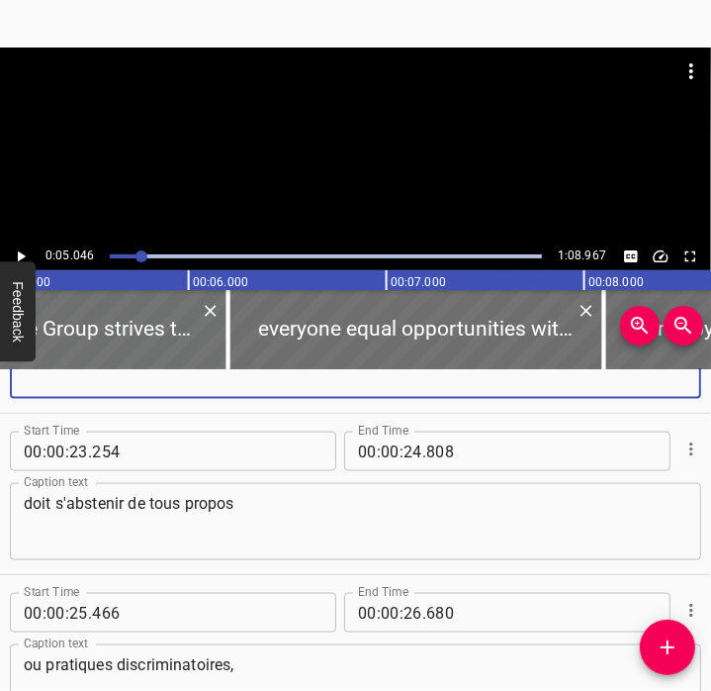
type textarea "Any person acting on behalf of the Group"
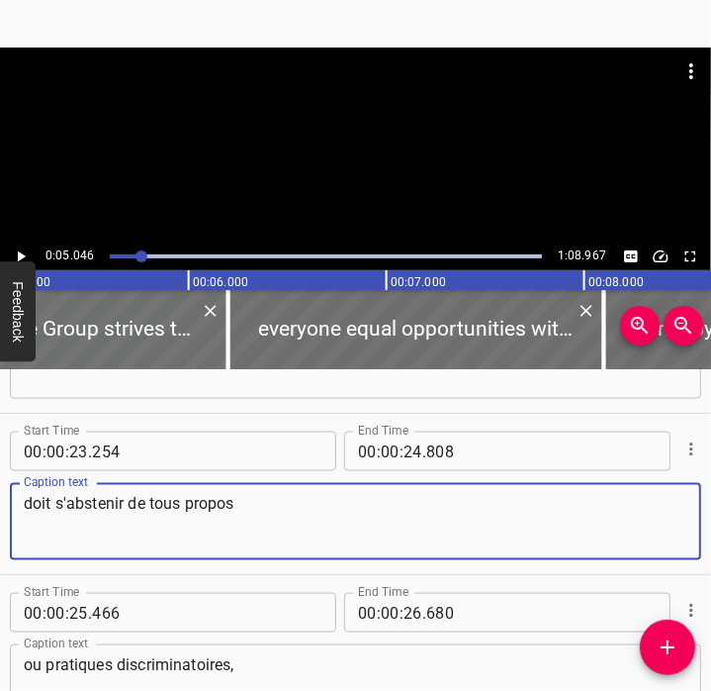
drag, startPoint x: 259, startPoint y: 525, endPoint x: -5, endPoint y: 527, distance: 264.2
click at [0, 527] on html "Caption Editor Batch Transcribe Account Privacy Contact 0:05.046 1:08.967 00:00…" at bounding box center [355, 345] width 711 height 691
paste textarea "must refrain from any discriminatory statements and practice"
type textarea "must refrain from any discriminatory statements and practices"
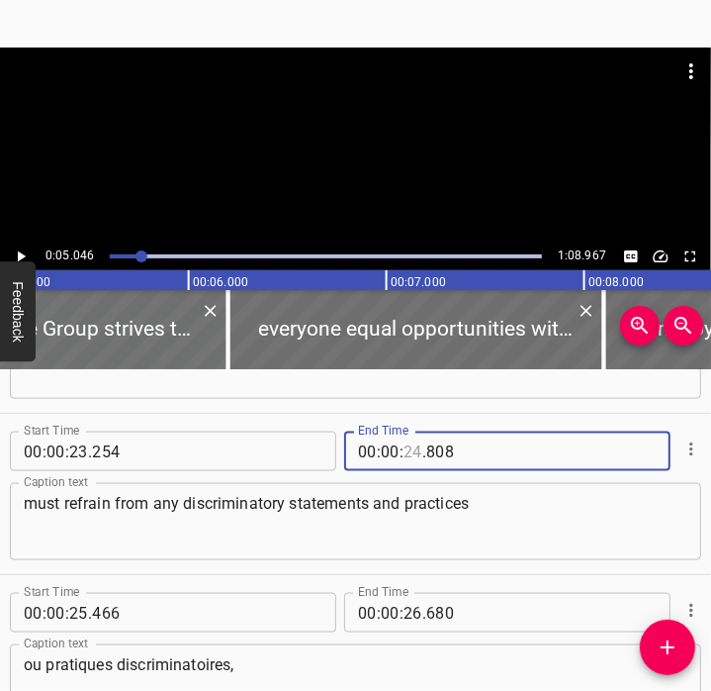
click at [408, 456] on input "number" at bounding box center [413, 451] width 19 height 40
type input "26"
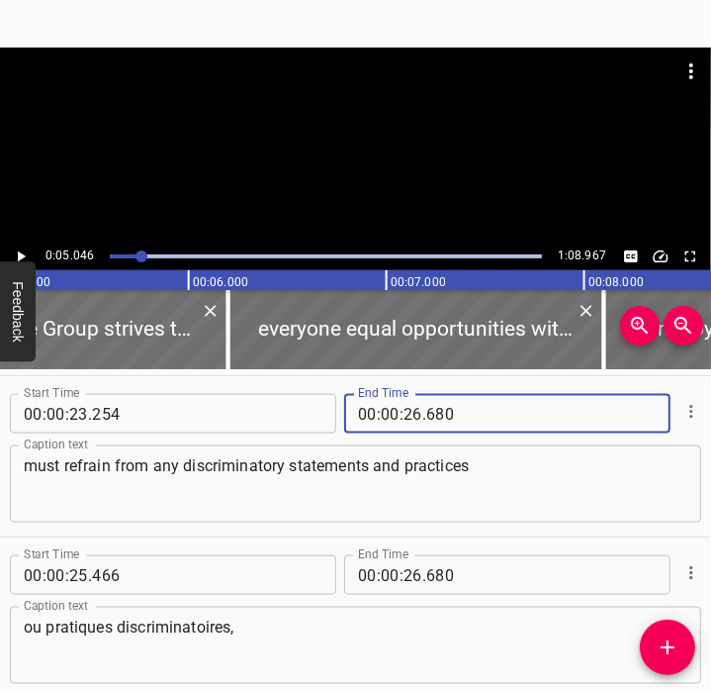
scroll to position [1459, 0]
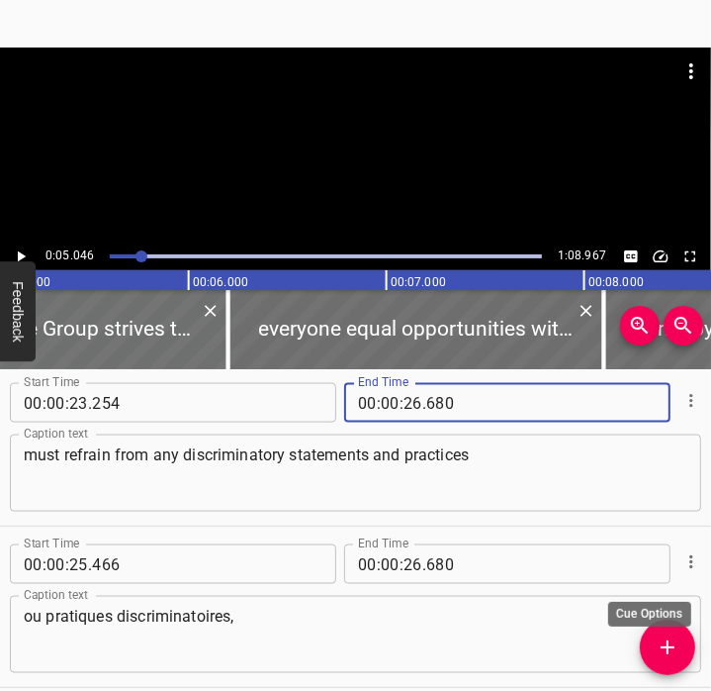
type input "680"
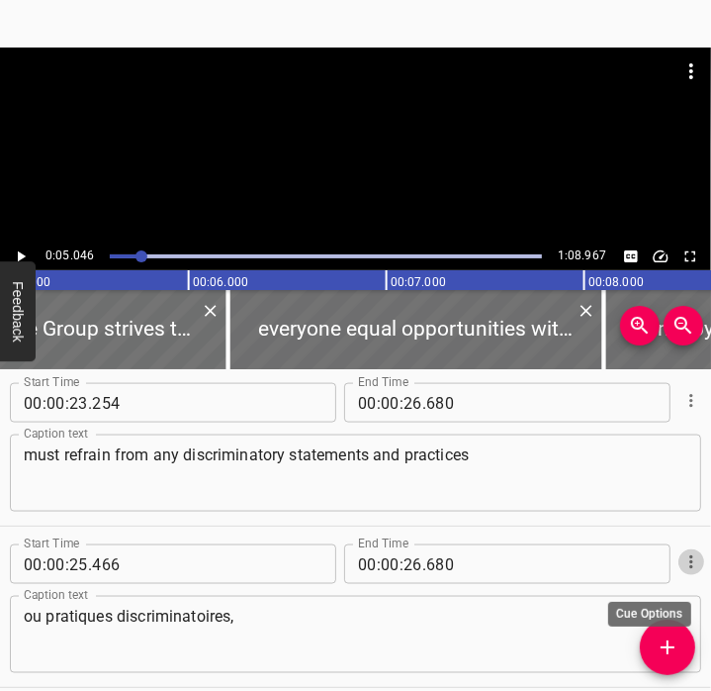
click at [682, 559] on icon "Cue Options" at bounding box center [692, 562] width 20 height 20
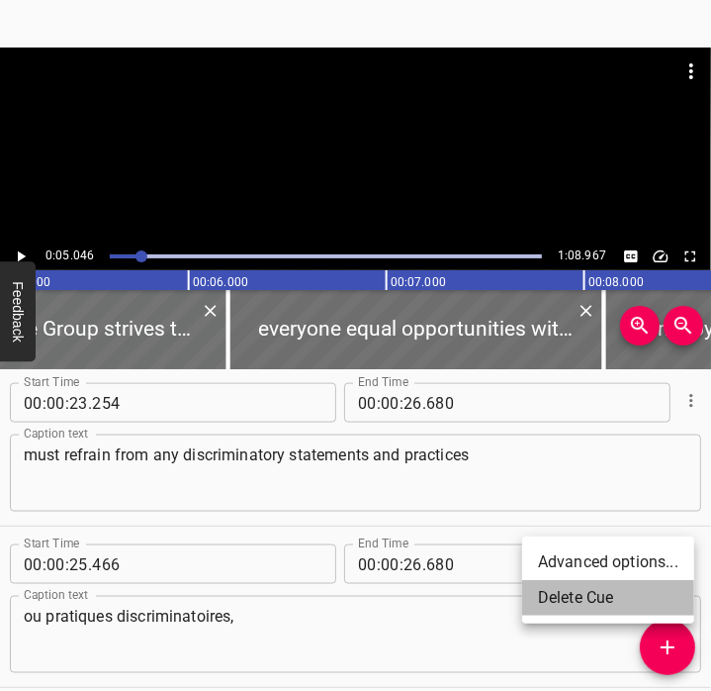
click at [589, 598] on li "Delete Cue" at bounding box center [608, 598] width 172 height 36
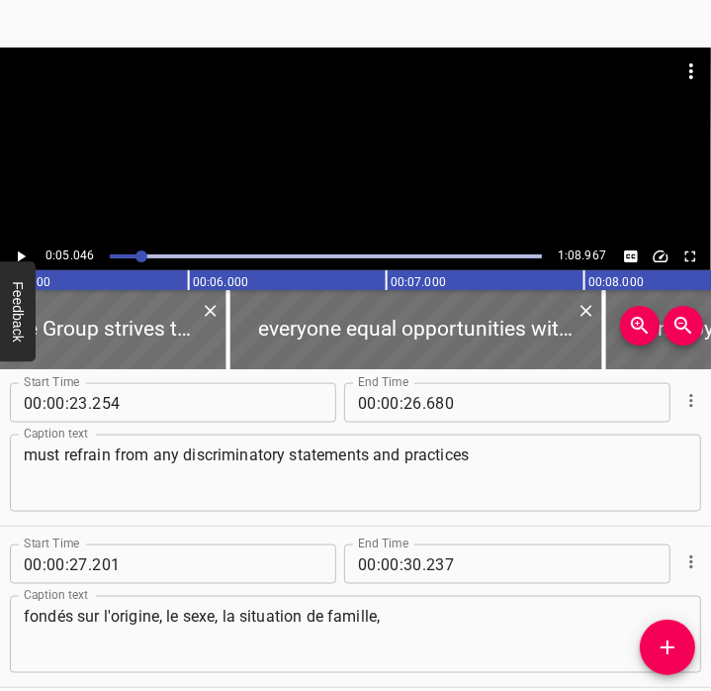
click at [483, 481] on textarea "must refrain from any discriminatory statements and practices" at bounding box center [356, 473] width 664 height 56
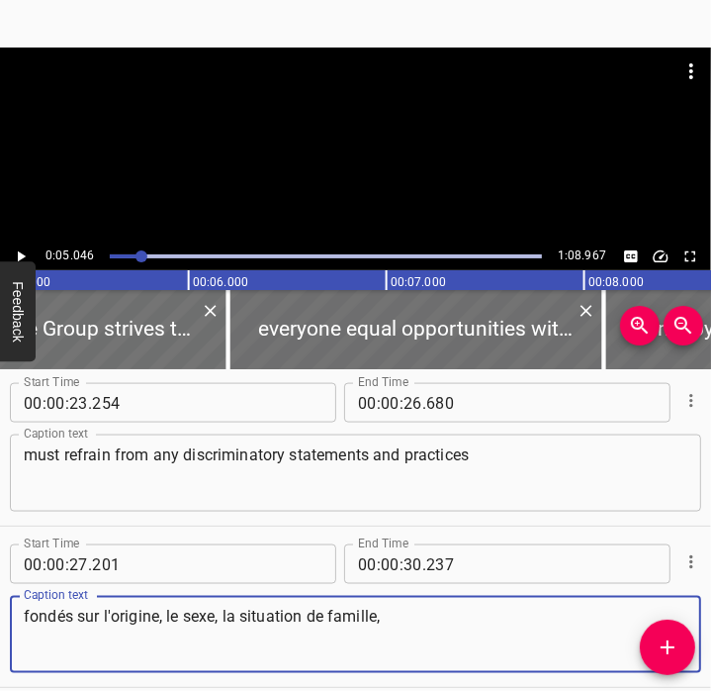
drag, startPoint x: 402, startPoint y: 624, endPoint x: -5, endPoint y: 625, distance: 406.6
click at [0, 625] on html "Caption Editor Batch Transcribe Account Privacy Contact 0:05.046 1:08.967 00:00…" at bounding box center [355, 345] width 711 height 691
paste textarea "based on origin, gender, family status,"
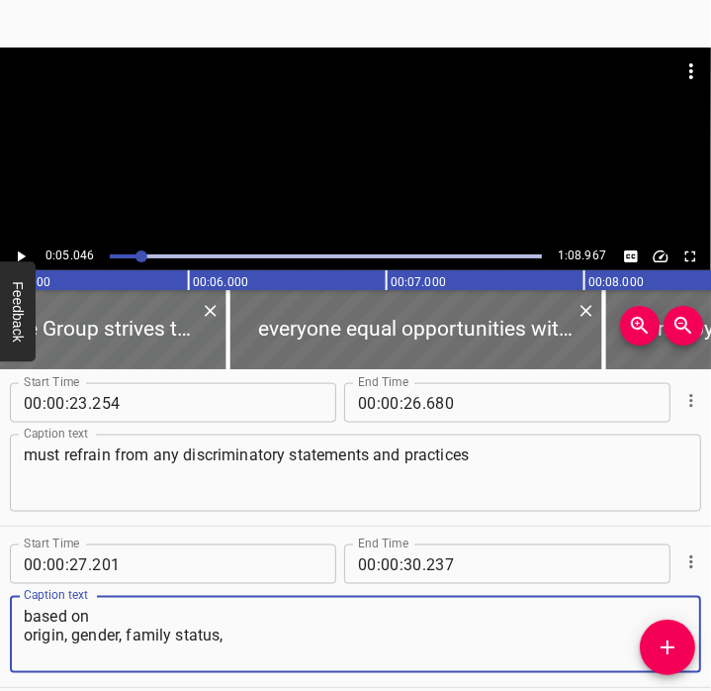
click at [32, 636] on textarea "based on origin, gender, family status," at bounding box center [356, 634] width 664 height 56
click at [32, 621] on textarea "based on origin, gender, family status," at bounding box center [356, 634] width 664 height 56
click at [388, 637] on textarea "based on origin, gender, family status," at bounding box center [356, 634] width 664 height 56
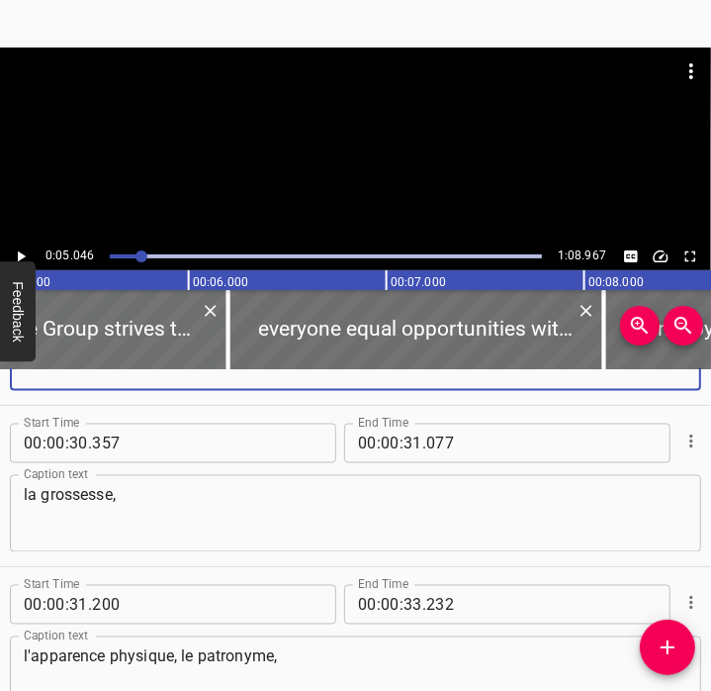
scroll to position [1741, 0]
type textarea "based on origin, gender, family status,"
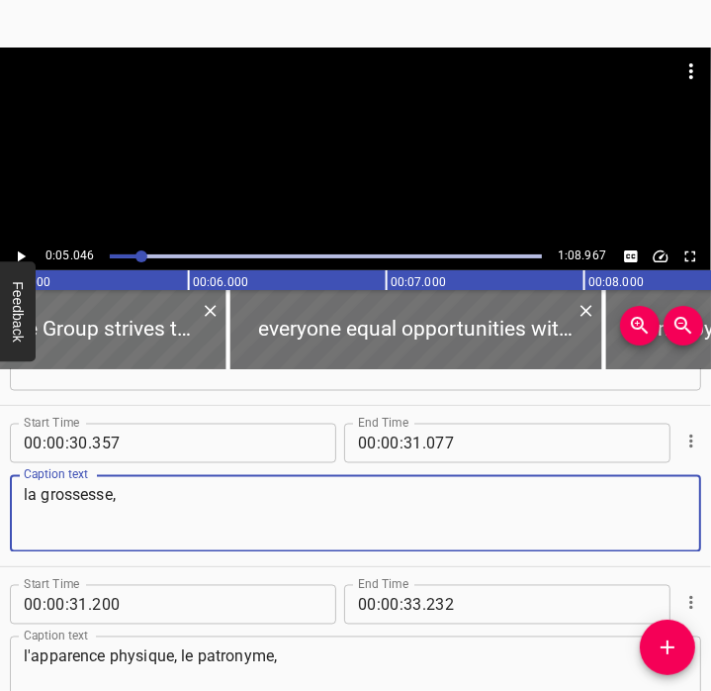
drag, startPoint x: 174, startPoint y: 503, endPoint x: -5, endPoint y: 470, distance: 182.0
click at [0, 470] on html "Caption Editor Batch Transcribe Account Privacy Contact 0:05.046 1:08.967 00:00…" at bounding box center [355, 345] width 711 height 691
paste textarea "pregnancy"
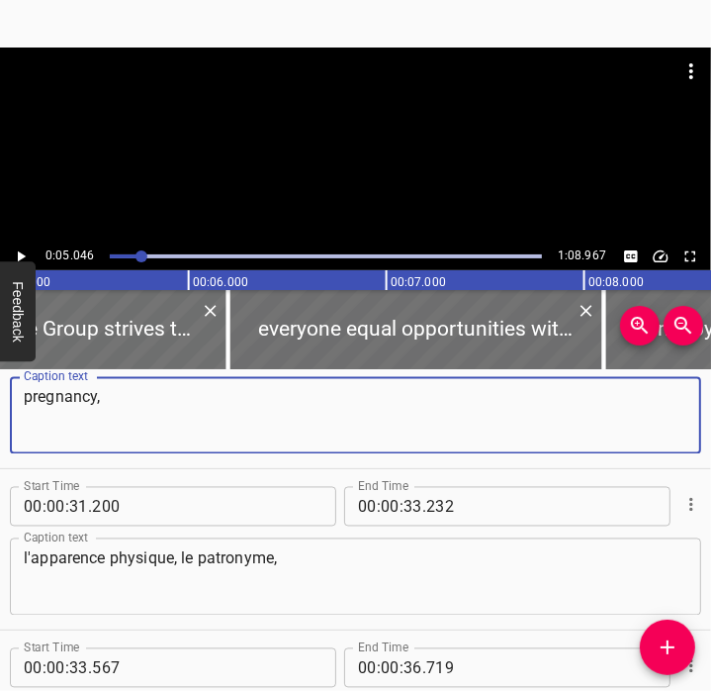
scroll to position [1844, 0]
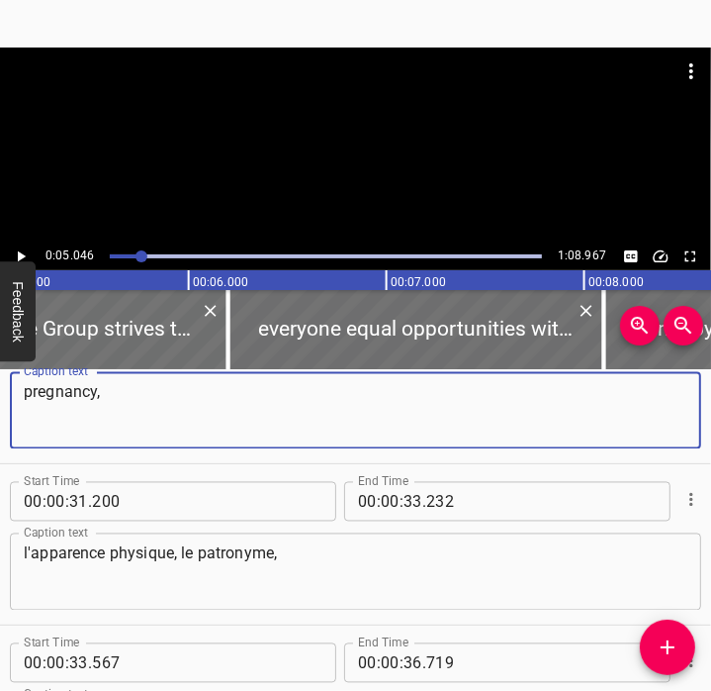
type textarea "pregnancy,"
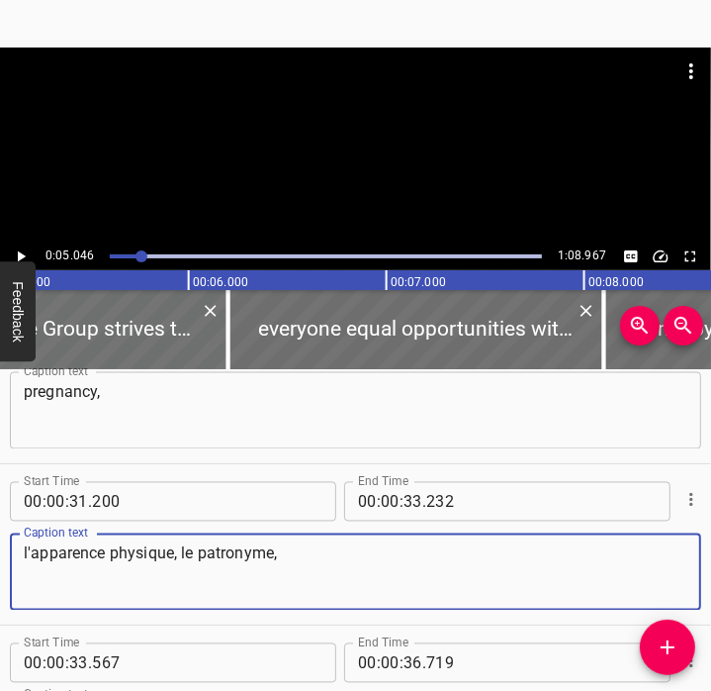
drag, startPoint x: 451, startPoint y: 554, endPoint x: -5, endPoint y: 521, distance: 457.3
click at [0, 521] on html "Caption Editor Batch Transcribe Account Privacy Contact 0:05.046 1:08.967 00:00…" at bounding box center [355, 345] width 711 height 691
paste textarea "physical appearance, surna"
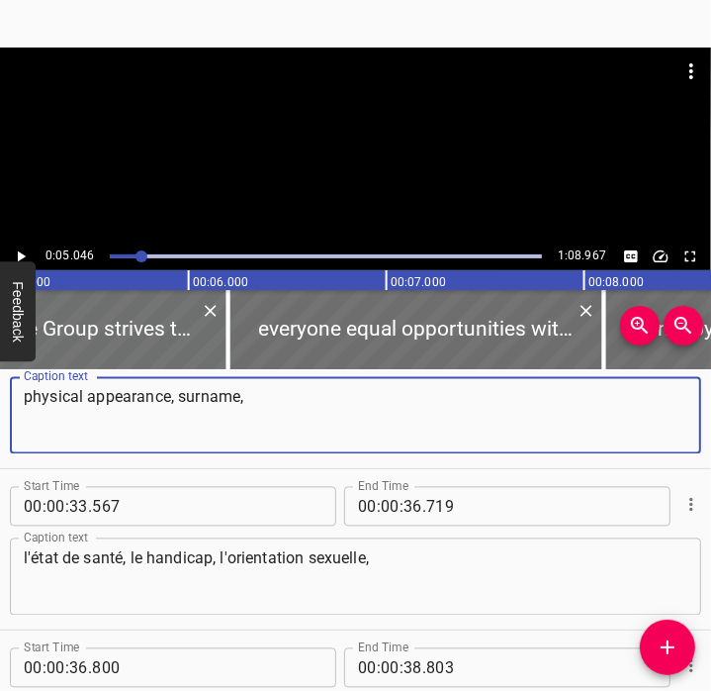
scroll to position [1999, 0]
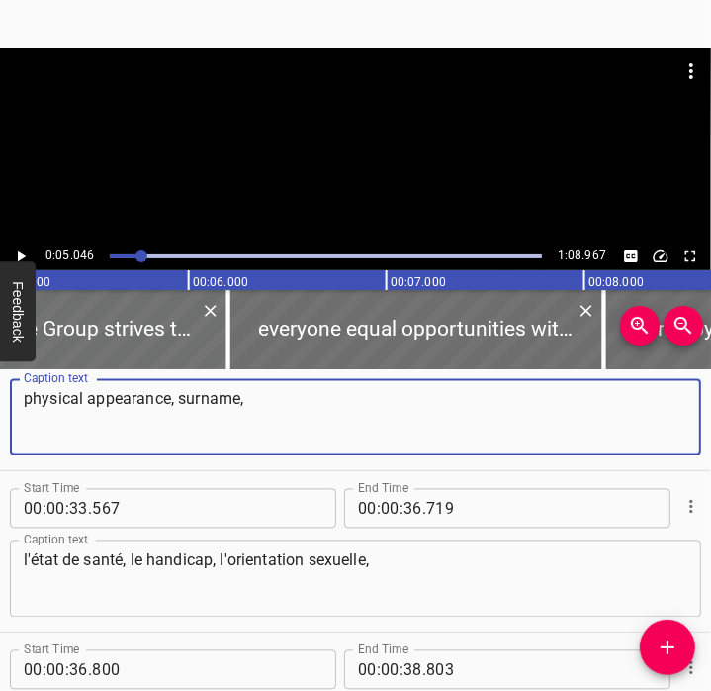
type textarea "physical appearance, surname,"
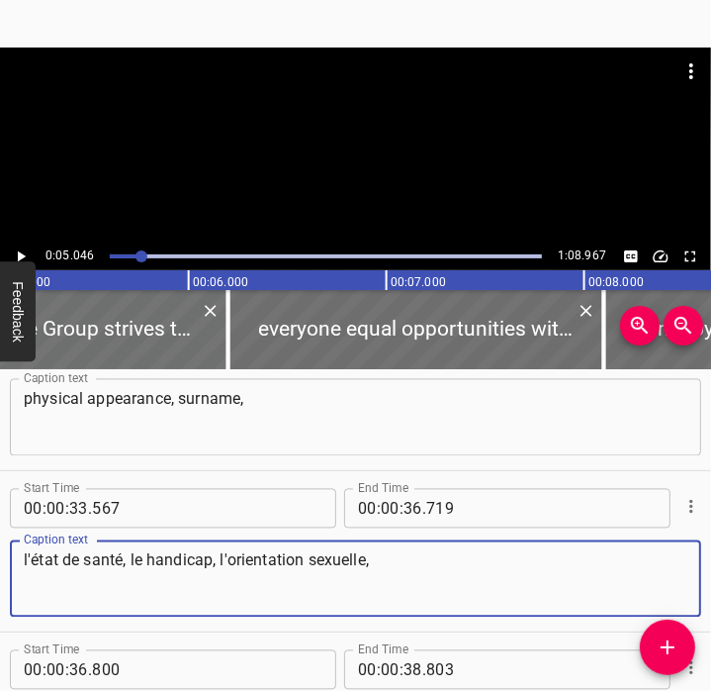
drag, startPoint x: 394, startPoint y: 584, endPoint x: 0, endPoint y: 548, distance: 395.4
click at [0, 548] on html "Caption Editor Batch Transcribe Account Privacy Contact 0:05.046 1:08.967 00:00…" at bounding box center [355, 345] width 711 height 691
paste textarea "state of health, disability, sexual orientation"
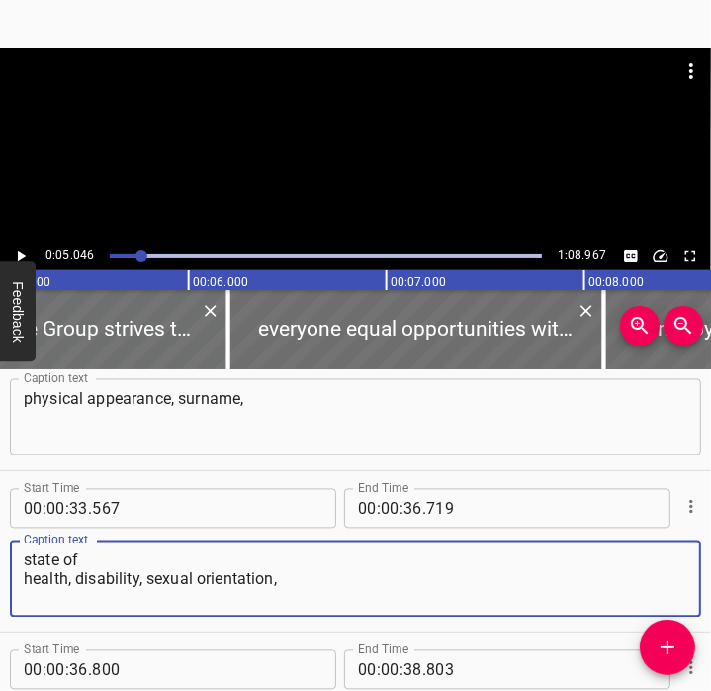
click at [24, 580] on textarea "state of health, disability, sexual orientation," at bounding box center [356, 579] width 664 height 56
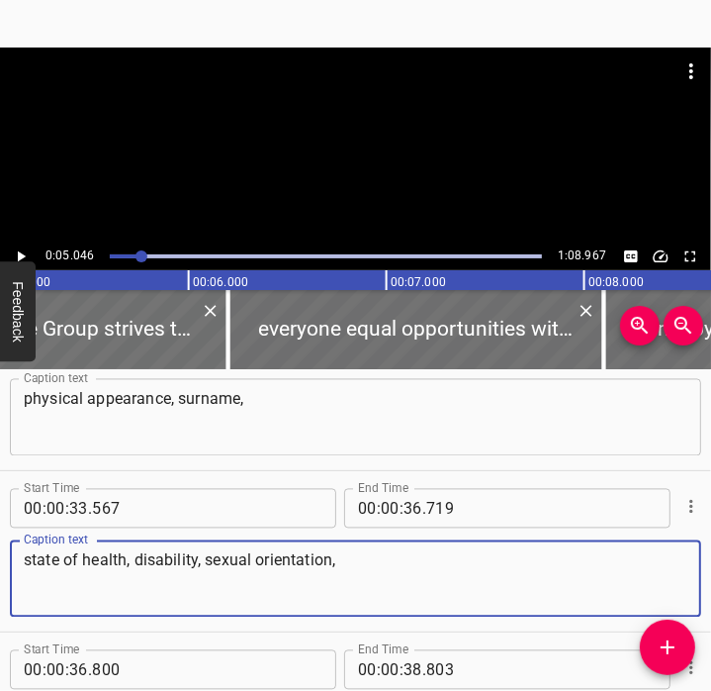
click at [352, 574] on textarea "state of health, disability, sexual orientation," at bounding box center [356, 579] width 664 height 56
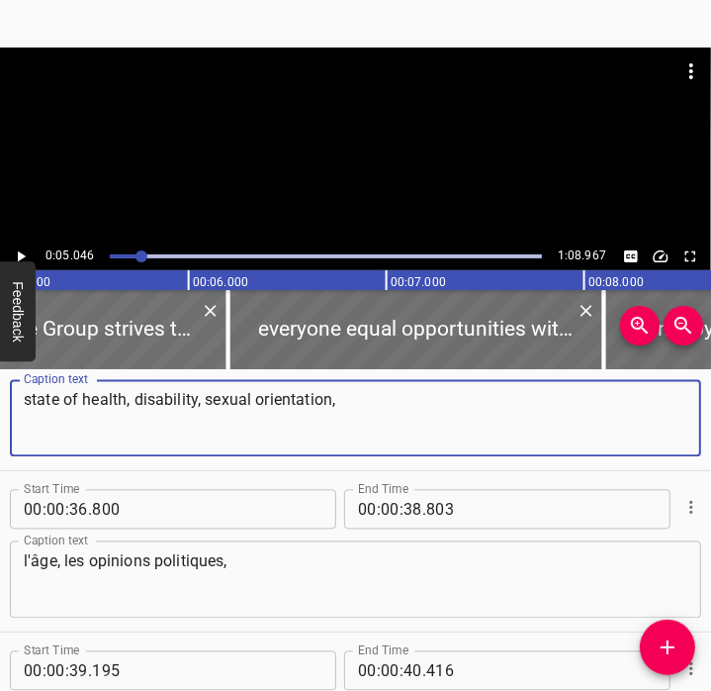
scroll to position [2169, 0]
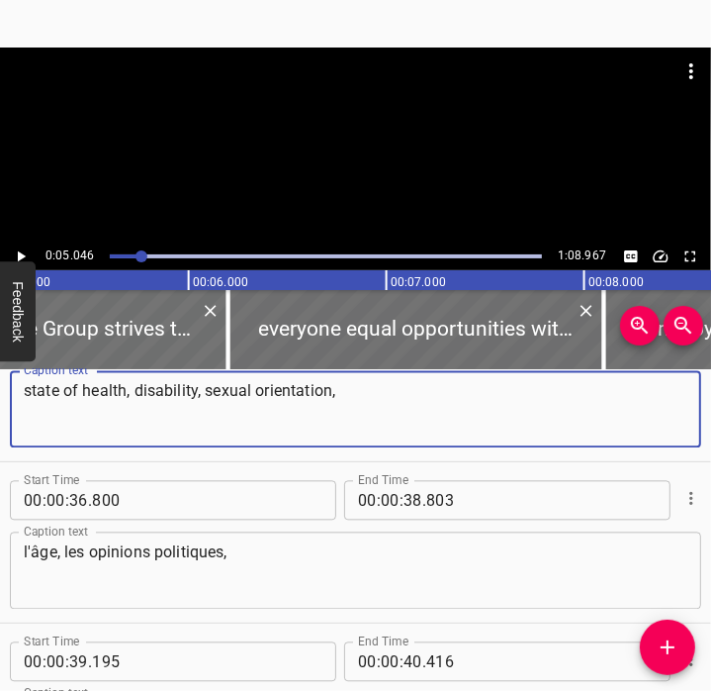
type textarea "state of health, disability, sexual orientation,"
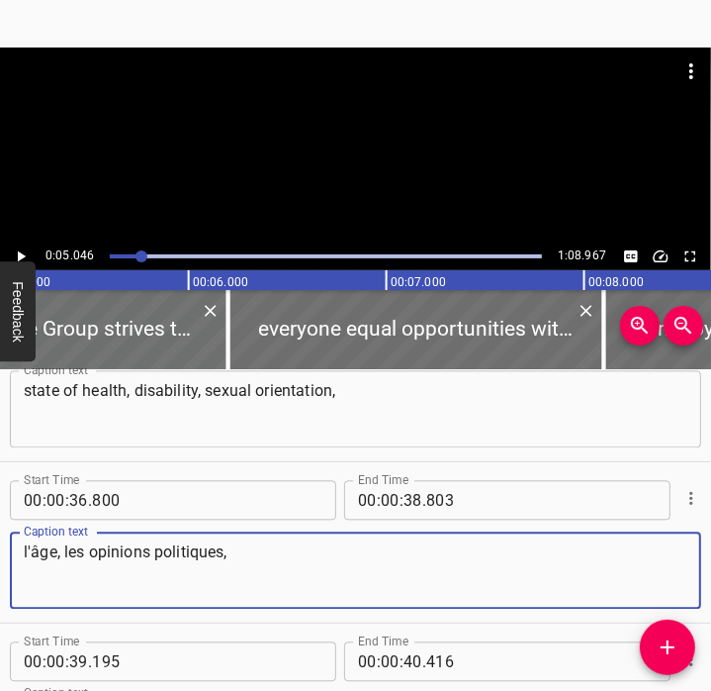
drag, startPoint x: 419, startPoint y: 571, endPoint x: -5, endPoint y: 535, distance: 425.0
click at [0, 535] on html "Caption Editor Batch Transcribe Account Privacy Contact 0:05.046 1:08.967 00:00…" at bounding box center [355, 345] width 711 height 691
paste textarea "age, political opinions, t"
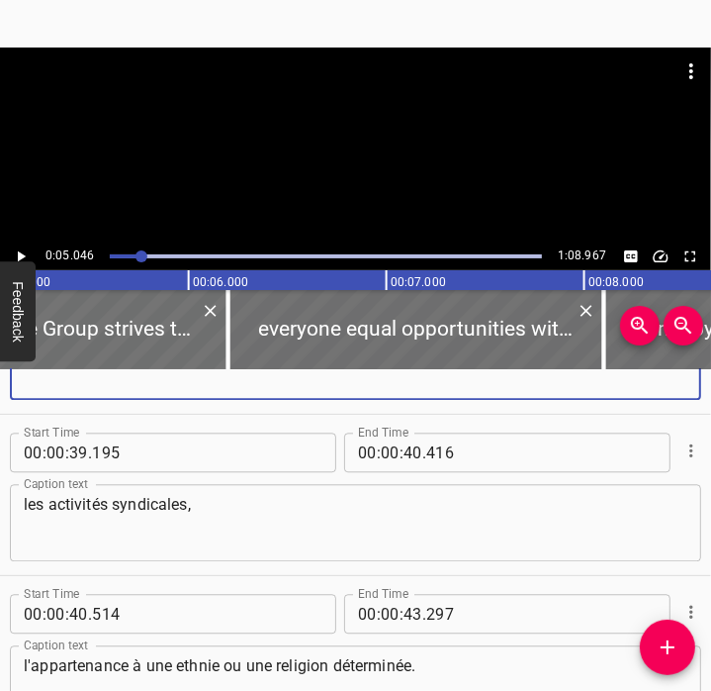
scroll to position [2377, 0]
type textarea "age, political opinions,"
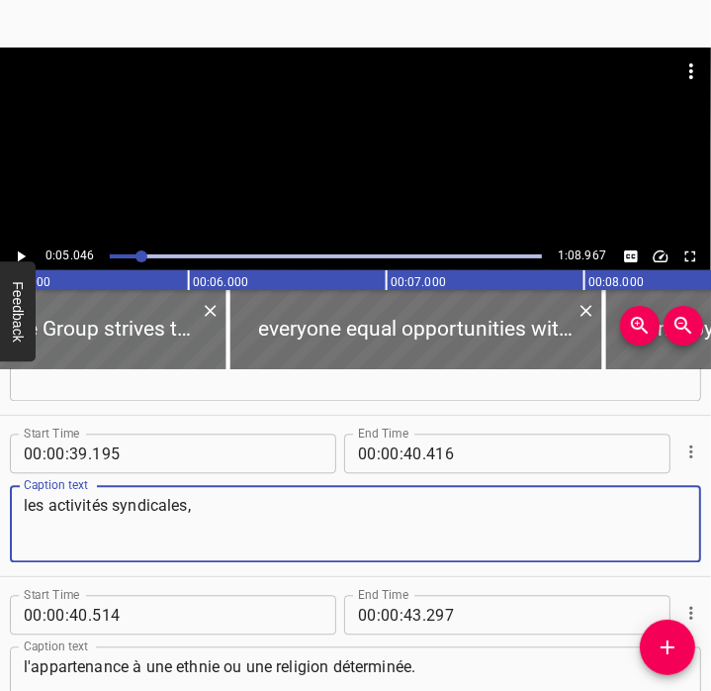
drag, startPoint x: 347, startPoint y: 535, endPoint x: -5, endPoint y: 480, distance: 356.6
click at [0, 480] on html "Caption Editor Batch Transcribe Account Privacy Contact 0:05.046 1:08.967 00:00…" at bounding box center [355, 345] width 711 height 691
paste textarea "trade union activiti"
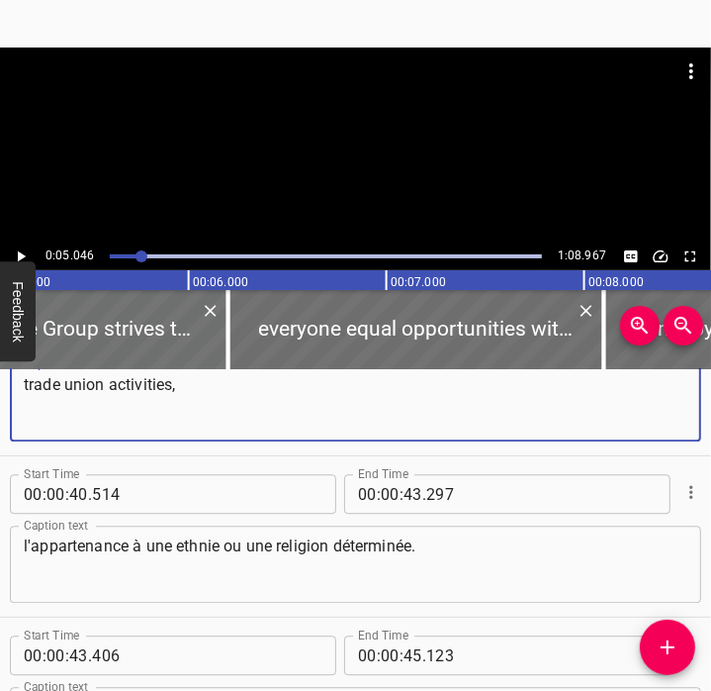
scroll to position [2537, 0]
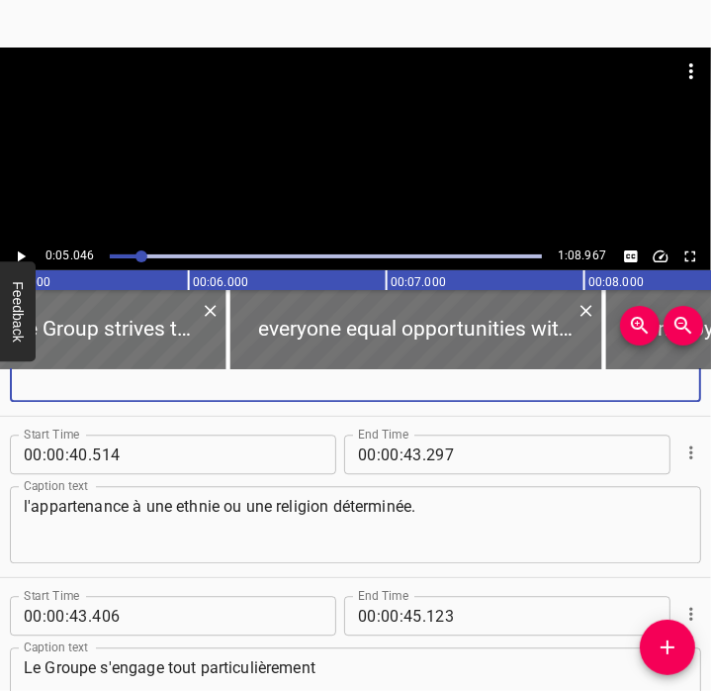
type textarea "trade union activities,"
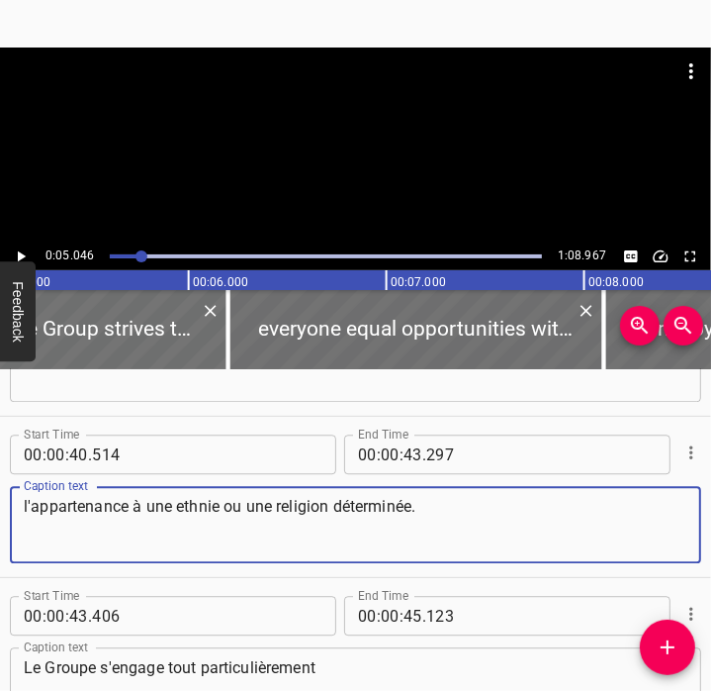
drag, startPoint x: 494, startPoint y: 538, endPoint x: 0, endPoint y: 501, distance: 495.1
click at [0, 501] on html "Caption Editor Batch Transcribe Account Privacy Contact 0:05.046 1:08.967 00:00…" at bounding box center [355, 345] width 711 height 691
paste textarea "membership of a particular ethnic group or religion. Th"
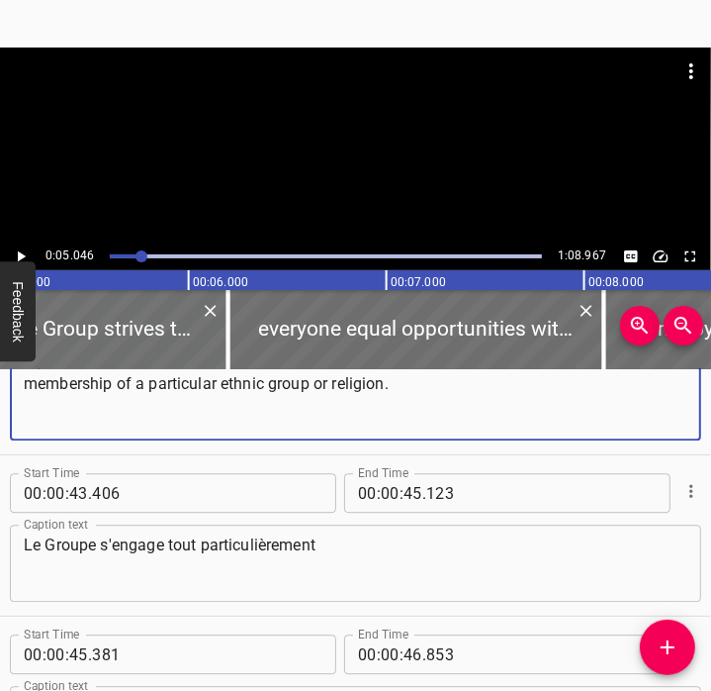
scroll to position [2659, 0]
type textarea "membership of a particular ethnic group or religion."
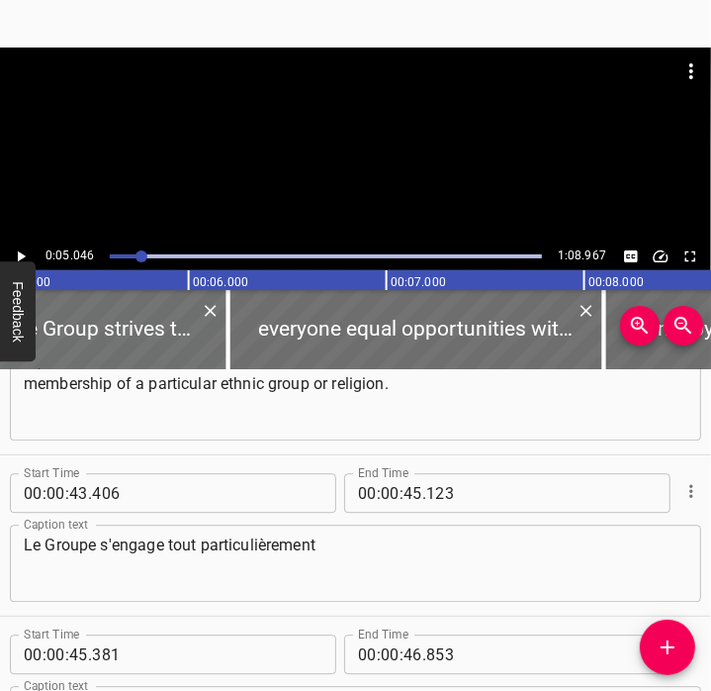
click at [295, 578] on textarea "Le Groupe s'engage tout particulièrement" at bounding box center [356, 563] width 664 height 56
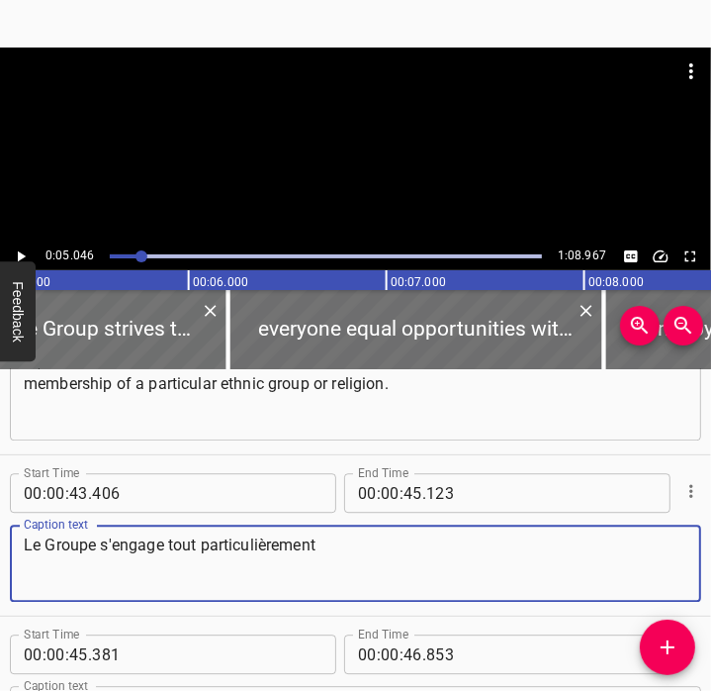
drag, startPoint x: 388, startPoint y: 570, endPoint x: 0, endPoint y: 539, distance: 389.1
click at [0, 539] on html "Caption Editor Batch Transcribe Account Privacy Contact 0:05.046 1:08.967 00:00…" at bounding box center [355, 345] width 711 height 691
paste textarea "The Group is particularly committed"
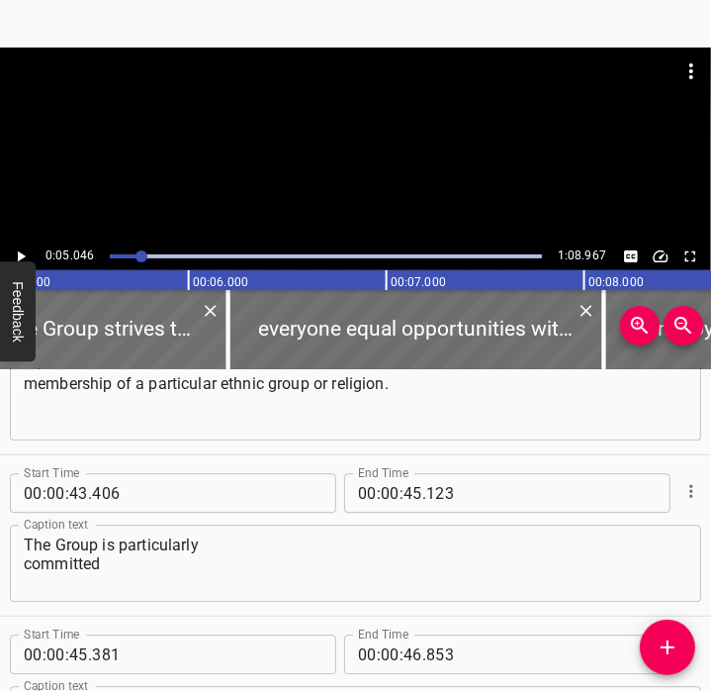
click at [22, 572] on div "The Group is particularly committed Caption text" at bounding box center [356, 562] width 692 height 77
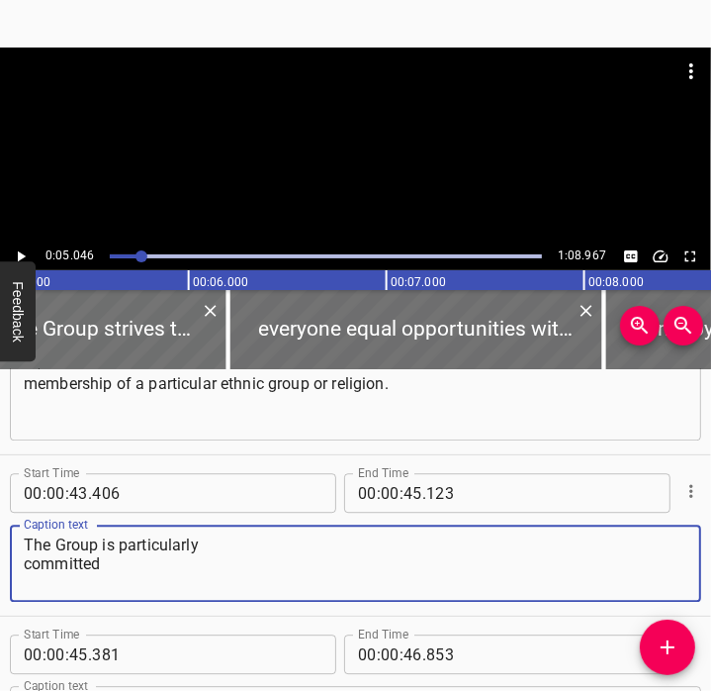
click at [25, 563] on textarea "The Group is particularly committed" at bounding box center [356, 563] width 664 height 56
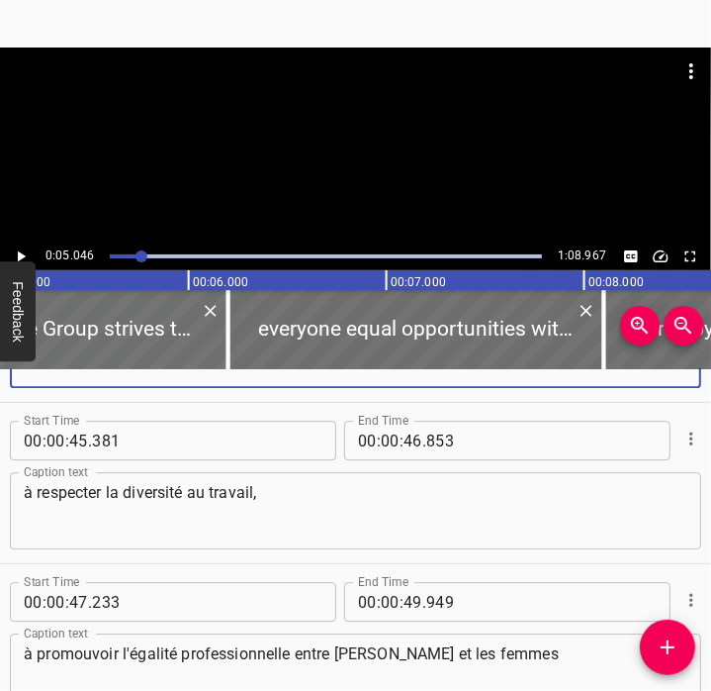
scroll to position [2877, 0]
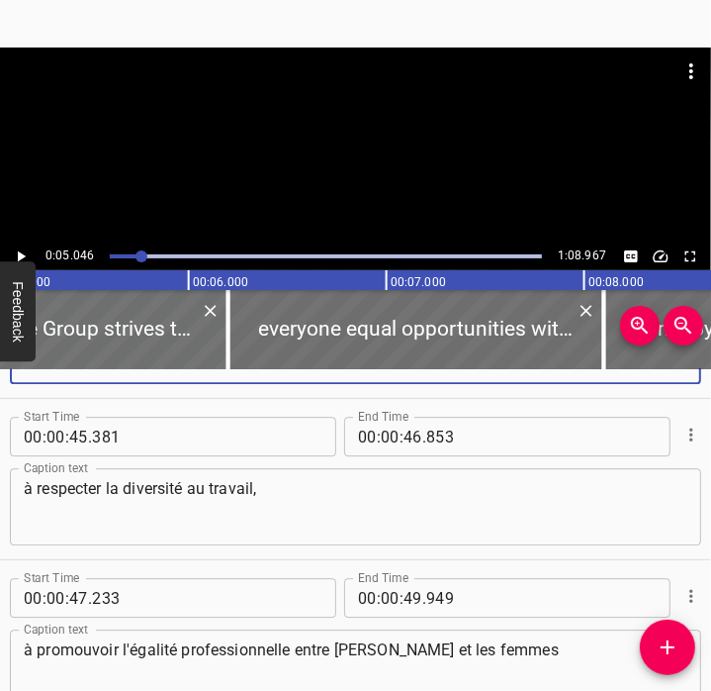
type textarea "The Group is particularly committed"
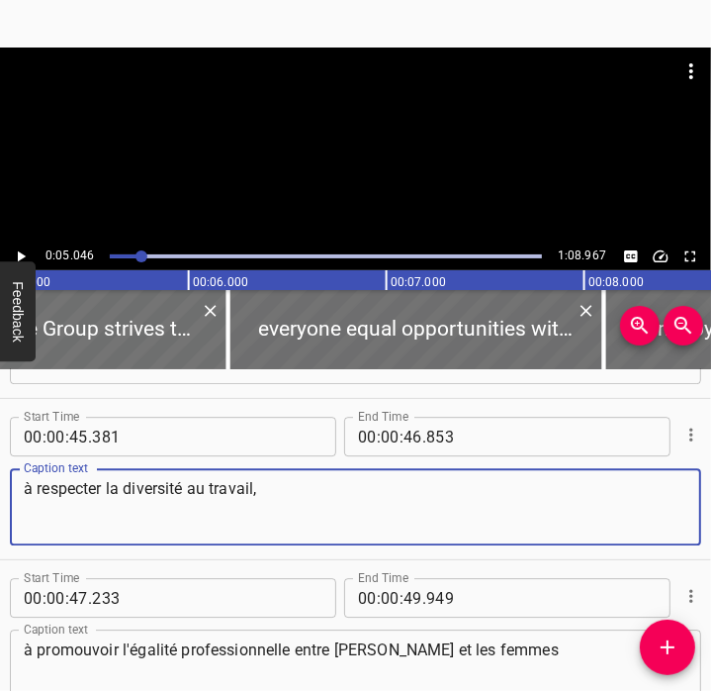
drag, startPoint x: 331, startPoint y: 515, endPoint x: -5, endPoint y: 488, distance: 337.5
click at [0, 488] on html "Caption Editor Batch Transcribe Account Privacy Contact 0:05.046 1:08.967 00:00…" at bounding box center [355, 345] width 711 height 691
paste textarea "to promoting diversity in the workplace"
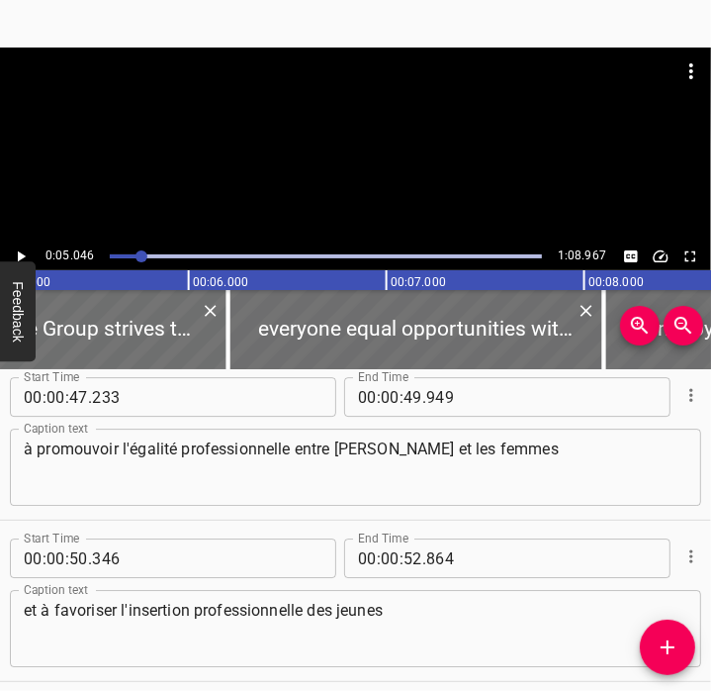
scroll to position [3079, 0]
type textarea "to promoting diversity in the workplace,"
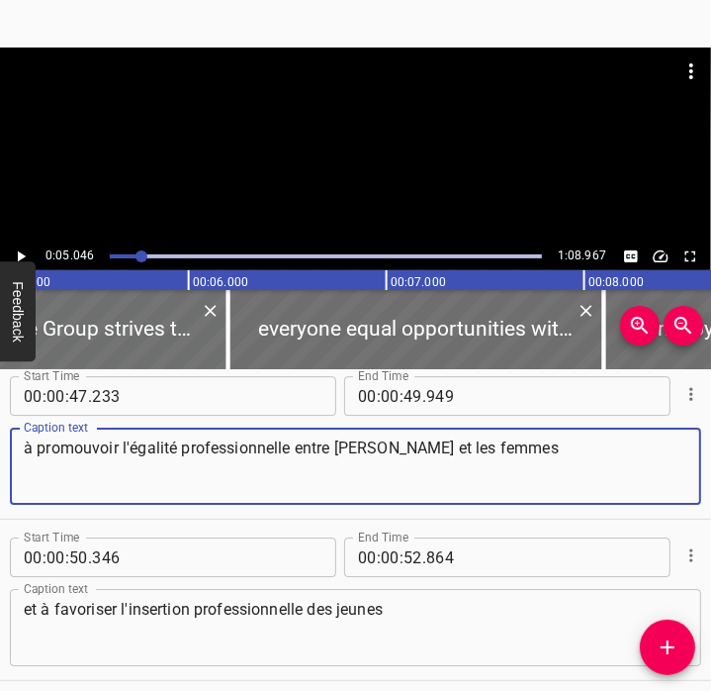
click at [405, 460] on textarea "à promouvoir l'égalité professionnelle entre [PERSON_NAME] et les femmes" at bounding box center [356, 466] width 664 height 56
paste textarea "professional equality between men and women,"
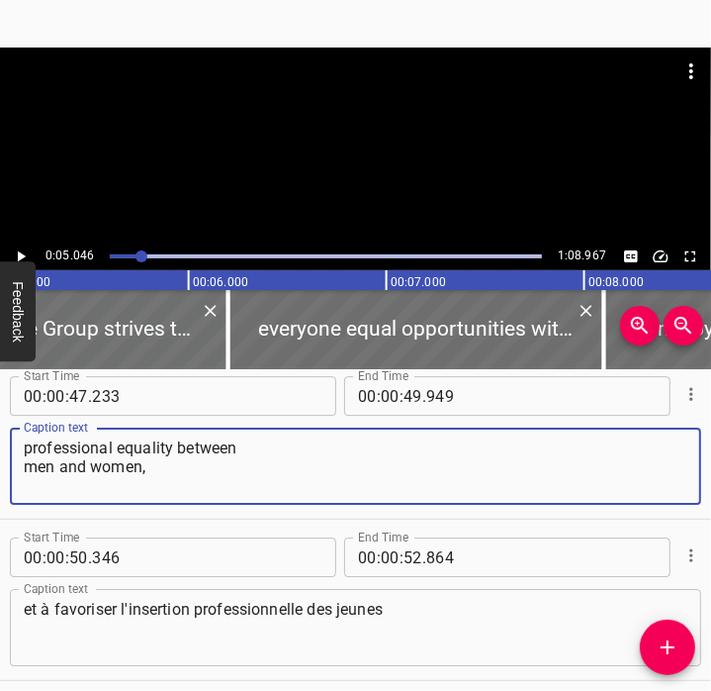
click at [57, 441] on textarea "professional equality between men and women," at bounding box center [356, 466] width 664 height 56
click at [32, 476] on textarea "professional equality between men and women," at bounding box center [356, 466] width 664 height 56
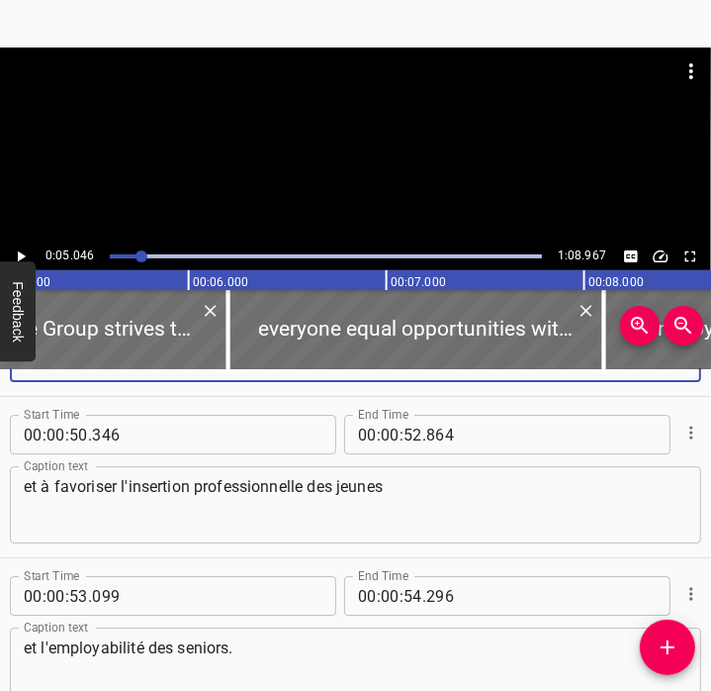
scroll to position [3204, 0]
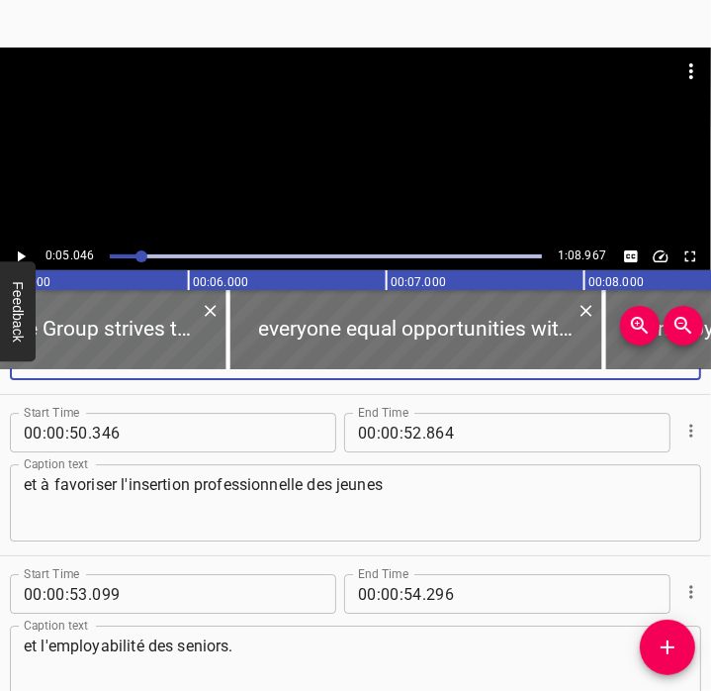
type textarea "professional equality between men and women,"
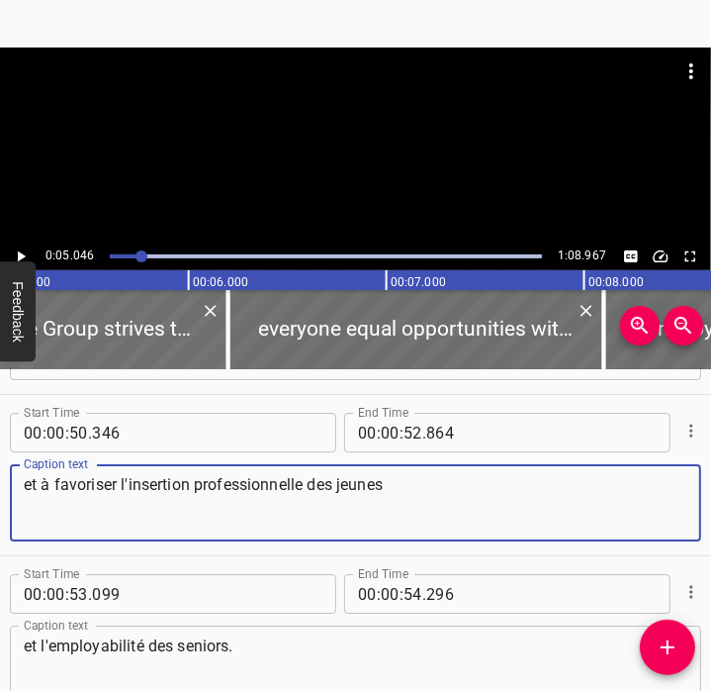
drag, startPoint x: 479, startPoint y: 495, endPoint x: -5, endPoint y: 500, distance: 483.8
click at [0, 500] on html "Caption Editor Batch Transcribe Account Privacy Contact 0:05.046 1:08.967 00:00…" at bounding box center [355, 345] width 711 height 691
paste textarea "and to fostering the professional integration of young people"
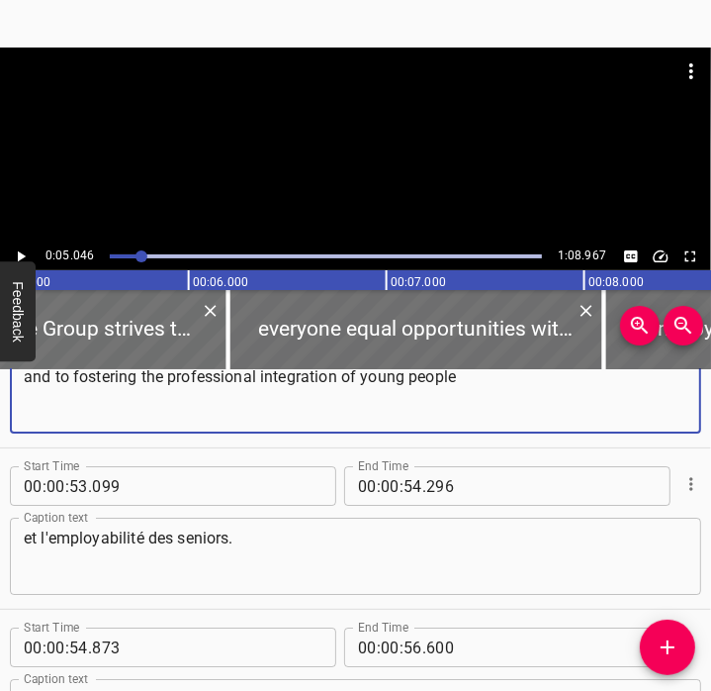
scroll to position [3314, 0]
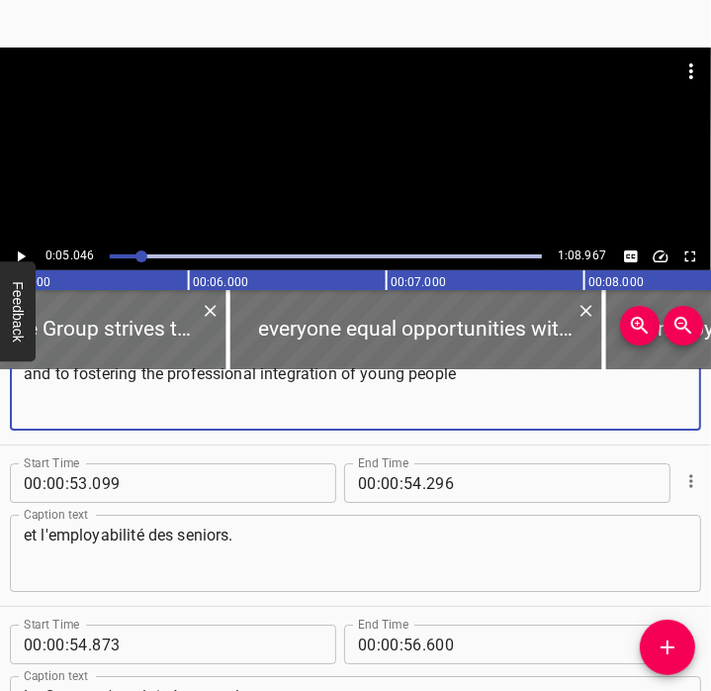
type textarea "and to fostering the professional integration of young people"
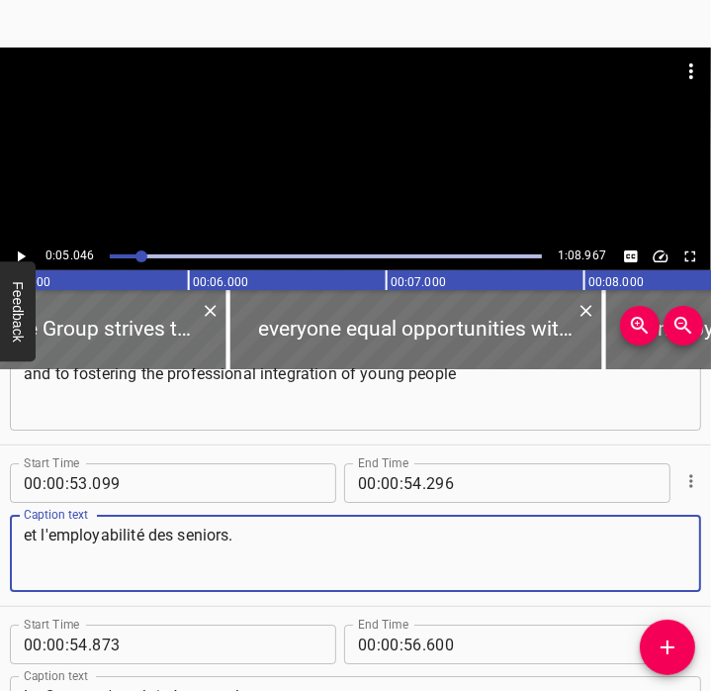
drag, startPoint x: 259, startPoint y: 570, endPoint x: 0, endPoint y: 538, distance: 261.1
click at [0, 538] on html "Caption Editor Batch Transcribe Account Privacy Contact 0:05.046 1:08.967 00:00…" at bounding box center [355, 345] width 711 height 691
paste textarea "and the employability of seniors"
click at [28, 564] on textarea "and the employability of seniors" at bounding box center [356, 553] width 664 height 56
click at [305, 531] on textarea "and the employability of seniors" at bounding box center [356, 553] width 664 height 56
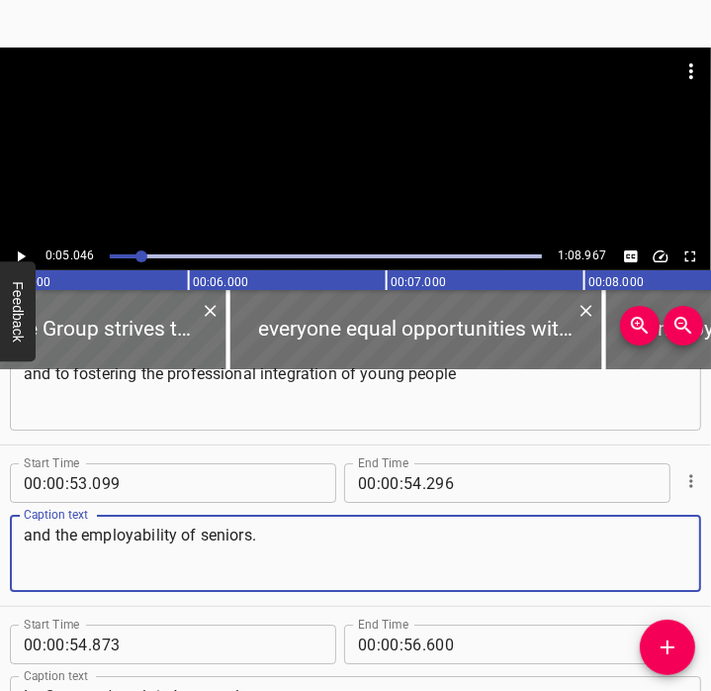
click at [34, 532] on textarea "and the employability of seniors." at bounding box center [356, 553] width 664 height 56
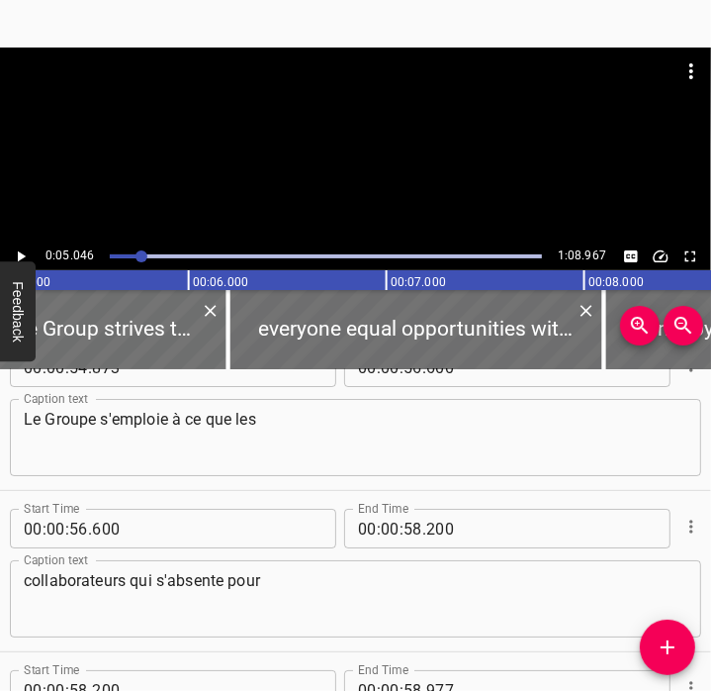
scroll to position [3592, 0]
type textarea "and the employability of seniors."
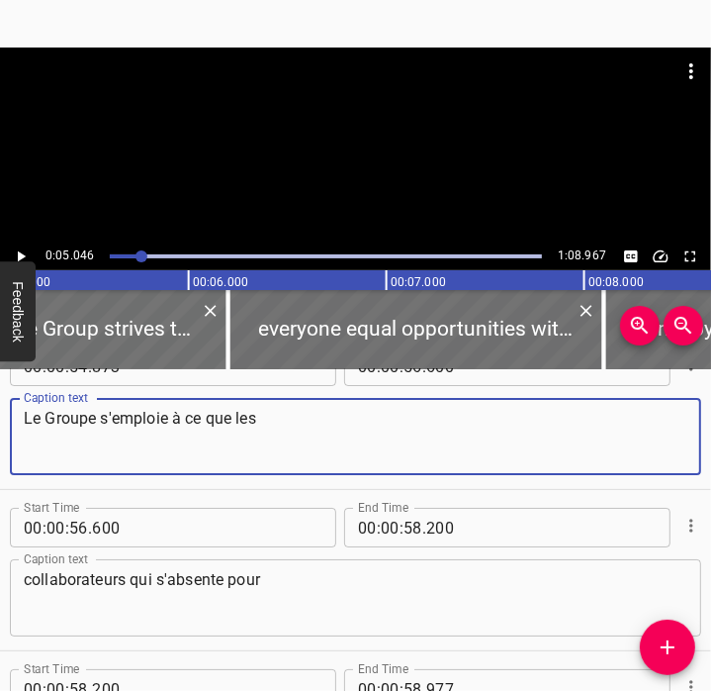
drag, startPoint x: 338, startPoint y: 464, endPoint x: 6, endPoint y: 405, distance: 337.7
click at [6, 405] on div "Start Time 00 : 00 : 54 . 873 Start Time End Time 00 : 00 : 56 . 600 End Time C…" at bounding box center [355, 408] width 711 height 160
paste textarea "The Group is committed to ensuring that"
type textarea "The Group is committed to ensuring that"
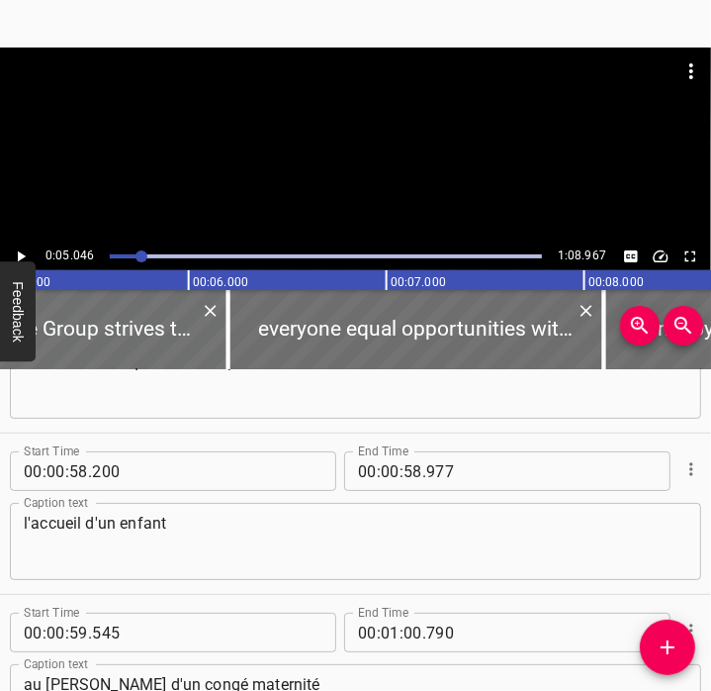
scroll to position [3811, 0]
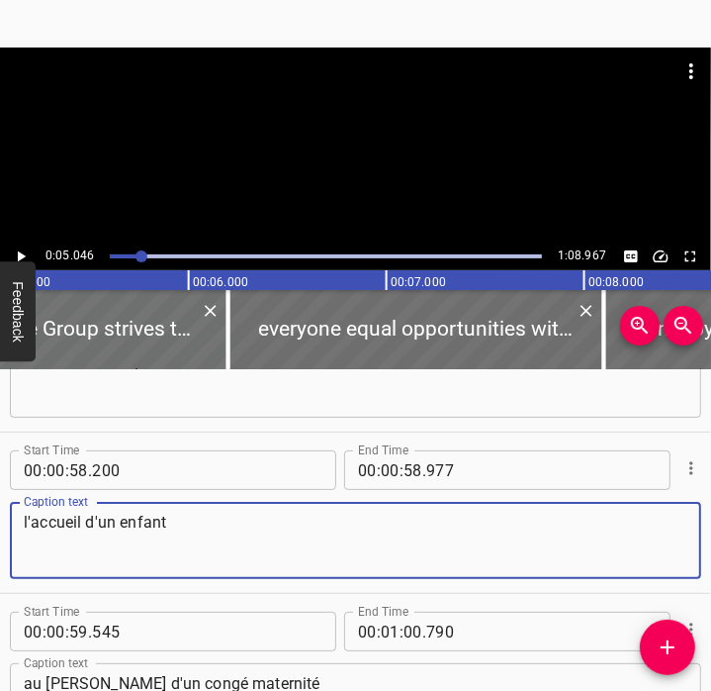
drag, startPoint x: 277, startPoint y: 560, endPoint x: -5, endPoint y: 515, distance: 285.5
click at [0, 515] on html "Caption Editor Batch Transcribe Account Privacy Contact 0:05.046 1:08.967 00:00…" at bounding box center [355, 345] width 711 height 691
paste textarea "employees taking maternity or paternity leave"
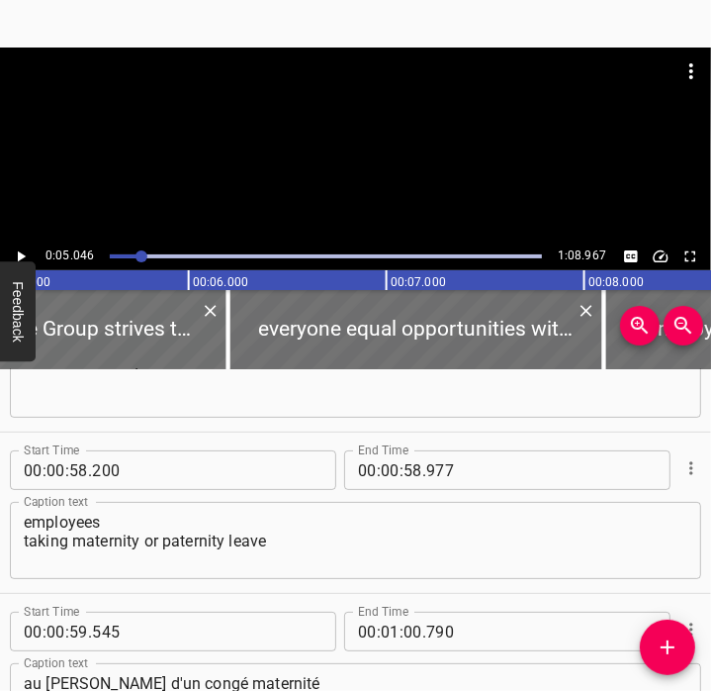
click at [20, 544] on div "employees taking maternity or paternity leave Caption text" at bounding box center [356, 540] width 692 height 77
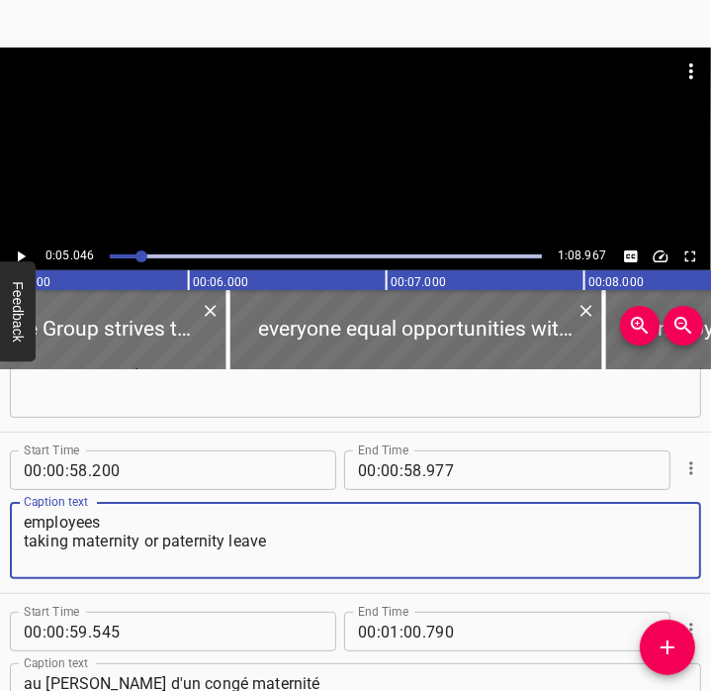
click at [28, 548] on textarea "employees taking maternity or paternity leave" at bounding box center [356, 541] width 664 height 56
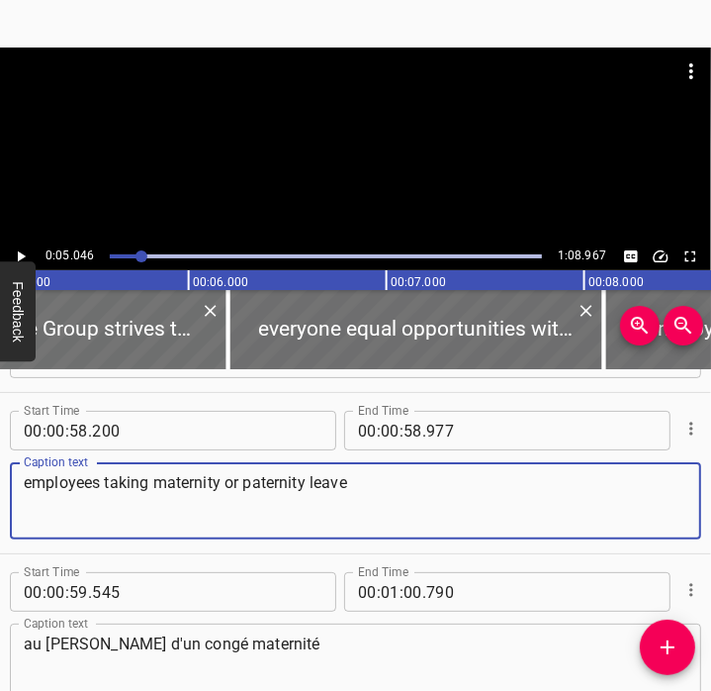
scroll to position [3851, 0]
type textarea "employees taking maternity or paternity leave"
click at [409, 439] on input "number" at bounding box center [413, 431] width 19 height 40
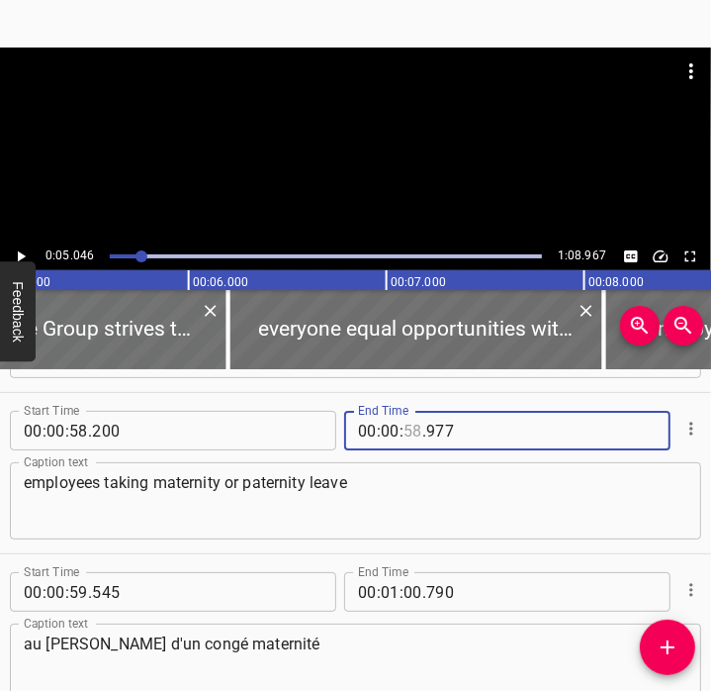
type input "58"
click at [388, 432] on input "number" at bounding box center [390, 431] width 19 height 40
type input "02"
type input "58"
click at [388, 432] on input "number" at bounding box center [390, 431] width 19 height 40
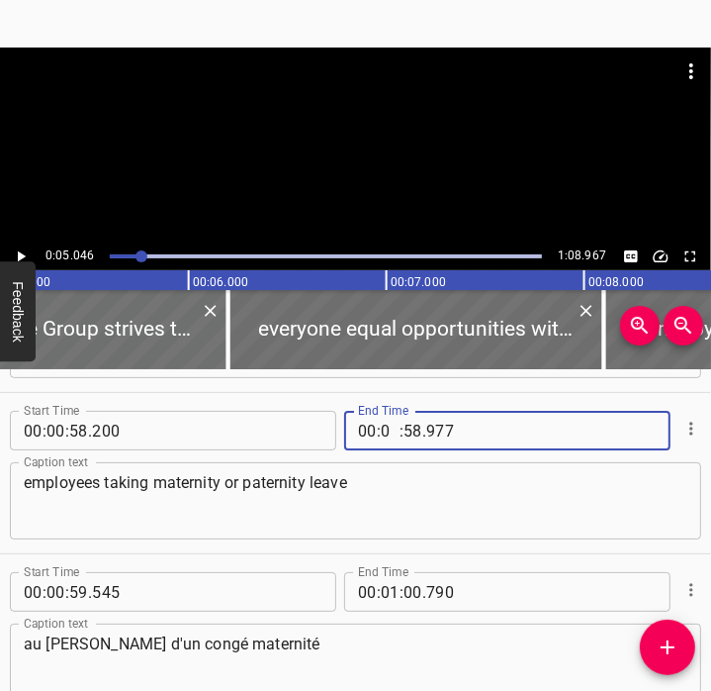
type input "01"
type input "02"
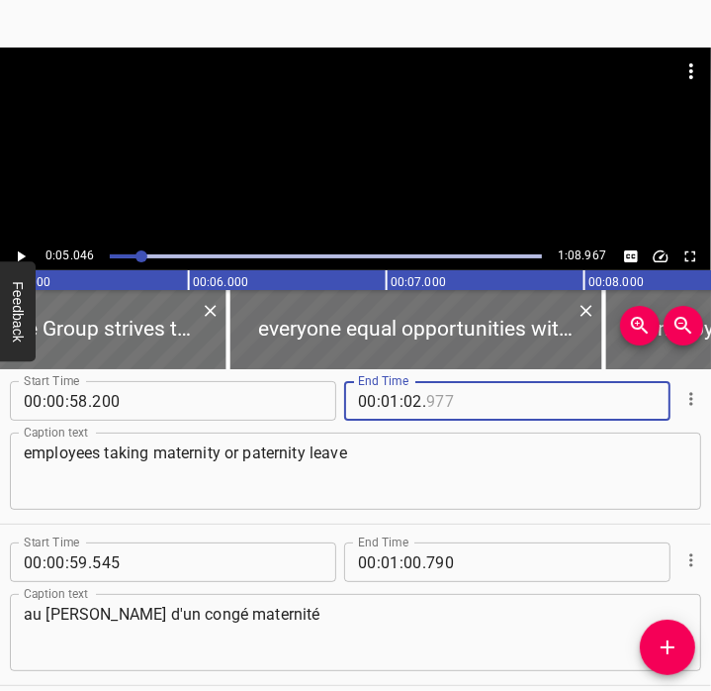
scroll to position [3825, 0]
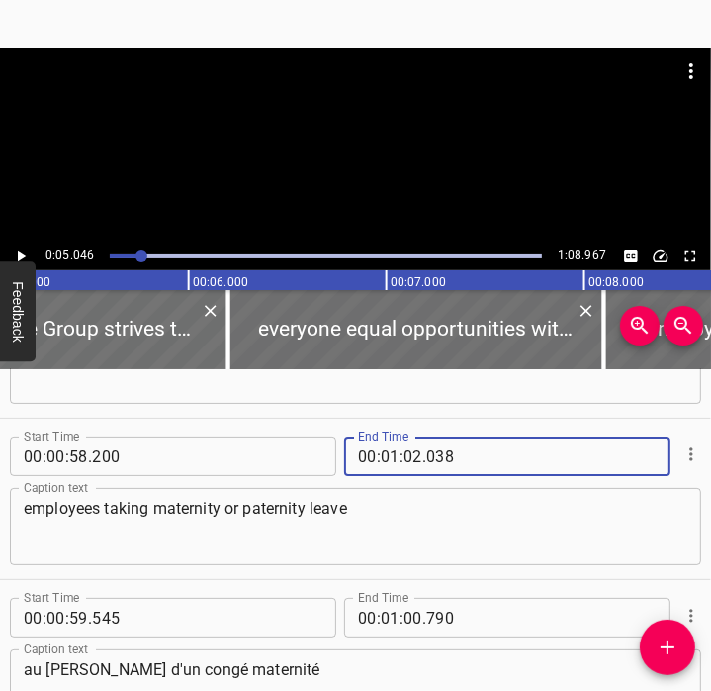
type input "038"
click at [406, 576] on div "Start Time 00 : 00 : 58 . 200 Start Time End Time 00 : 01 : 02 . 038 End Time C…" at bounding box center [355, 499] width 711 height 160
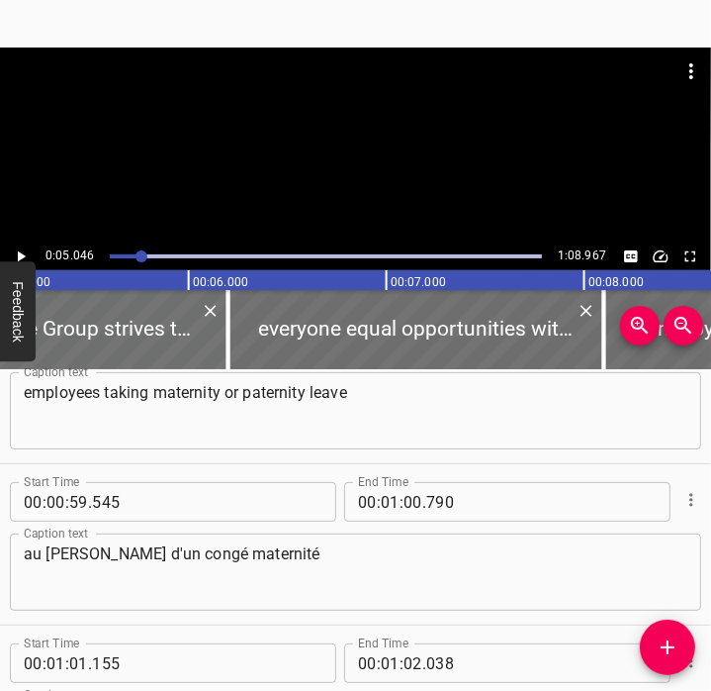
scroll to position [3944, 0]
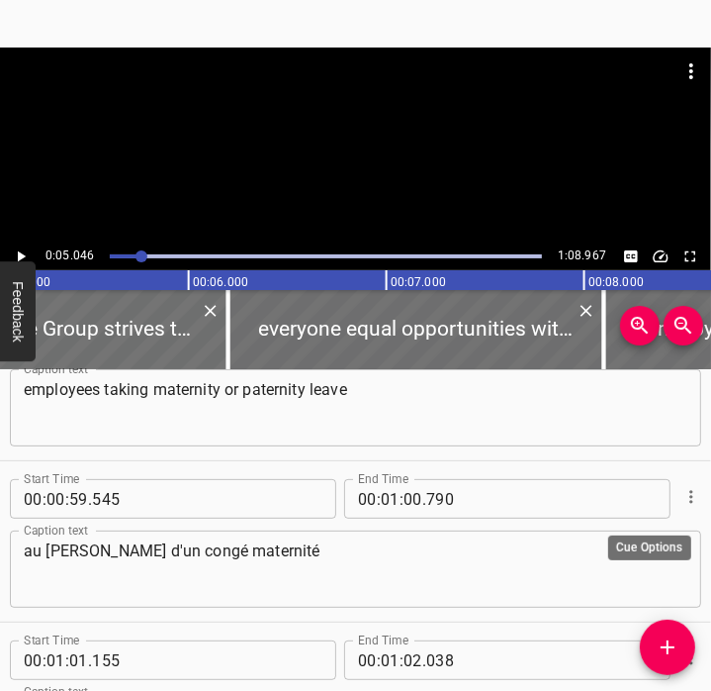
click at [679, 511] on div at bounding box center [690, 496] width 23 height 51
click at [682, 501] on icon "Cue Options" at bounding box center [692, 497] width 20 height 20
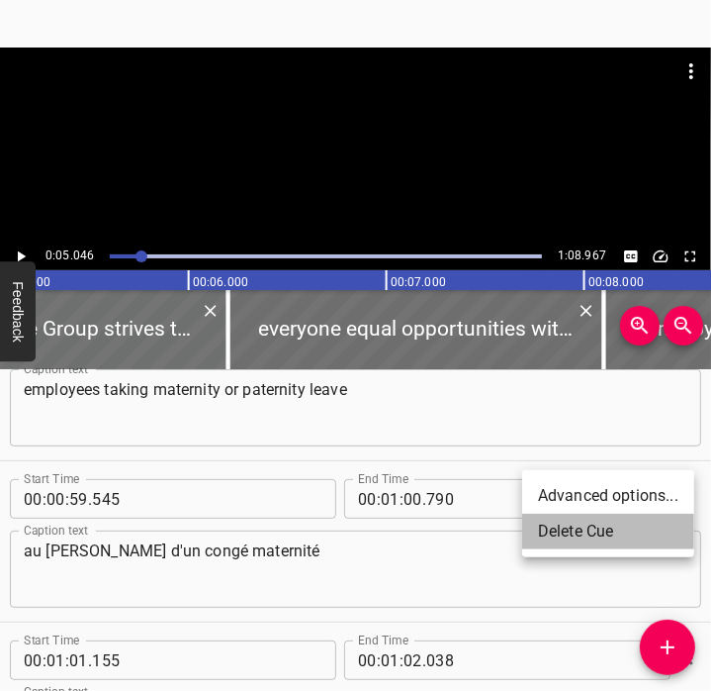
click at [582, 531] on li "Delete Cue" at bounding box center [608, 531] width 172 height 36
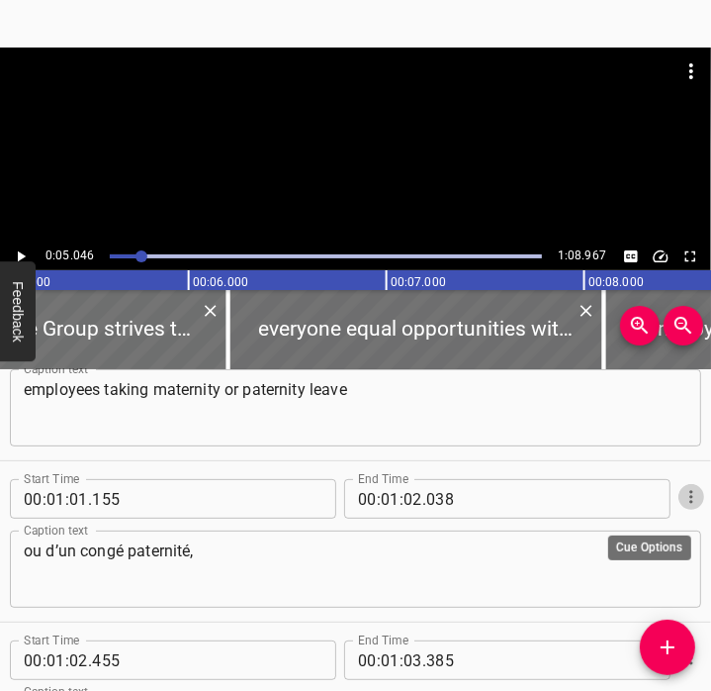
click at [685, 506] on button "Cue Options" at bounding box center [692, 497] width 26 height 26
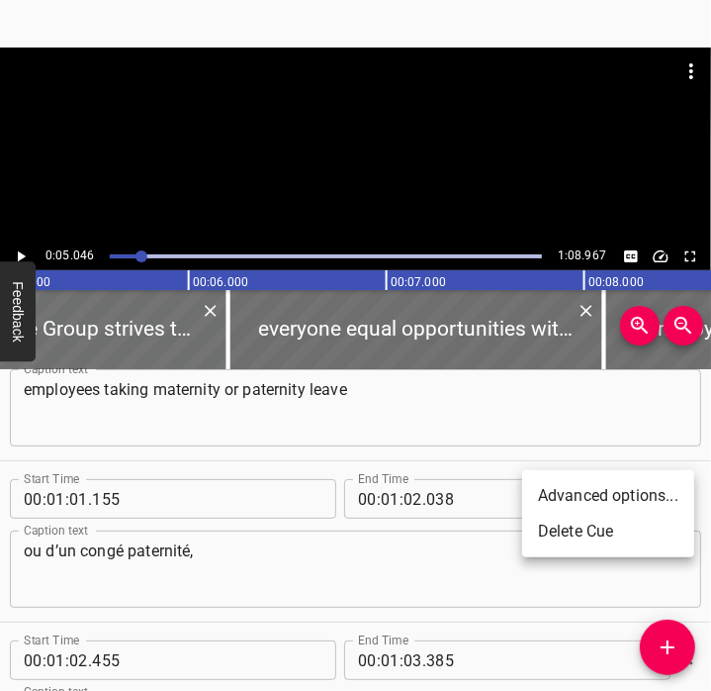
click at [633, 532] on li "Delete Cue" at bounding box center [608, 531] width 172 height 36
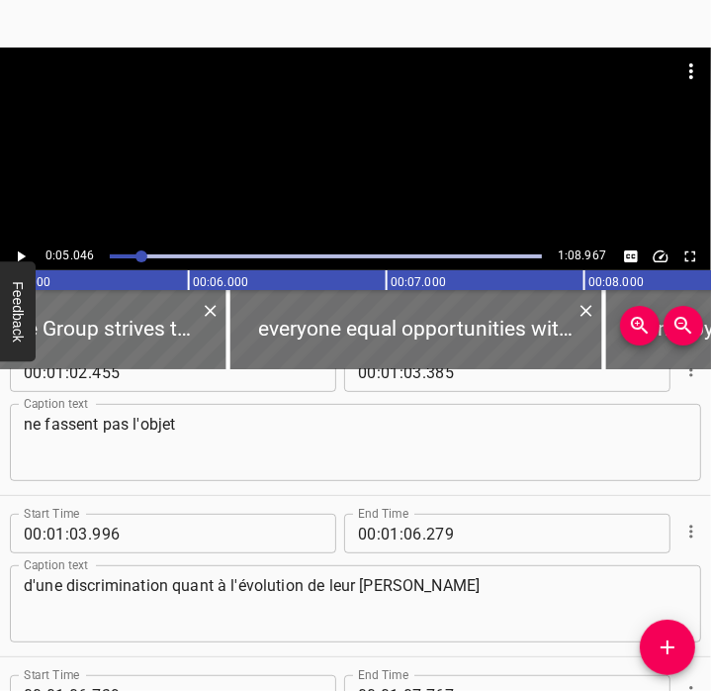
scroll to position [4070, 0]
click at [296, 439] on textarea "ne fassent pas l'objet" at bounding box center [356, 443] width 664 height 56
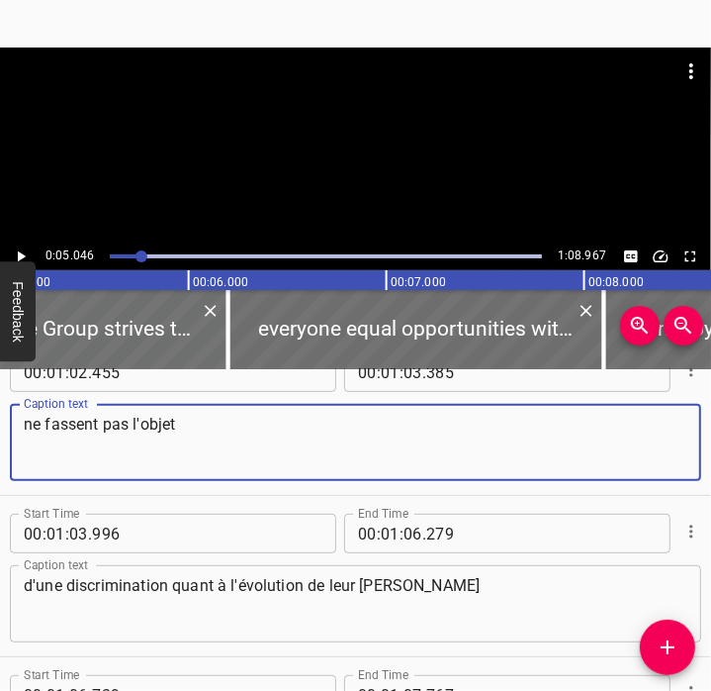
click at [296, 439] on textarea "ne fassent pas l'objet" at bounding box center [356, 443] width 664 height 56
paste textarea "are not discriminated against in terms of career development or pay."
drag, startPoint x: 187, startPoint y: 449, endPoint x: 178, endPoint y: 420, distance: 30.0
click at [178, 420] on textarea "are not discriminated against in terms of career development or pay." at bounding box center [356, 443] width 664 height 56
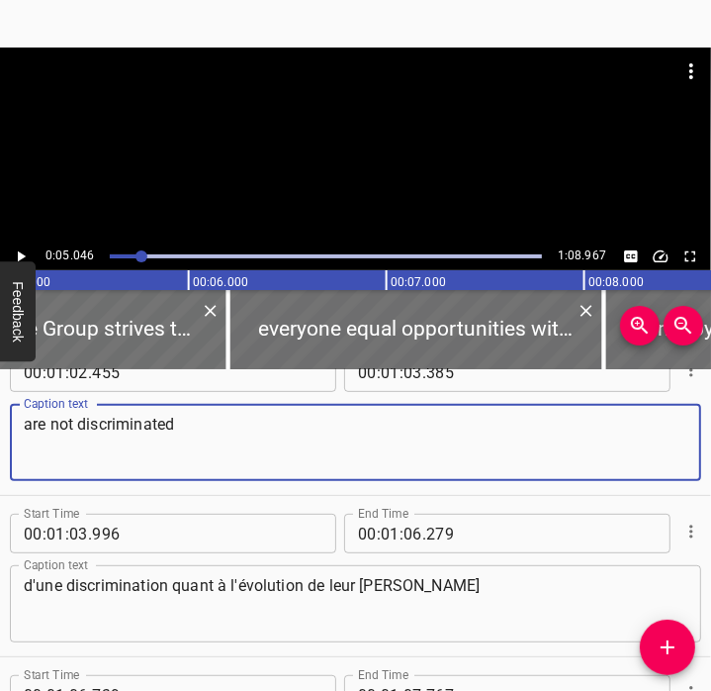
type textarea "are not discriminated"
click at [141, 600] on textarea "d'une discrimination quant à l'évolution de leur [PERSON_NAME]" at bounding box center [356, 604] width 664 height 56
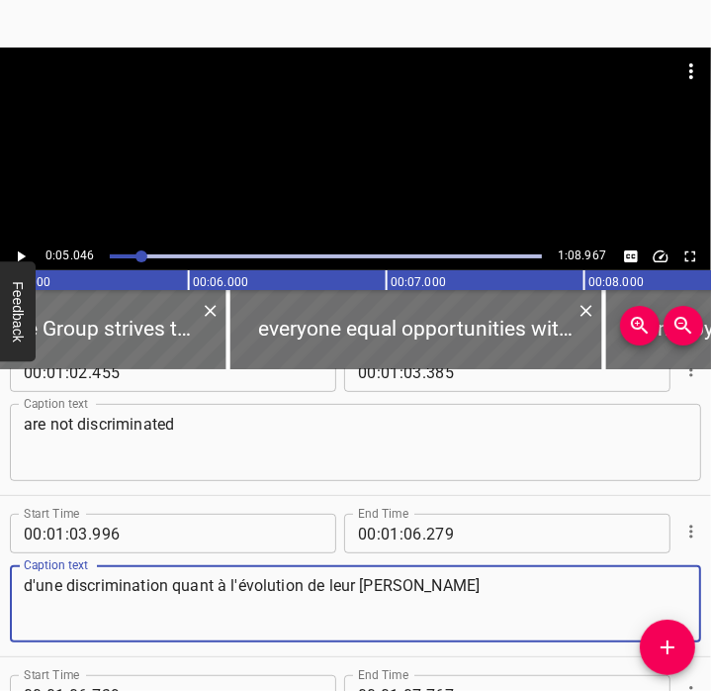
click at [141, 600] on textarea "d'une discrimination quant à l'évolution de leur [PERSON_NAME]" at bounding box center [356, 604] width 664 height 56
paste textarea "against in terms of career development or pay."
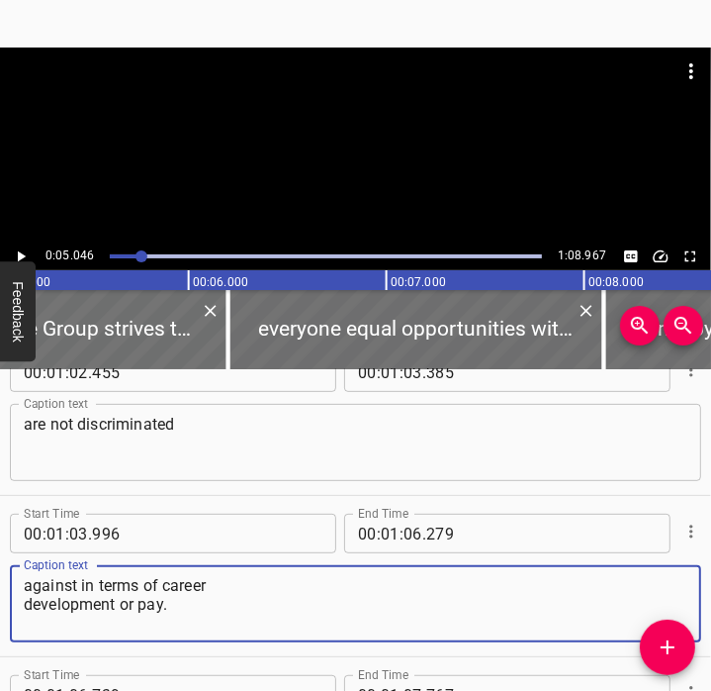
click at [32, 603] on textarea "against in terms of career development or pay." at bounding box center [356, 604] width 664 height 56
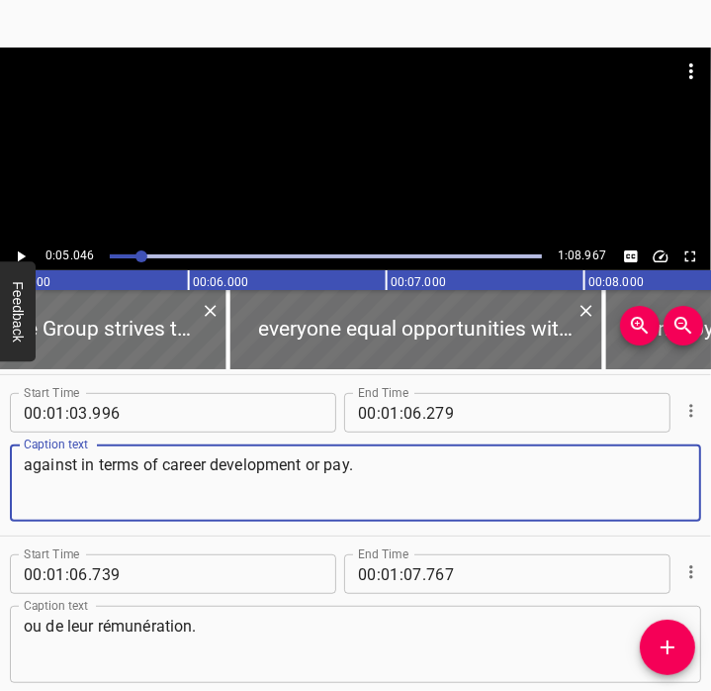
scroll to position [4189, 0]
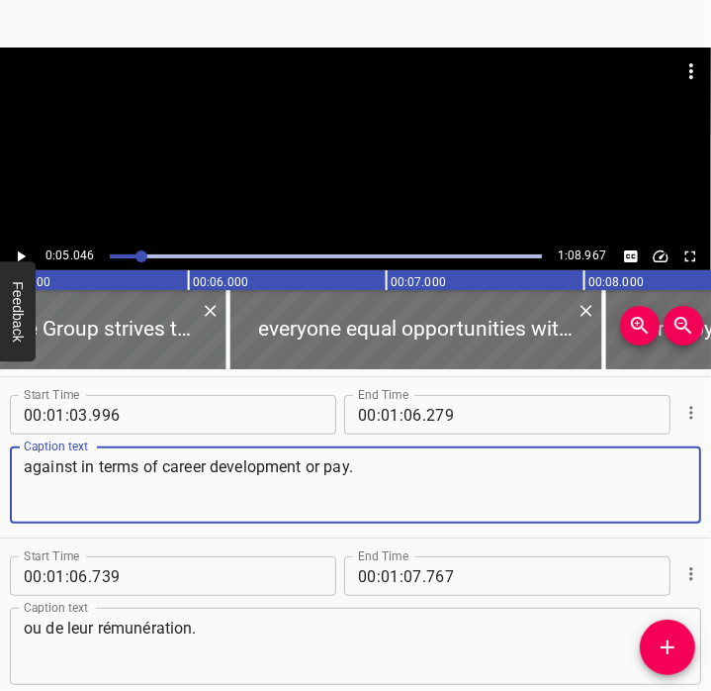
type textarea "against in terms of career development or pay."
click at [406, 413] on input "number" at bounding box center [413, 415] width 19 height 40
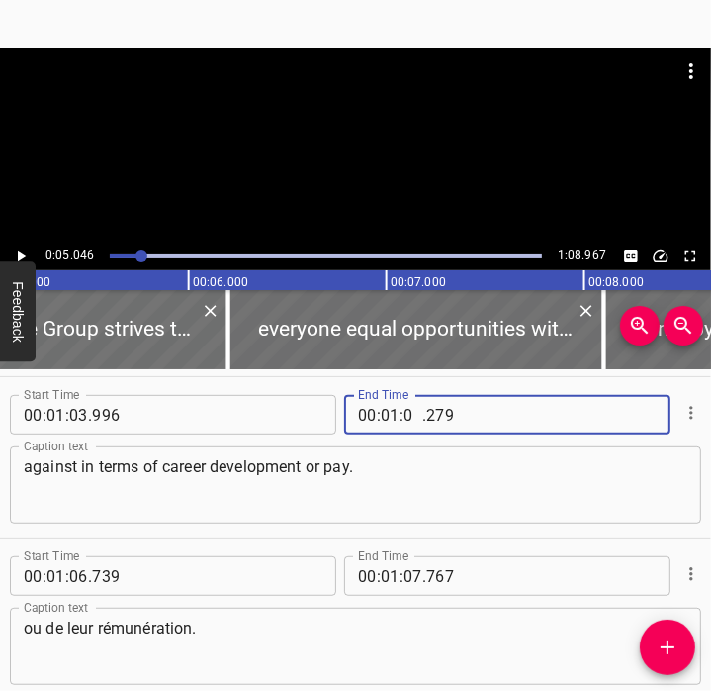
type input "07"
type input "767"
click at [367, 574] on input "number" at bounding box center [367, 576] width 19 height 40
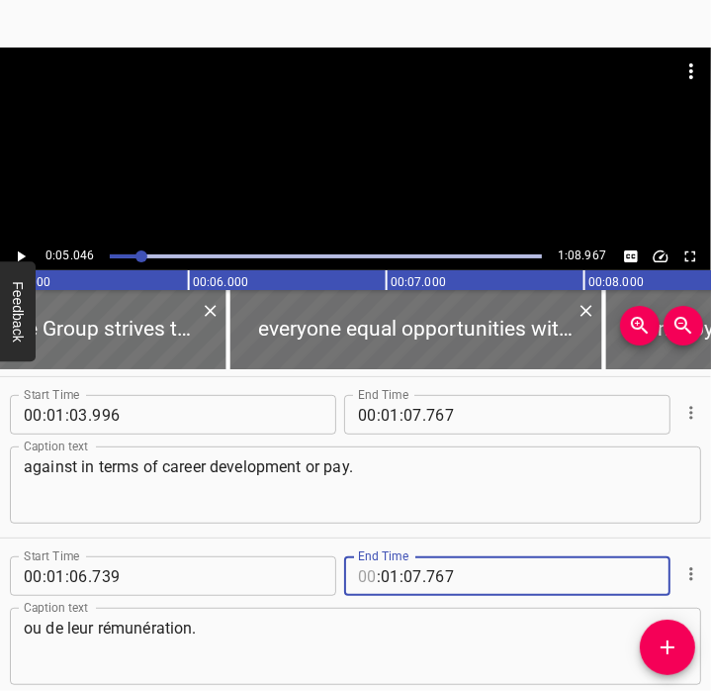
type input "00"
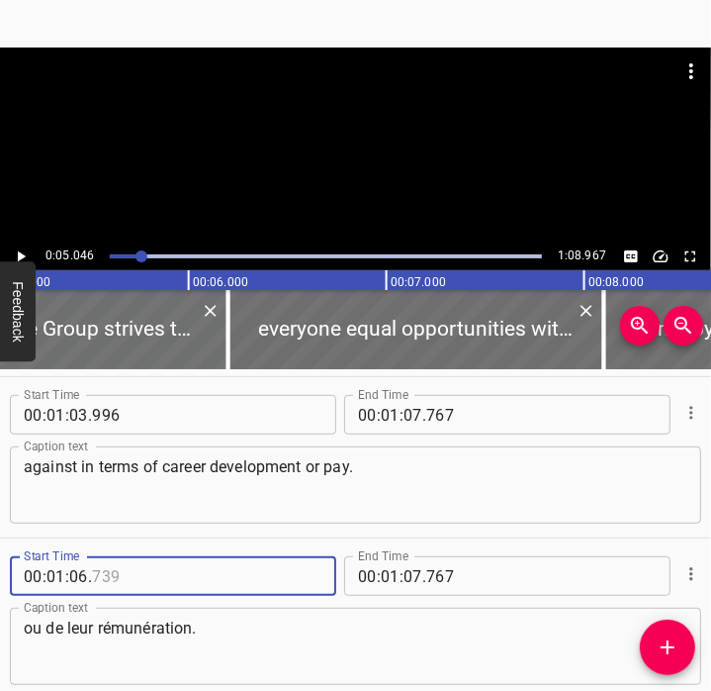
click at [206, 581] on input "number" at bounding box center [182, 576] width 181 height 40
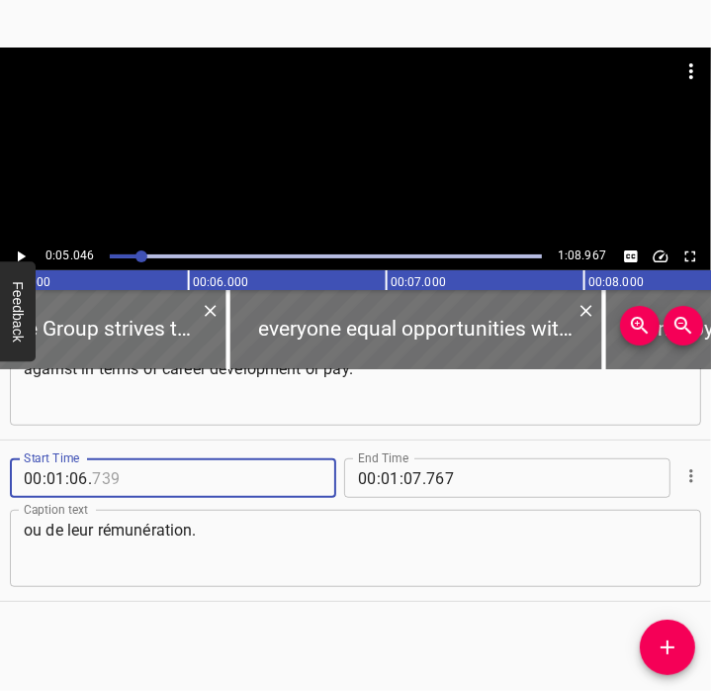
type input "739"
click at [685, 485] on button "Cue Options" at bounding box center [692, 476] width 26 height 26
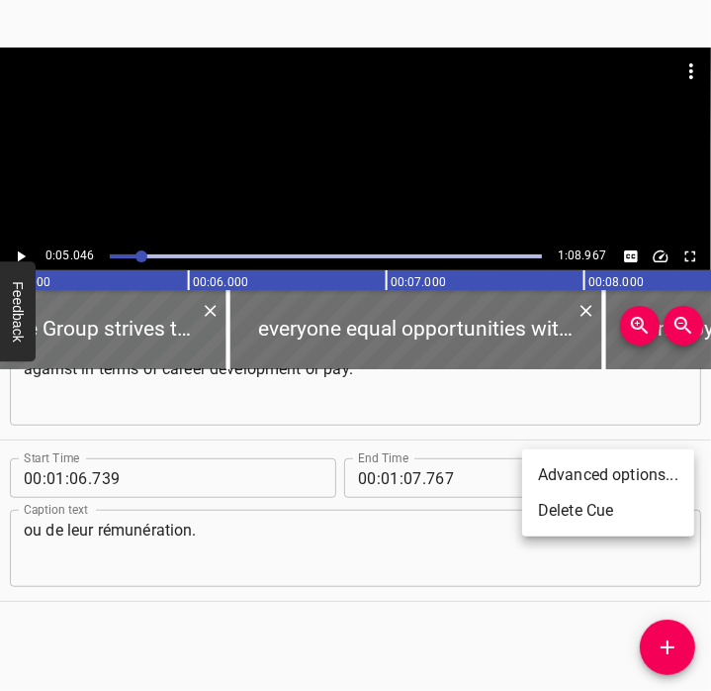
click at [603, 514] on li "Delete Cue" at bounding box center [608, 511] width 172 height 36
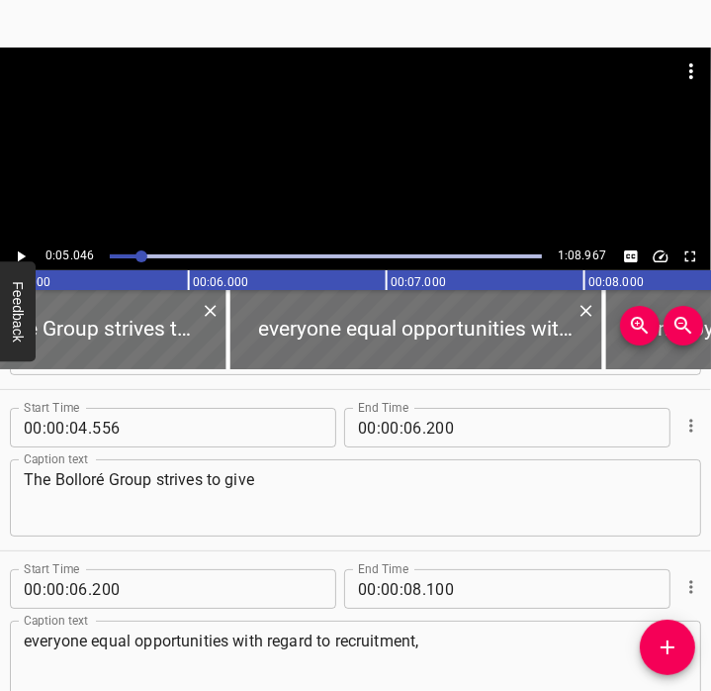
scroll to position [0, 0]
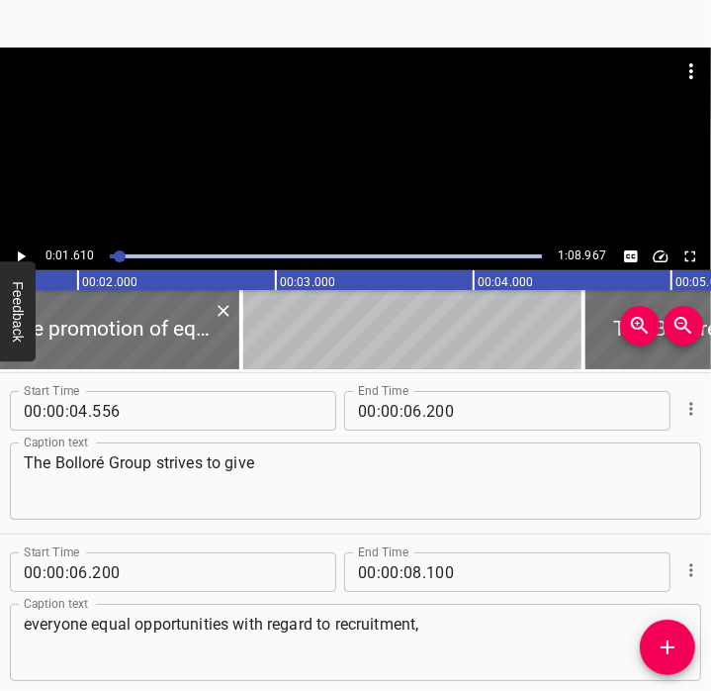
click at [27, 250] on icon "Play/Pause" at bounding box center [21, 256] width 18 height 18
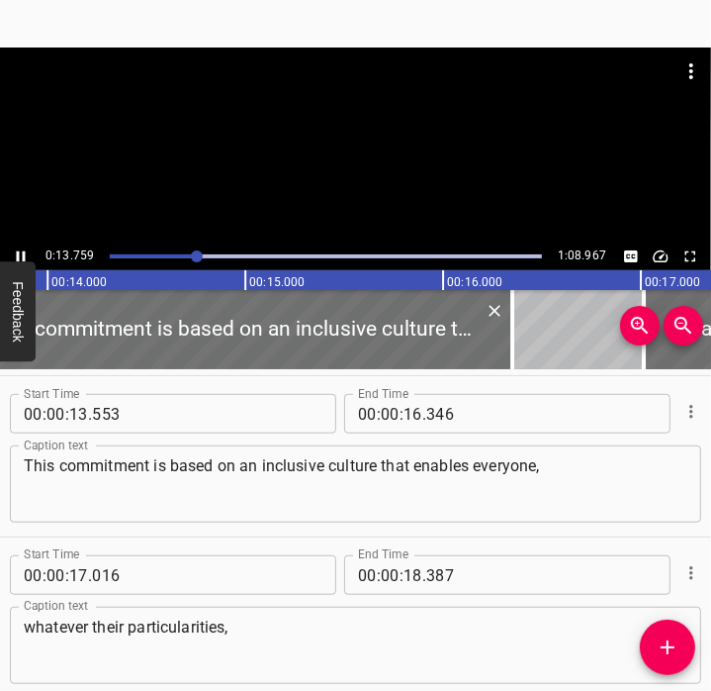
scroll to position [806, 0]
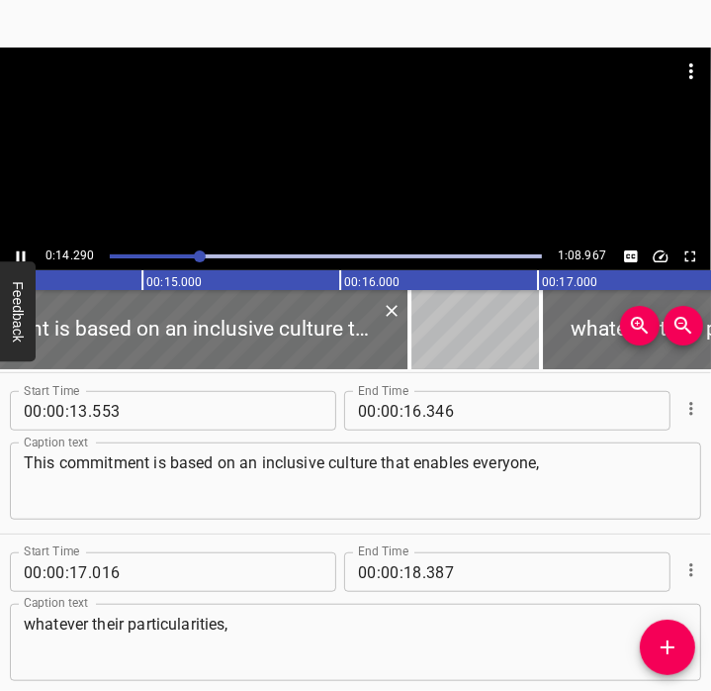
click at [311, 120] on div at bounding box center [355, 96] width 711 height 99
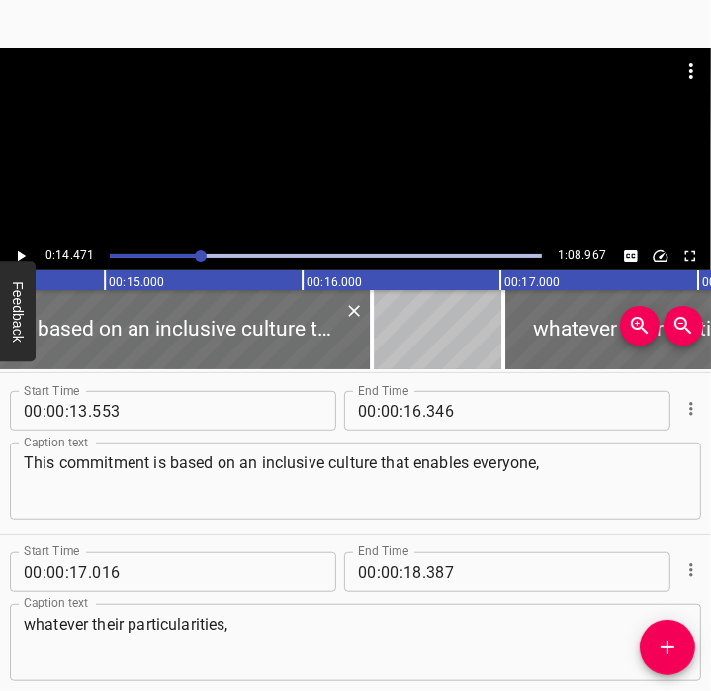
click at [142, 250] on div at bounding box center [326, 256] width 456 height 28
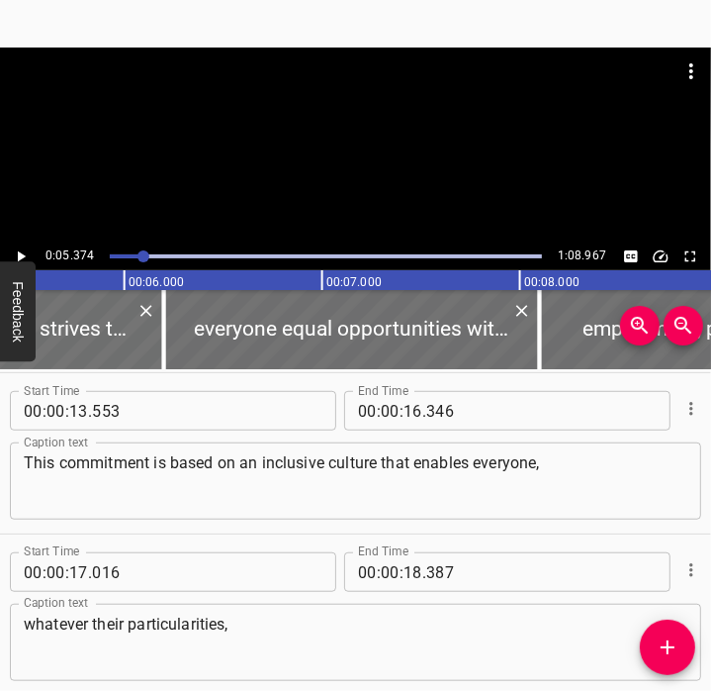
scroll to position [0, 0]
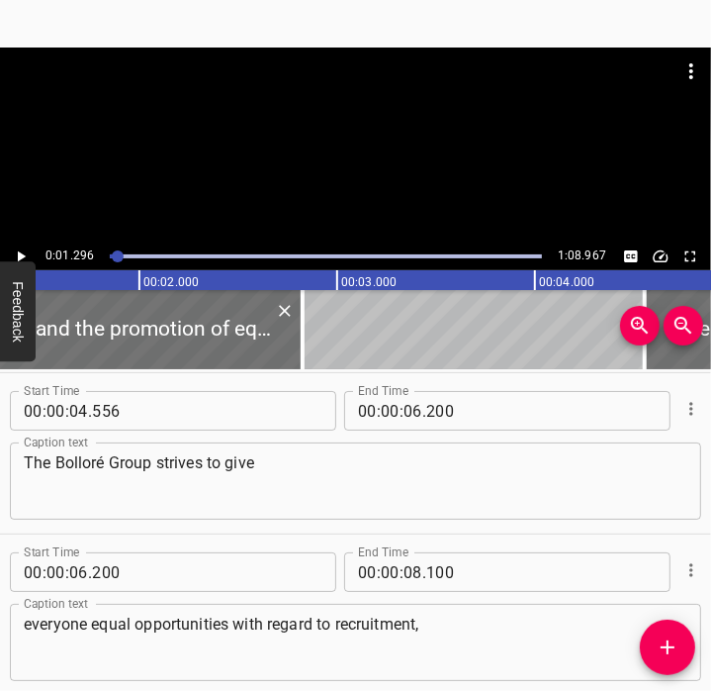
click at [26, 258] on icon "Play/Pause" at bounding box center [21, 256] width 18 height 18
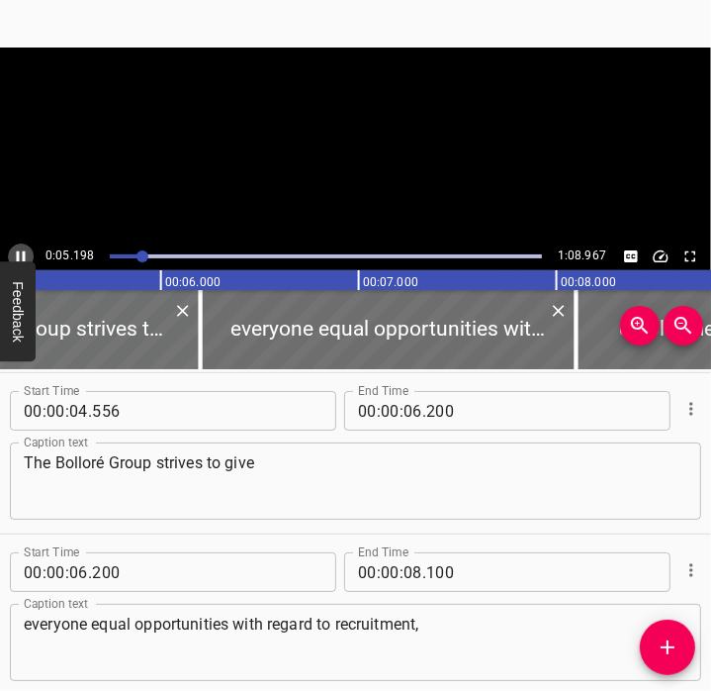
click at [31, 258] on button "Play/Pause" at bounding box center [21, 256] width 26 height 26
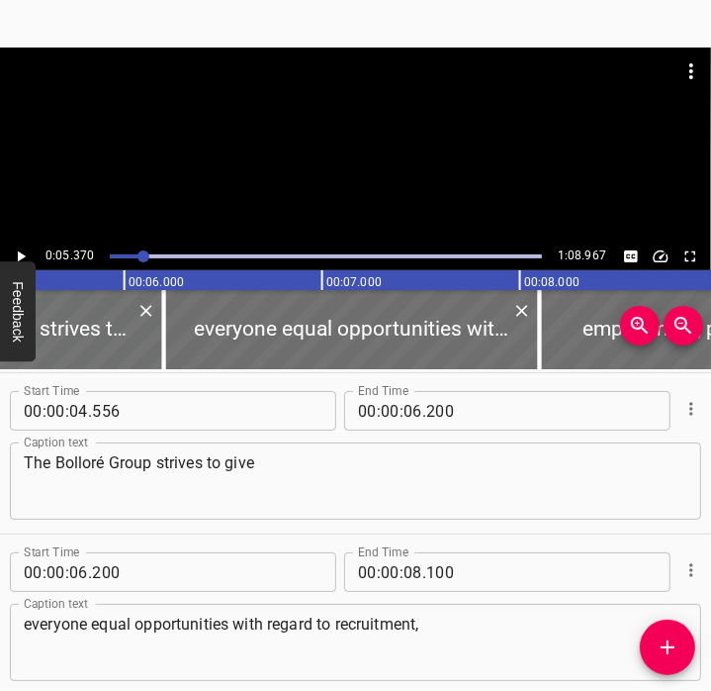
scroll to position [0, 0]
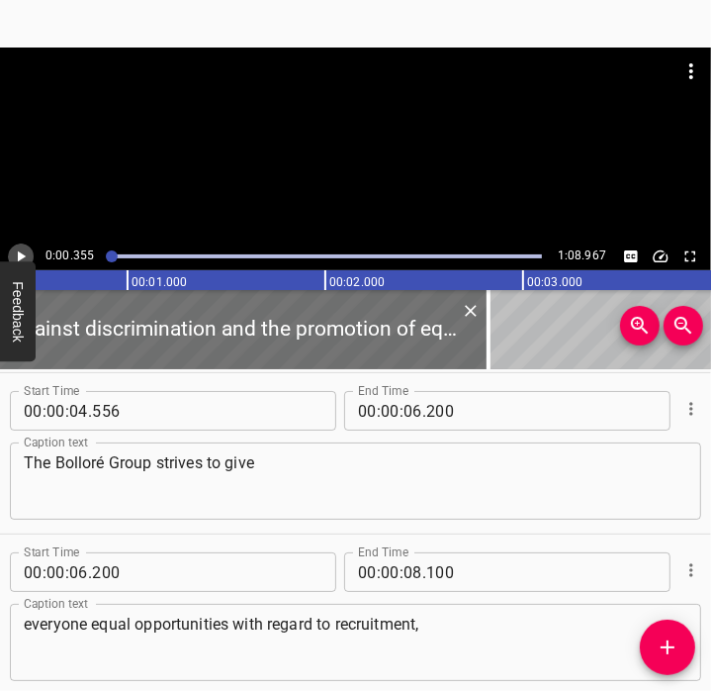
click at [19, 256] on icon "Play/Pause" at bounding box center [22, 256] width 8 height 11
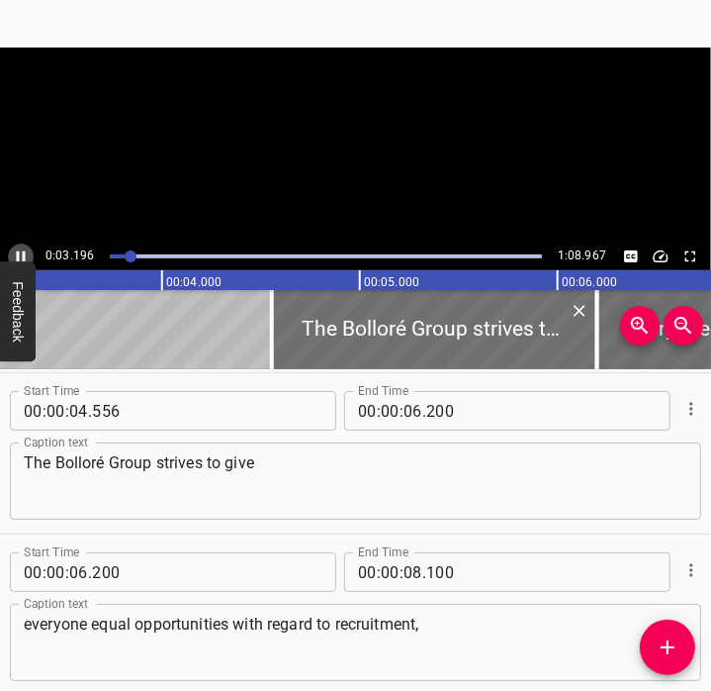
click at [19, 256] on icon "Play/Pause" at bounding box center [21, 256] width 9 height 11
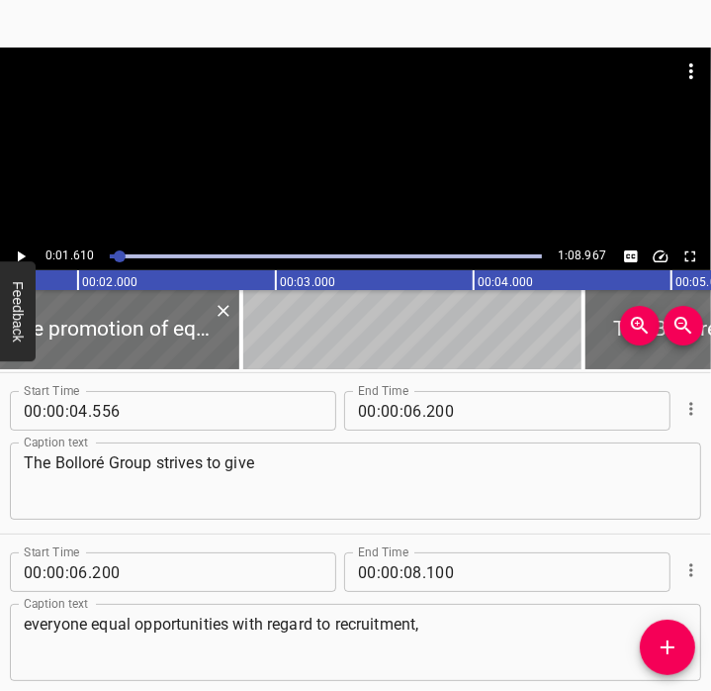
click at [23, 258] on icon "Play/Pause" at bounding box center [21, 256] width 18 height 18
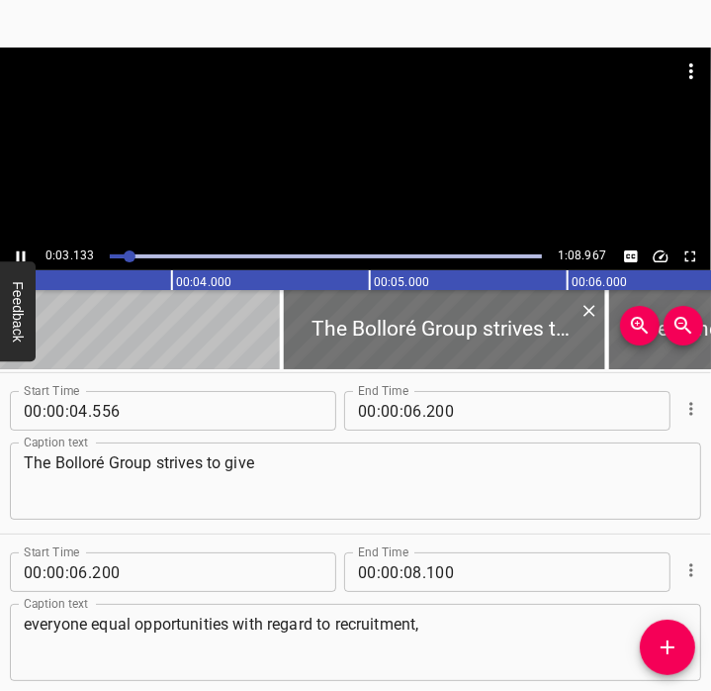
click at [23, 257] on icon "Play/Pause" at bounding box center [21, 256] width 9 height 11
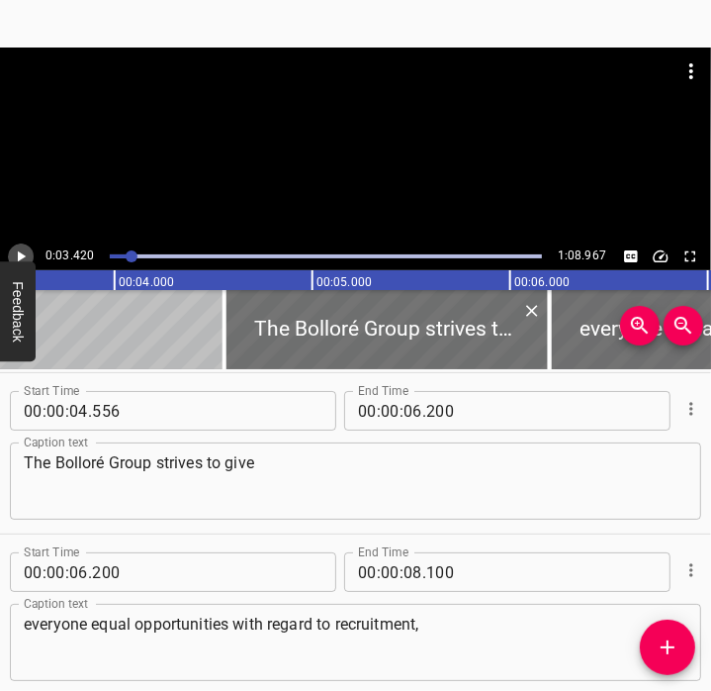
click at [23, 257] on icon "Play/Pause" at bounding box center [22, 256] width 8 height 11
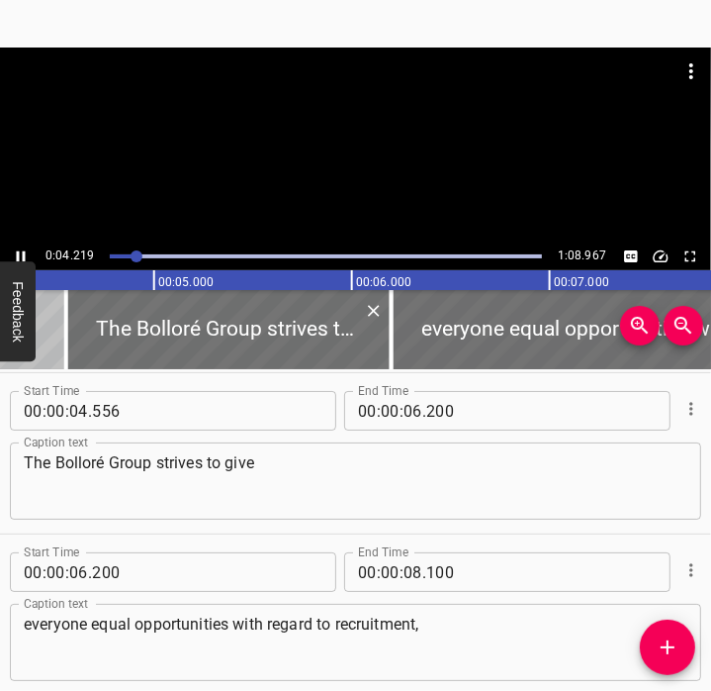
click at [119, 260] on div at bounding box center [326, 256] width 456 height 28
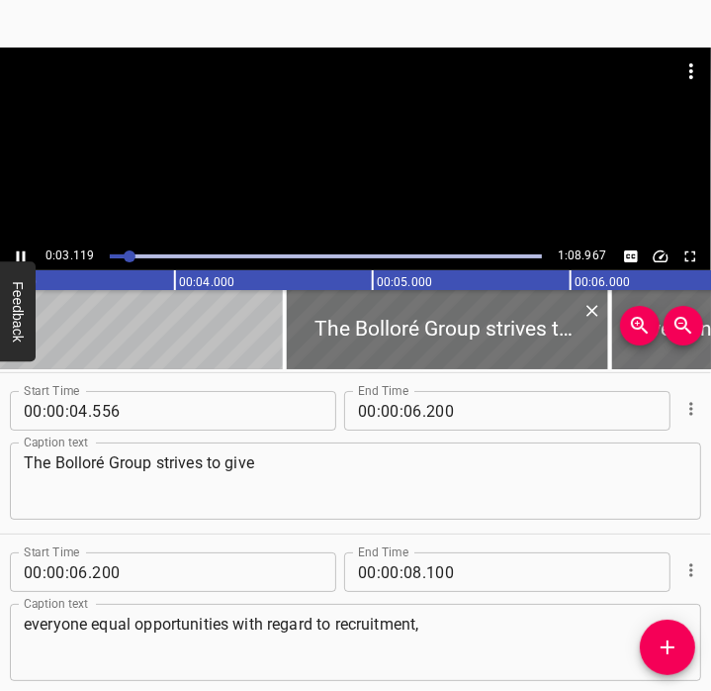
click at [25, 252] on icon "Play/Pause" at bounding box center [21, 256] width 18 height 18
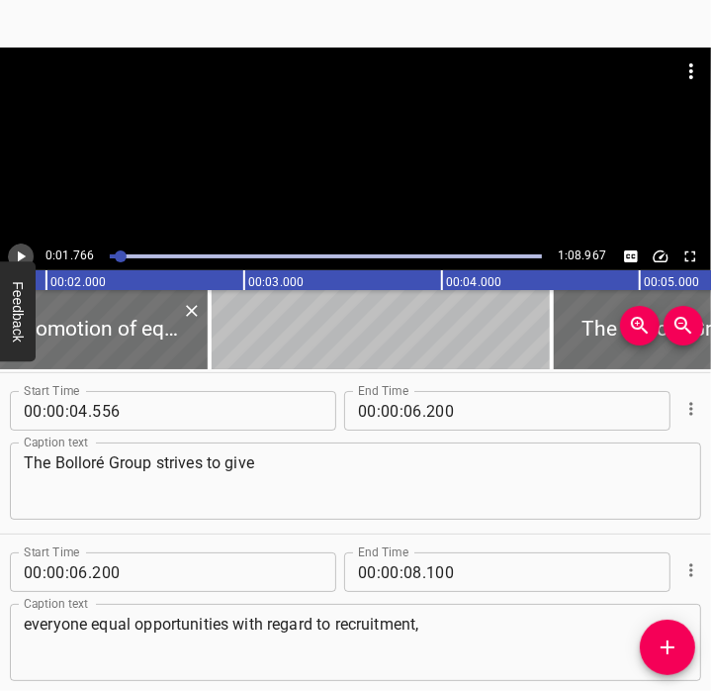
click at [22, 257] on icon "Play/Pause" at bounding box center [22, 256] width 8 height 11
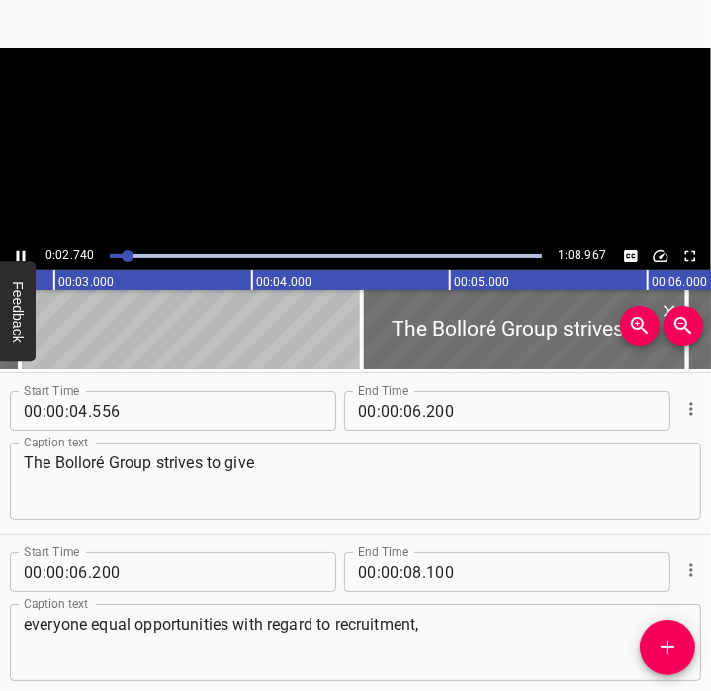
click at [22, 257] on icon "Play/Pause" at bounding box center [21, 256] width 18 height 18
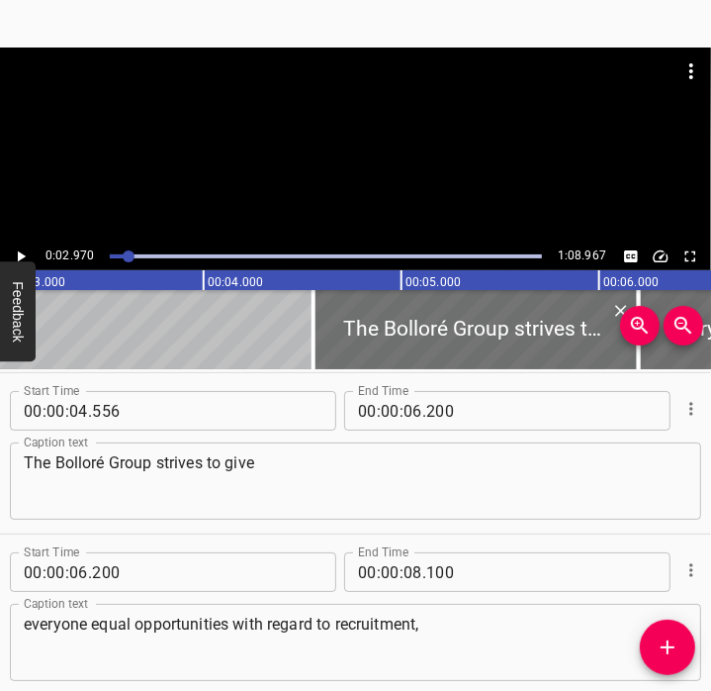
click at [22, 257] on icon "Play/Pause" at bounding box center [22, 256] width 8 height 11
click at [22, 257] on icon "Play/Pause" at bounding box center [21, 256] width 18 height 18
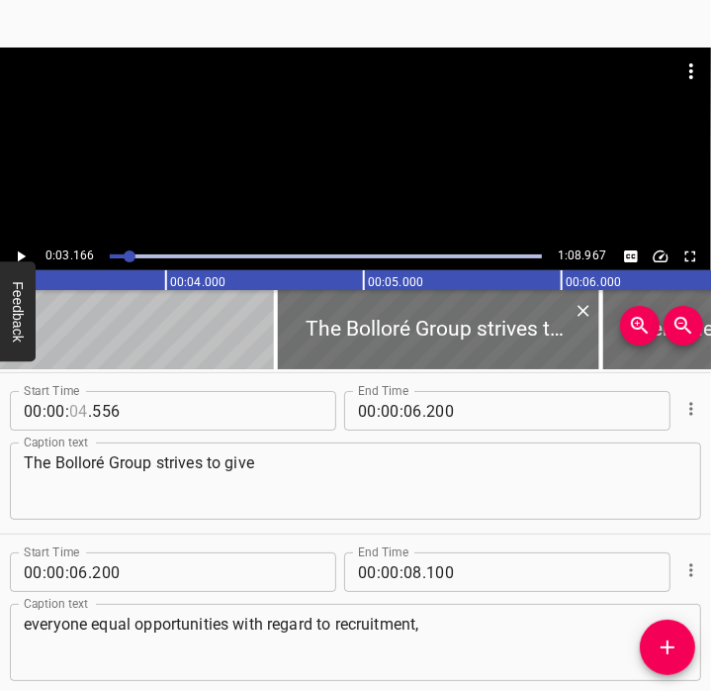
click at [82, 416] on input "number" at bounding box center [78, 411] width 19 height 40
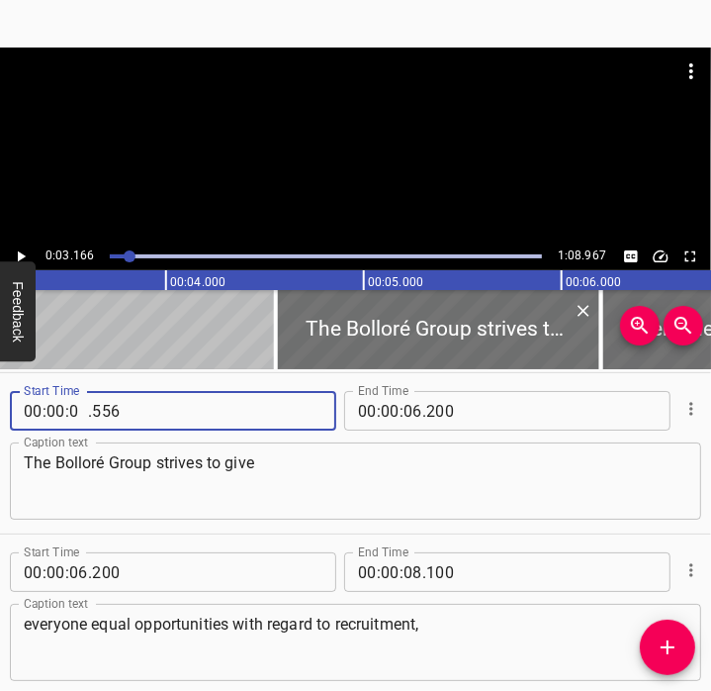
type input "03"
type input "166"
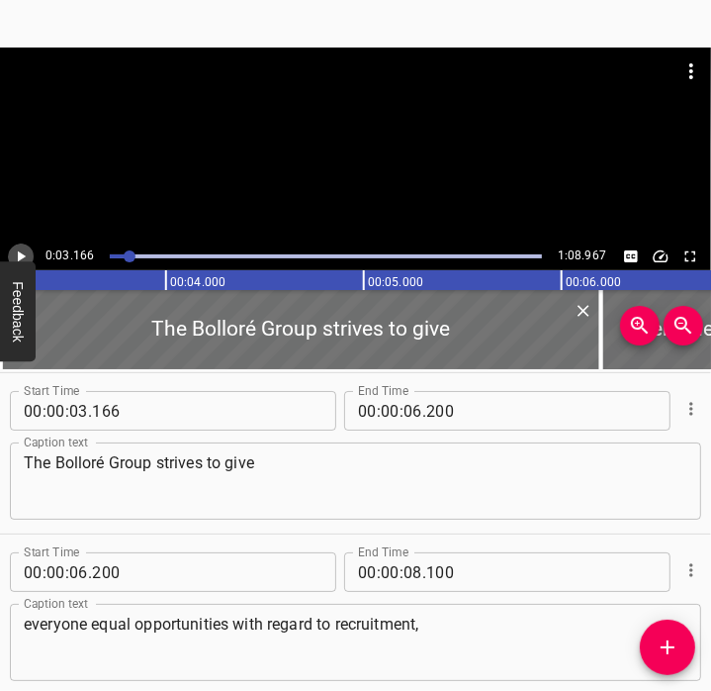
click at [21, 255] on icon "Play/Pause" at bounding box center [22, 256] width 8 height 11
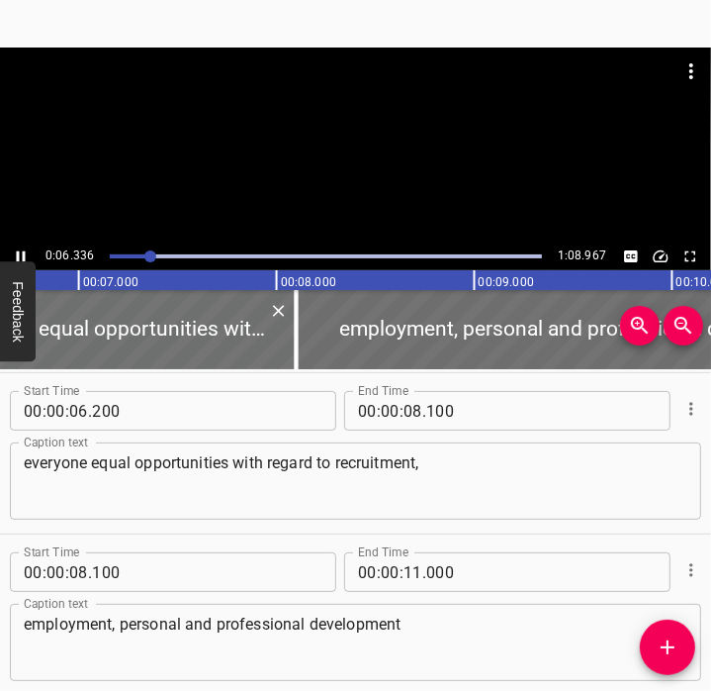
click at [27, 258] on icon "Play/Pause" at bounding box center [21, 256] width 18 height 18
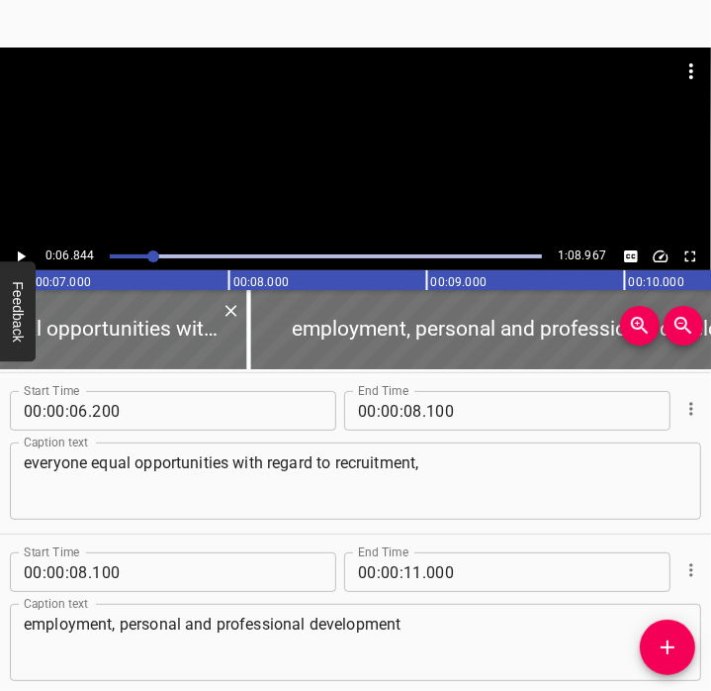
scroll to position [0, 0]
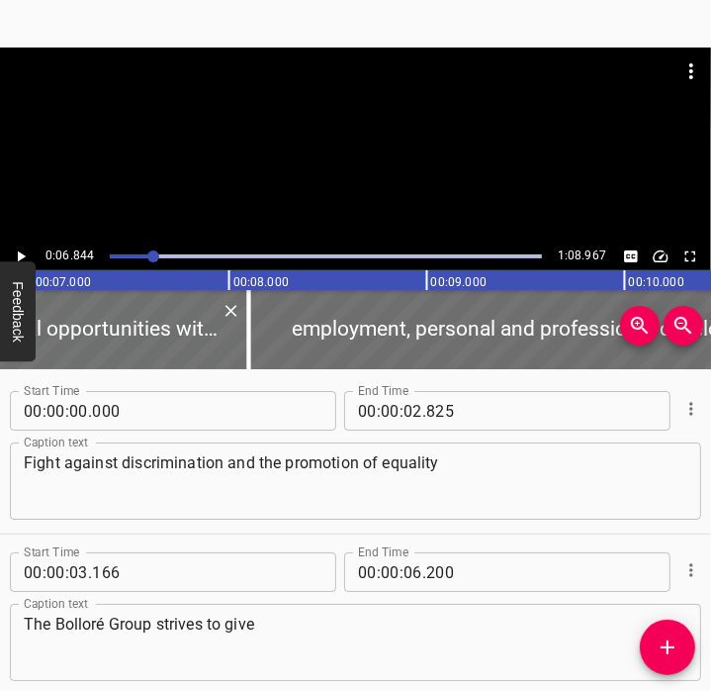
click at [129, 258] on div at bounding box center [326, 256] width 456 height 28
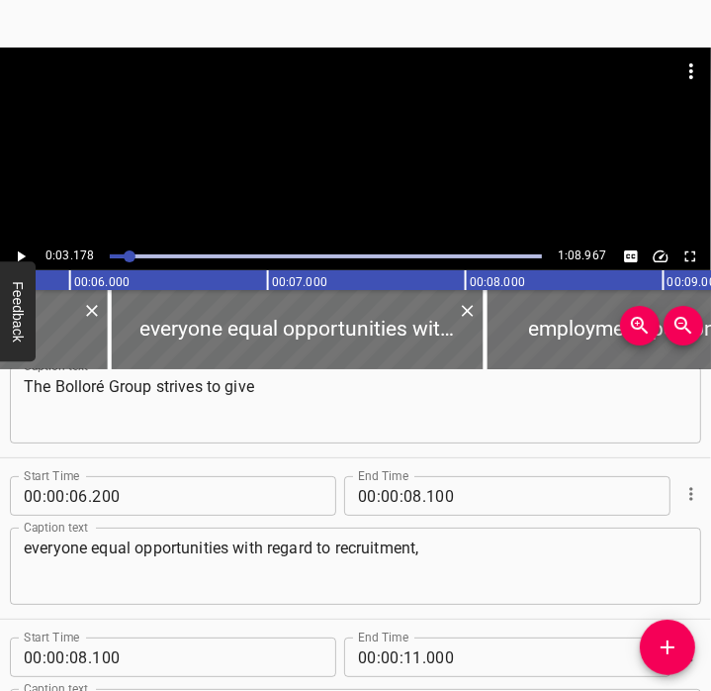
scroll to position [0, 839]
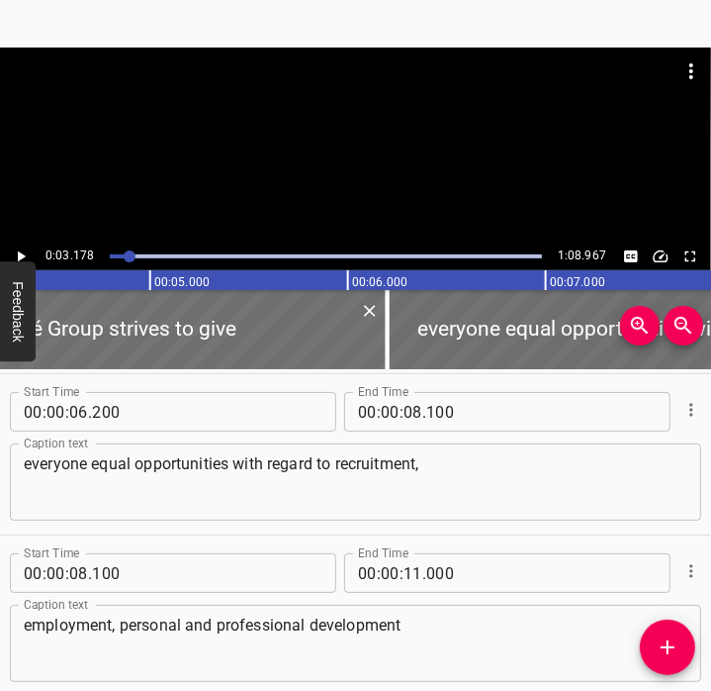
click at [22, 257] on icon "Play/Pause" at bounding box center [22, 256] width 8 height 11
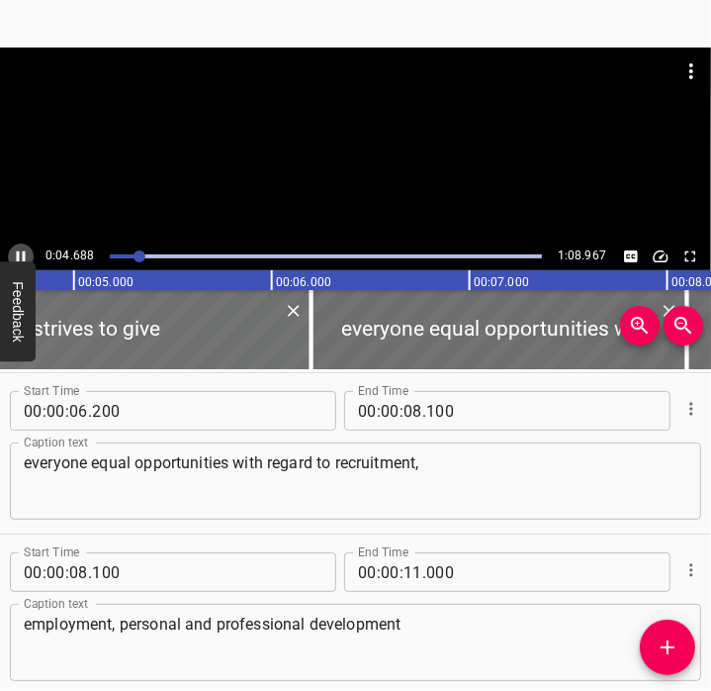
click at [24, 258] on icon "Play/Pause" at bounding box center [21, 256] width 9 height 11
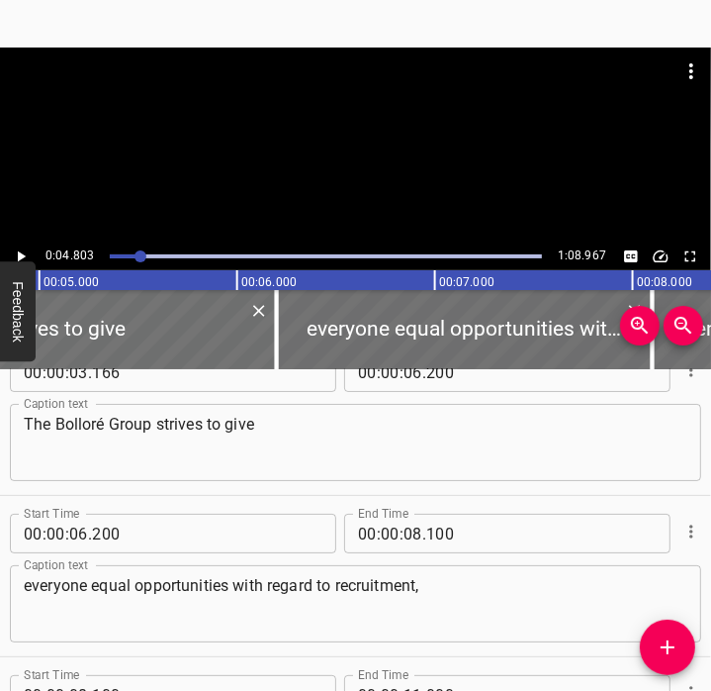
scroll to position [0, 0]
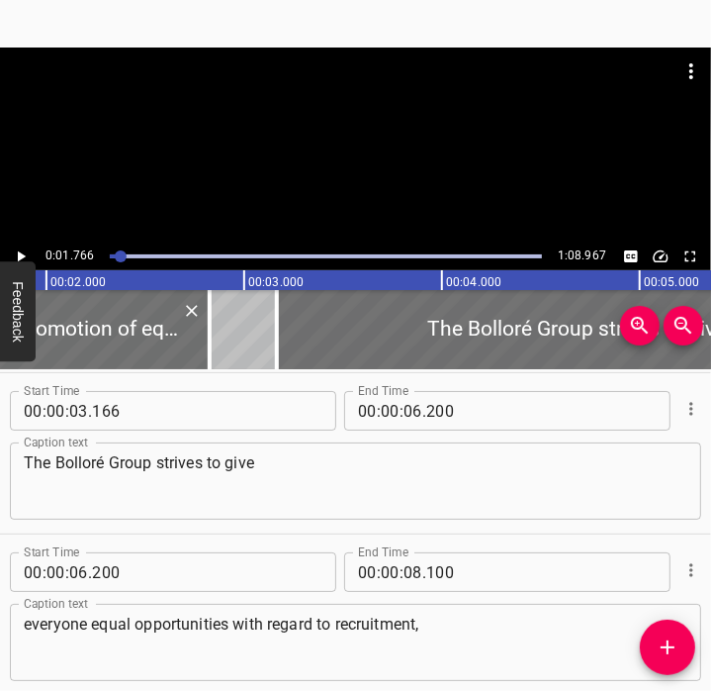
click at [26, 251] on icon "Play/Pause" at bounding box center [21, 256] width 18 height 18
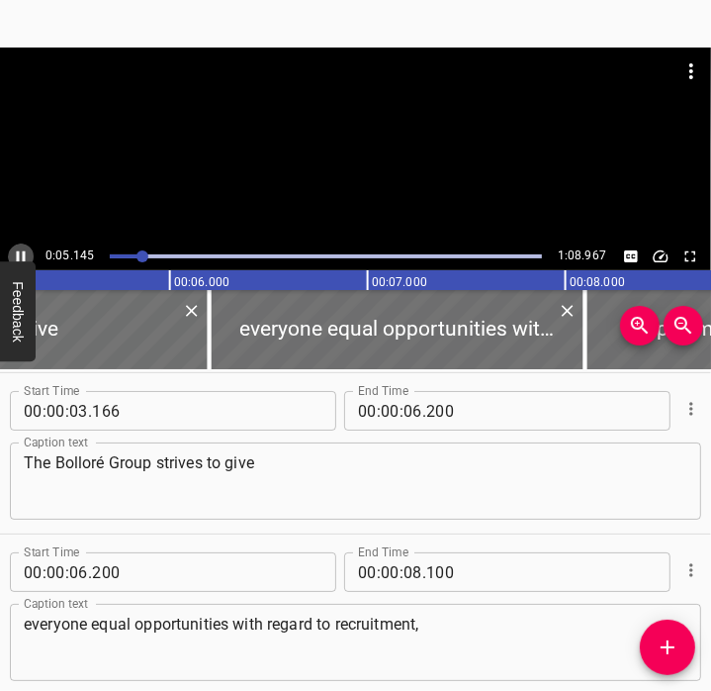
click at [27, 251] on icon "Play/Pause" at bounding box center [21, 256] width 18 height 18
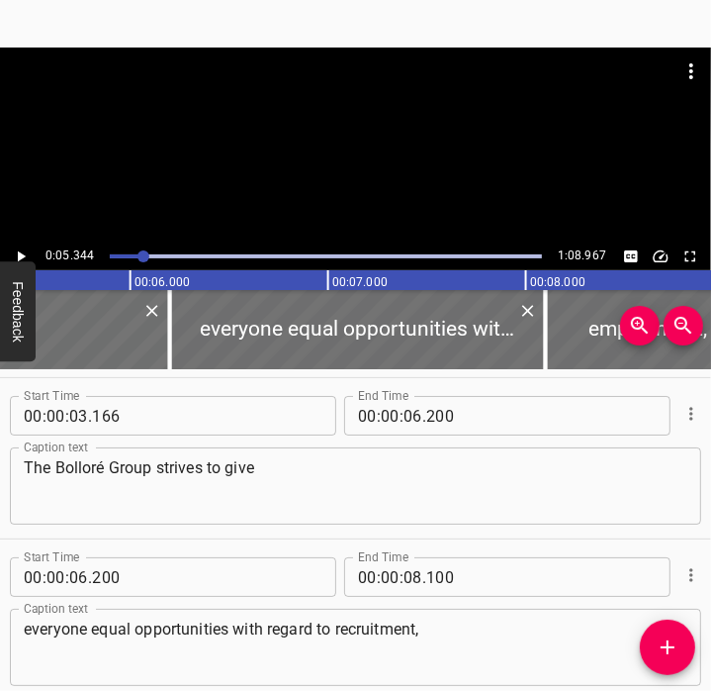
scroll to position [157, 0]
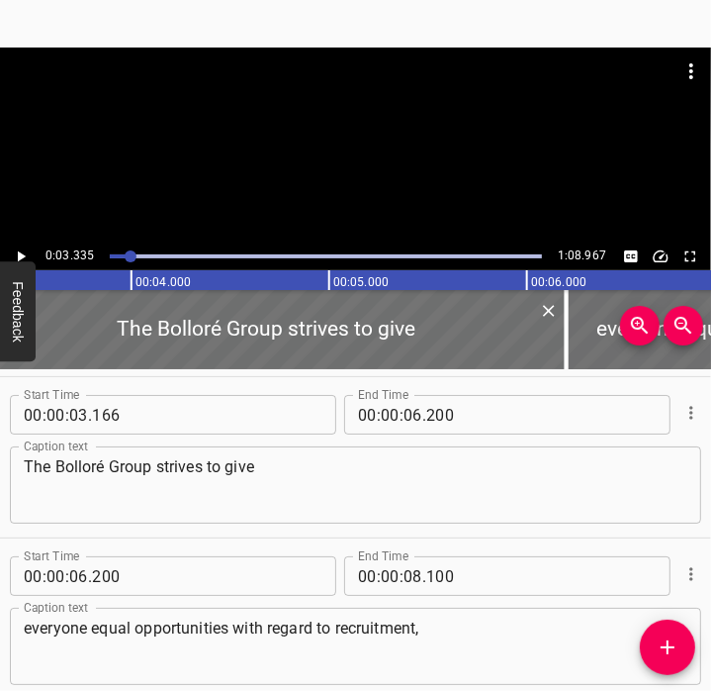
click at [23, 257] on icon "Play/Pause" at bounding box center [22, 256] width 8 height 11
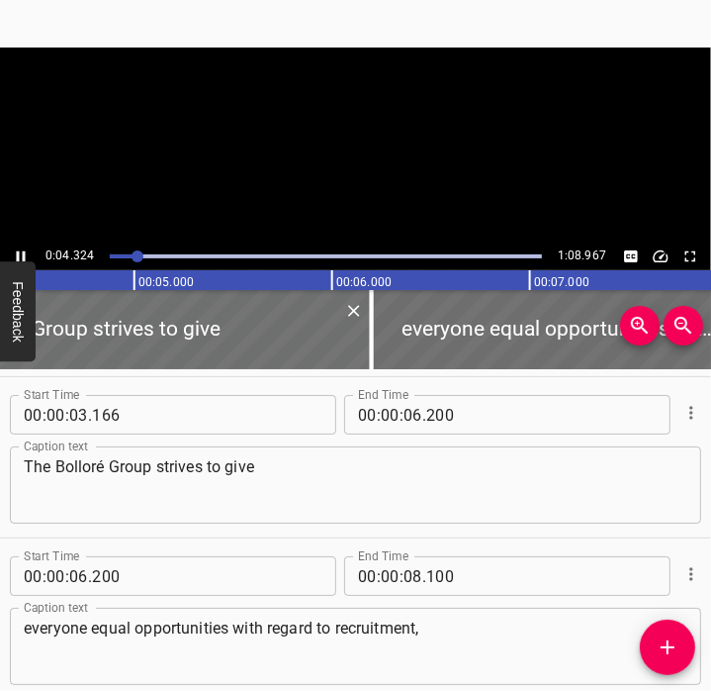
click at [24, 257] on icon "Play/Pause" at bounding box center [21, 256] width 9 height 11
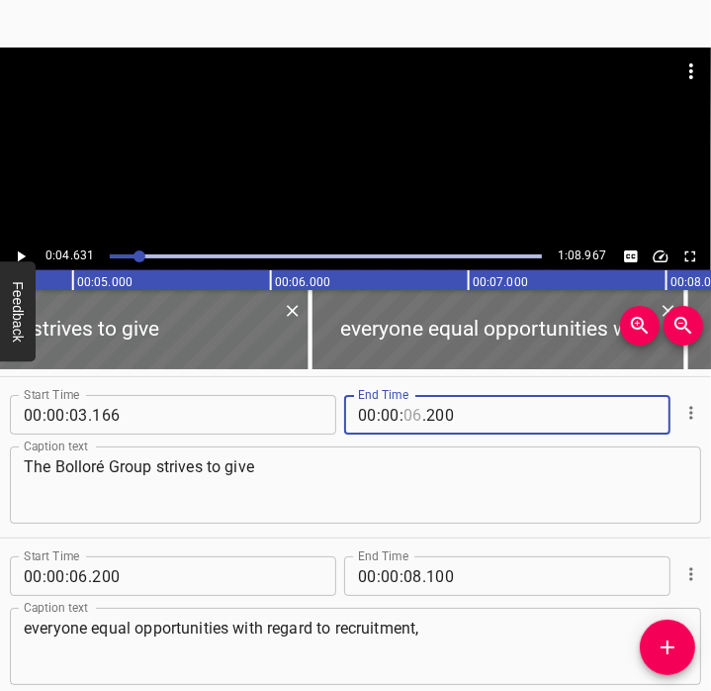
click at [408, 415] on input "number" at bounding box center [413, 415] width 19 height 40
type input "04"
type input "631"
click at [349, 477] on textarea "The Bolloré Group strives to give" at bounding box center [356, 485] width 664 height 56
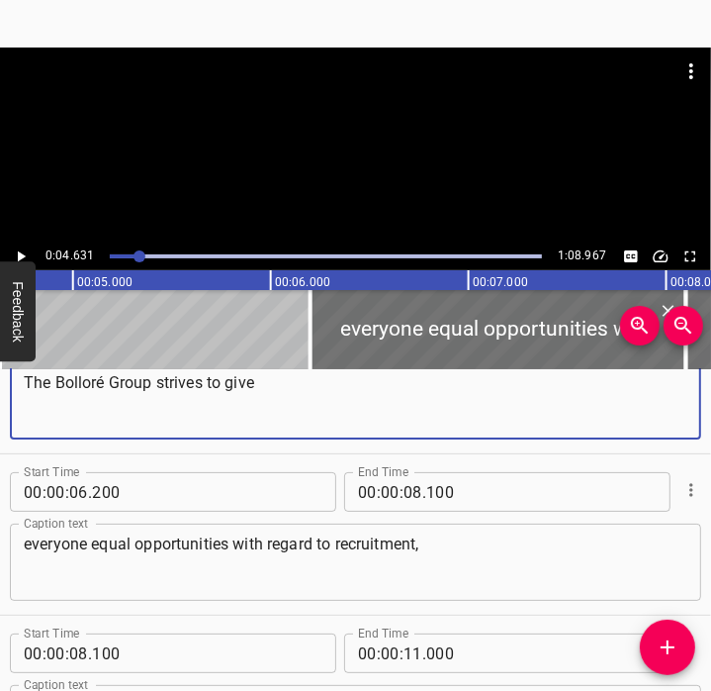
scroll to position [248, 0]
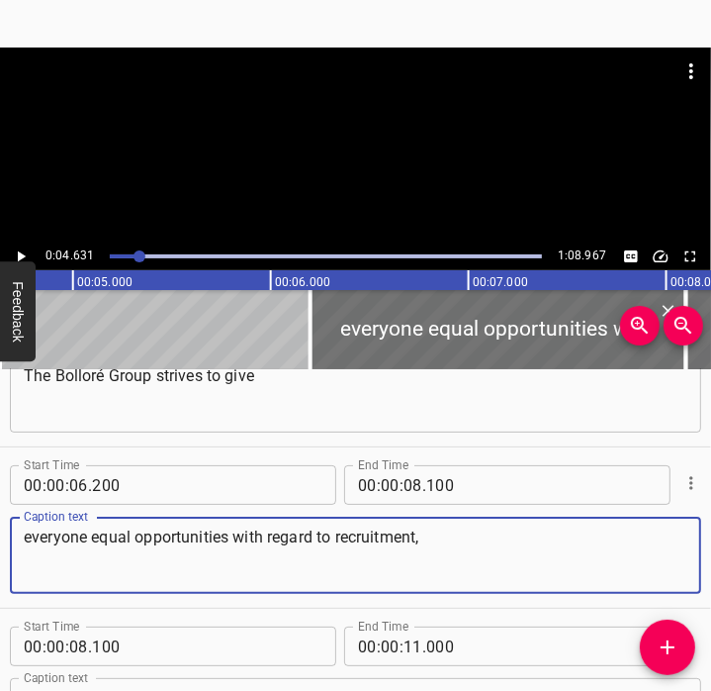
click at [190, 549] on textarea "everyone equal opportunities with regard to recruitment," at bounding box center [356, 555] width 664 height 56
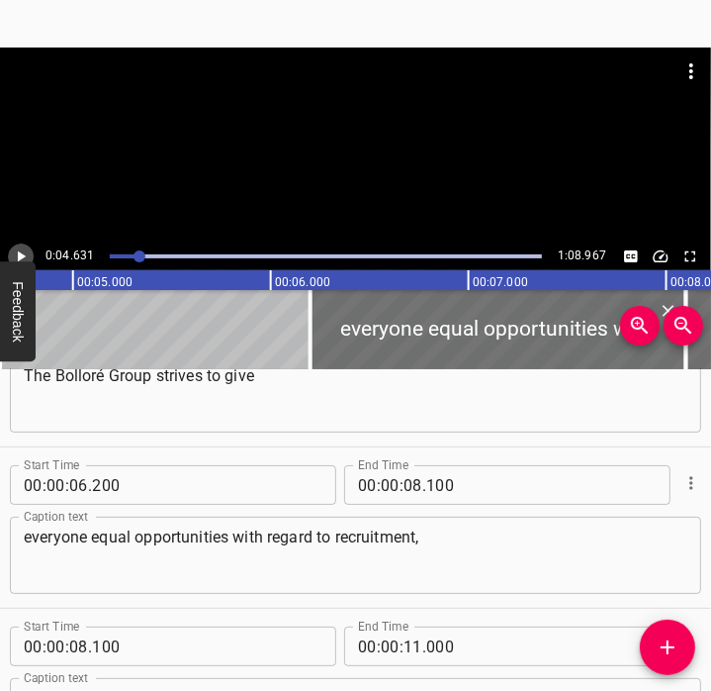
click at [22, 251] on icon "Play/Pause" at bounding box center [21, 256] width 18 height 18
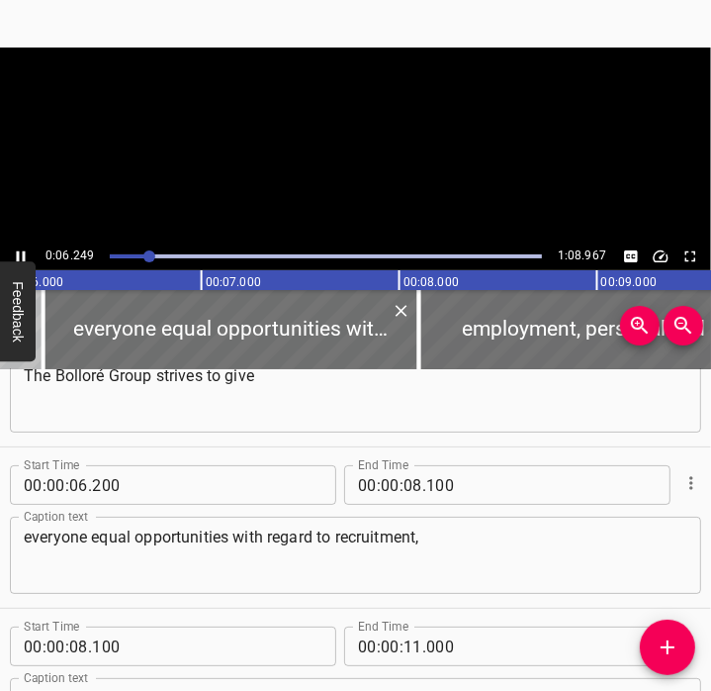
scroll to position [323, 0]
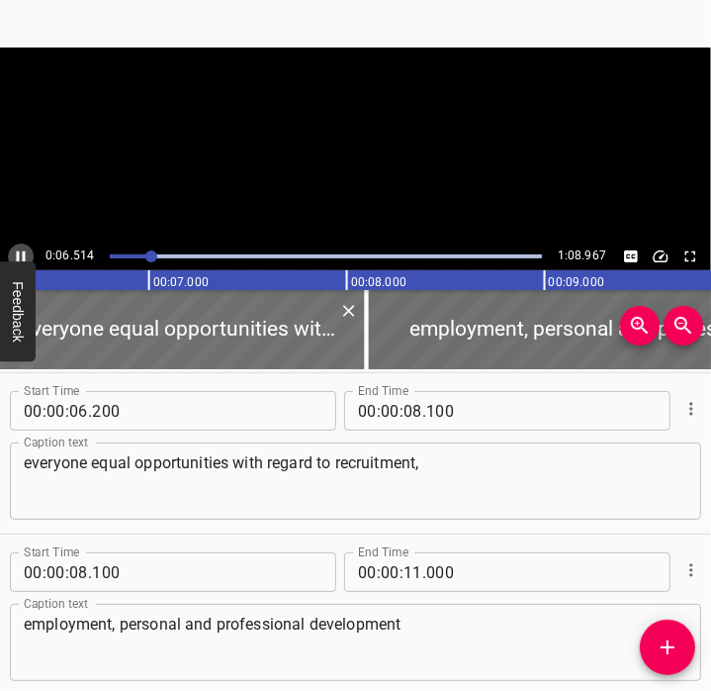
click at [22, 251] on icon "Play/Pause" at bounding box center [21, 256] width 18 height 18
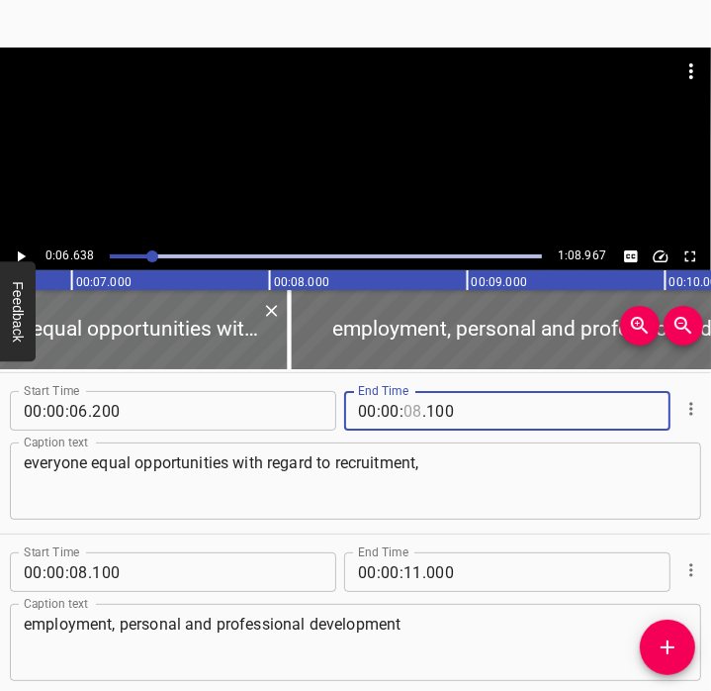
click at [406, 413] on input "number" at bounding box center [413, 411] width 19 height 40
type input "06"
type input "638"
click at [17, 251] on icon "Play/Pause" at bounding box center [21, 256] width 18 height 18
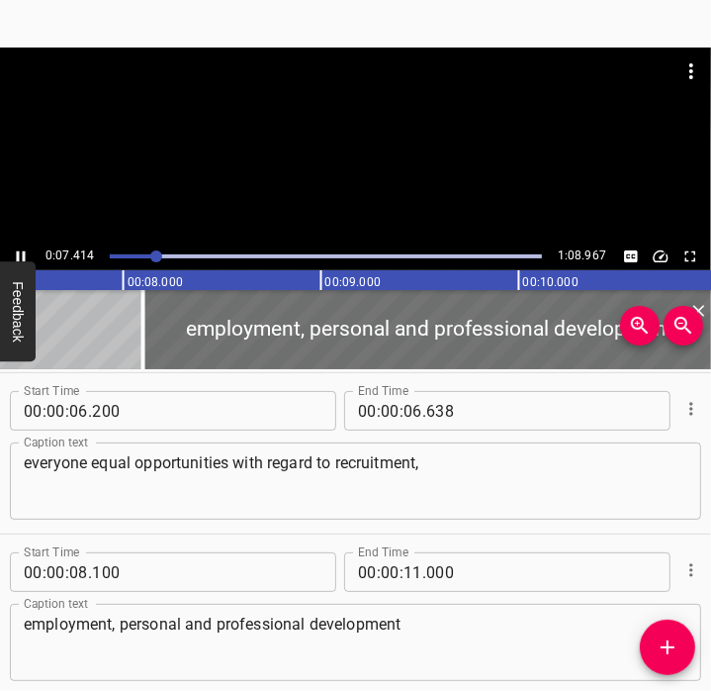
click at [18, 251] on icon "Play/Pause" at bounding box center [21, 256] width 9 height 11
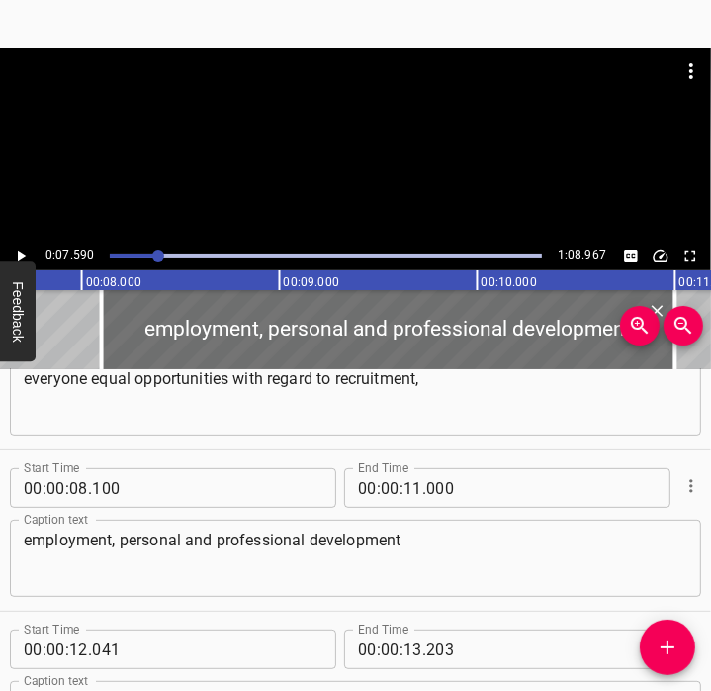
scroll to position [412, 0]
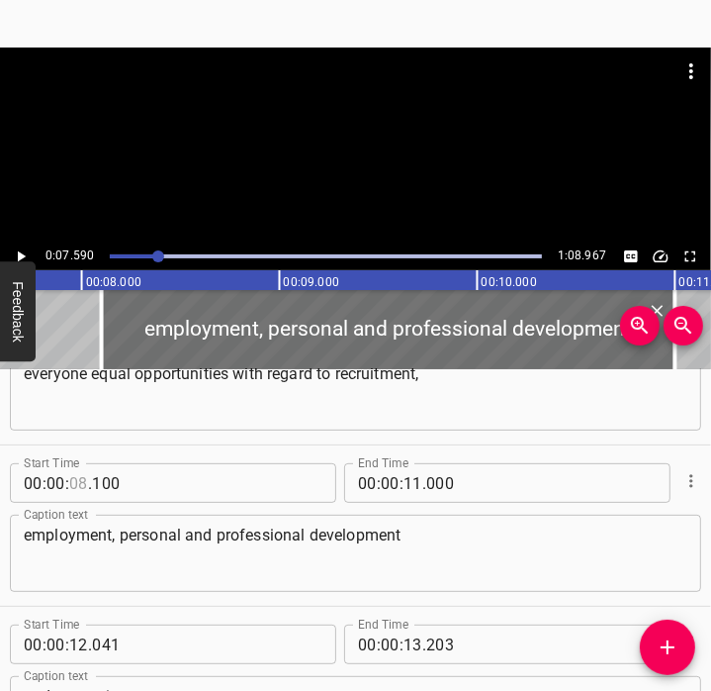
click at [75, 479] on input "number" at bounding box center [78, 483] width 19 height 40
type input "07"
type input "590"
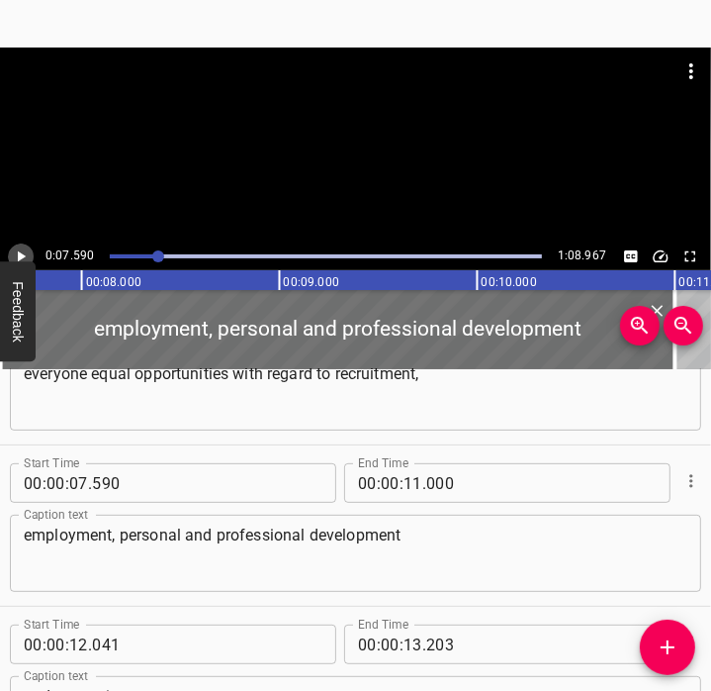
click at [16, 252] on icon "Play/Pause" at bounding box center [21, 256] width 18 height 18
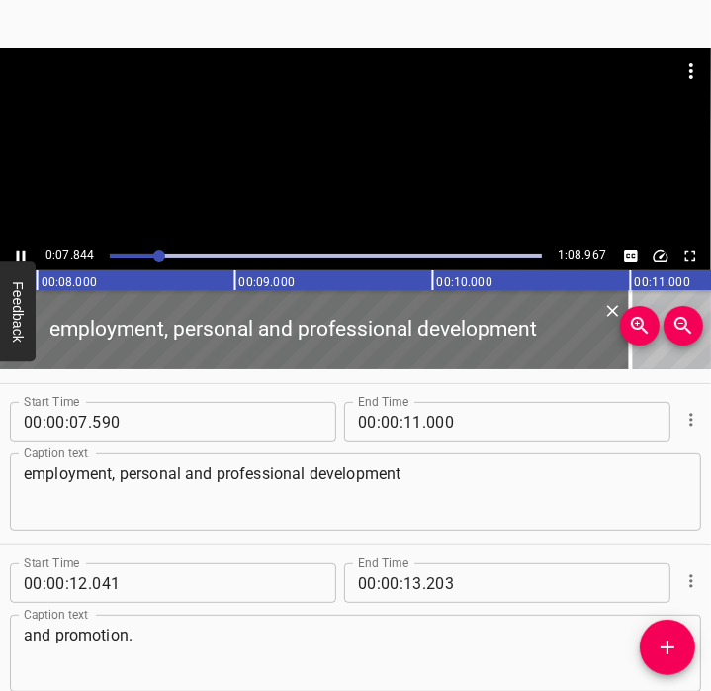
scroll to position [483, 0]
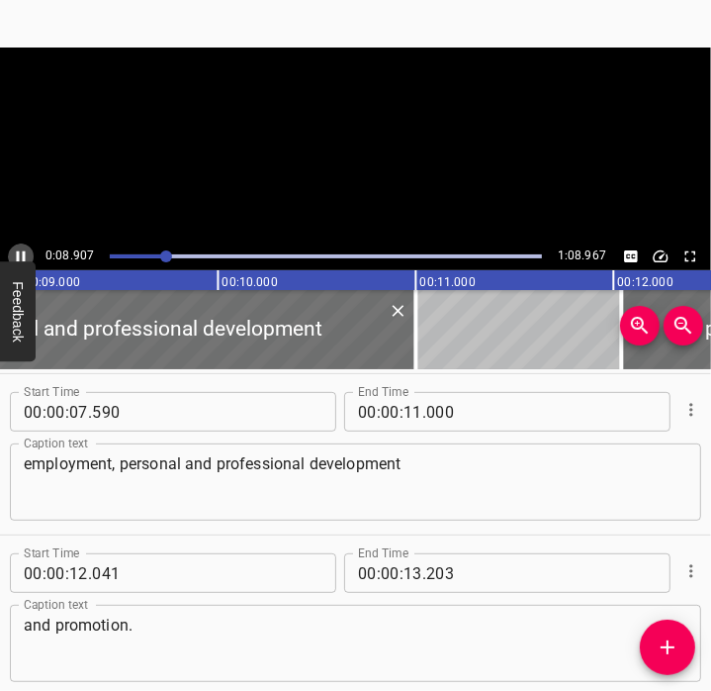
click at [17, 252] on icon "Play/Pause" at bounding box center [21, 256] width 9 height 11
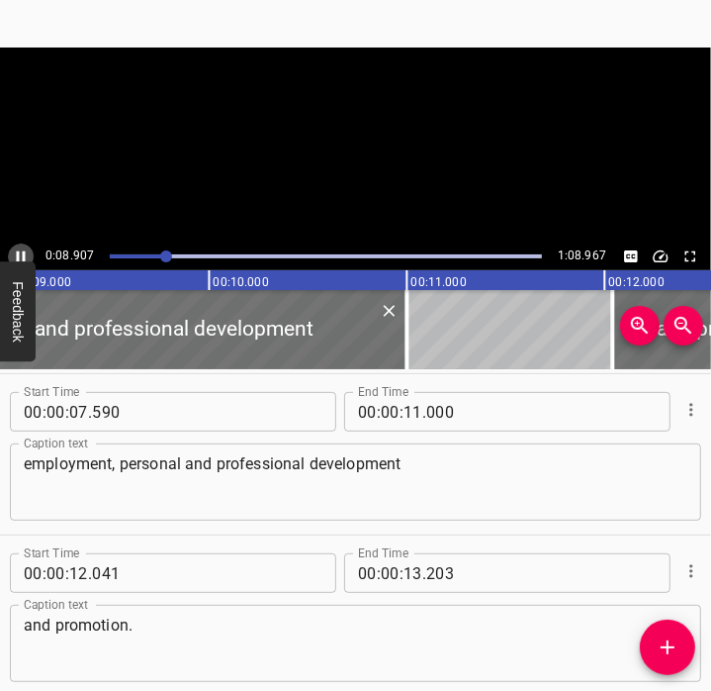
scroll to position [0, 1797]
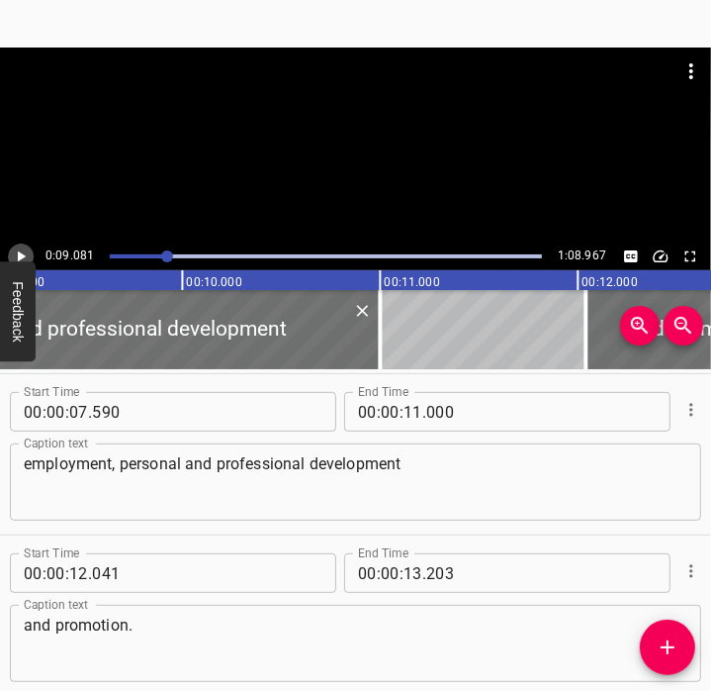
click at [22, 256] on icon "Play/Pause" at bounding box center [22, 256] width 8 height 11
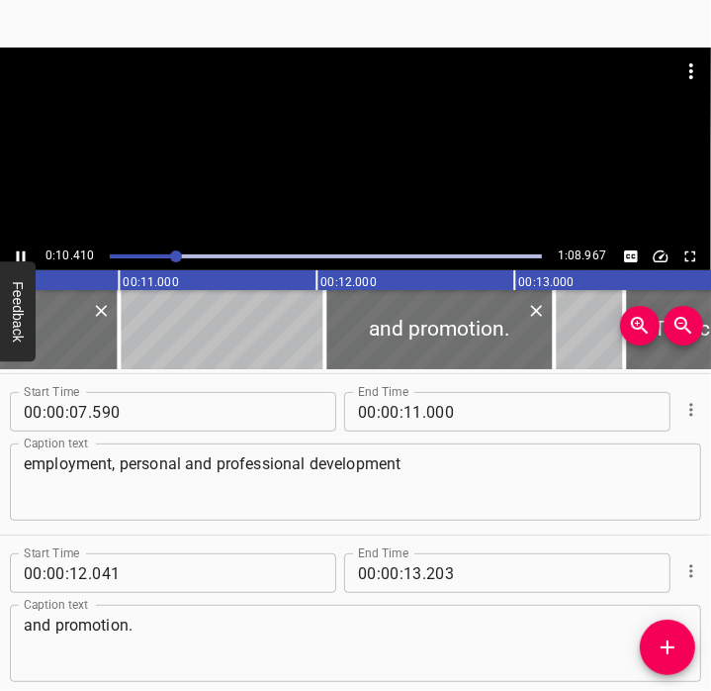
click at [26, 254] on icon "Play/Pause" at bounding box center [21, 256] width 18 height 18
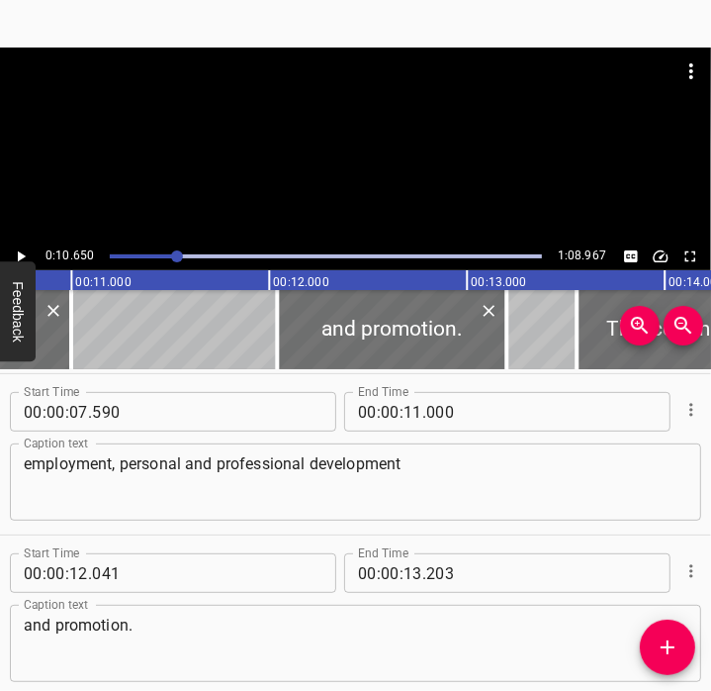
scroll to position [0, 2106]
click at [404, 417] on input "number" at bounding box center [413, 412] width 19 height 40
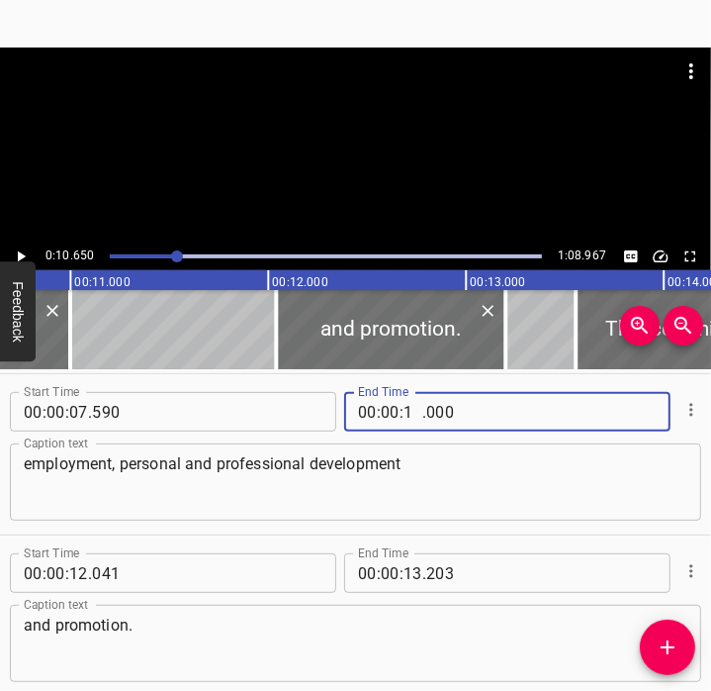
type input "10"
type input "650"
click at [20, 250] on icon "Play/Pause" at bounding box center [21, 256] width 18 height 18
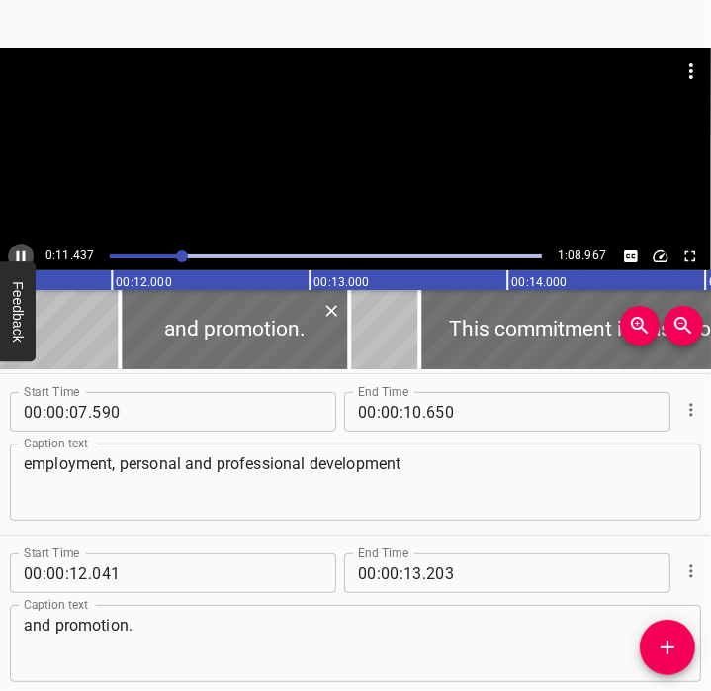
click at [20, 248] on icon "Play/Pause" at bounding box center [21, 256] width 18 height 18
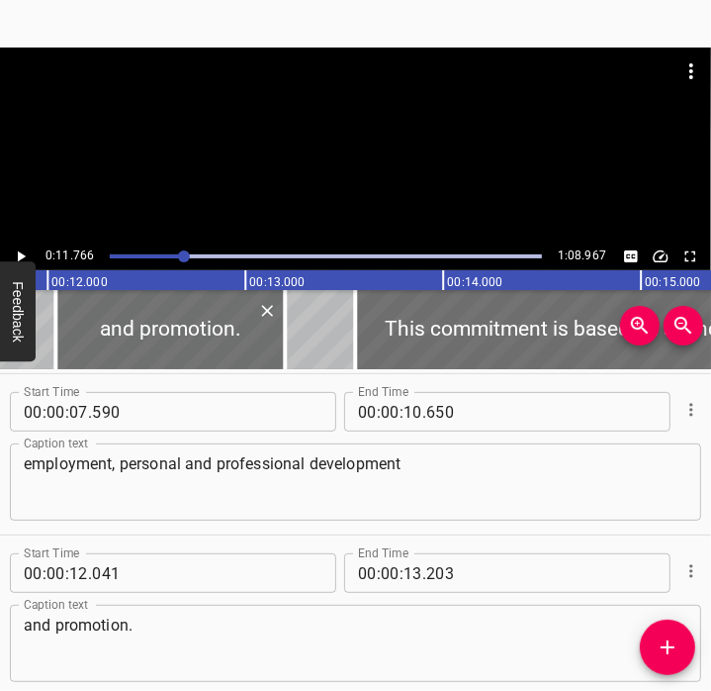
scroll to position [0, 2328]
click at [84, 578] on input "number" at bounding box center [78, 573] width 19 height 40
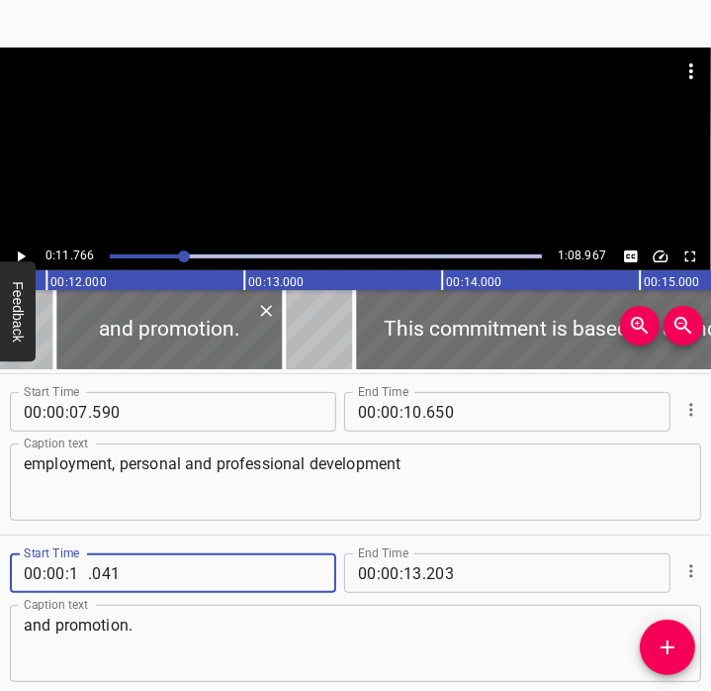
type input "11"
type input "041"
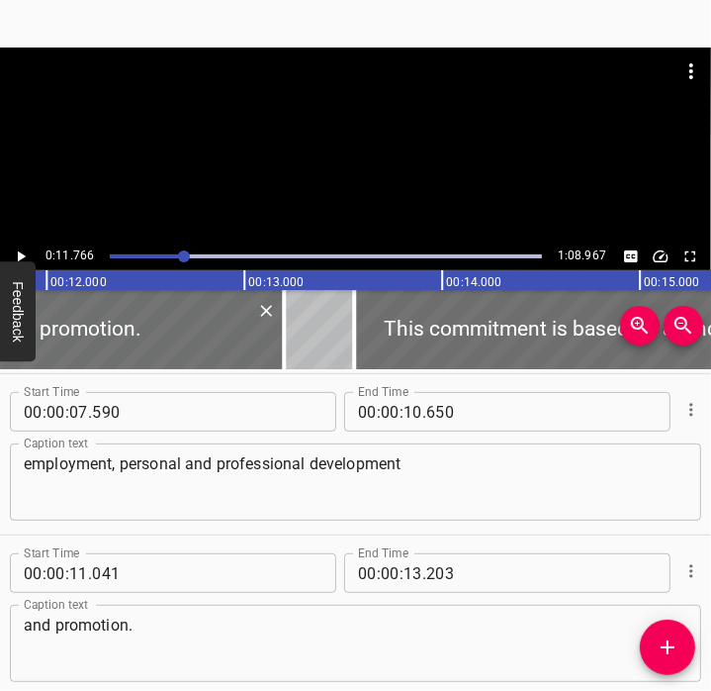
click at [172, 258] on div at bounding box center [326, 256] width 456 height 28
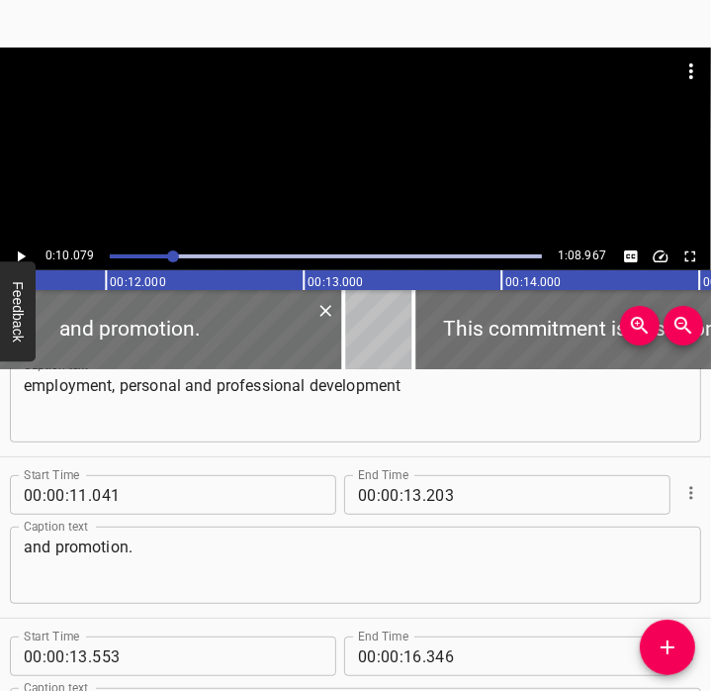
scroll to position [645, 0]
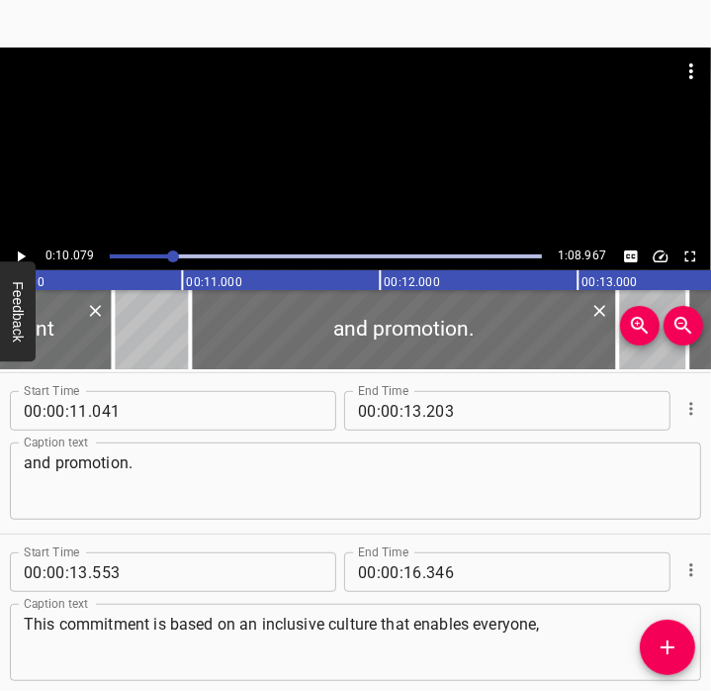
click at [21, 259] on icon "Play/Pause" at bounding box center [21, 256] width 18 height 18
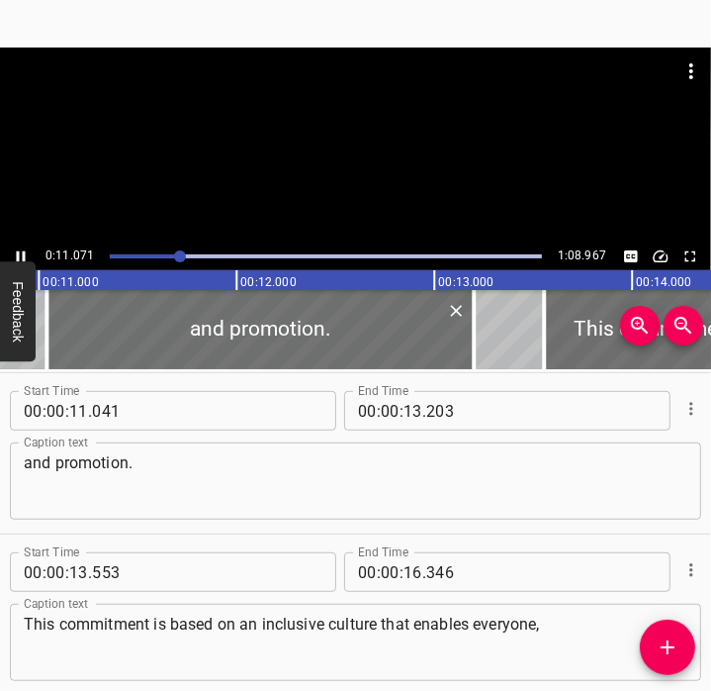
click at [24, 257] on icon "Play/Pause" at bounding box center [21, 256] width 9 height 11
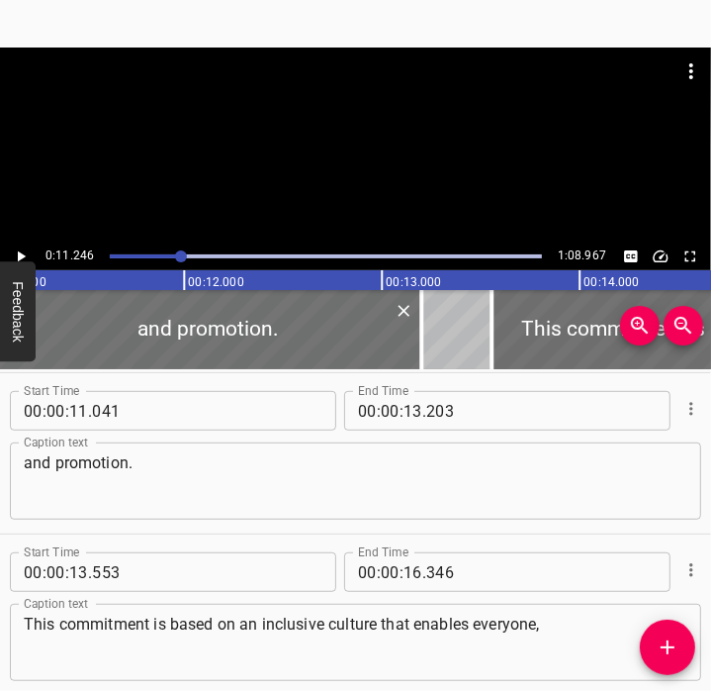
scroll to position [0, 2225]
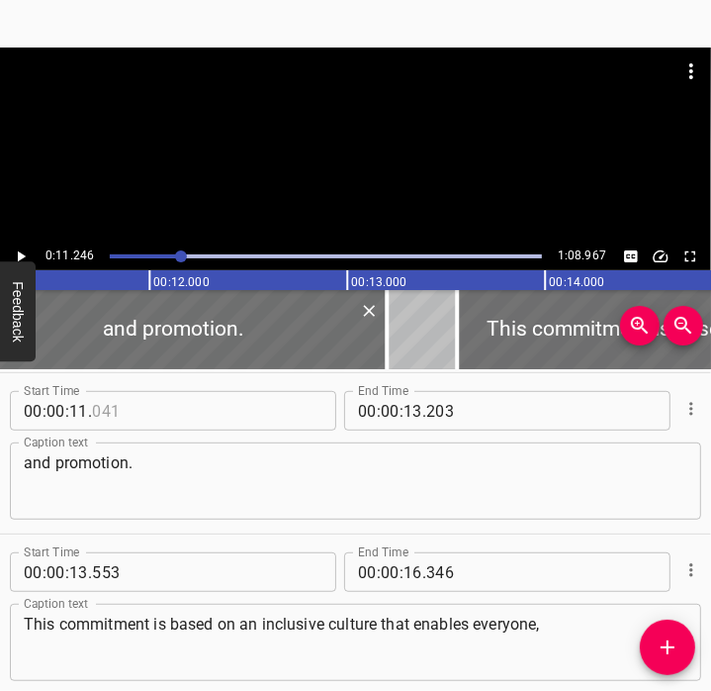
click at [99, 405] on input "number" at bounding box center [182, 411] width 181 height 40
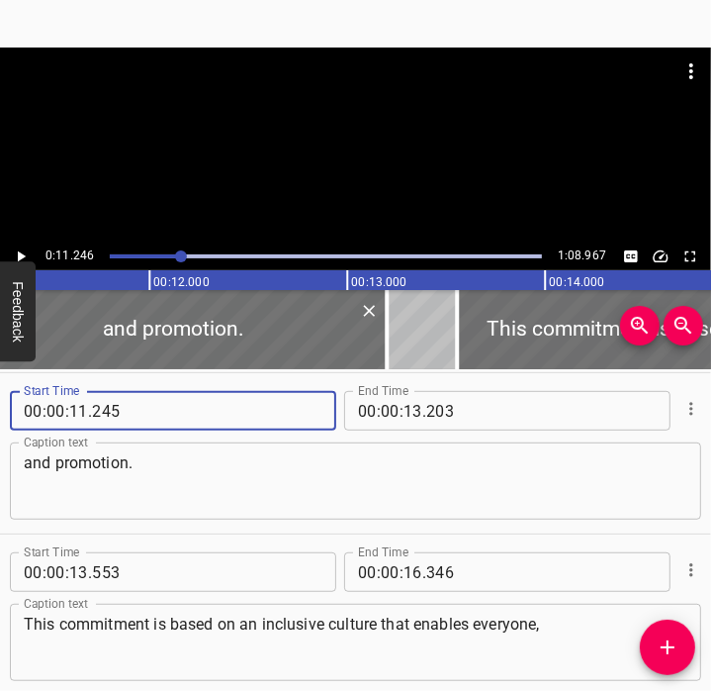
type input "245"
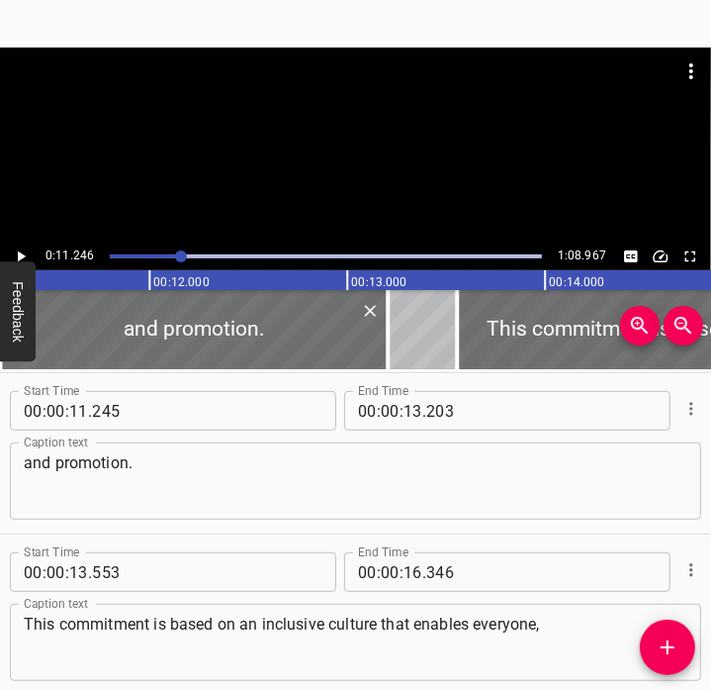
click at [25, 262] on button "Feedback" at bounding box center [18, 311] width 36 height 100
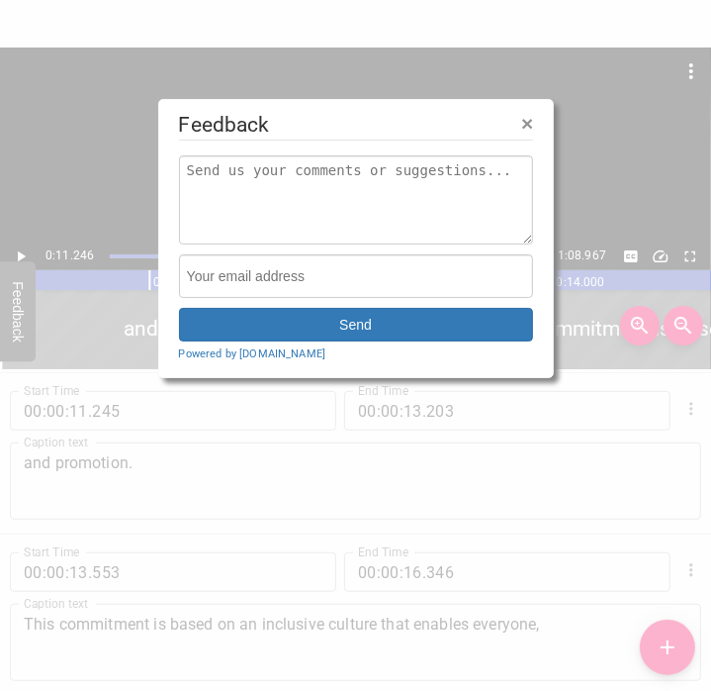
click at [528, 122] on span "×" at bounding box center [527, 123] width 12 height 23
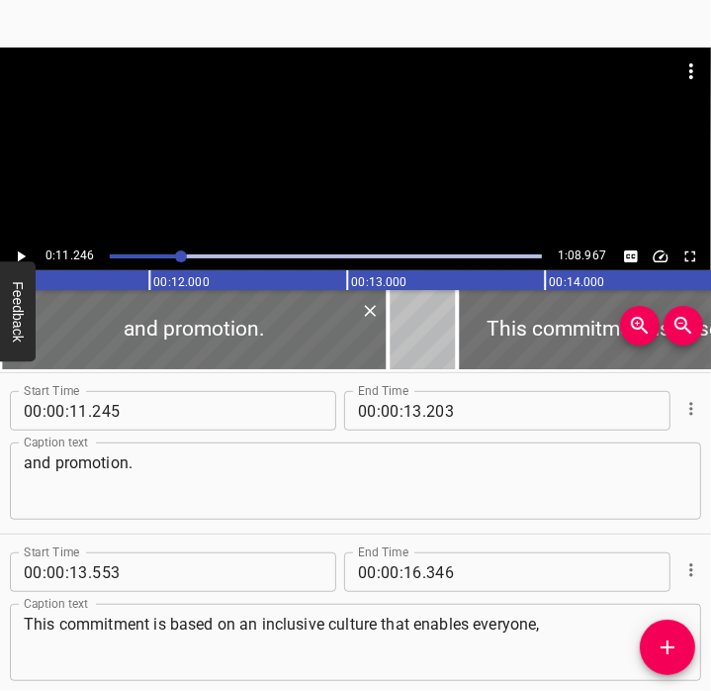
click at [22, 256] on icon "Play/Pause" at bounding box center [22, 256] width 8 height 11
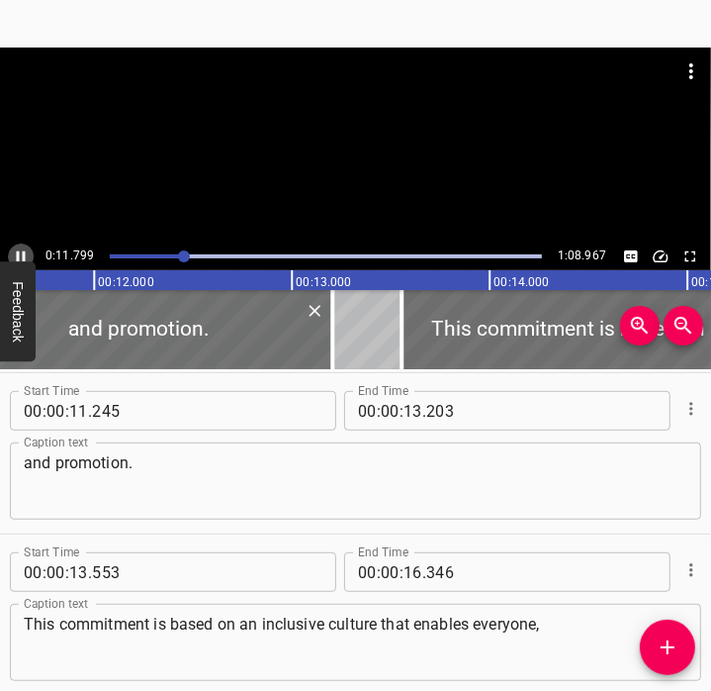
click at [23, 254] on icon "Play/Pause" at bounding box center [21, 256] width 9 height 11
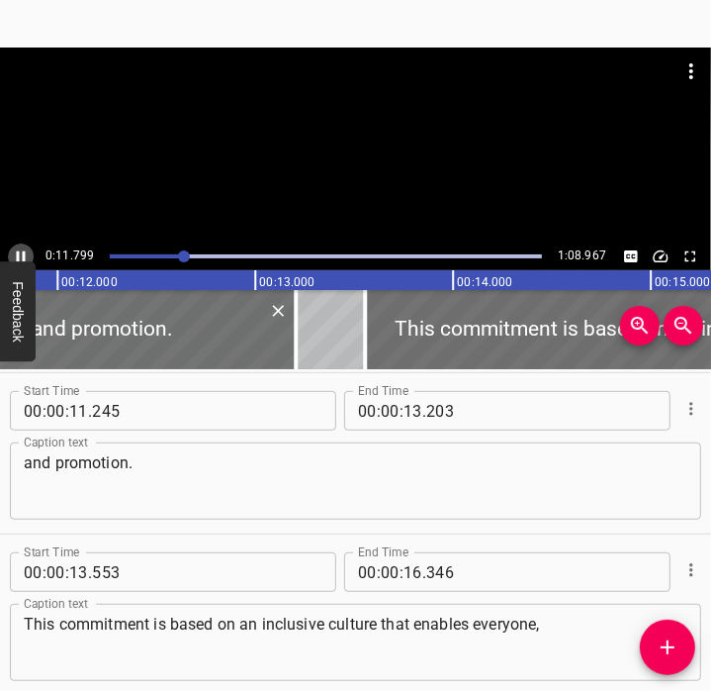
scroll to position [0, 2355]
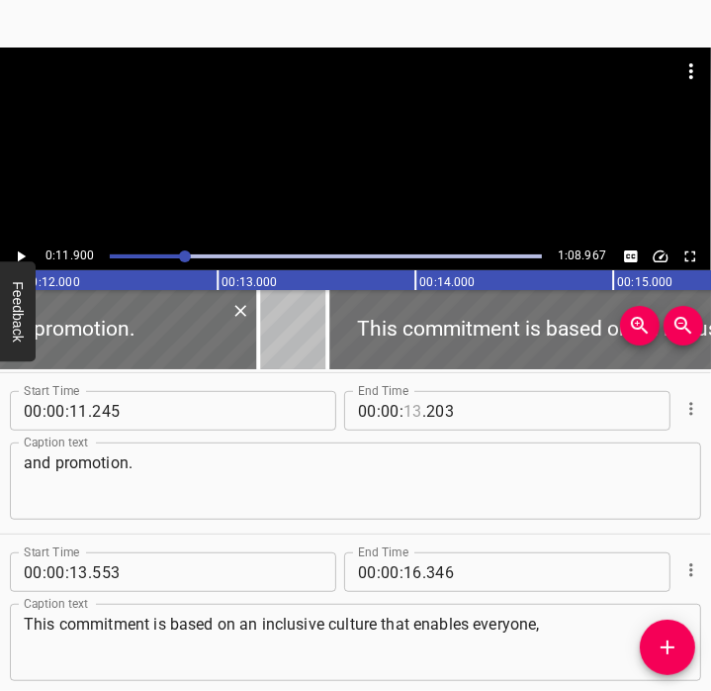
click at [412, 414] on input "number" at bounding box center [413, 411] width 19 height 40
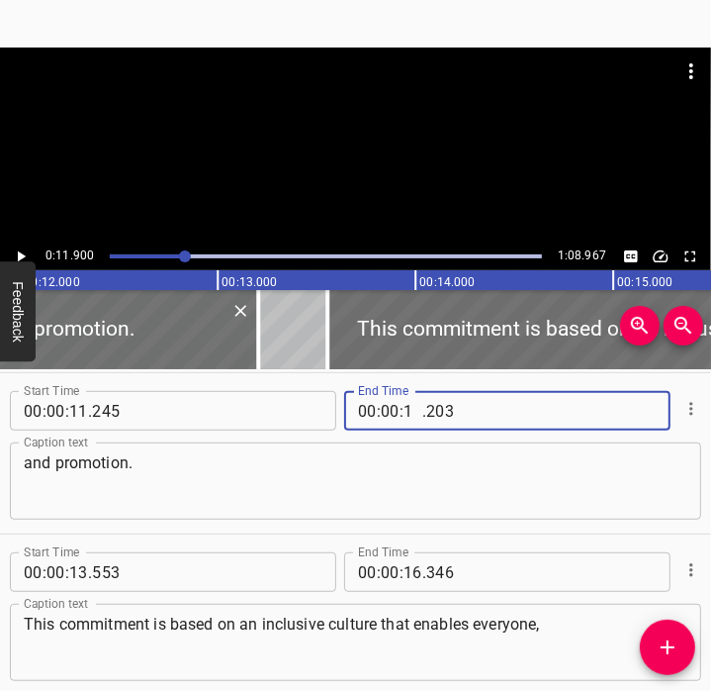
type input "11"
type input "900"
click at [381, 428] on input "number" at bounding box center [390, 411] width 19 height 40
type input "00"
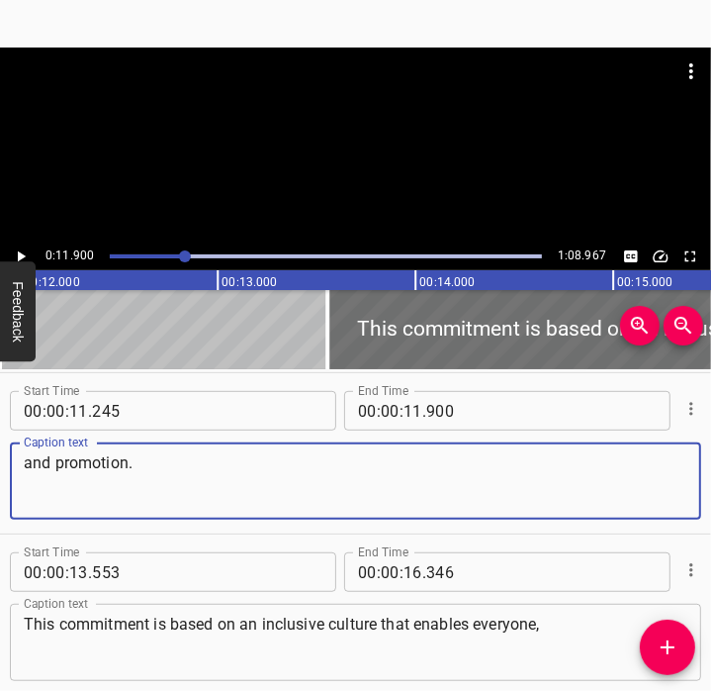
click at [309, 495] on textarea "and promotion." at bounding box center [356, 481] width 664 height 56
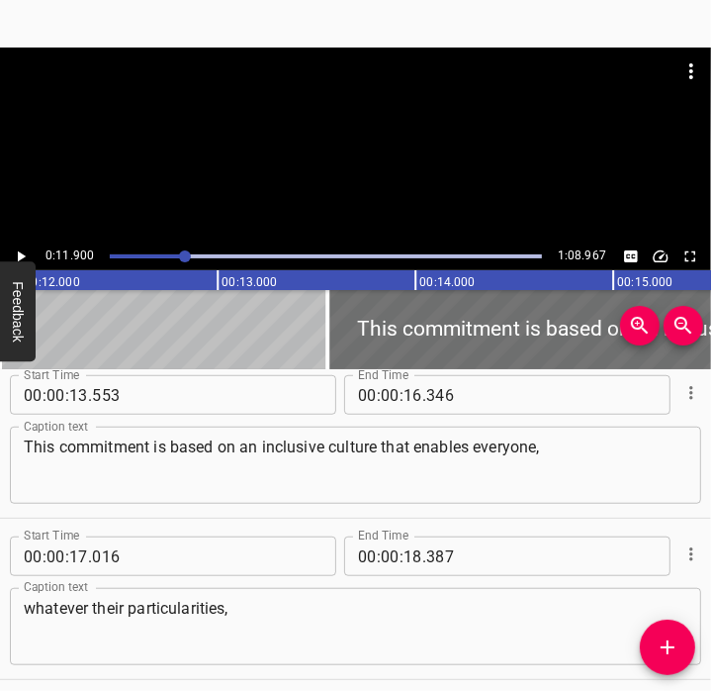
scroll to position [858, 0]
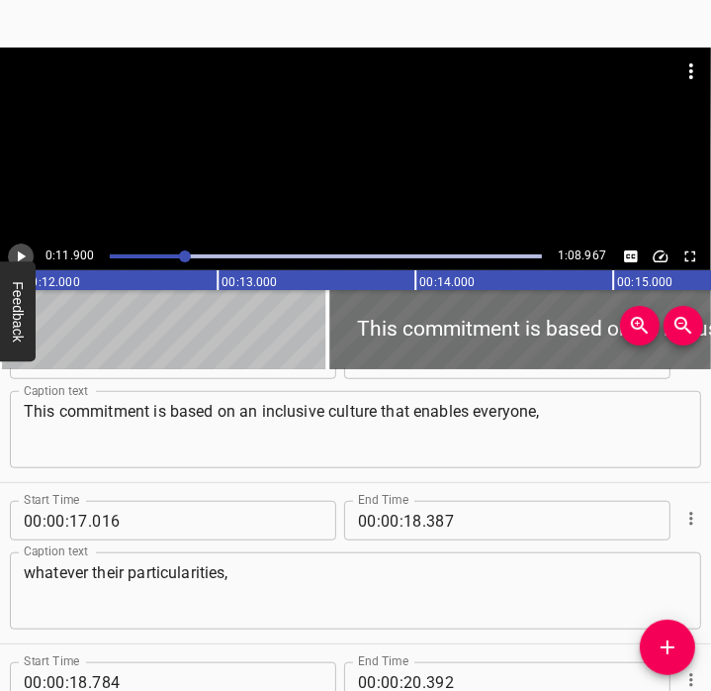
click at [21, 250] on icon "Play/Pause" at bounding box center [21, 256] width 18 height 18
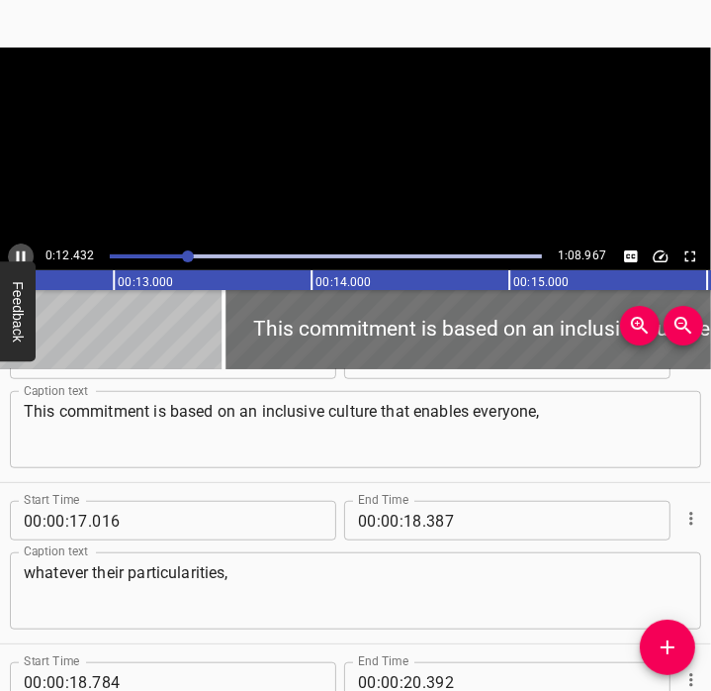
click at [21, 250] on icon "Play/Pause" at bounding box center [21, 256] width 18 height 18
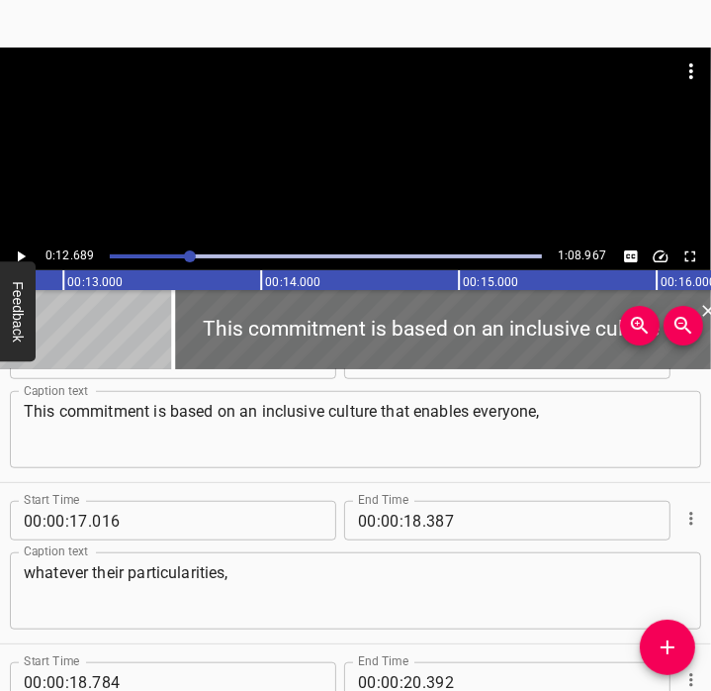
scroll to position [0, 2510]
click at [177, 261] on div at bounding box center [326, 256] width 456 height 28
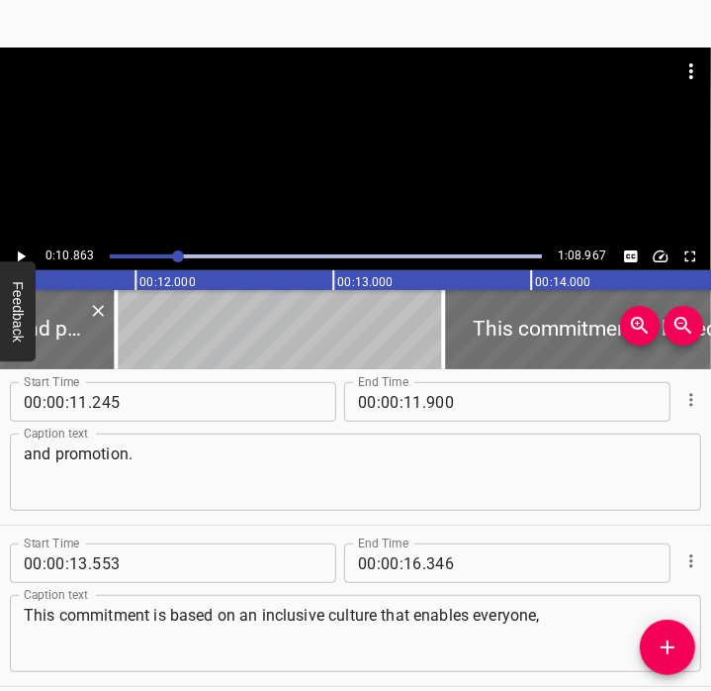
scroll to position [645, 0]
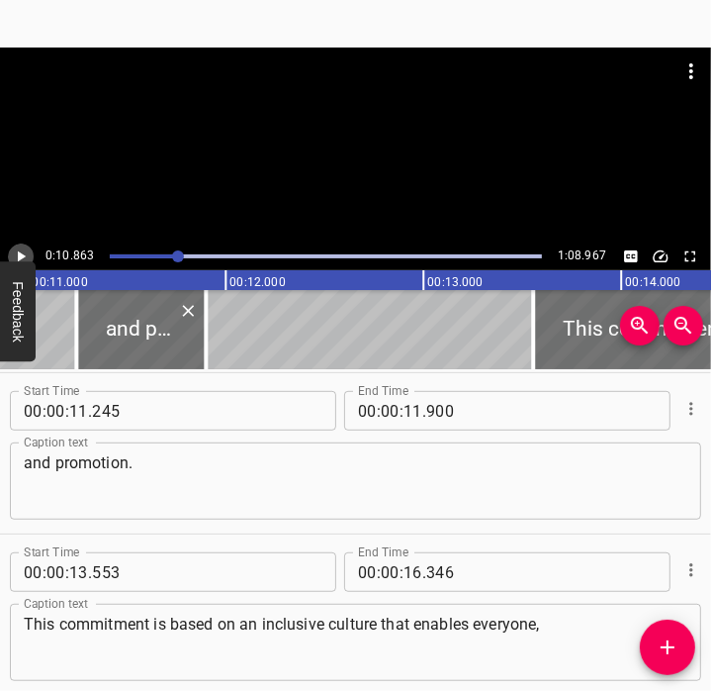
click at [28, 258] on icon "Play/Pause" at bounding box center [21, 256] width 18 height 18
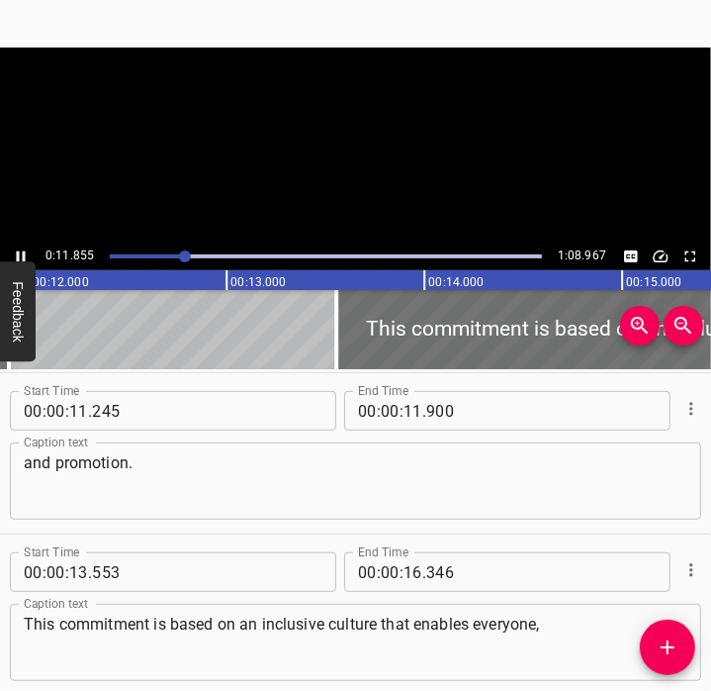
click at [28, 258] on icon "Play/Pause" at bounding box center [21, 256] width 18 height 18
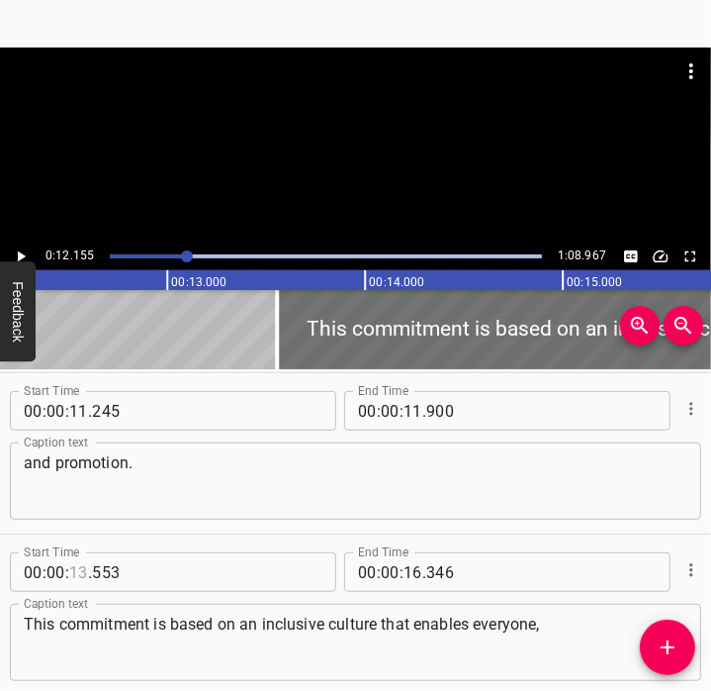
click at [81, 569] on input "number" at bounding box center [78, 572] width 19 height 40
type input "12"
type input "155"
click at [26, 251] on icon "Play/Pause" at bounding box center [21, 256] width 18 height 18
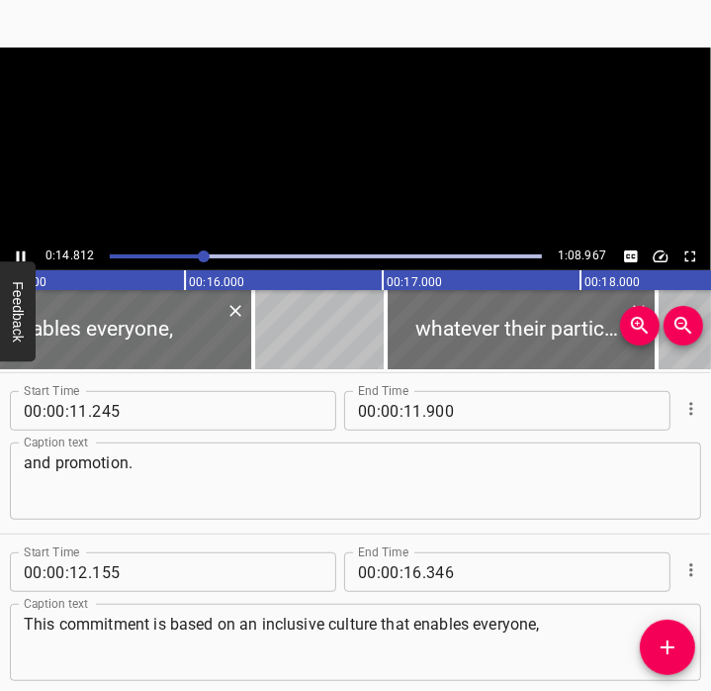
click at [26, 251] on icon "Play/Pause" at bounding box center [21, 256] width 18 height 18
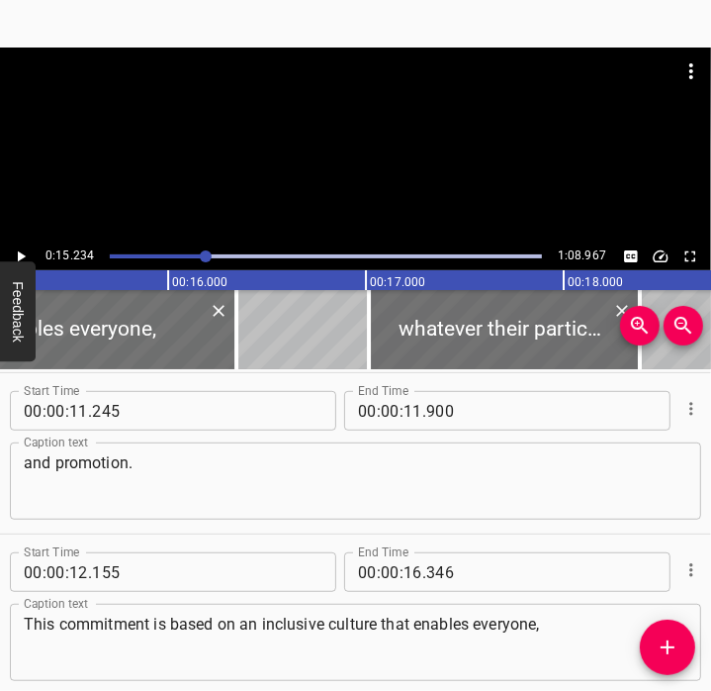
scroll to position [0, 3015]
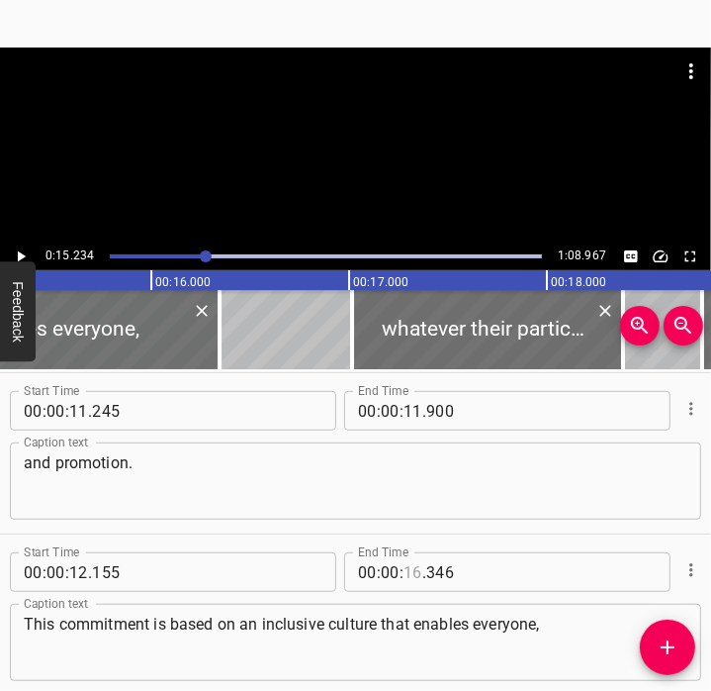
click at [404, 574] on input "number" at bounding box center [413, 572] width 19 height 40
type input "15"
type input "234"
click at [358, 619] on textarea "This commitment is based on an inclusive culture that enables everyone," at bounding box center [356, 642] width 664 height 56
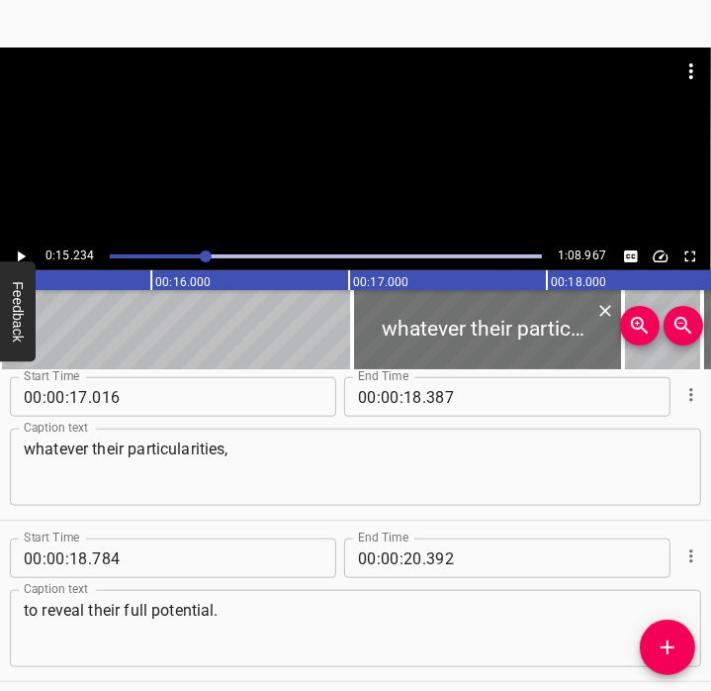
scroll to position [981, 0]
click at [26, 258] on icon "Play/Pause" at bounding box center [21, 256] width 18 height 18
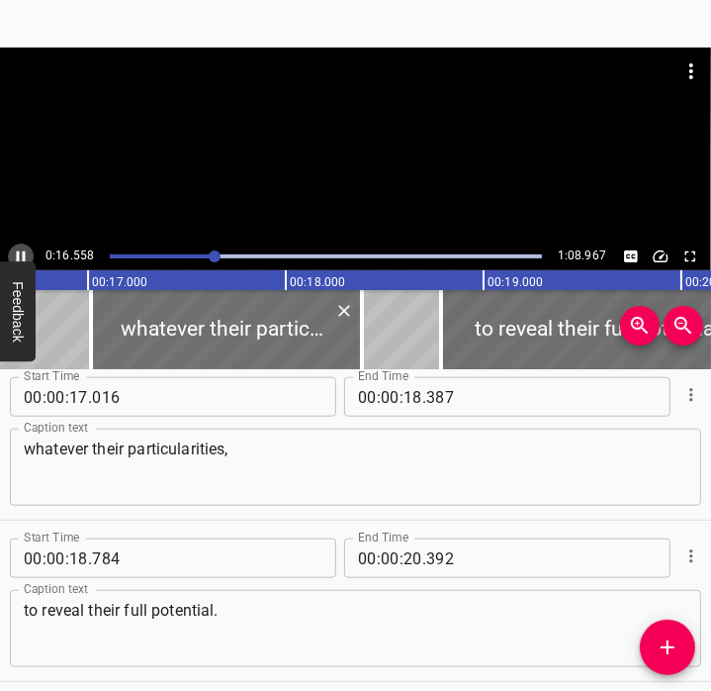
click at [26, 255] on icon "Play/Pause" at bounding box center [21, 256] width 18 height 18
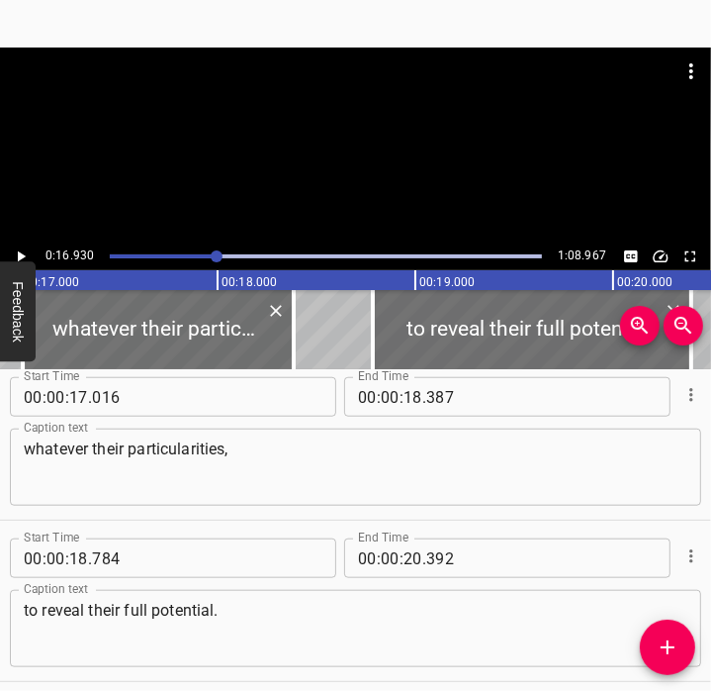
scroll to position [0, 3350]
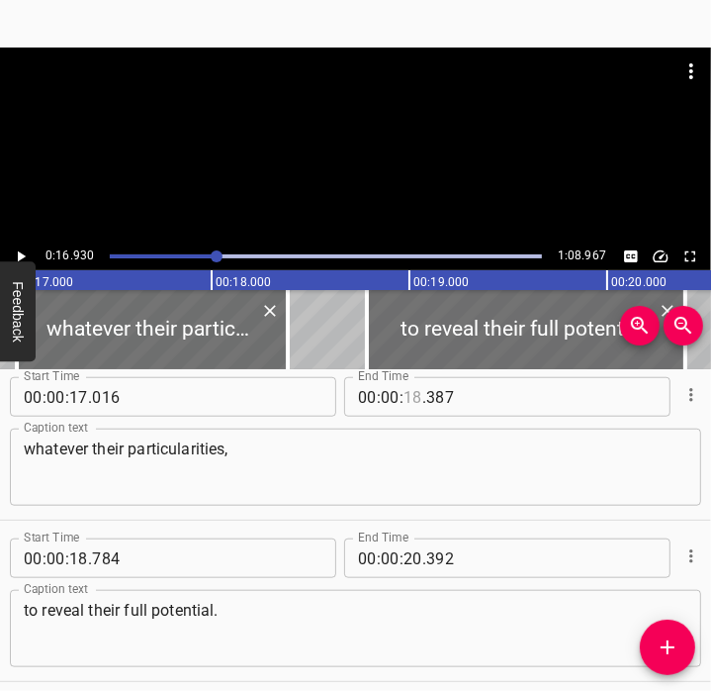
click at [408, 405] on input "number" at bounding box center [413, 397] width 19 height 40
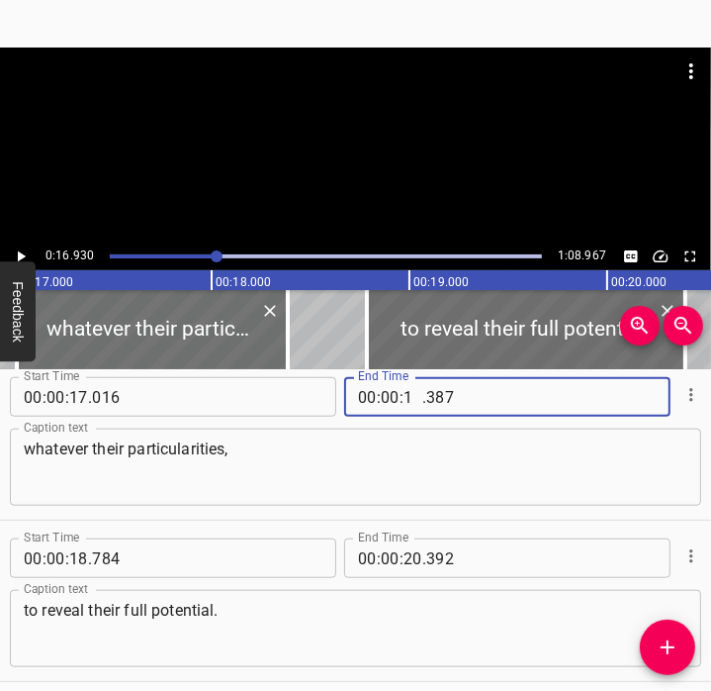
type input "16"
type input "930"
click at [80, 397] on input "number" at bounding box center [78, 397] width 19 height 40
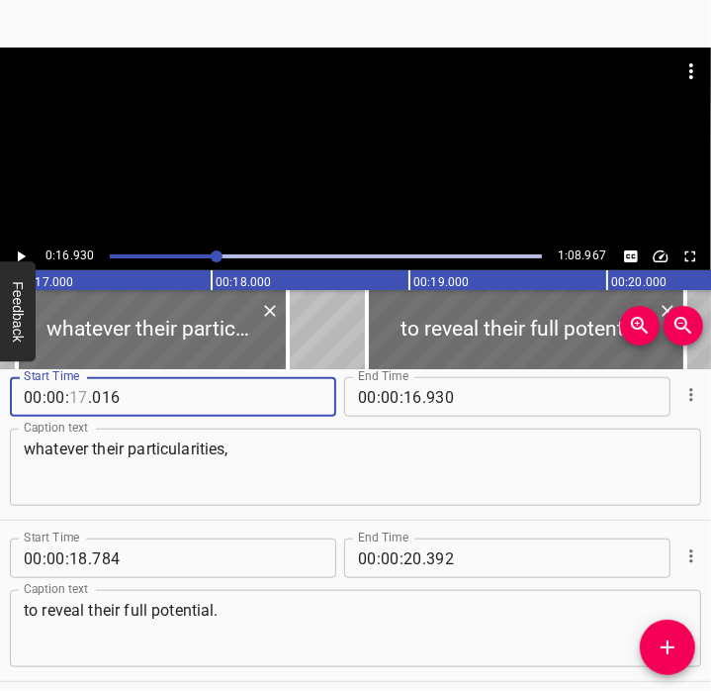
type input "17"
click at [202, 256] on div "Play progress" at bounding box center [0, 256] width 432 height 4
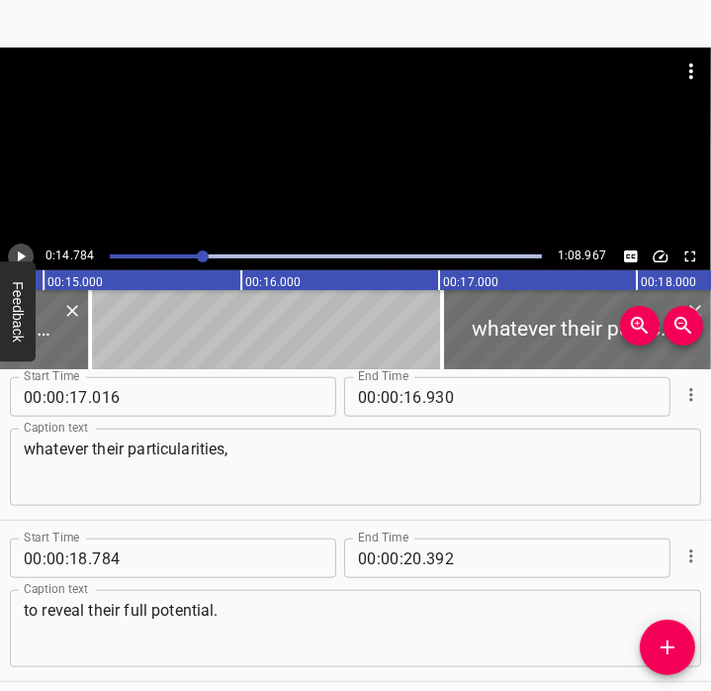
click at [20, 251] on icon "Play/Pause" at bounding box center [21, 256] width 18 height 18
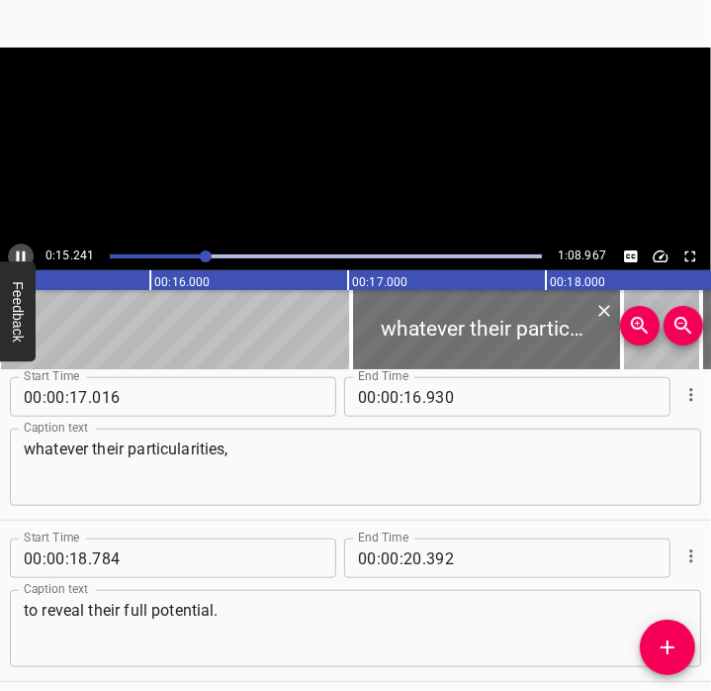
click at [20, 251] on icon "Play/Pause" at bounding box center [21, 256] width 18 height 18
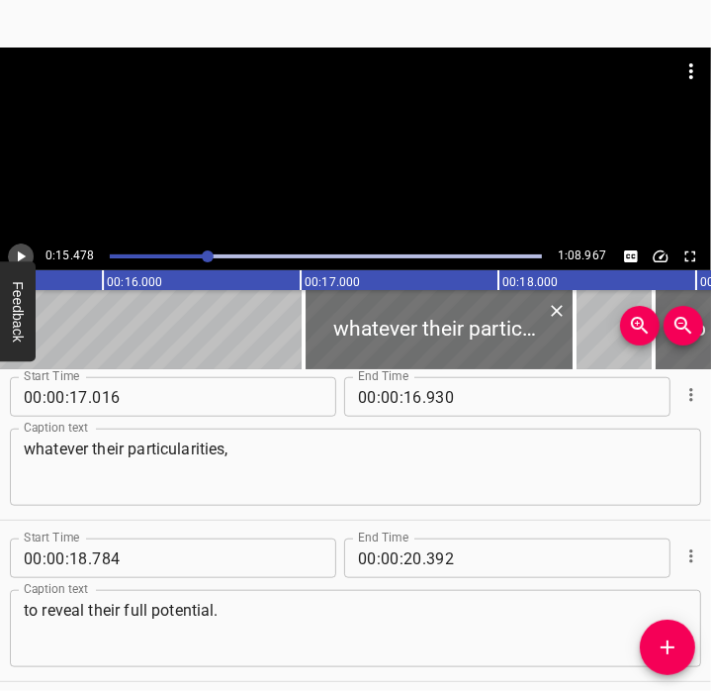
click at [20, 251] on icon "Play/Pause" at bounding box center [21, 256] width 18 height 18
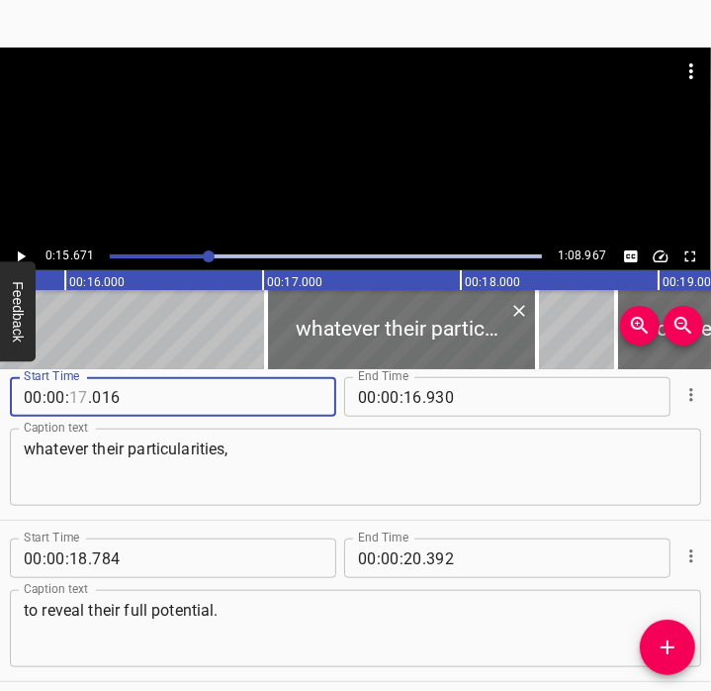
click at [75, 396] on input "number" at bounding box center [78, 397] width 19 height 40
type input "15"
type input "671"
click at [209, 485] on textarea "whatever their particularities," at bounding box center [356, 467] width 664 height 56
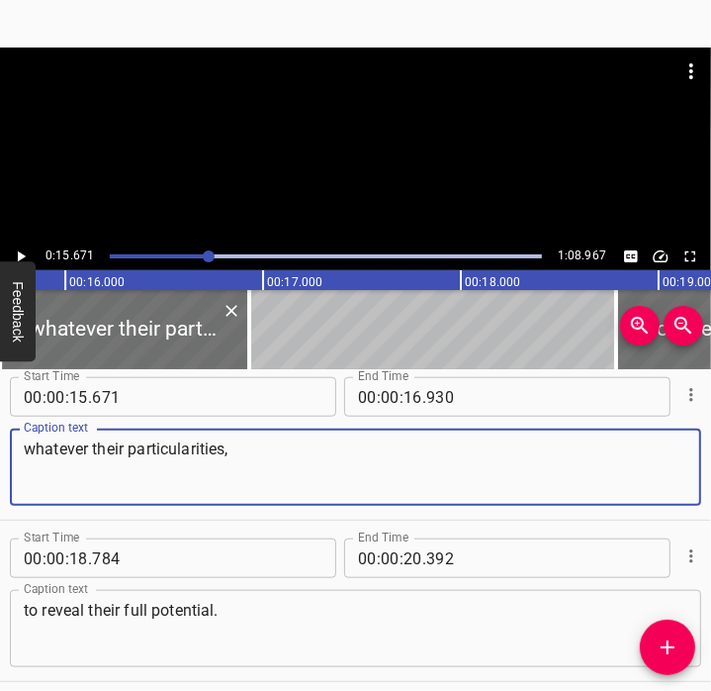
scroll to position [1123, 0]
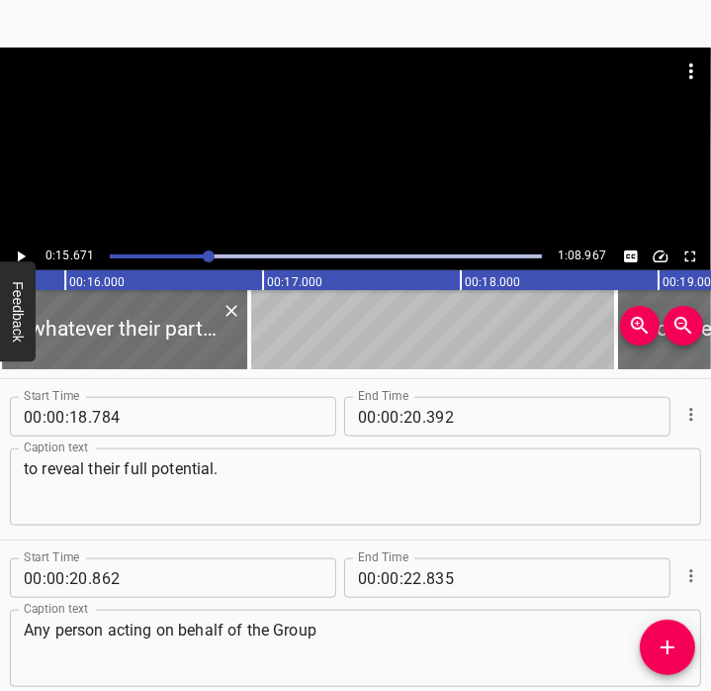
click at [24, 253] on icon "Play/Pause" at bounding box center [21, 256] width 18 height 18
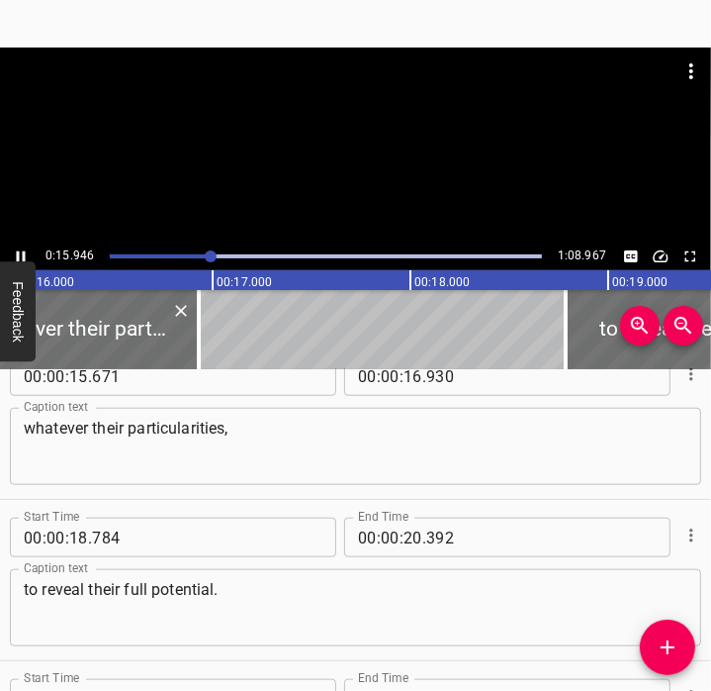
click at [24, 253] on icon "Play/Pause" at bounding box center [21, 256] width 9 height 11
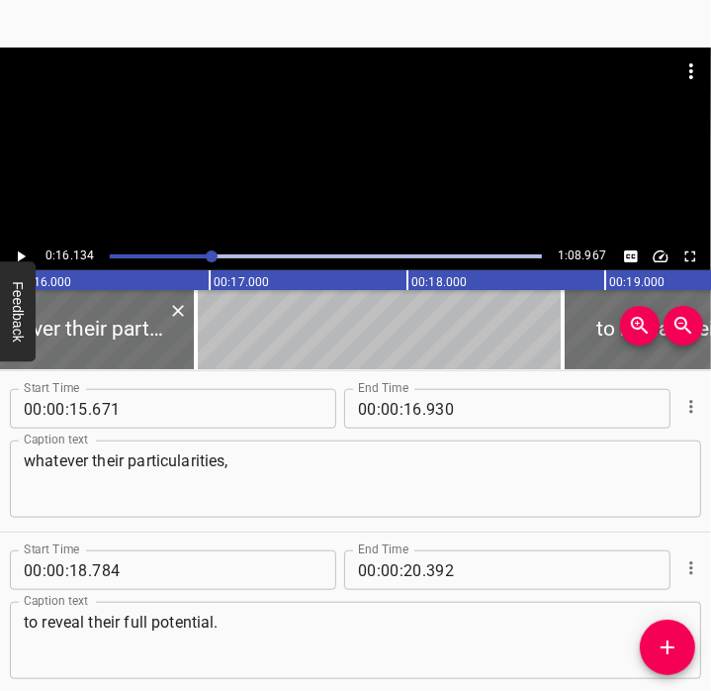
scroll to position [968, 0]
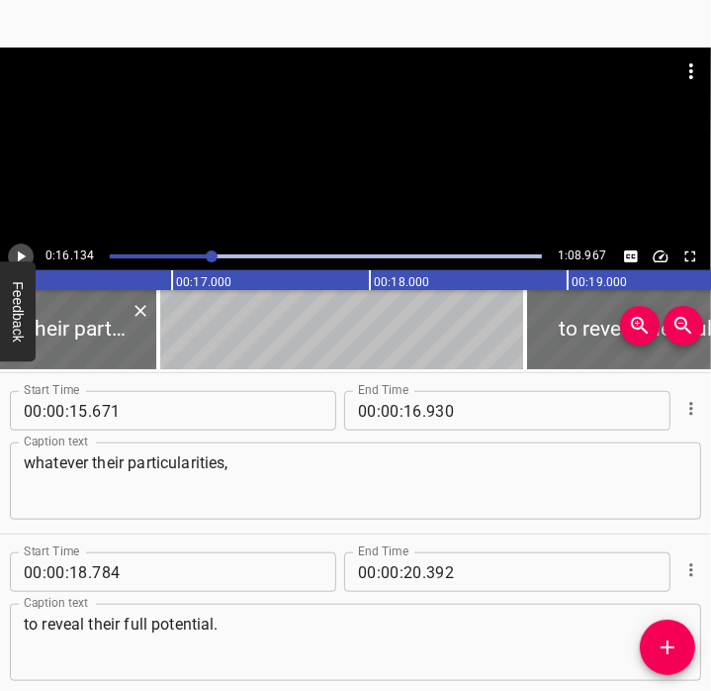
click at [24, 253] on icon "Play/Pause" at bounding box center [21, 256] width 18 height 18
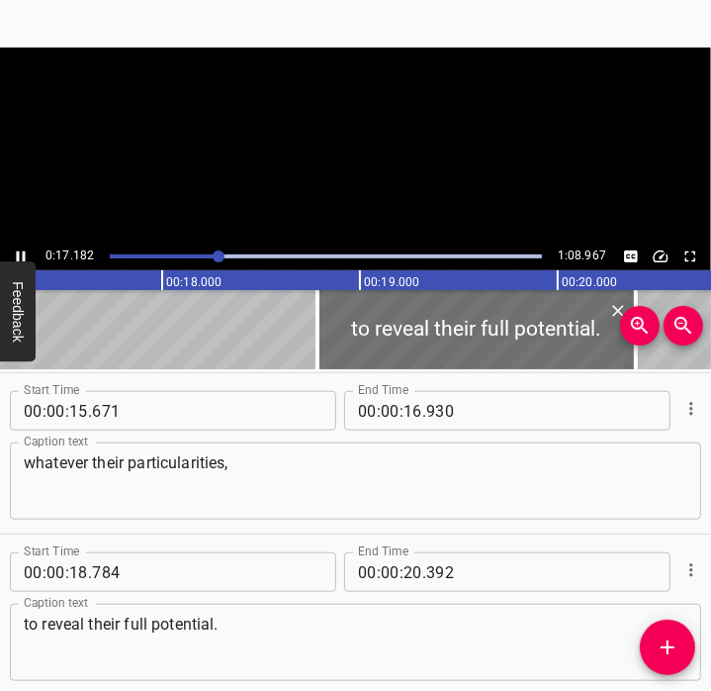
click at [24, 253] on icon "Play/Pause" at bounding box center [21, 256] width 9 height 11
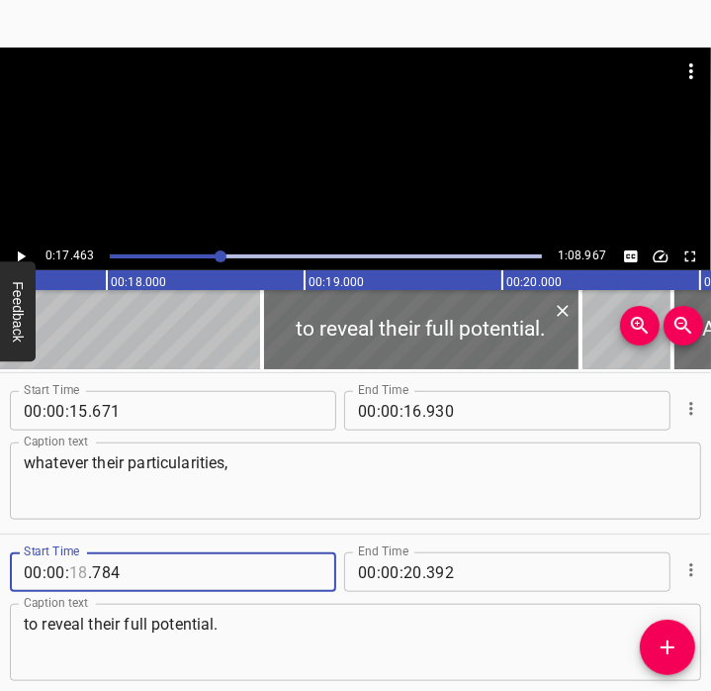
click at [79, 571] on input "number" at bounding box center [78, 572] width 19 height 40
type input "17"
type input "463"
click at [21, 246] on button "Play/Pause" at bounding box center [21, 256] width 26 height 26
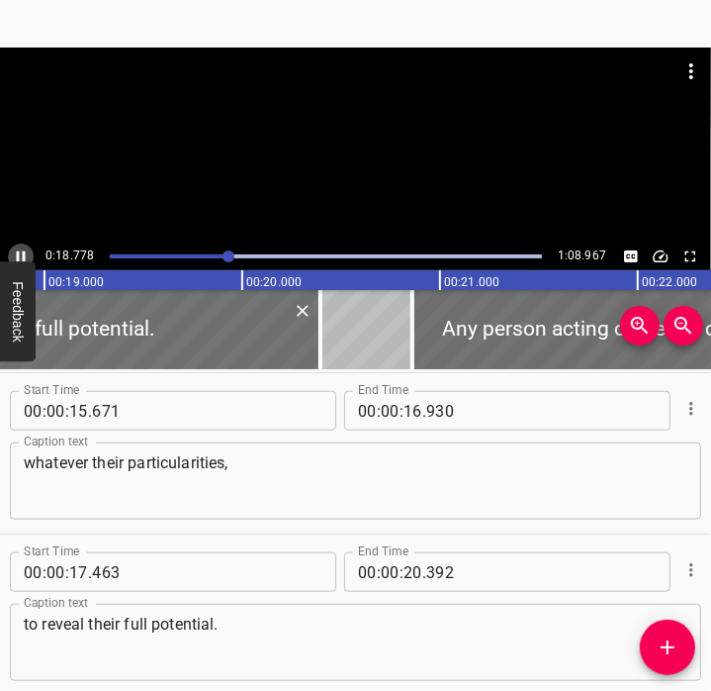
click at [23, 249] on icon "Play/Pause" at bounding box center [21, 256] width 18 height 18
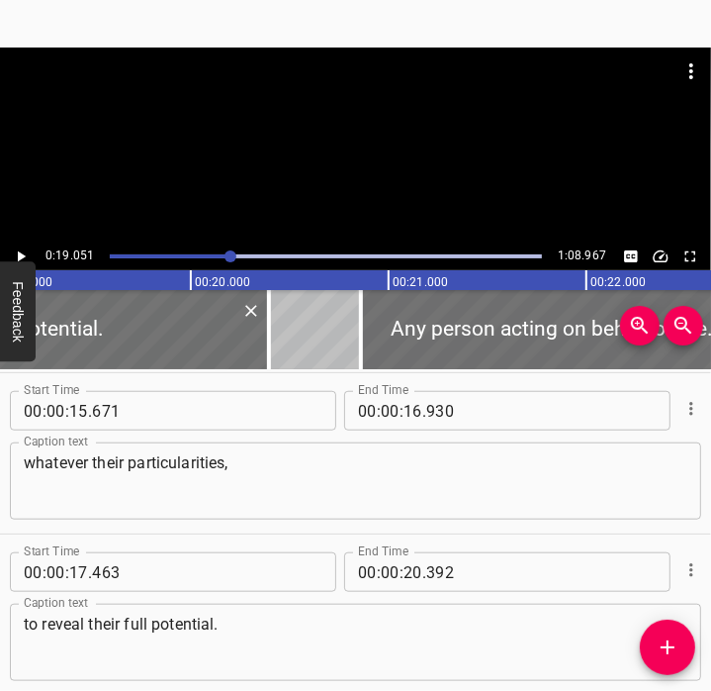
scroll to position [0, 3770]
click at [407, 576] on input "number" at bounding box center [413, 572] width 19 height 40
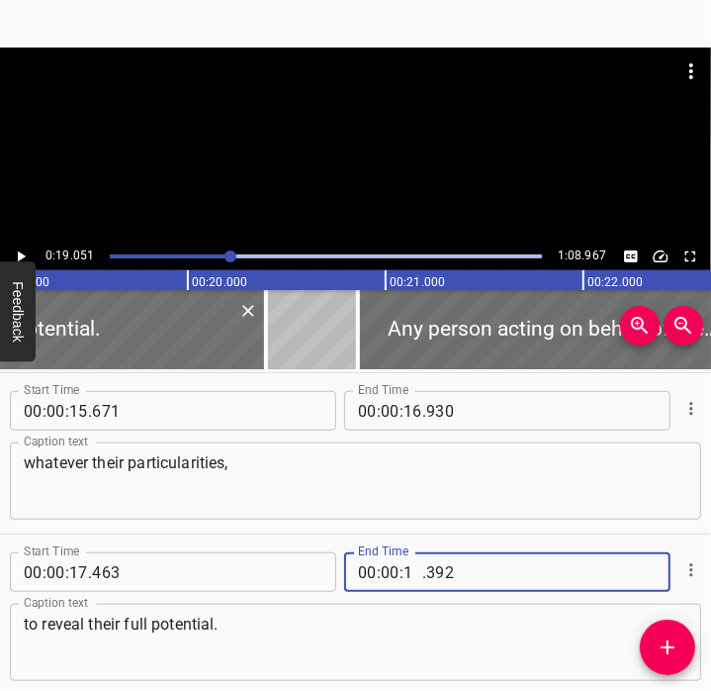
type input "19"
type input "051"
click at [326, 611] on div "to reveal their full potential. Caption text" at bounding box center [356, 642] width 692 height 77
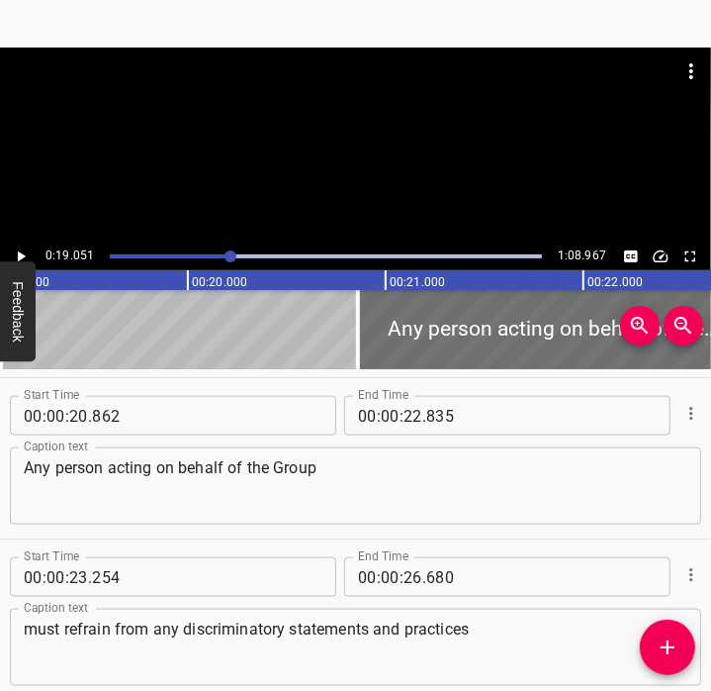
scroll to position [1286, 0]
click at [24, 252] on icon "Play/Pause" at bounding box center [21, 256] width 18 height 18
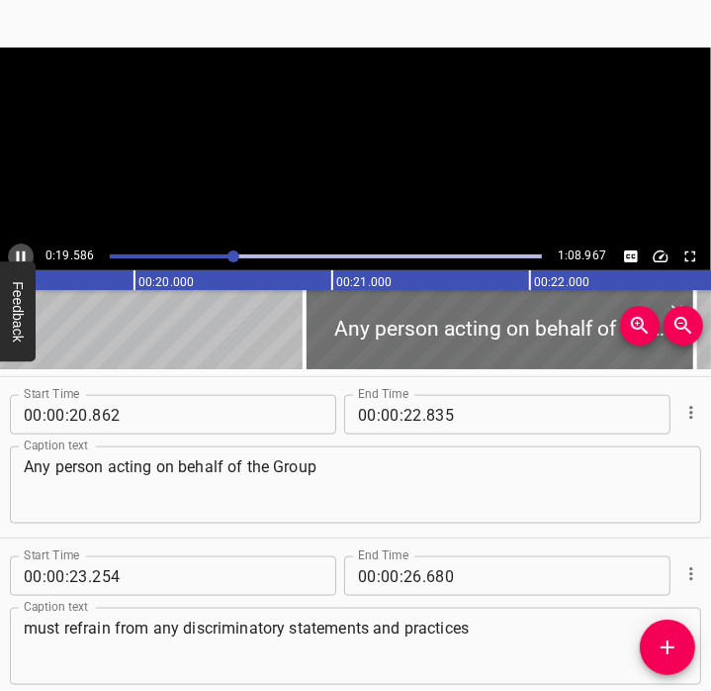
click at [24, 252] on icon "Play/Pause" at bounding box center [21, 256] width 9 height 11
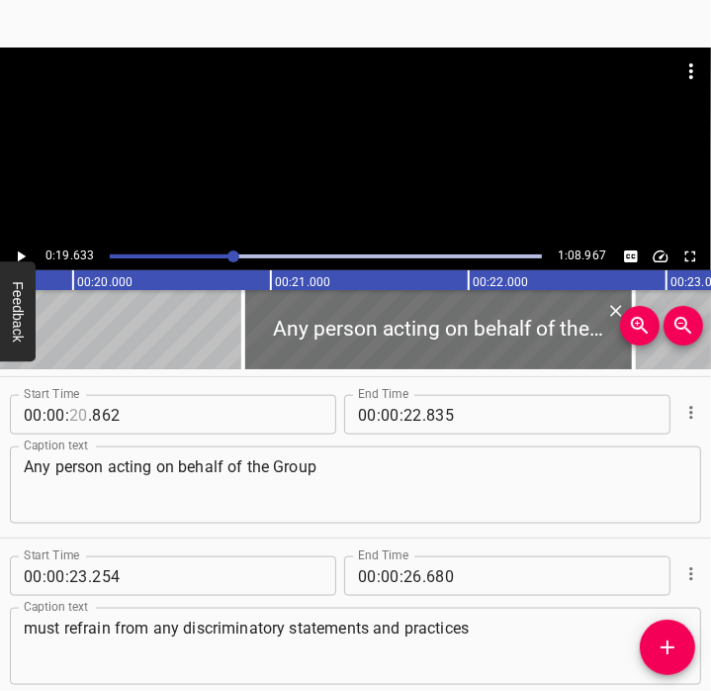
click at [75, 420] on input "number" at bounding box center [78, 415] width 19 height 40
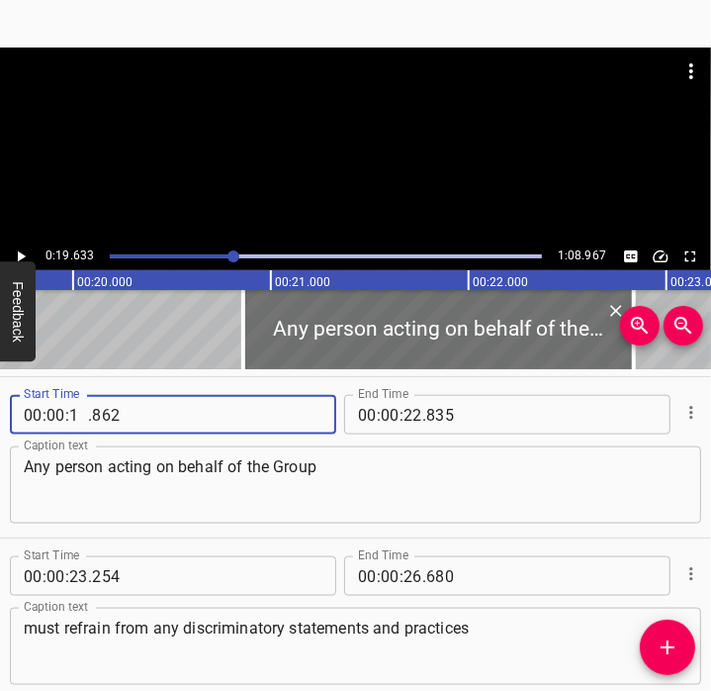
type input "19"
type input "631"
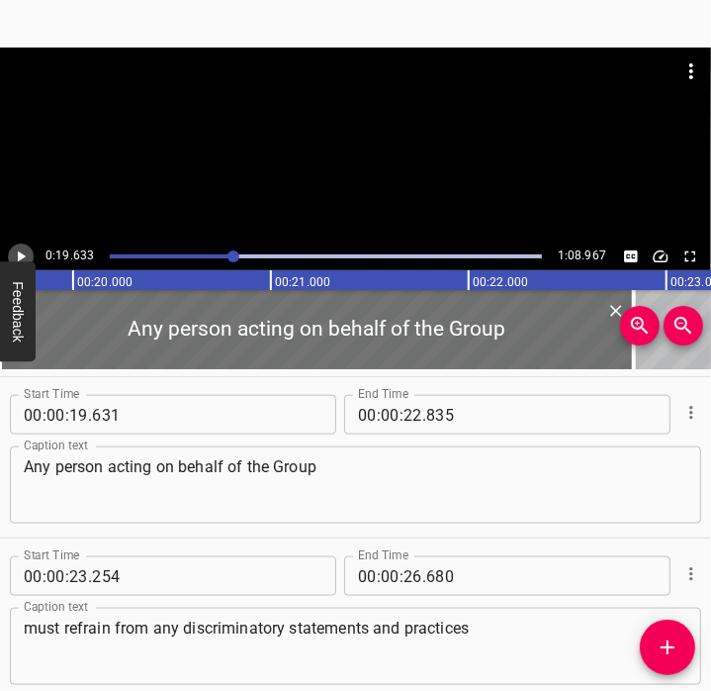
click at [29, 253] on icon "Play/Pause" at bounding box center [21, 256] width 18 height 18
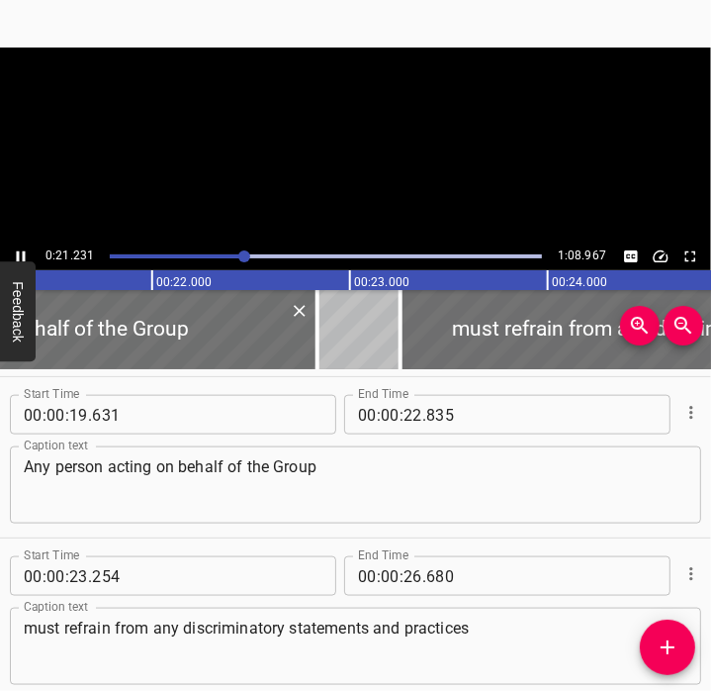
click at [29, 253] on icon "Play/Pause" at bounding box center [21, 256] width 18 height 18
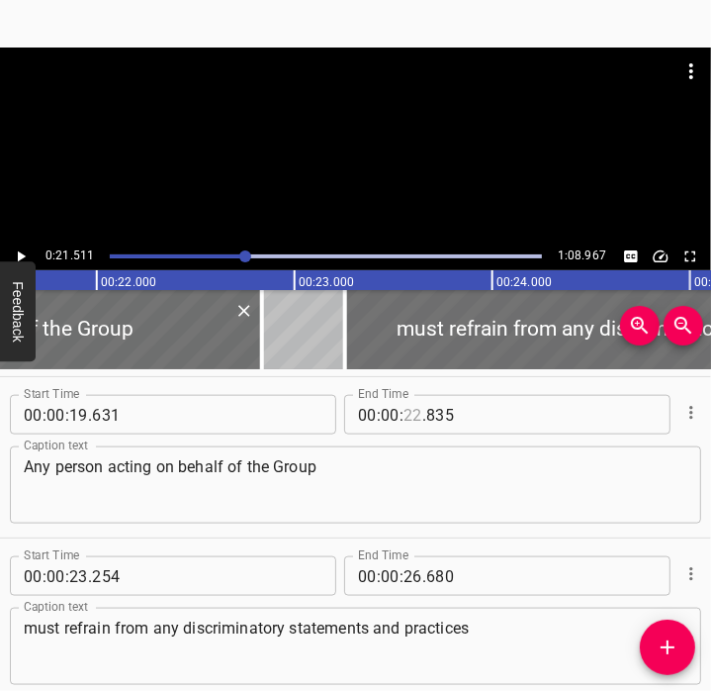
click at [407, 413] on input "number" at bounding box center [413, 415] width 19 height 40
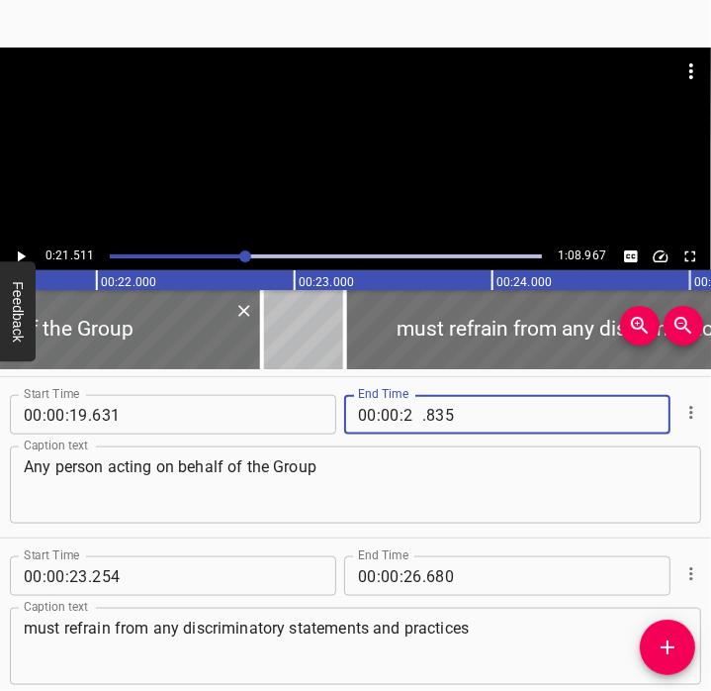
type input "21"
type input "511"
click at [340, 483] on textarea "Any person acting on behalf of the Group" at bounding box center [356, 485] width 664 height 56
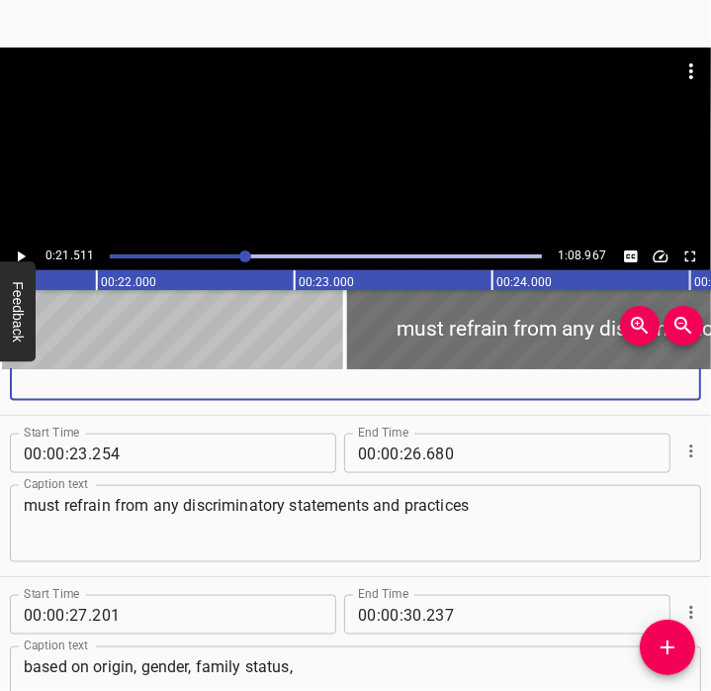
scroll to position [1421, 0]
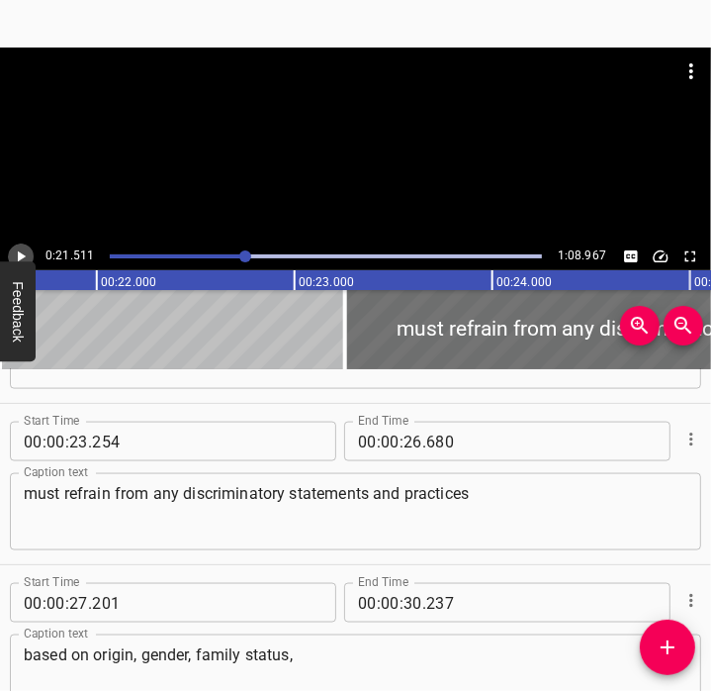
click at [26, 252] on icon "Play/Pause" at bounding box center [21, 256] width 18 height 18
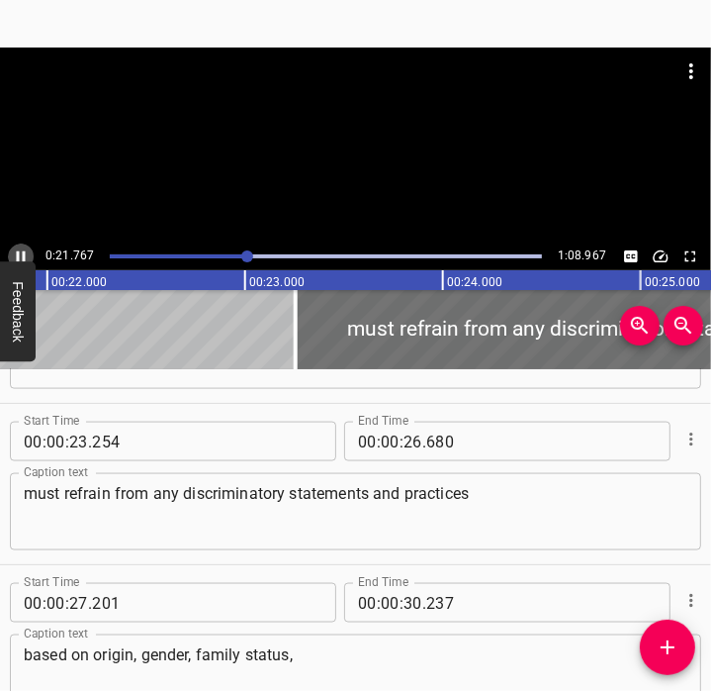
click at [26, 252] on icon "Play/Pause" at bounding box center [21, 256] width 18 height 18
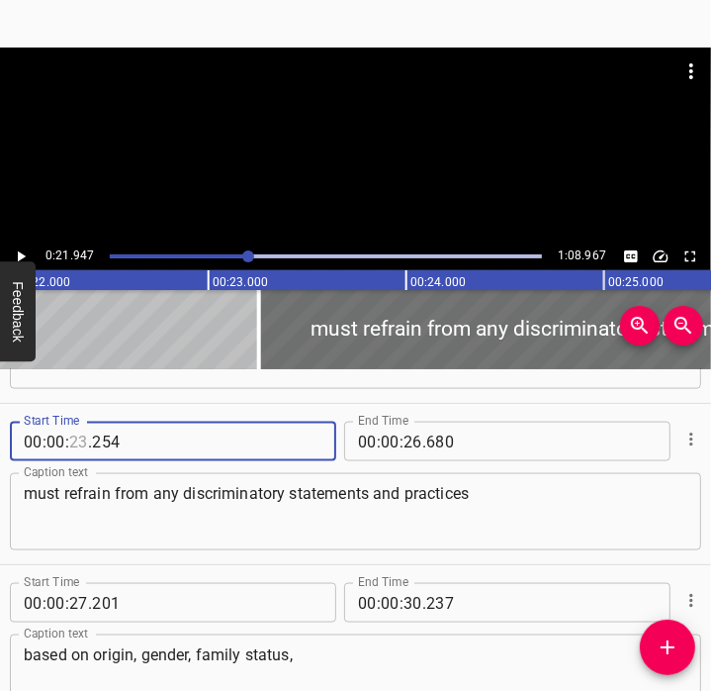
click at [83, 439] on input "number" at bounding box center [78, 441] width 19 height 40
type input "21"
type input "947"
click at [27, 254] on icon "Play/Pause" at bounding box center [21, 256] width 18 height 18
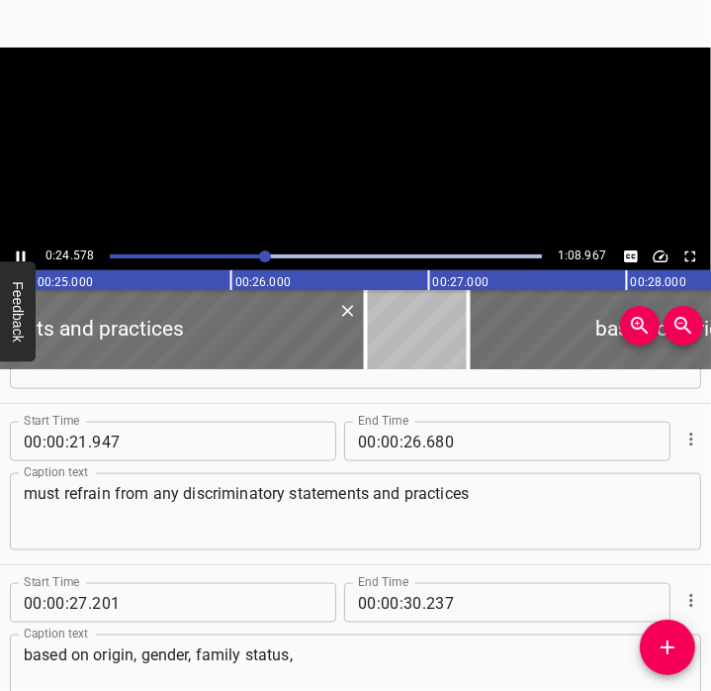
click at [27, 254] on icon "Play/Pause" at bounding box center [21, 256] width 18 height 18
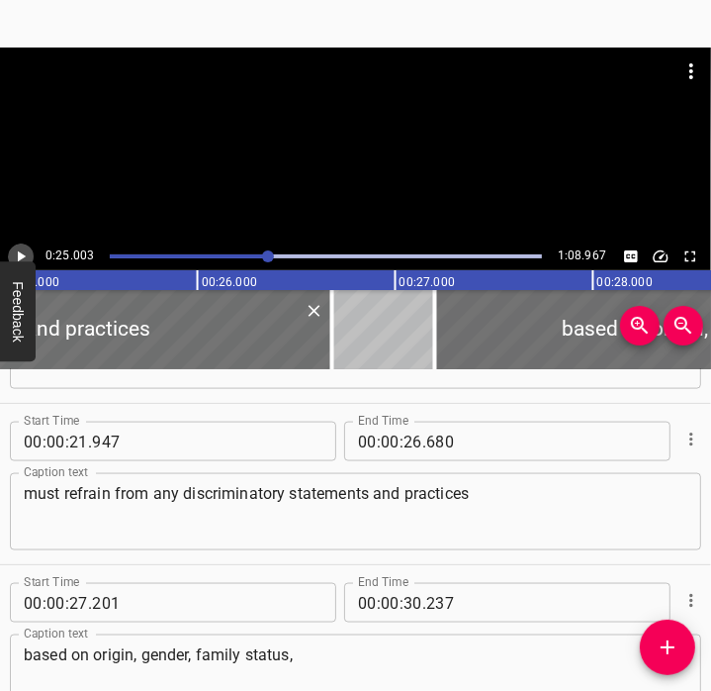
click at [27, 254] on icon "Play/Pause" at bounding box center [21, 256] width 18 height 18
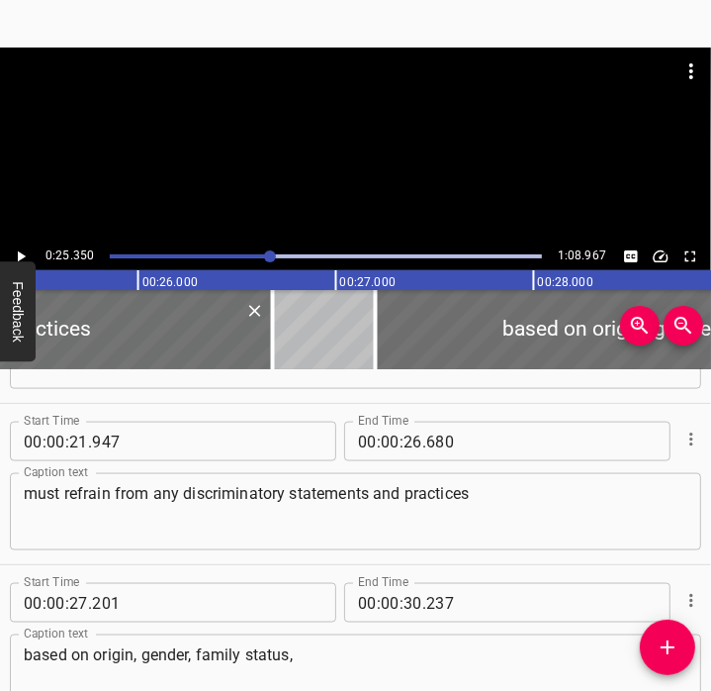
scroll to position [0, 5016]
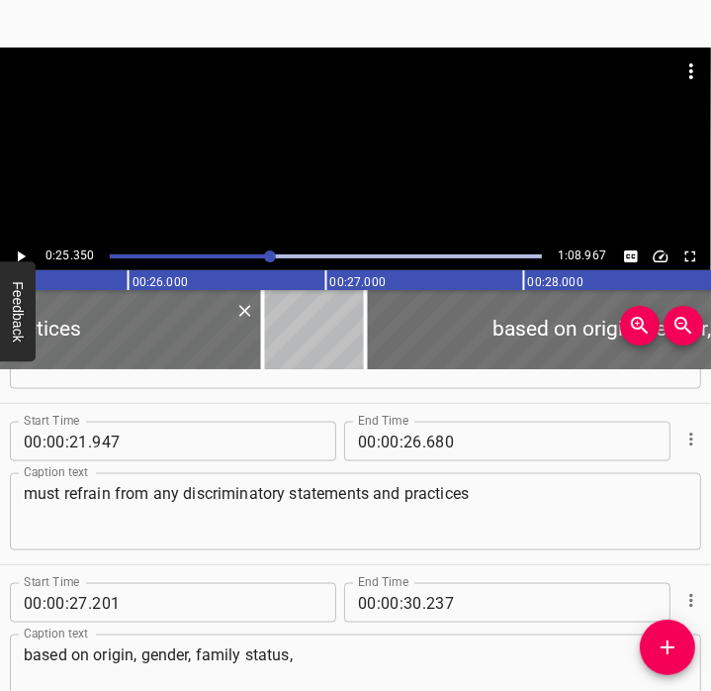
click at [28, 254] on icon "Play/Pause" at bounding box center [21, 256] width 18 height 18
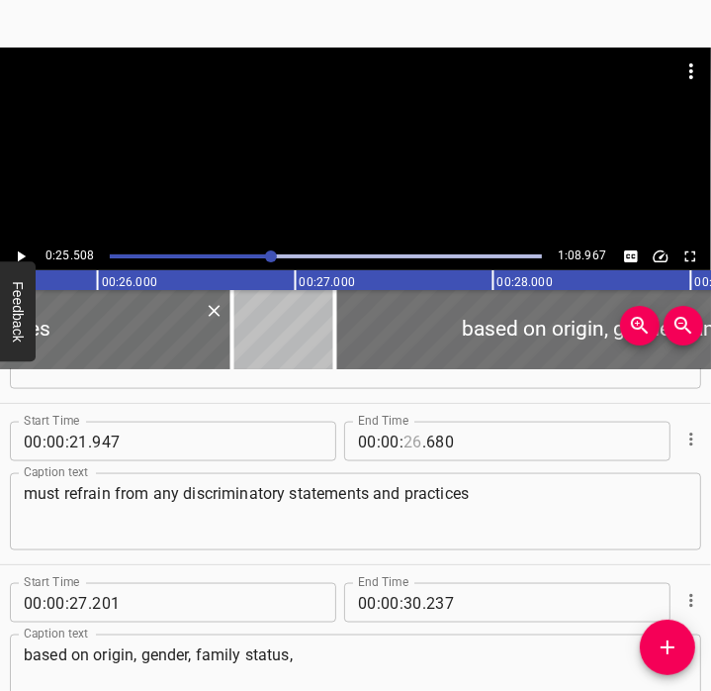
click at [407, 447] on input "number" at bounding box center [413, 441] width 19 height 40
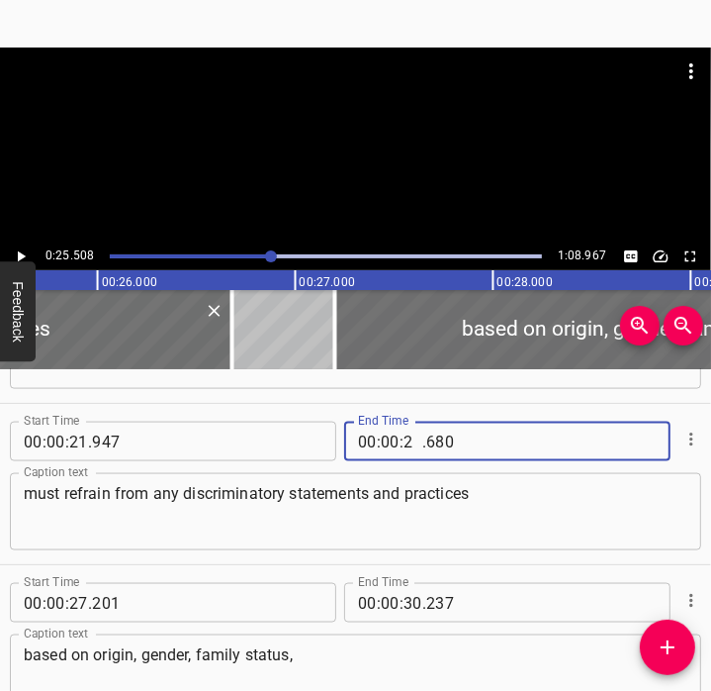
type input "25"
type input "508"
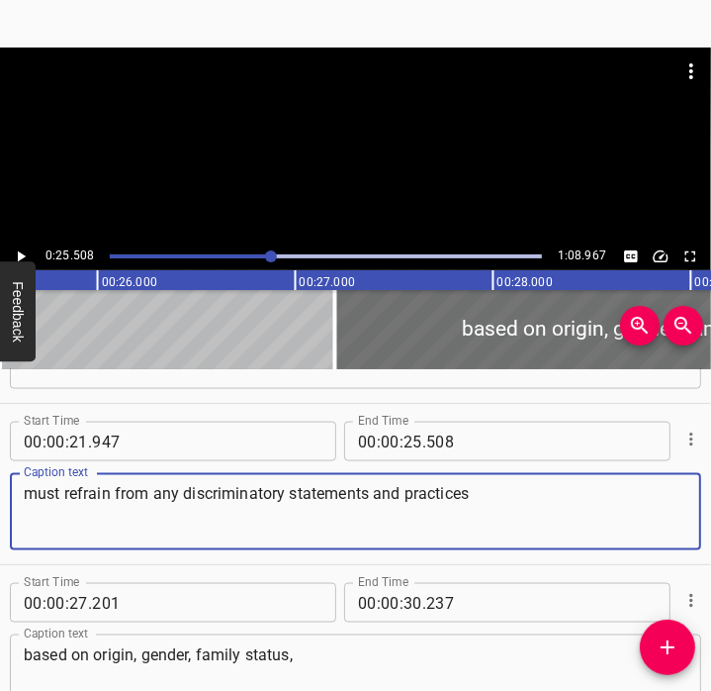
click at [384, 501] on textarea "must refrain from any discriminatory statements and practices" at bounding box center [356, 512] width 664 height 56
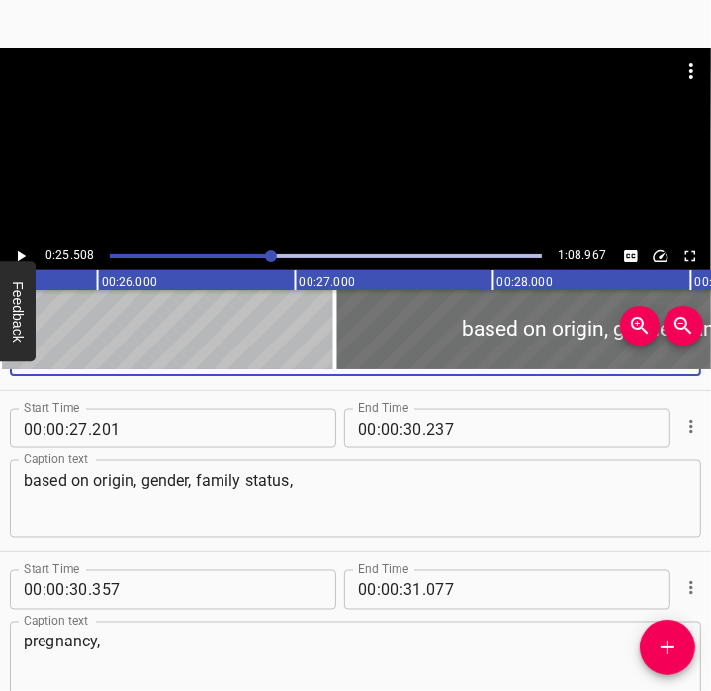
scroll to position [1602, 0]
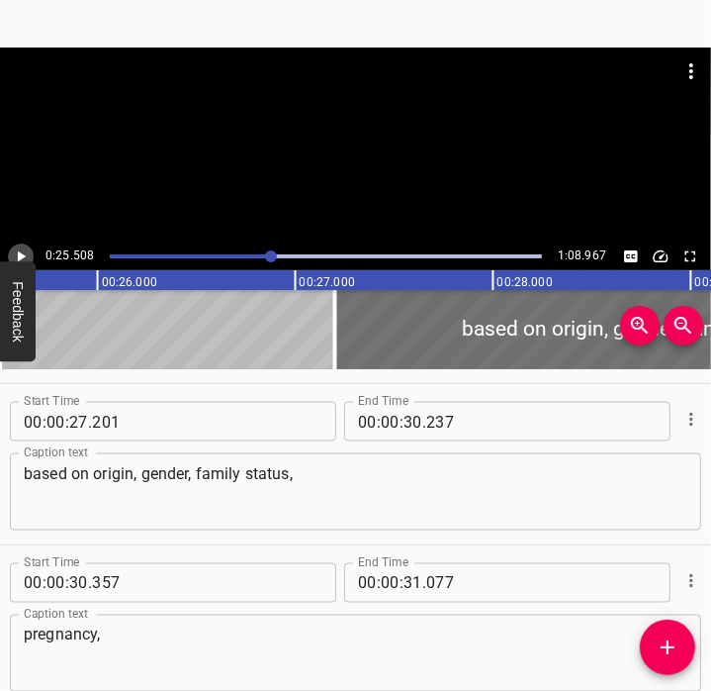
click at [20, 254] on icon "Play/Pause" at bounding box center [22, 256] width 8 height 11
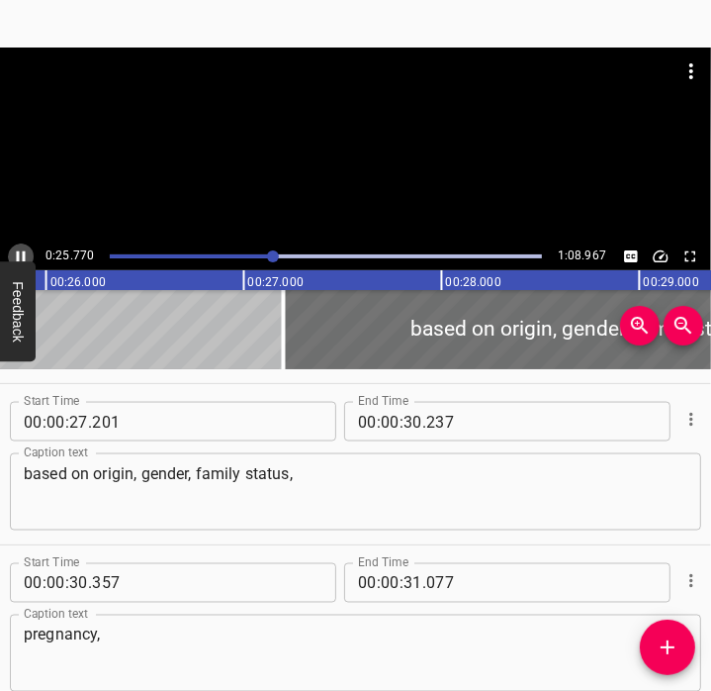
click at [20, 254] on icon "Play/Pause" at bounding box center [21, 256] width 18 height 18
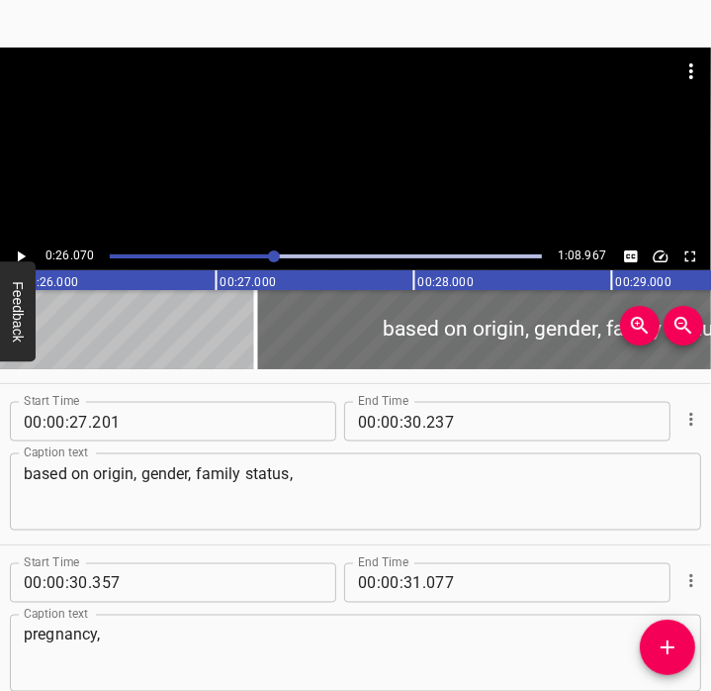
scroll to position [0, 5159]
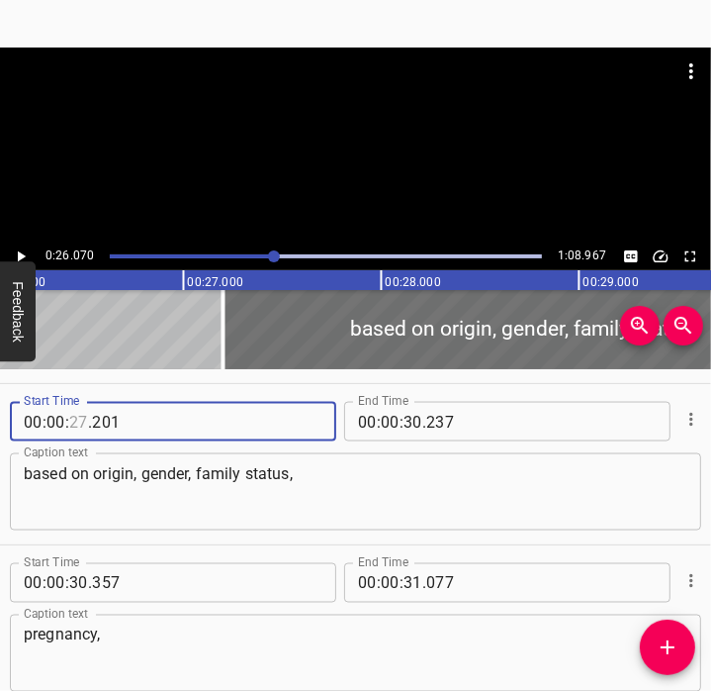
click at [80, 420] on input "number" at bounding box center [78, 422] width 19 height 40
type input "26"
type input "068"
click at [19, 254] on icon "Play/Pause" at bounding box center [22, 256] width 8 height 11
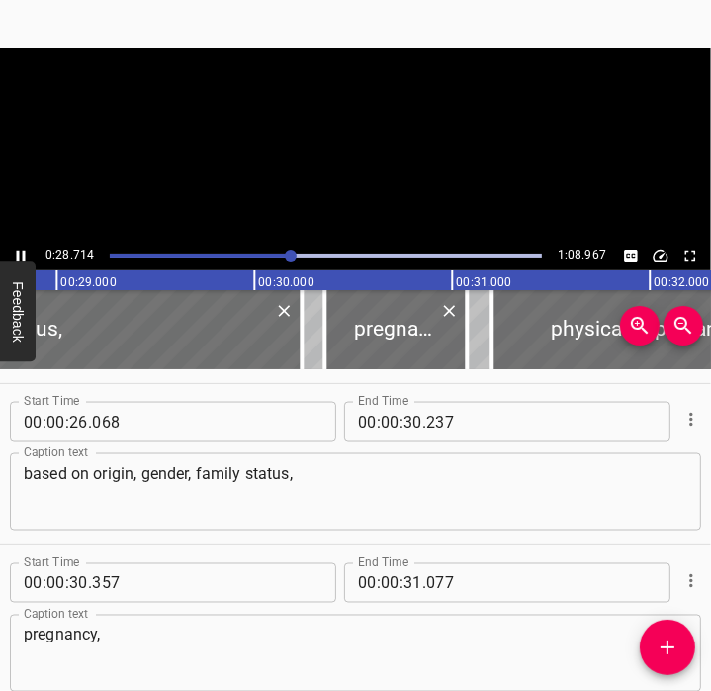
click at [19, 254] on icon "Play/Pause" at bounding box center [21, 256] width 9 height 11
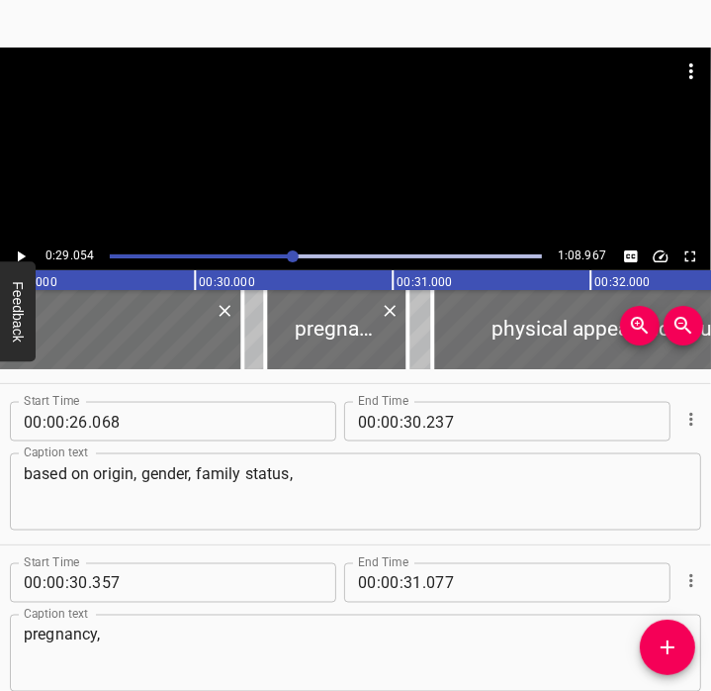
scroll to position [0, 5748]
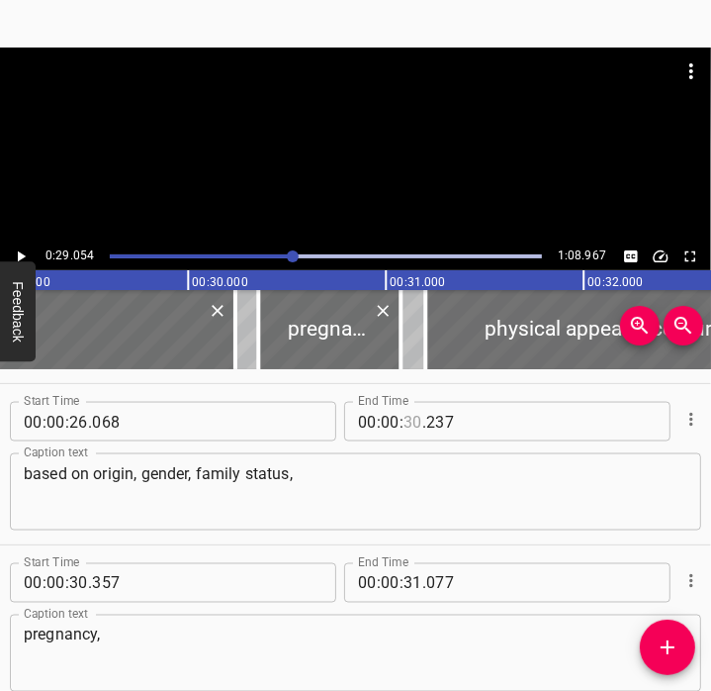
click at [404, 421] on input "number" at bounding box center [413, 422] width 19 height 40
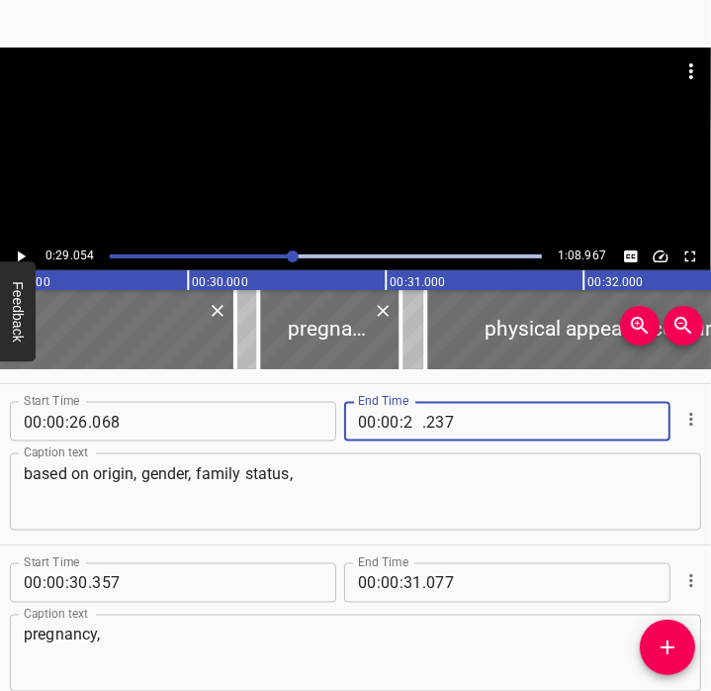
type input "29"
type input "054"
click at [310, 514] on textarea "based on origin, gender, family status," at bounding box center [356, 492] width 664 height 56
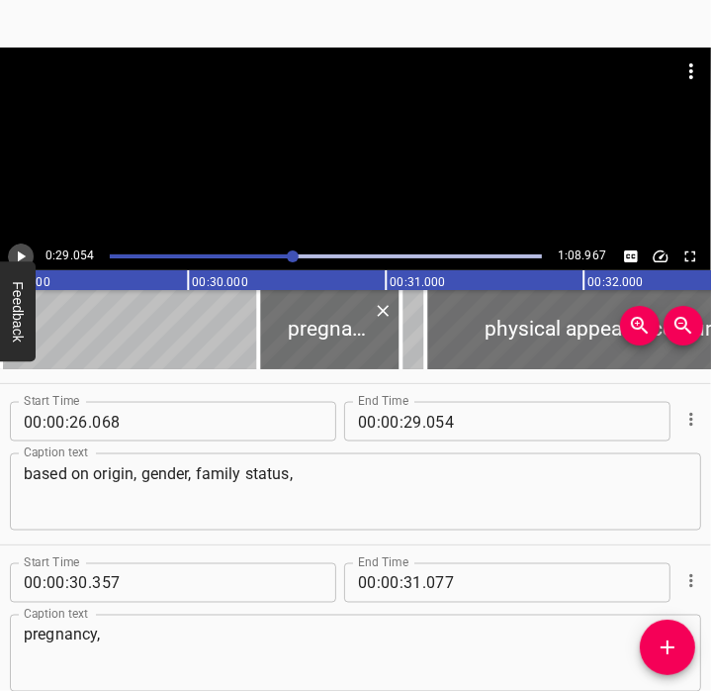
click at [16, 254] on icon "Play/Pause" at bounding box center [21, 256] width 18 height 18
click at [17, 254] on icon "Play/Pause" at bounding box center [21, 256] width 9 height 11
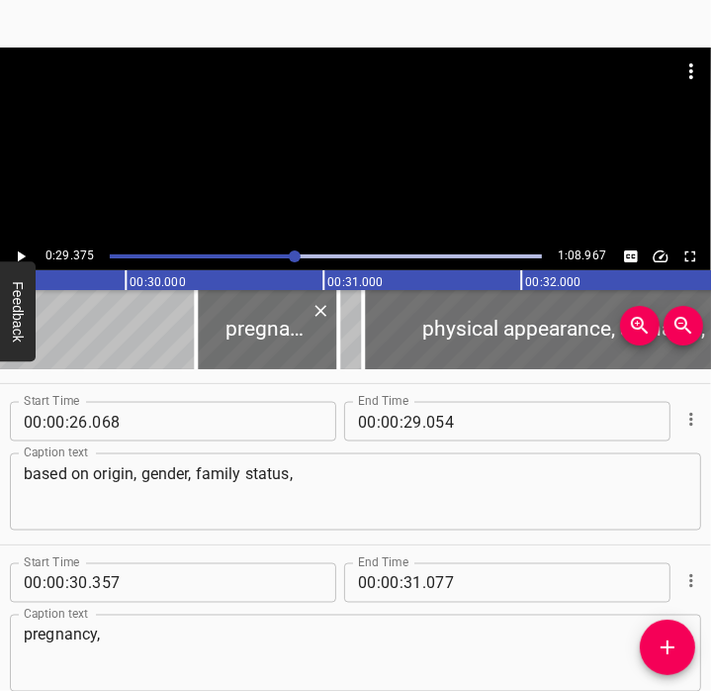
scroll to position [0, 5813]
click at [83, 587] on input "number" at bounding box center [78, 583] width 19 height 40
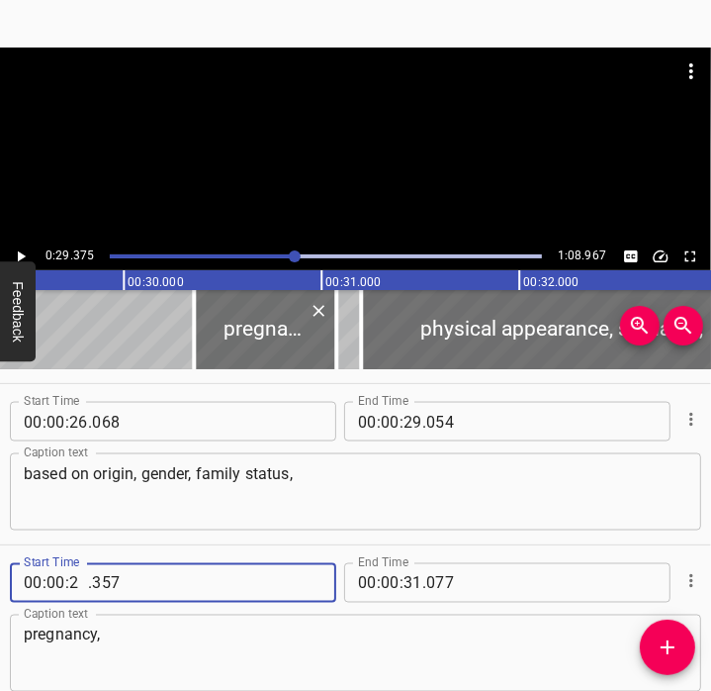
type input "29"
type input "374"
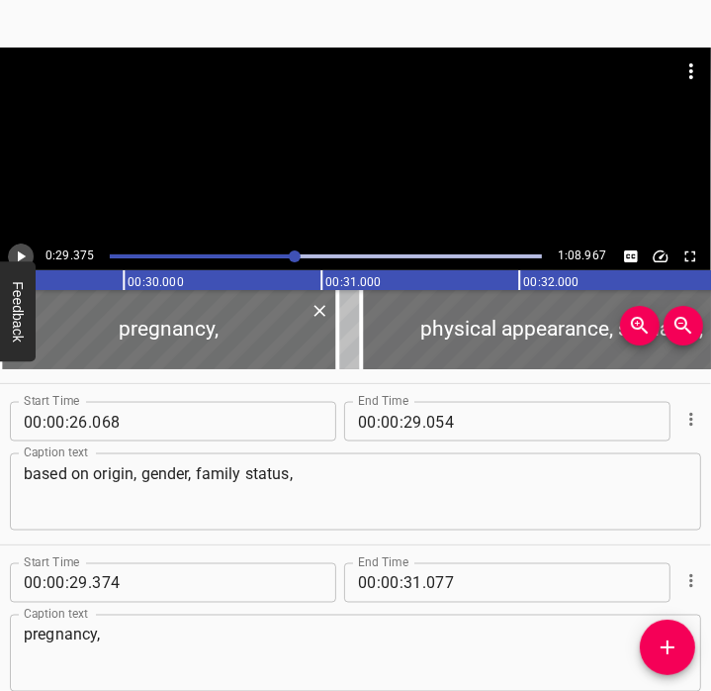
click at [21, 259] on icon "Play/Pause" at bounding box center [21, 256] width 18 height 18
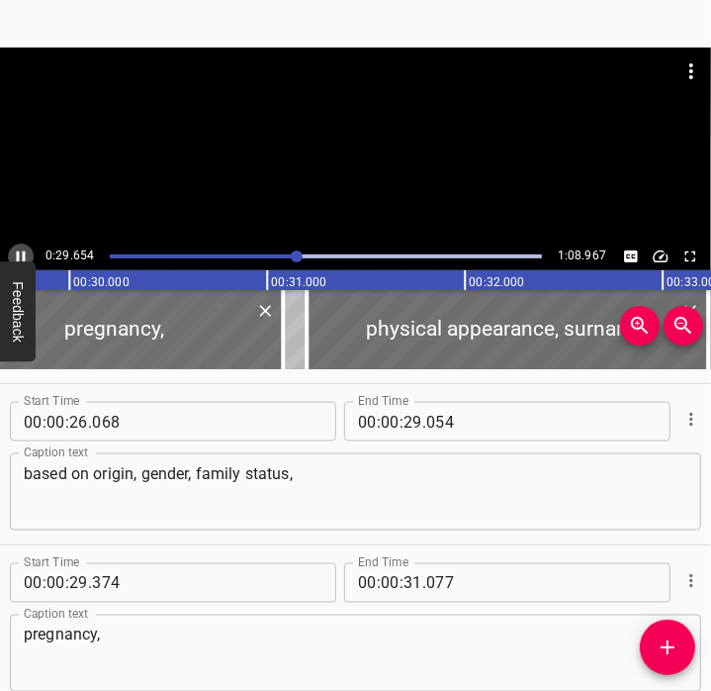
click at [22, 259] on icon "Play/Pause" at bounding box center [21, 256] width 18 height 18
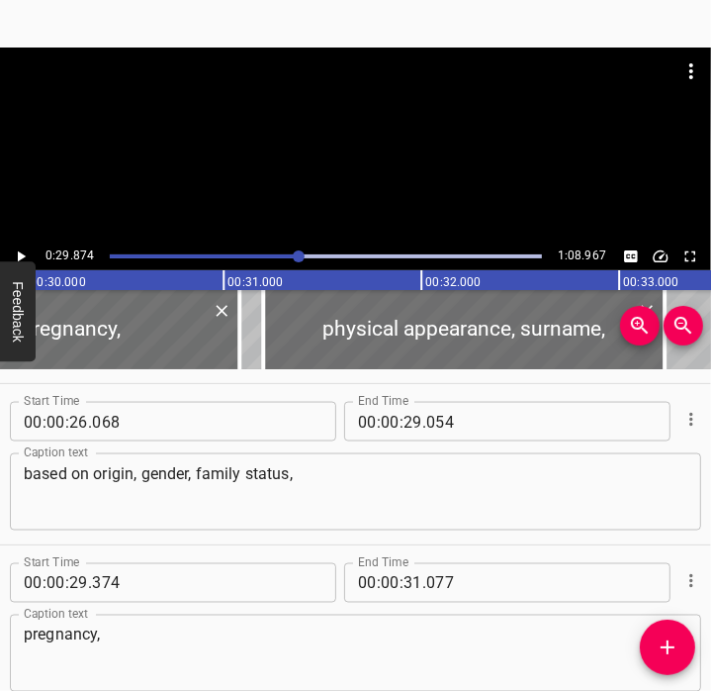
scroll to position [0, 5912]
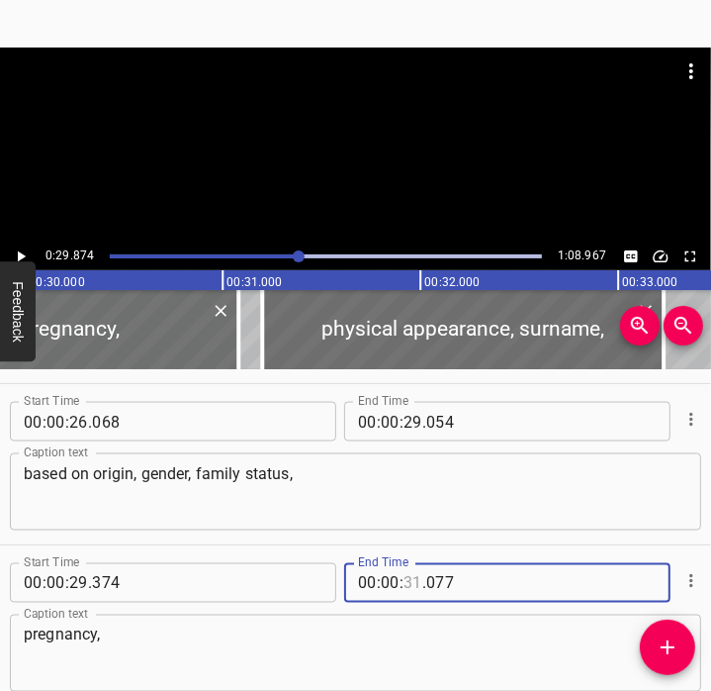
click at [405, 583] on input "number" at bounding box center [413, 583] width 19 height 40
type input "29"
type input "874"
click at [264, 643] on textarea "pregnancy," at bounding box center [356, 653] width 664 height 56
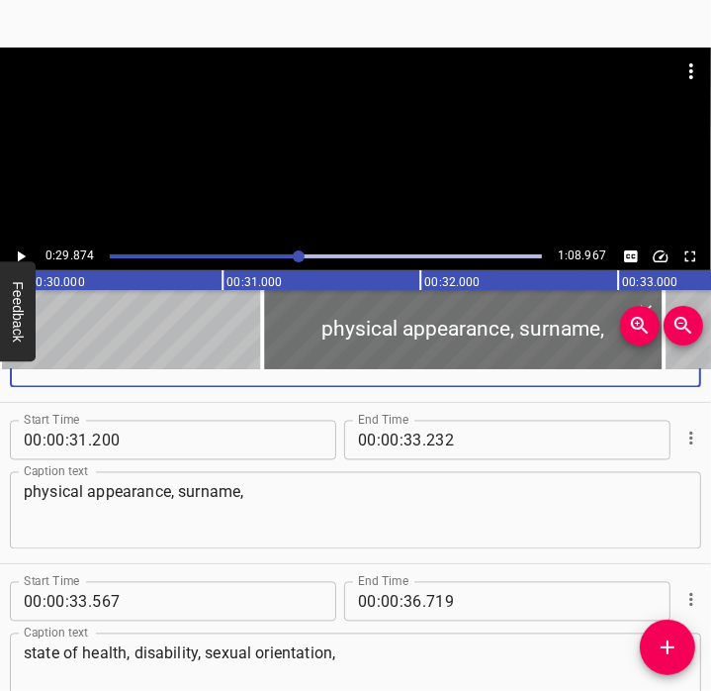
scroll to position [1907, 0]
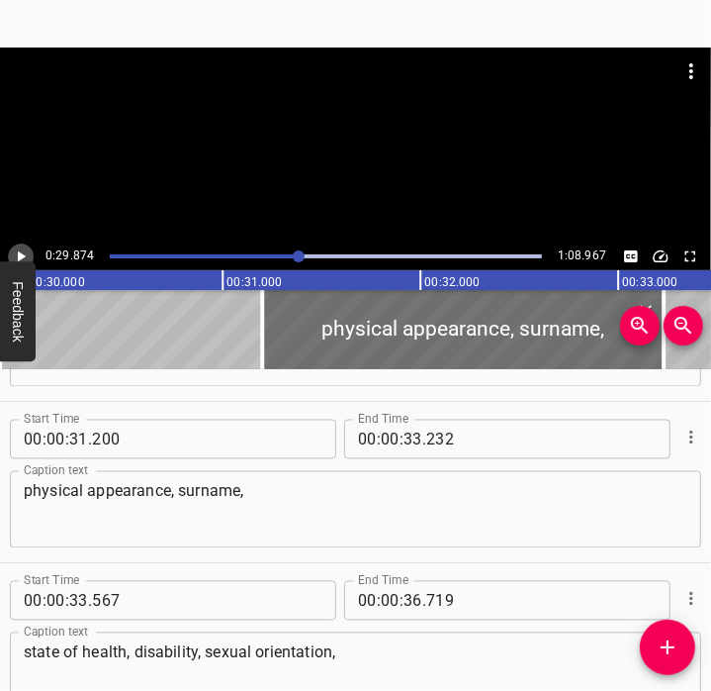
click at [23, 258] on icon "Play/Pause" at bounding box center [21, 256] width 18 height 18
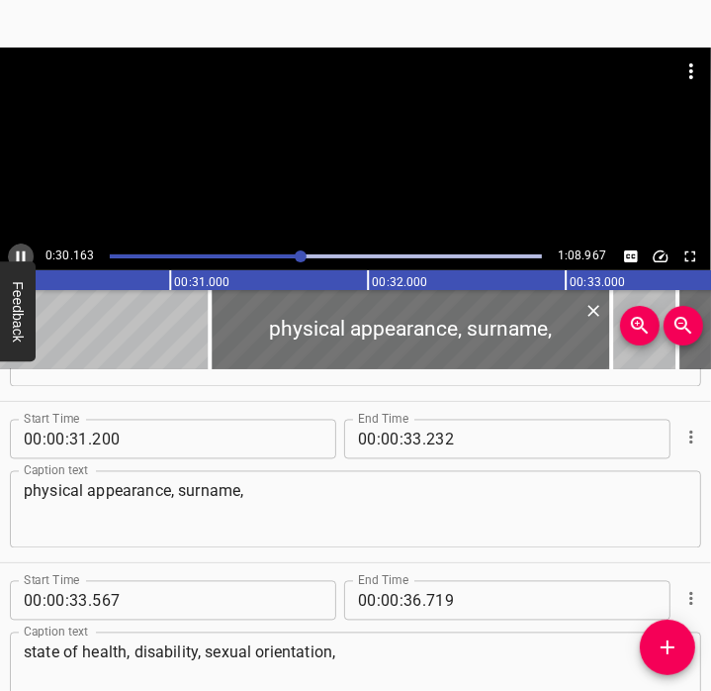
click at [23, 258] on icon "Play/Pause" at bounding box center [21, 256] width 9 height 11
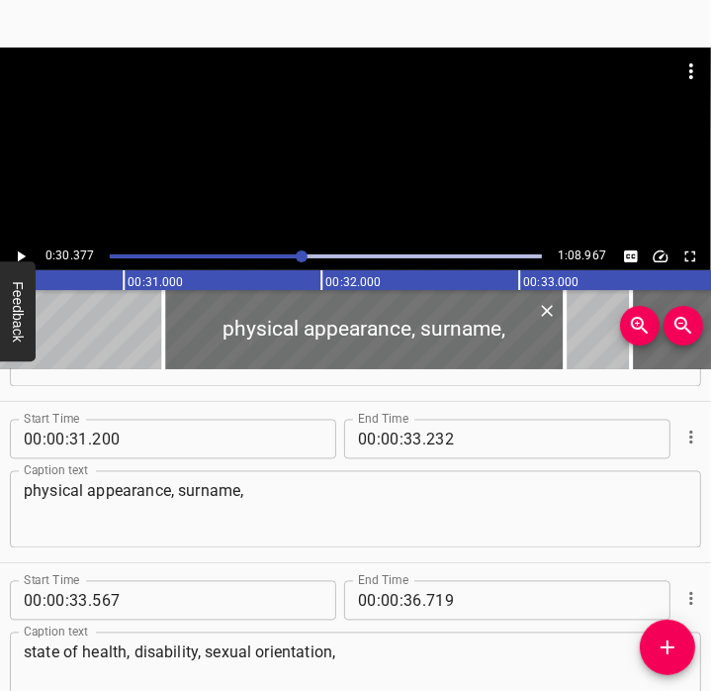
click at [289, 259] on div at bounding box center [326, 256] width 456 height 28
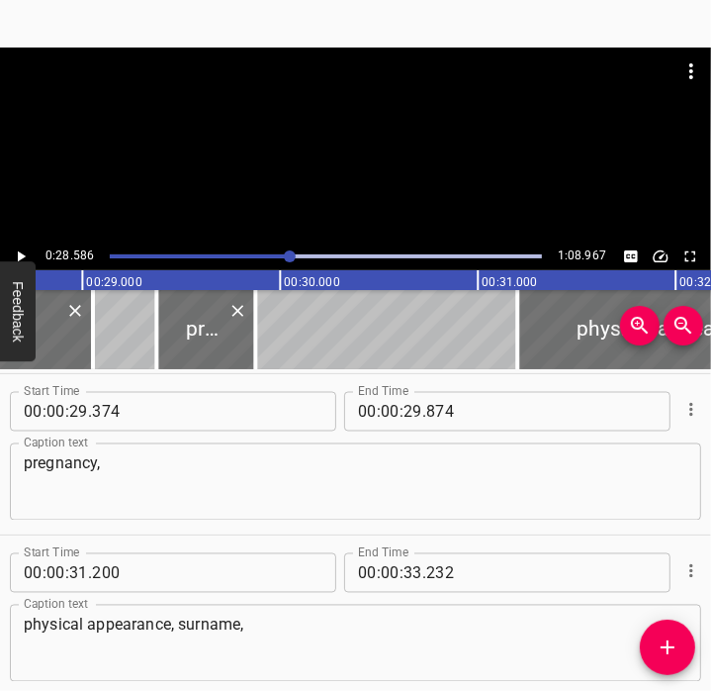
click at [21, 258] on icon "Play/Pause" at bounding box center [22, 256] width 8 height 11
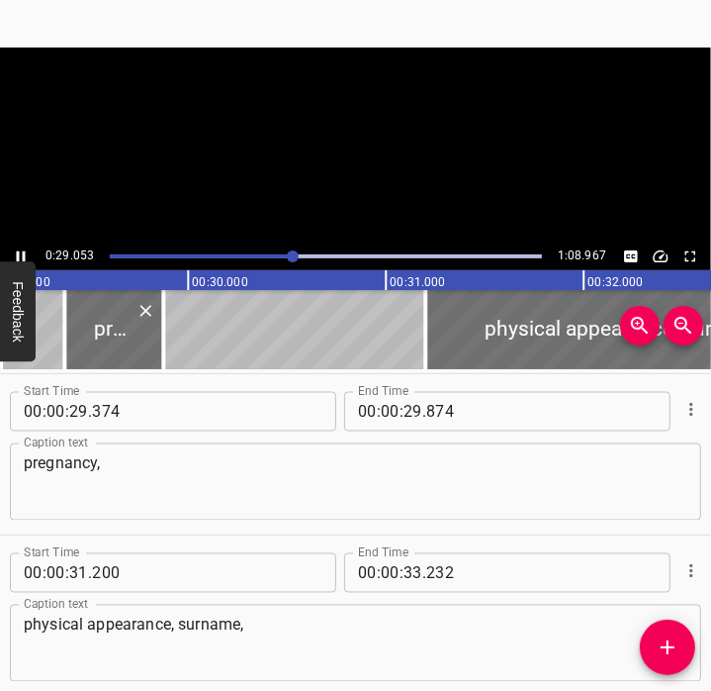
click at [21, 258] on icon "Play/Pause" at bounding box center [21, 256] width 18 height 18
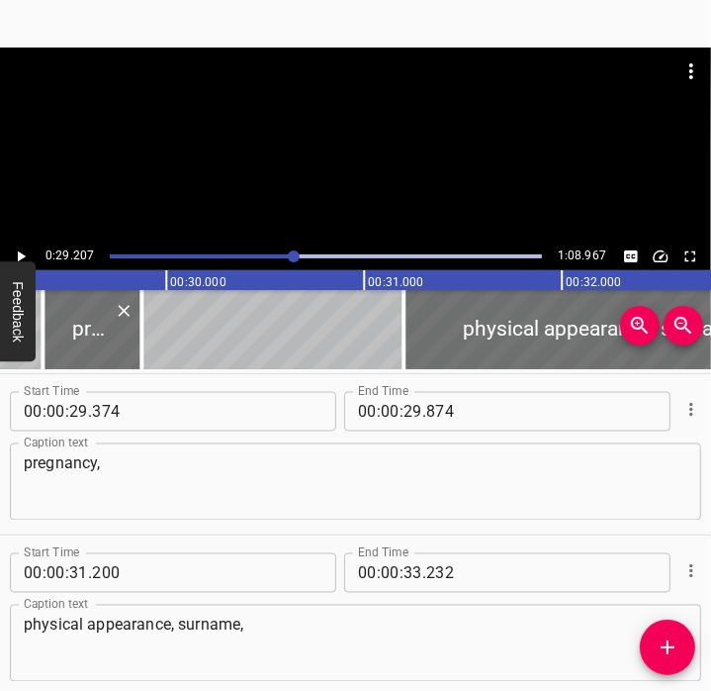
scroll to position [0, 5779]
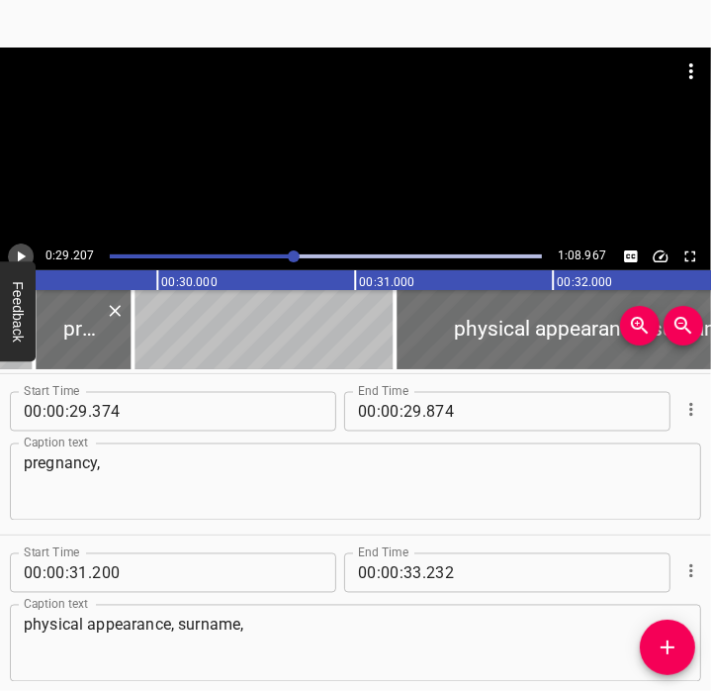
click at [20, 251] on icon "Play/Pause" at bounding box center [21, 256] width 18 height 18
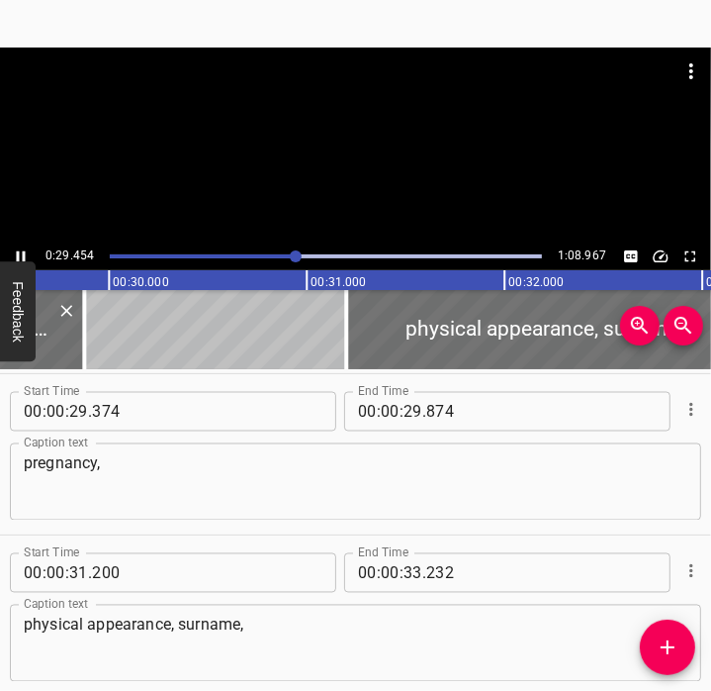
click at [20, 251] on icon "Play/Pause" at bounding box center [21, 256] width 18 height 18
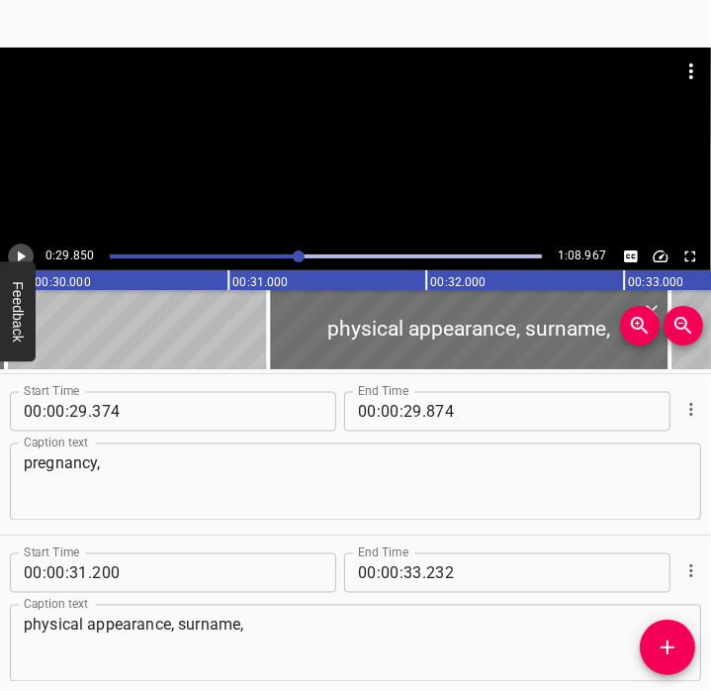
click at [20, 251] on icon "Play/Pause" at bounding box center [21, 256] width 18 height 18
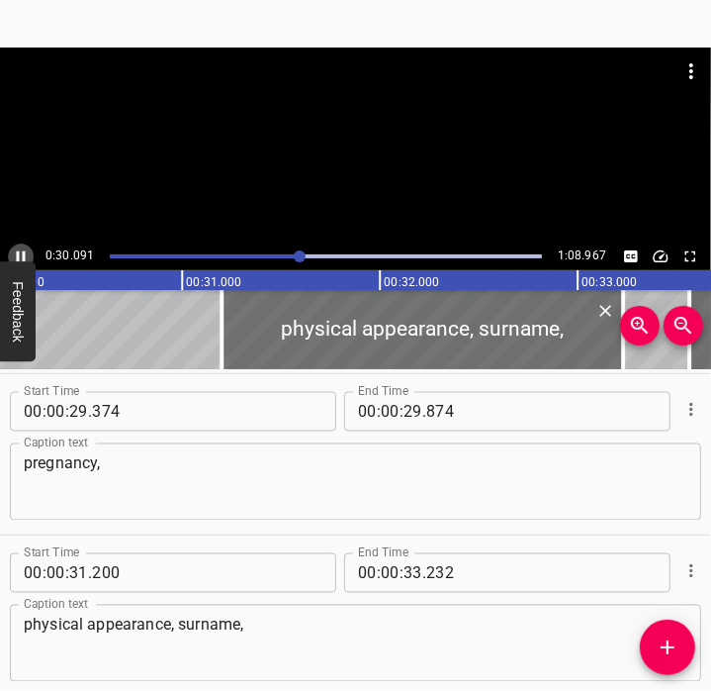
click at [20, 251] on icon "Play/Pause" at bounding box center [21, 256] width 18 height 18
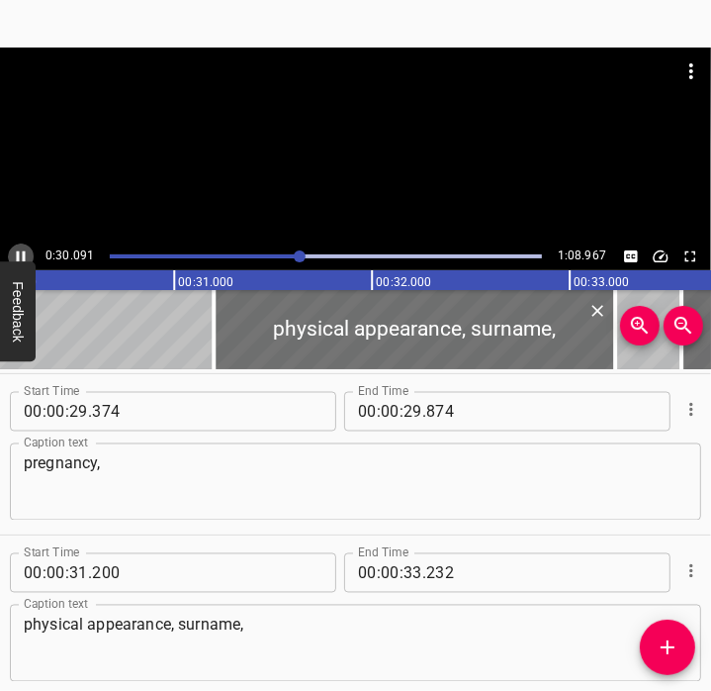
scroll to position [0, 5991]
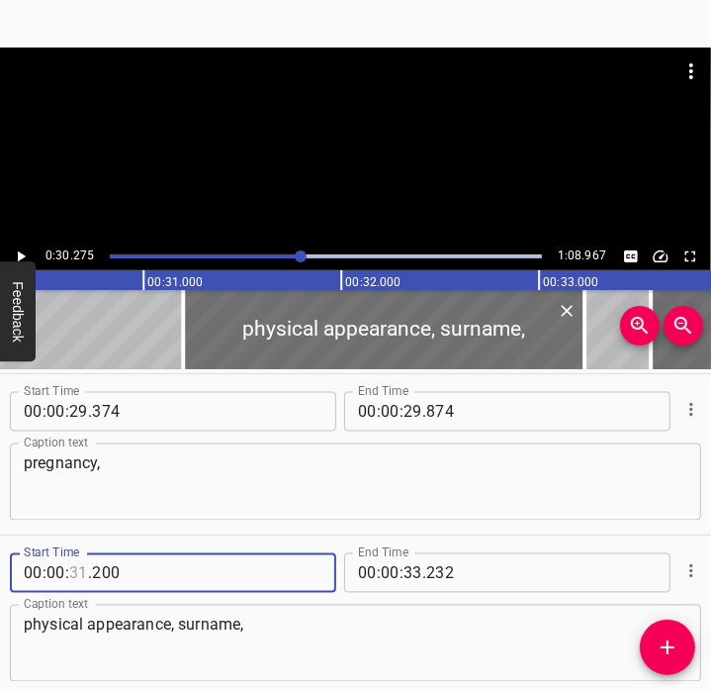
click at [76, 566] on input "number" at bounding box center [78, 573] width 19 height 40
type input "30"
type input "275"
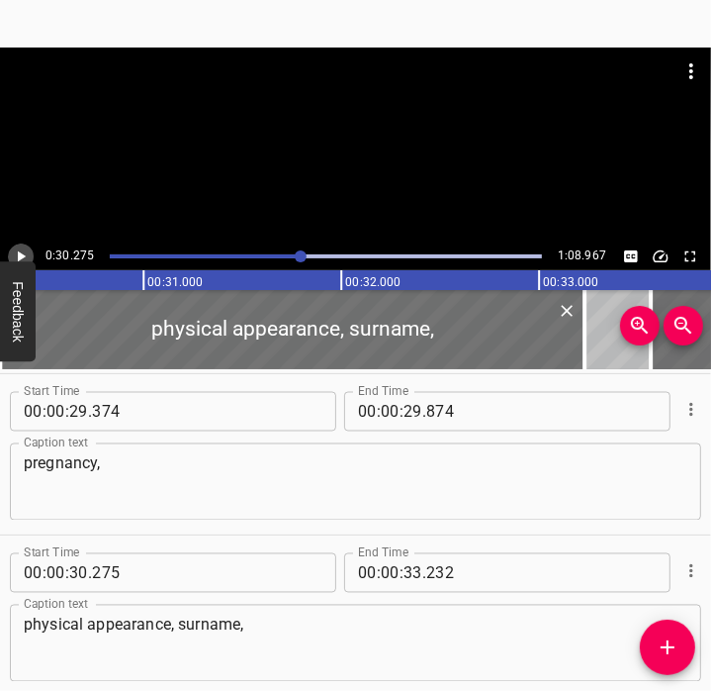
click at [17, 256] on icon "Play/Pause" at bounding box center [21, 256] width 18 height 18
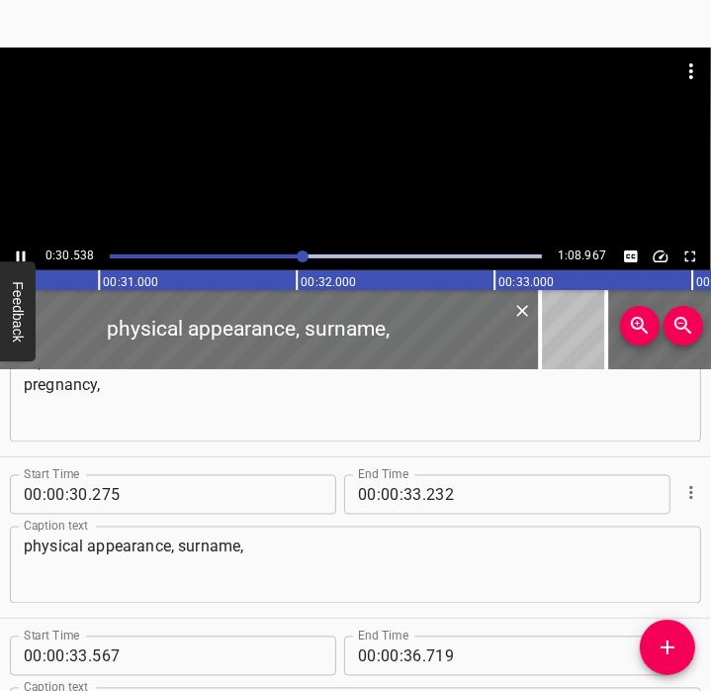
scroll to position [1935, 0]
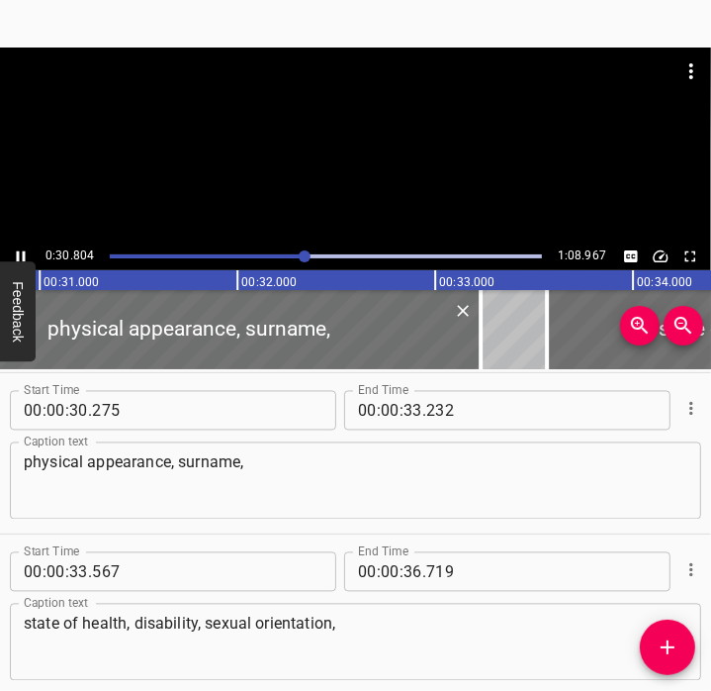
click at [20, 254] on icon "Play/Pause" at bounding box center [21, 256] width 18 height 18
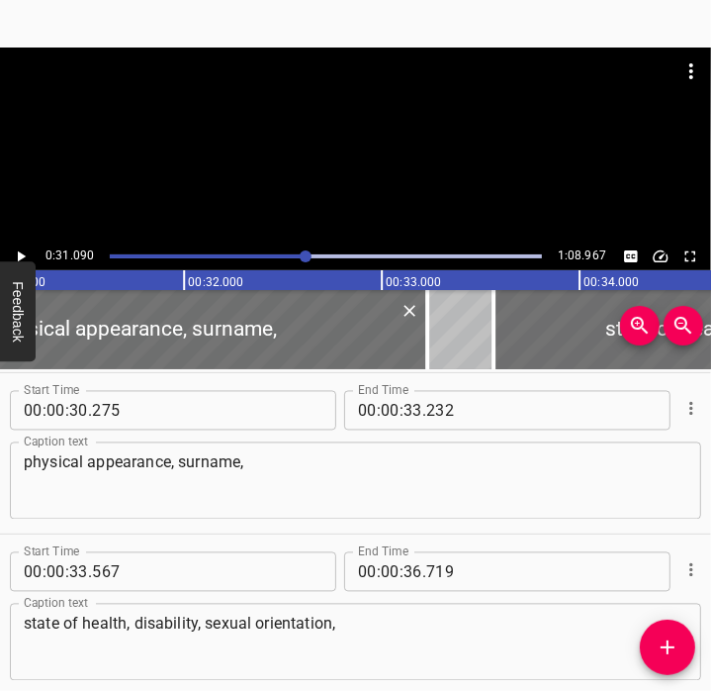
scroll to position [0, 6152]
click at [20, 254] on icon "Play/Pause" at bounding box center [22, 256] width 8 height 11
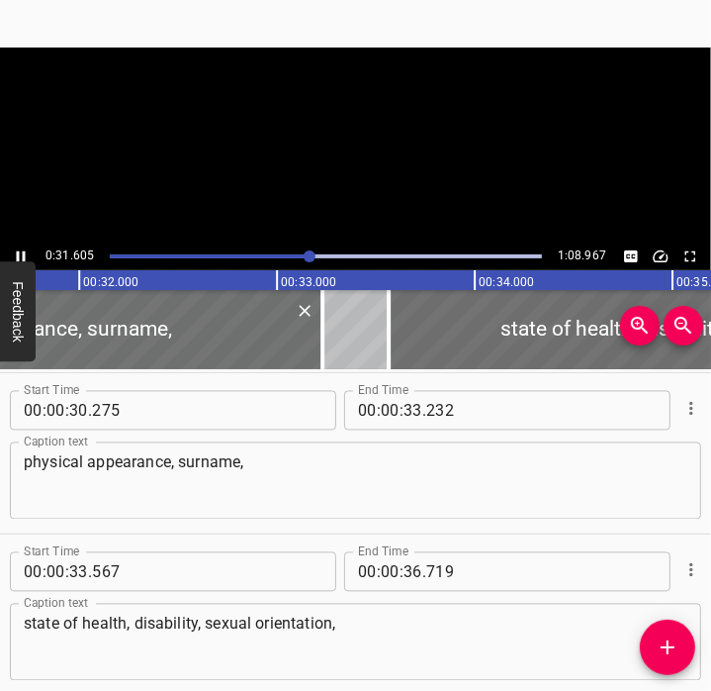
click at [20, 254] on icon "Play/Pause" at bounding box center [21, 256] width 18 height 18
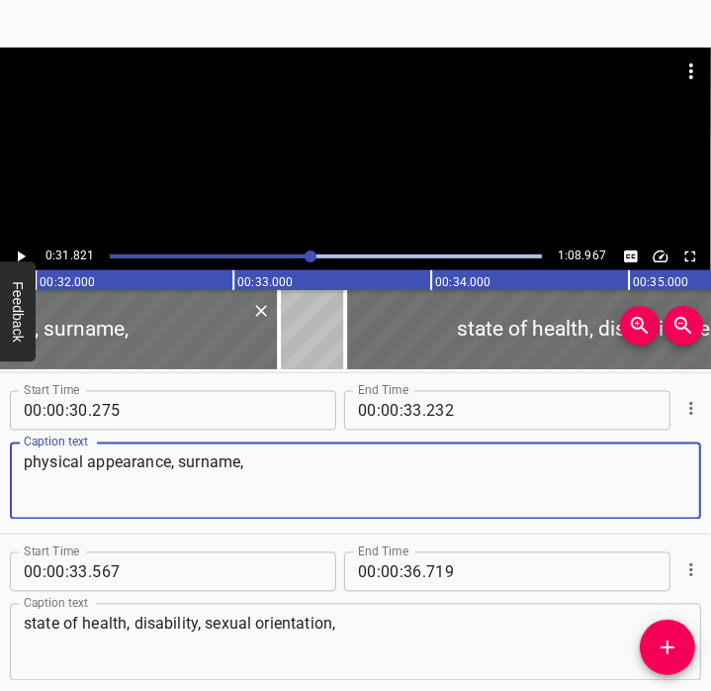
click at [151, 460] on textarea "physical appearance, surname," at bounding box center [356, 481] width 664 height 56
click at [292, 258] on div at bounding box center [326, 256] width 456 height 28
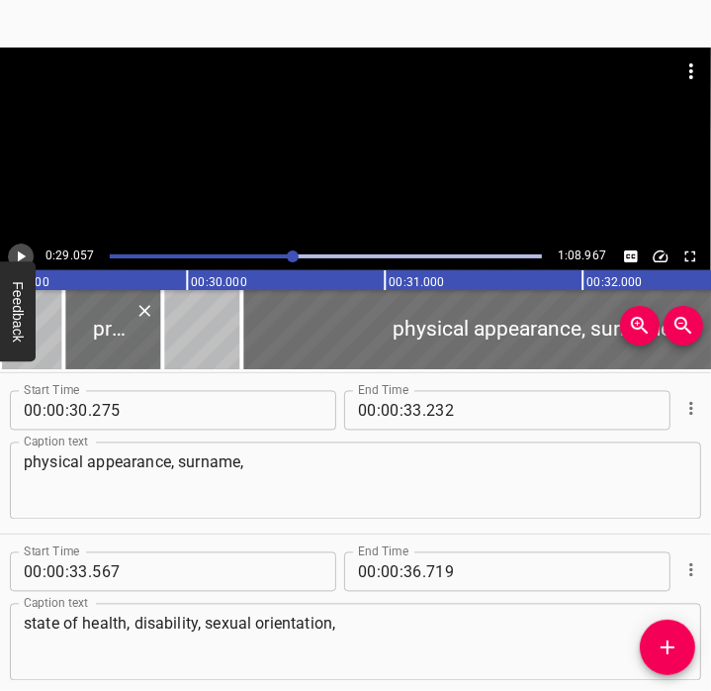
click at [22, 256] on icon "Play/Pause" at bounding box center [22, 256] width 8 height 11
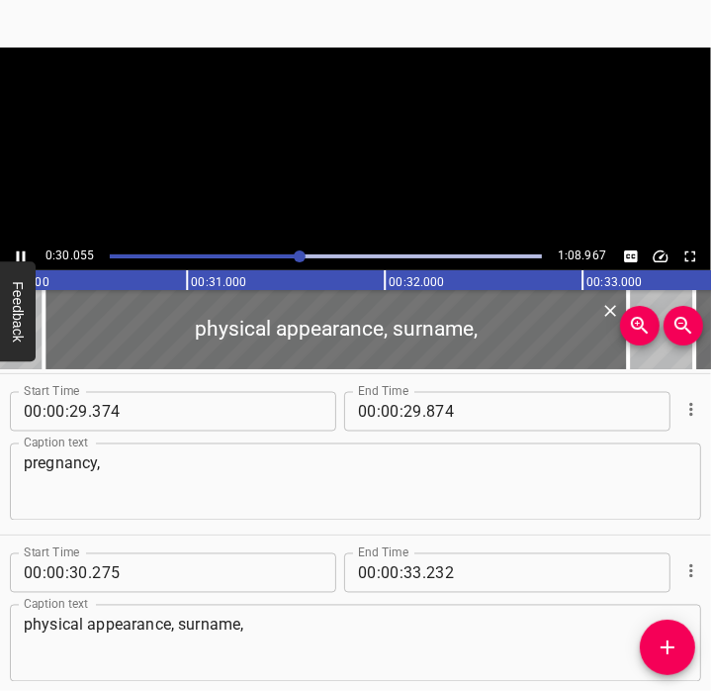
scroll to position [0, 5992]
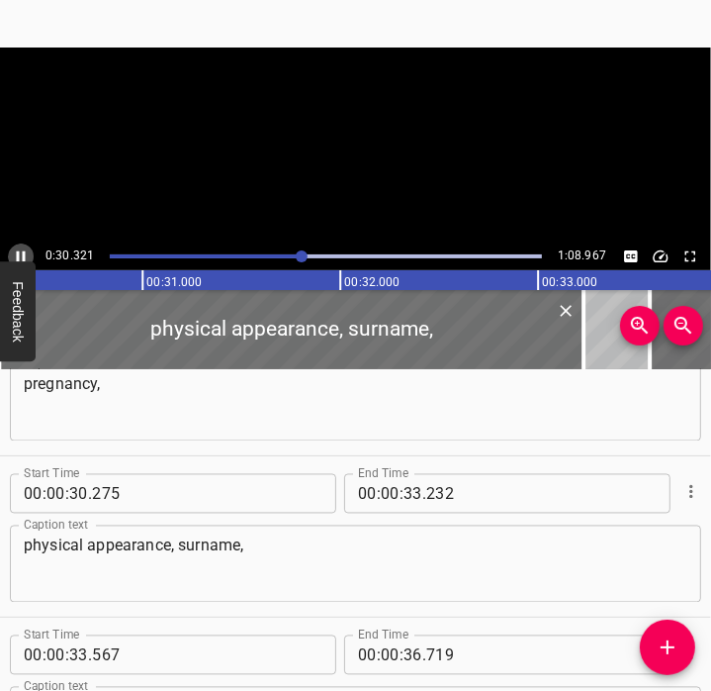
click at [25, 254] on icon "Play/Pause" at bounding box center [21, 256] width 18 height 18
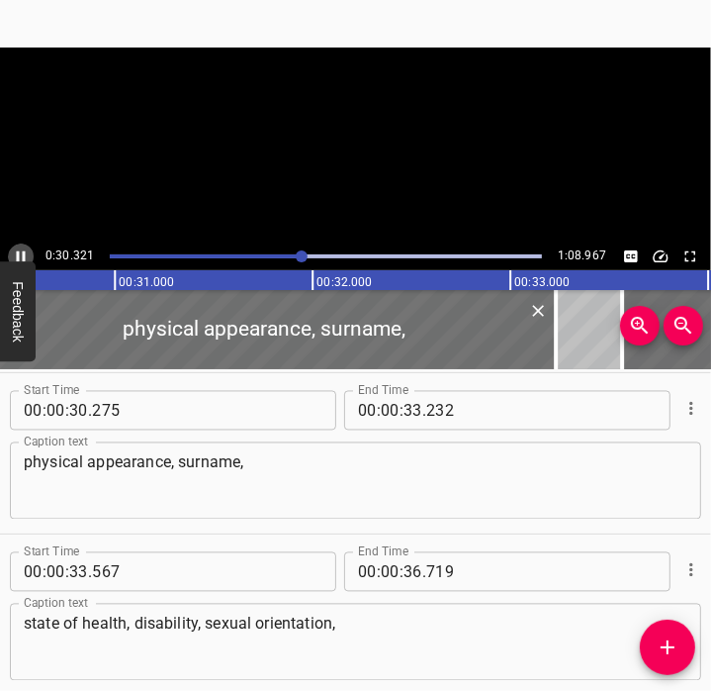
scroll to position [0, 6025]
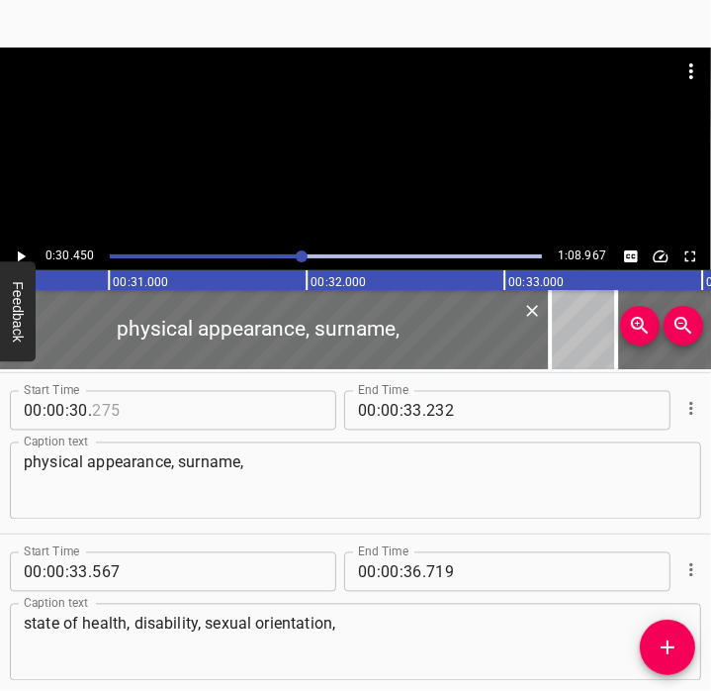
click at [105, 409] on input "number" at bounding box center [182, 411] width 181 height 40
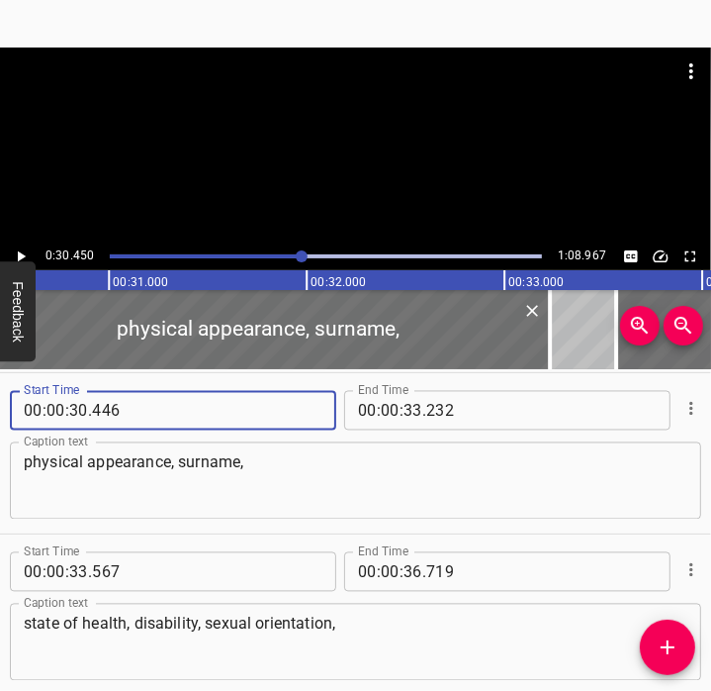
type input "446"
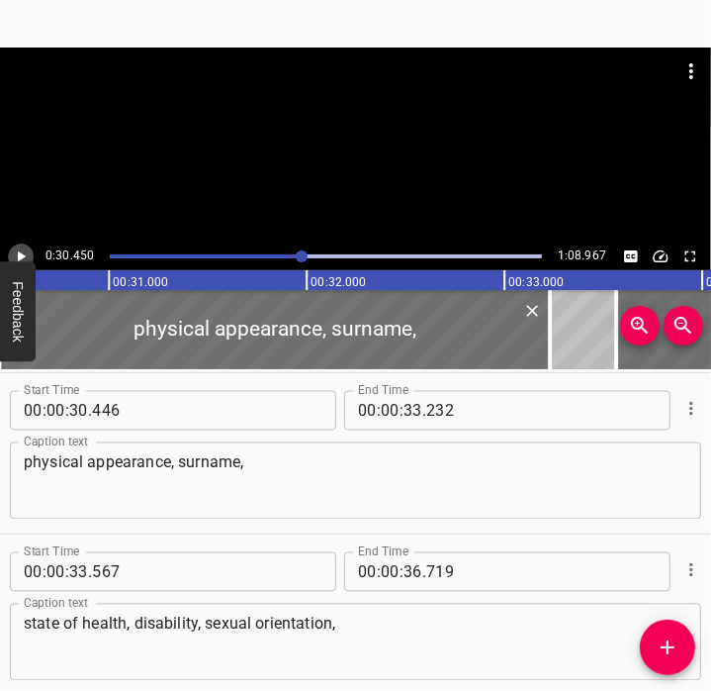
click at [21, 254] on icon "Play/Pause" at bounding box center [22, 256] width 8 height 11
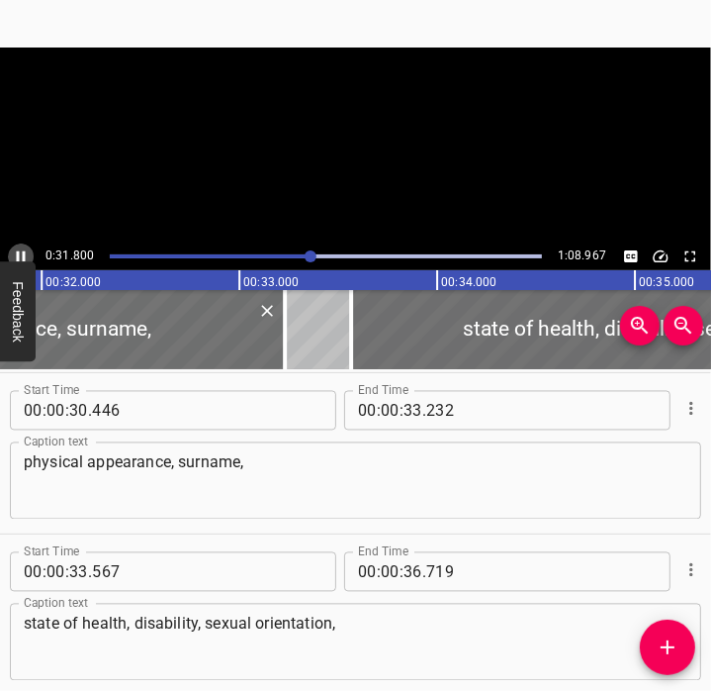
click at [21, 254] on icon "Play/Pause" at bounding box center [21, 256] width 18 height 18
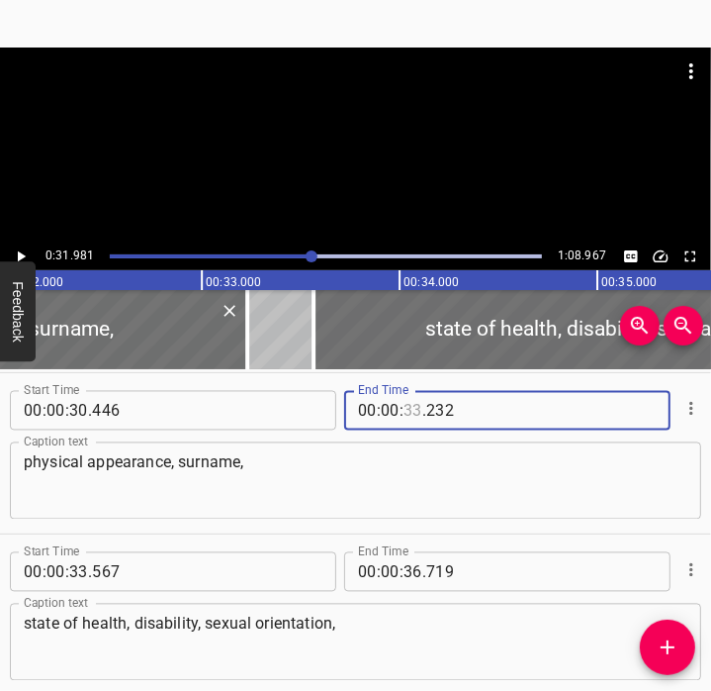
click at [404, 417] on input "number" at bounding box center [413, 411] width 19 height 40
type input "31"
type input "981"
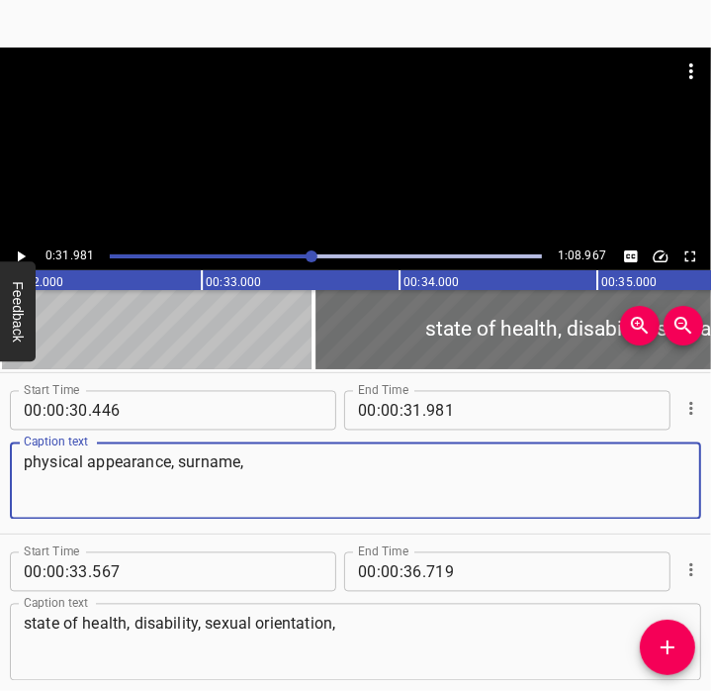
click at [271, 485] on textarea "physical appearance, surname," at bounding box center [356, 481] width 664 height 56
click at [28, 255] on icon "Play/Pause" at bounding box center [21, 256] width 18 height 18
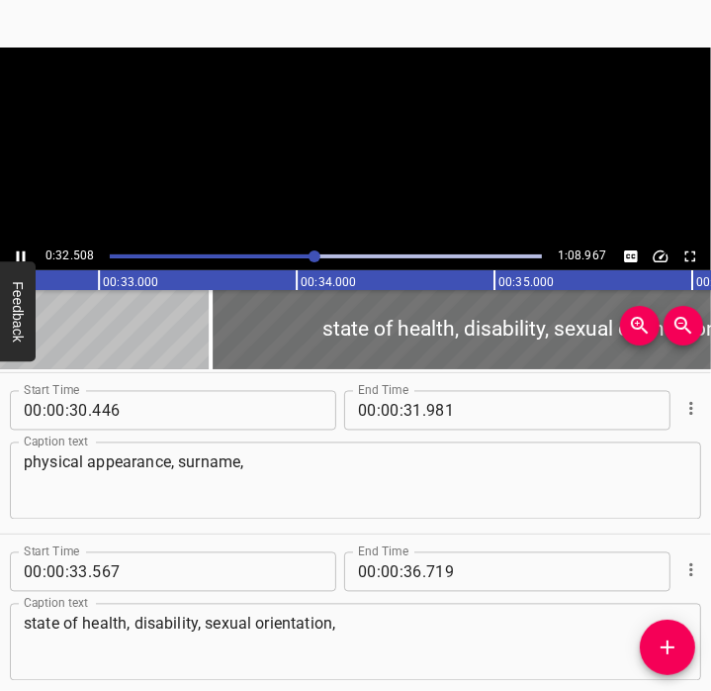
click at [29, 255] on icon "Play/Pause" at bounding box center [21, 256] width 18 height 18
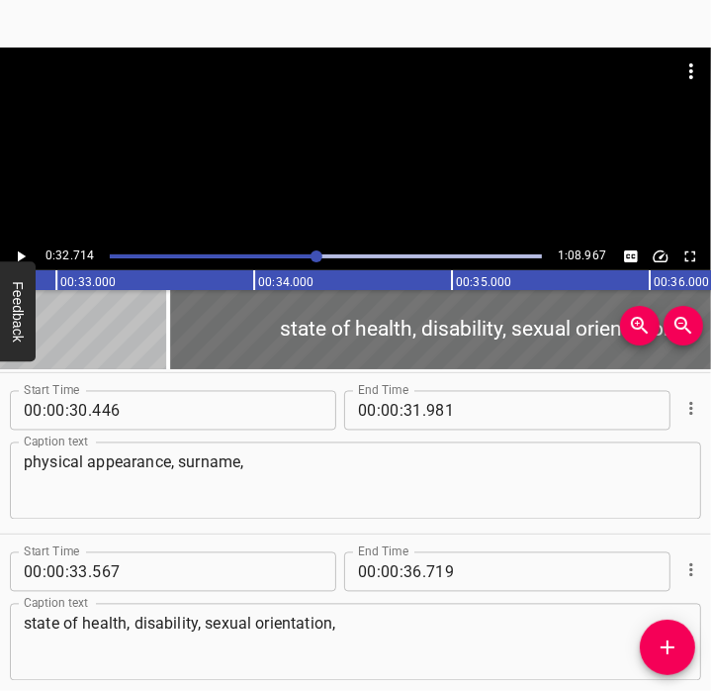
click at [304, 260] on div at bounding box center [326, 256] width 456 height 28
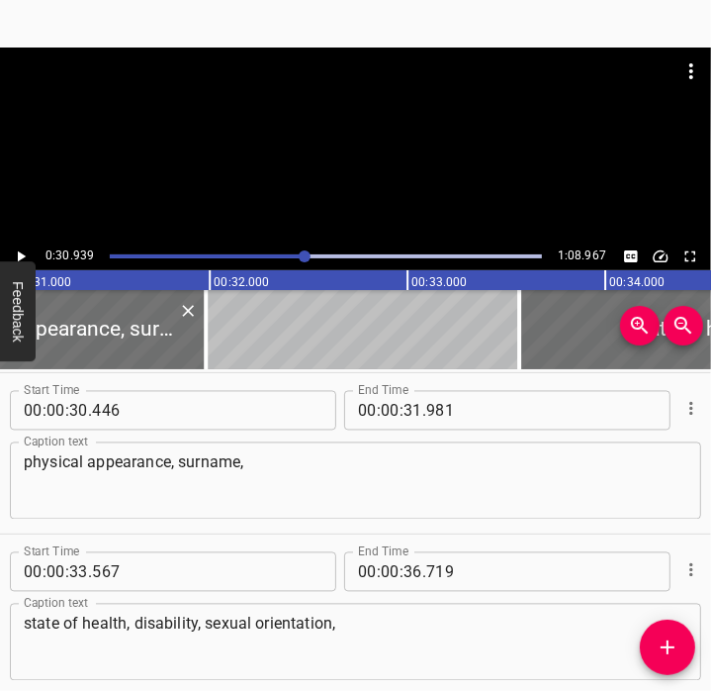
click at [22, 254] on icon "Play/Pause" at bounding box center [22, 256] width 8 height 11
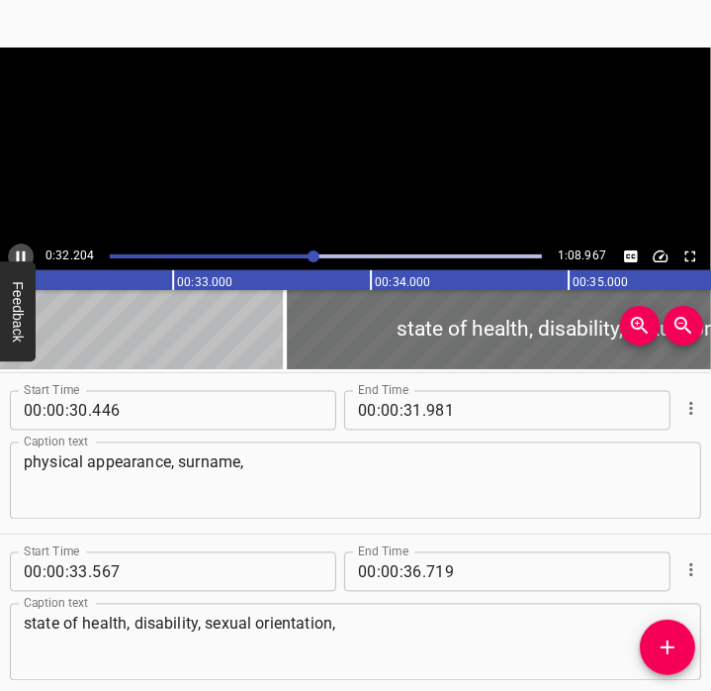
click at [25, 256] on icon "Play/Pause" at bounding box center [21, 256] width 18 height 18
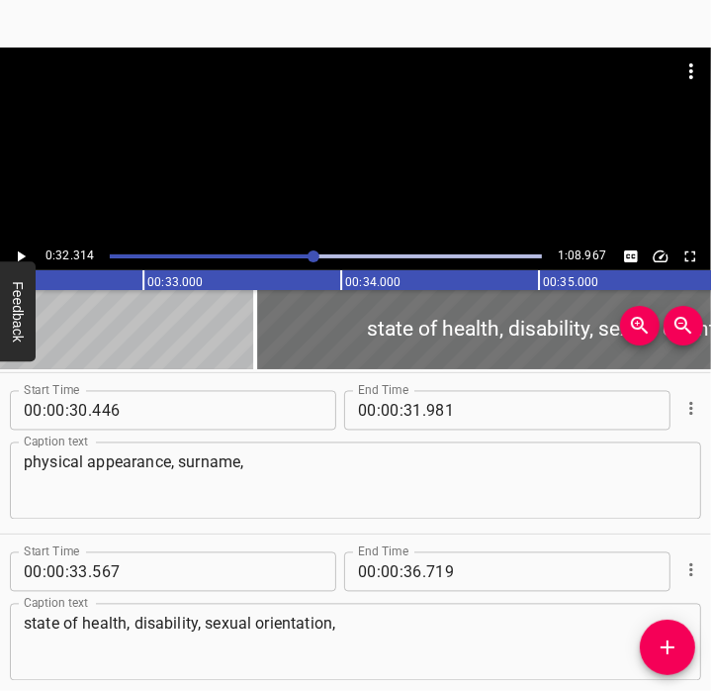
scroll to position [0, 6393]
click at [81, 571] on input "number" at bounding box center [78, 572] width 19 height 40
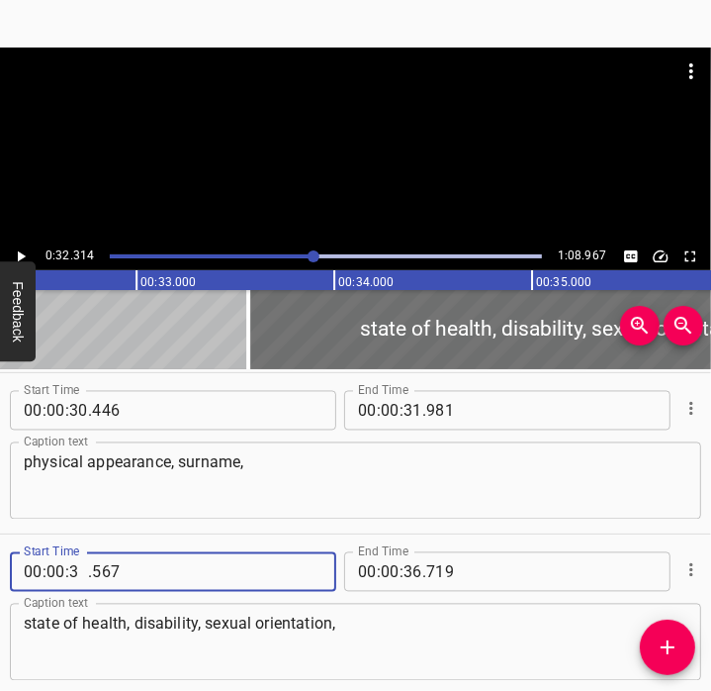
type input "32"
type input "314"
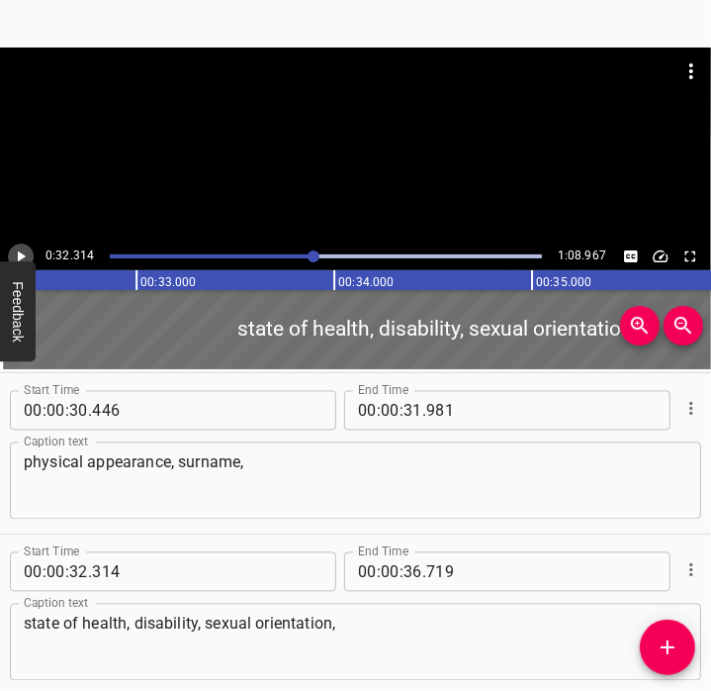
click at [17, 249] on icon "Play/Pause" at bounding box center [21, 256] width 18 height 18
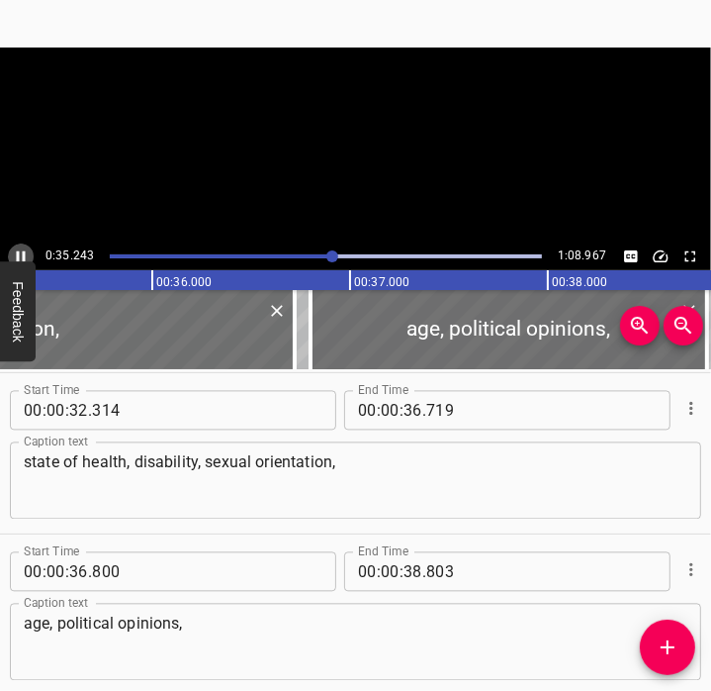
click at [17, 249] on icon "Play/Pause" at bounding box center [21, 256] width 18 height 18
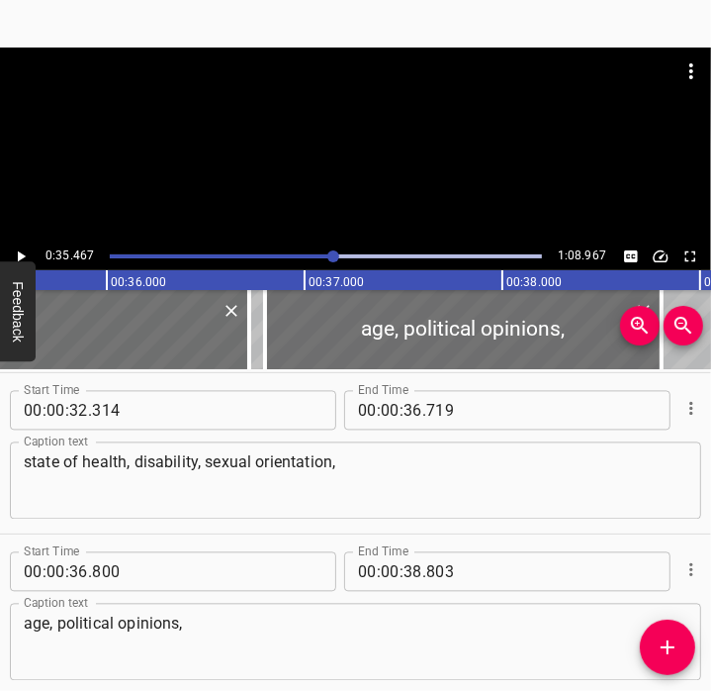
scroll to position [0, 7018]
click at [412, 413] on input "number" at bounding box center [413, 411] width 19 height 40
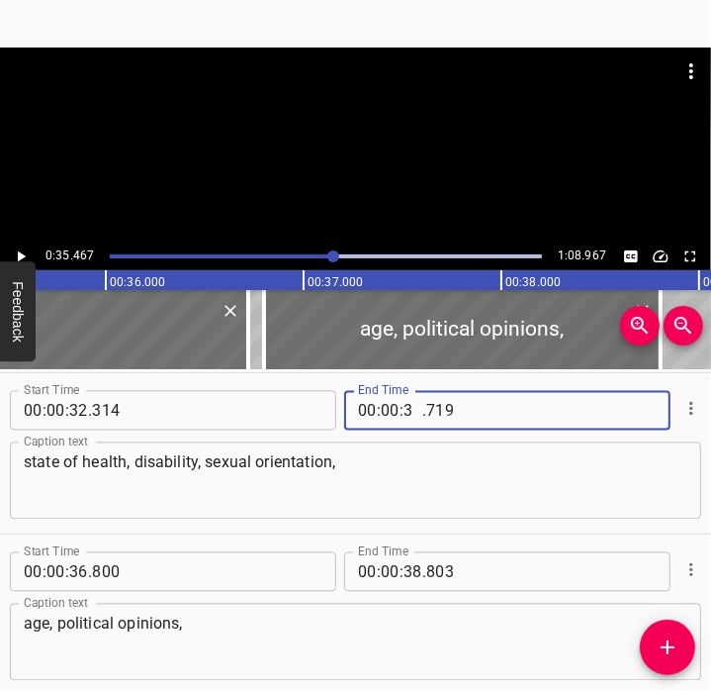
type input "34"
type input "719"
click at [412, 413] on input "number" at bounding box center [413, 411] width 19 height 40
type input "35"
type input "467"
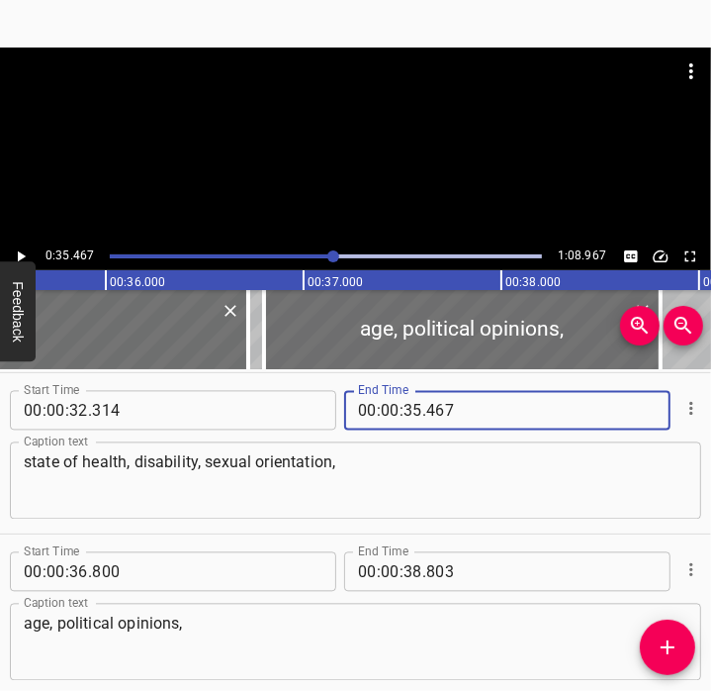
click at [261, 631] on textarea "age, political opinions," at bounding box center [356, 642] width 664 height 56
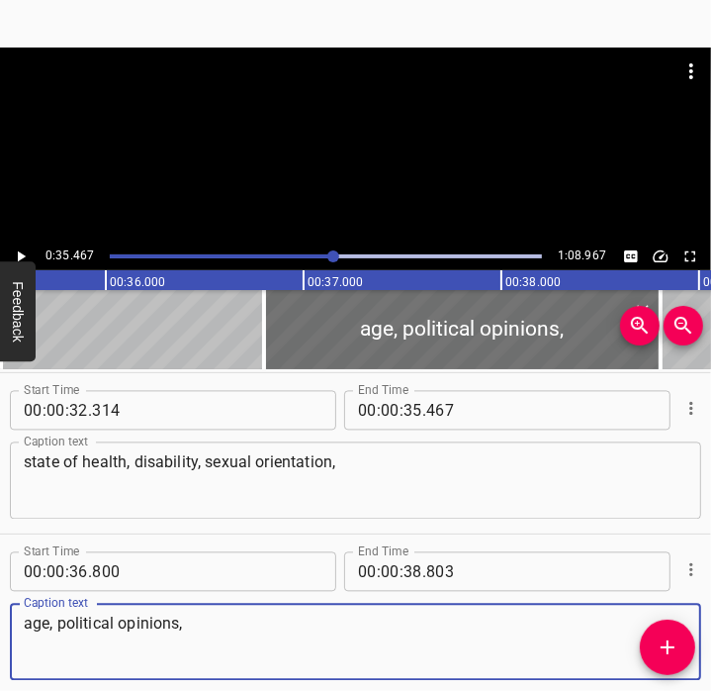
scroll to position [2208, 0]
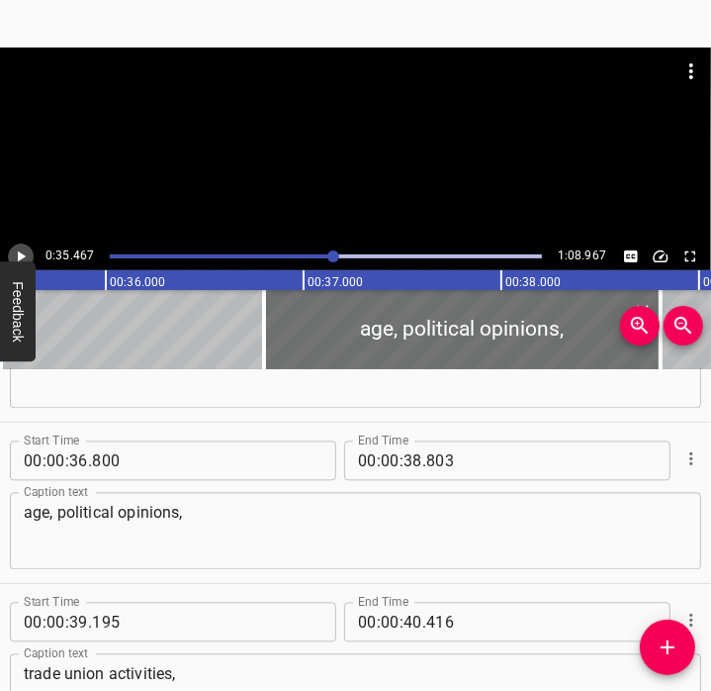
click at [21, 248] on icon "Play/Pause" at bounding box center [21, 256] width 18 height 18
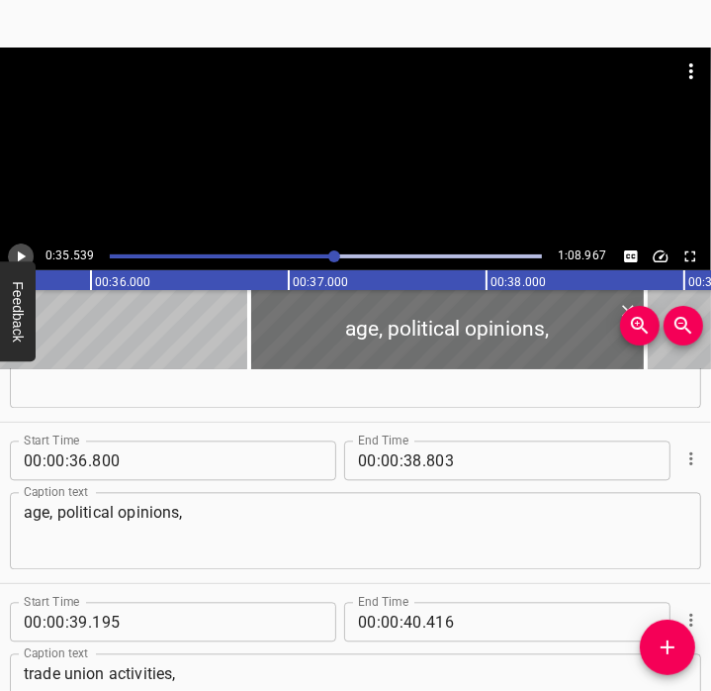
click at [21, 248] on icon "Play/Pause" at bounding box center [21, 256] width 18 height 18
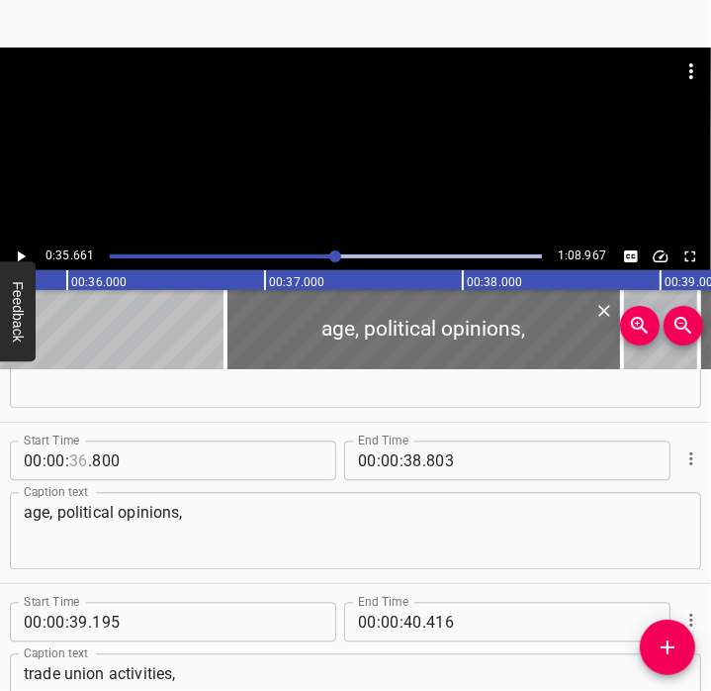
click at [81, 457] on input "number" at bounding box center [78, 460] width 19 height 40
type input "35"
type input "661"
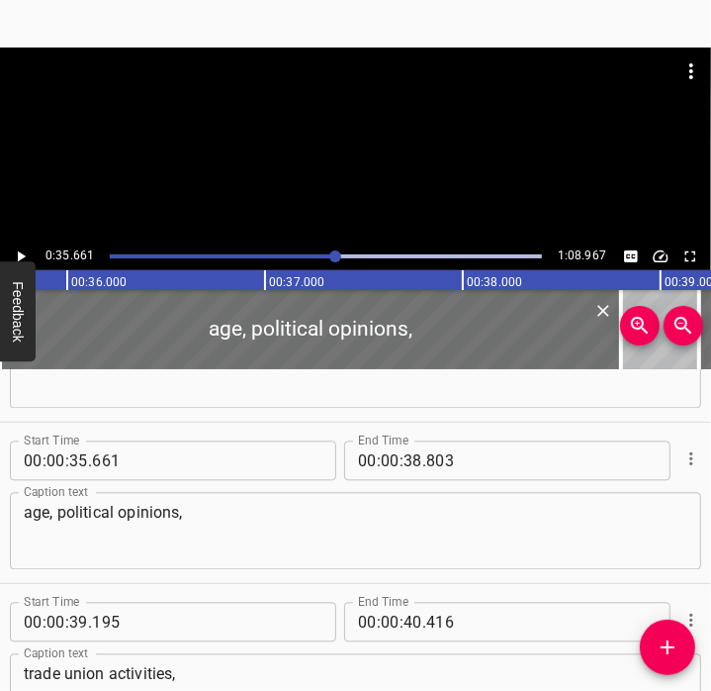
click at [19, 242] on div "0:35.661 1:08.967" at bounding box center [355, 256] width 711 height 28
click at [20, 247] on icon "Play/Pause" at bounding box center [21, 256] width 18 height 18
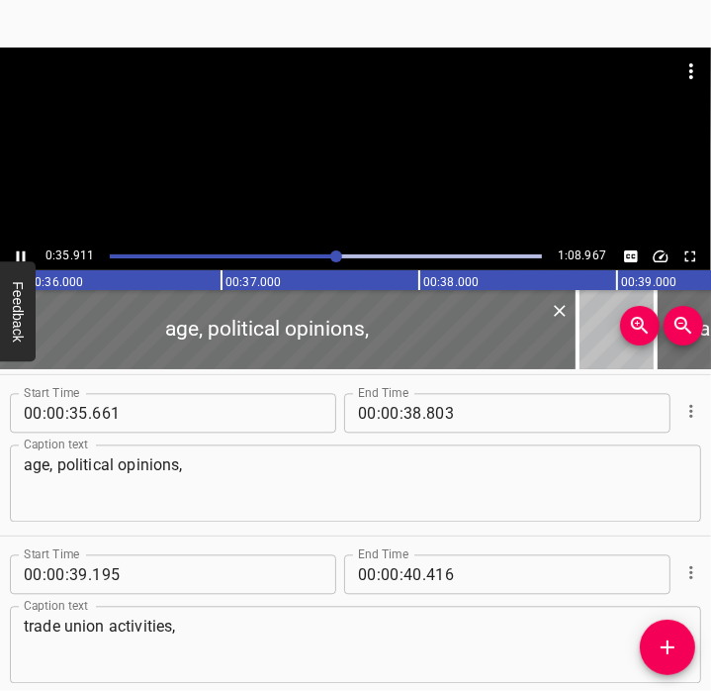
scroll to position [2258, 0]
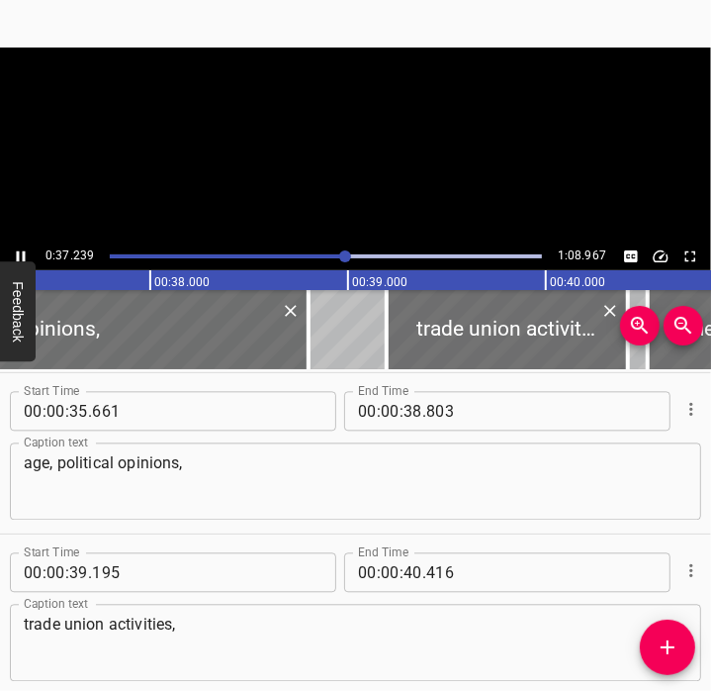
click at [20, 247] on icon "Play/Pause" at bounding box center [21, 256] width 18 height 18
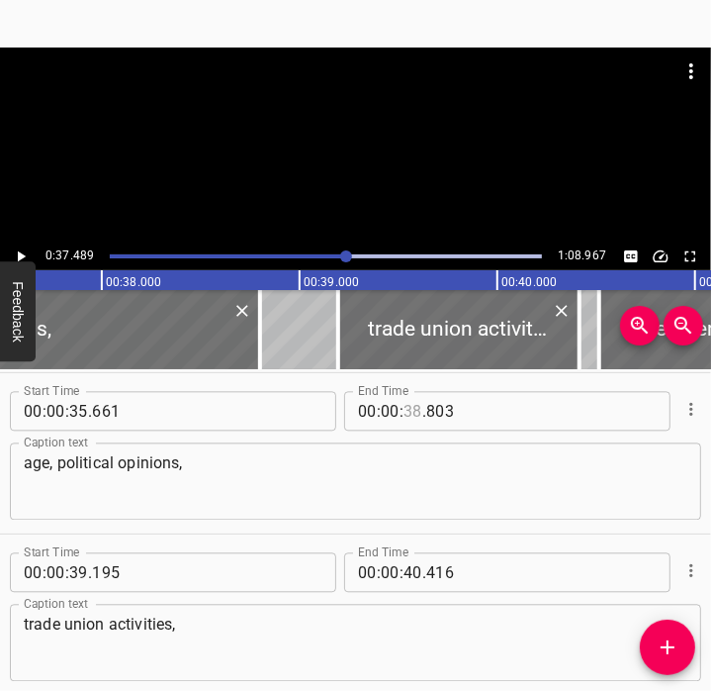
click at [407, 416] on input "number" at bounding box center [413, 411] width 19 height 40
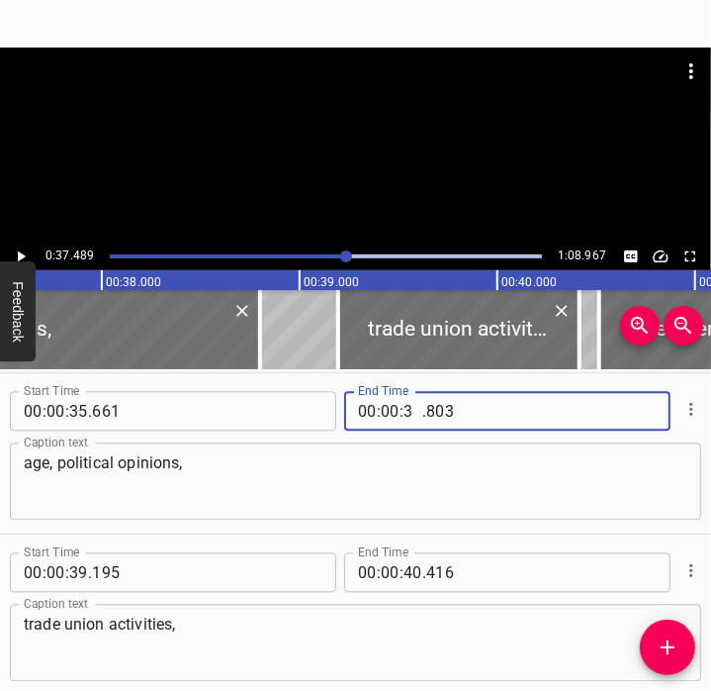
type input "37"
type input "489"
click at [408, 492] on textarea "age, political opinions," at bounding box center [356, 481] width 664 height 56
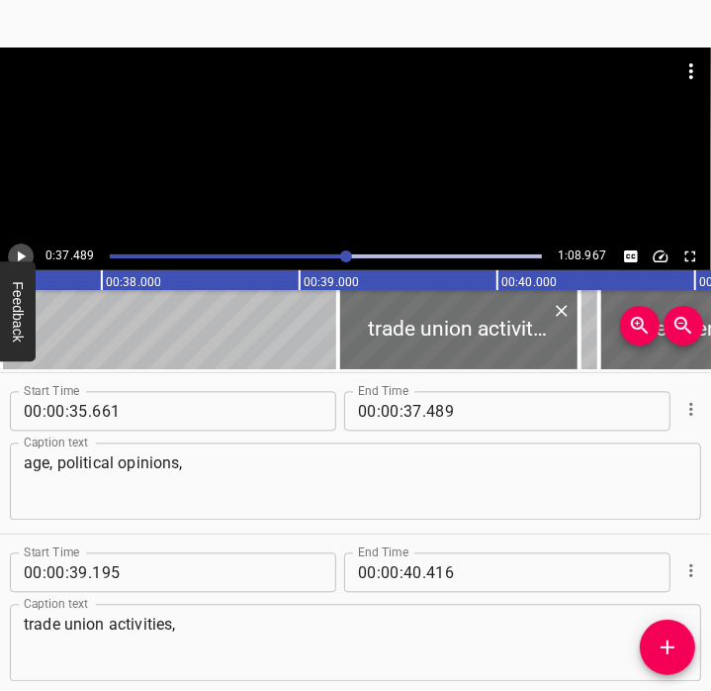
click at [29, 258] on icon "Play/Pause" at bounding box center [21, 256] width 18 height 18
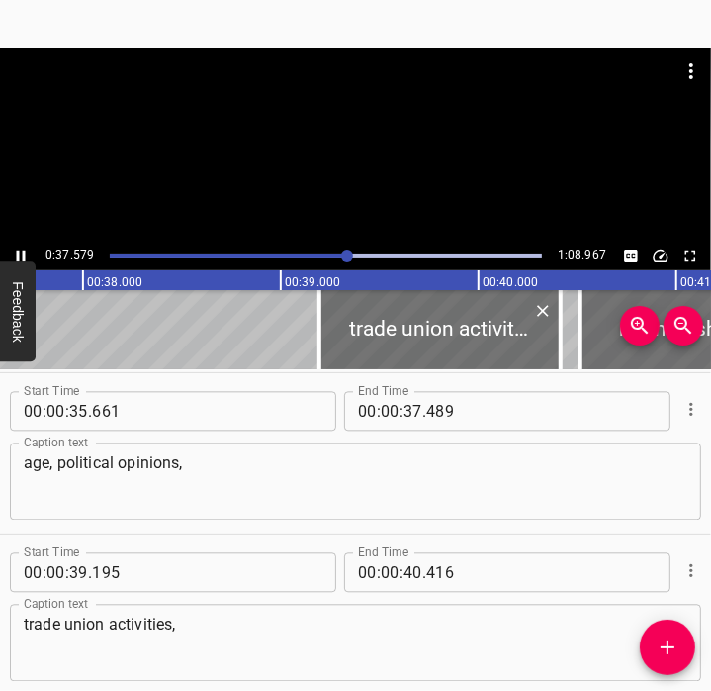
click at [29, 258] on icon "Play/Pause" at bounding box center [21, 256] width 18 height 18
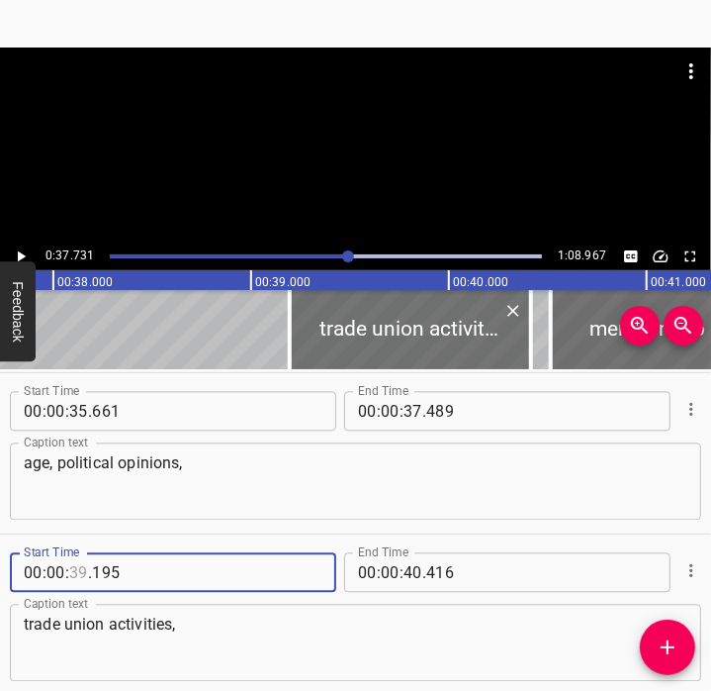
click at [79, 567] on input "number" at bounding box center [78, 572] width 19 height 40
type input "37"
type input "731"
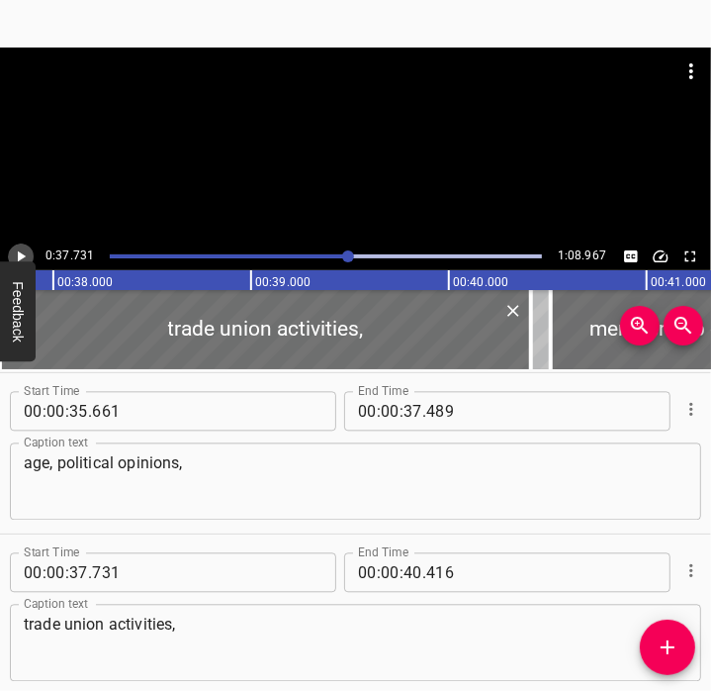
click at [24, 254] on icon "Play/Pause" at bounding box center [22, 256] width 8 height 11
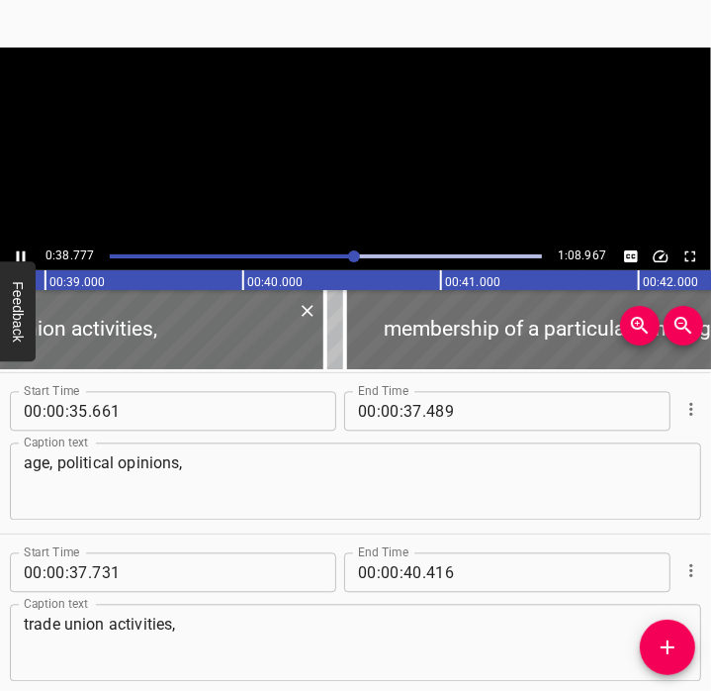
click at [24, 254] on icon "Play/Pause" at bounding box center [21, 256] width 9 height 11
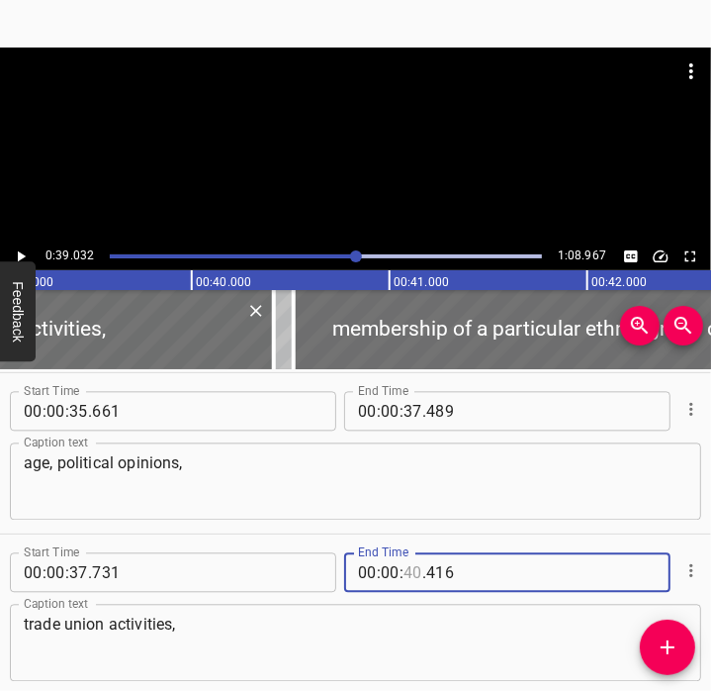
click at [409, 576] on input "number" at bounding box center [413, 572] width 19 height 40
type input "39"
type input "032"
click at [233, 626] on textarea "trade union activities," at bounding box center [356, 642] width 664 height 56
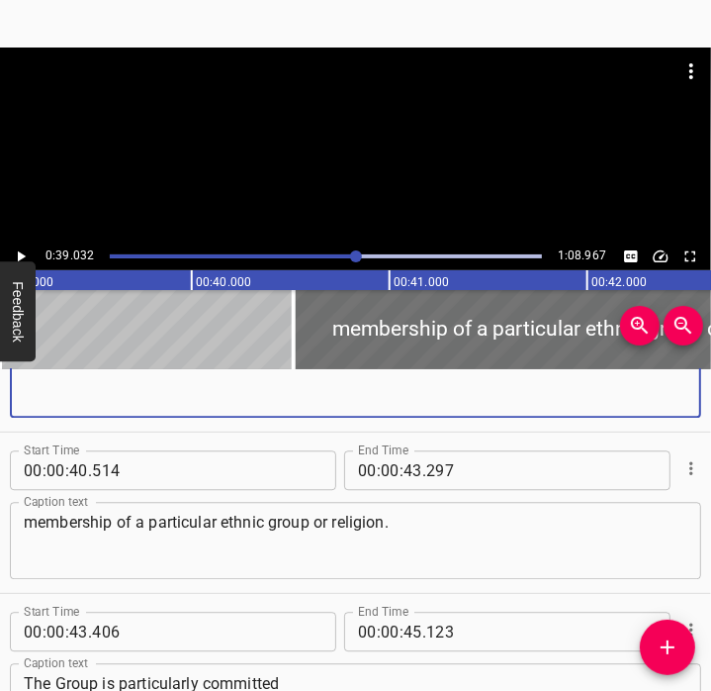
scroll to position [2523, 0]
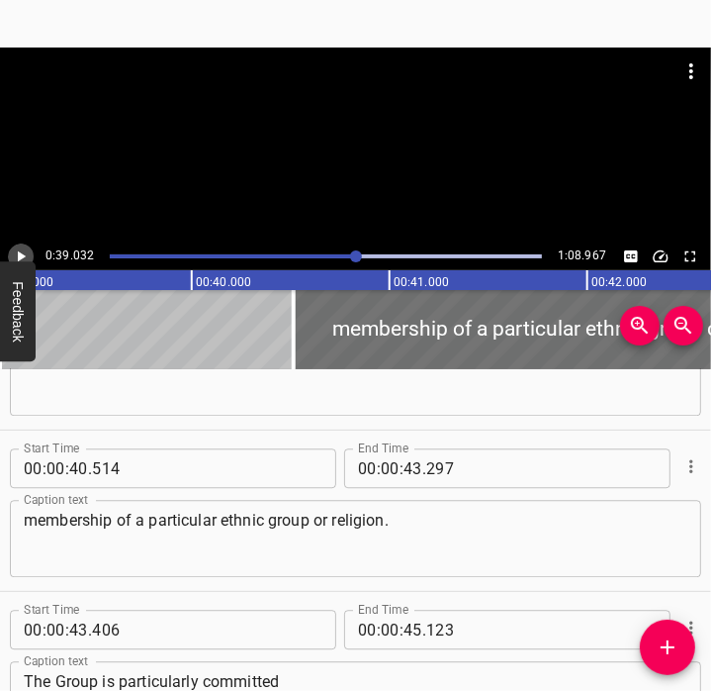
click at [16, 248] on icon "Play/Pause" at bounding box center [21, 256] width 18 height 18
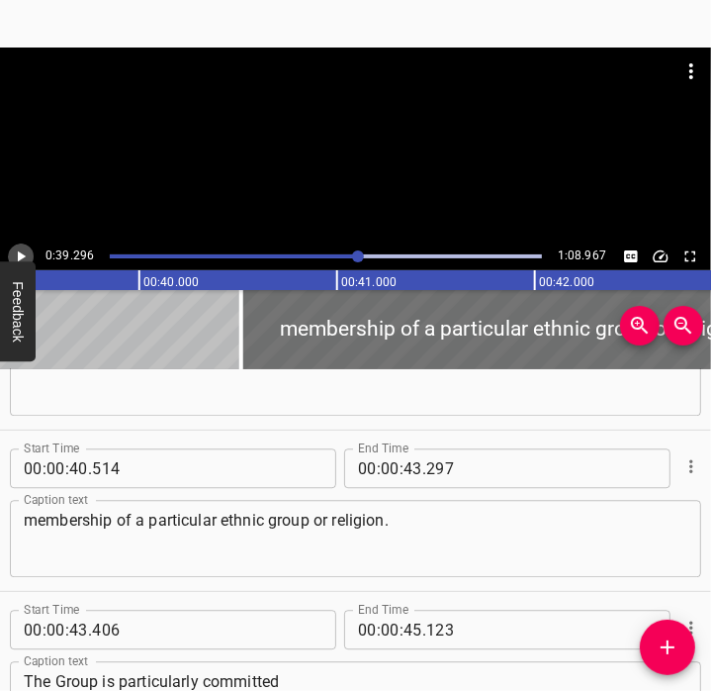
click at [16, 248] on icon "Play/Pause" at bounding box center [21, 256] width 18 height 18
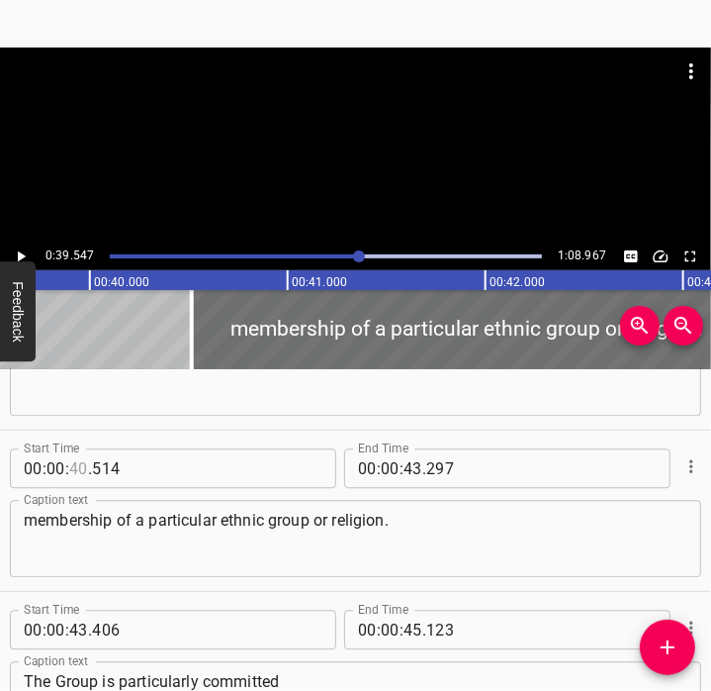
click at [79, 469] on input "number" at bounding box center [78, 468] width 19 height 40
type input "39"
type input "547"
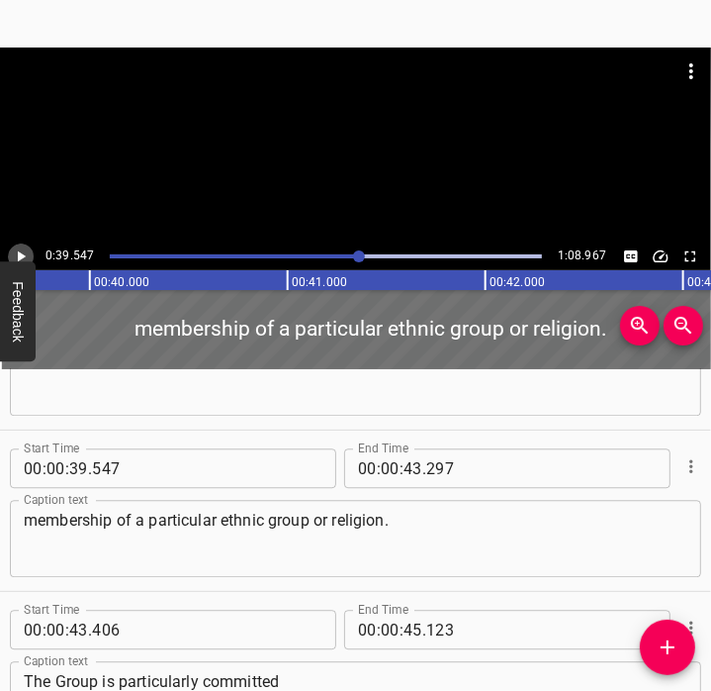
click at [22, 250] on icon "Play/Pause" at bounding box center [21, 256] width 18 height 18
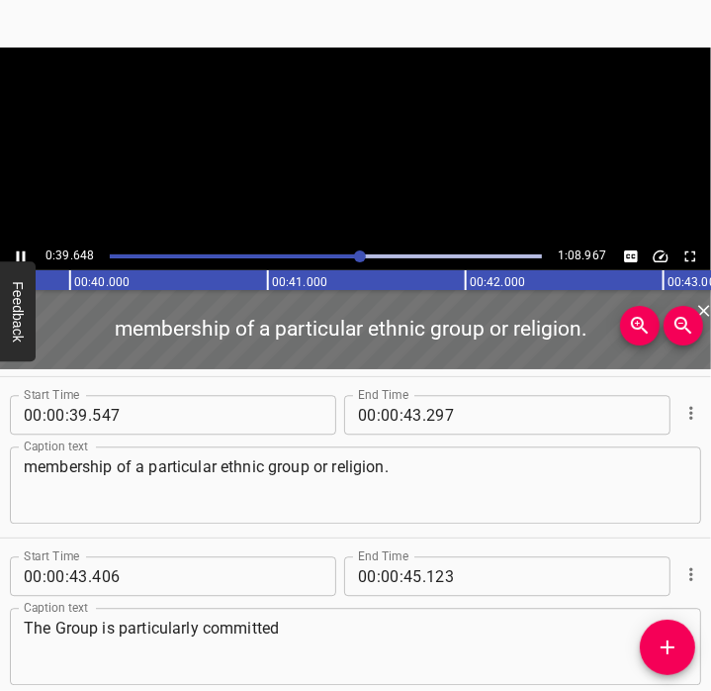
scroll to position [2580, 0]
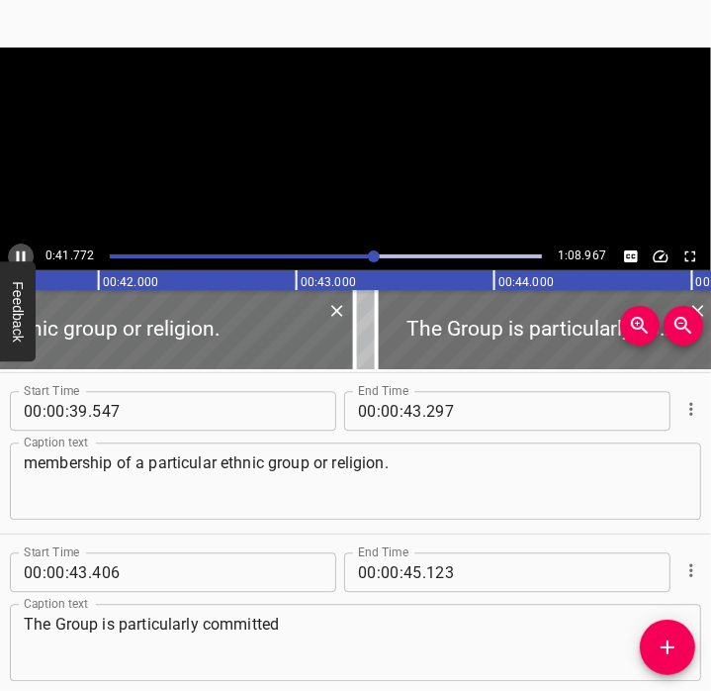
click at [22, 250] on icon "Play/Pause" at bounding box center [21, 256] width 18 height 18
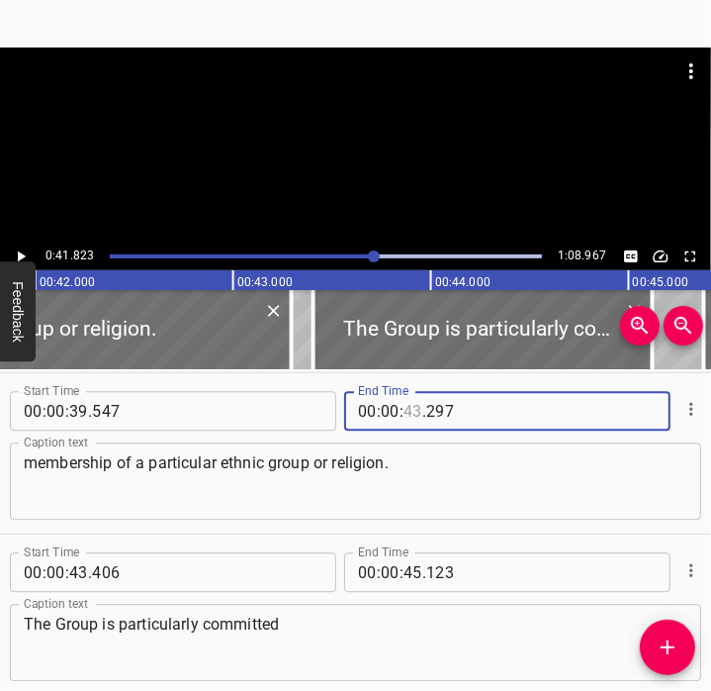
click at [405, 415] on input "number" at bounding box center [413, 411] width 19 height 40
type input "41"
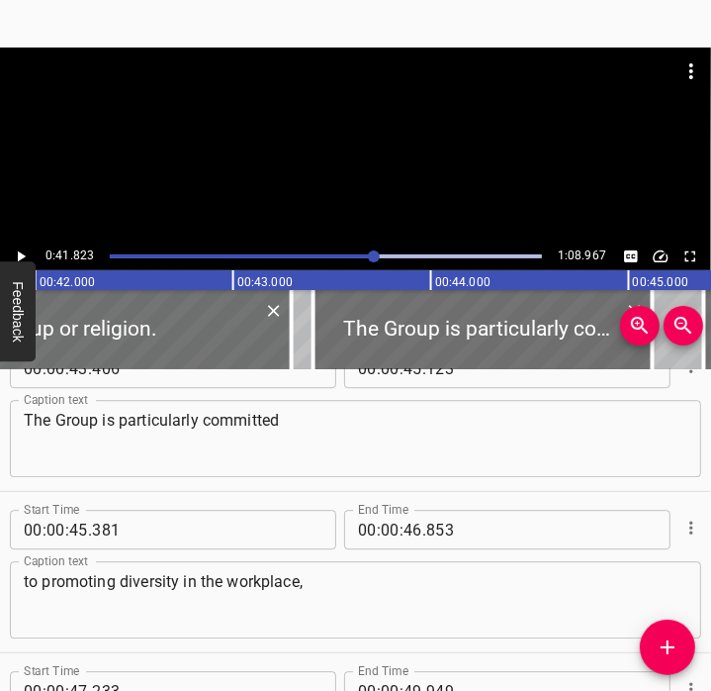
scroll to position [2794, 0]
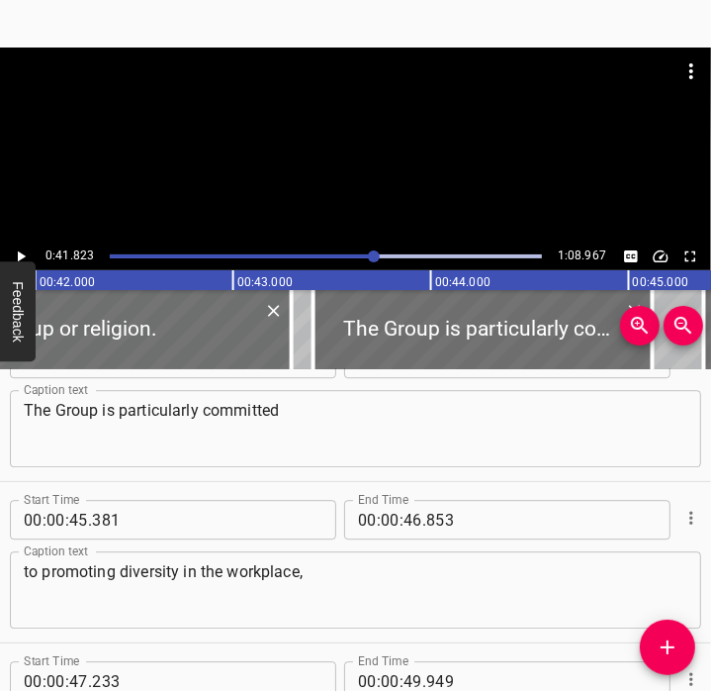
type input "823"
click at [22, 258] on icon "Play/Pause" at bounding box center [21, 256] width 18 height 18
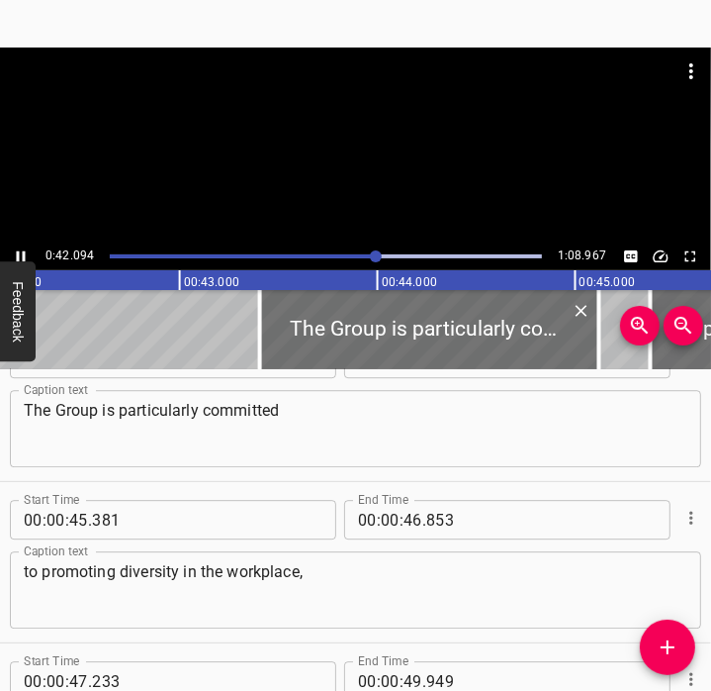
click at [22, 258] on icon "Play/Pause" at bounding box center [21, 256] width 18 height 18
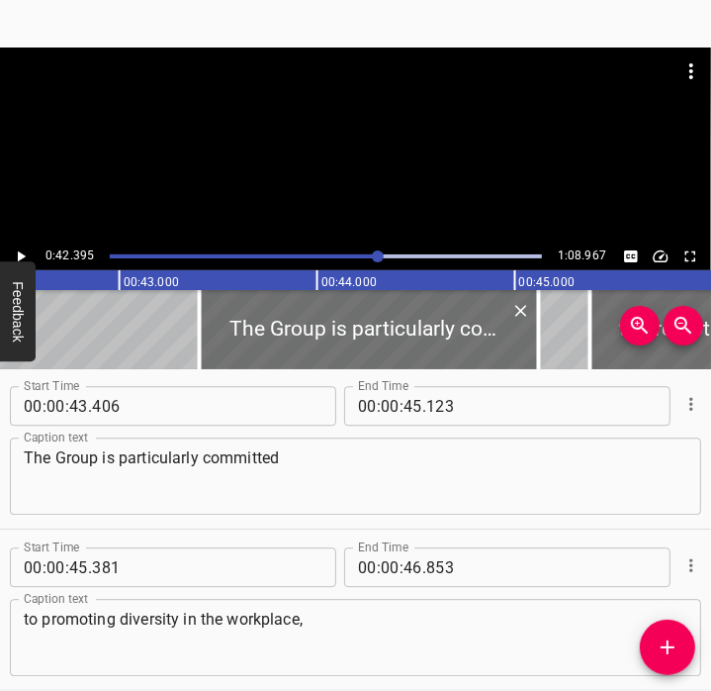
scroll to position [2749, 0]
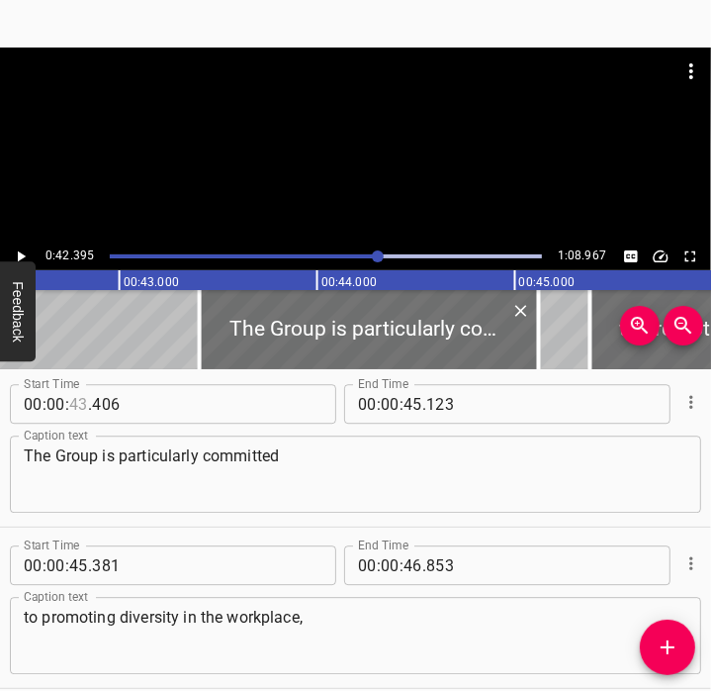
click at [82, 403] on input "number" at bounding box center [78, 404] width 19 height 40
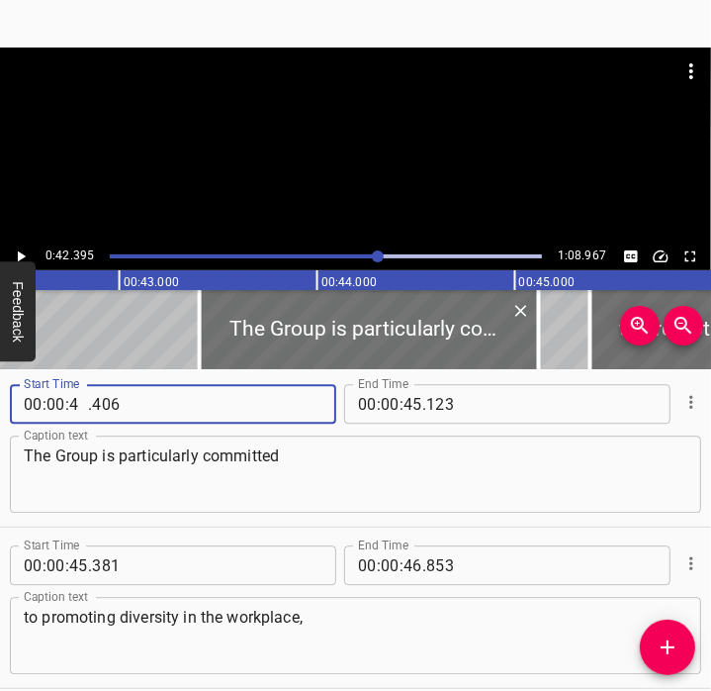
type input "42"
type input "395"
click at [19, 249] on icon "Play/Pause" at bounding box center [21, 256] width 18 height 18
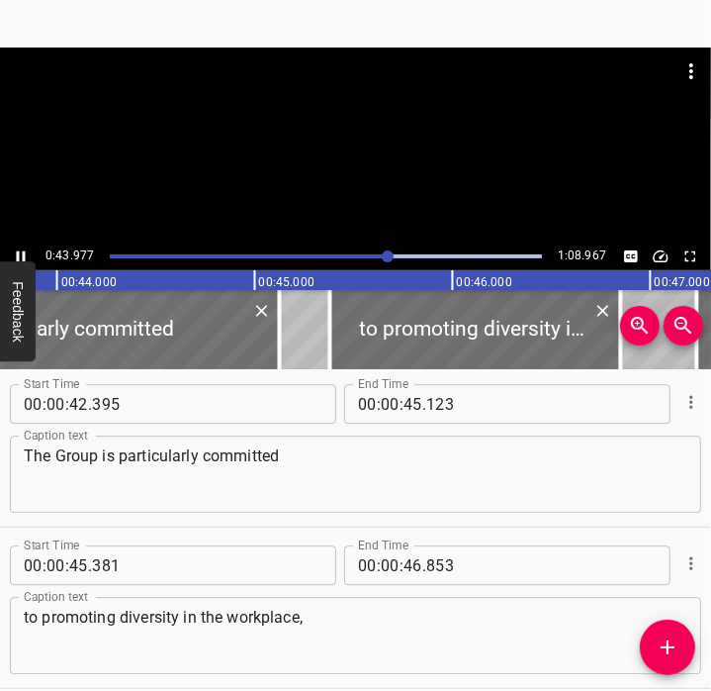
click at [19, 251] on icon "Play/Pause" at bounding box center [21, 256] width 9 height 11
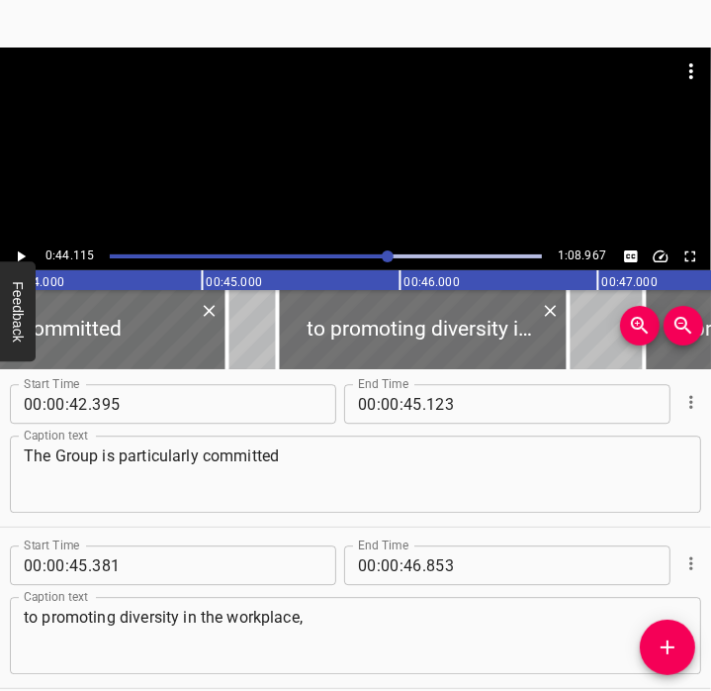
scroll to position [0, 8729]
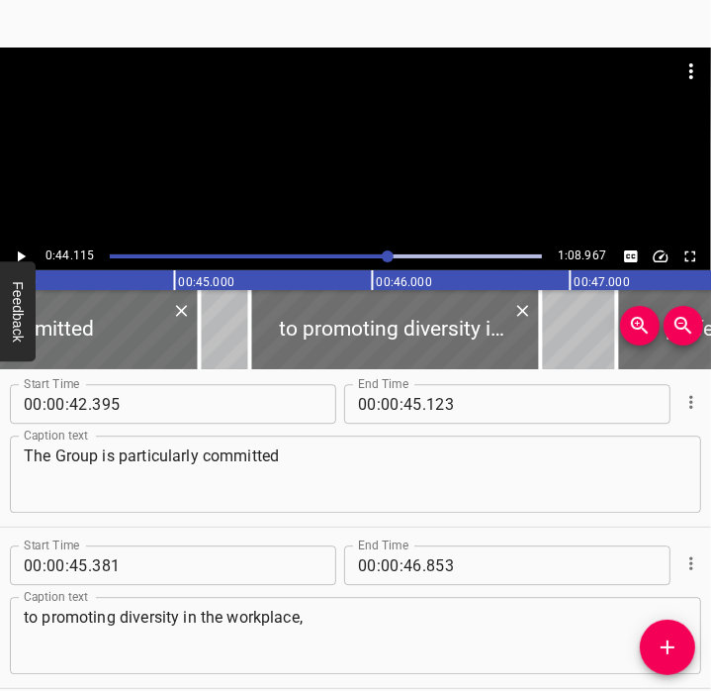
click at [368, 255] on div "Play progress" at bounding box center [170, 256] width 432 height 4
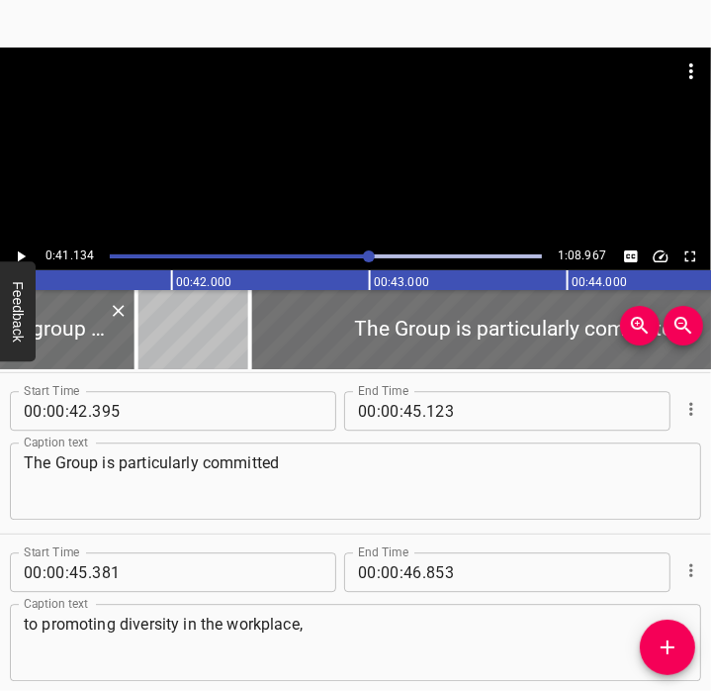
click at [21, 254] on icon "Play/Pause" at bounding box center [22, 256] width 8 height 11
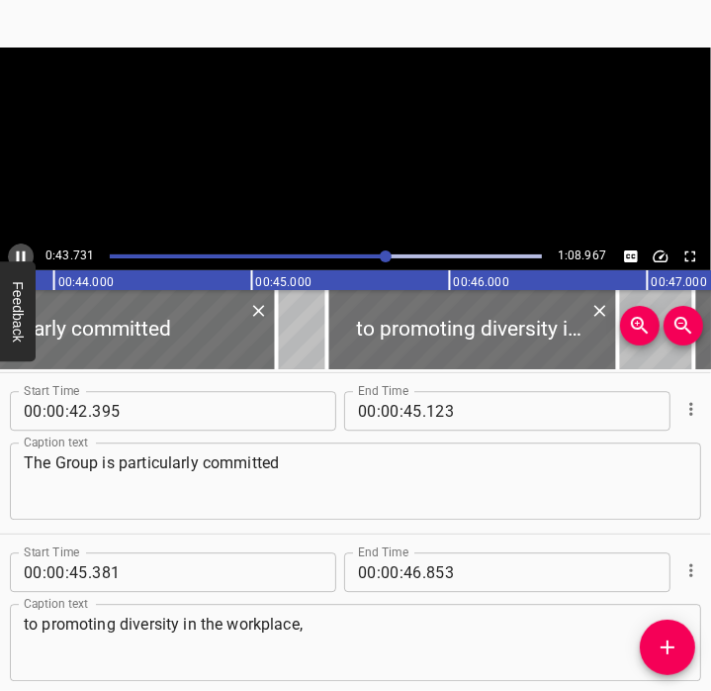
click at [21, 254] on icon "Play/Pause" at bounding box center [21, 256] width 18 height 18
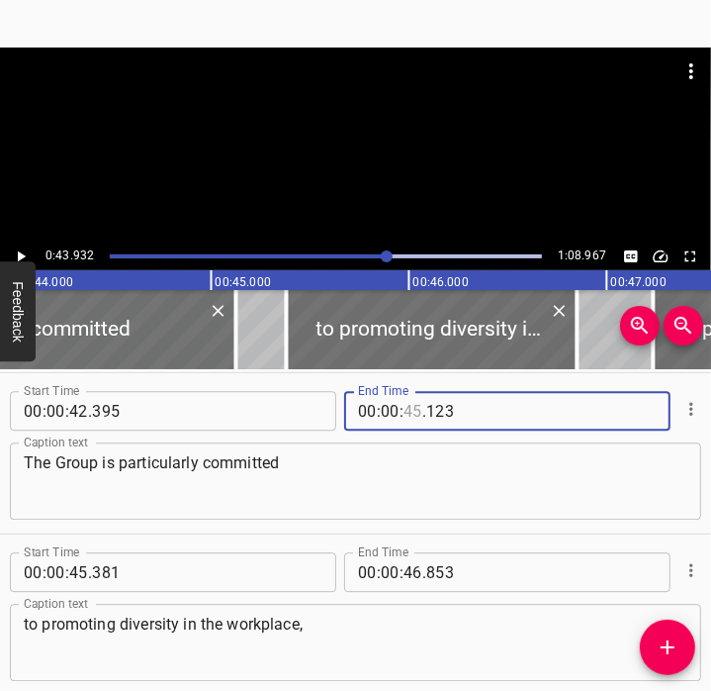
click at [407, 414] on input "number" at bounding box center [413, 411] width 19 height 40
type input "43"
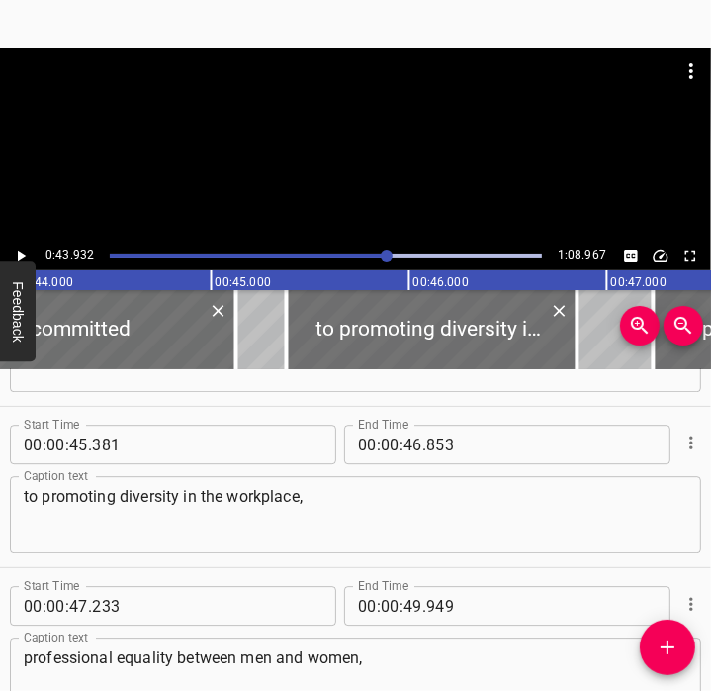
scroll to position [2875, 0]
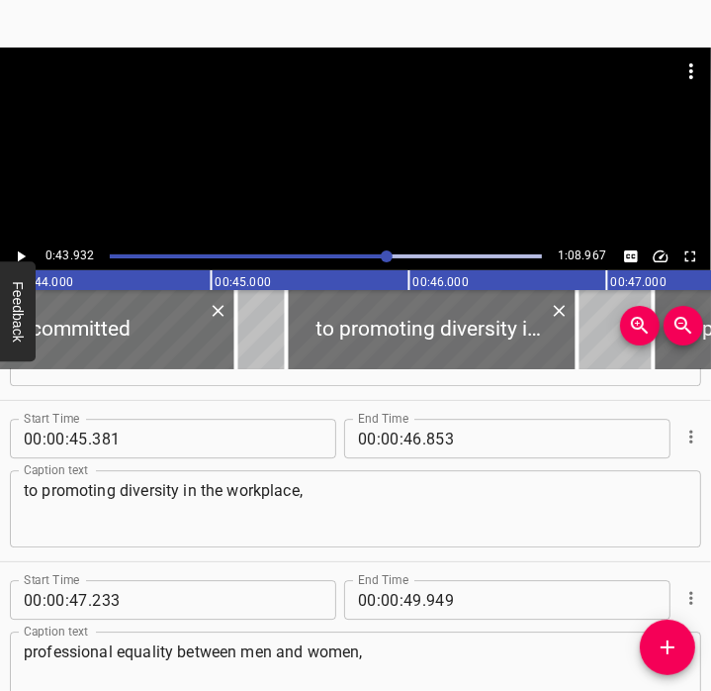
type input "930"
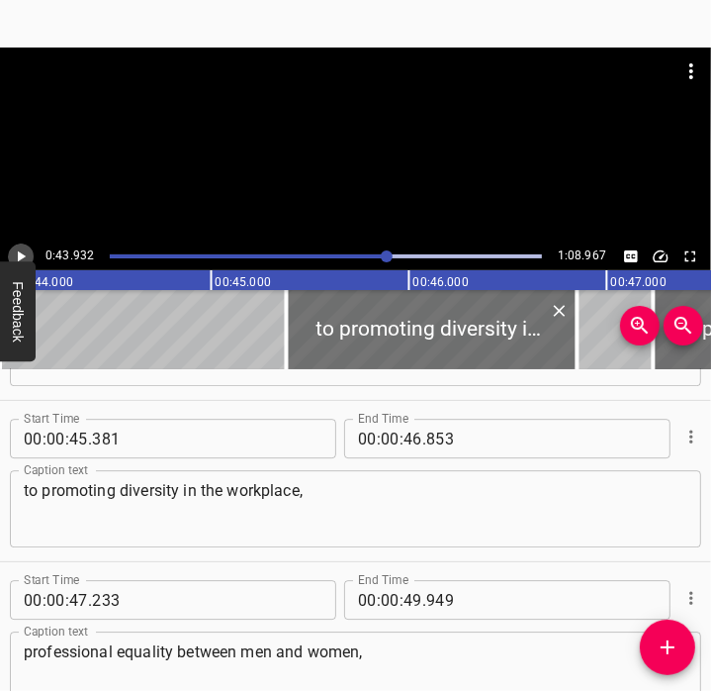
click at [22, 250] on icon "Play/Pause" at bounding box center [21, 256] width 18 height 18
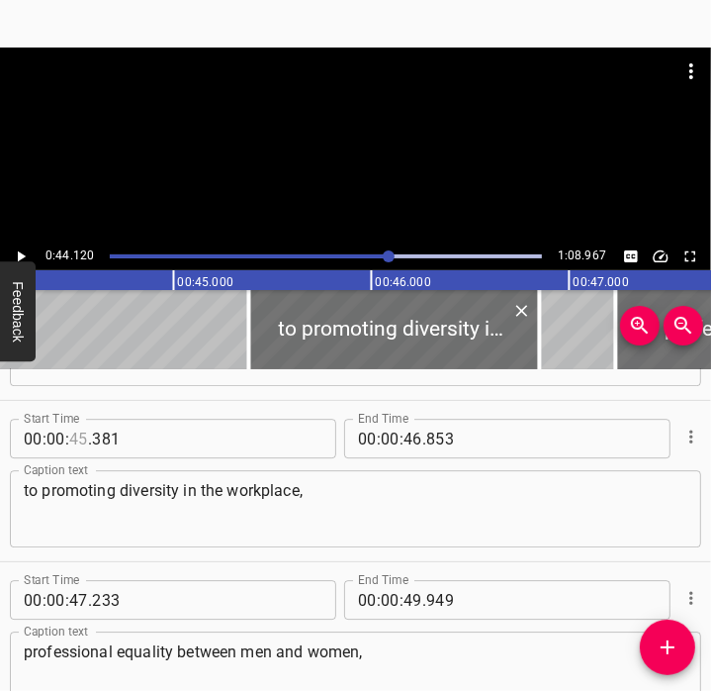
click at [84, 436] on input "number" at bounding box center [78, 439] width 19 height 40
type input "44"
type input "120"
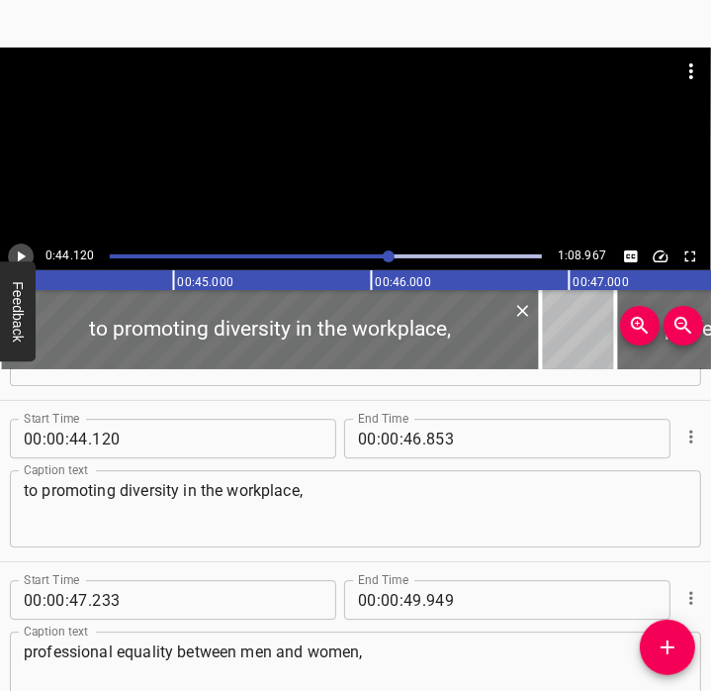
click at [22, 252] on icon "Play/Pause" at bounding box center [21, 256] width 18 height 18
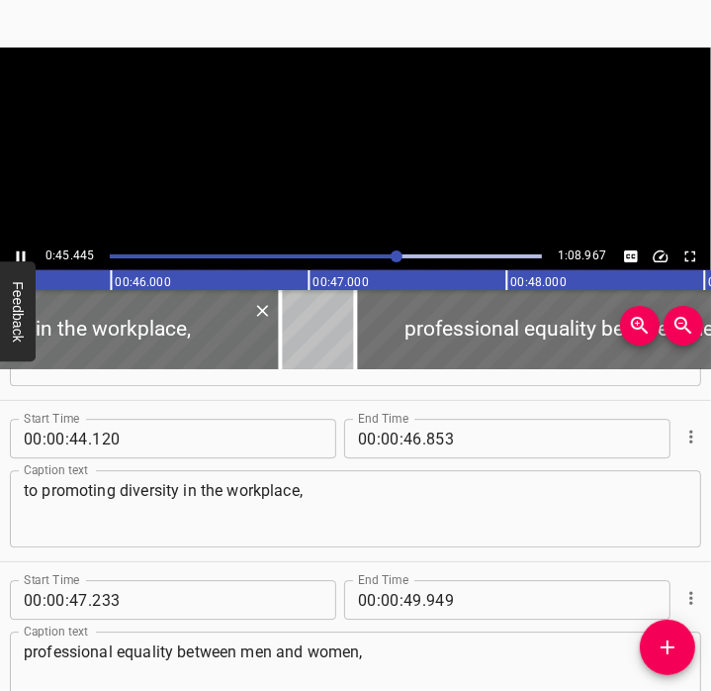
click at [22, 252] on icon "Play/Pause" at bounding box center [21, 256] width 18 height 18
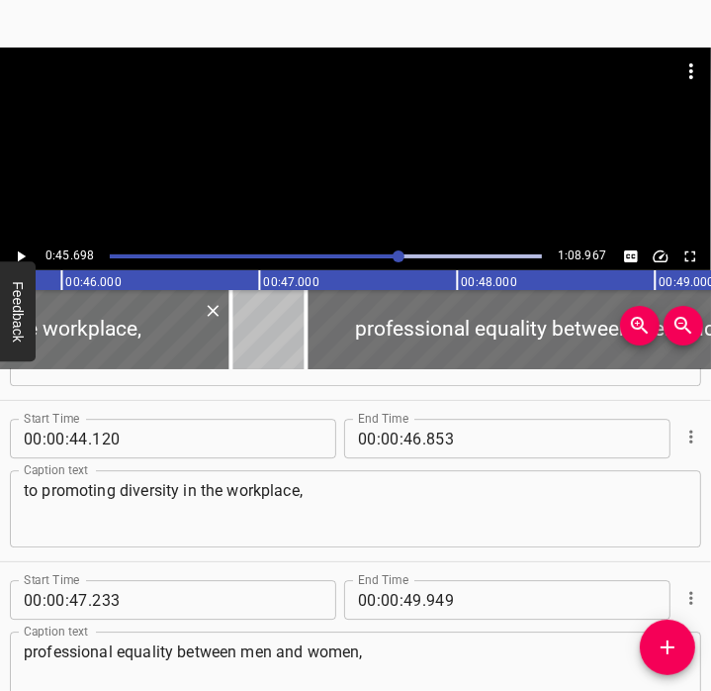
scroll to position [0, 9042]
click at [408, 439] on input "number" at bounding box center [413, 439] width 19 height 40
type input "45"
type input "697"
click at [372, 522] on textarea "to promoting diversity in the workplace," at bounding box center [356, 509] width 664 height 56
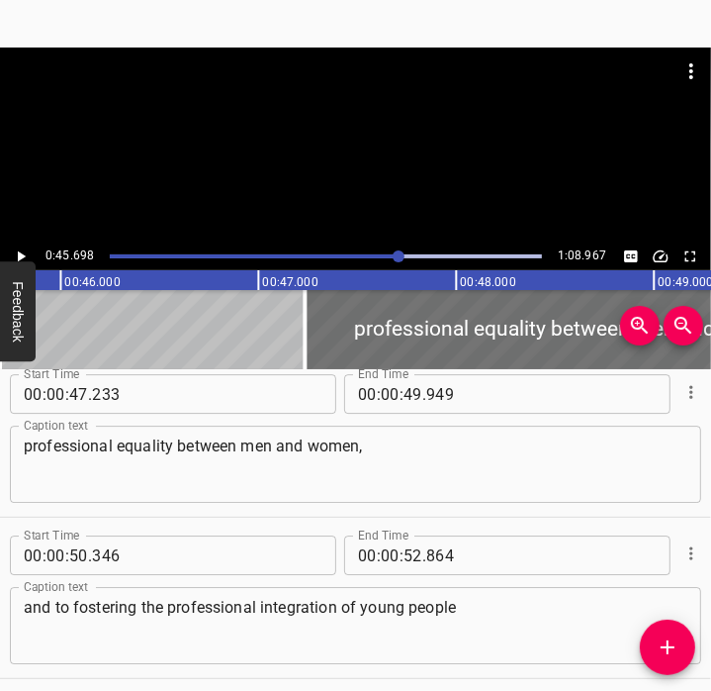
scroll to position [3082, 0]
click at [25, 250] on icon "Play/Pause" at bounding box center [21, 256] width 18 height 18
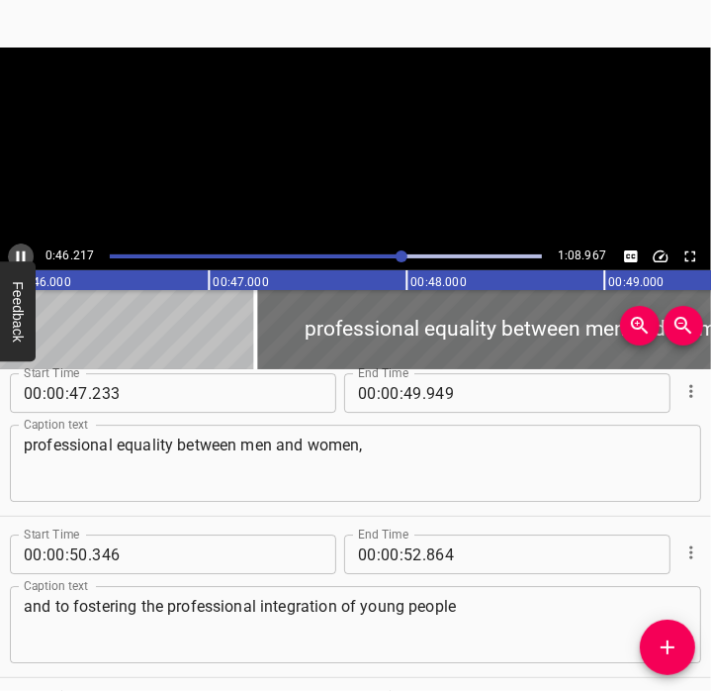
click at [25, 250] on icon "Play/Pause" at bounding box center [21, 256] width 18 height 18
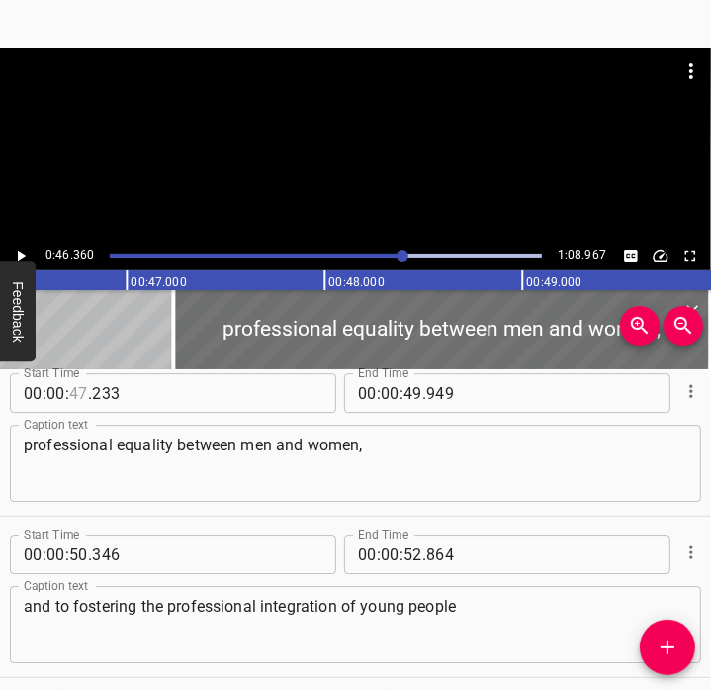
click at [82, 397] on input "number" at bounding box center [78, 393] width 19 height 40
type input "46"
type input "360"
click at [25, 249] on icon "Play/Pause" at bounding box center [21, 256] width 18 height 18
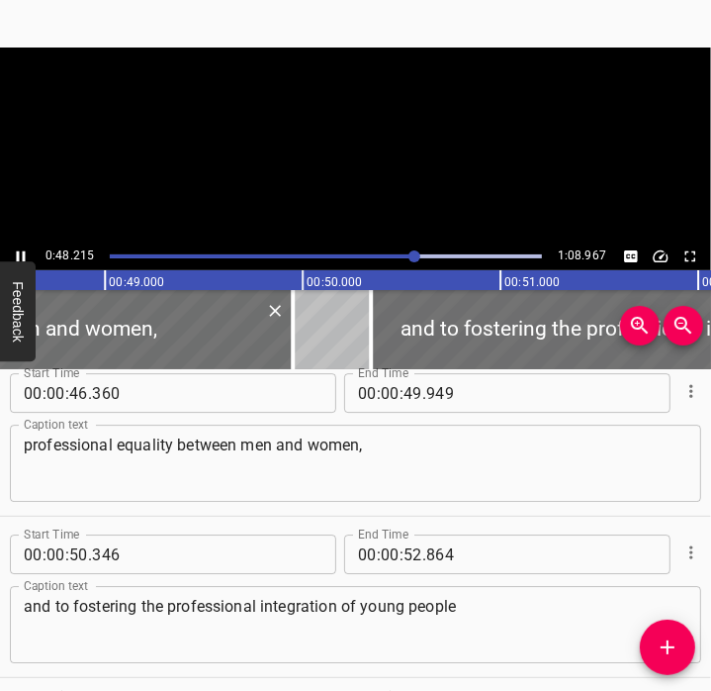
click at [25, 249] on icon "Play/Pause" at bounding box center [21, 256] width 18 height 18
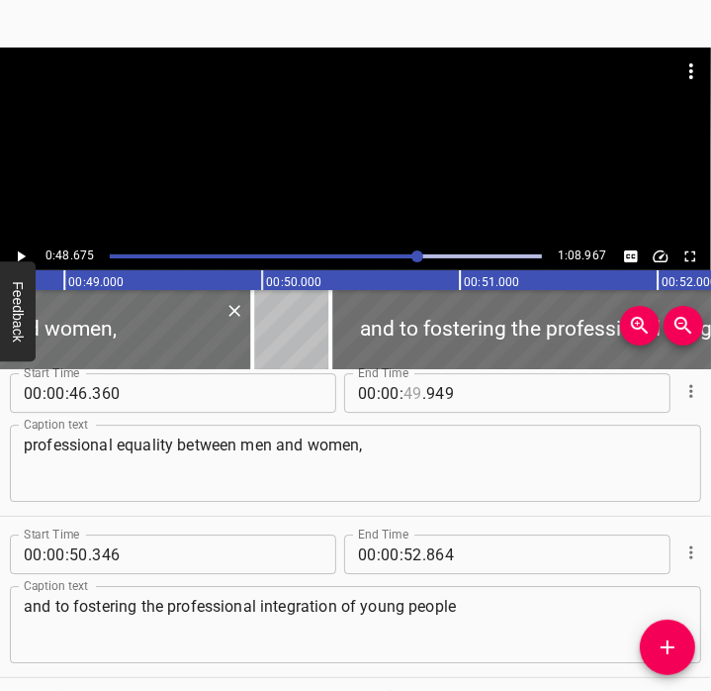
click at [404, 399] on input "number" at bounding box center [413, 393] width 19 height 40
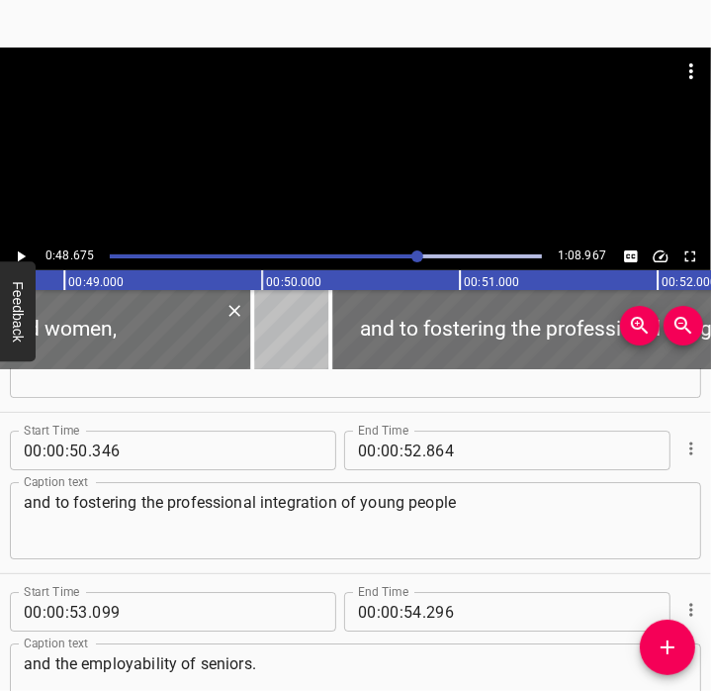
scroll to position [3208, 0]
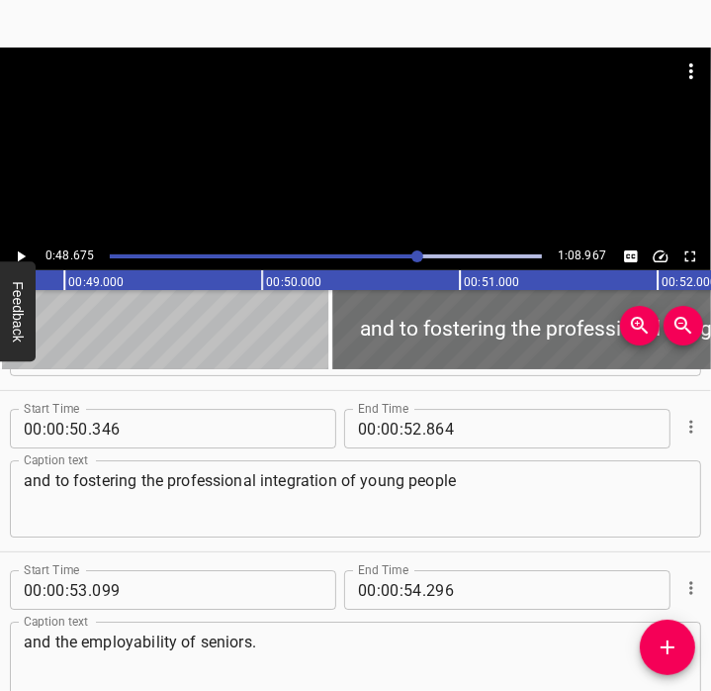
click at [18, 242] on div "0:48.675 1:08.967" at bounding box center [355, 256] width 711 height 28
click at [20, 249] on icon "Play/Pause" at bounding box center [21, 256] width 18 height 18
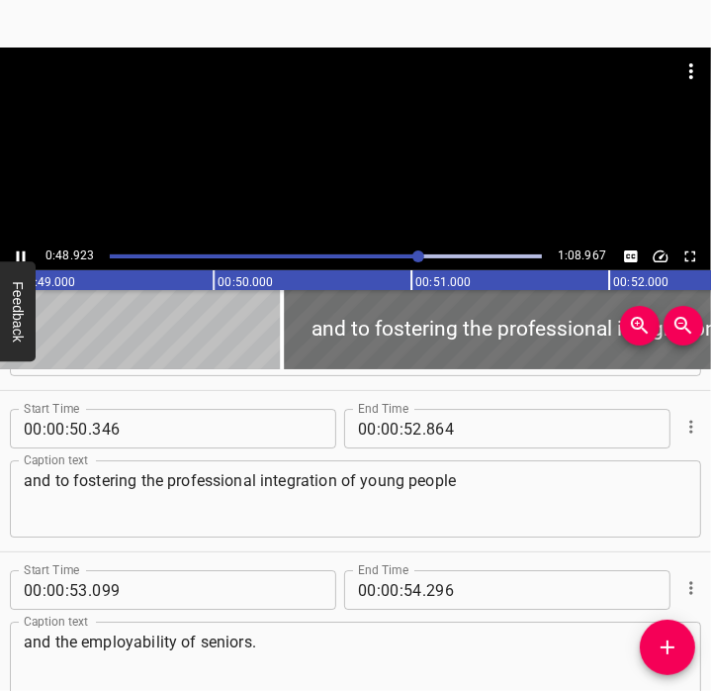
click at [20, 249] on icon "Play/Pause" at bounding box center [21, 256] width 18 height 18
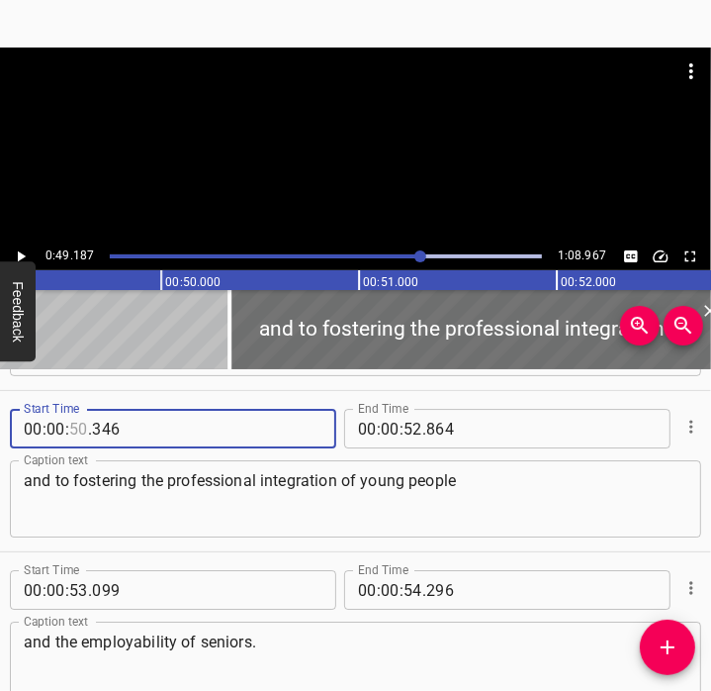
click at [84, 430] on input "number" at bounding box center [78, 429] width 19 height 40
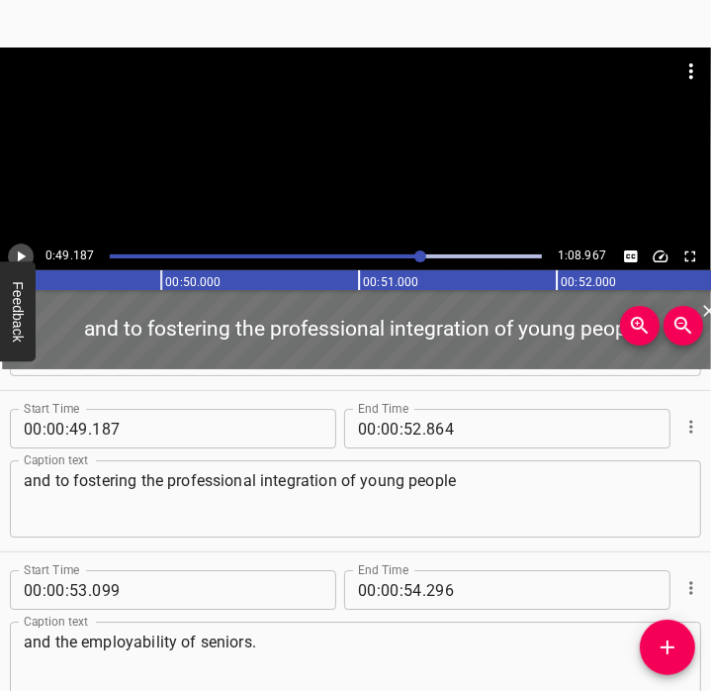
click at [24, 252] on icon "Play/Pause" at bounding box center [21, 256] width 18 height 18
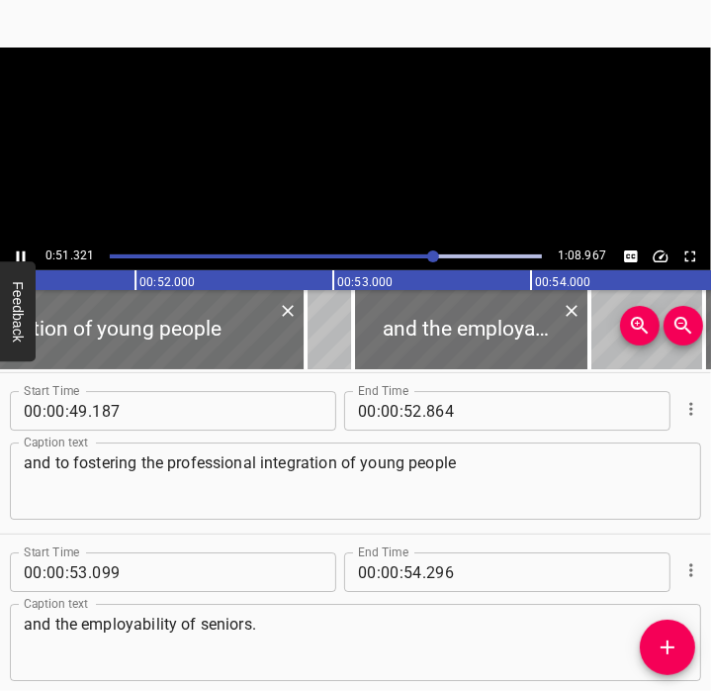
click at [24, 252] on icon "Play/Pause" at bounding box center [21, 256] width 9 height 11
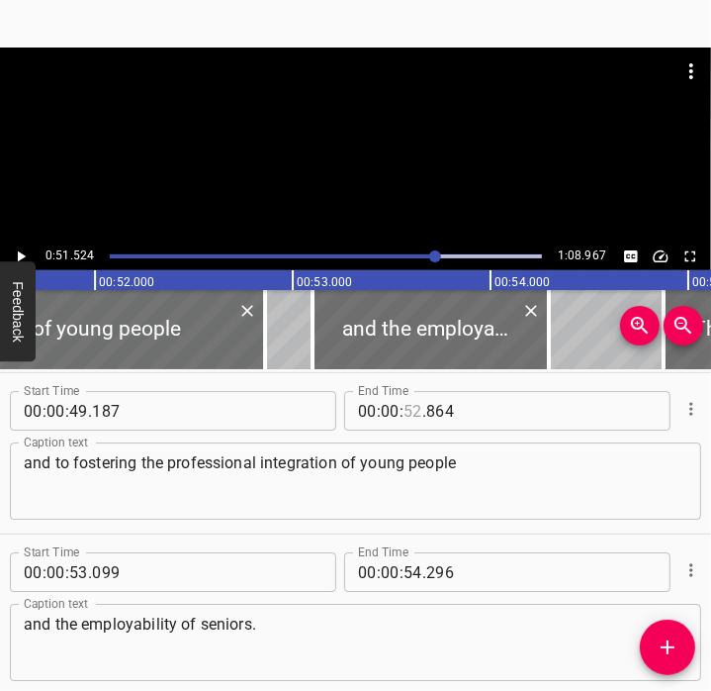
click at [406, 415] on input "number" at bounding box center [413, 411] width 19 height 40
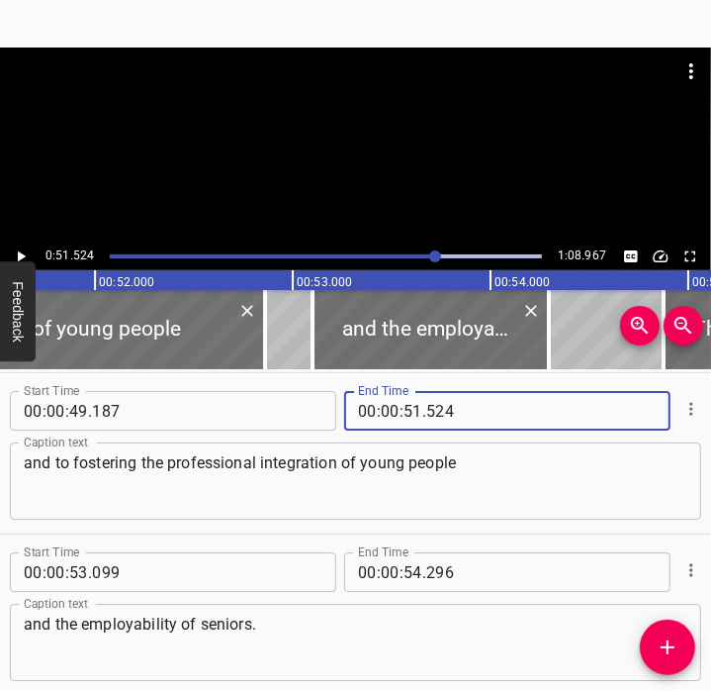
click at [354, 449] on div "and to fostering the professional integration of young people Caption text" at bounding box center [356, 480] width 692 height 77
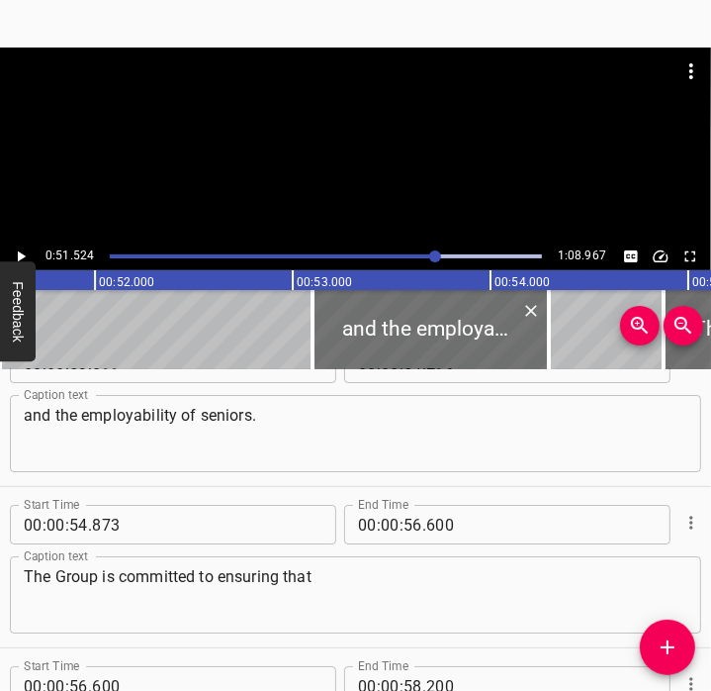
scroll to position [3435, 0]
click at [21, 252] on icon "Play/Pause" at bounding box center [21, 256] width 18 height 18
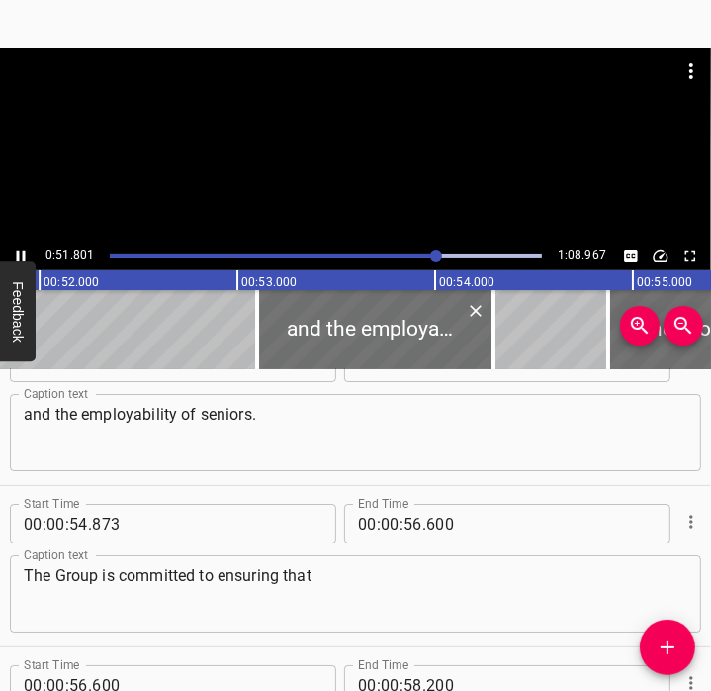
click at [21, 252] on icon "Play/Pause" at bounding box center [21, 256] width 18 height 18
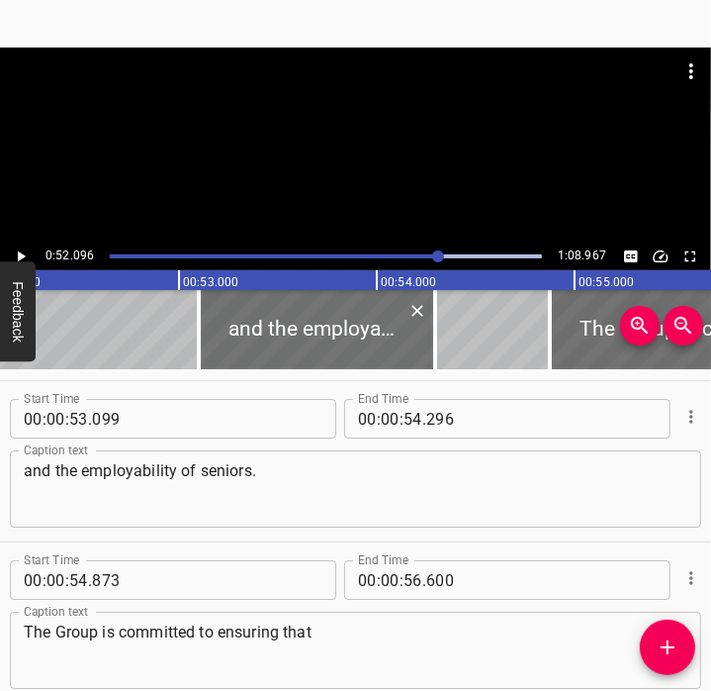
scroll to position [3375, 0]
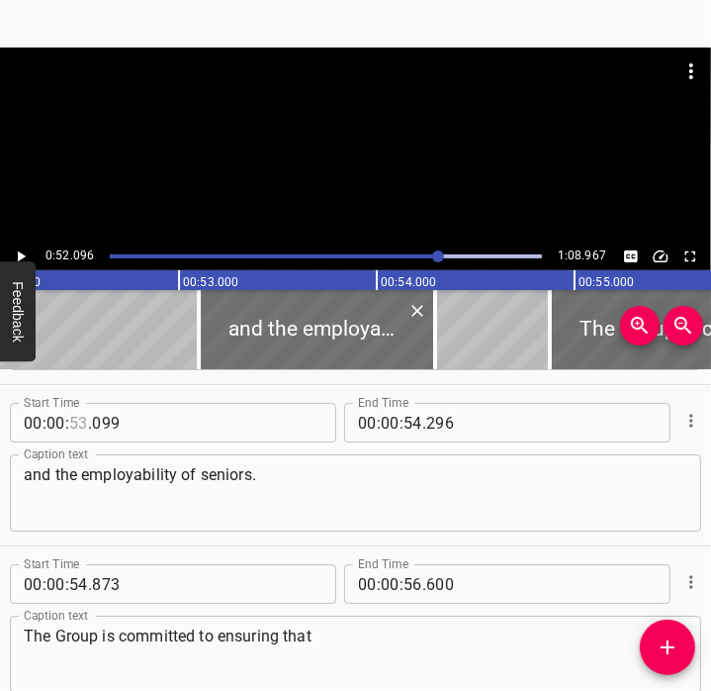
click at [81, 423] on input "number" at bounding box center [78, 423] width 19 height 40
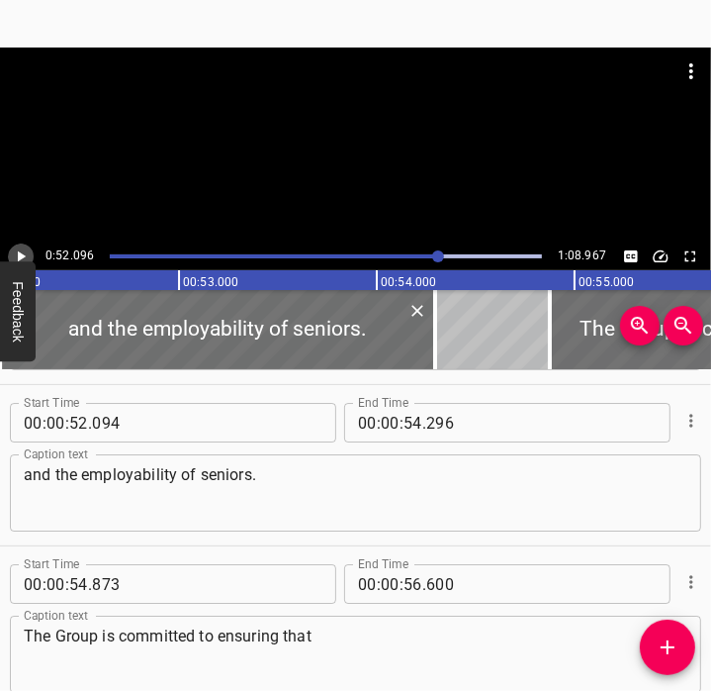
click at [24, 249] on icon "Play/Pause" at bounding box center [21, 256] width 18 height 18
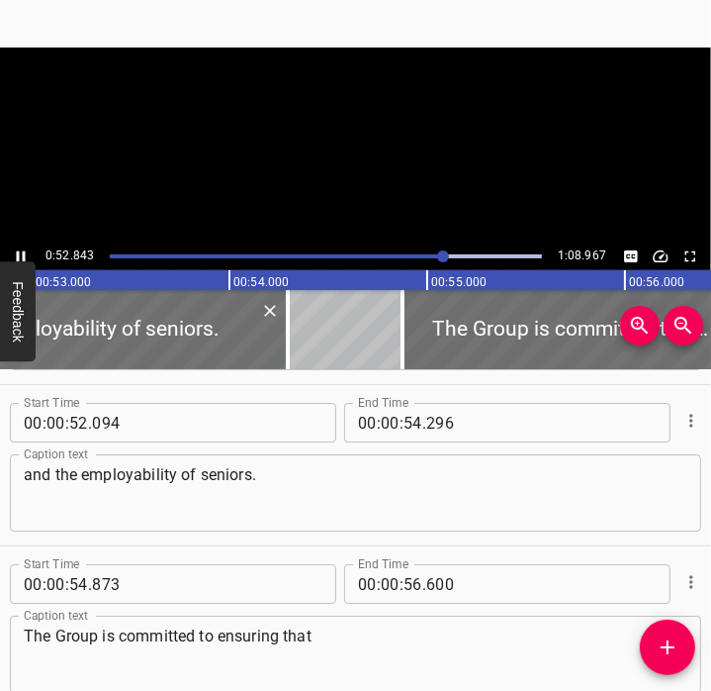
click at [24, 249] on icon "Play/Pause" at bounding box center [21, 256] width 18 height 18
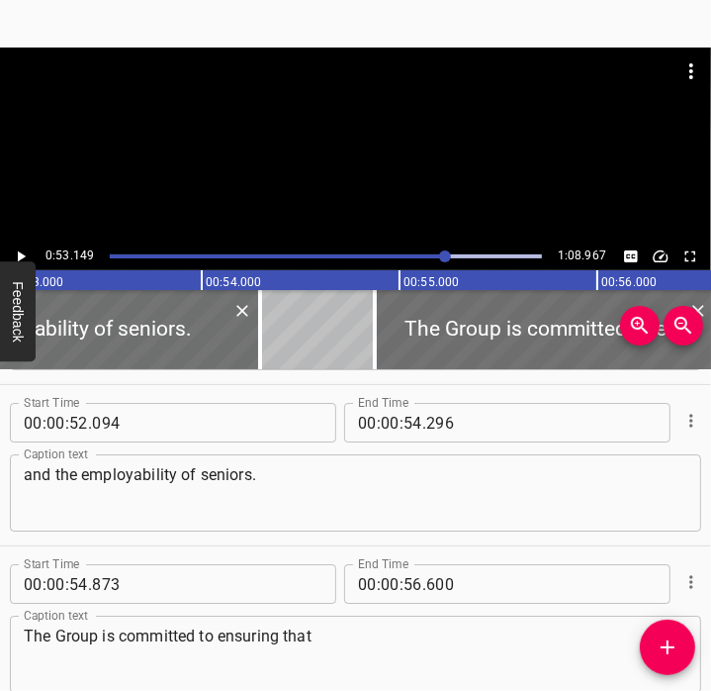
scroll to position [0, 10516]
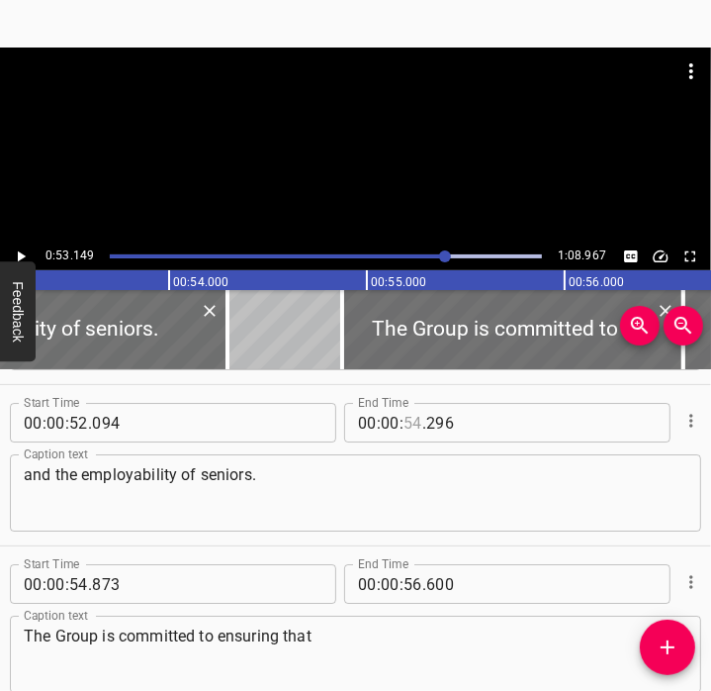
click at [404, 428] on input "number" at bounding box center [413, 423] width 19 height 40
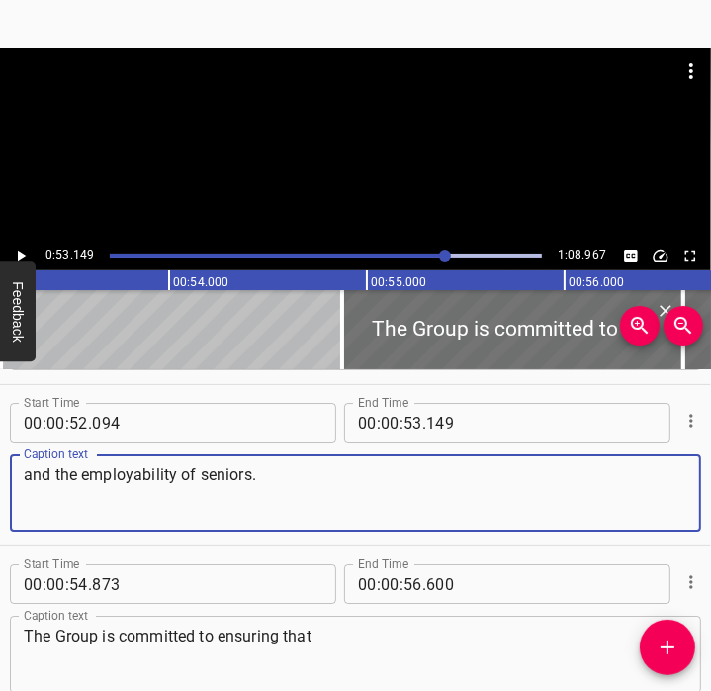
click at [279, 488] on textarea "and the employability of seniors." at bounding box center [356, 493] width 664 height 56
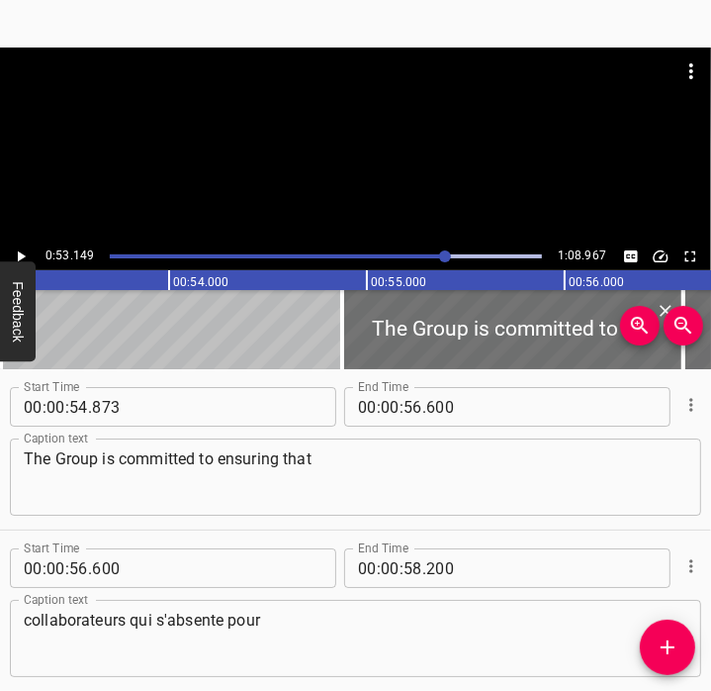
scroll to position [3581, 0]
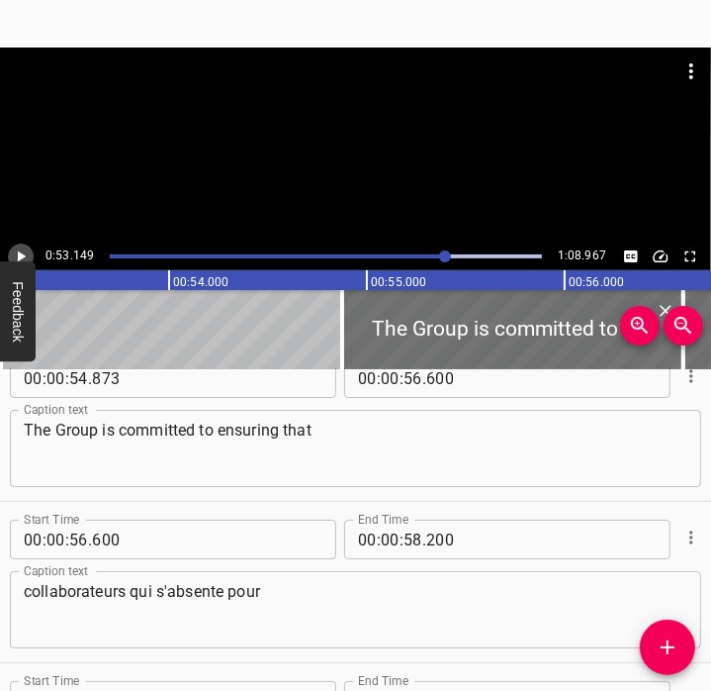
click at [29, 254] on icon "Play/Pause" at bounding box center [21, 256] width 18 height 18
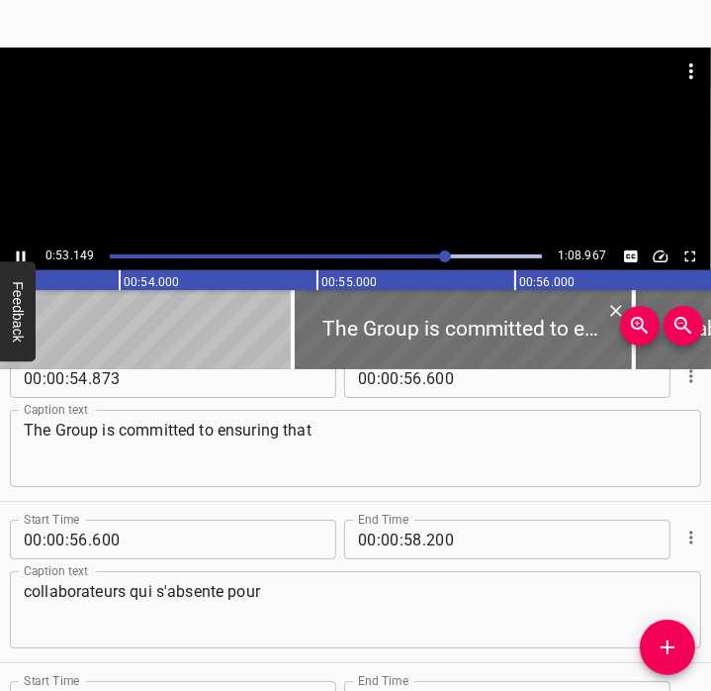
click at [29, 254] on icon "Play/Pause" at bounding box center [21, 256] width 18 height 18
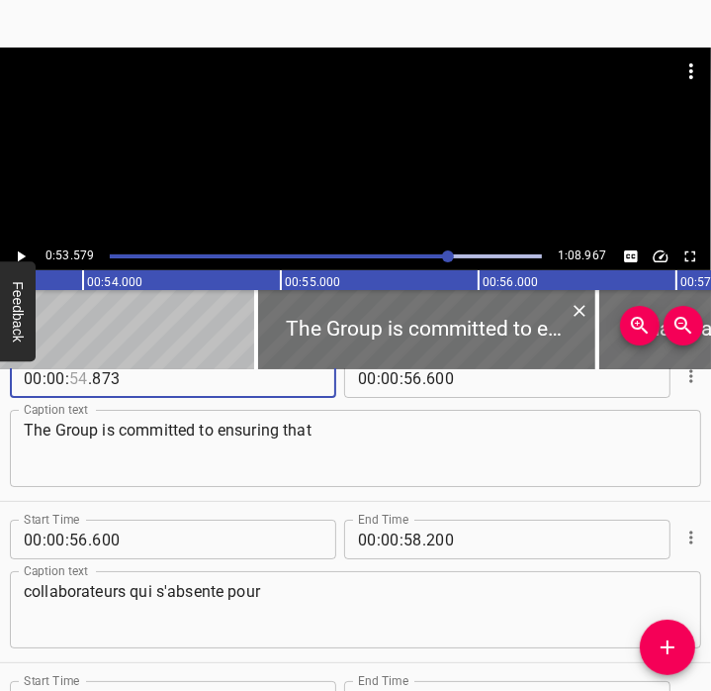
click at [79, 381] on input "number" at bounding box center [78, 378] width 19 height 40
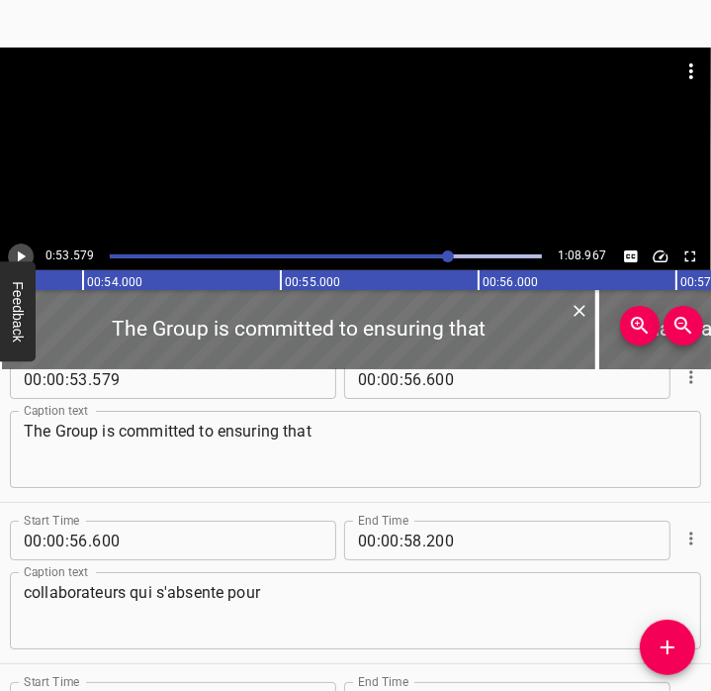
click at [21, 254] on icon "Play/Pause" at bounding box center [22, 256] width 8 height 11
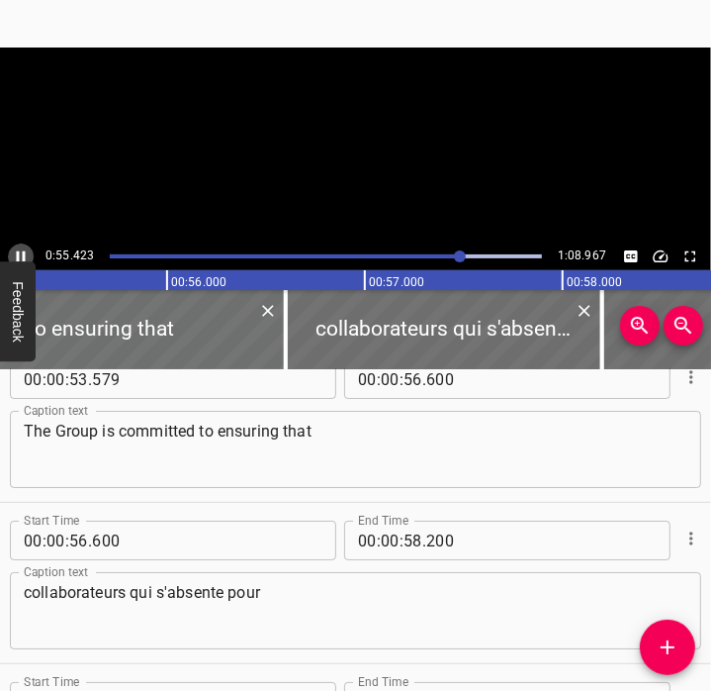
click at [21, 254] on icon "Play/Pause" at bounding box center [21, 256] width 18 height 18
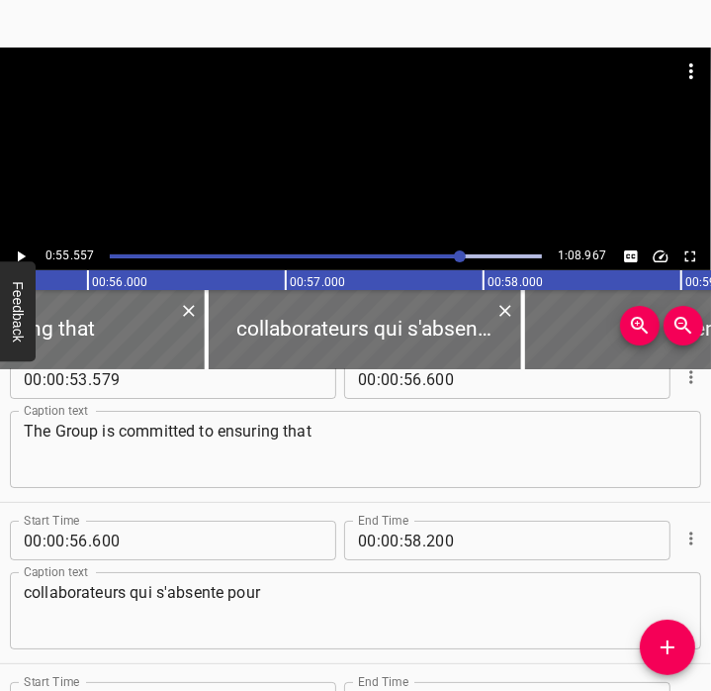
click at [447, 258] on div at bounding box center [326, 256] width 456 height 28
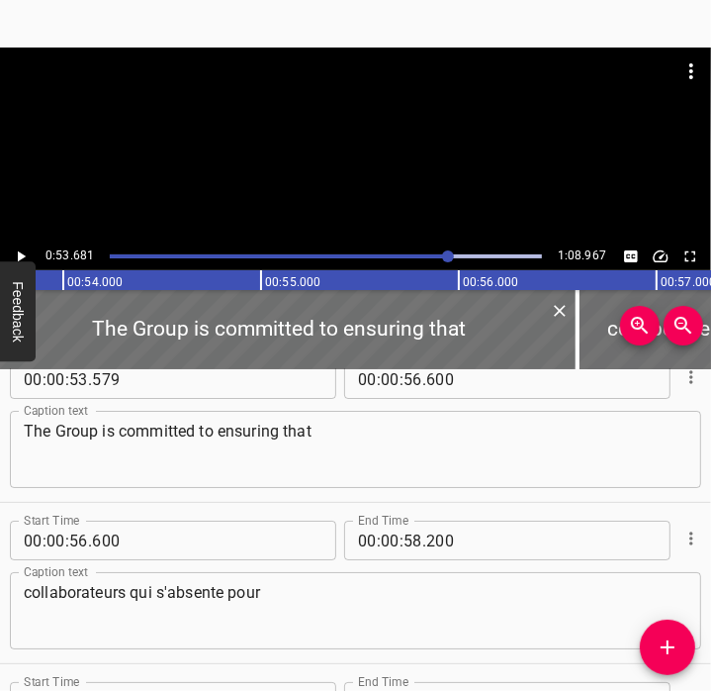
click at [22, 258] on icon "Play/Pause" at bounding box center [22, 256] width 8 height 11
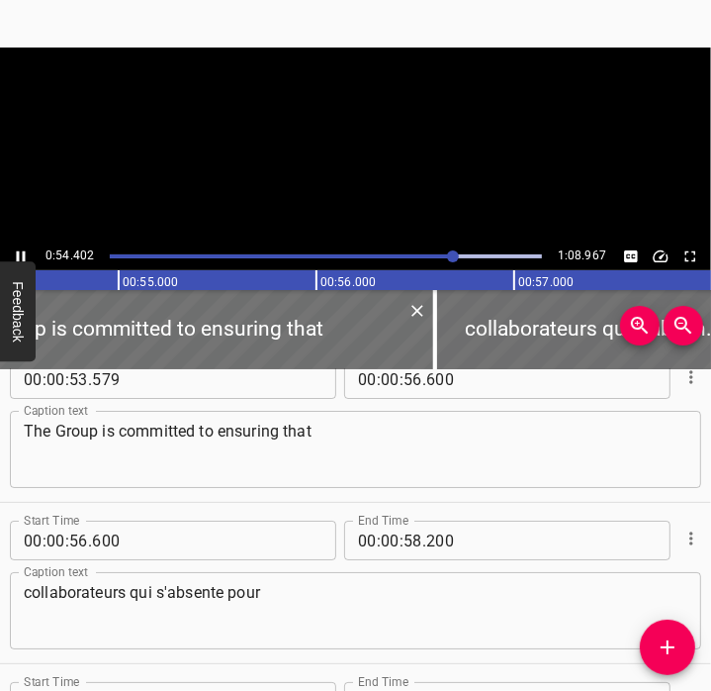
click at [22, 258] on icon "Play/Pause" at bounding box center [21, 256] width 18 height 18
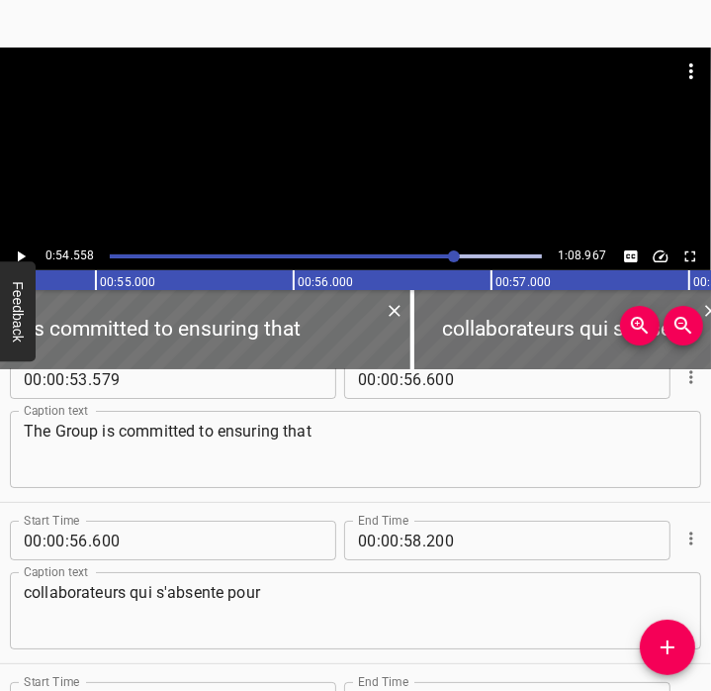
scroll to position [0, 10796]
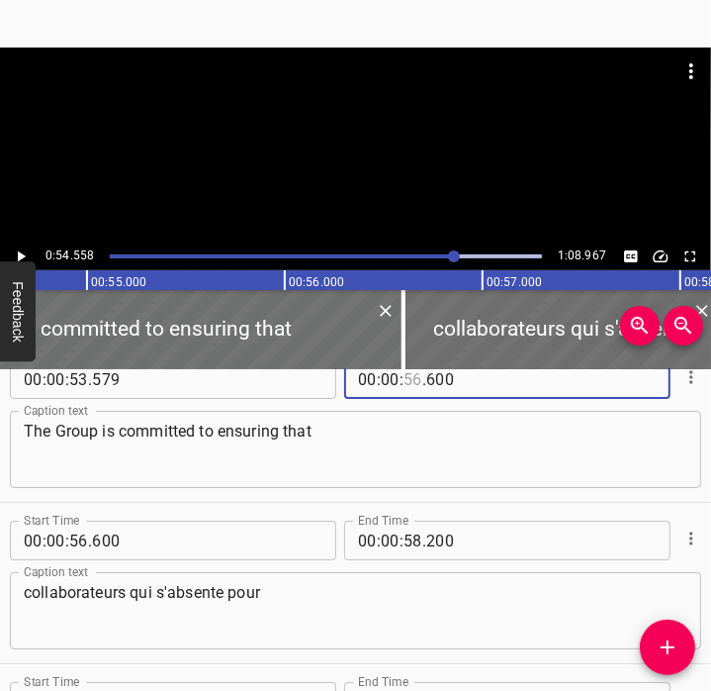
click at [404, 385] on input "number" at bounding box center [413, 379] width 19 height 40
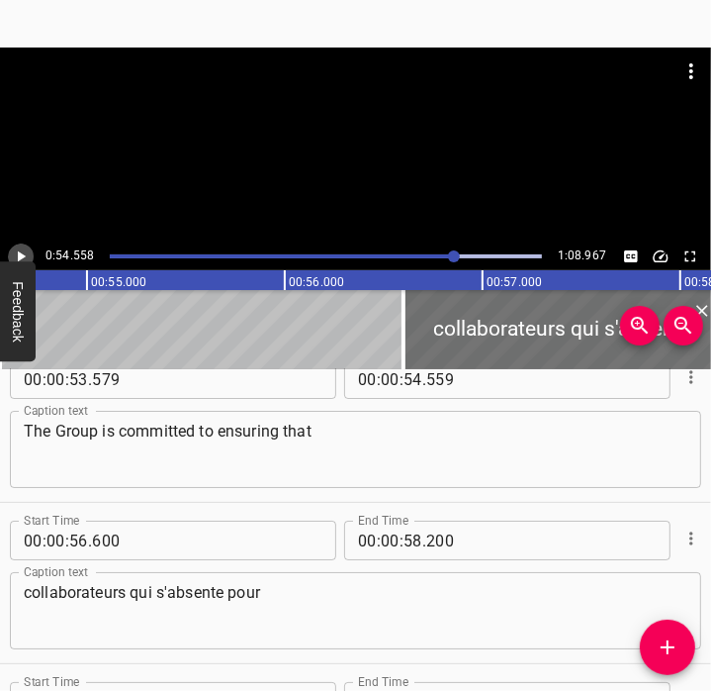
click at [25, 259] on icon "Play/Pause" at bounding box center [21, 256] width 18 height 18
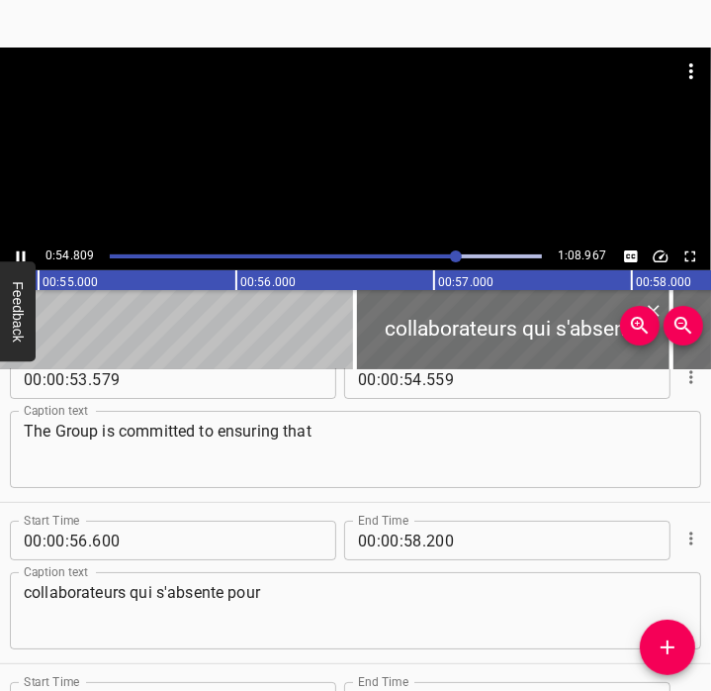
click at [25, 259] on icon "Play/Pause" at bounding box center [21, 256] width 18 height 18
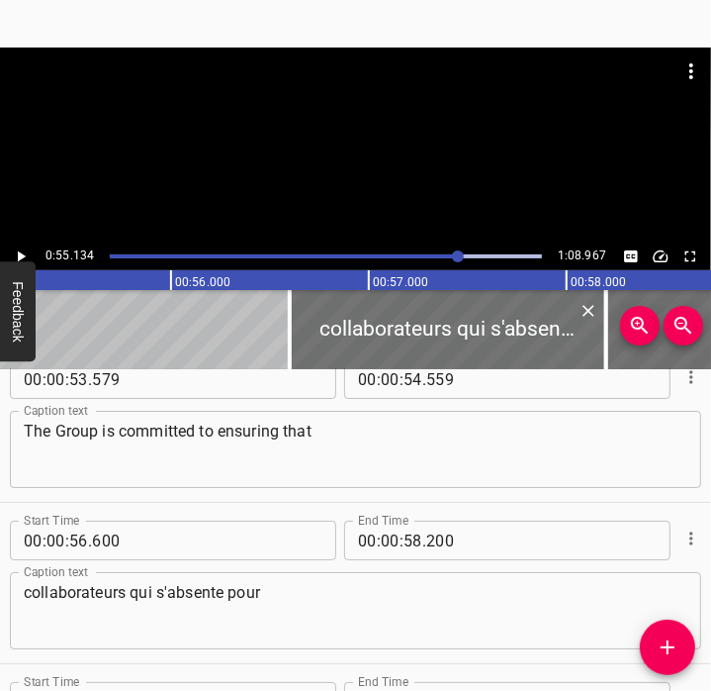
click at [88, 551] on span "." at bounding box center [90, 540] width 4 height 40
click at [78, 541] on input "number" at bounding box center [78, 540] width 19 height 40
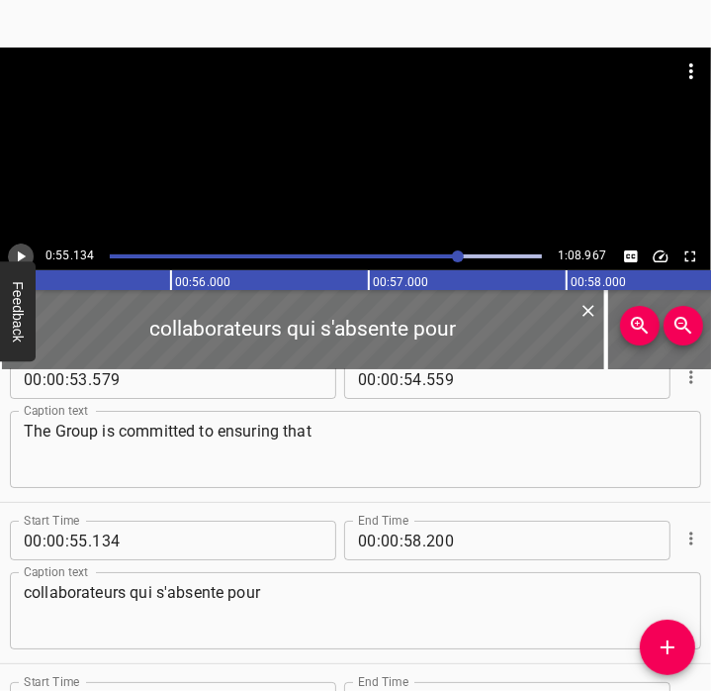
click at [22, 250] on icon "Play/Pause" at bounding box center [21, 256] width 18 height 18
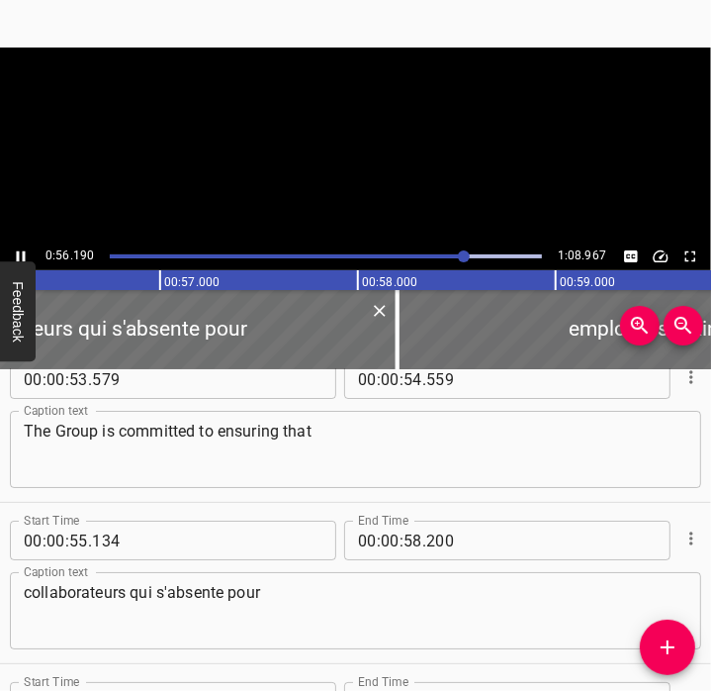
click at [22, 250] on icon "Play/Pause" at bounding box center [21, 256] width 18 height 18
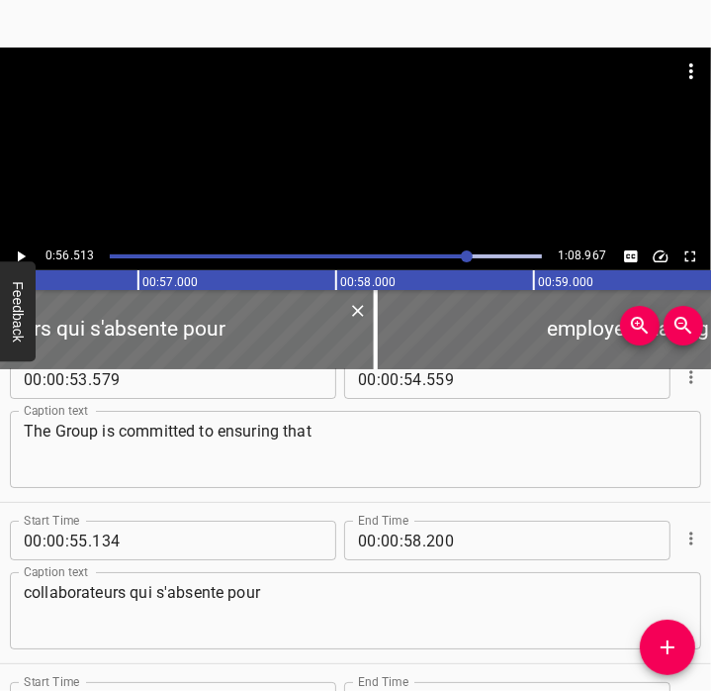
scroll to position [0, 11182]
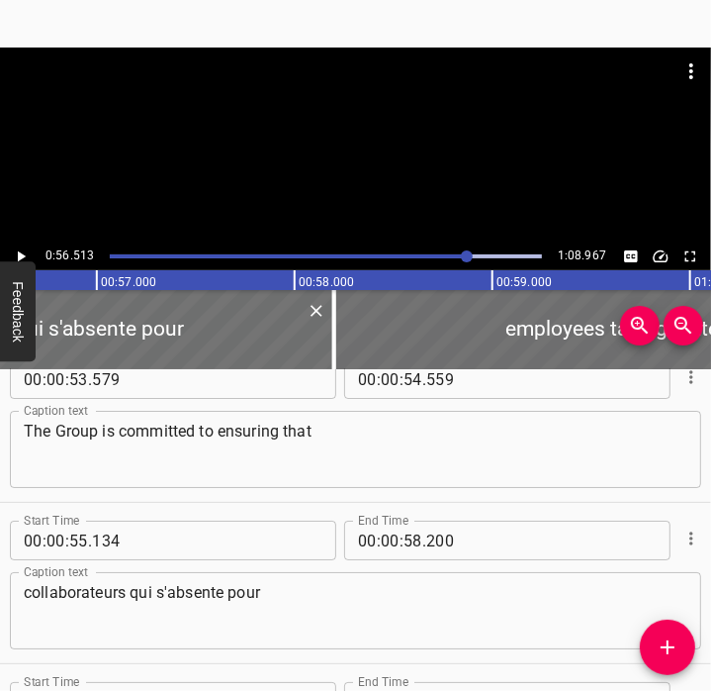
click at [22, 250] on icon "Play/Pause" at bounding box center [21, 256] width 18 height 18
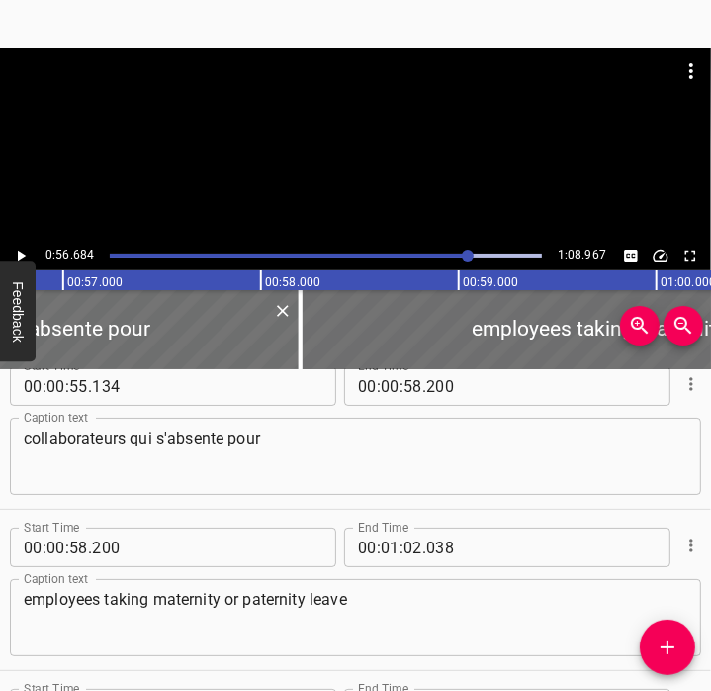
scroll to position [3741, 0]
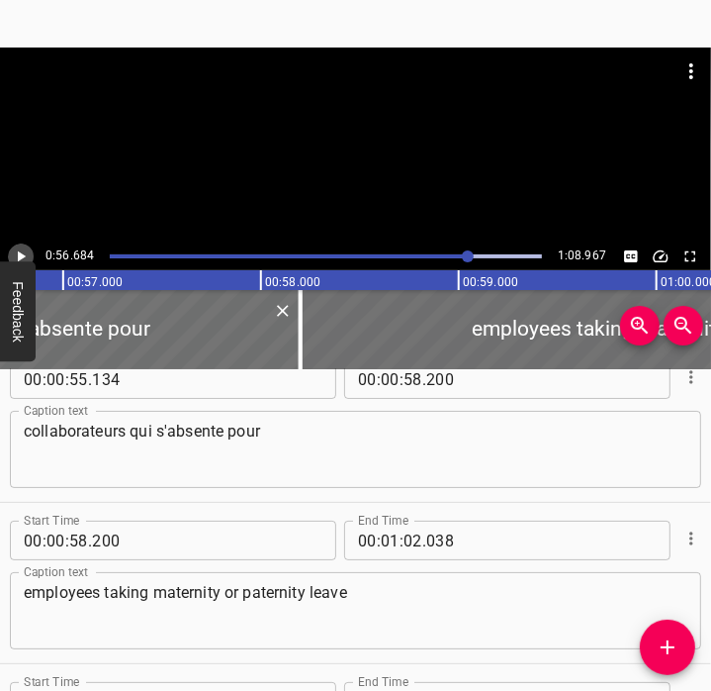
click at [26, 254] on icon "Play/Pause" at bounding box center [21, 256] width 18 height 18
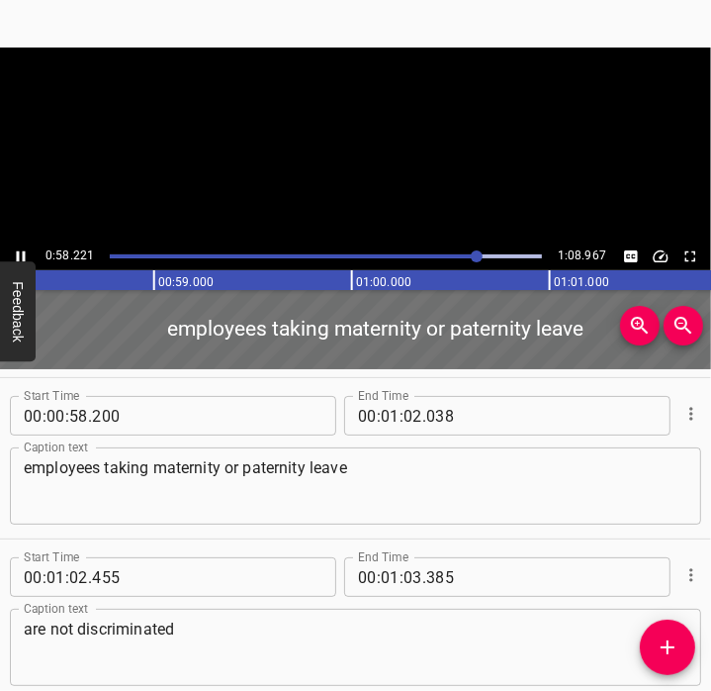
scroll to position [3871, 0]
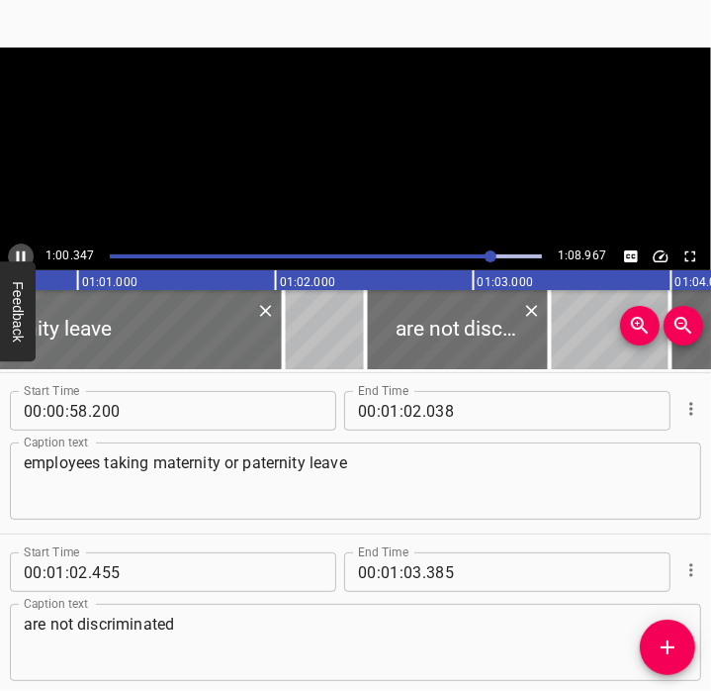
click at [26, 254] on icon "Play/Pause" at bounding box center [21, 256] width 18 height 18
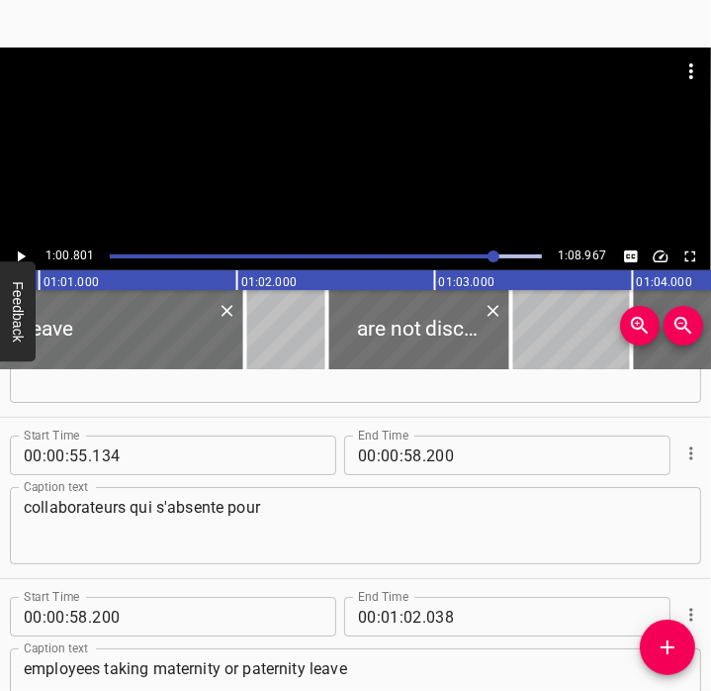
scroll to position [3649, 0]
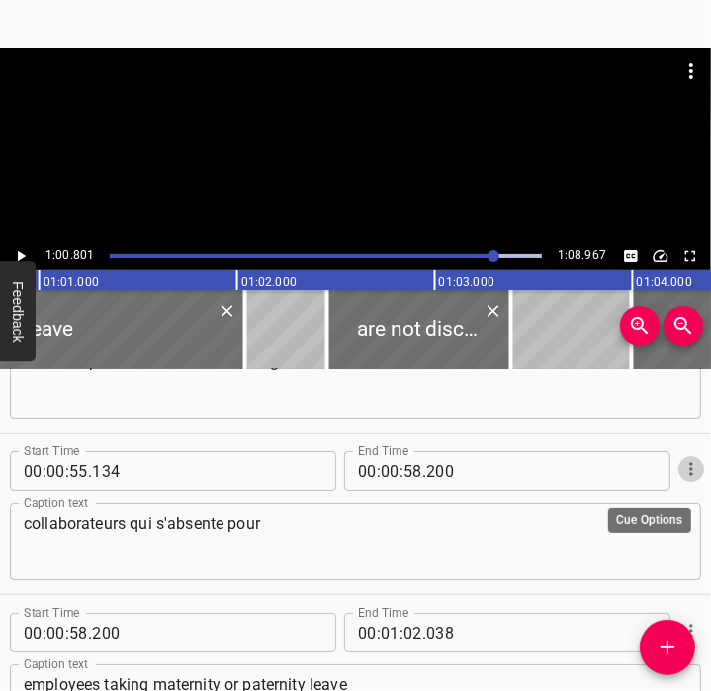
click at [682, 476] on icon "Cue Options" at bounding box center [692, 469] width 20 height 20
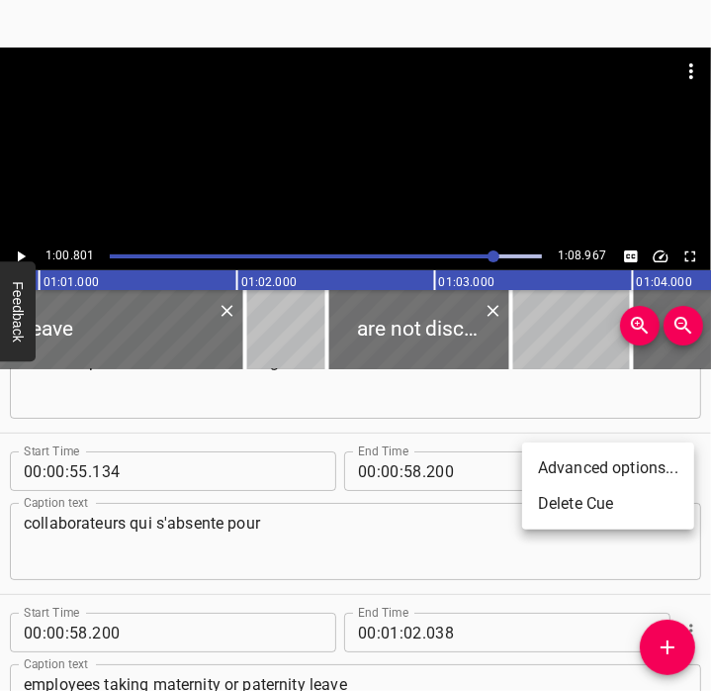
click at [587, 499] on li "Delete Cue" at bounding box center [608, 504] width 172 height 36
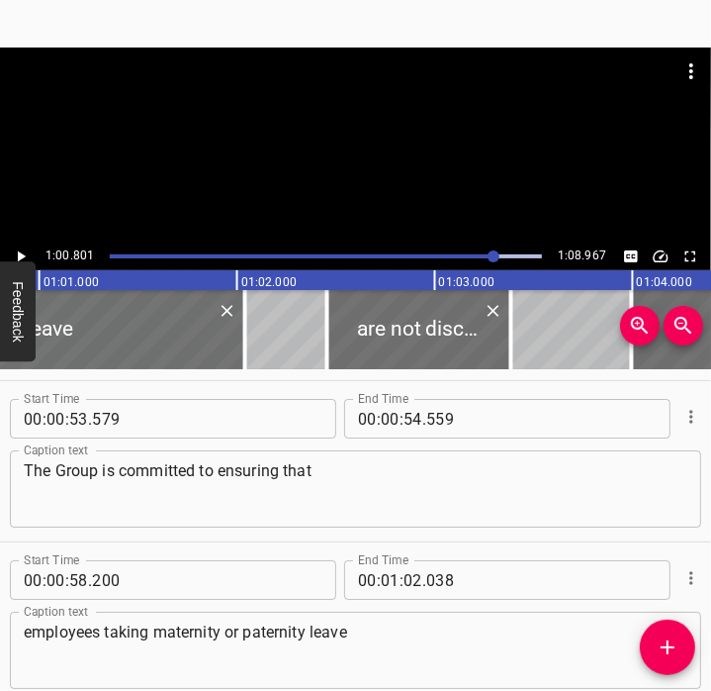
scroll to position [3542, 0]
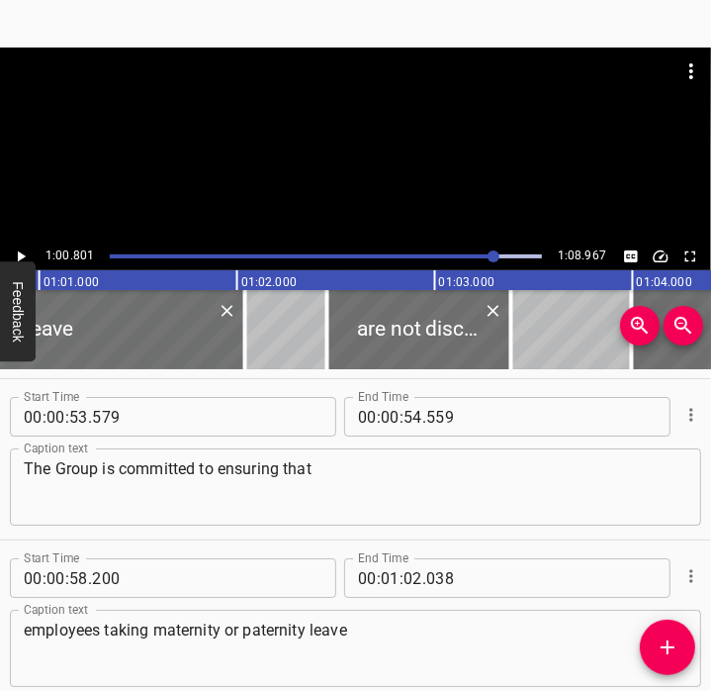
click at [390, 485] on textarea "The Group is committed to ensuring that" at bounding box center [356, 487] width 664 height 56
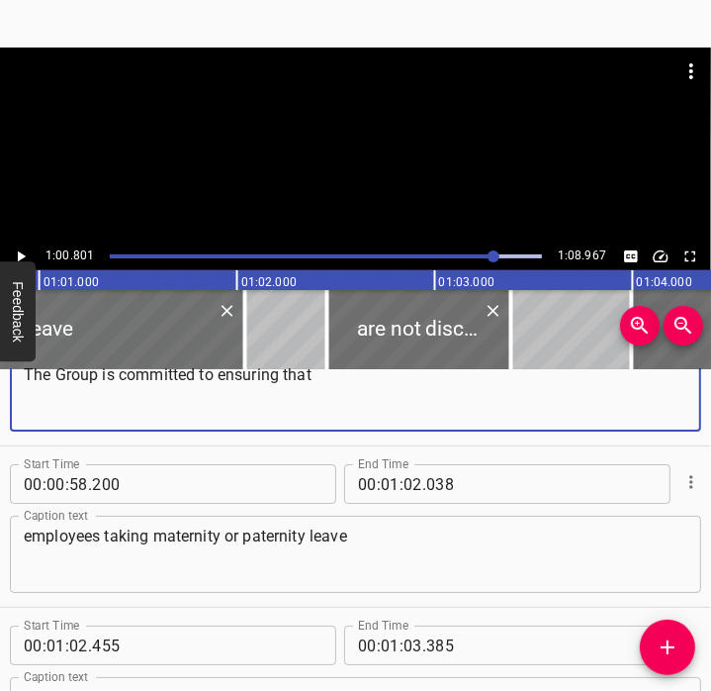
scroll to position [3640, 0]
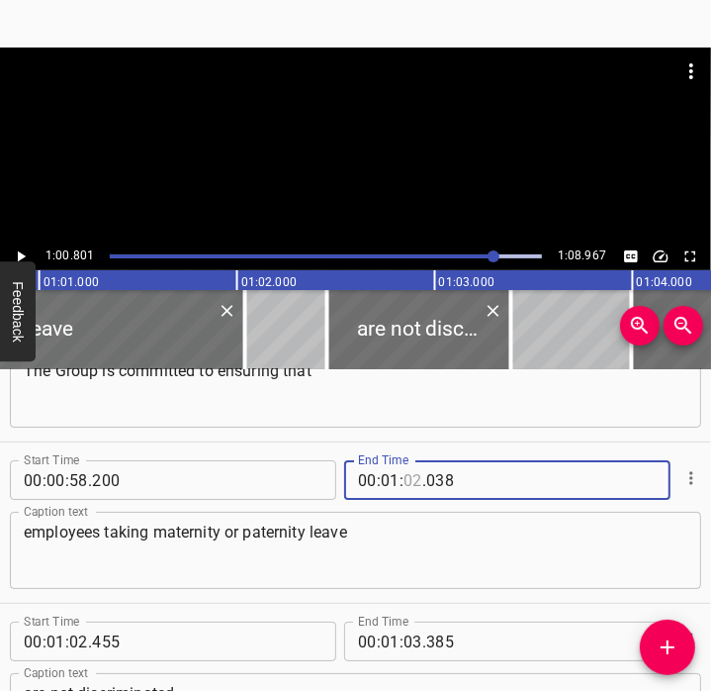
click at [412, 479] on input "number" at bounding box center [413, 480] width 19 height 40
click at [383, 539] on textarea "employees taking maternity or paternity leave" at bounding box center [356, 550] width 664 height 56
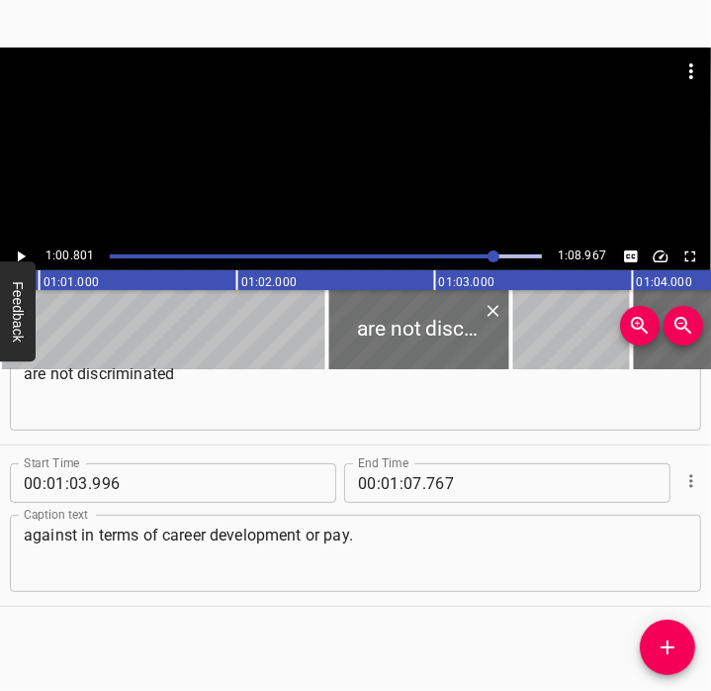
scroll to position [3961, 0]
click at [451, 251] on div at bounding box center [326, 256] width 456 height 28
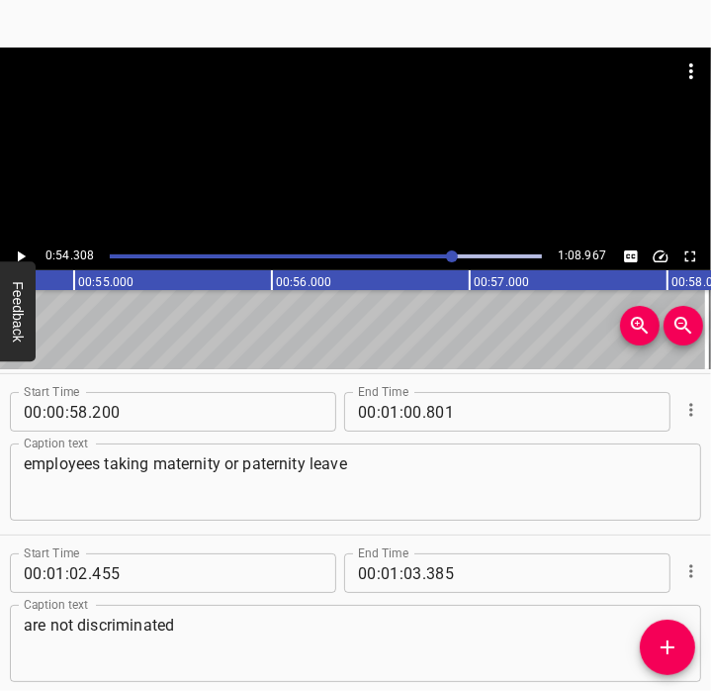
scroll to position [0, 10746]
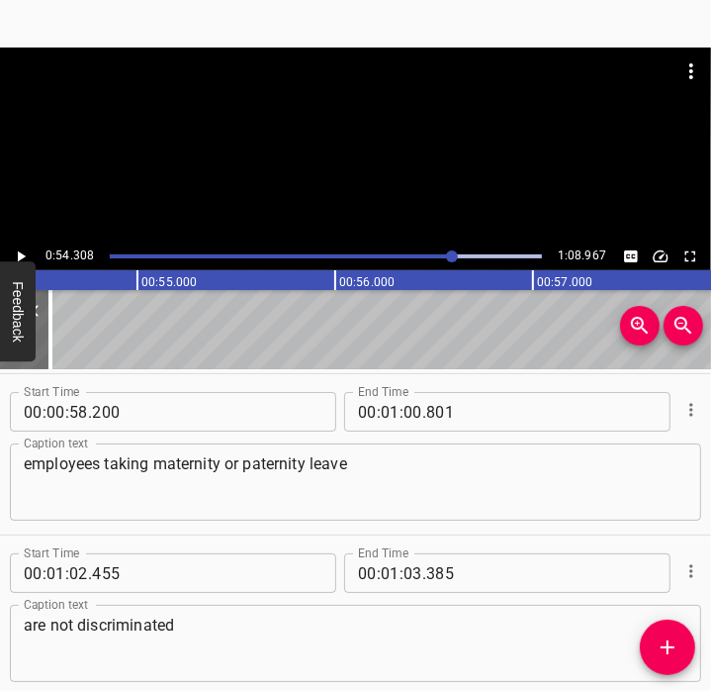
click at [28, 257] on icon "Play/Pause" at bounding box center [21, 256] width 18 height 18
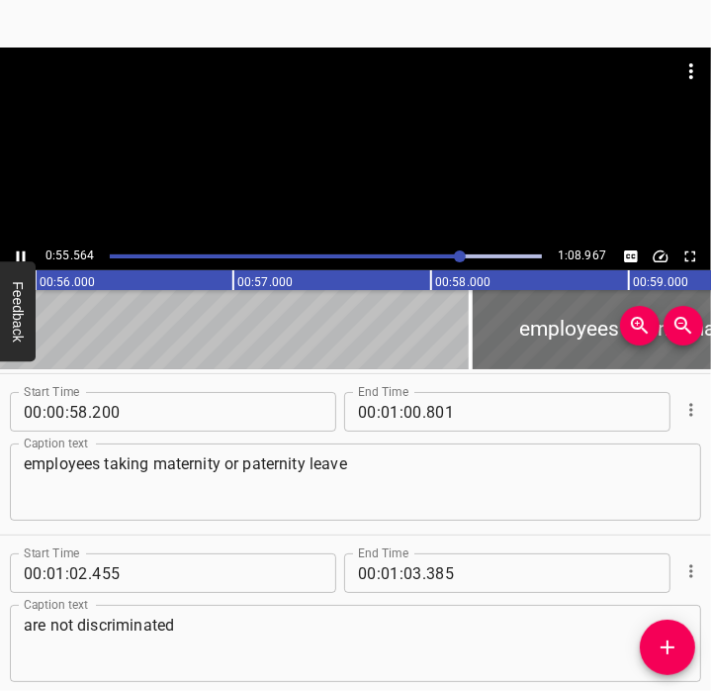
click at [416, 261] on div at bounding box center [326, 256] width 456 height 28
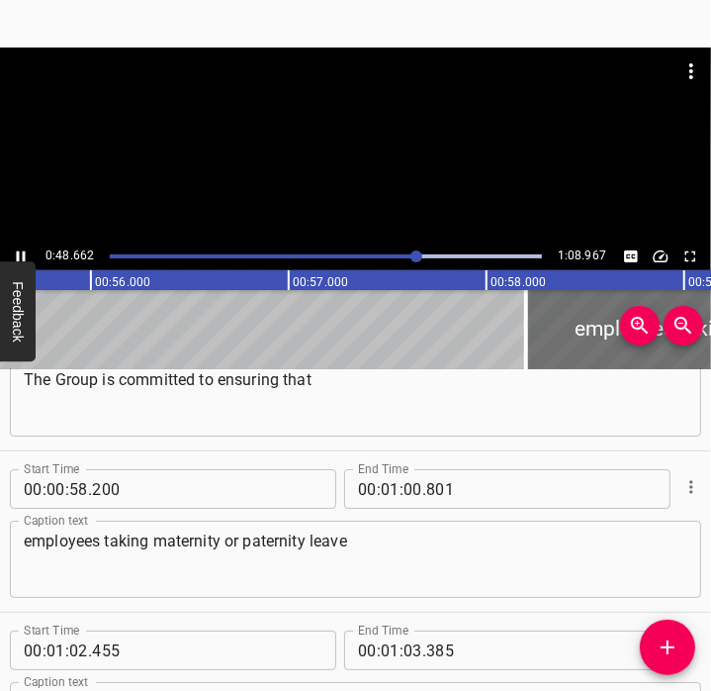
scroll to position [3548, 0]
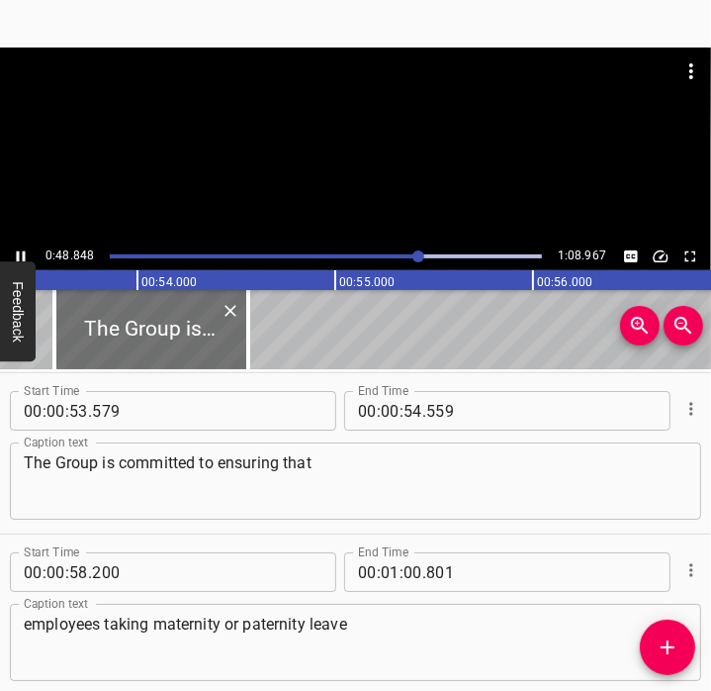
click at [388, 257] on div "Play progress" at bounding box center [200, 256] width 432 height 4
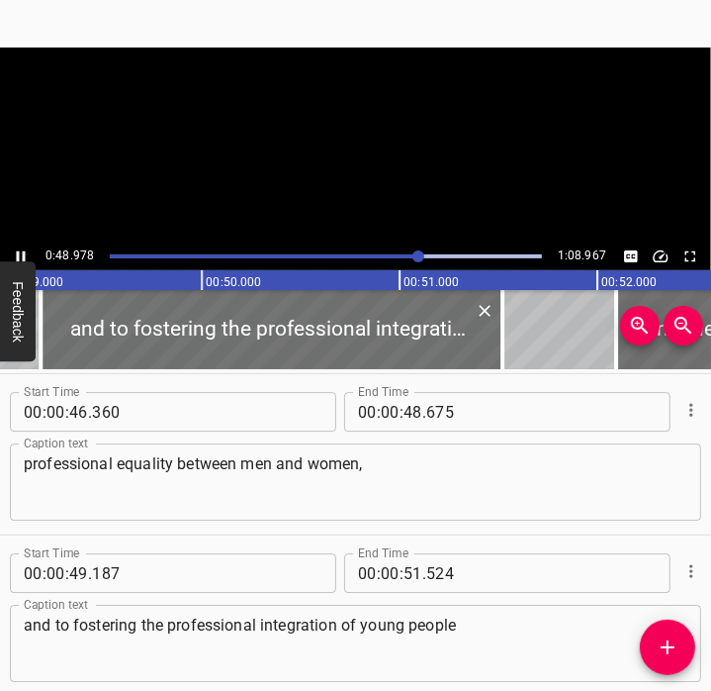
scroll to position [3142, 0]
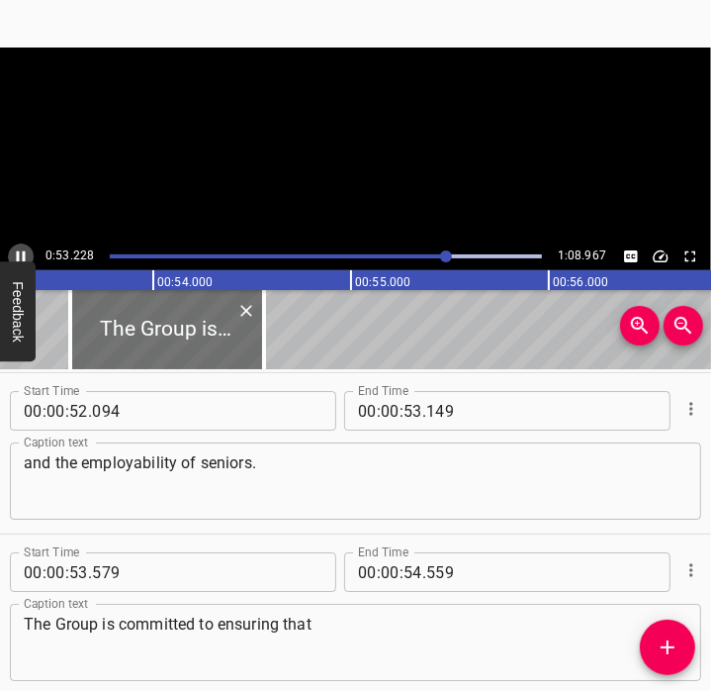
click at [20, 249] on icon "Play/Pause" at bounding box center [21, 256] width 18 height 18
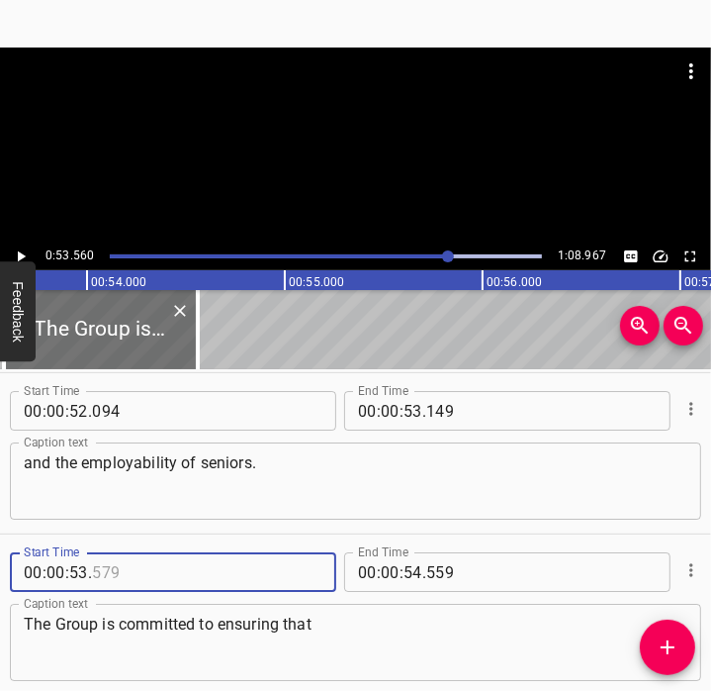
click at [103, 571] on input "number" at bounding box center [182, 572] width 181 height 40
click at [25, 254] on icon "Play/Pause" at bounding box center [21, 256] width 18 height 18
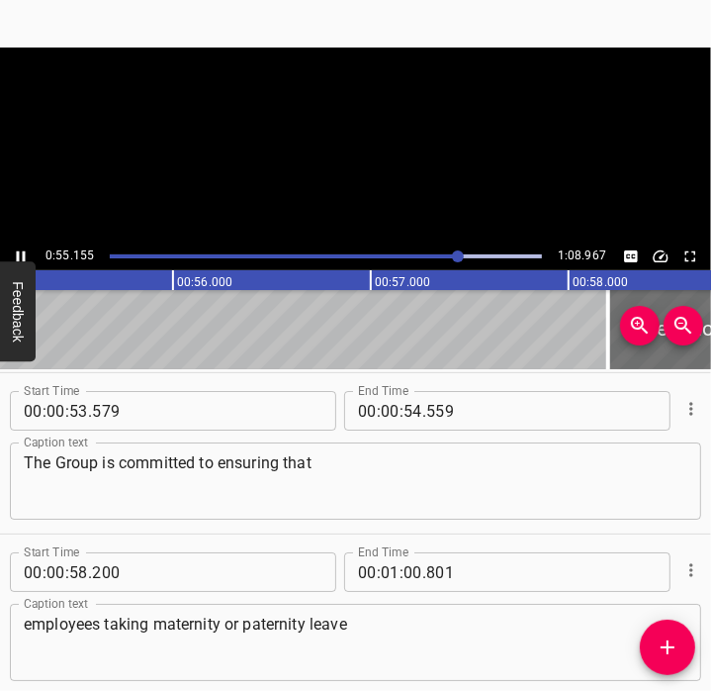
click at [25, 254] on icon "Play/Pause" at bounding box center [21, 256] width 18 height 18
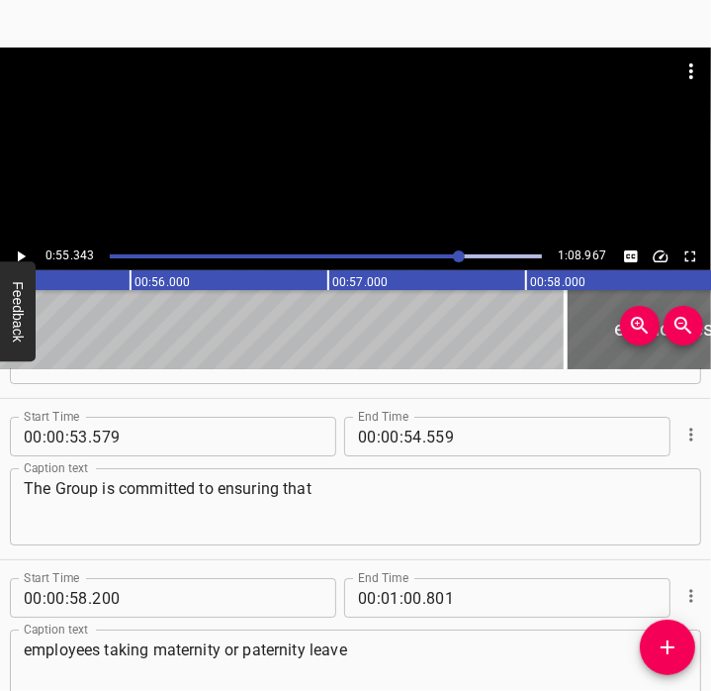
click at [443, 255] on div "Play progress" at bounding box center [241, 256] width 432 height 4
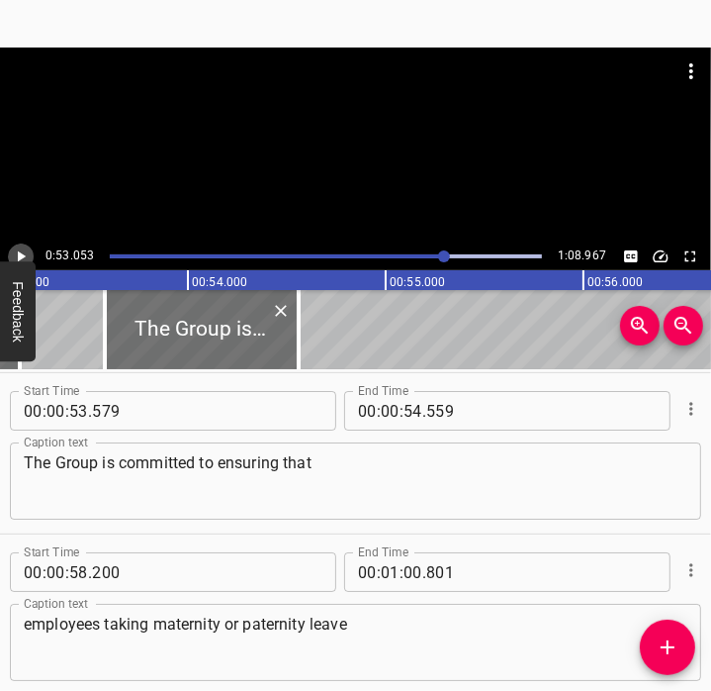
click at [22, 252] on icon "Play/Pause" at bounding box center [21, 256] width 18 height 18
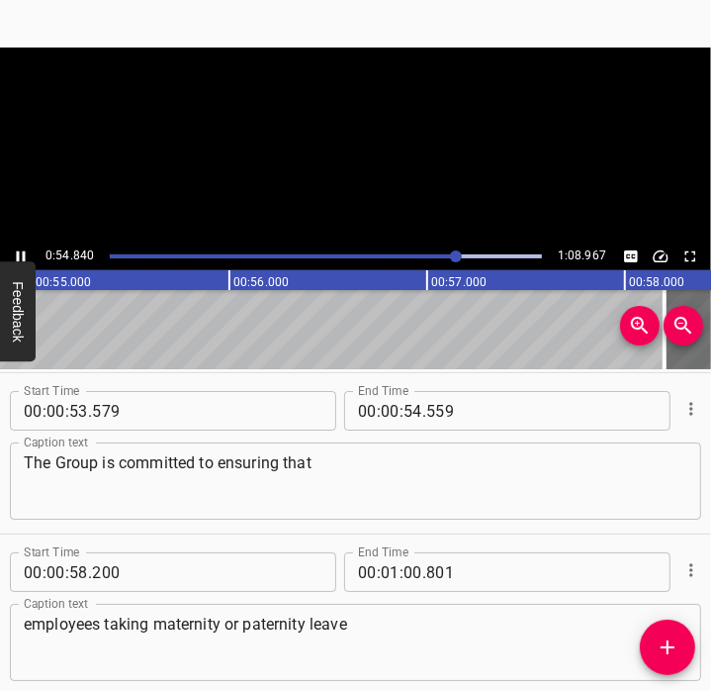
click at [22, 252] on icon "Play/Pause" at bounding box center [21, 256] width 18 height 18
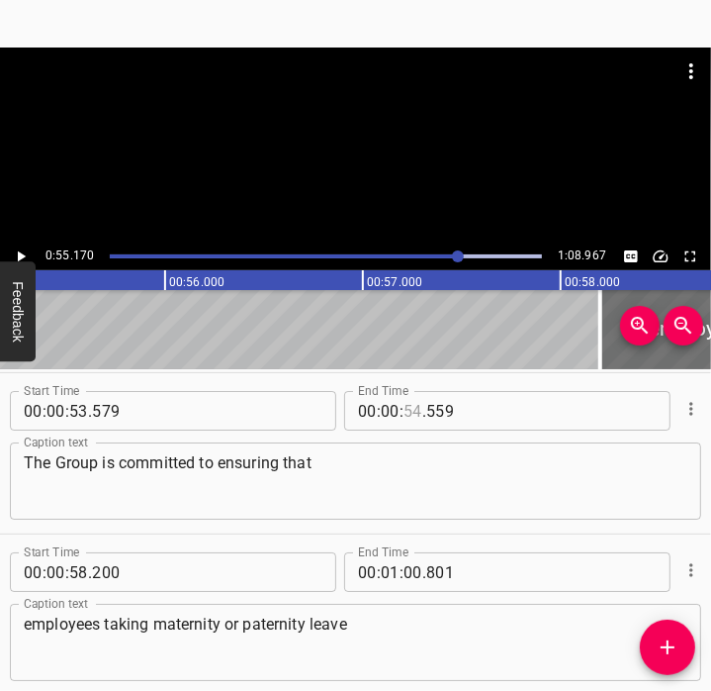
click at [408, 414] on input "number" at bounding box center [413, 411] width 19 height 40
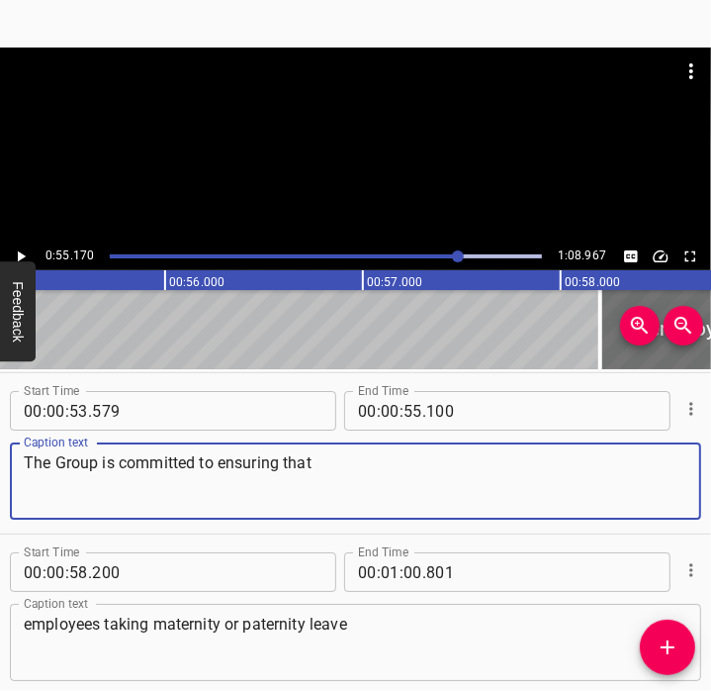
click at [347, 496] on textarea "The Group is committed to ensuring that" at bounding box center [356, 481] width 664 height 56
click at [430, 254] on div "Play progress" at bounding box center [240, 256] width 432 height 4
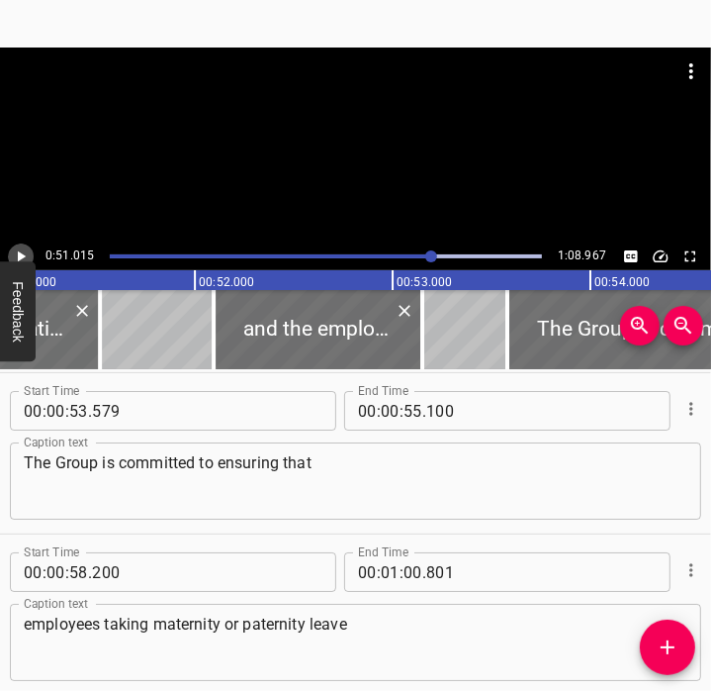
click at [19, 253] on icon "Play/Pause" at bounding box center [22, 256] width 8 height 11
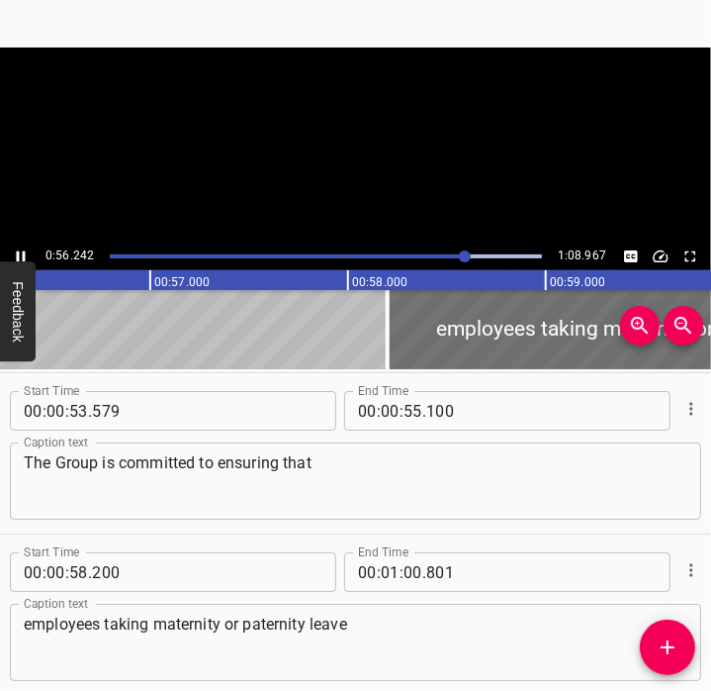
click at [19, 253] on icon "Play/Pause" at bounding box center [21, 256] width 9 height 11
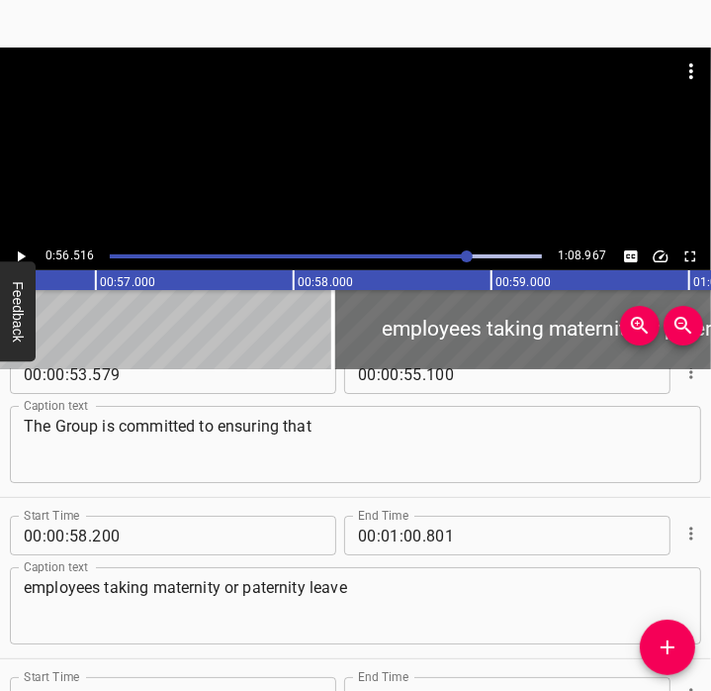
click at [449, 258] on div at bounding box center [326, 256] width 456 height 28
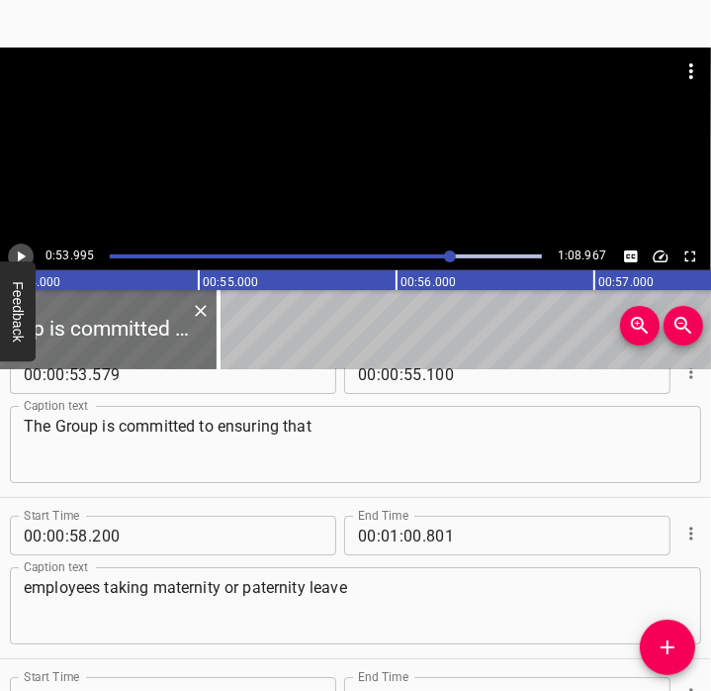
click at [24, 257] on icon "Play/Pause" at bounding box center [22, 256] width 8 height 11
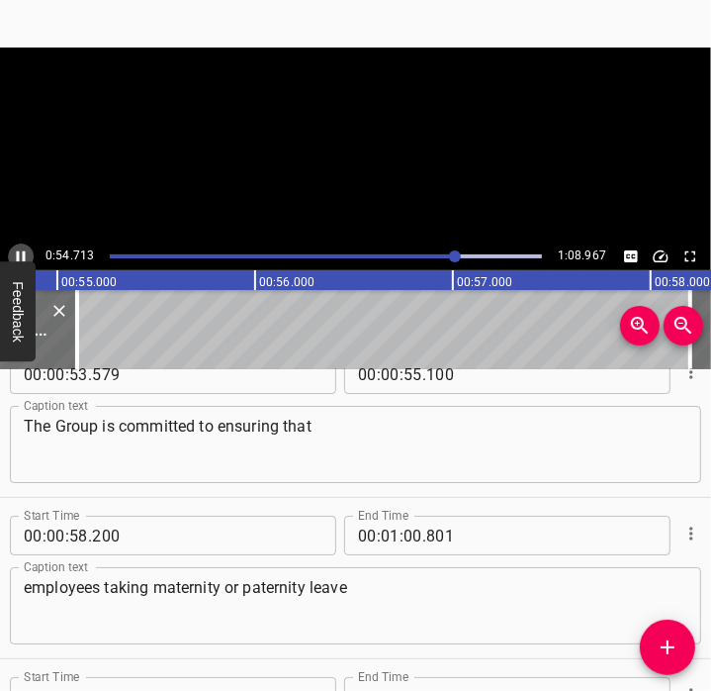
click at [24, 257] on icon "Play/Pause" at bounding box center [21, 256] width 9 height 11
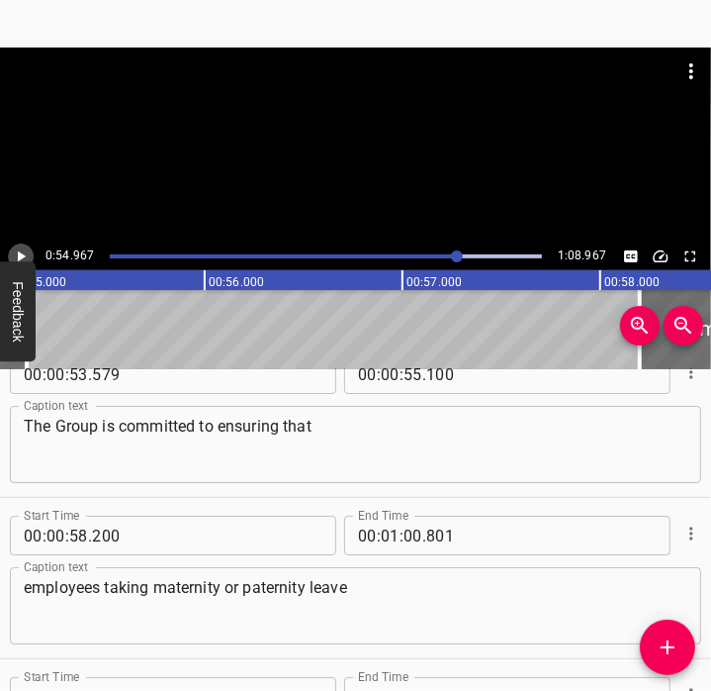
click at [24, 257] on icon "Play/Pause" at bounding box center [22, 256] width 8 height 11
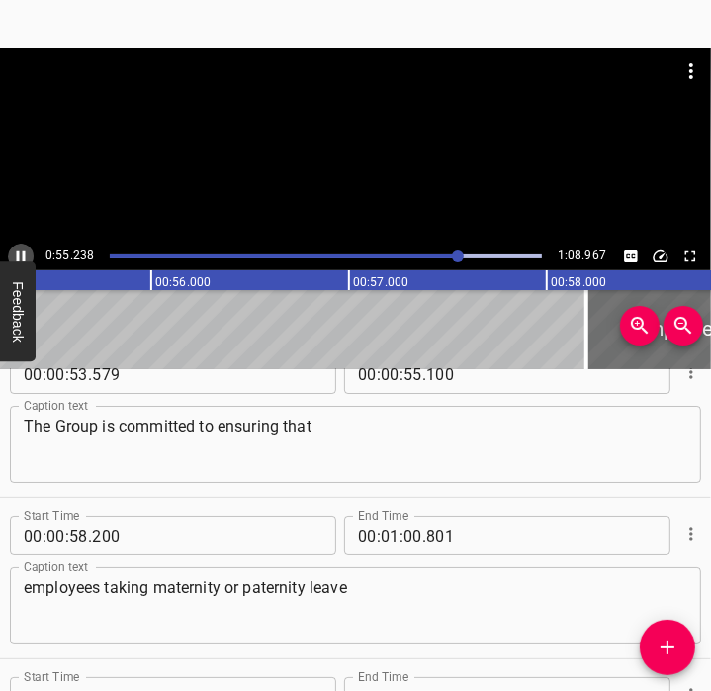
click at [24, 257] on icon "Play/Pause" at bounding box center [21, 256] width 9 height 11
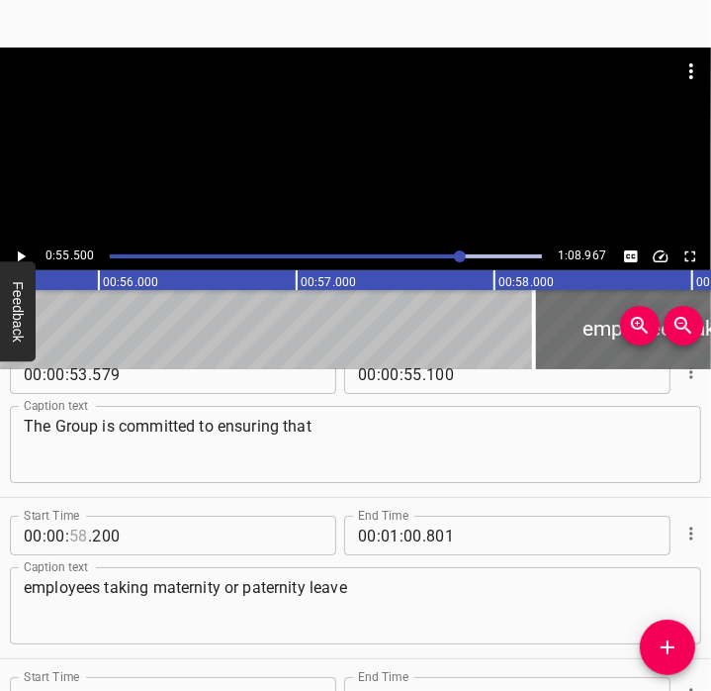
click at [80, 534] on input "number" at bounding box center [78, 535] width 19 height 40
click at [434, 254] on div "Play progress" at bounding box center [242, 256] width 432 height 4
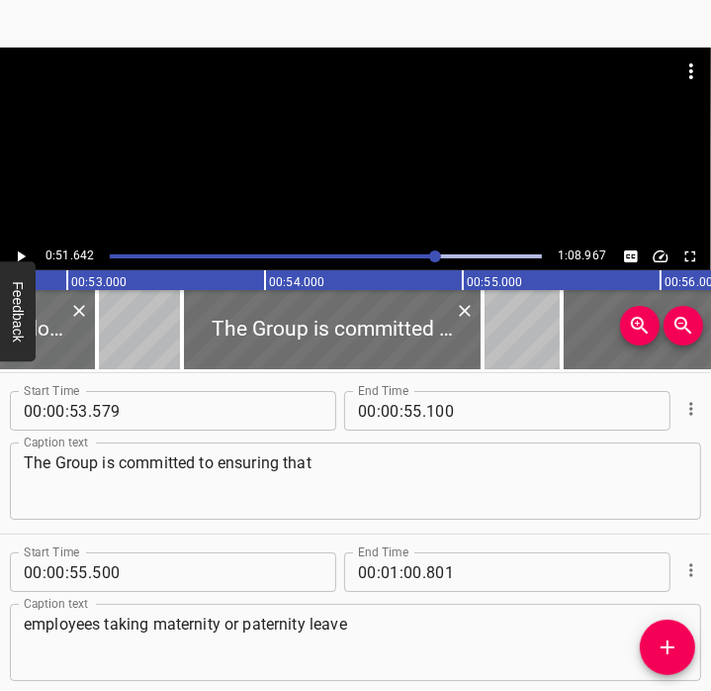
scroll to position [0, 10218]
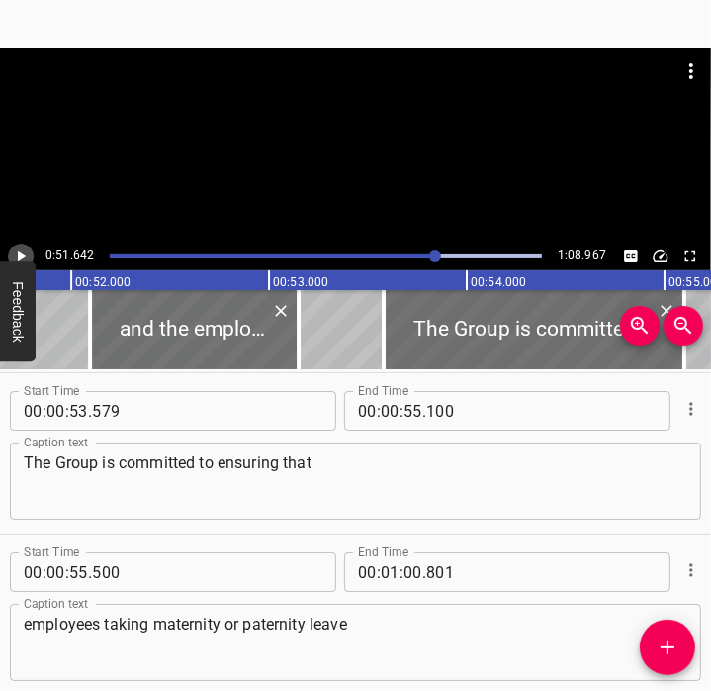
click at [24, 258] on icon "Play/Pause" at bounding box center [21, 256] width 18 height 18
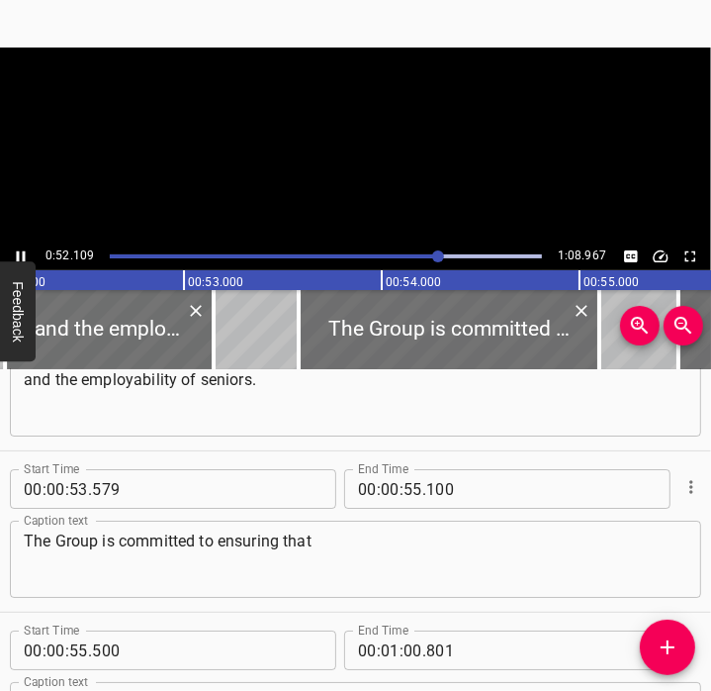
scroll to position [3395, 0]
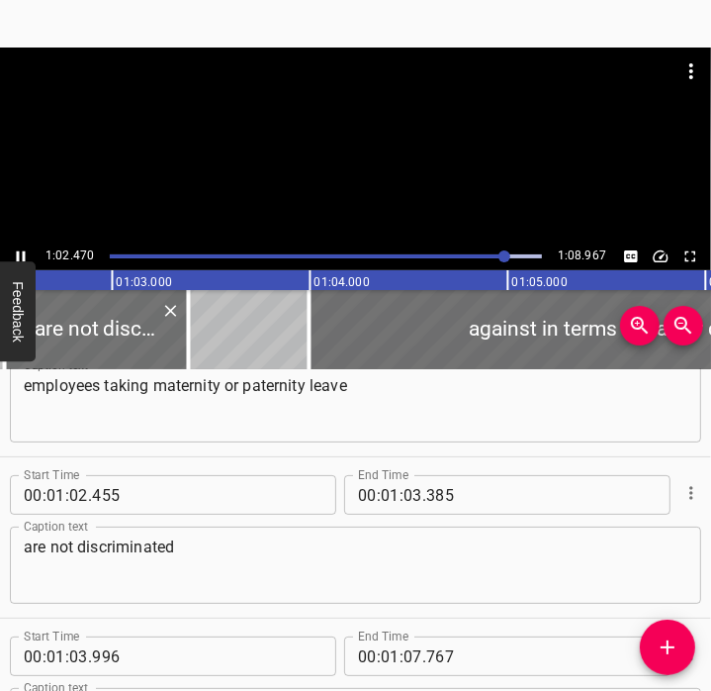
click at [25, 254] on icon "Play/Pause" at bounding box center [21, 256] width 18 height 18
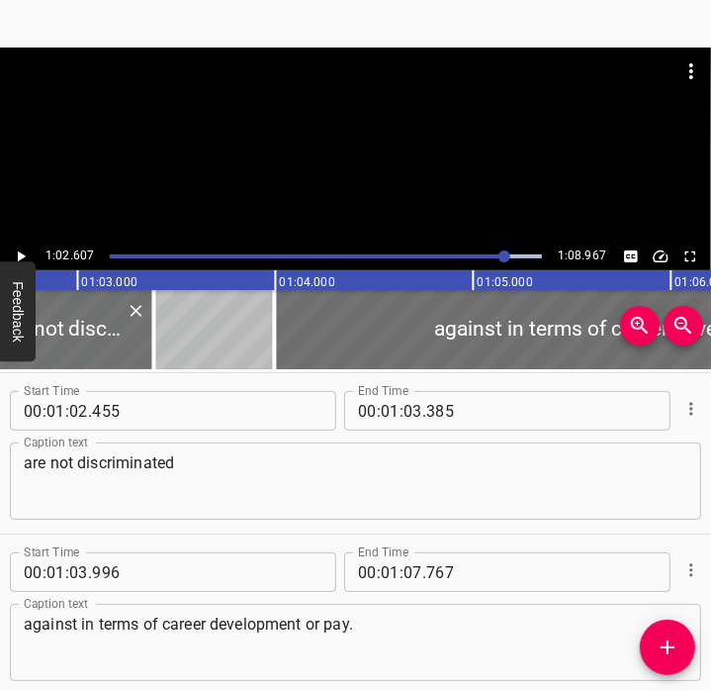
click at [493, 264] on div at bounding box center [326, 256] width 456 height 28
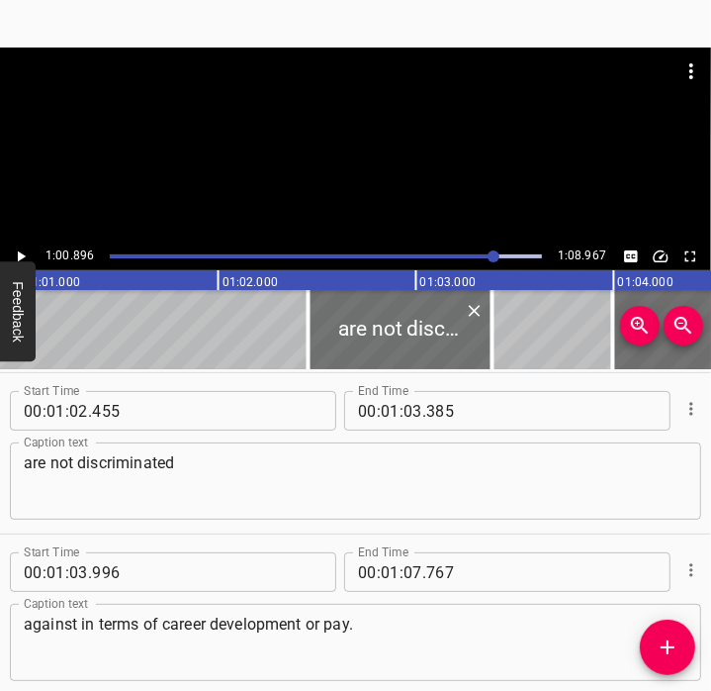
click at [479, 258] on div at bounding box center [326, 256] width 456 height 28
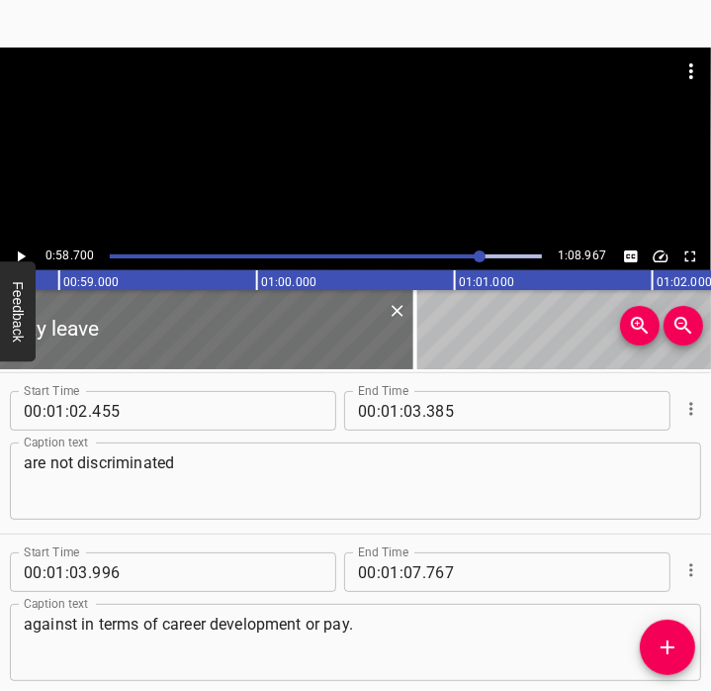
click at [28, 250] on icon "Play/Pause" at bounding box center [21, 256] width 18 height 18
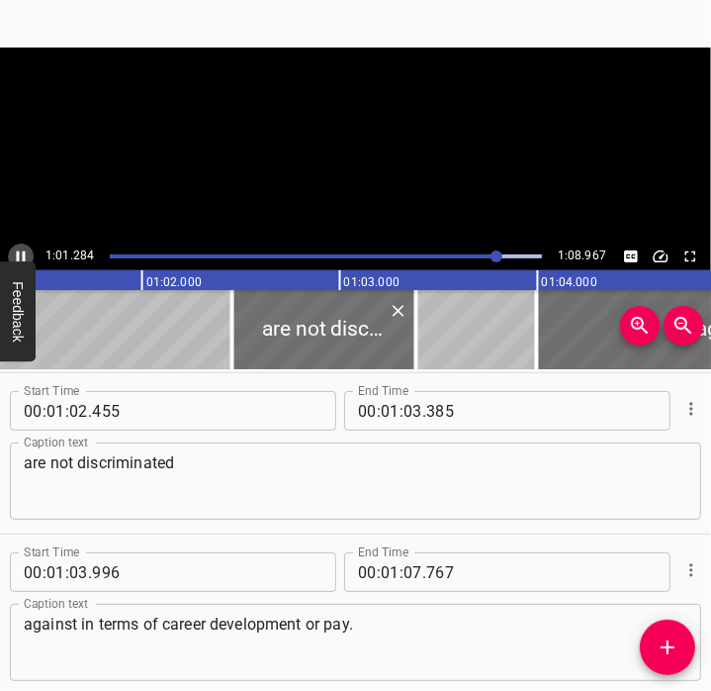
click at [28, 250] on icon "Play/Pause" at bounding box center [21, 256] width 18 height 18
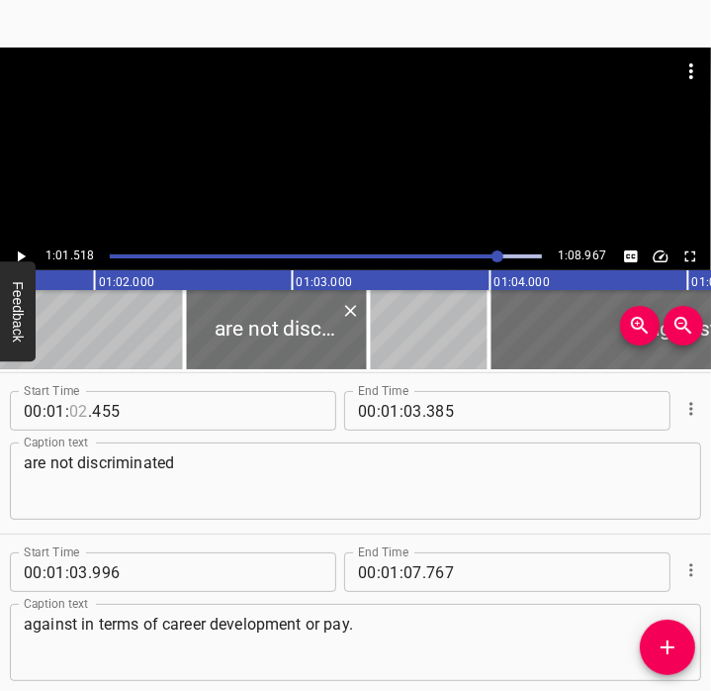
click at [78, 408] on input "number" at bounding box center [78, 411] width 19 height 40
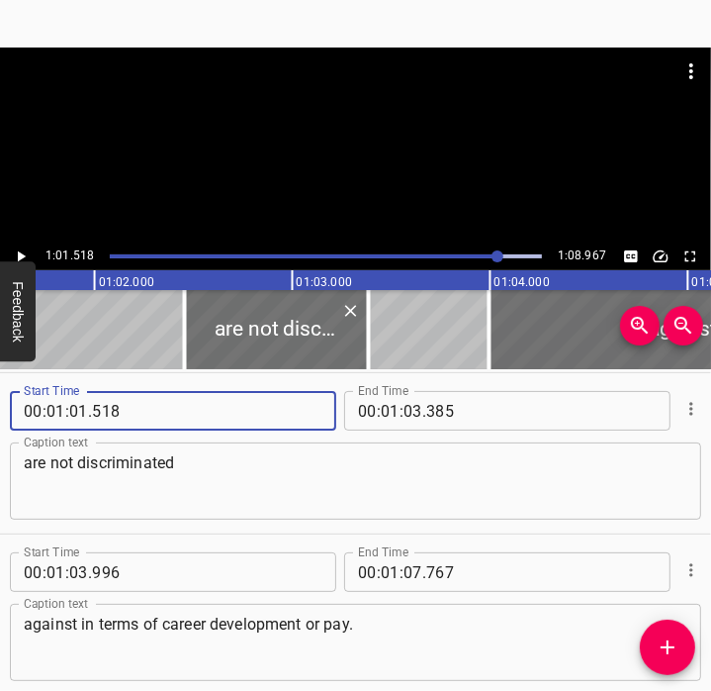
click at [25, 254] on icon "Play/Pause" at bounding box center [21, 256] width 18 height 18
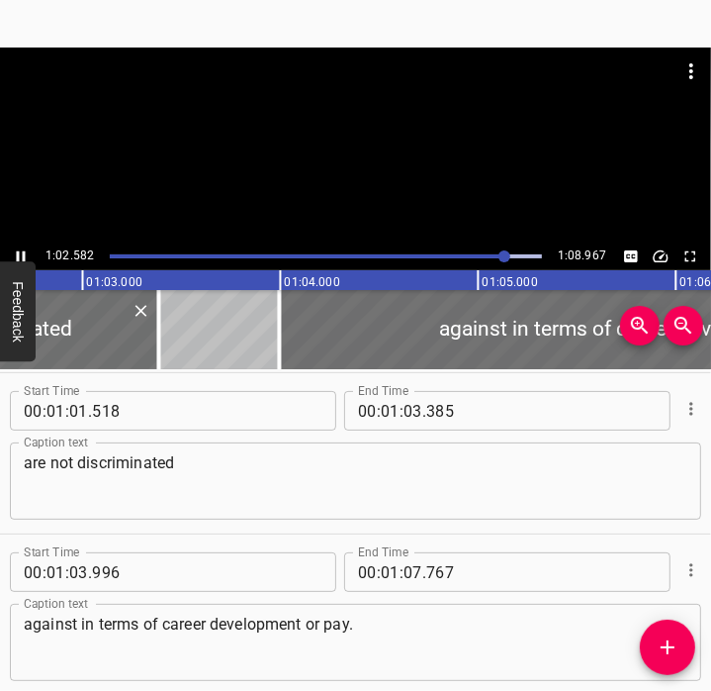
click at [25, 257] on icon "Play/Pause" at bounding box center [21, 256] width 18 height 18
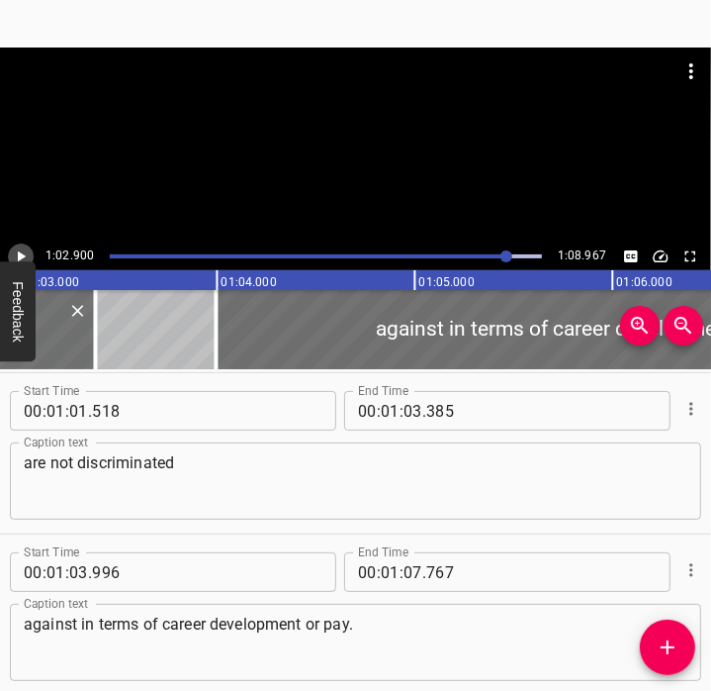
click at [26, 254] on icon "Play/Pause" at bounding box center [21, 256] width 18 height 18
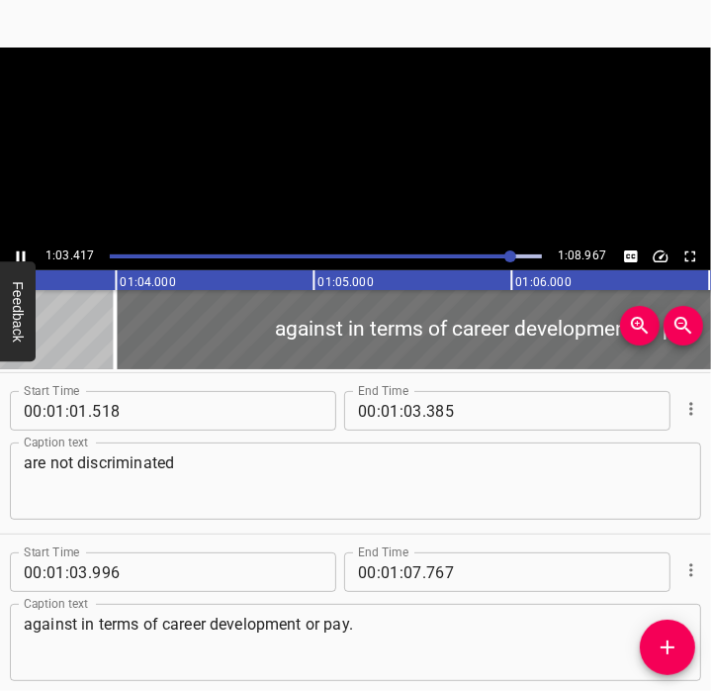
click at [26, 258] on icon "Play/Pause" at bounding box center [21, 256] width 18 height 18
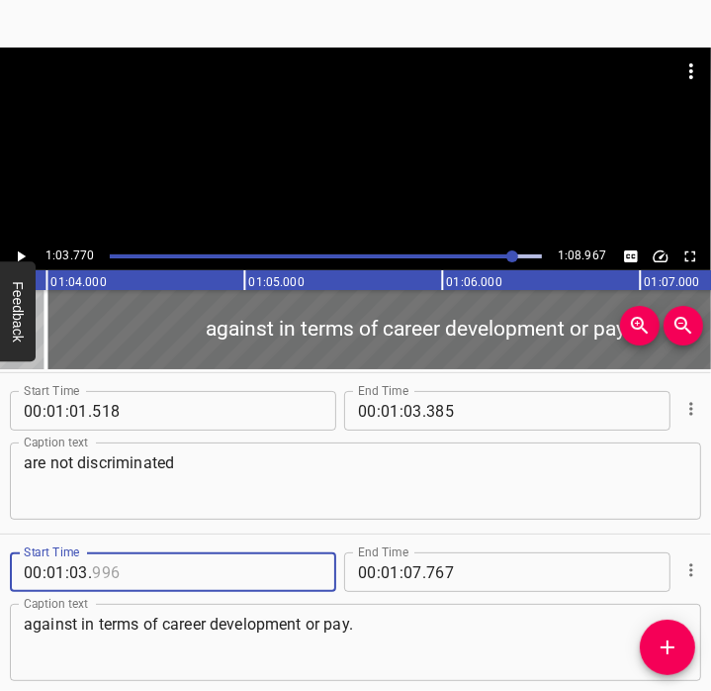
click at [116, 575] on input "number" at bounding box center [182, 572] width 181 height 40
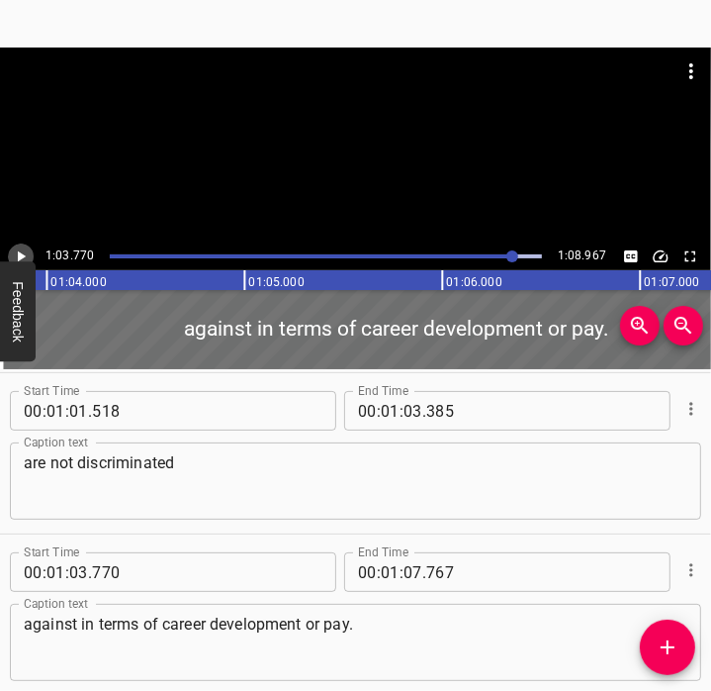
click at [25, 254] on icon "Play/Pause" at bounding box center [21, 256] width 18 height 18
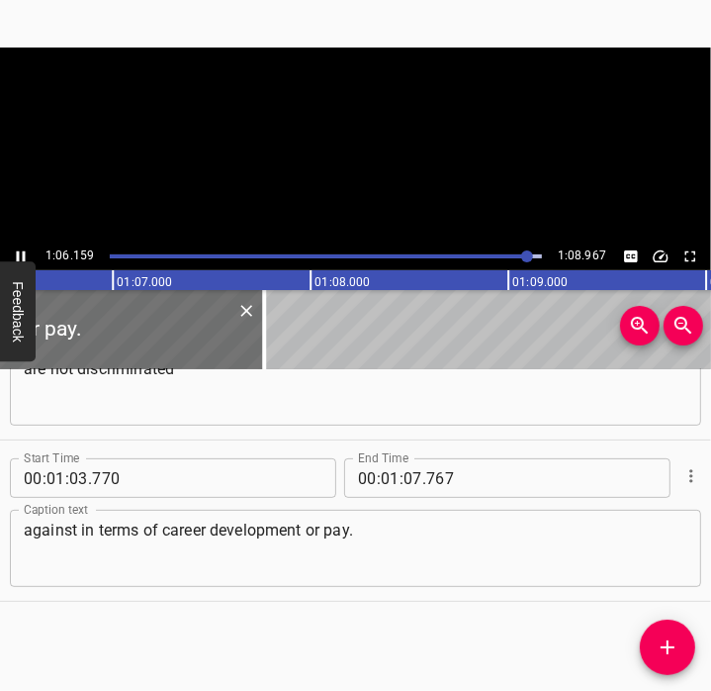
click at [27, 255] on icon "Play/Pause" at bounding box center [21, 256] width 18 height 18
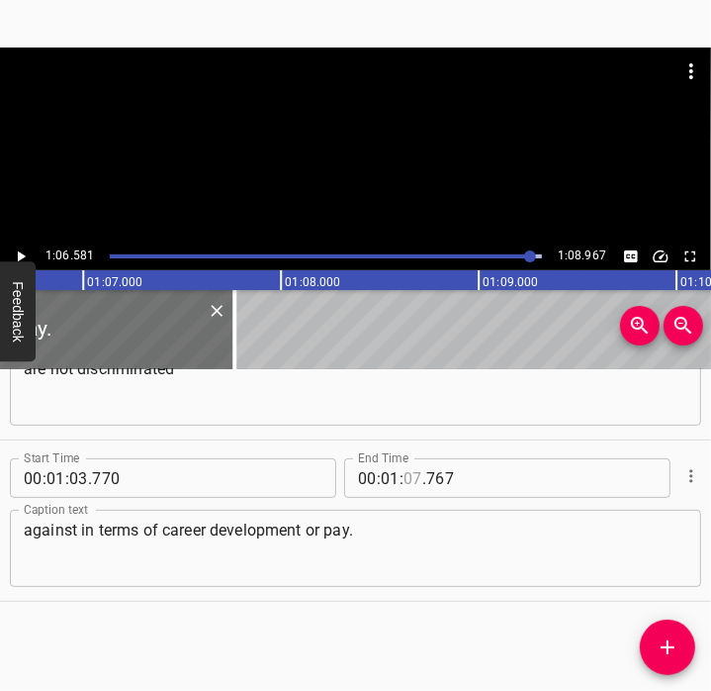
click at [404, 481] on input "number" at bounding box center [413, 478] width 19 height 40
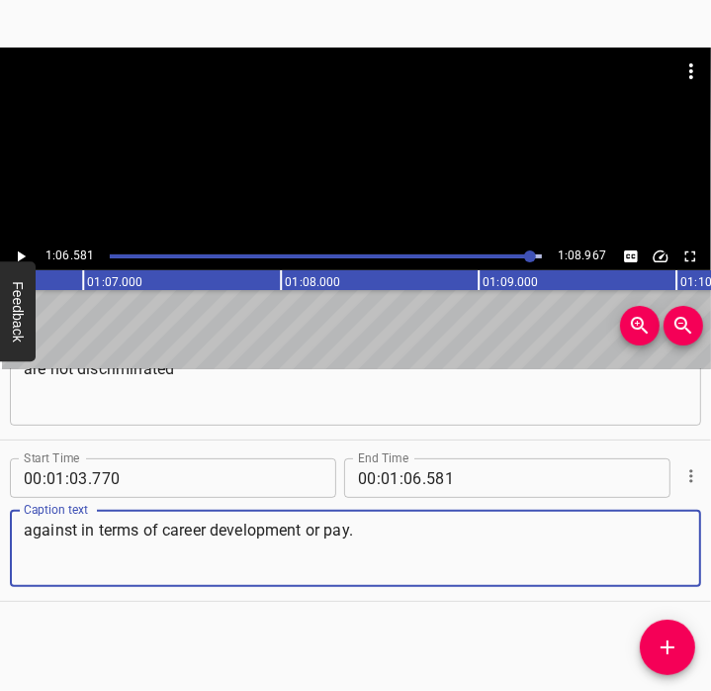
click at [380, 570] on textarea "against in terms of career development or pay." at bounding box center [356, 548] width 664 height 56
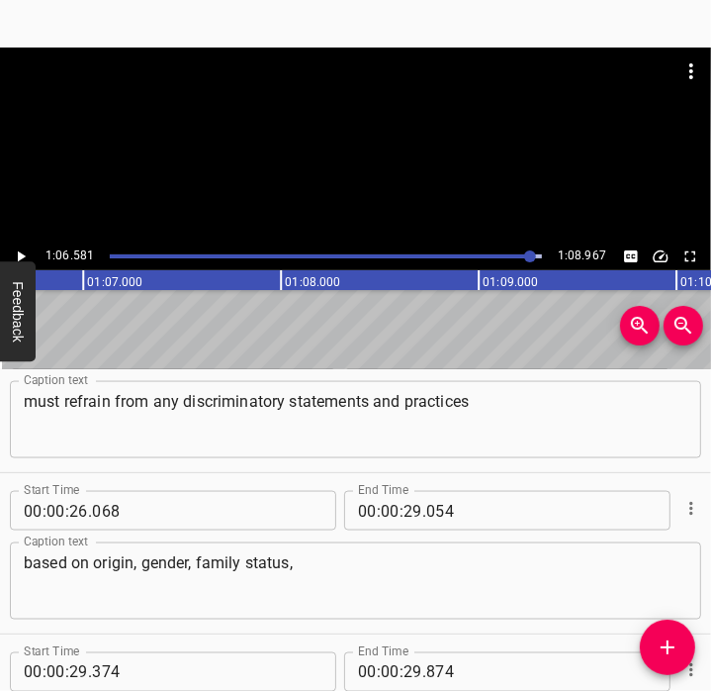
scroll to position [994, 0]
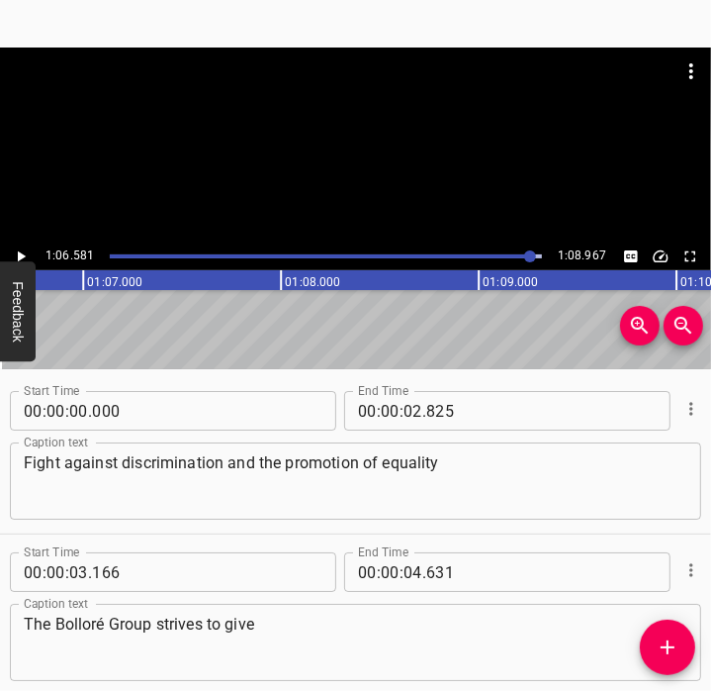
click at [310, 475] on textarea "Fight against discrimination and the promotion of equality" at bounding box center [356, 481] width 664 height 56
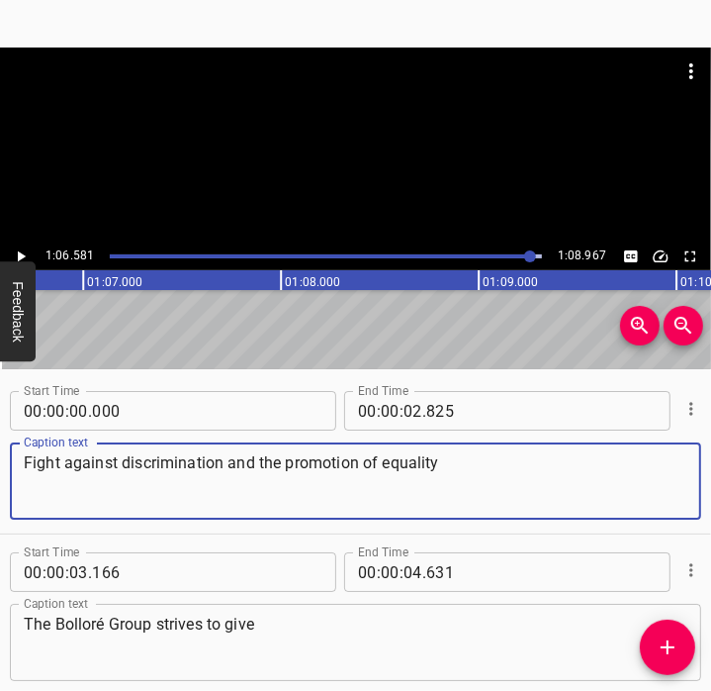
click at [116, 254] on div "Play progress" at bounding box center [311, 256] width 432 height 4
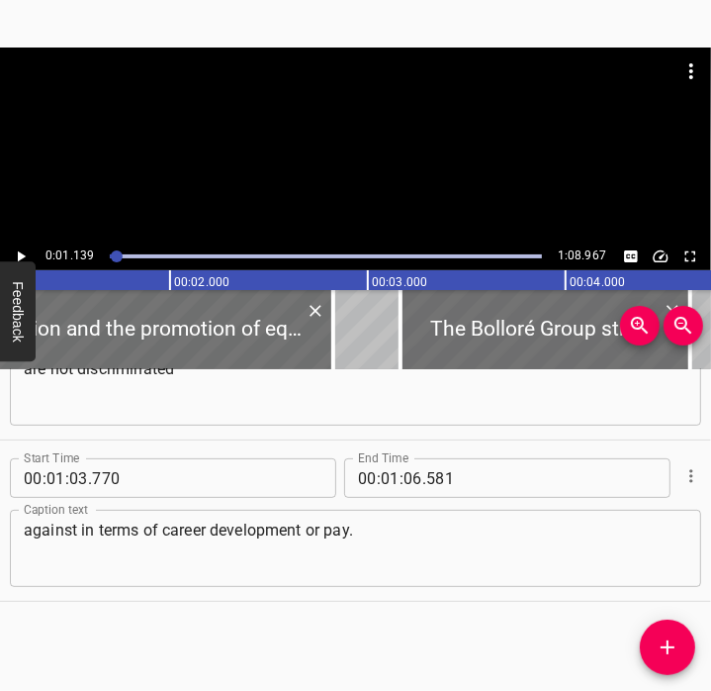
click at [24, 248] on icon "Play/Pause" at bounding box center [21, 256] width 18 height 18
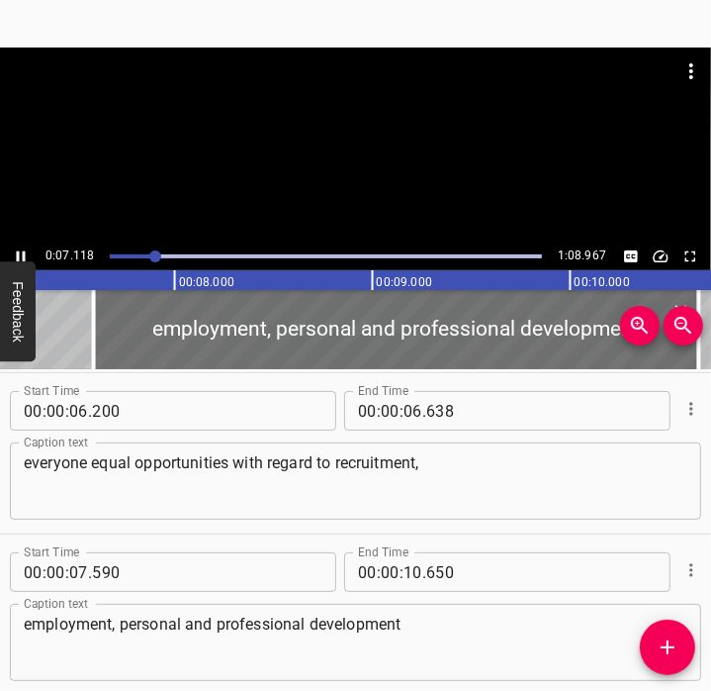
click at [290, 181] on div at bounding box center [355, 144] width 711 height 195
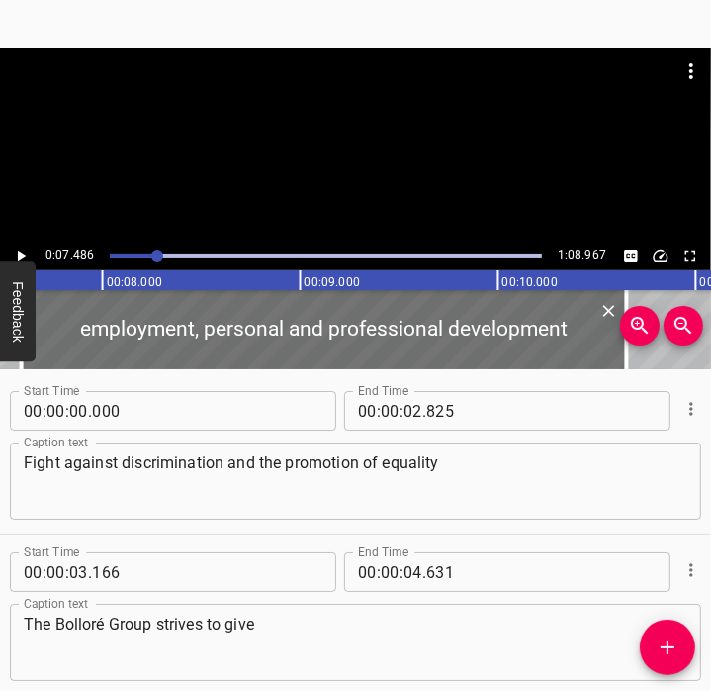
click at [123, 251] on div at bounding box center [326, 256] width 456 height 28
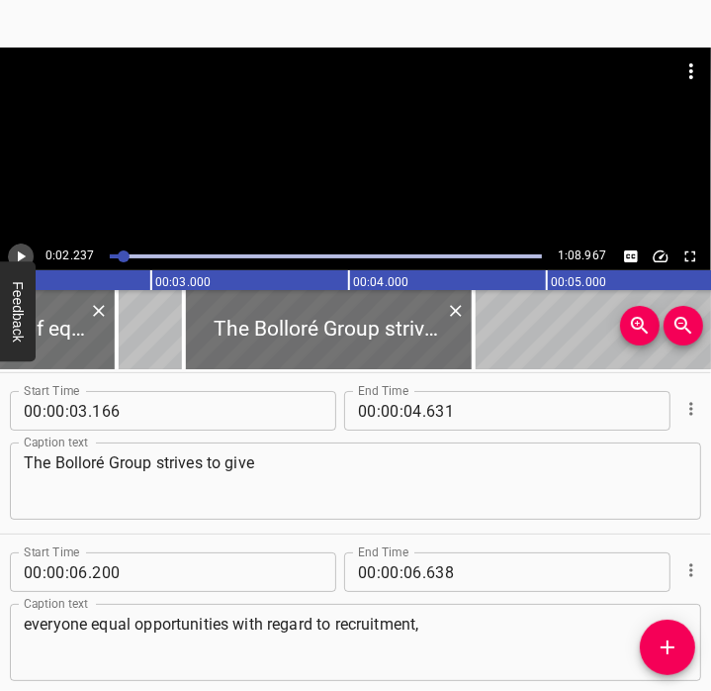
click at [25, 255] on icon "Play/Pause" at bounding box center [22, 256] width 8 height 11
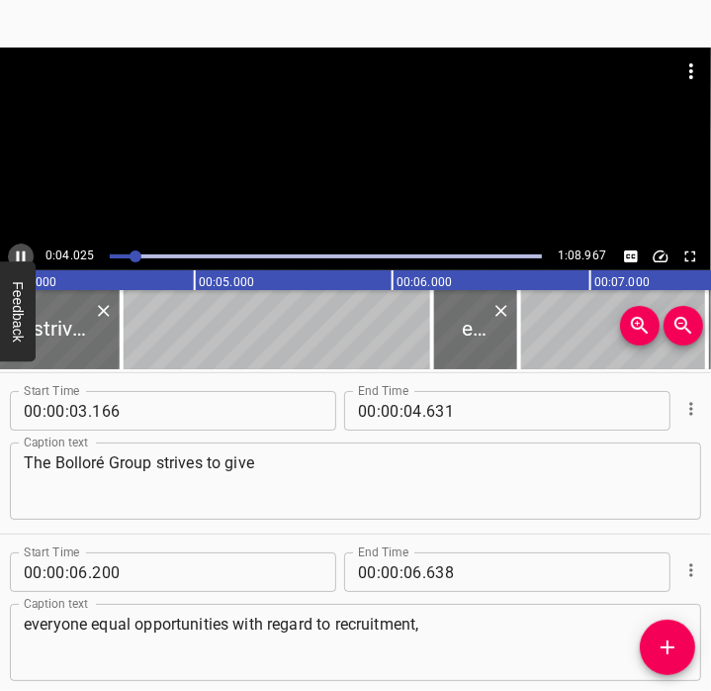
click at [28, 254] on icon "Play/Pause" at bounding box center [21, 256] width 18 height 18
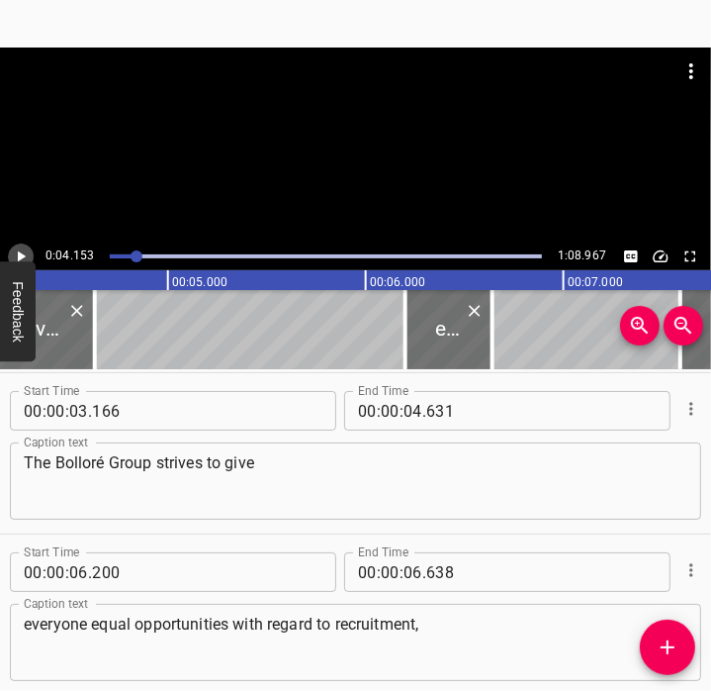
click at [28, 254] on icon "Play/Pause" at bounding box center [21, 256] width 18 height 18
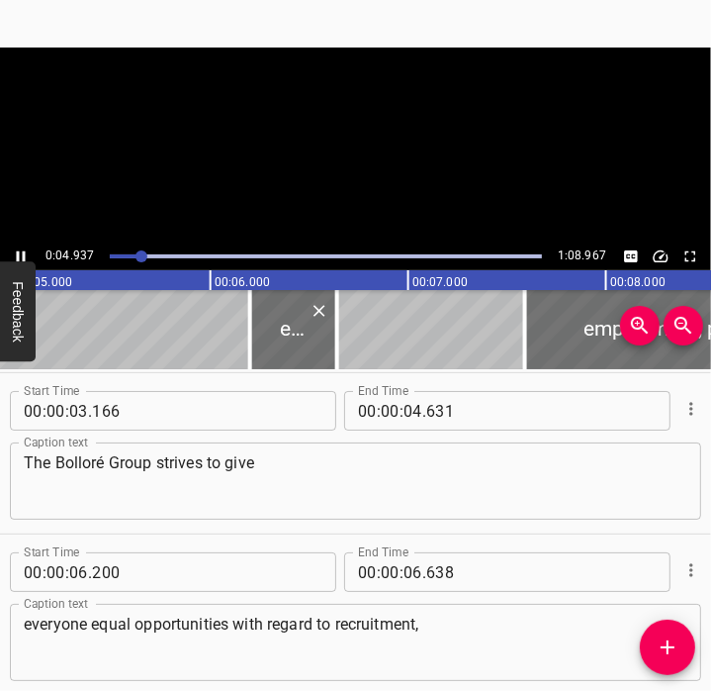
click at [28, 254] on icon "Play/Pause" at bounding box center [21, 256] width 18 height 18
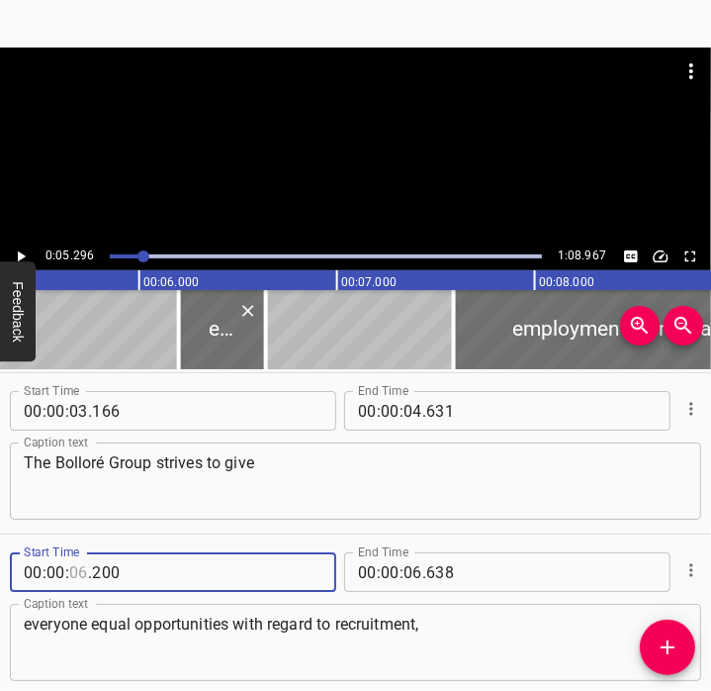
click at [73, 569] on input "number" at bounding box center [78, 572] width 19 height 40
click at [23, 250] on icon "Play/Pause" at bounding box center [21, 256] width 18 height 18
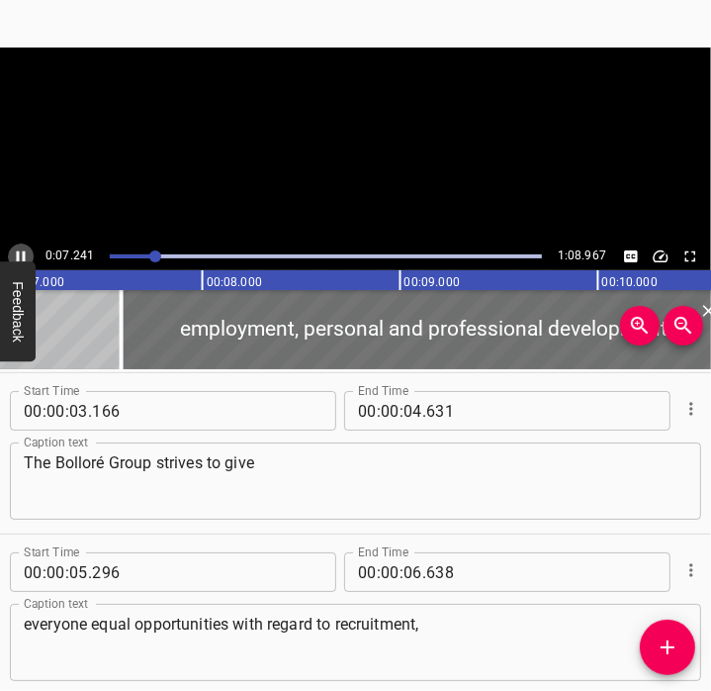
click at [23, 251] on icon "Play/Pause" at bounding box center [21, 256] width 9 height 11
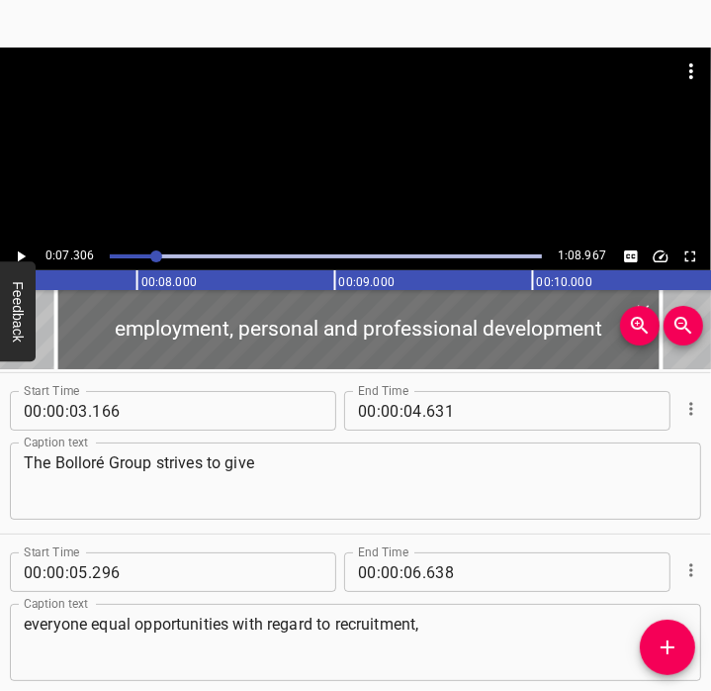
click at [135, 260] on div at bounding box center [326, 256] width 456 height 28
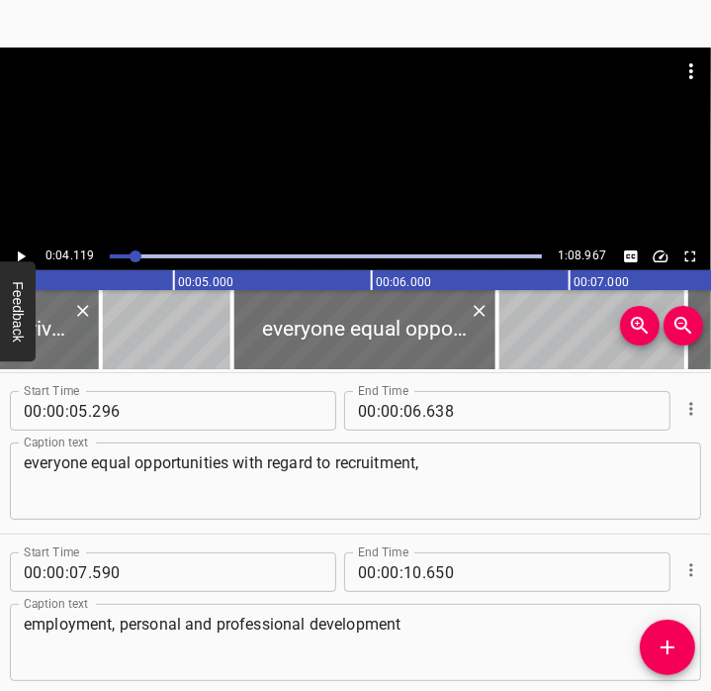
click at [20, 253] on icon "Play/Pause" at bounding box center [22, 256] width 8 height 11
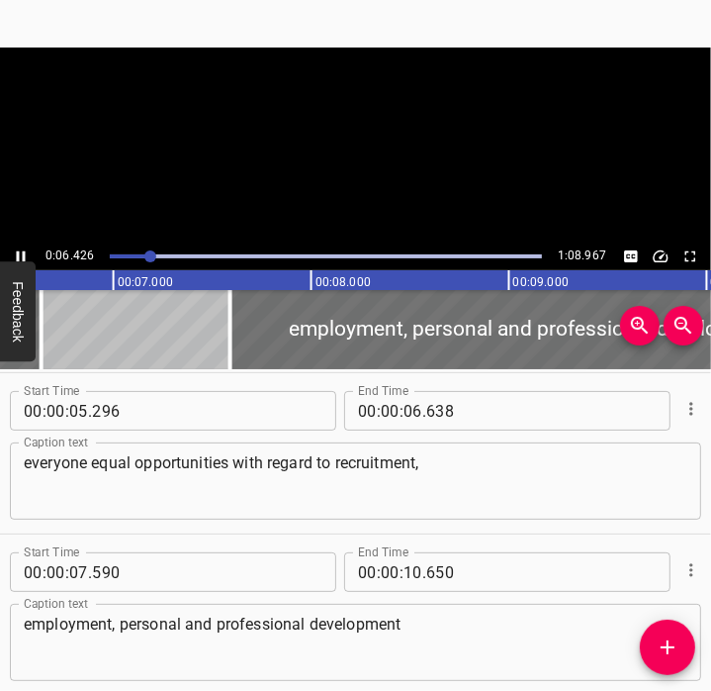
click at [20, 253] on icon "Play/Pause" at bounding box center [21, 256] width 18 height 18
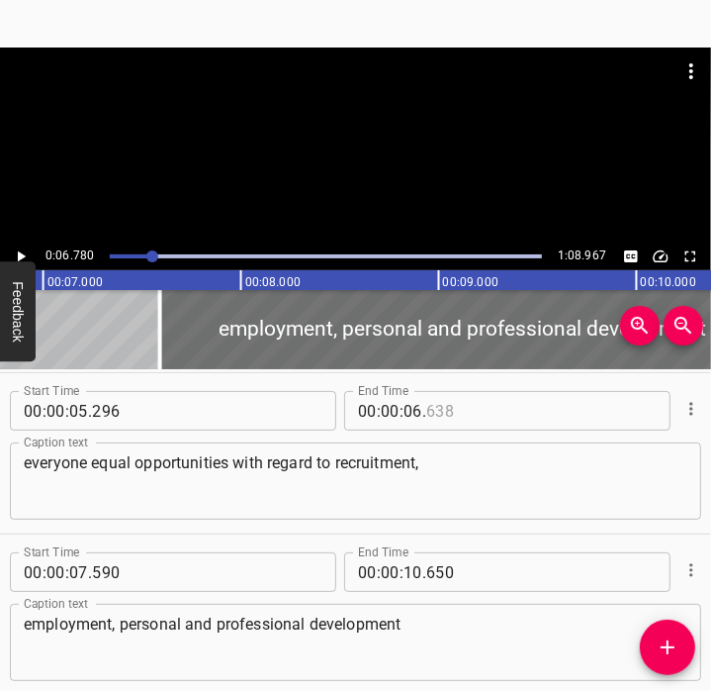
click at [439, 420] on input "number" at bounding box center [516, 411] width 181 height 40
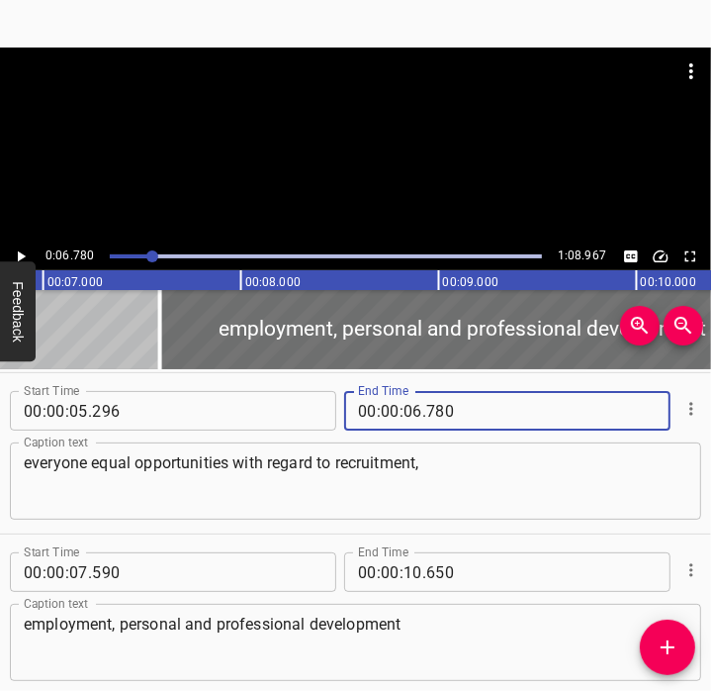
click at [30, 254] on button "Play/Pause" at bounding box center [21, 256] width 26 height 26
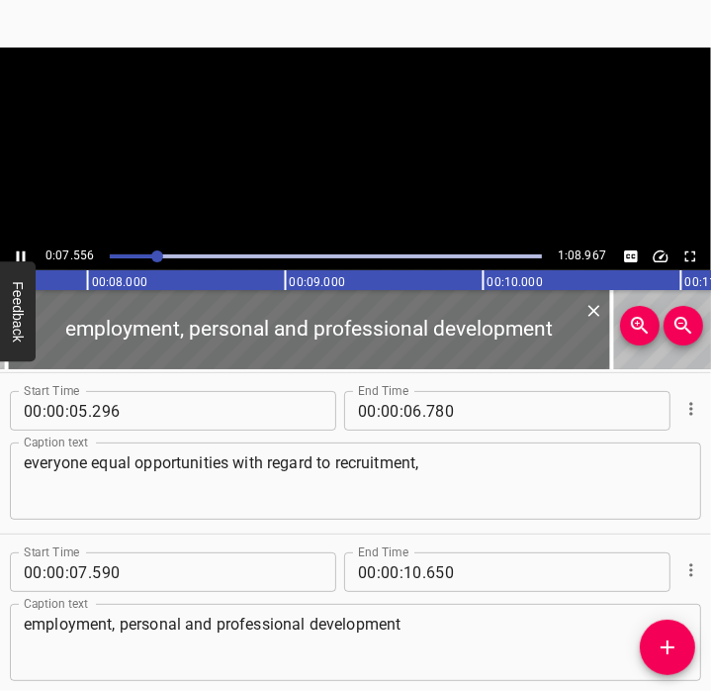
click at [30, 254] on button "Play/Pause" at bounding box center [21, 256] width 26 height 26
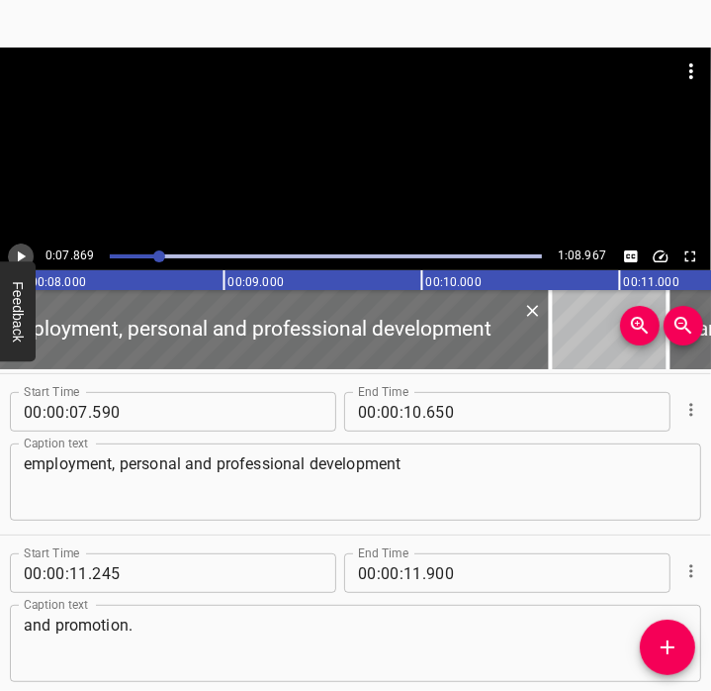
click at [30, 254] on button "Play/Pause" at bounding box center [21, 256] width 26 height 26
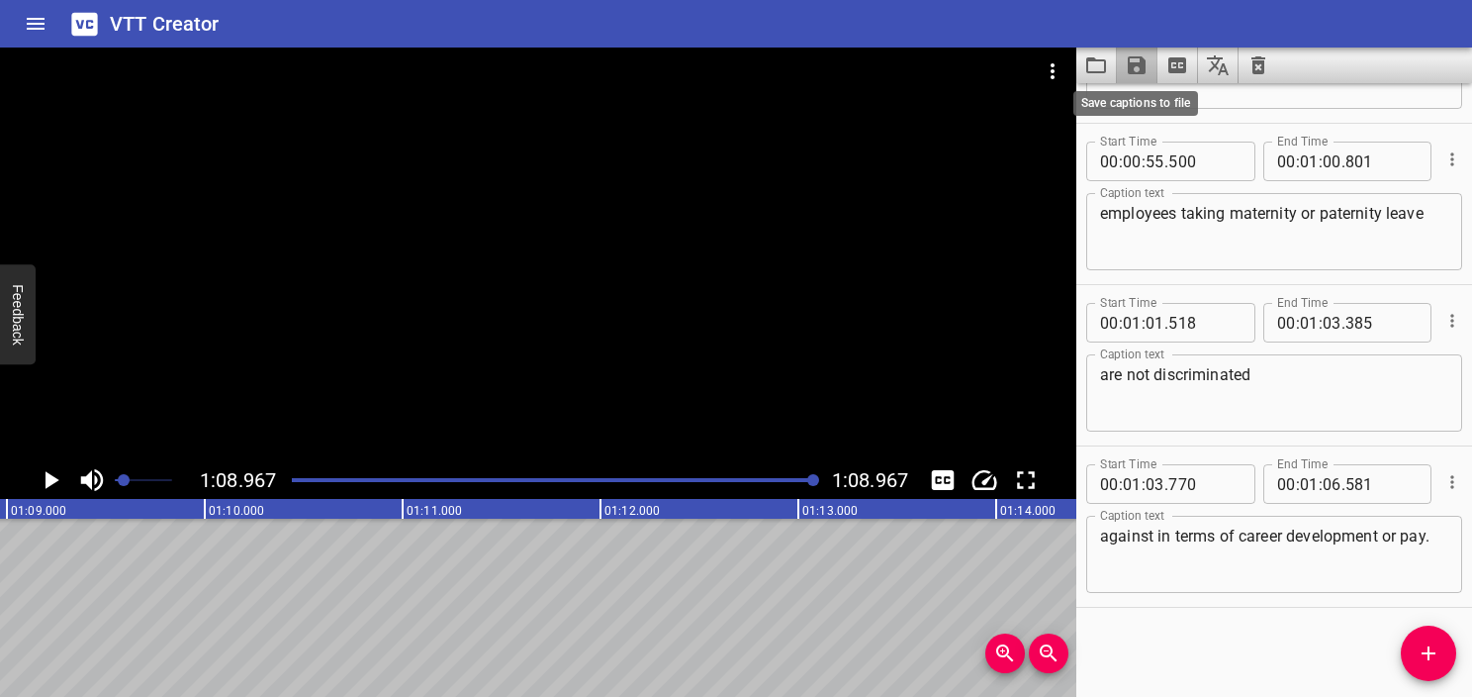
click at [710, 57] on icon "Save captions to file" at bounding box center [1137, 65] width 18 height 18
click at [710, 111] on li "Save to VTT file" at bounding box center [1189, 109] width 145 height 36
click at [710, 70] on icon "Video Options" at bounding box center [1053, 71] width 24 height 24
click at [710, 88] on li "Select New Video File..." at bounding box center [1127, 73] width 197 height 36
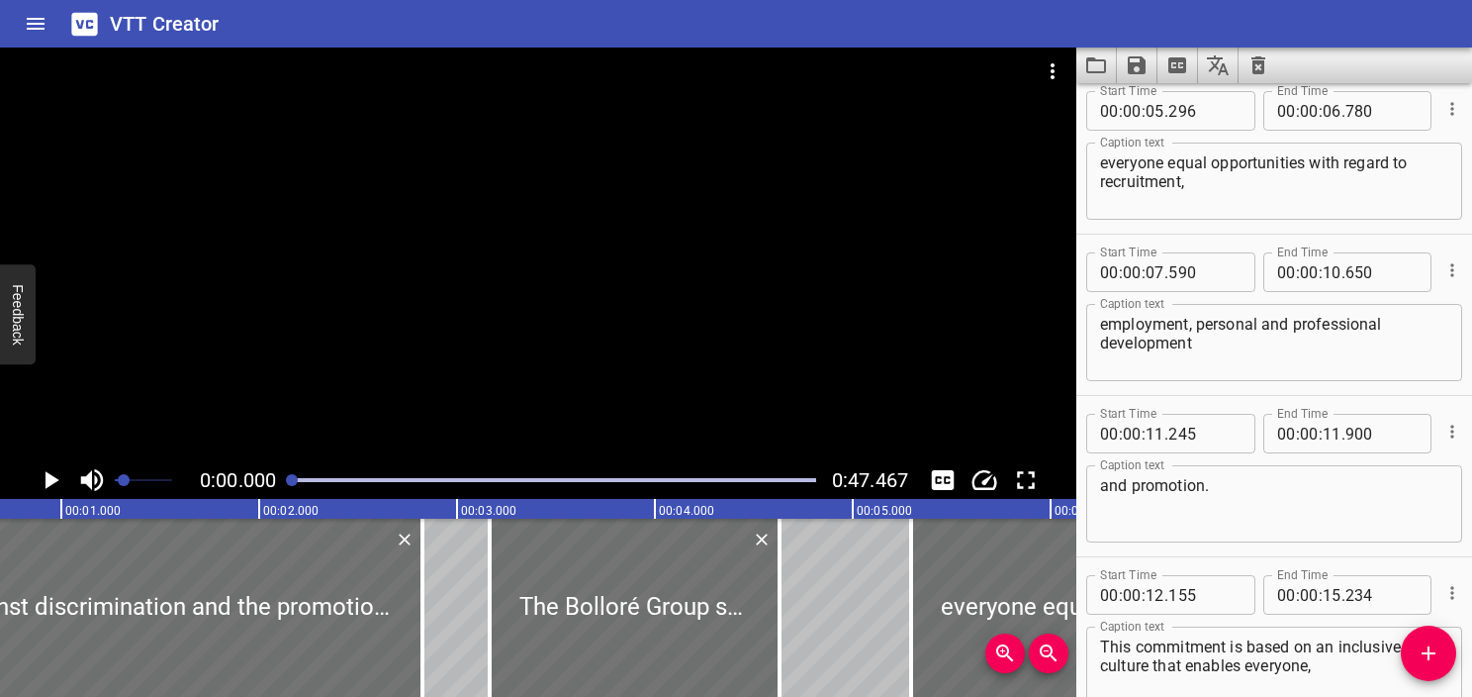
scroll to position [0, 0]
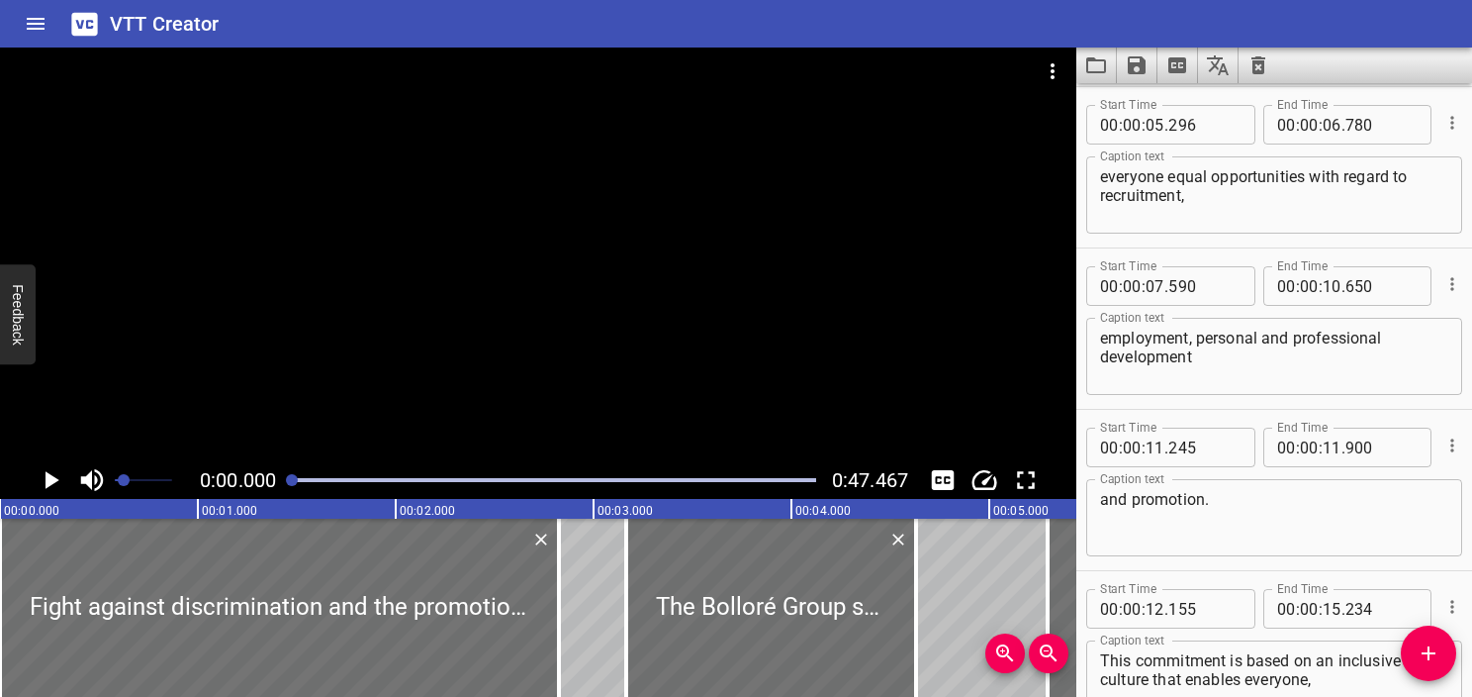
click at [710, 71] on icon "Save captions to file" at bounding box center [1137, 65] width 18 height 18
click at [710, 74] on div at bounding box center [736, 348] width 1472 height 697
click at [710, 67] on icon "Load captions from file" at bounding box center [1096, 65] width 24 height 24
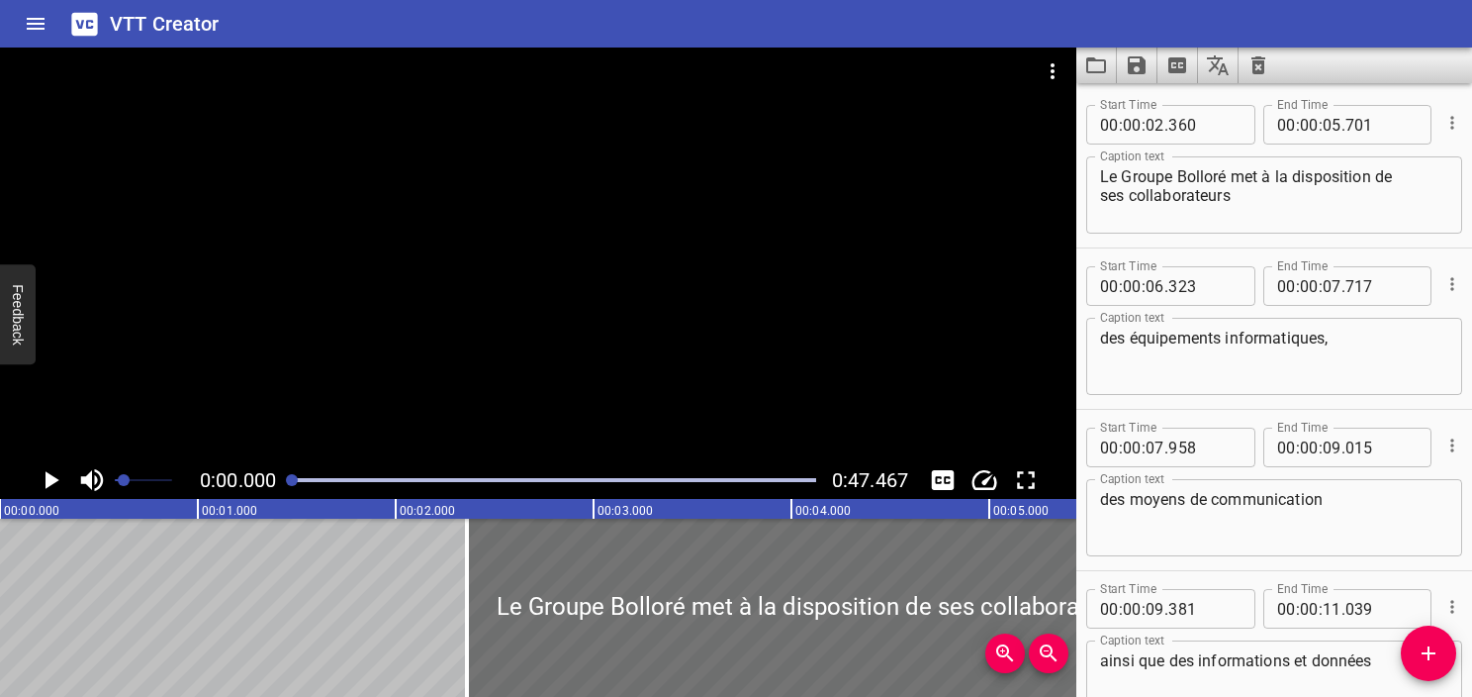
click at [710, 184] on textarea "Le Groupe Bolloré met à la disposition de ses collaborateurs" at bounding box center [1274, 195] width 348 height 56
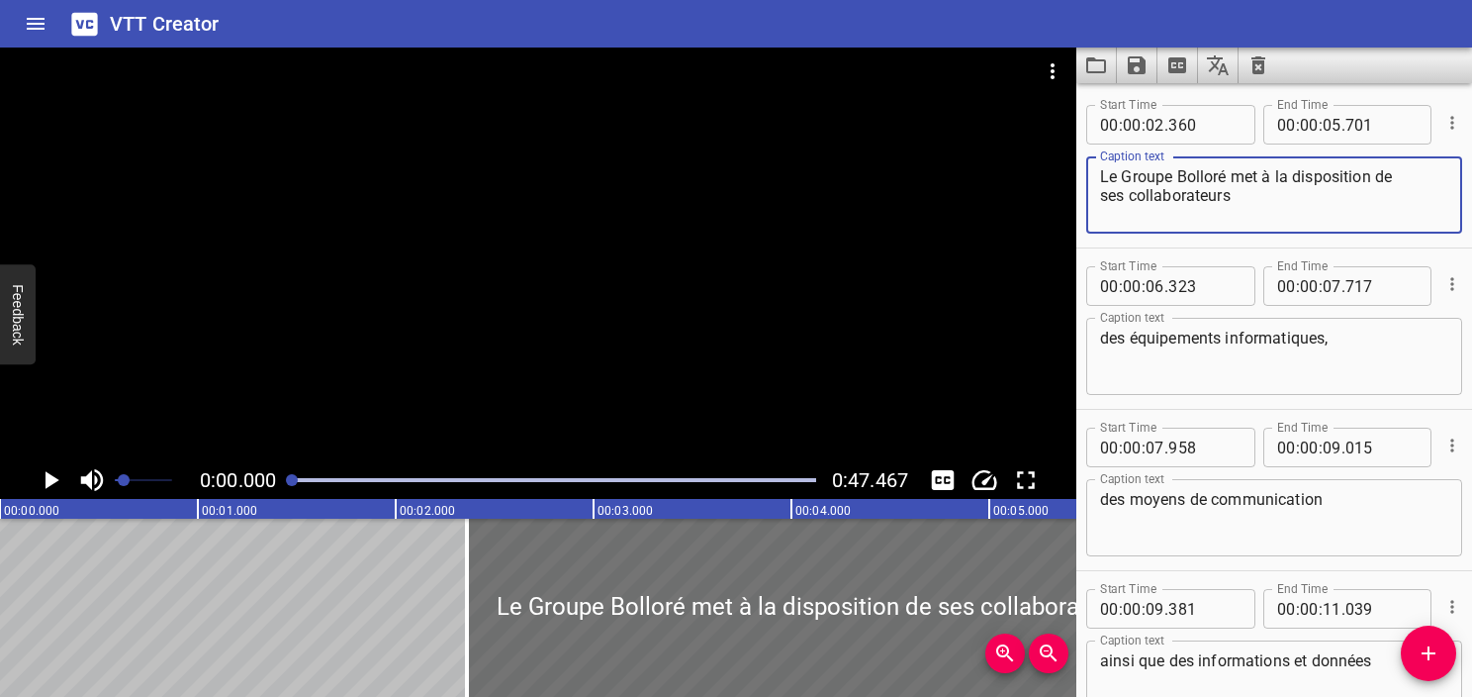
click at [710, 655] on icon "Add Cue" at bounding box center [1429, 653] width 24 height 24
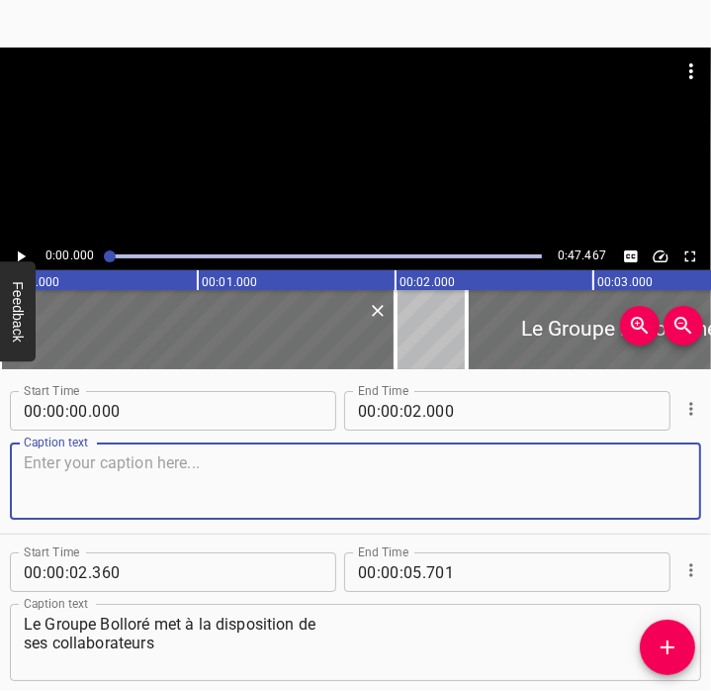
click at [238, 472] on textarea at bounding box center [356, 481] width 664 height 56
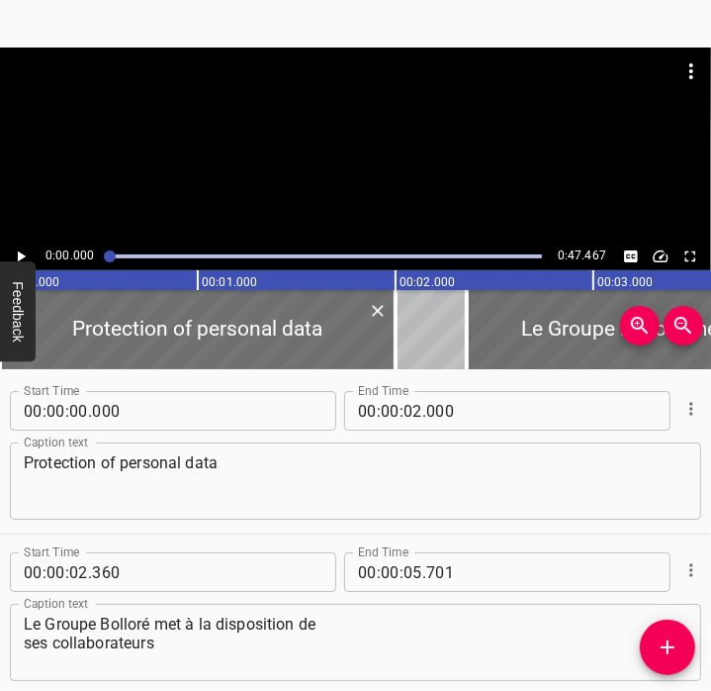
click at [306, 474] on textarea "Protection of personal data" at bounding box center [356, 481] width 664 height 56
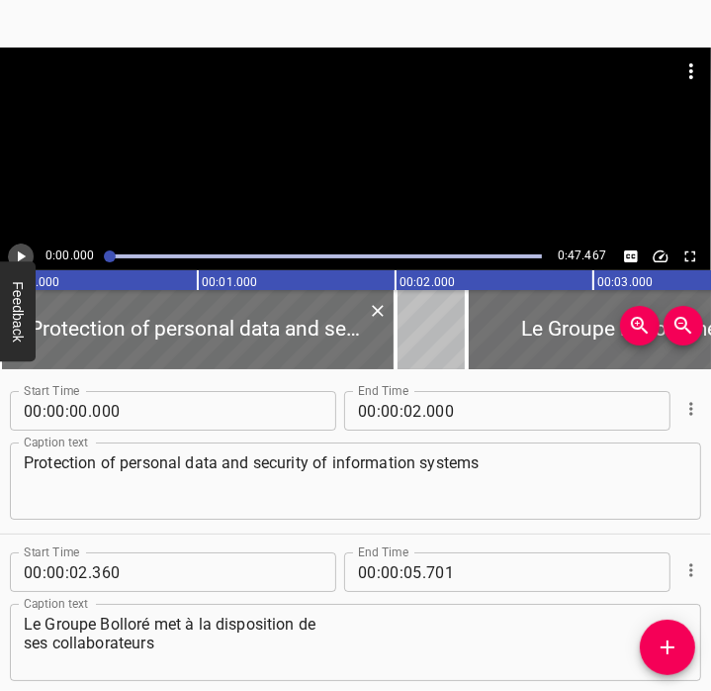
click at [26, 251] on icon "Play/Pause" at bounding box center [21, 256] width 18 height 18
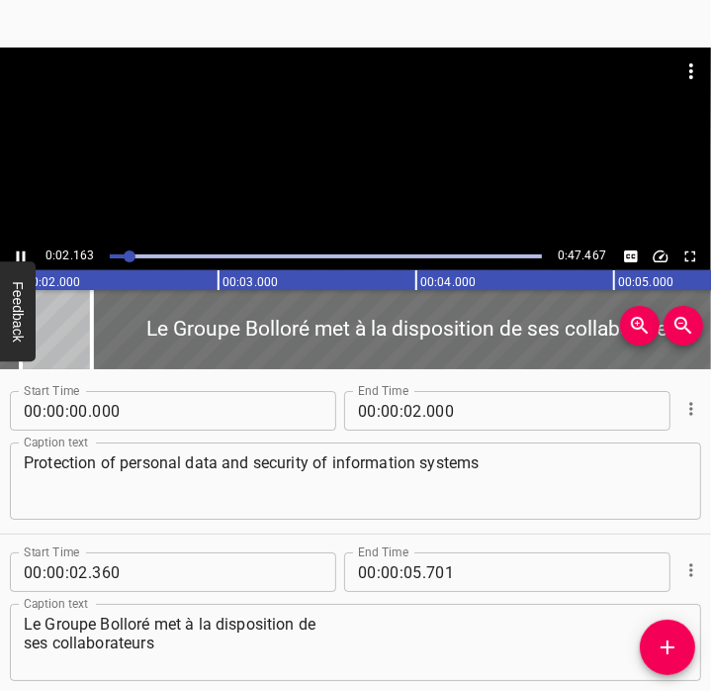
scroll to position [0, 427]
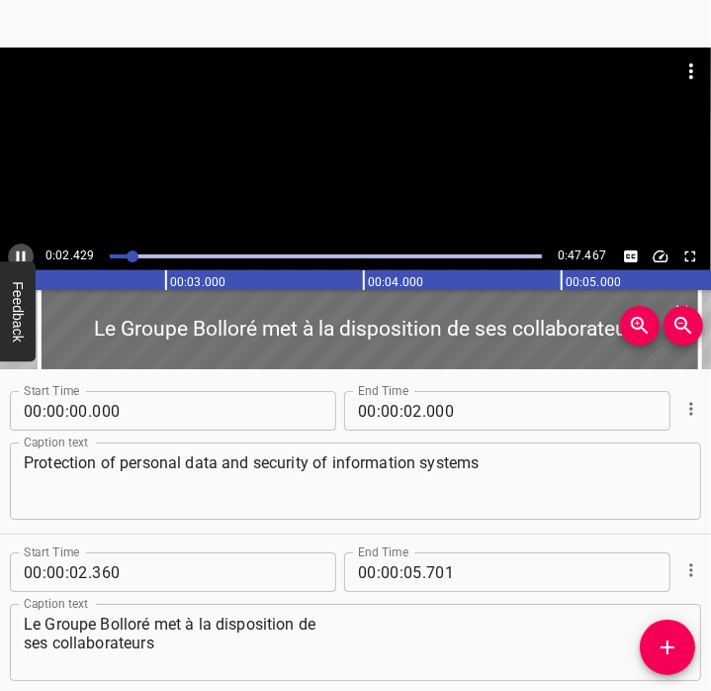
click at [28, 252] on icon "Play/Pause" at bounding box center [21, 256] width 18 height 18
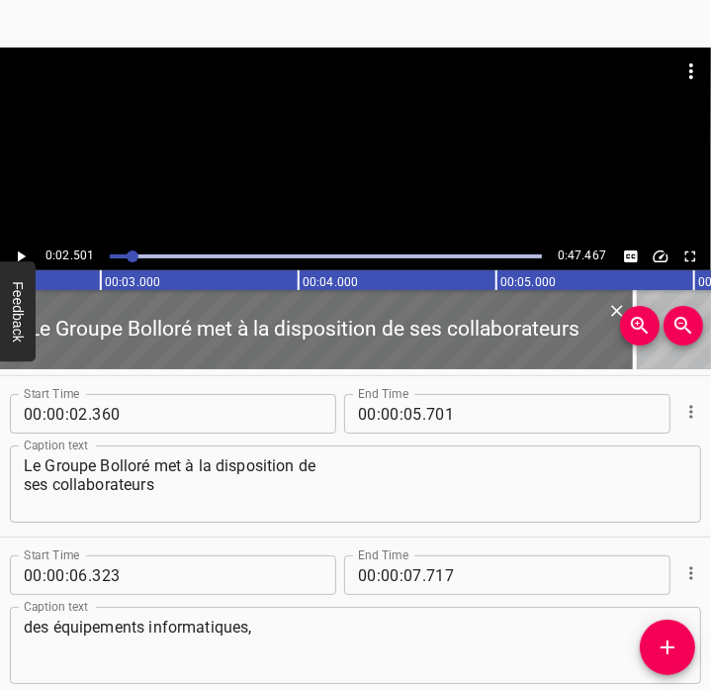
scroll to position [0, 495]
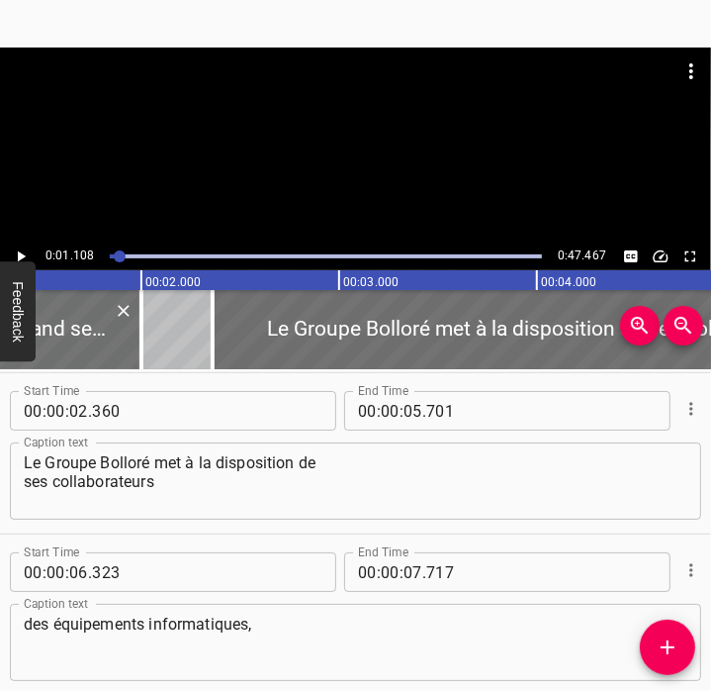
scroll to position [0, 219]
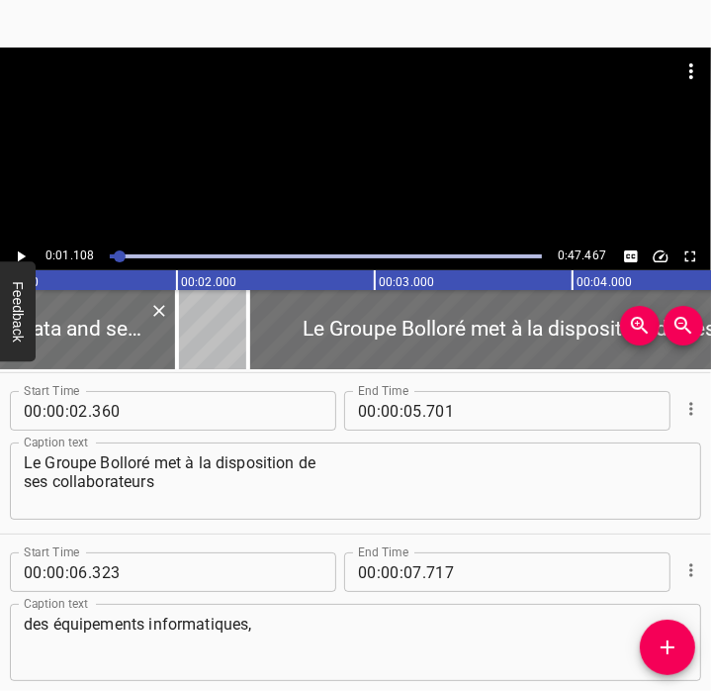
click at [30, 251] on button "Play/Pause" at bounding box center [21, 256] width 26 height 26
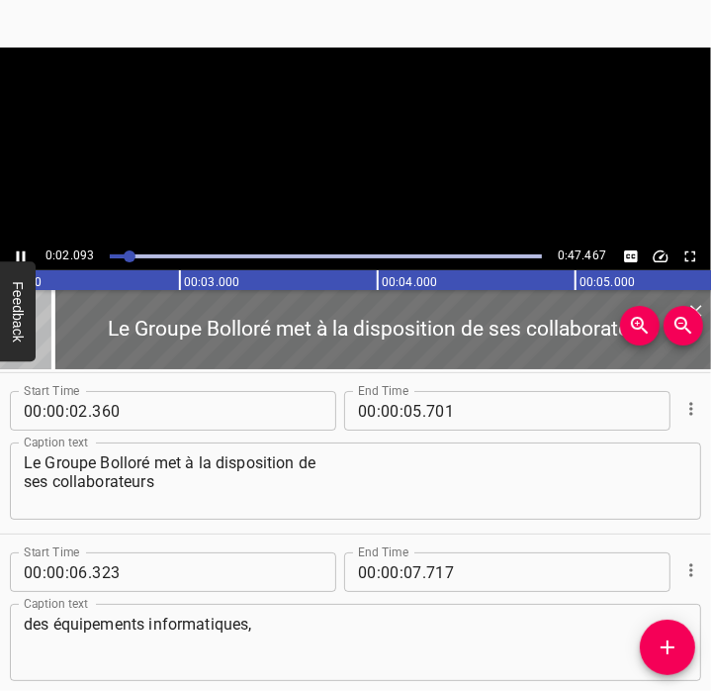
click at [30, 253] on button "Play/Pause" at bounding box center [21, 256] width 26 height 26
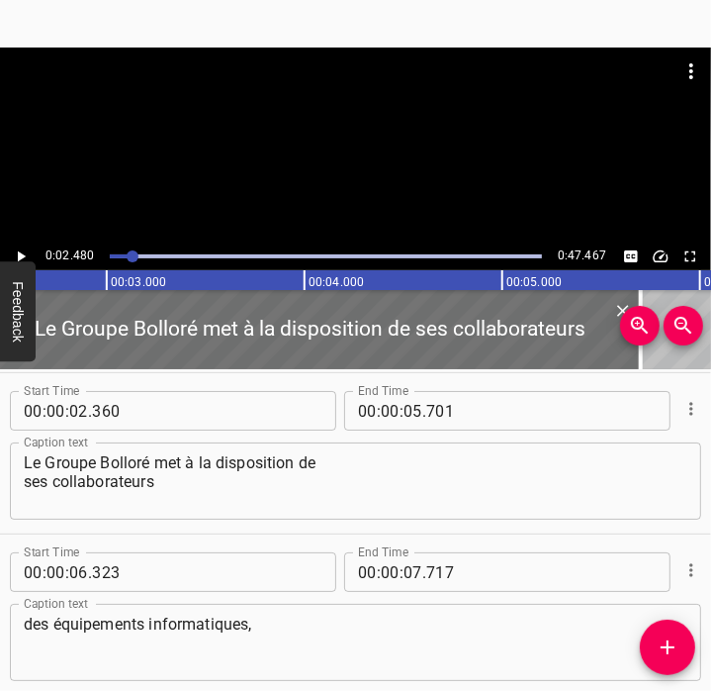
scroll to position [0, 491]
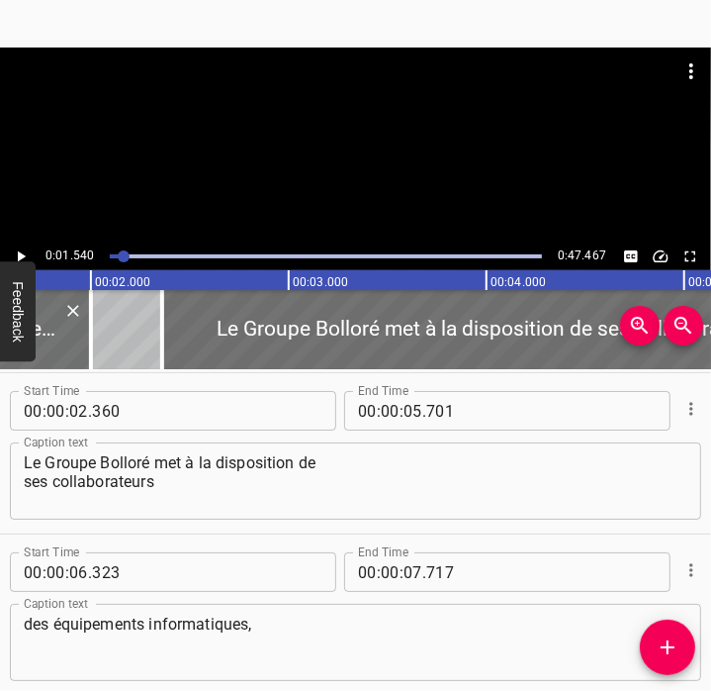
click at [31, 255] on button "Play/Pause" at bounding box center [21, 256] width 26 height 26
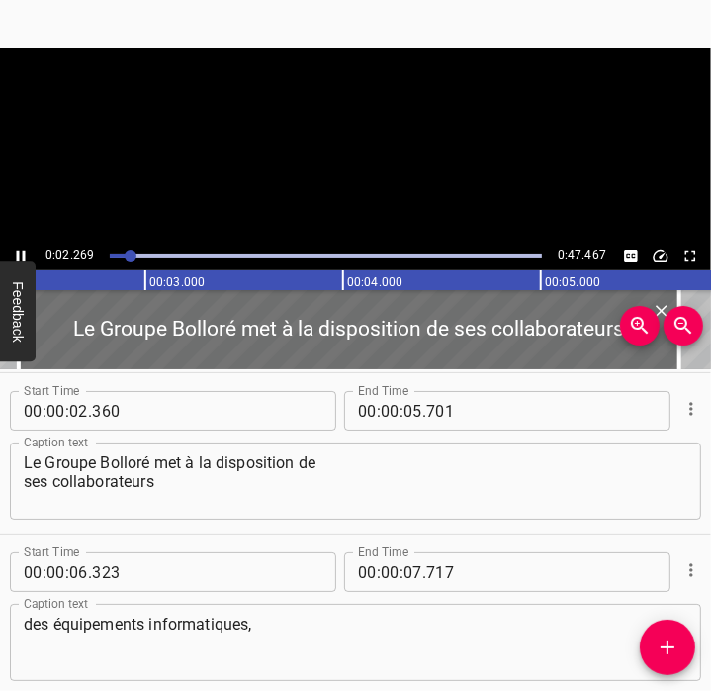
click at [32, 255] on button "Play/Pause" at bounding box center [21, 256] width 26 height 26
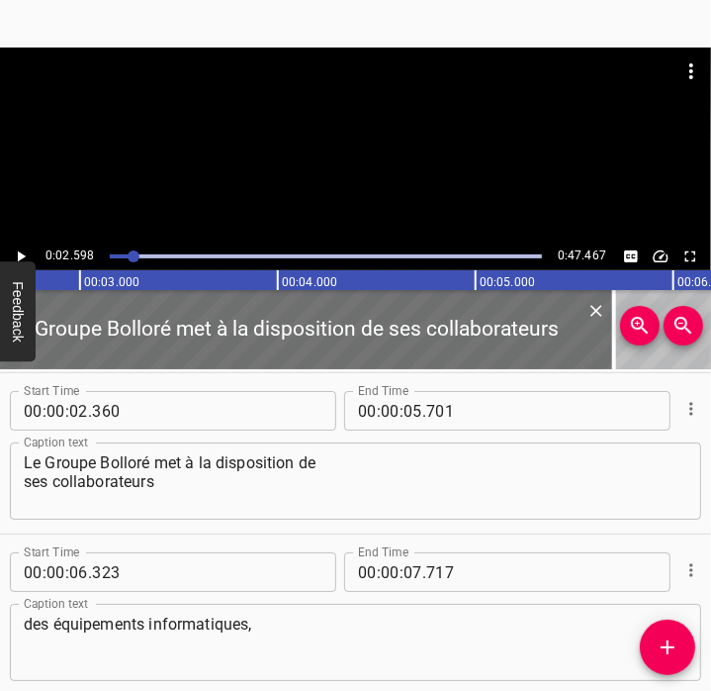
scroll to position [0, 0]
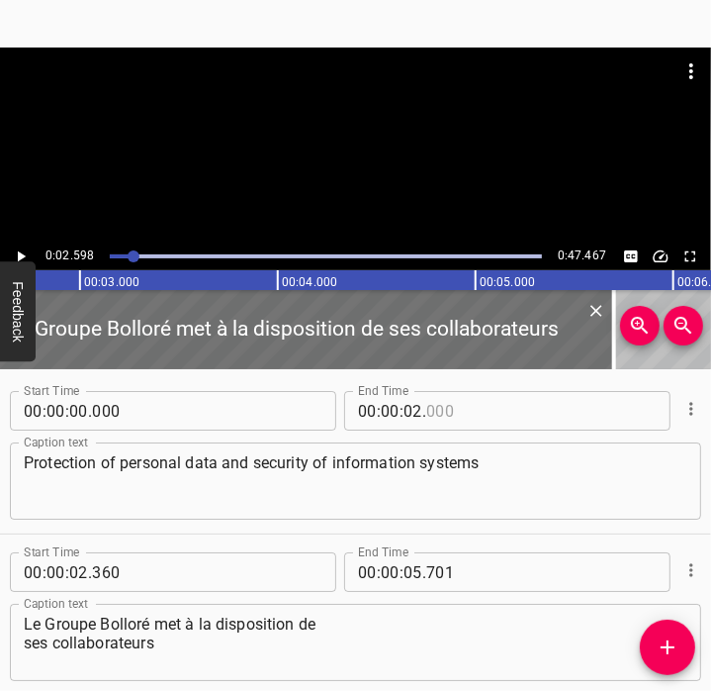
click at [440, 410] on input "number" at bounding box center [516, 411] width 181 height 40
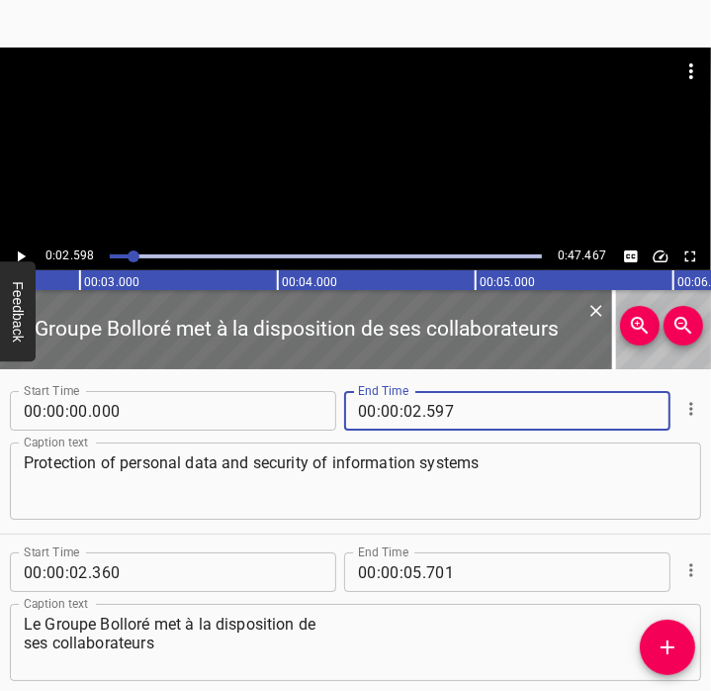
click at [408, 460] on textarea "Protection of personal data and security of information systems" at bounding box center [356, 481] width 664 height 56
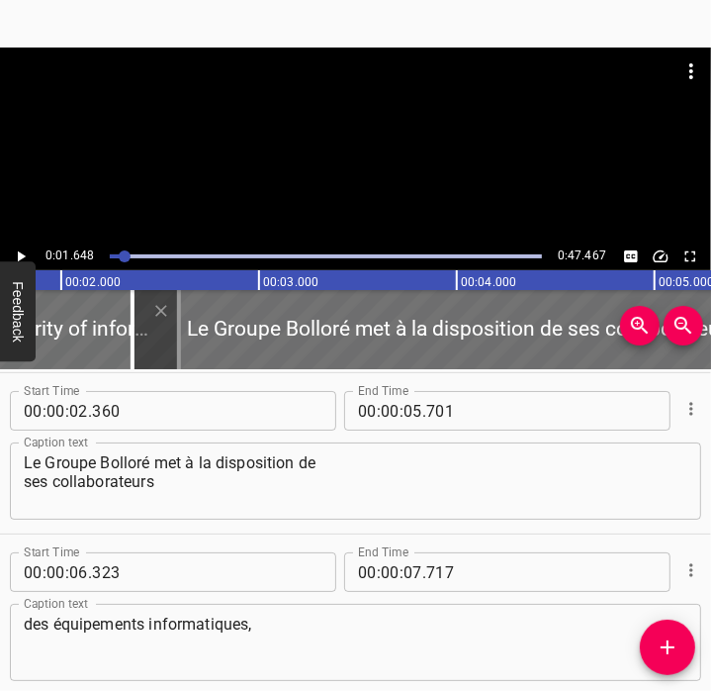
scroll to position [0, 326]
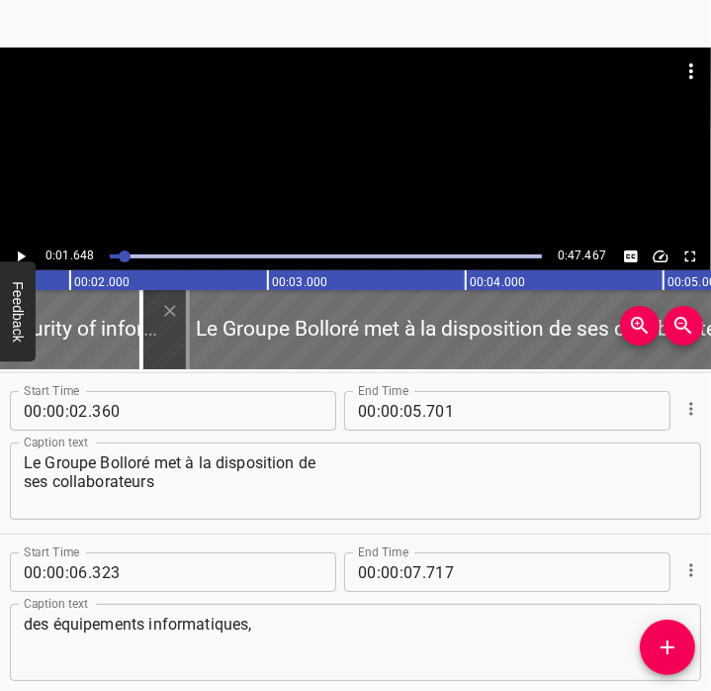
click at [22, 254] on icon "Play/Pause" at bounding box center [22, 256] width 8 height 11
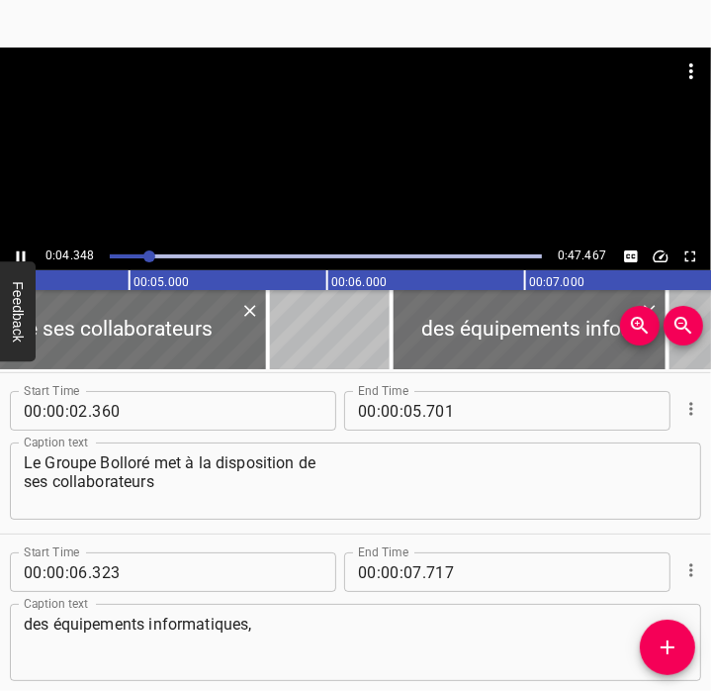
click at [126, 250] on div at bounding box center [326, 256] width 456 height 28
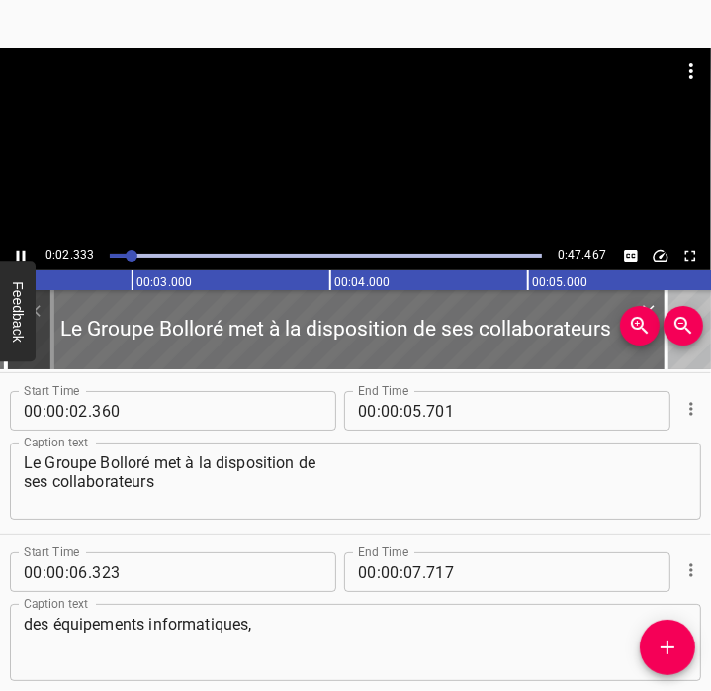
click at [126, 250] on div at bounding box center [326, 256] width 456 height 28
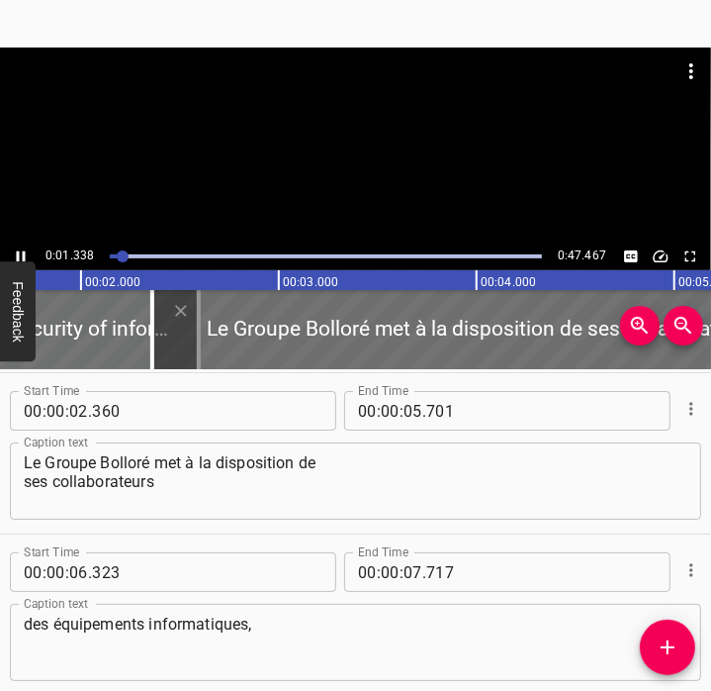
click at [25, 254] on icon "Play/Pause" at bounding box center [21, 256] width 18 height 18
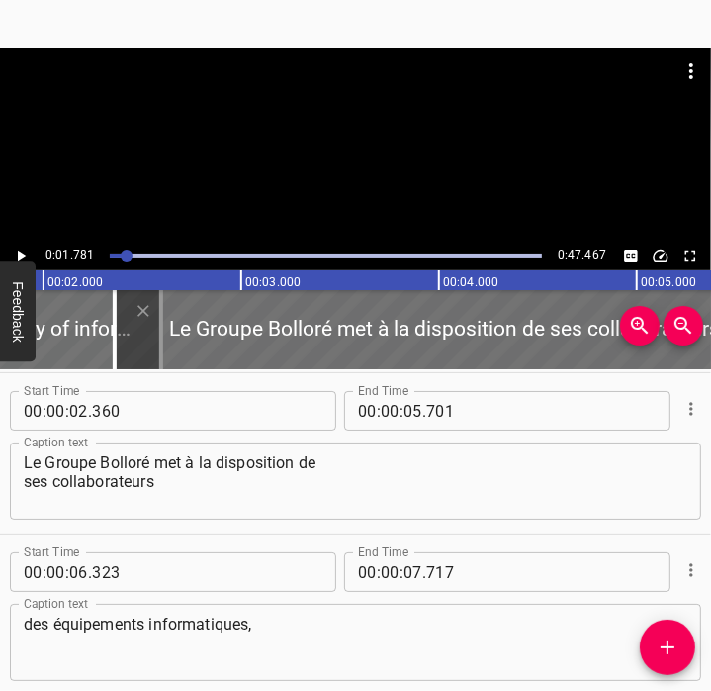
click at [25, 254] on icon "Play/Pause" at bounding box center [21, 256] width 18 height 18
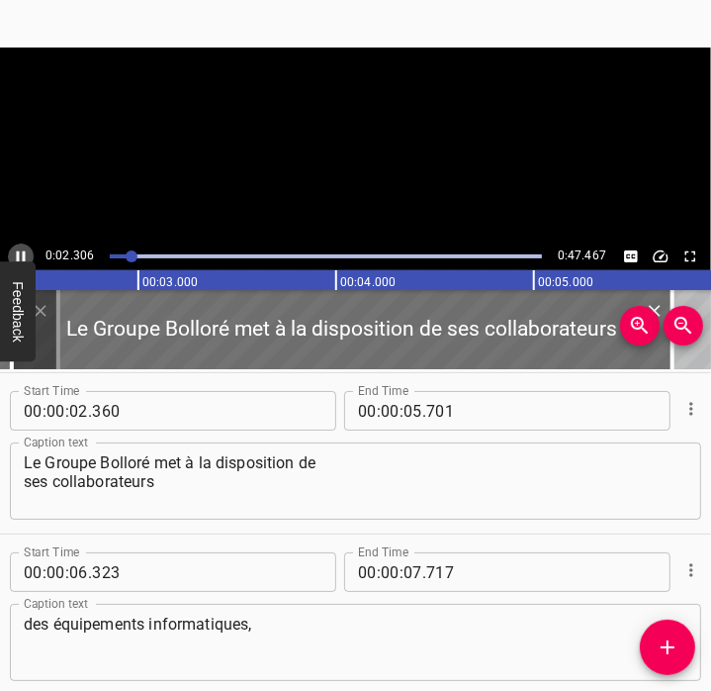
click at [25, 254] on icon "Play/Pause" at bounding box center [21, 256] width 18 height 18
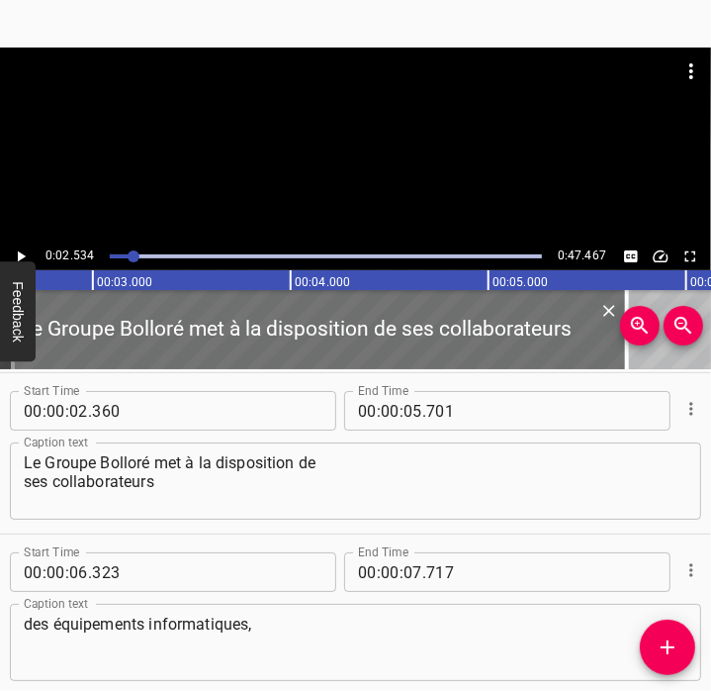
scroll to position [0, 502]
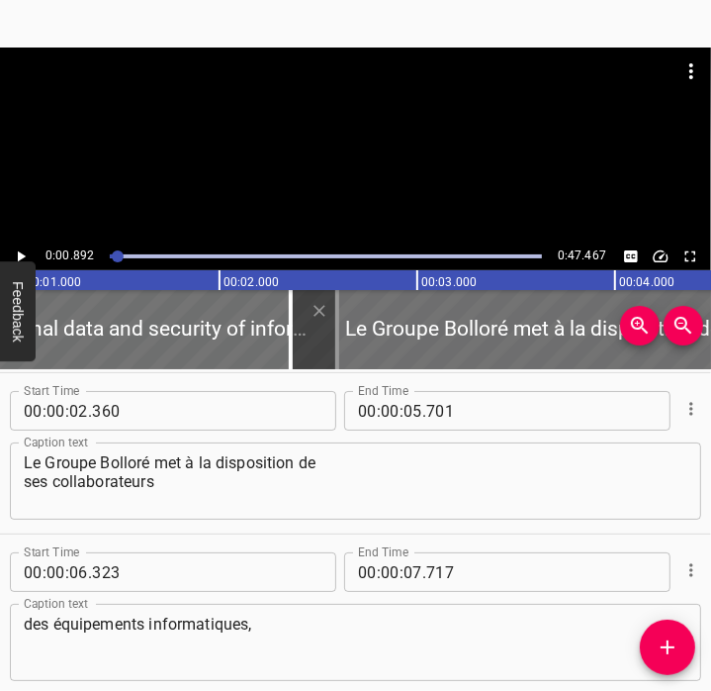
click at [19, 254] on icon "Play/Pause" at bounding box center [22, 256] width 8 height 11
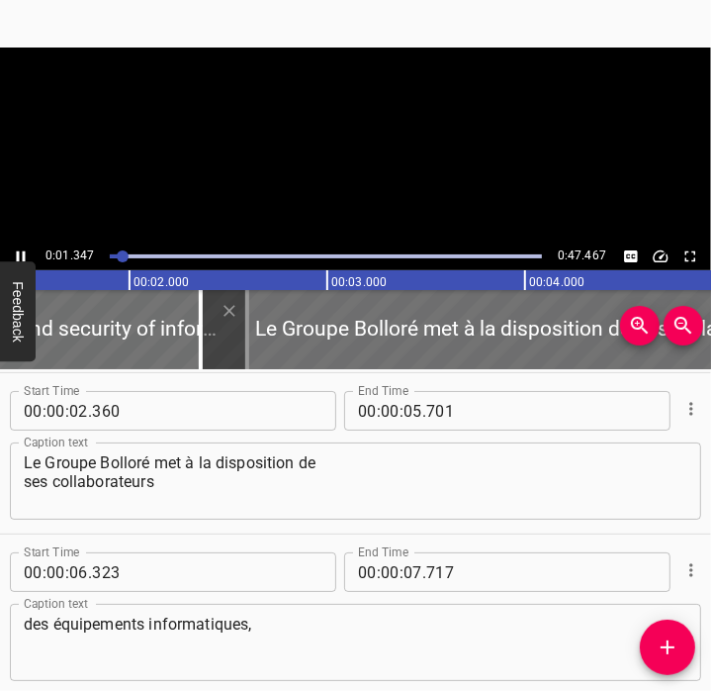
click at [20, 252] on icon "Play/Pause" at bounding box center [21, 256] width 18 height 18
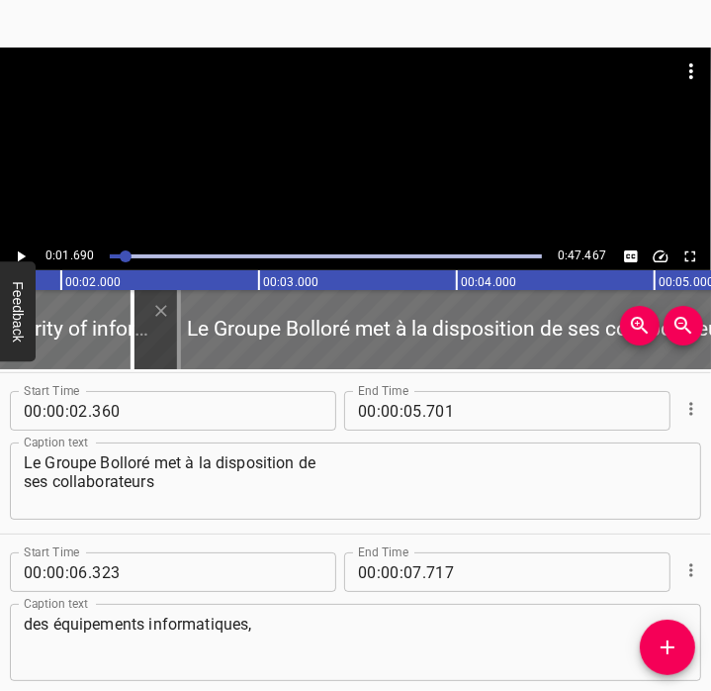
click at [20, 252] on icon "Play/Pause" at bounding box center [22, 256] width 8 height 11
click at [20, 252] on icon "Play/Pause" at bounding box center [21, 256] width 18 height 18
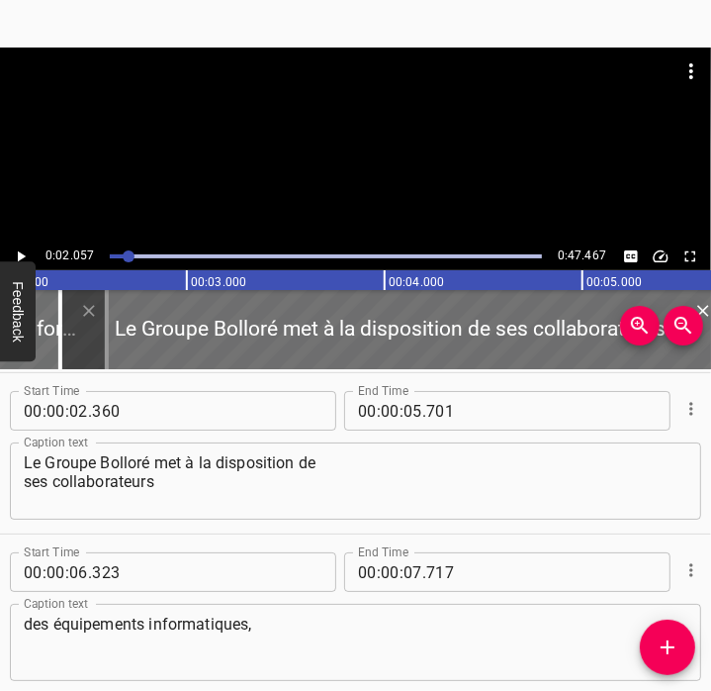
scroll to position [0, 0]
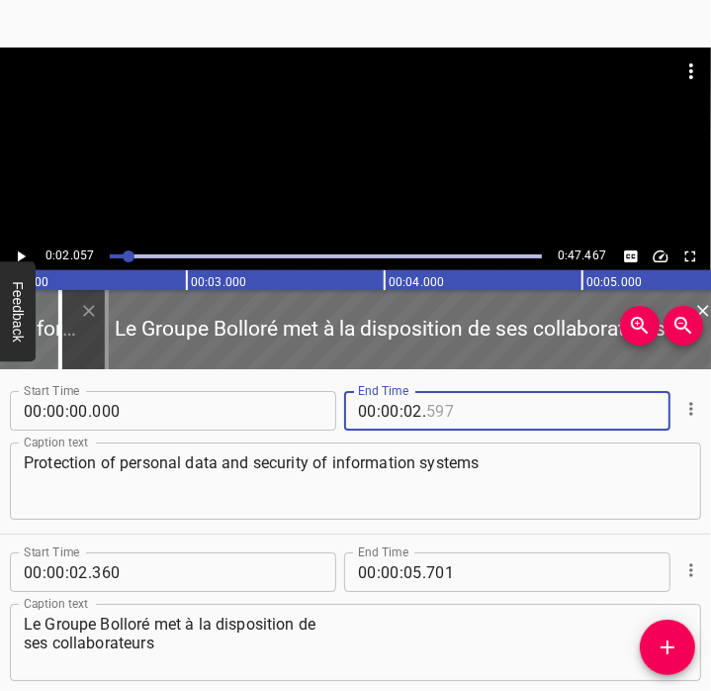
click at [436, 417] on input "number" at bounding box center [516, 411] width 181 height 40
click at [113, 258] on div at bounding box center [326, 256] width 456 height 28
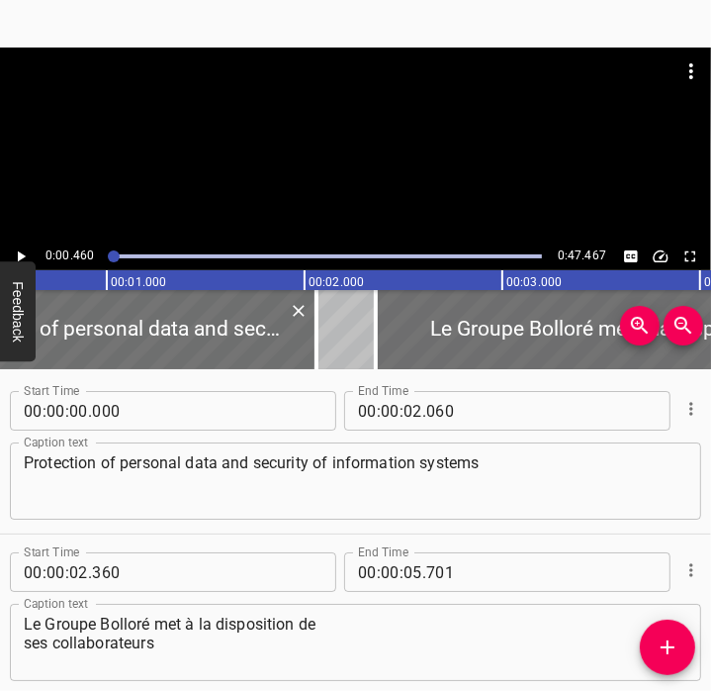
click at [8, 252] on button "Play/Pause" at bounding box center [21, 256] width 26 height 26
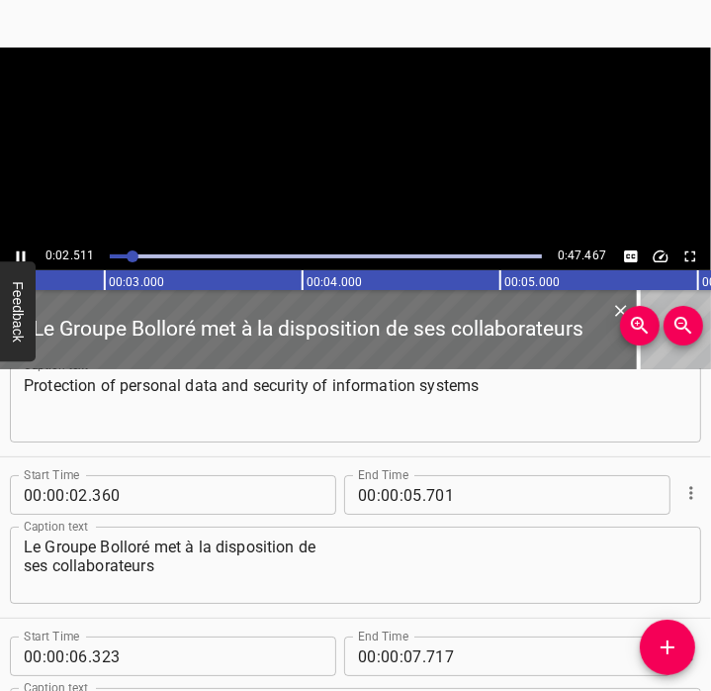
scroll to position [161, 0]
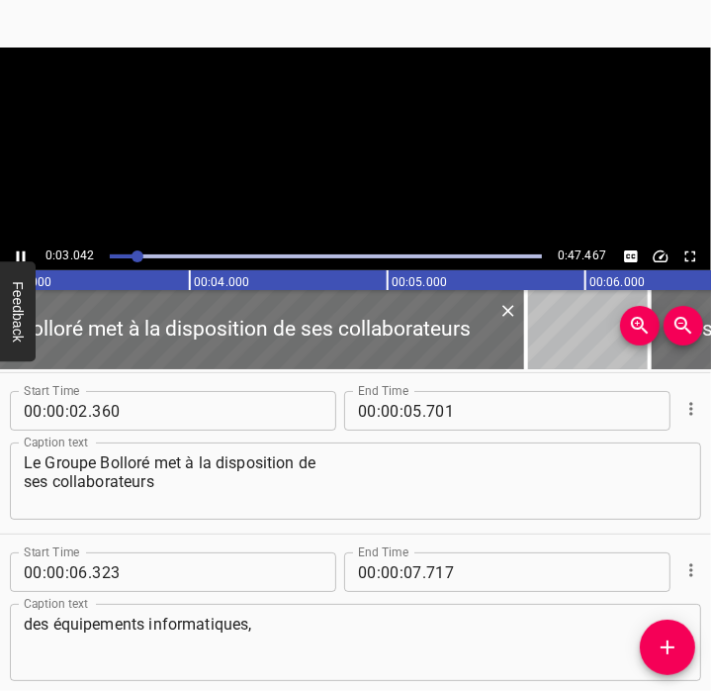
click at [8, 252] on button "Play/Pause" at bounding box center [21, 256] width 26 height 26
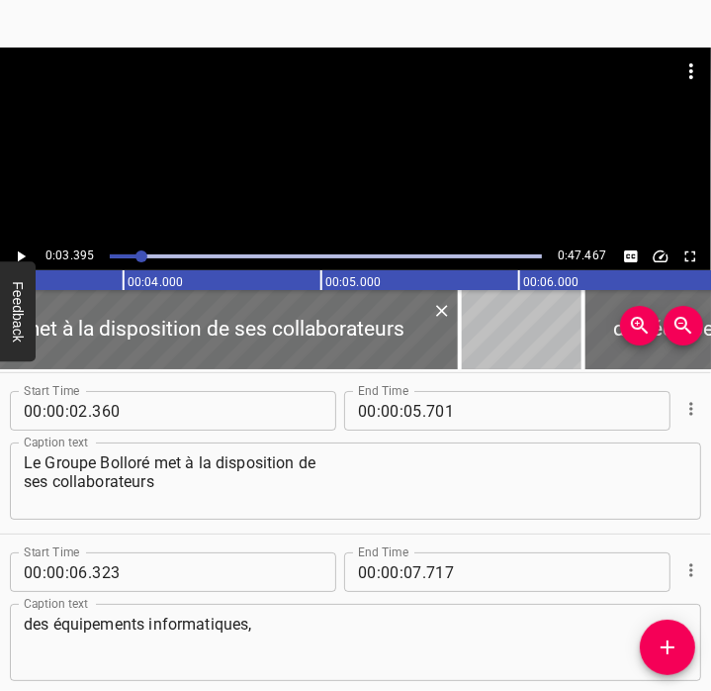
scroll to position [0, 672]
click at [25, 247] on icon "Play/Pause" at bounding box center [21, 256] width 18 height 18
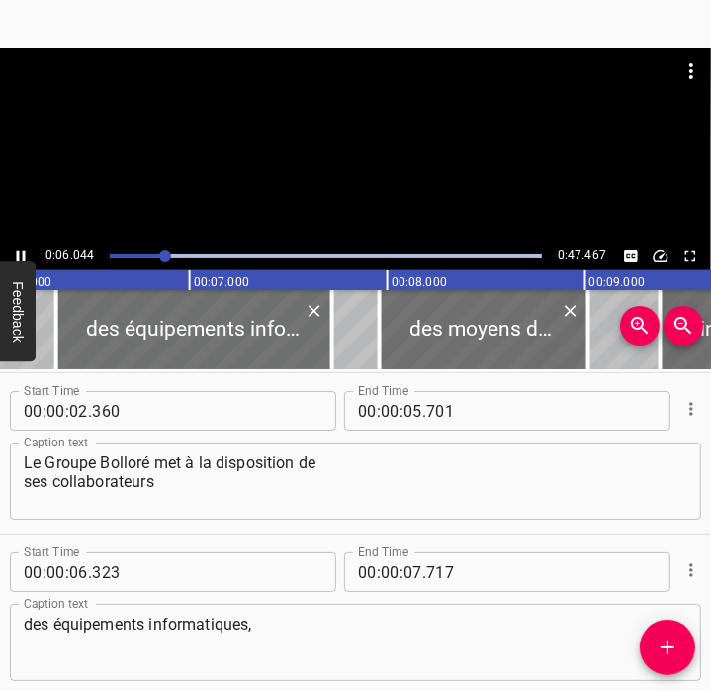
click at [27, 251] on icon "Play/Pause" at bounding box center [21, 256] width 18 height 18
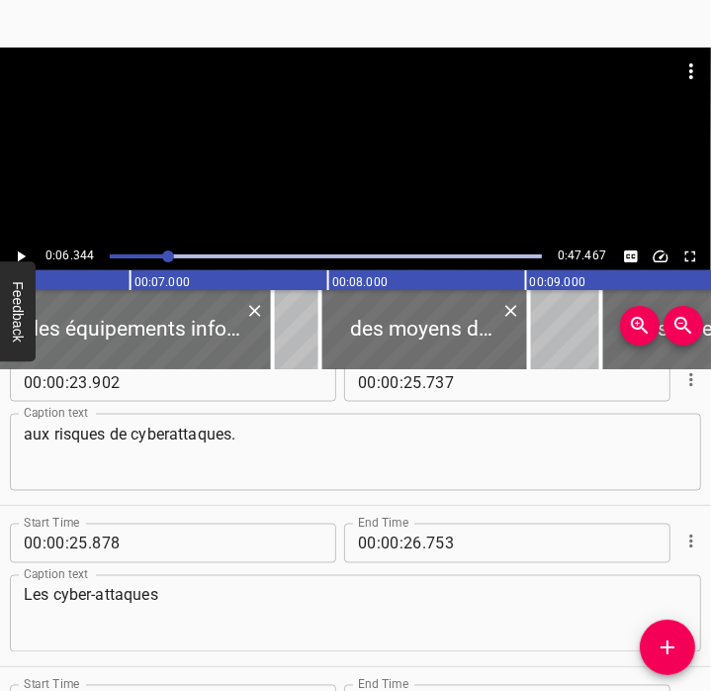
scroll to position [1640, 0]
click at [382, 464] on textarea "aux risques de cyberattaques." at bounding box center [356, 453] width 664 height 56
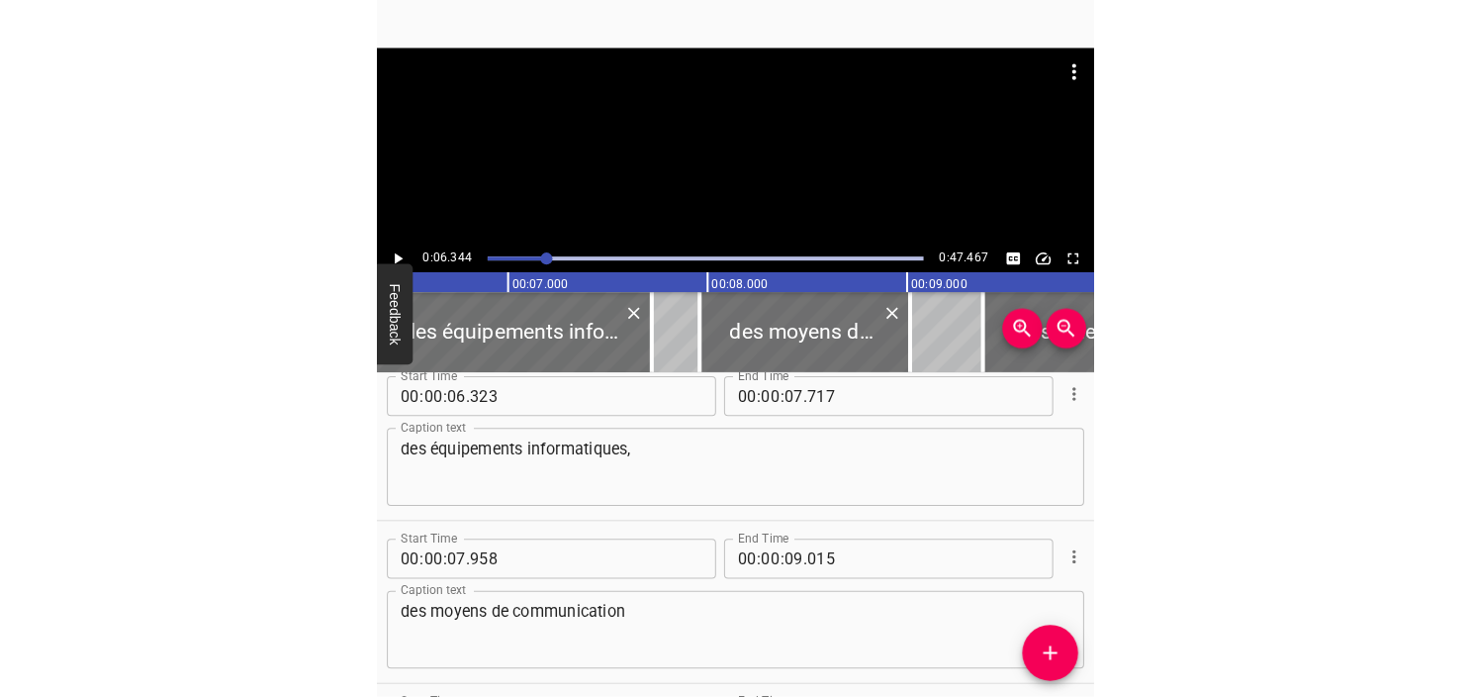
scroll to position [0, 0]
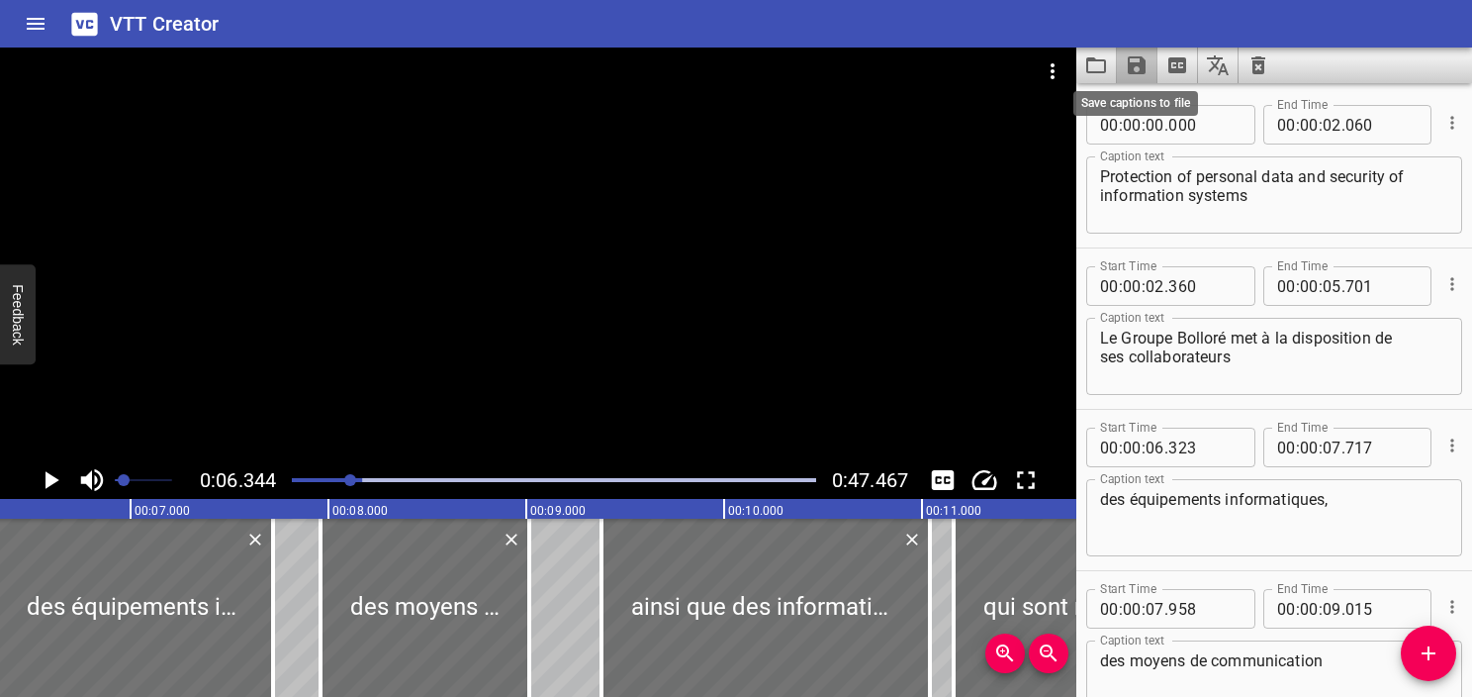
click at [710, 63] on icon "Save captions to file" at bounding box center [1137, 65] width 18 height 18
click at [710, 109] on li "Save to VTT file" at bounding box center [1189, 109] width 145 height 36
